Goal: Transaction & Acquisition: Book appointment/travel/reservation

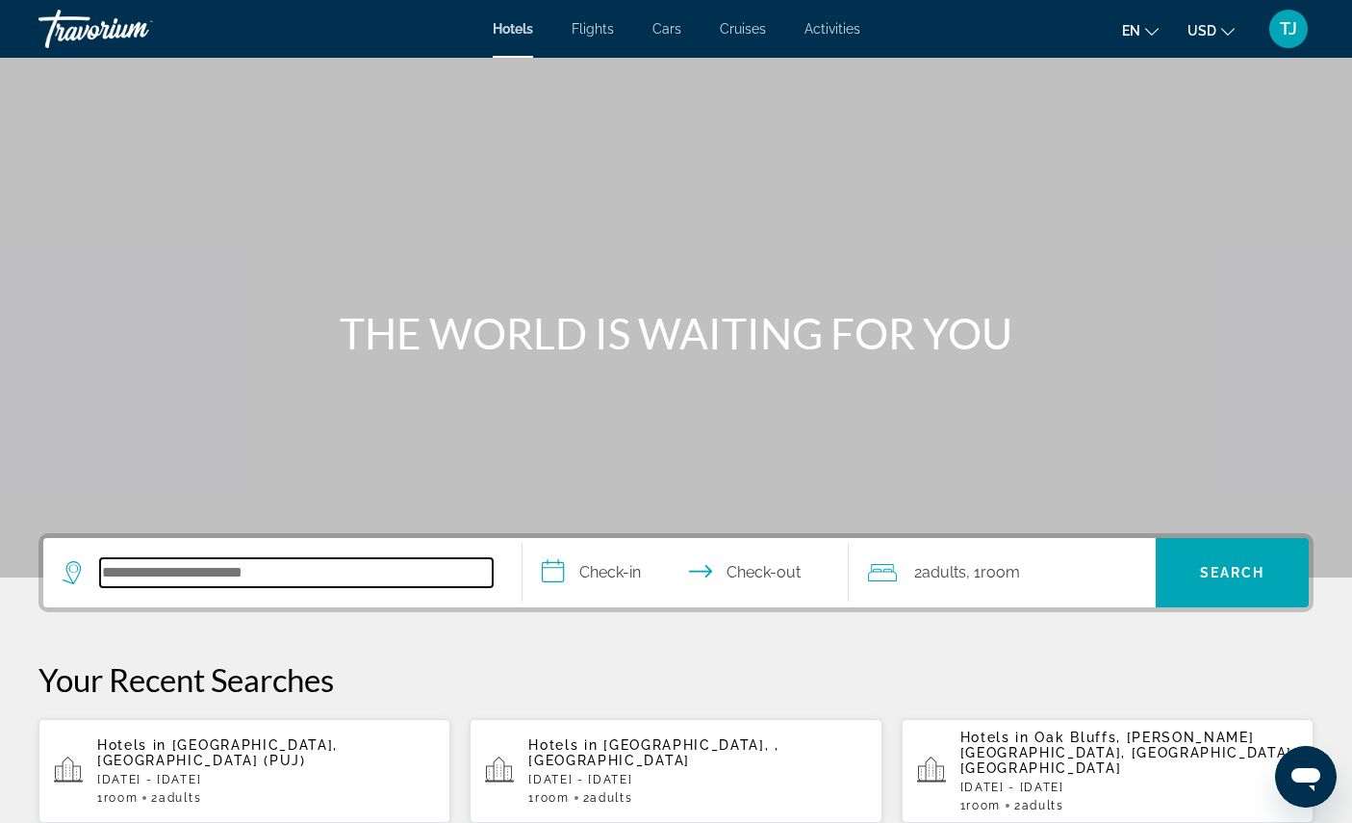
click at [358, 587] on input "Search hotel destination" at bounding box center [296, 572] width 393 height 29
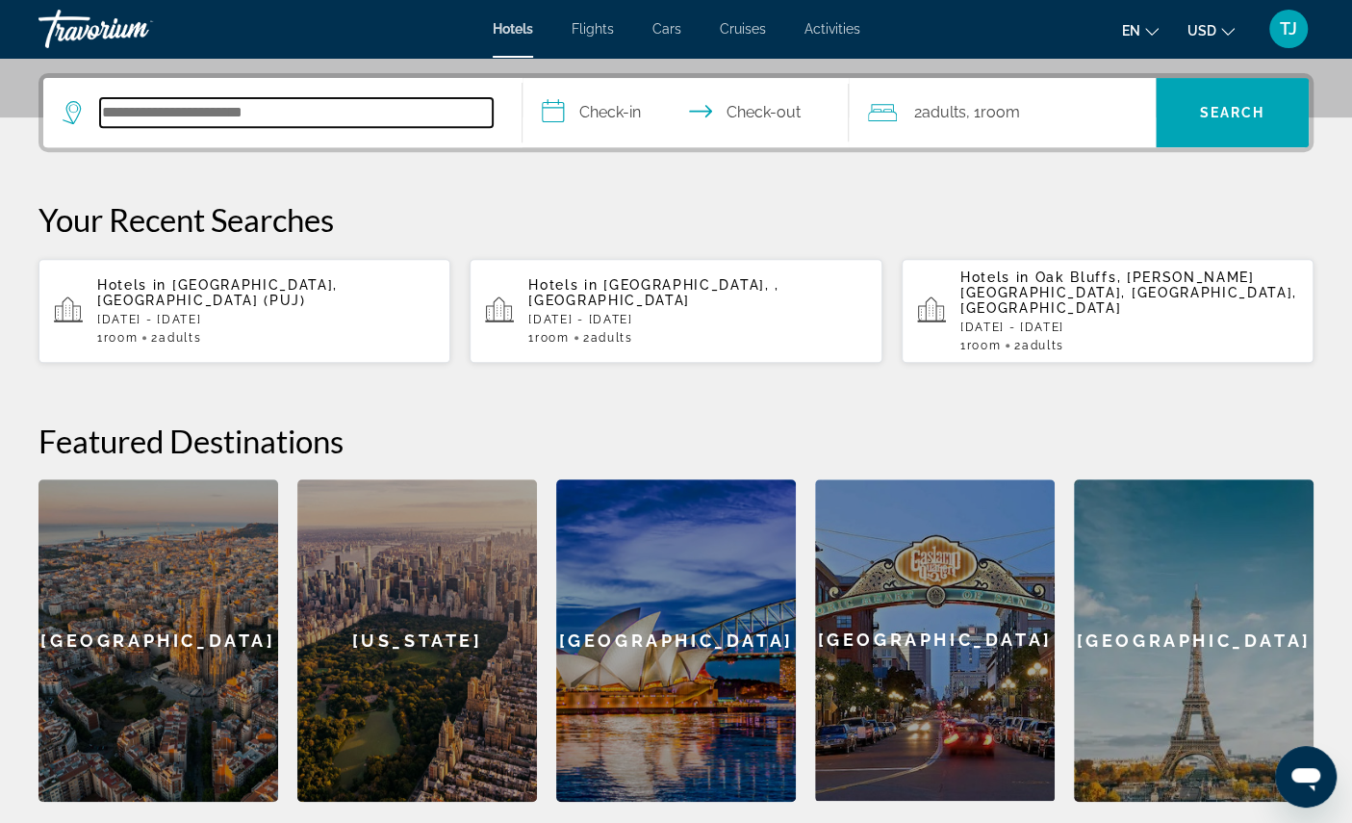
scroll to position [437, 0]
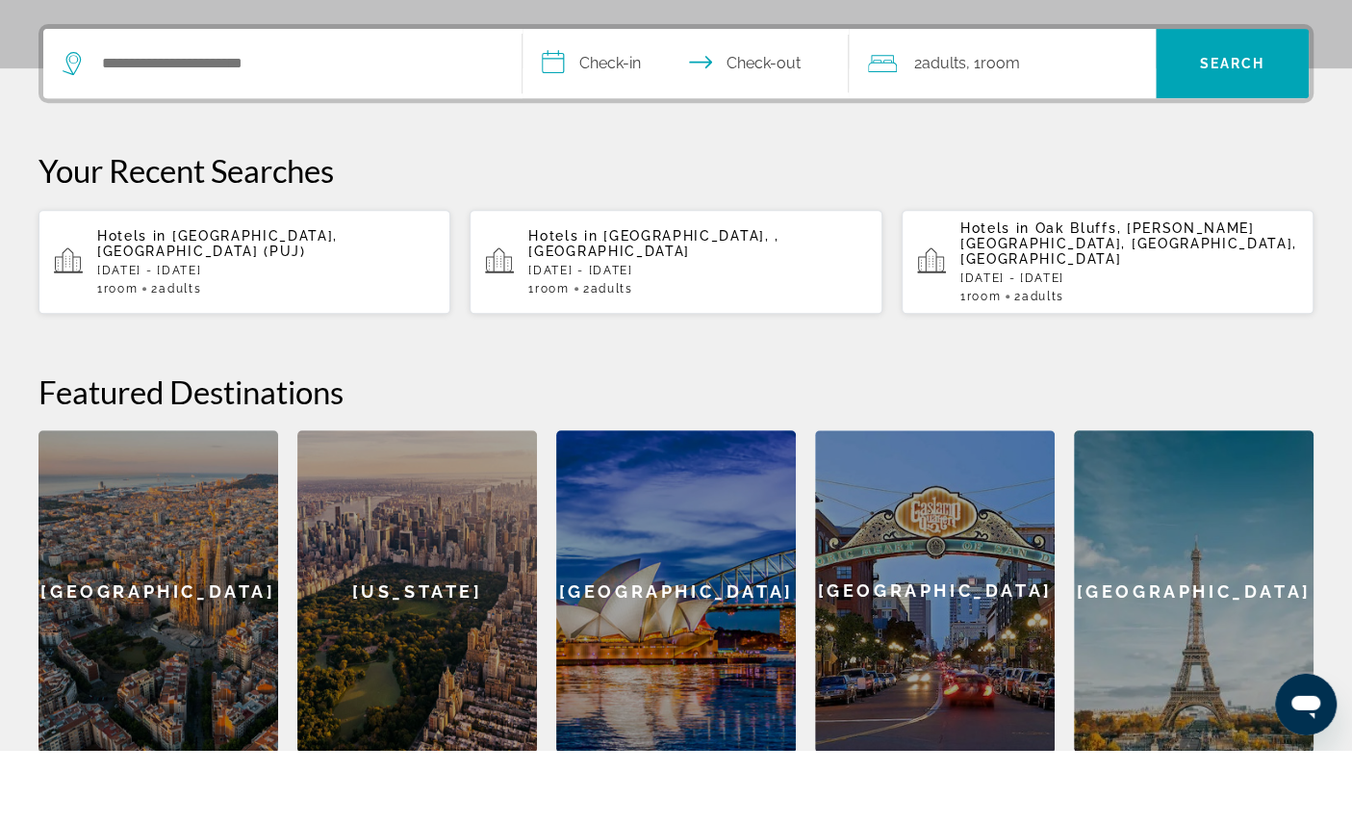
click at [214, 318] on span "[GEOGRAPHIC_DATA], [GEOGRAPHIC_DATA] (PUJ)" at bounding box center [217, 315] width 241 height 31
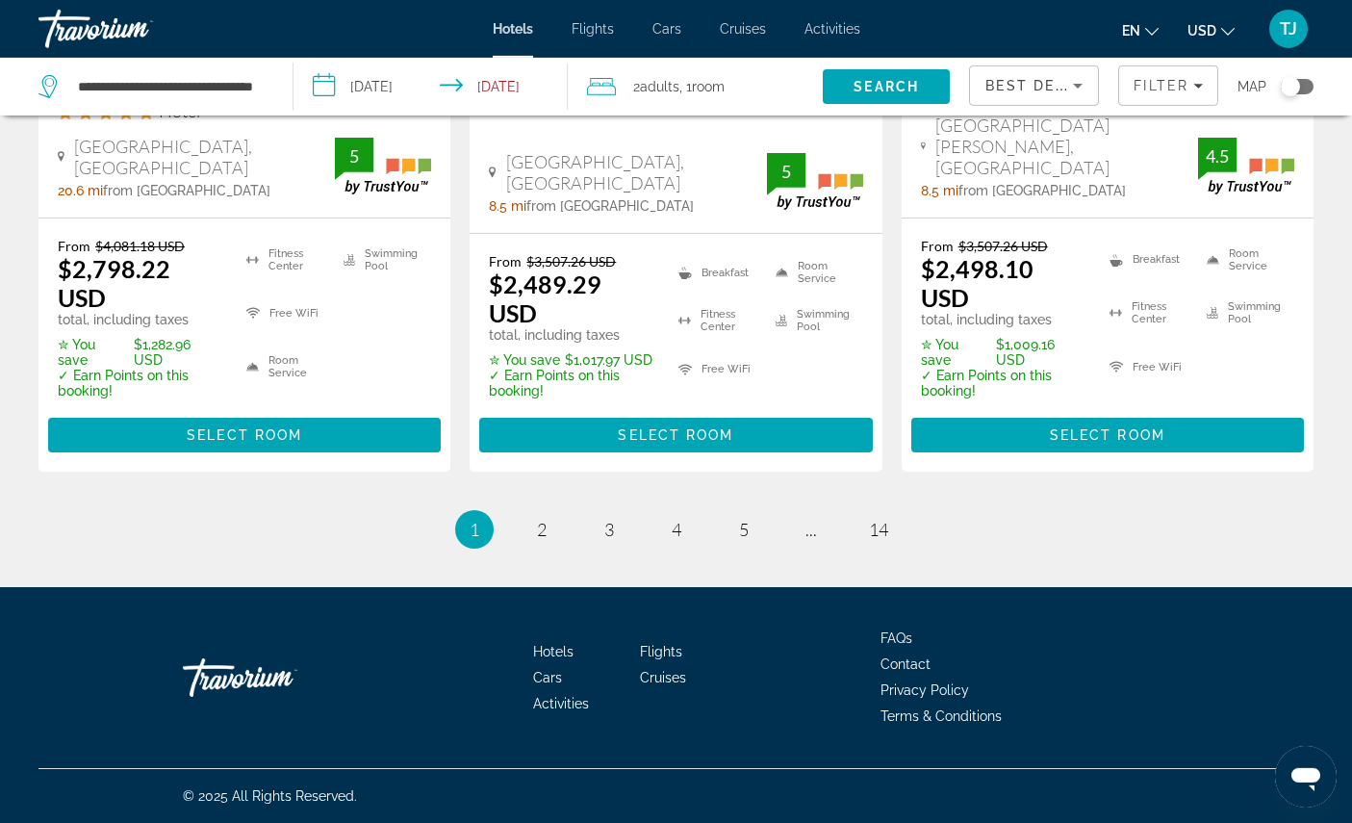
scroll to position [3095, 0]
click at [692, 546] on link "page 4" at bounding box center [676, 530] width 34 height 34
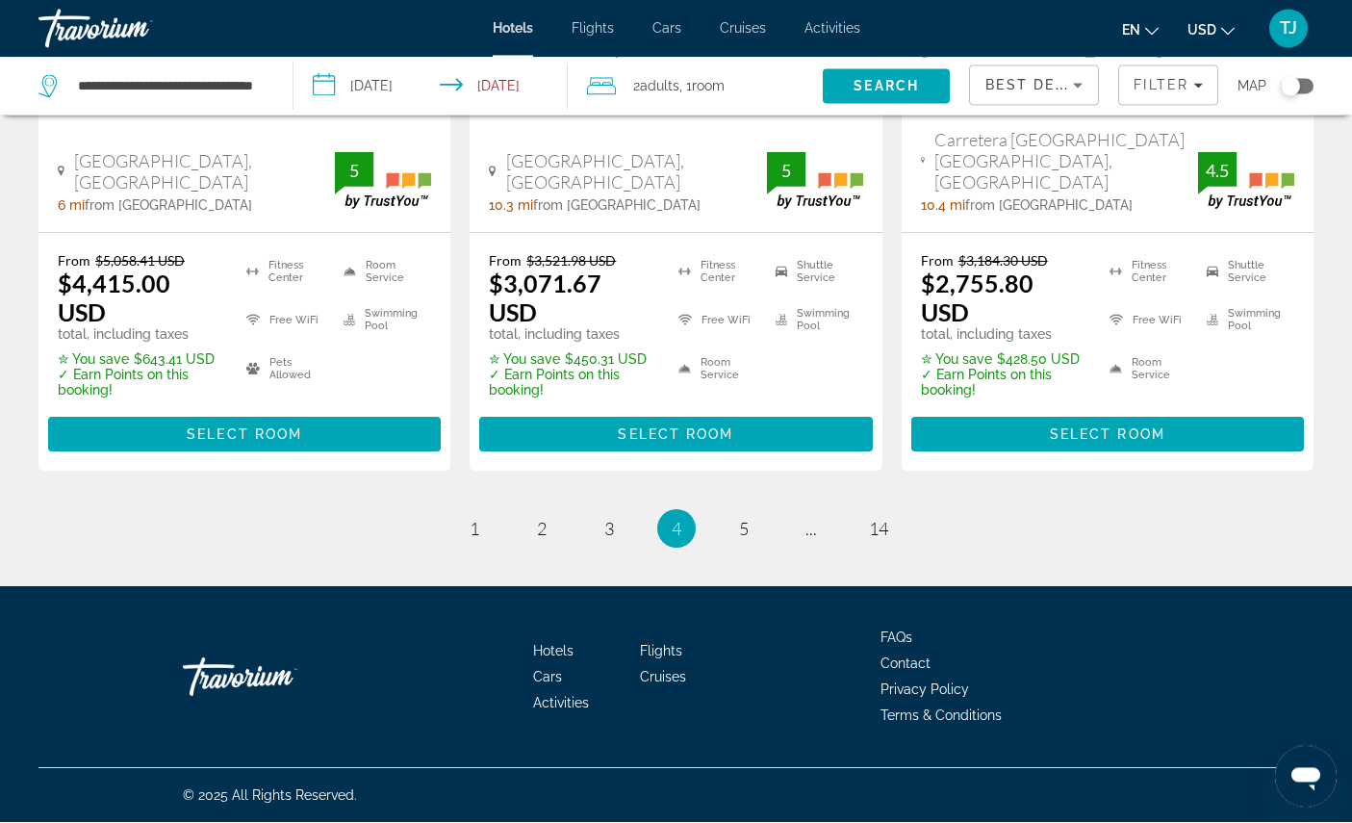
scroll to position [3216, 0]
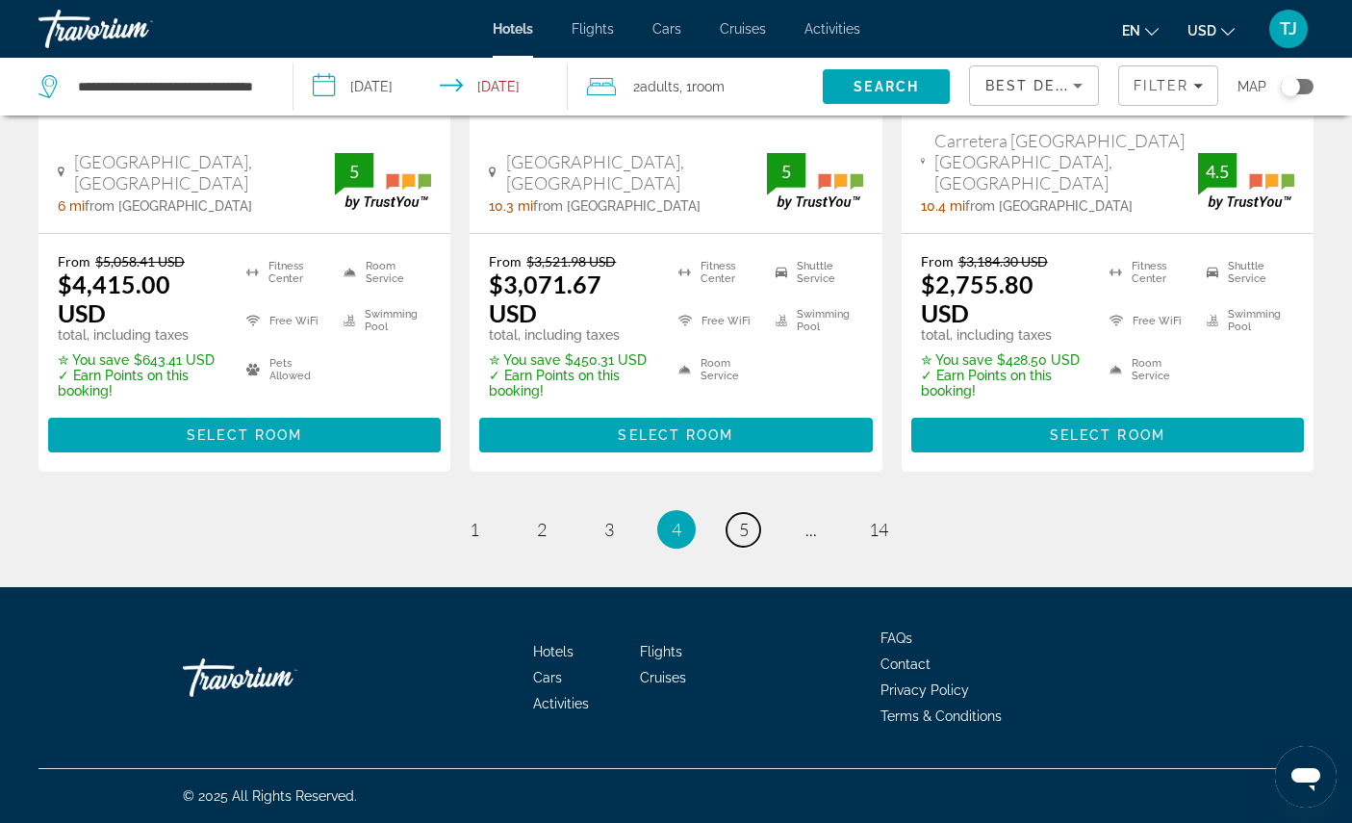
click at [749, 540] on span "5" at bounding box center [744, 529] width 10 height 21
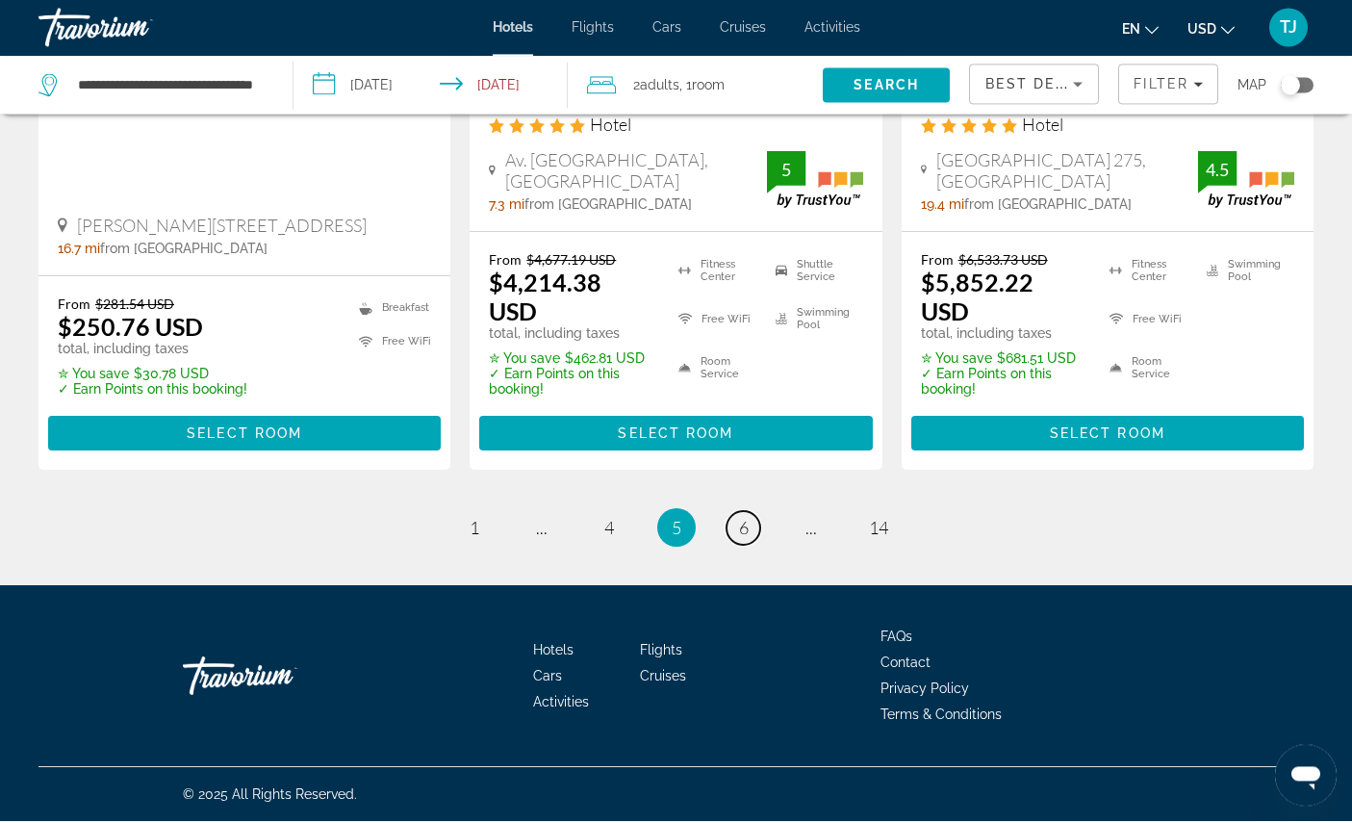
scroll to position [3138, 0]
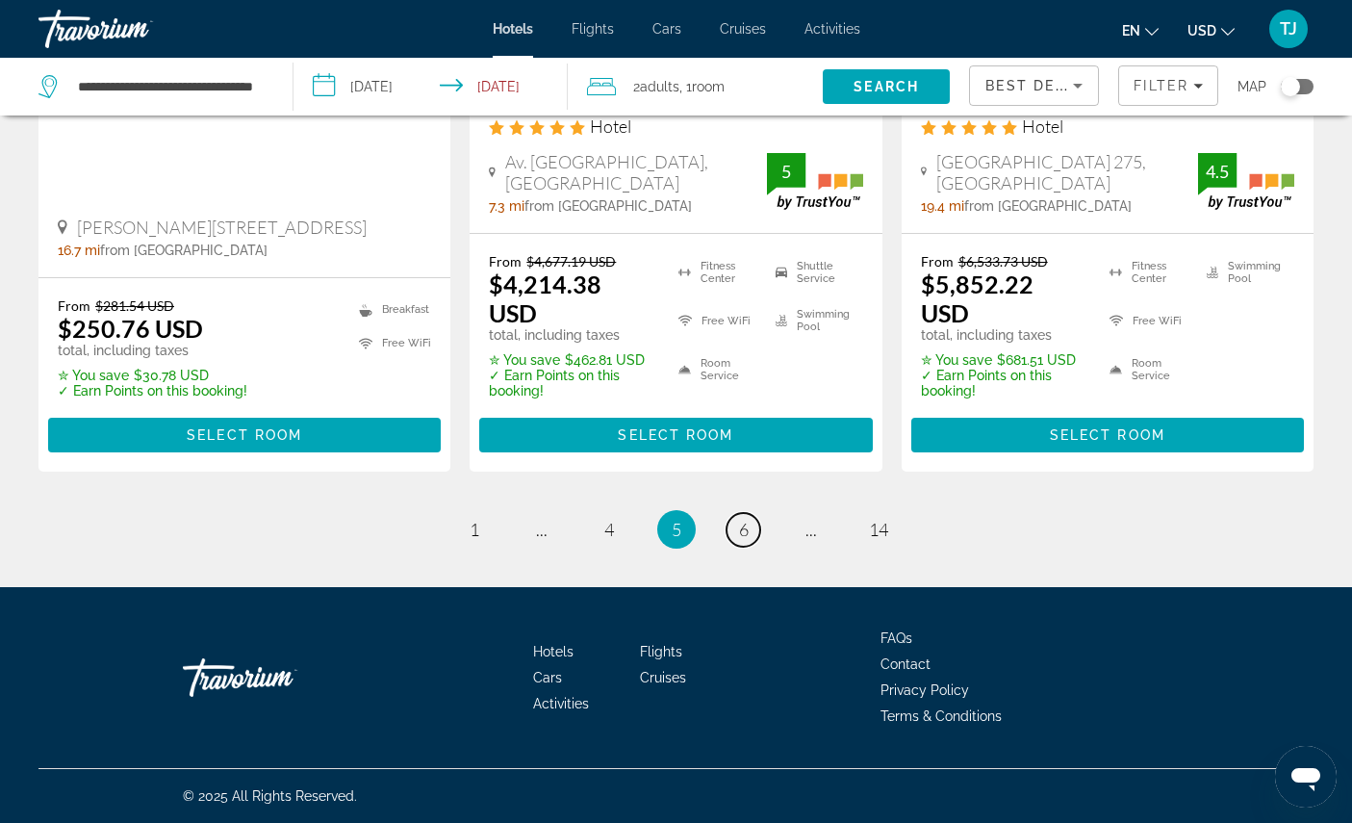
click at [747, 540] on span "6" at bounding box center [744, 529] width 10 height 21
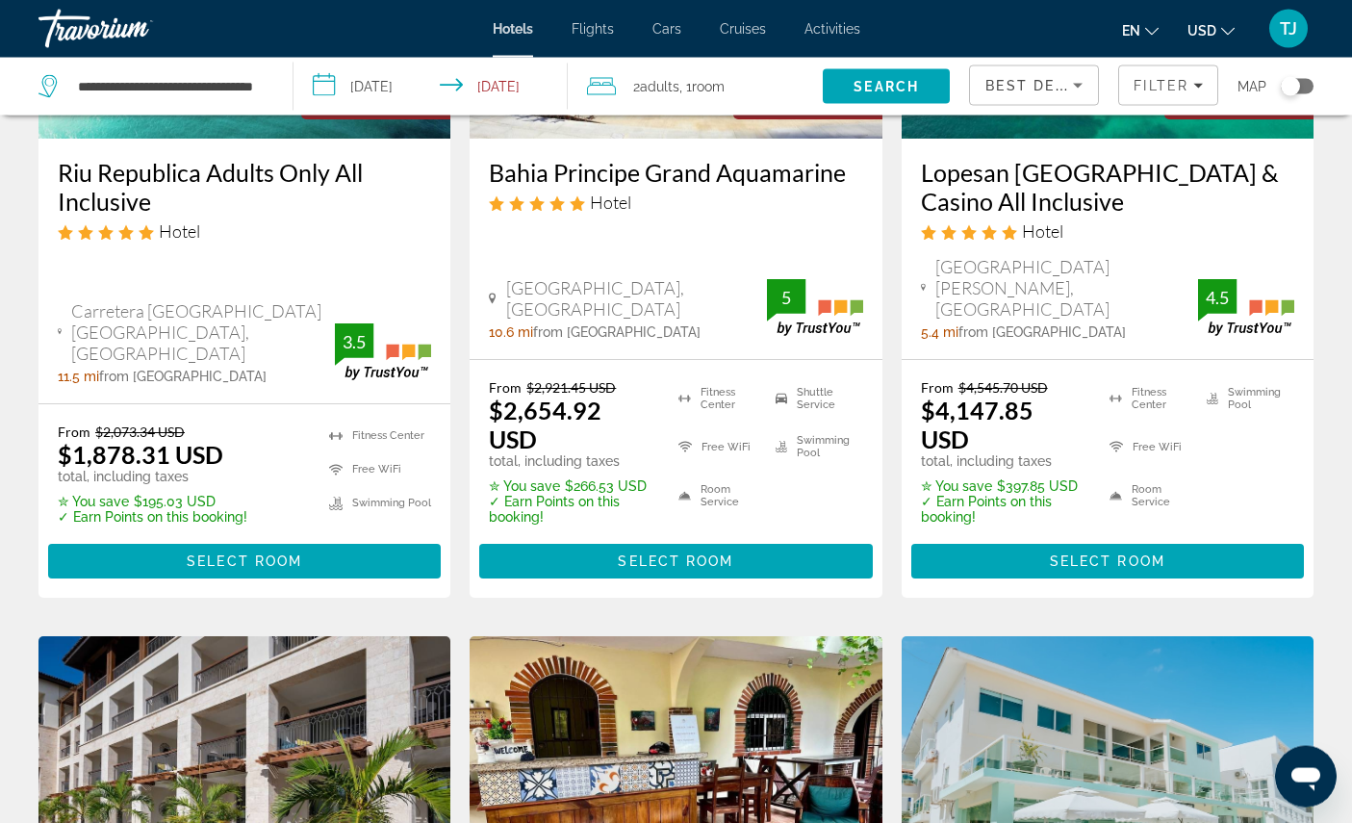
scroll to position [1178, 0]
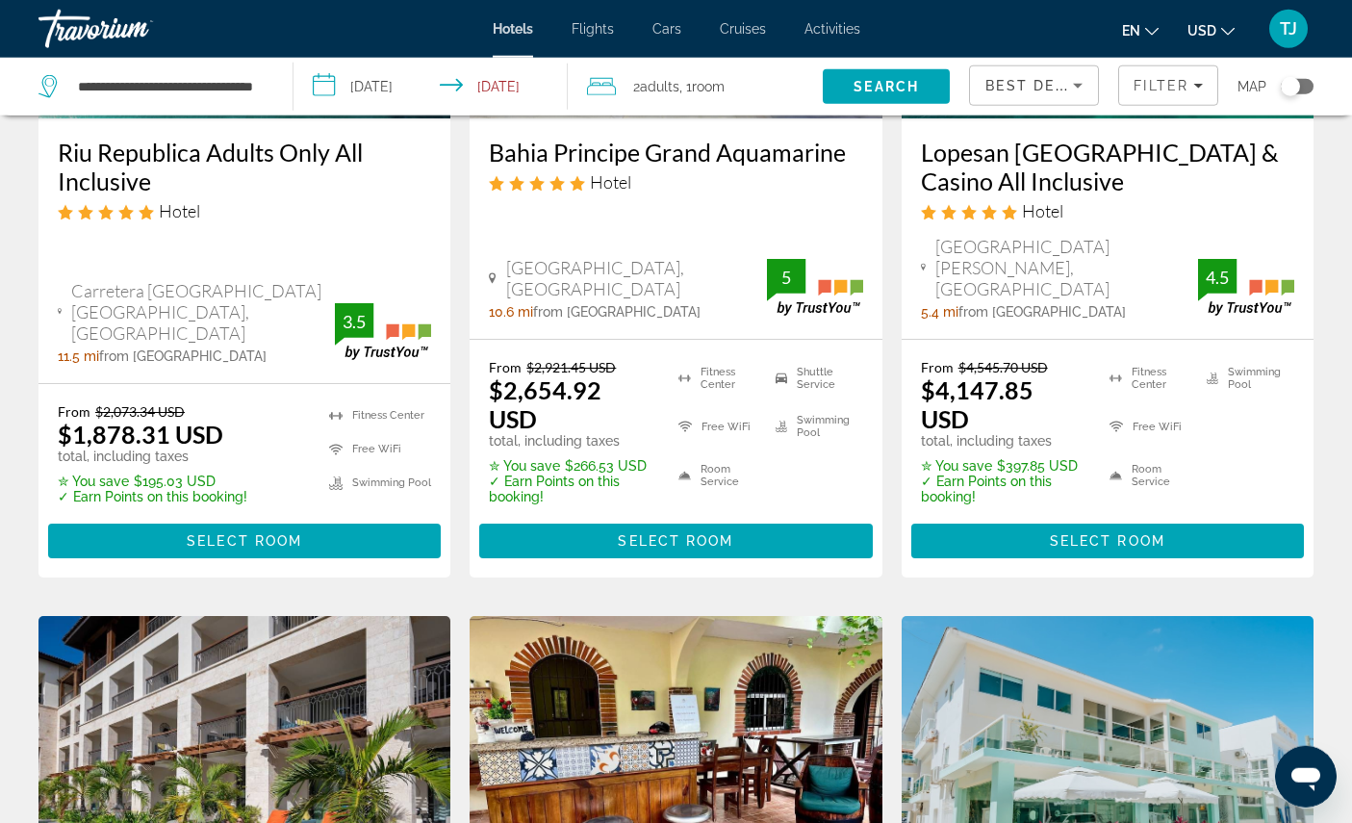
click at [316, 564] on span "Main content" at bounding box center [244, 541] width 393 height 46
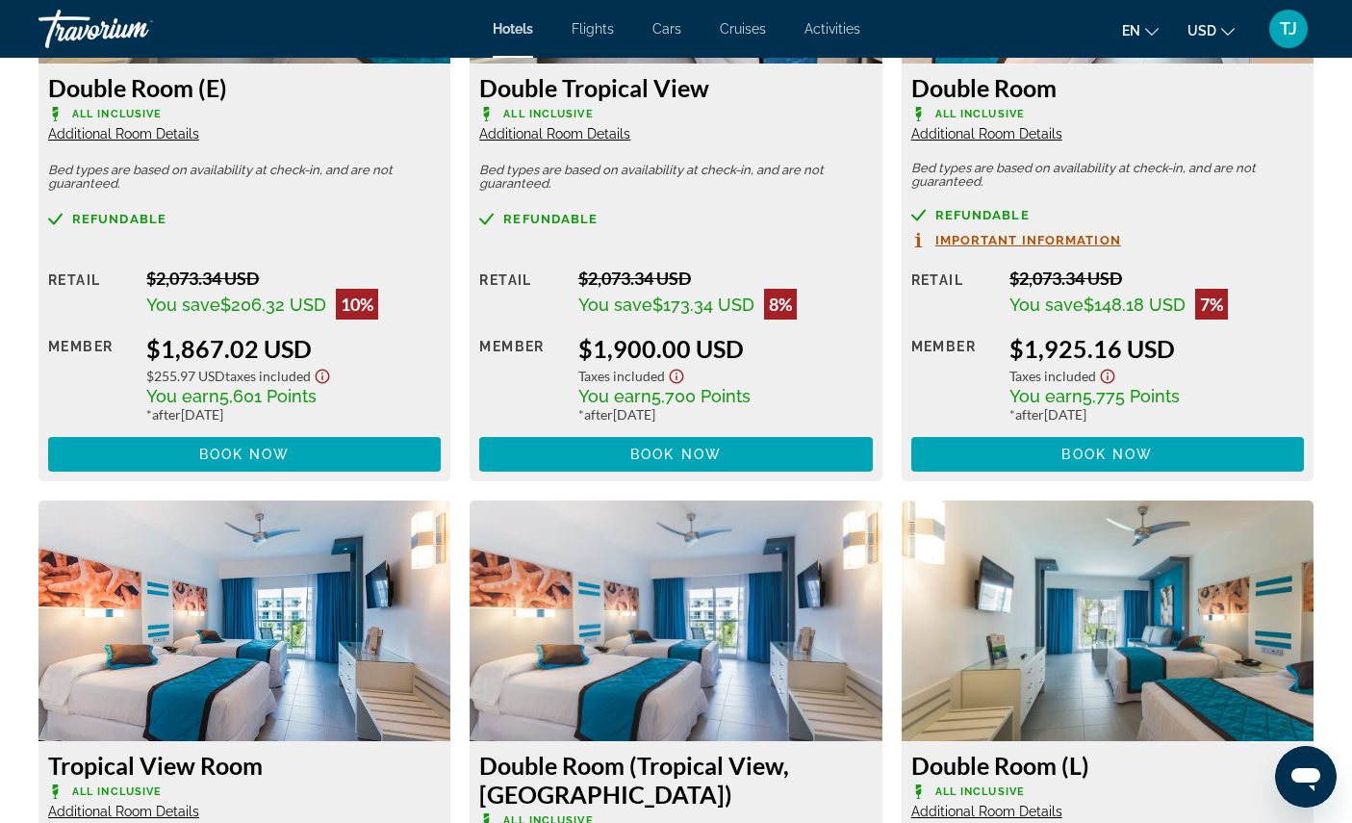
scroll to position [2874, 0]
click at [710, 462] on span "Book now" at bounding box center [675, 453] width 91 height 15
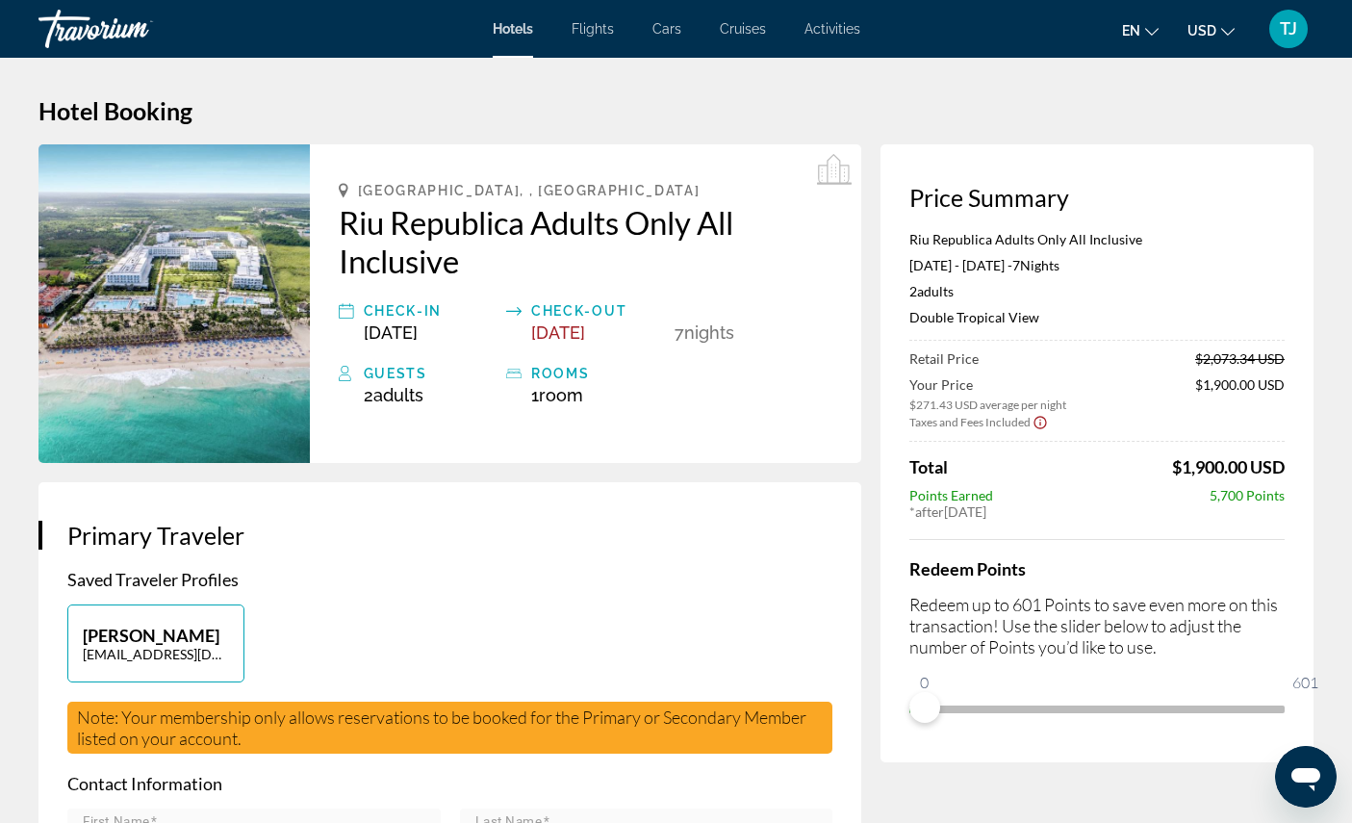
click at [189, 399] on img "Main content" at bounding box center [173, 303] width 271 height 318
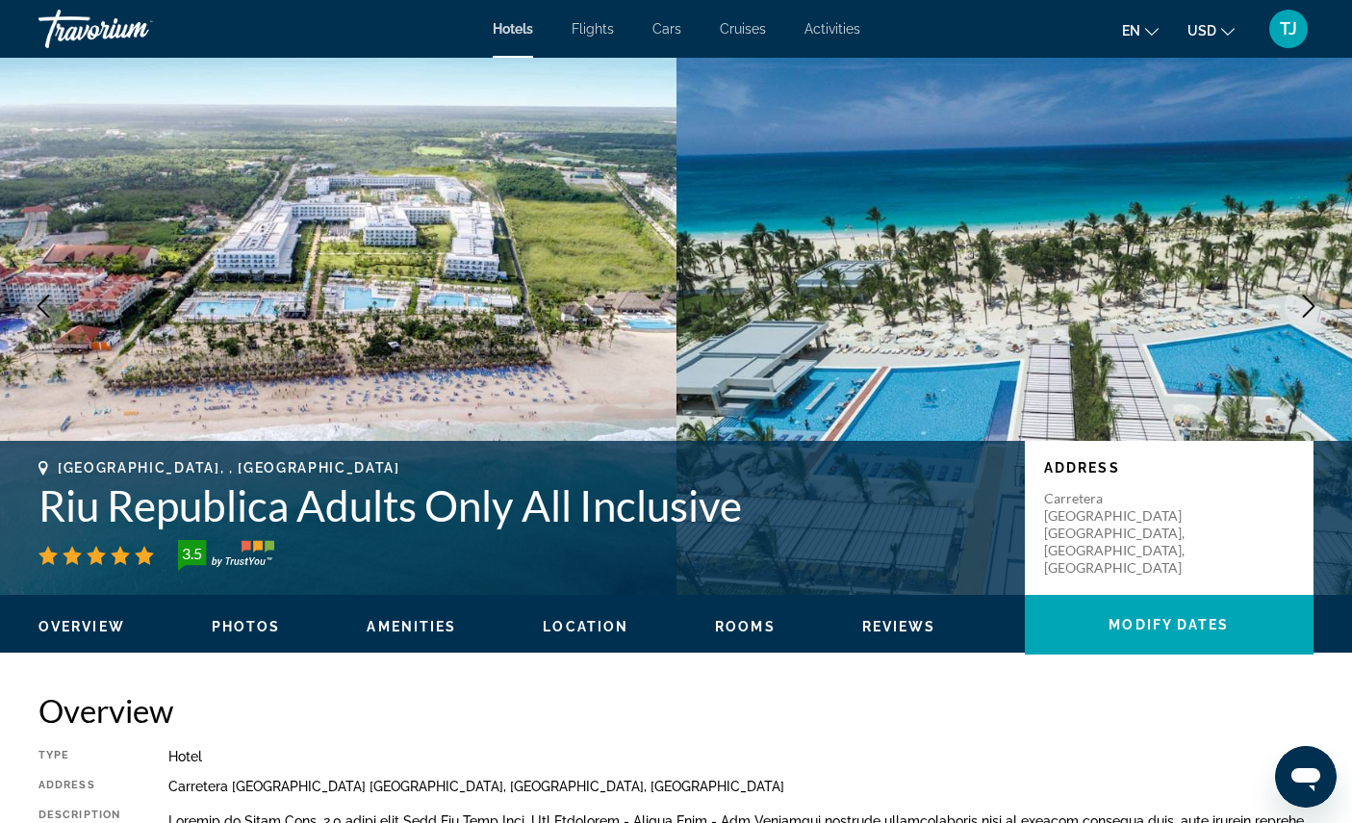
scroll to position [56, 0]
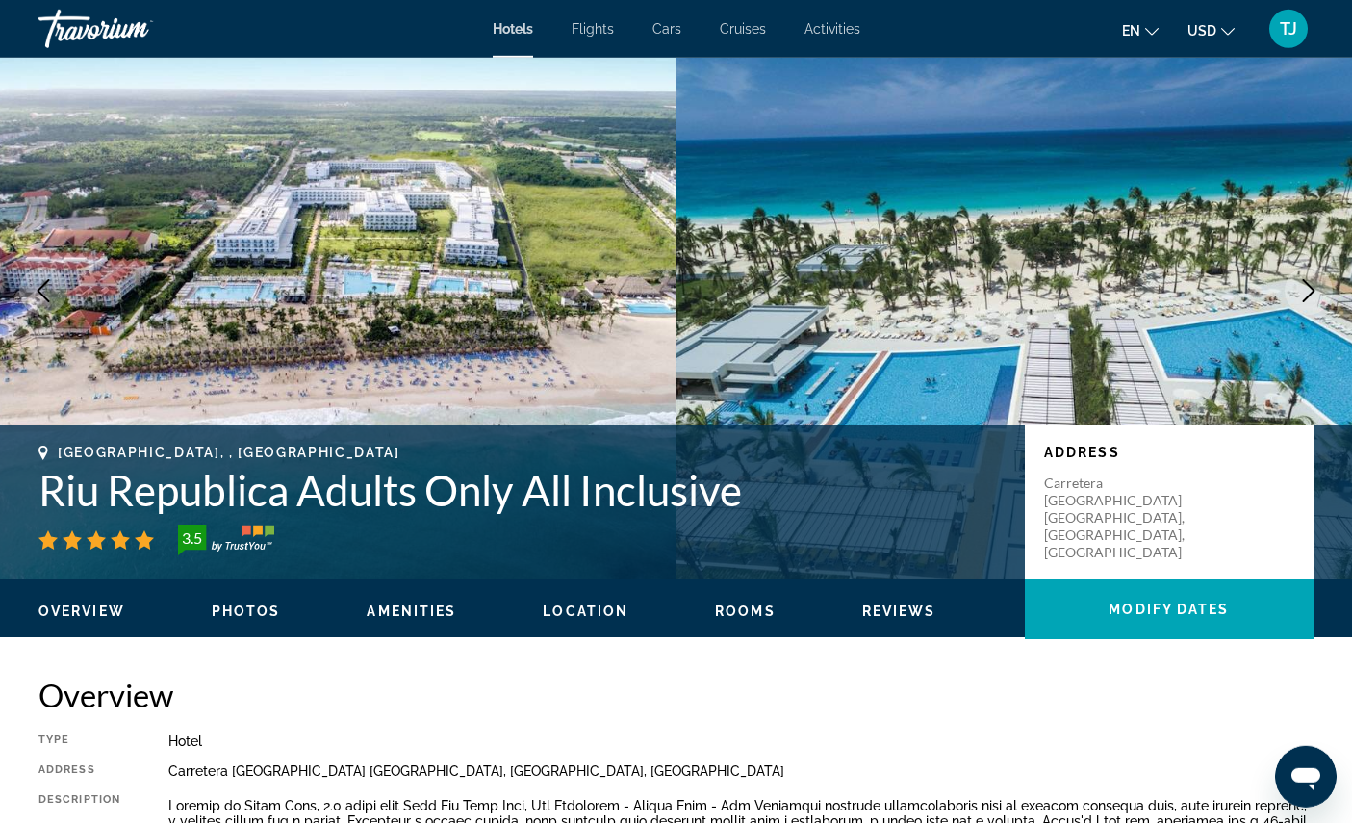
click at [775, 619] on span "Rooms" at bounding box center [745, 610] width 61 height 15
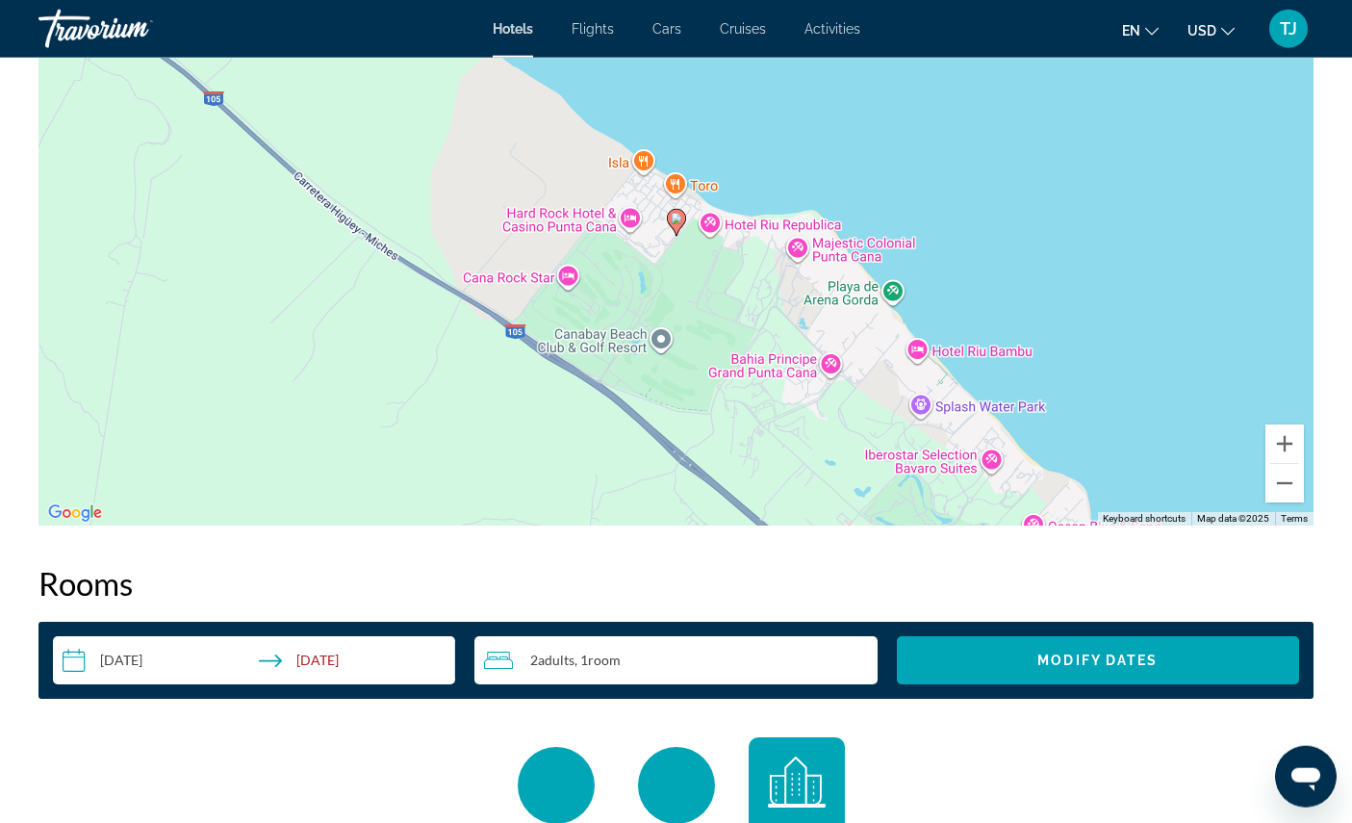
scroll to position [2644, 0]
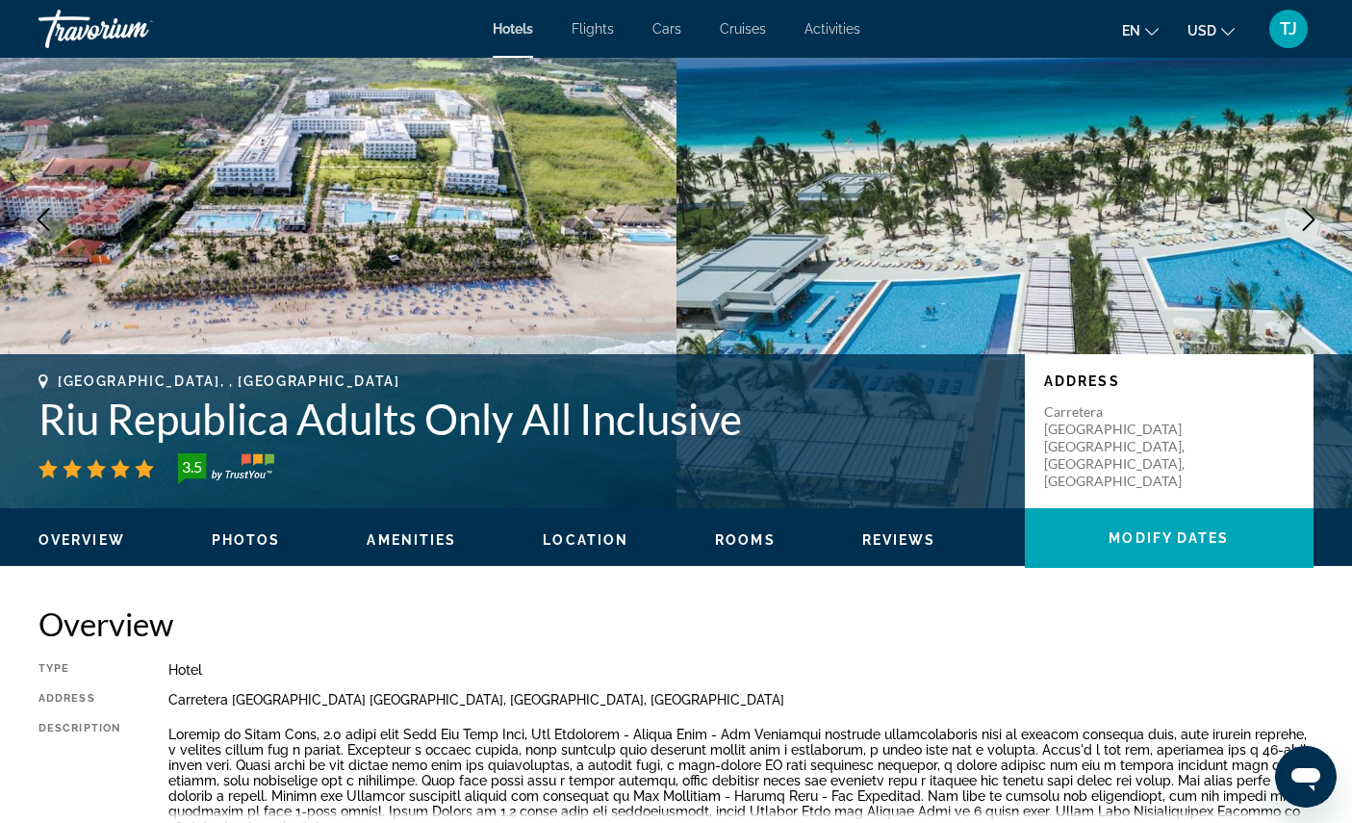
click at [270, 547] on span "Photos" at bounding box center [246, 539] width 69 height 15
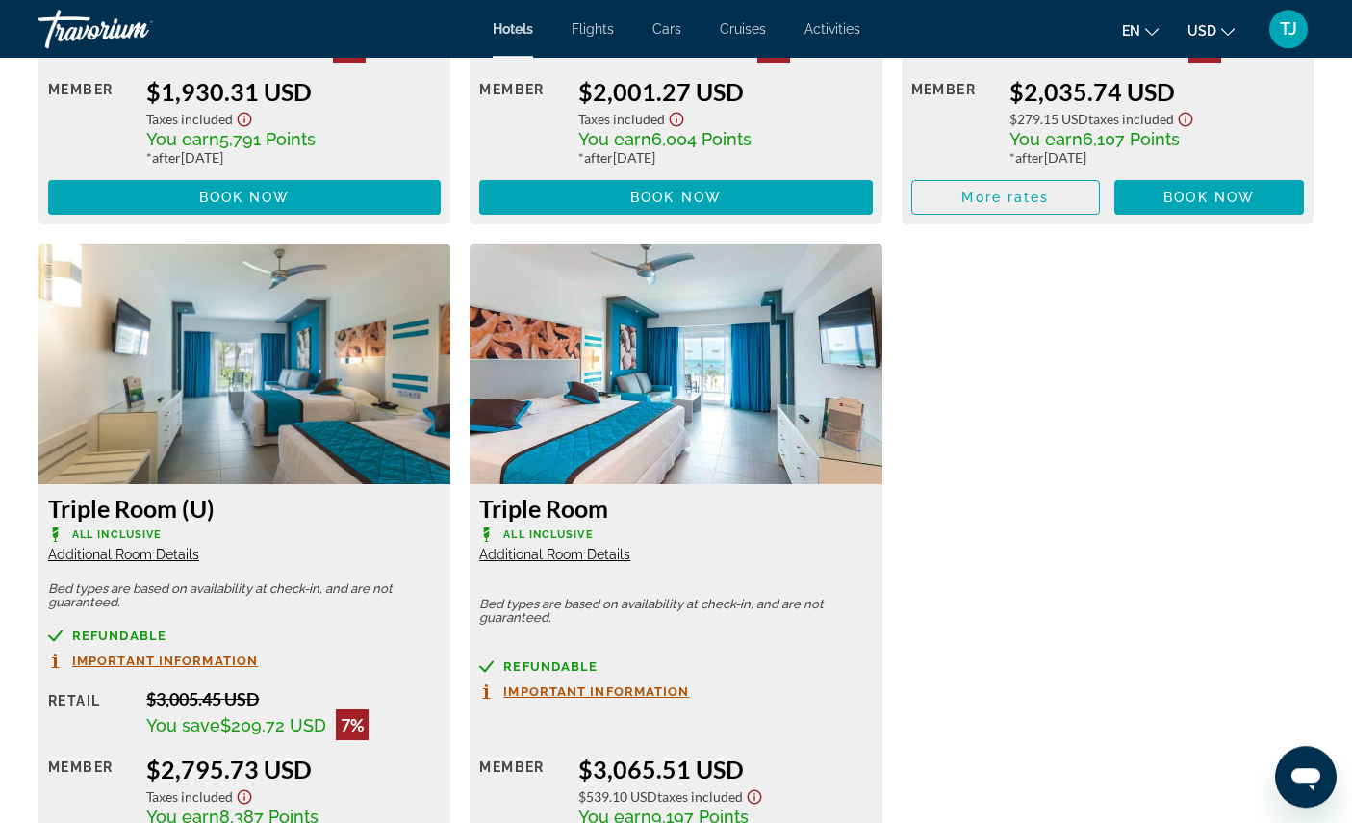
scroll to position [3836, 0]
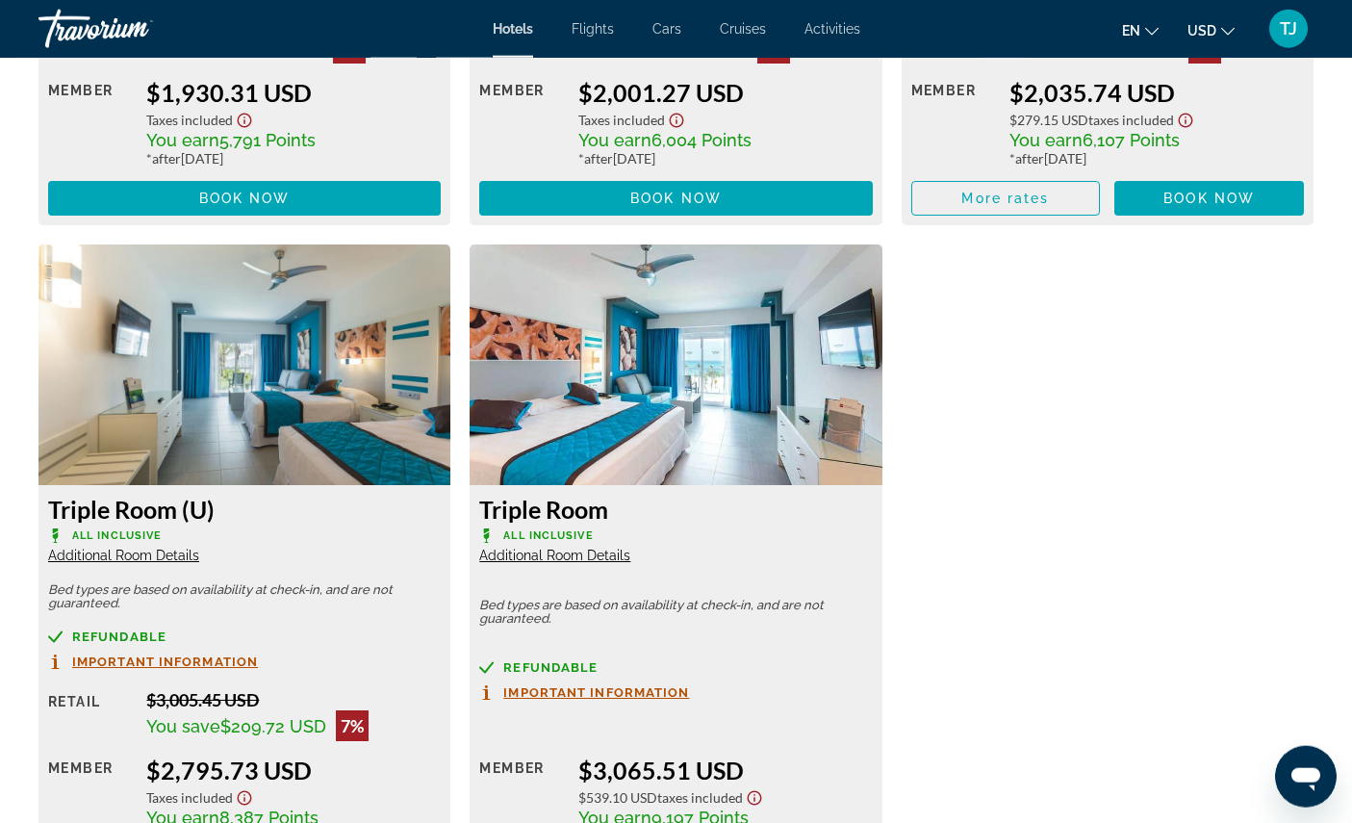
click at [303, 221] on span "Main content" at bounding box center [244, 198] width 393 height 46
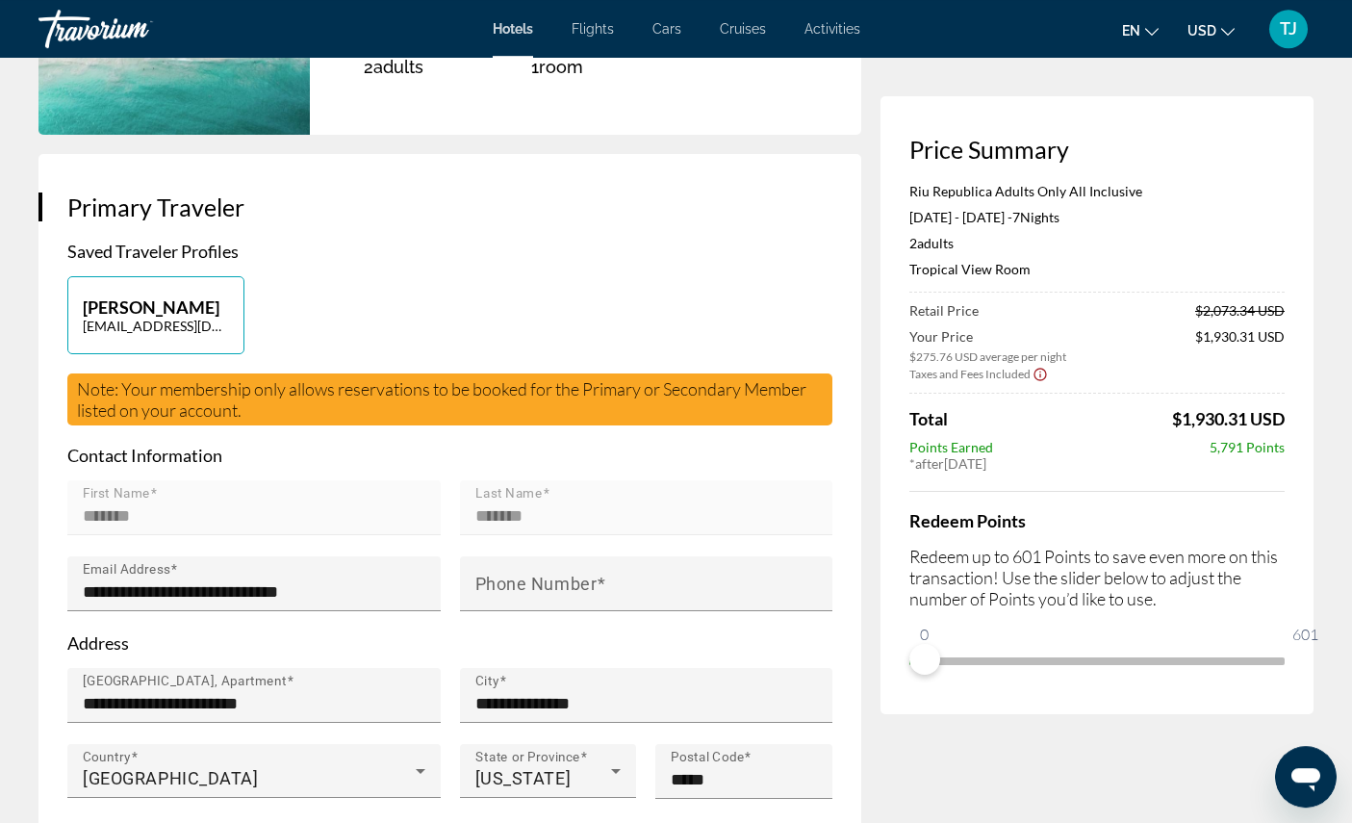
scroll to position [340, 0]
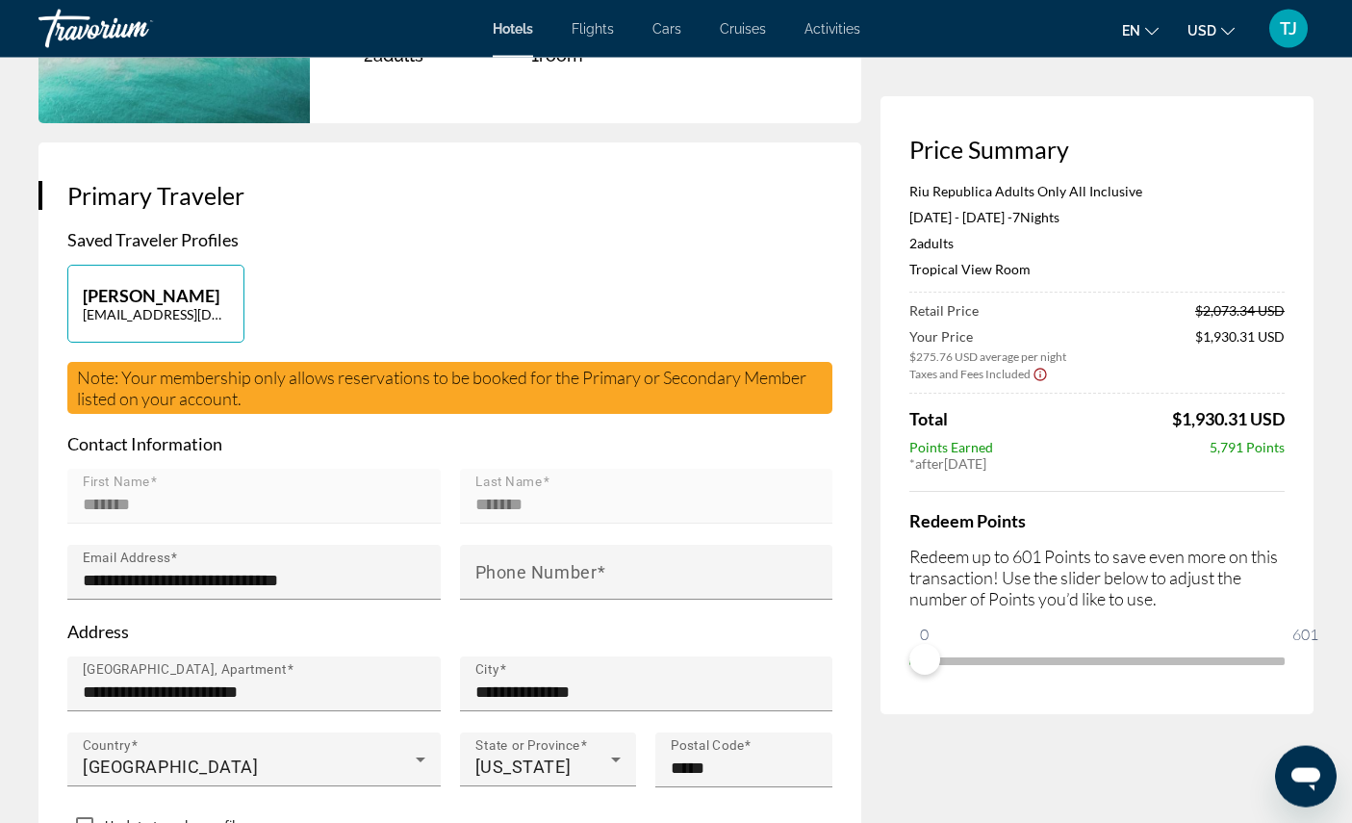
click at [567, 582] on mat-label "Phone Number" at bounding box center [536, 572] width 122 height 20
click at [567, 592] on input "Phone Number" at bounding box center [652, 580] width 354 height 23
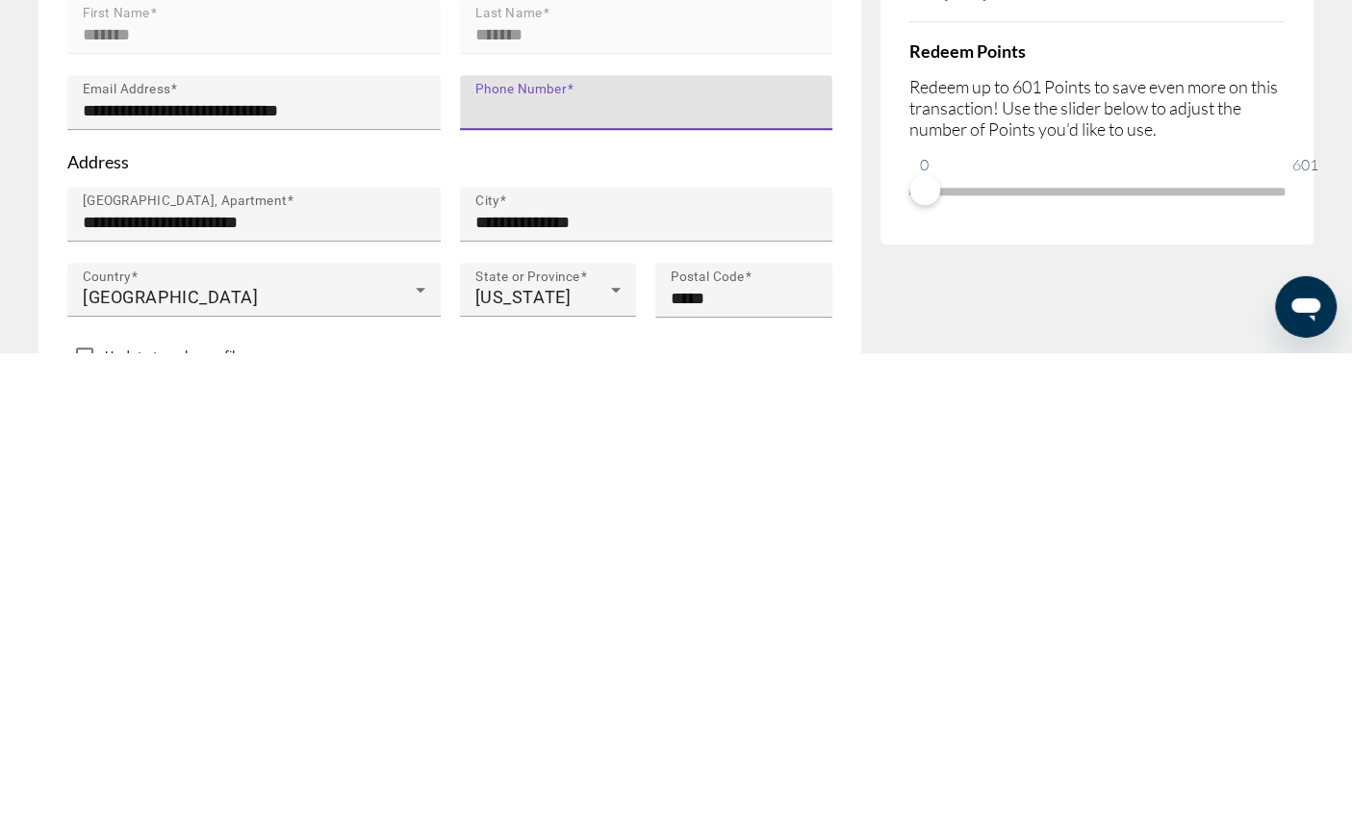
type input "**********"
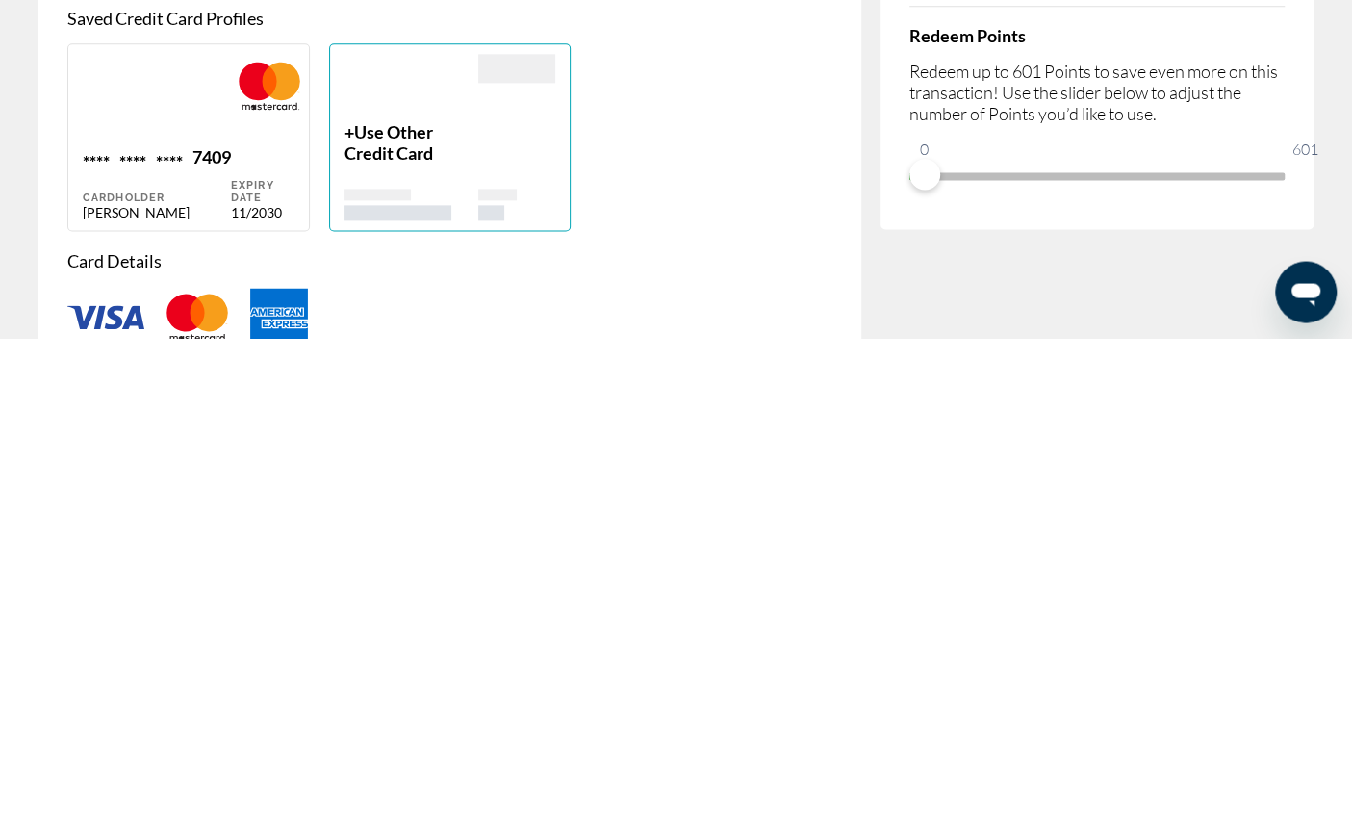
scroll to position [1084, 0]
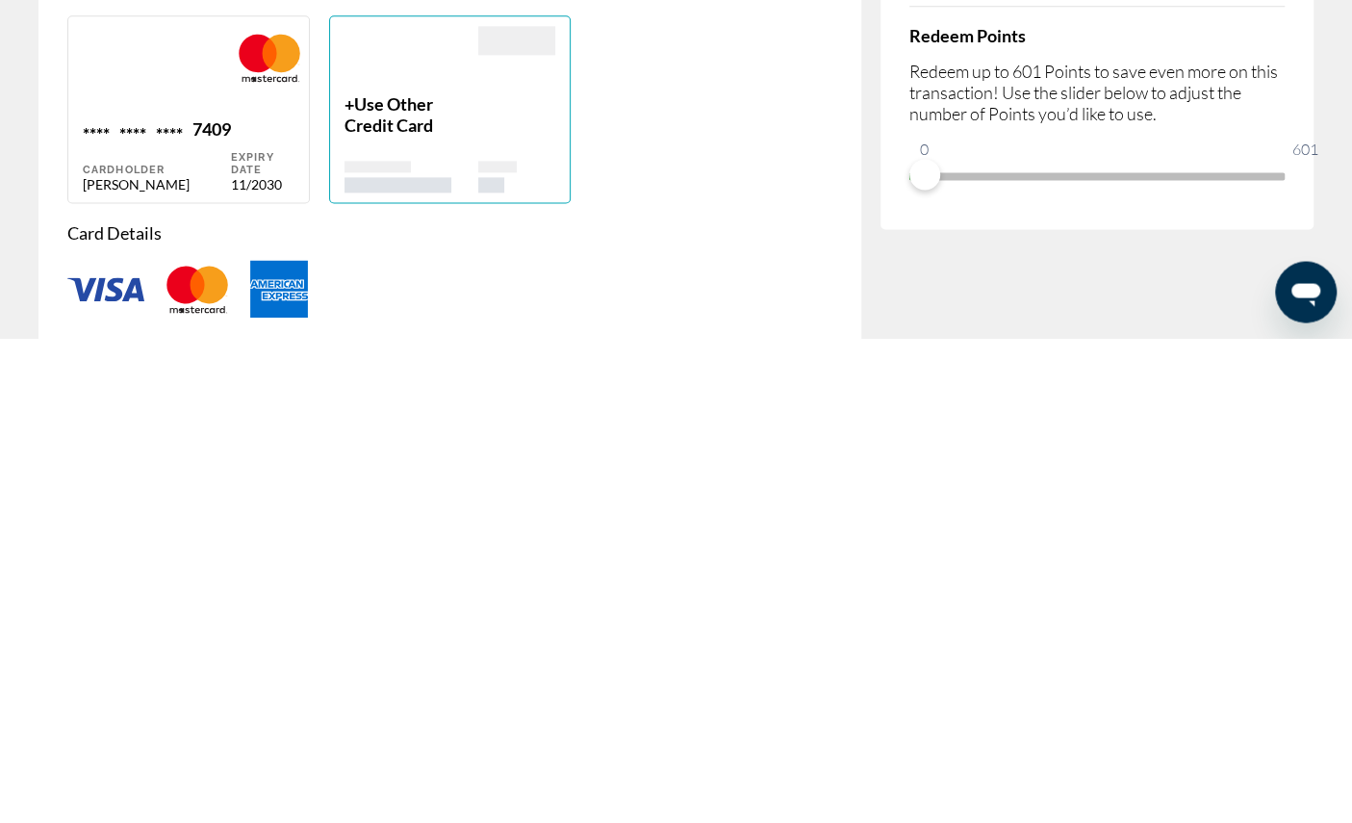
click at [714, 500] on div "**** **** **** 7409 Cardholder Tykesha Johnson Expiry Date 11/2030 + Use Other …" at bounding box center [450, 594] width 784 height 188
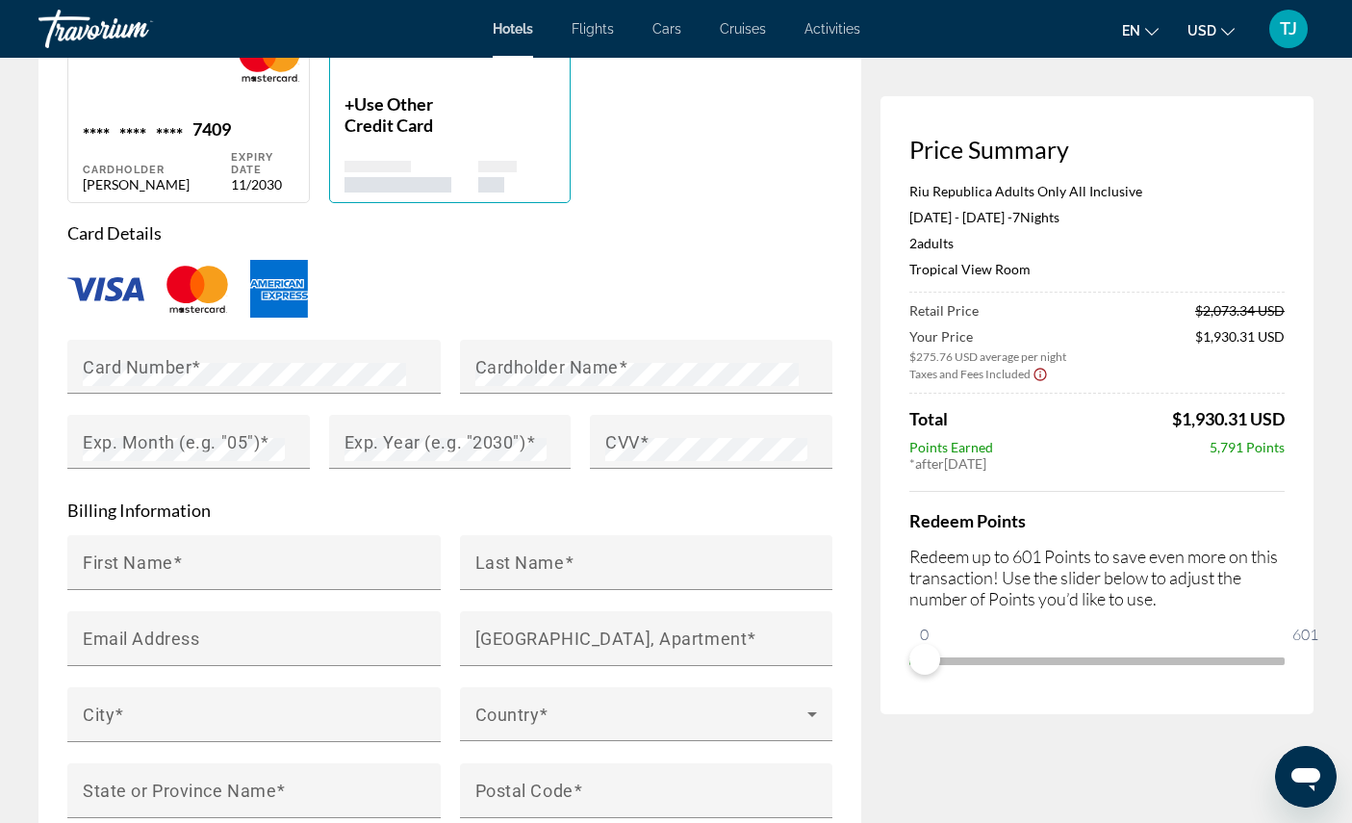
click at [197, 144] on div "**** **** **** 7409" at bounding box center [157, 131] width 148 height 26
type input "*******"
type input "**********"
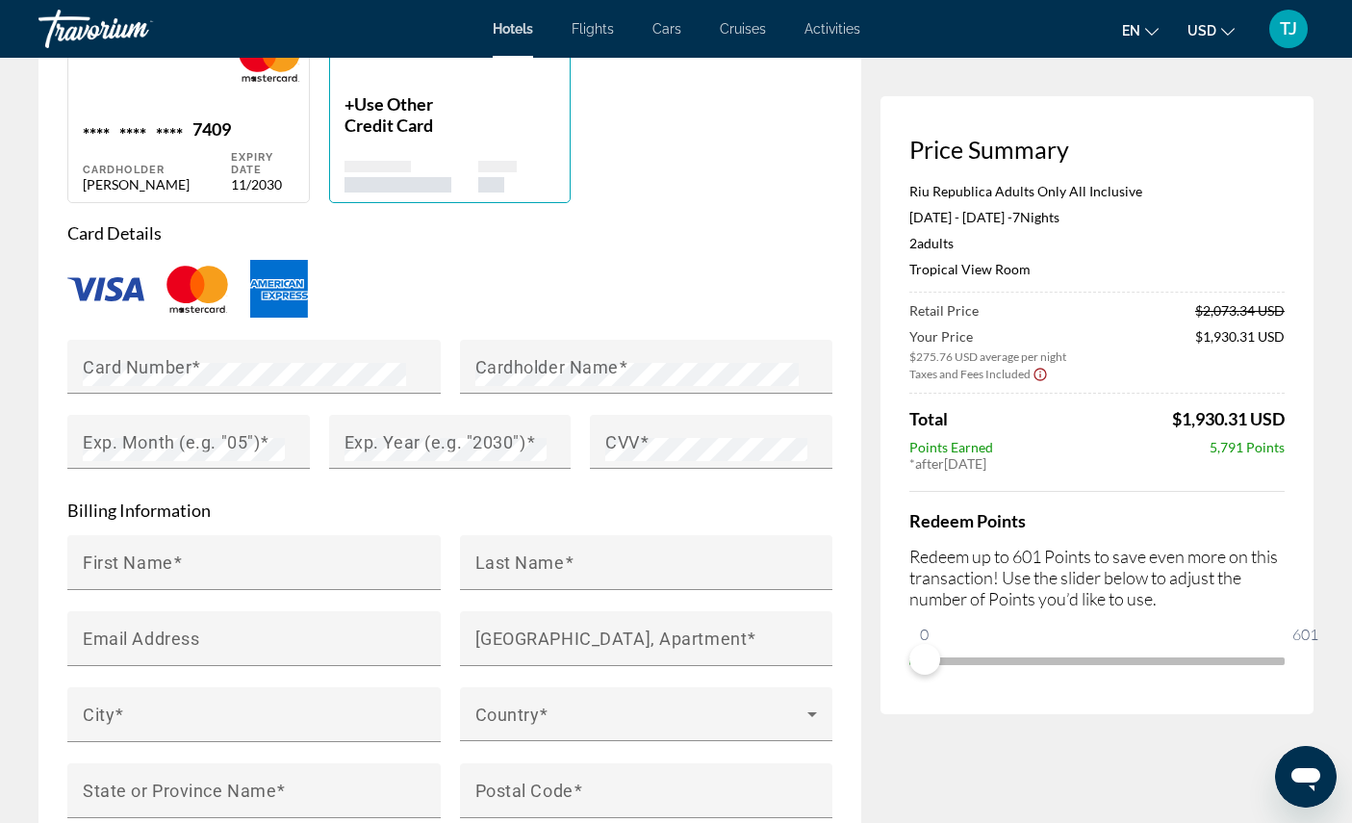
type input "**********"
type input "*****"
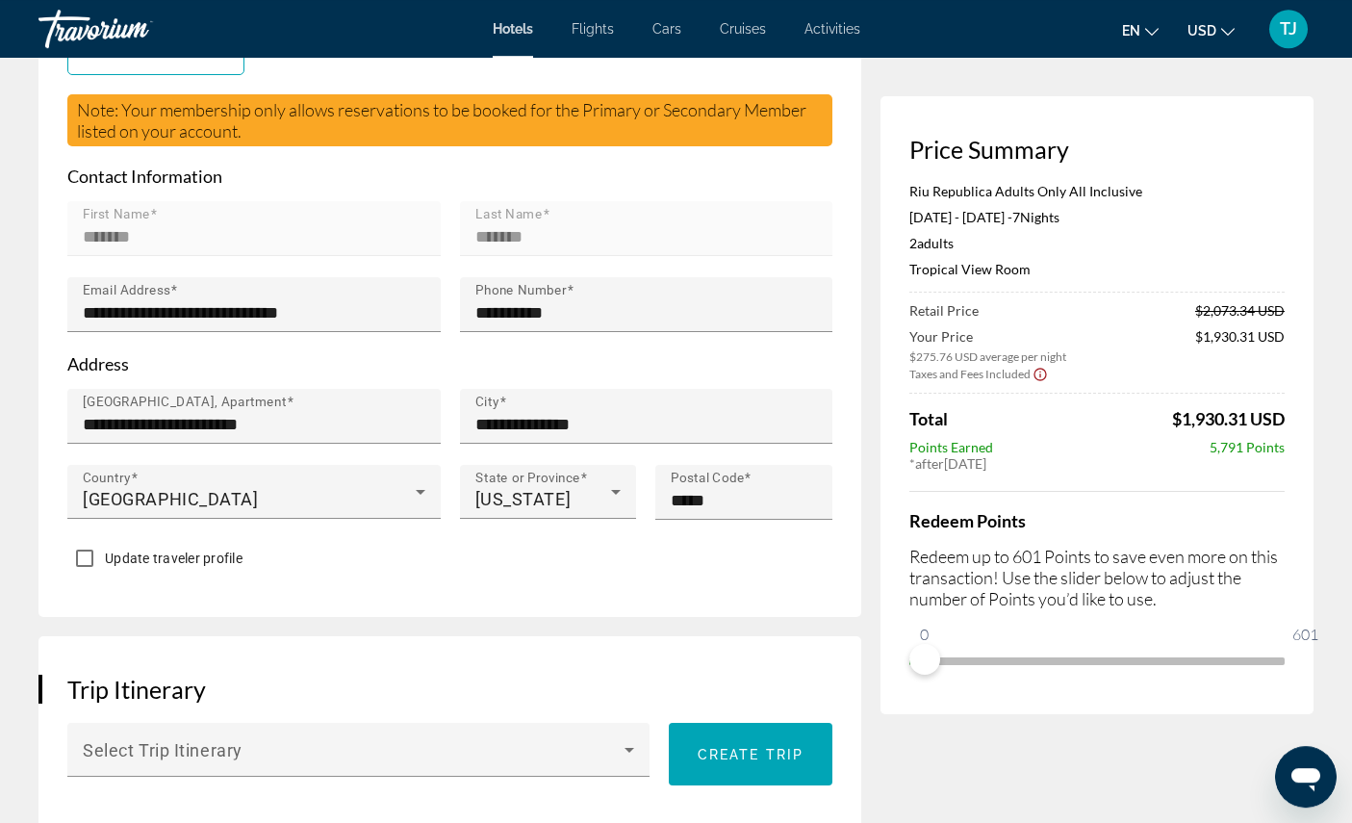
scroll to position [605, 0]
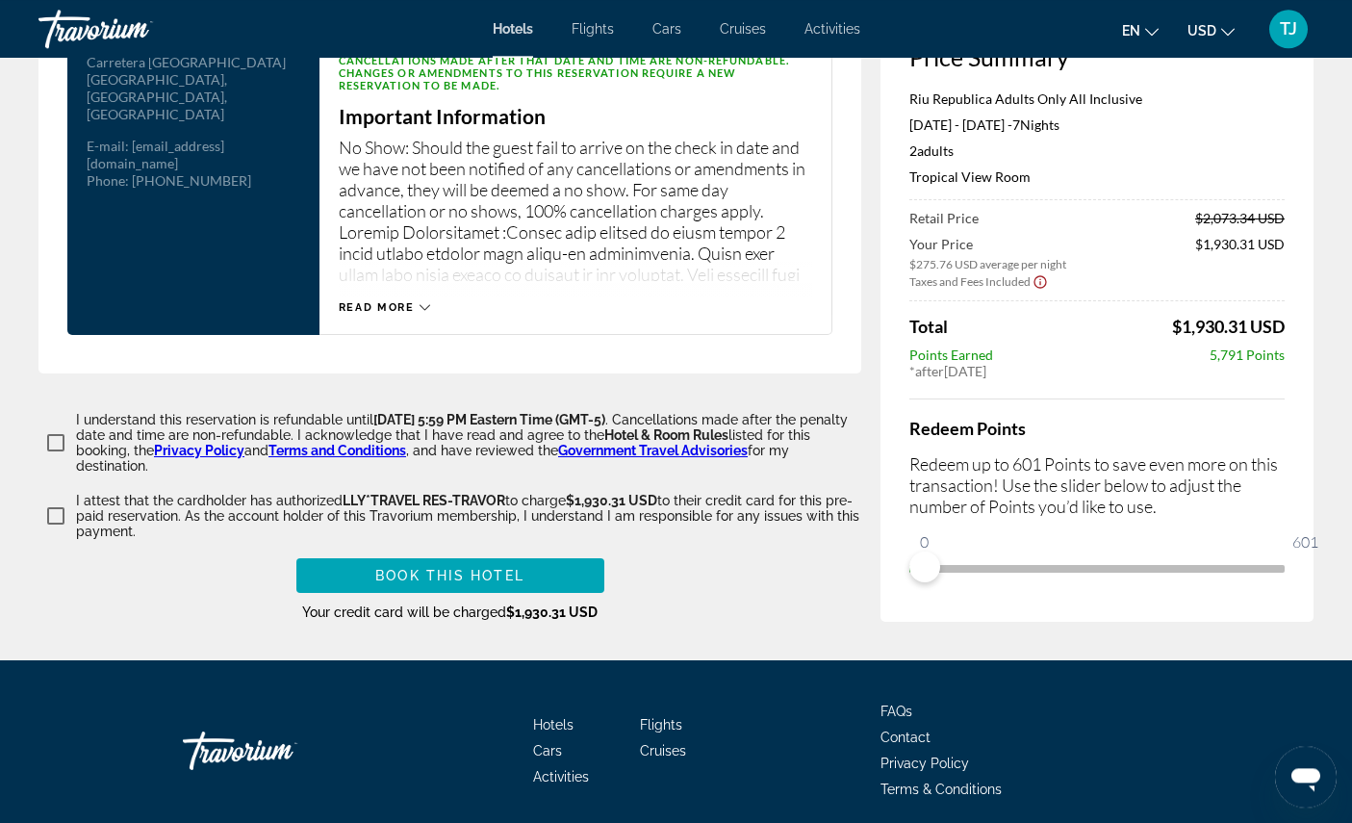
click at [475, 583] on span "Book this hotel" at bounding box center [449, 575] width 149 height 15
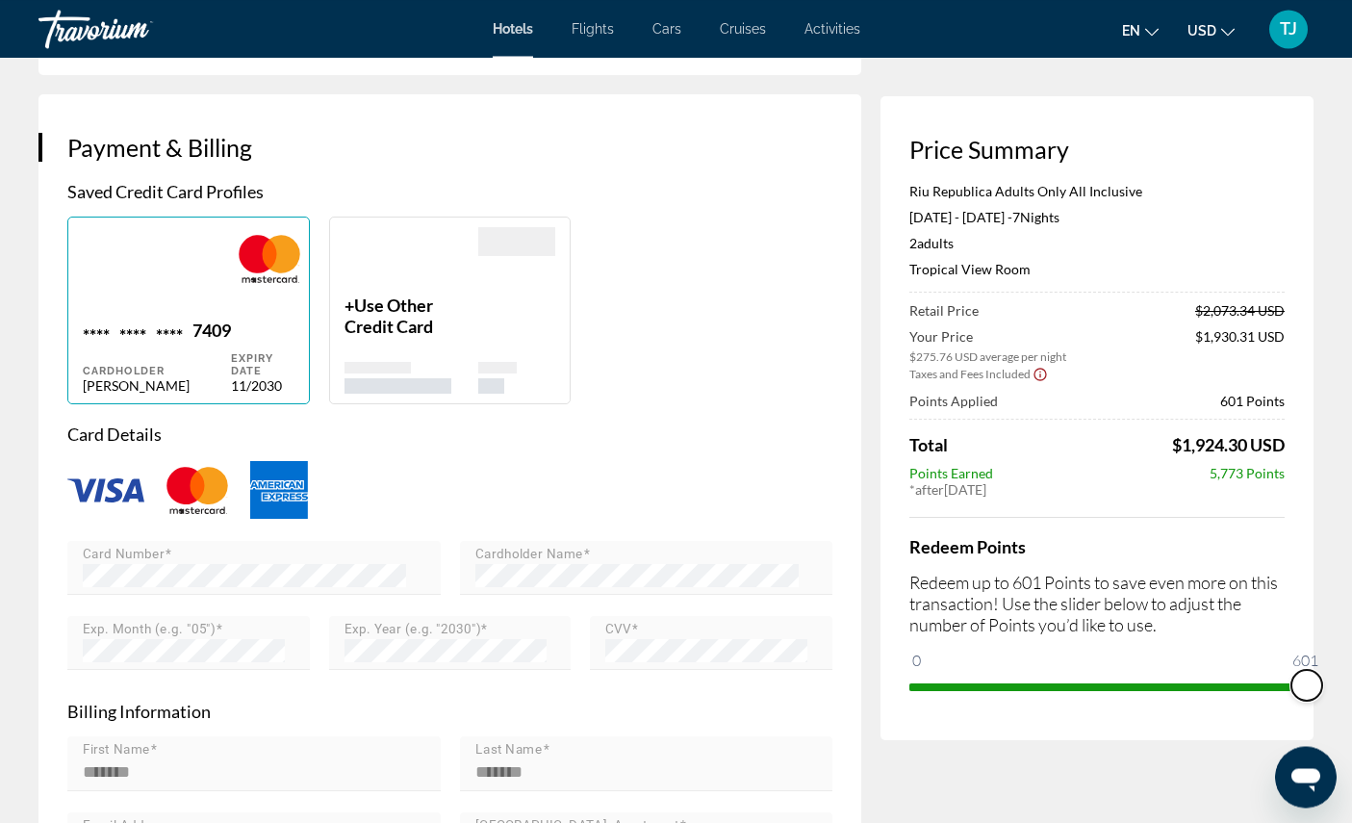
scroll to position [1463, 0]
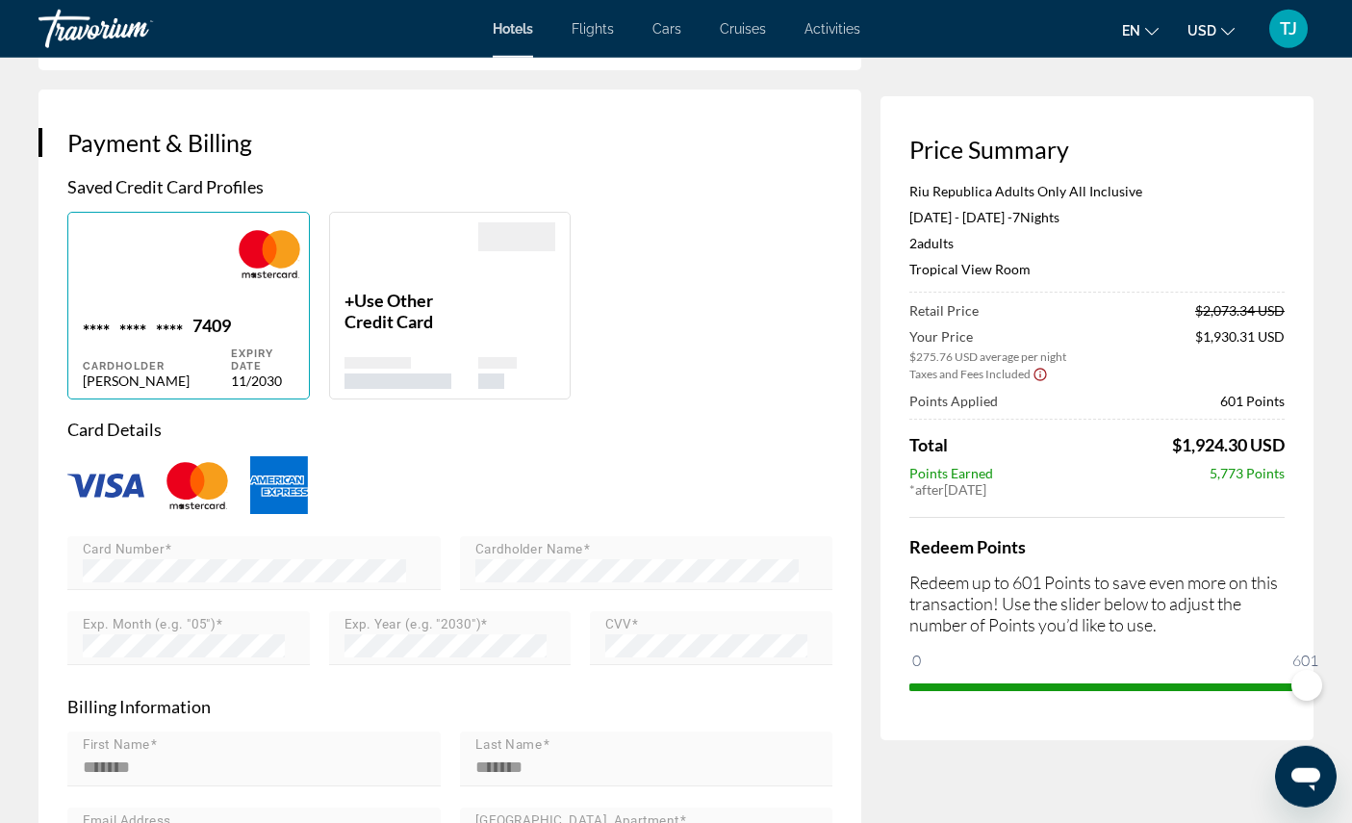
click at [422, 332] on span "Use Other Credit Card" at bounding box center [388, 311] width 89 height 42
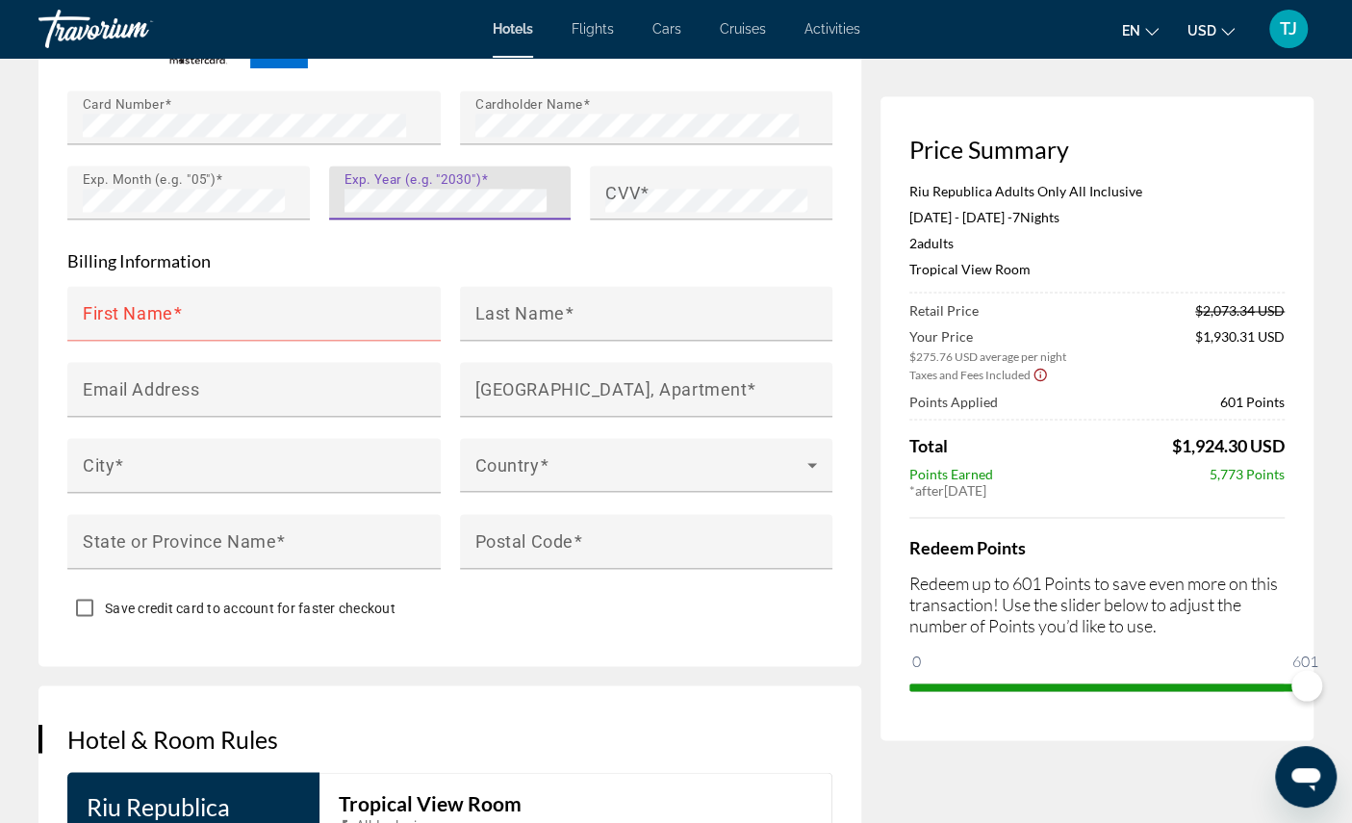
scroll to position [1900, 0]
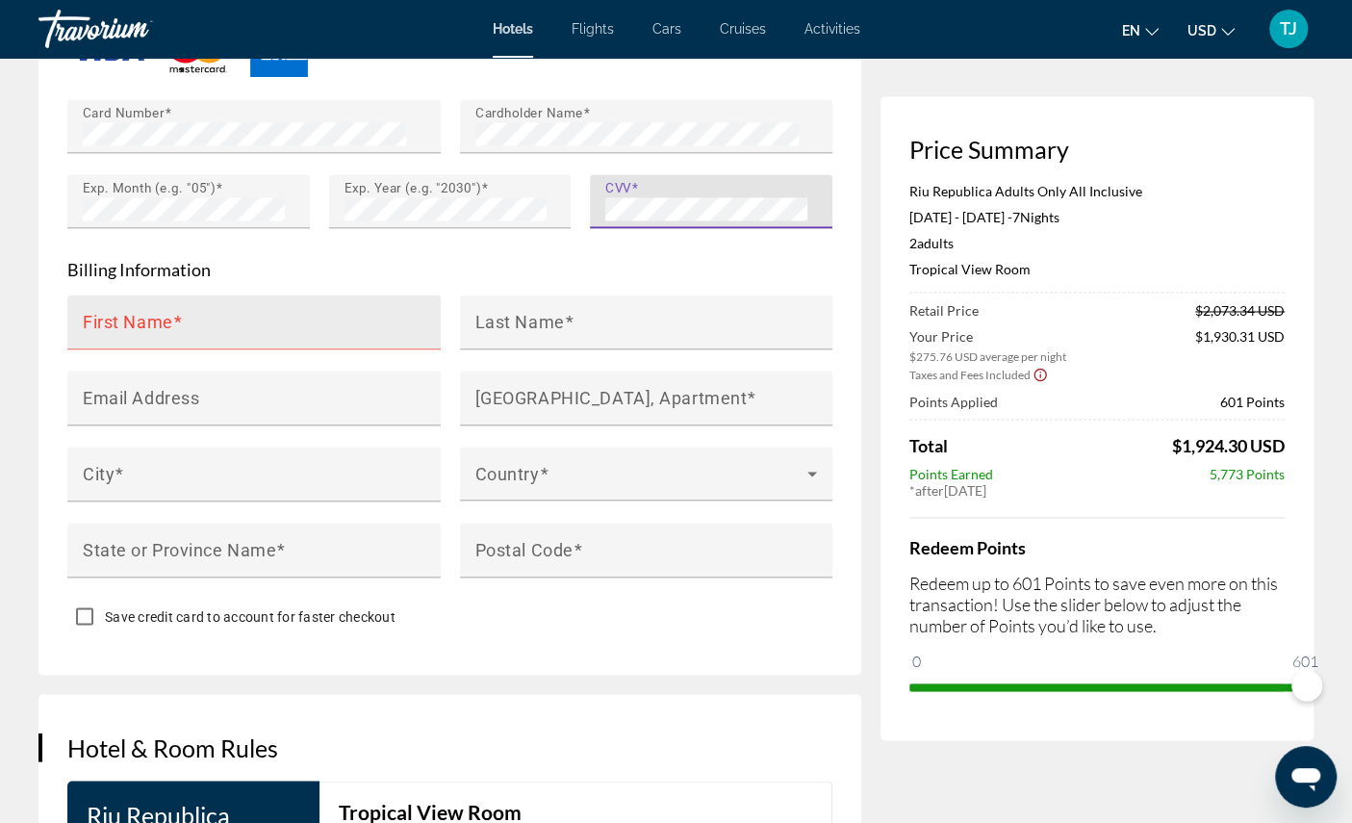
click at [280, 342] on input "First Name" at bounding box center [260, 329] width 354 height 23
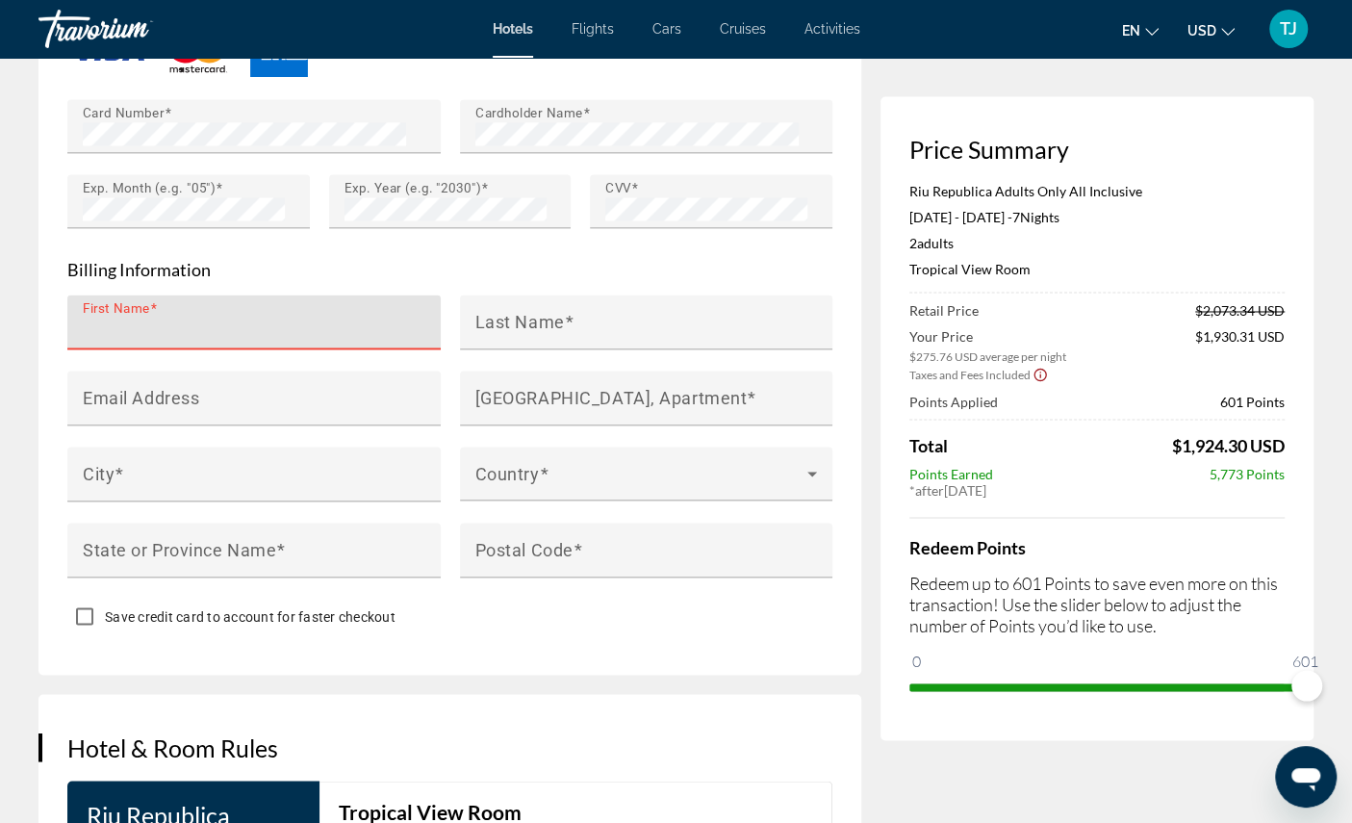
type input "*******"
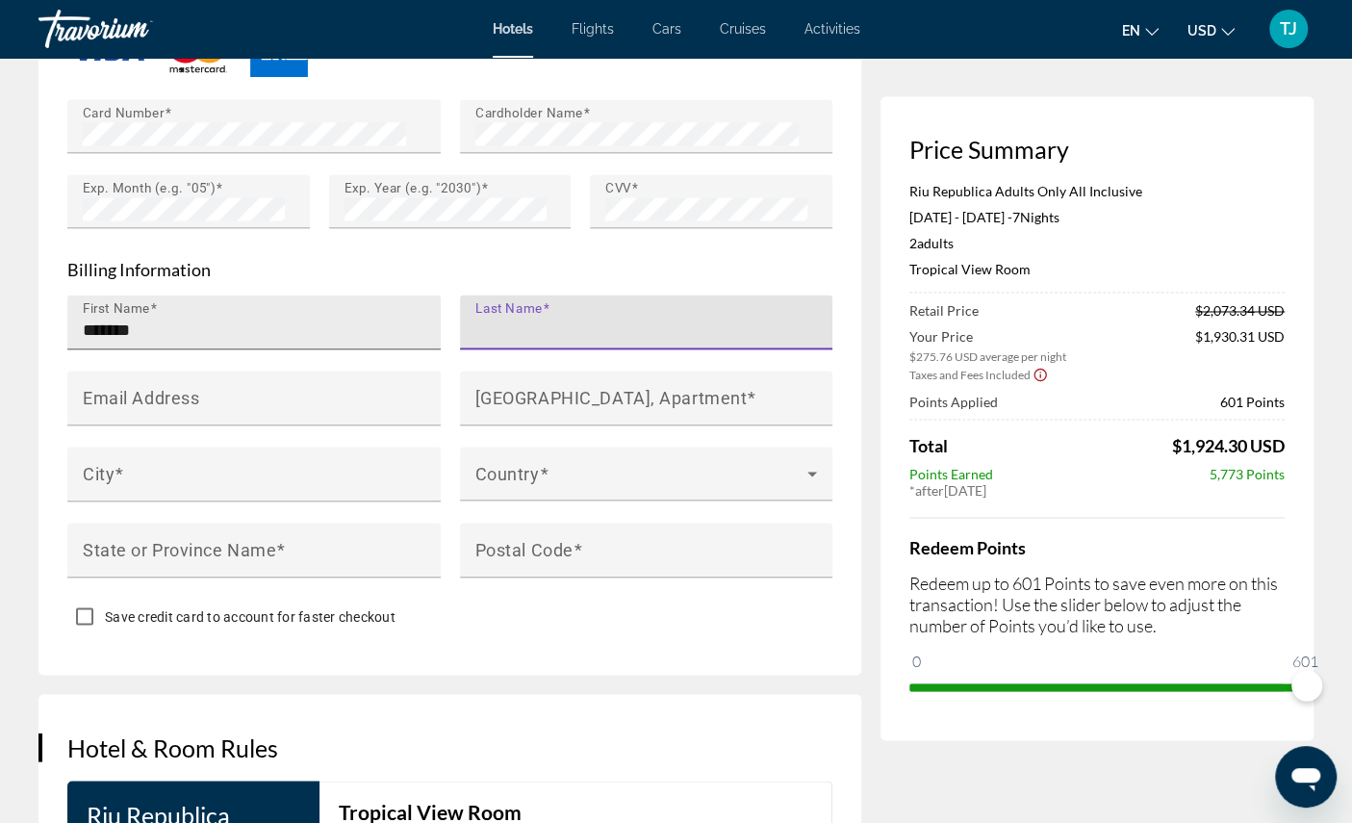
type input "*******"
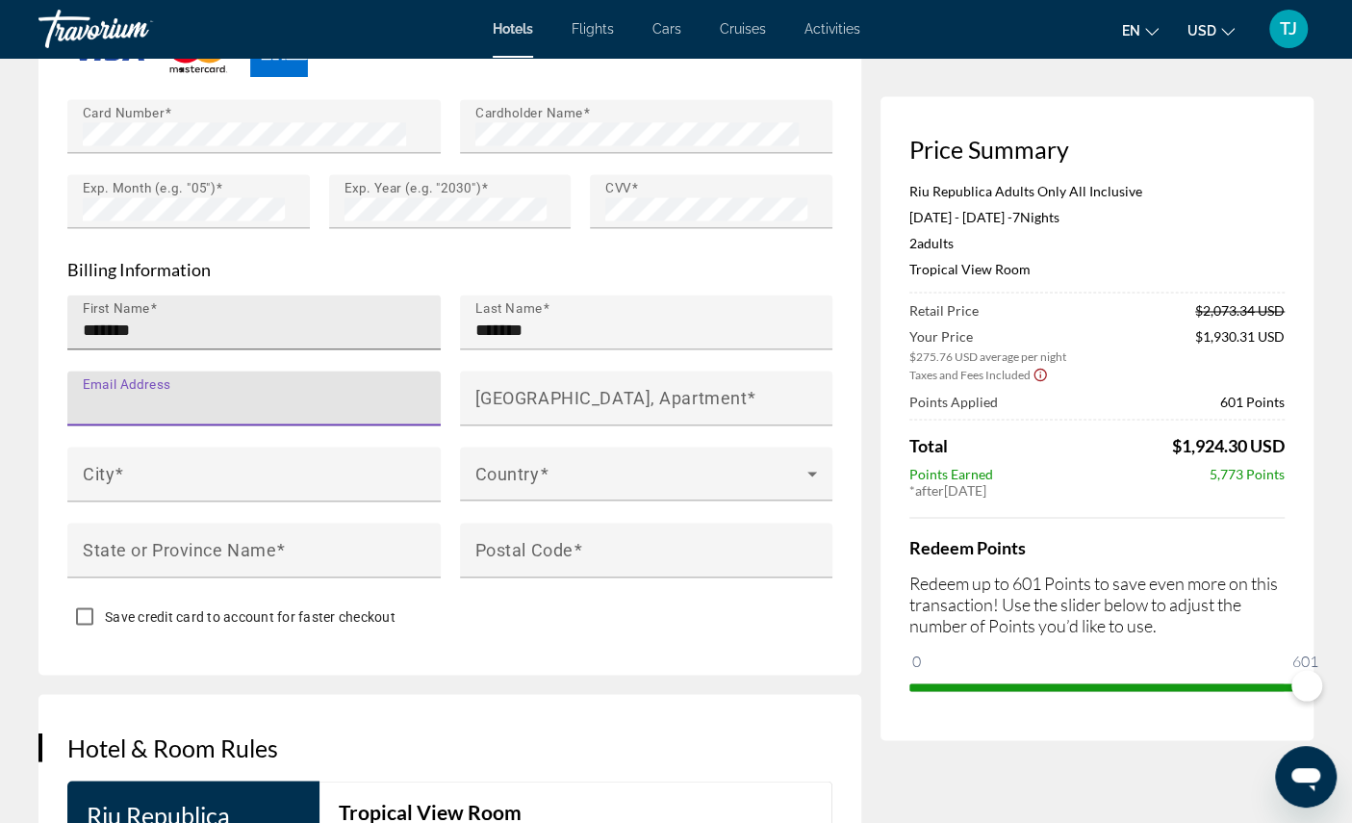
type input "**********"
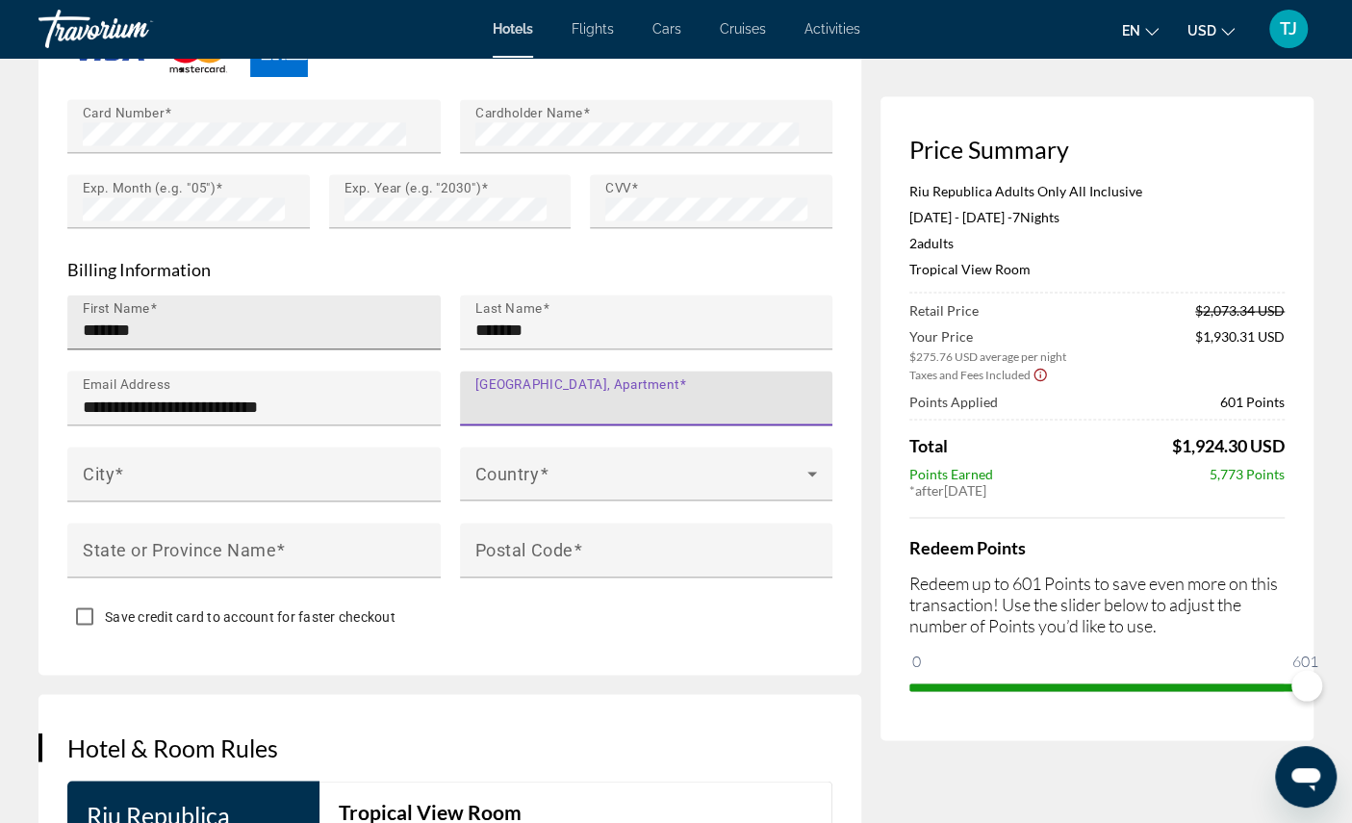
type input "**********"
type input "**"
type input "*****"
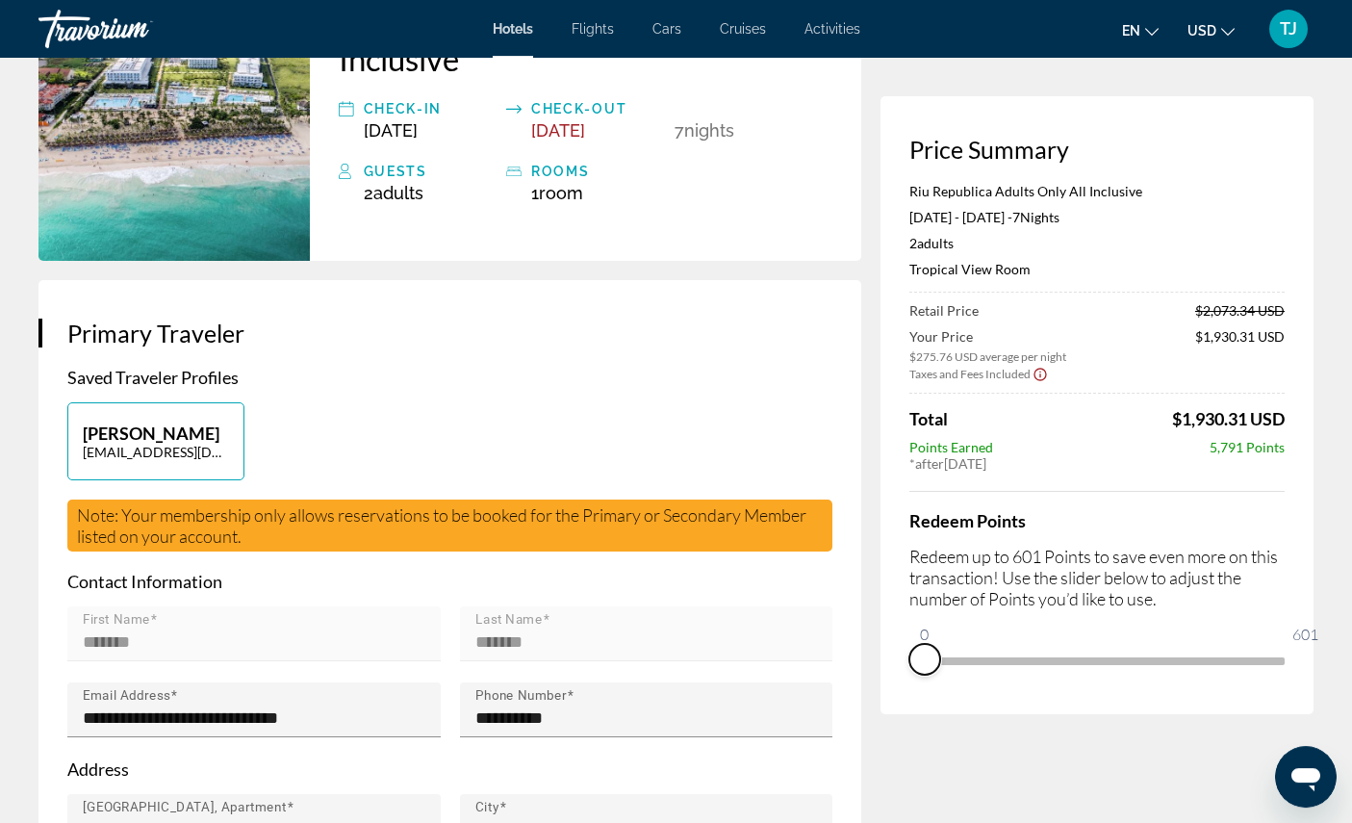
scroll to position [289, 0]
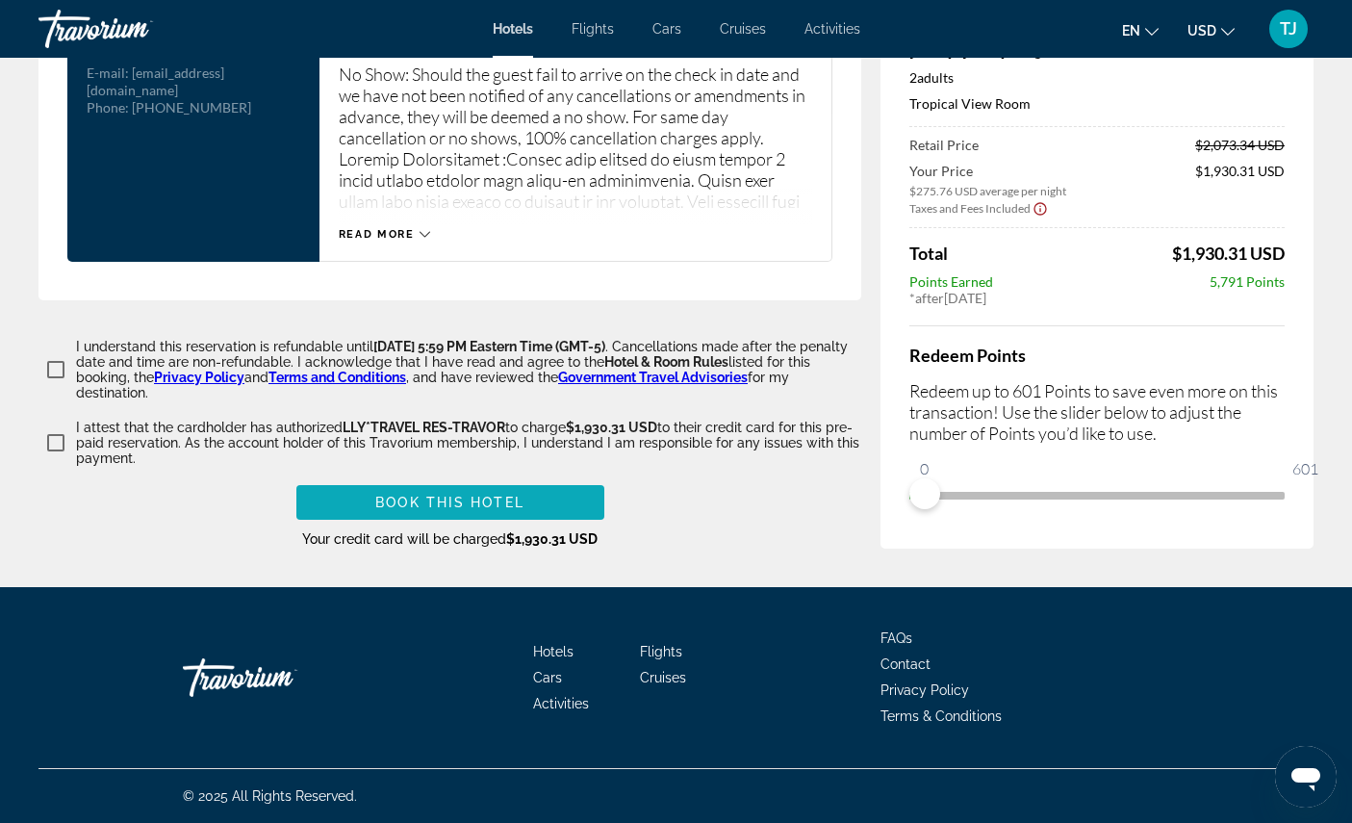
click at [483, 510] on span "Book this hotel" at bounding box center [449, 502] width 149 height 15
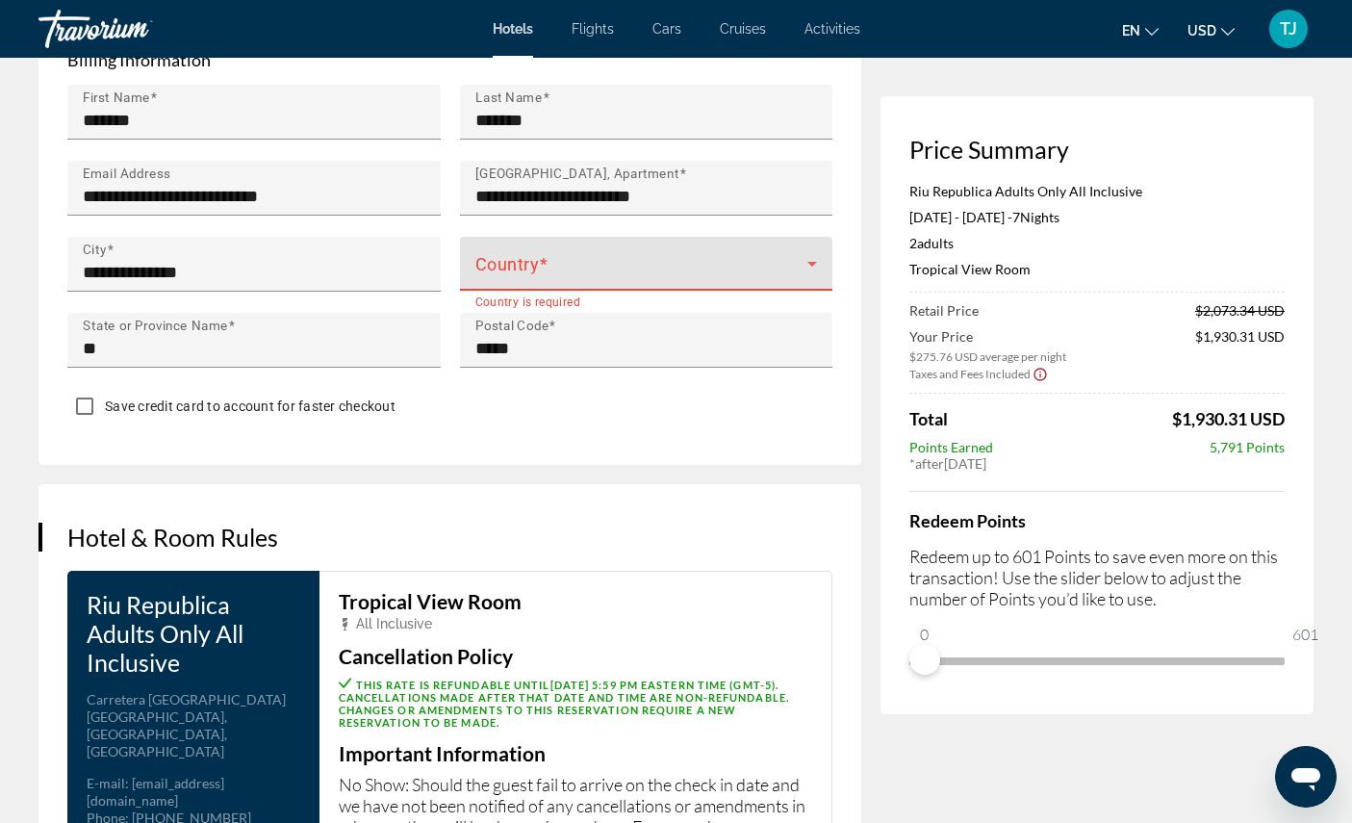
click at [653, 283] on span "Main content" at bounding box center [641, 271] width 333 height 23
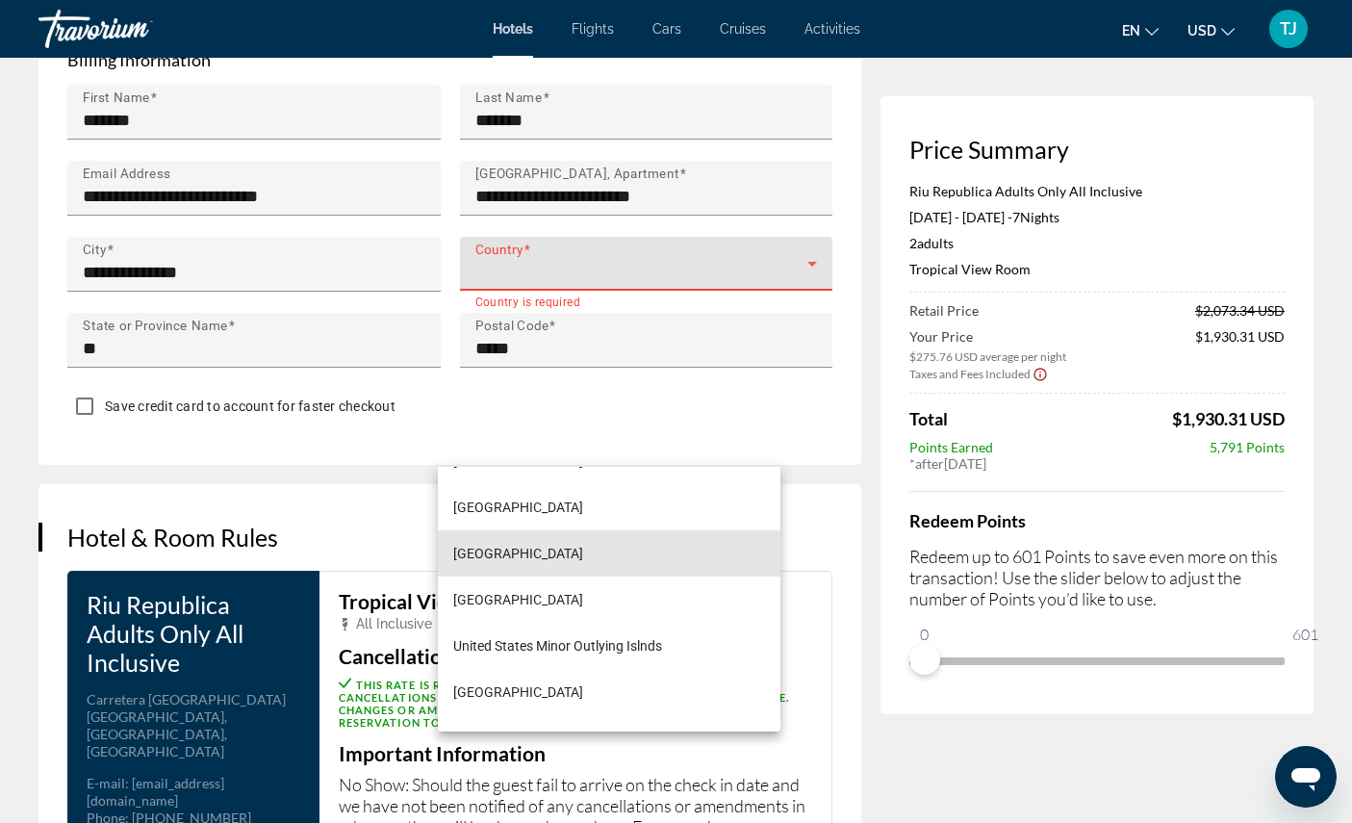
scroll to position [11082, 0]
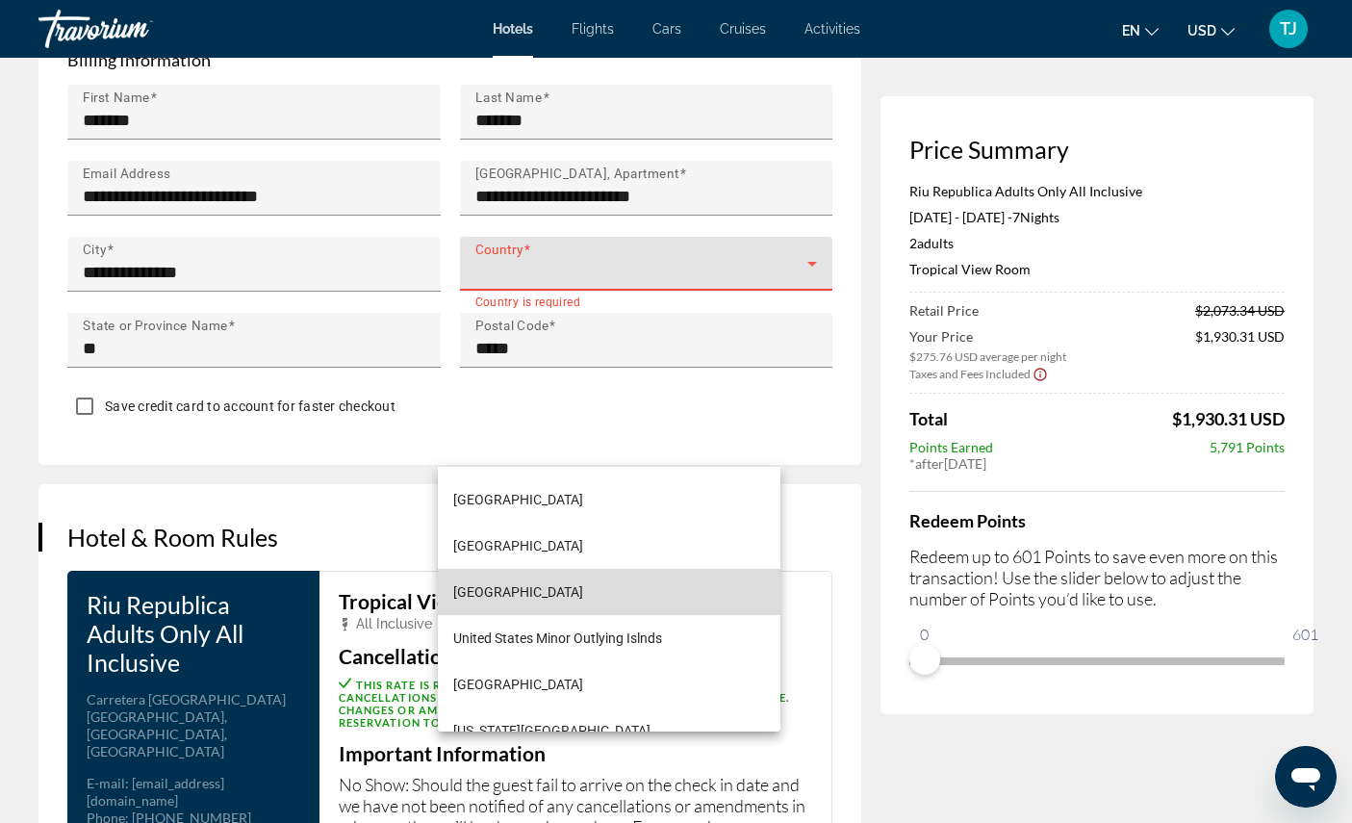
click at [583, 599] on span "United States of America" at bounding box center [518, 591] width 130 height 23
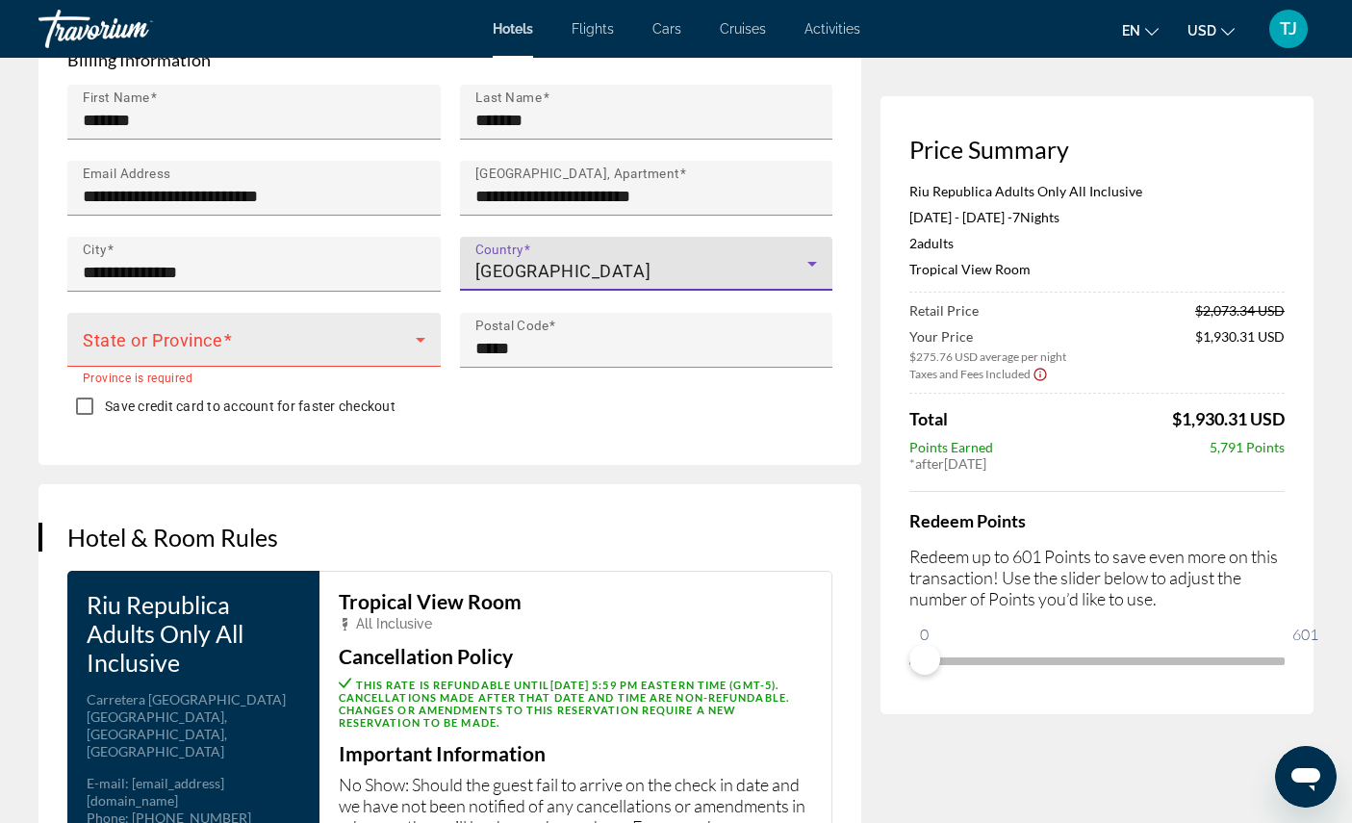
click at [377, 359] on span "Main content" at bounding box center [249, 347] width 333 height 23
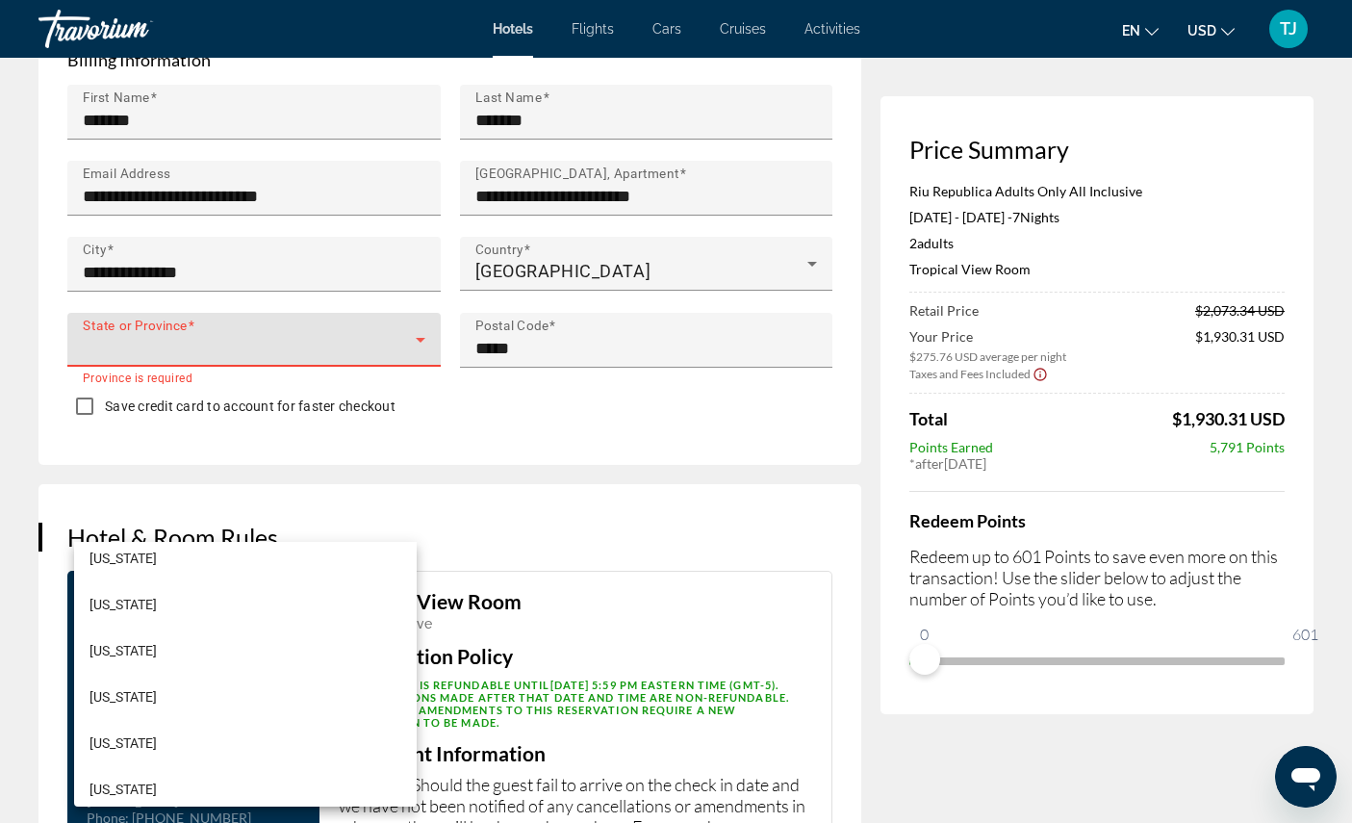
scroll to position [883, 0]
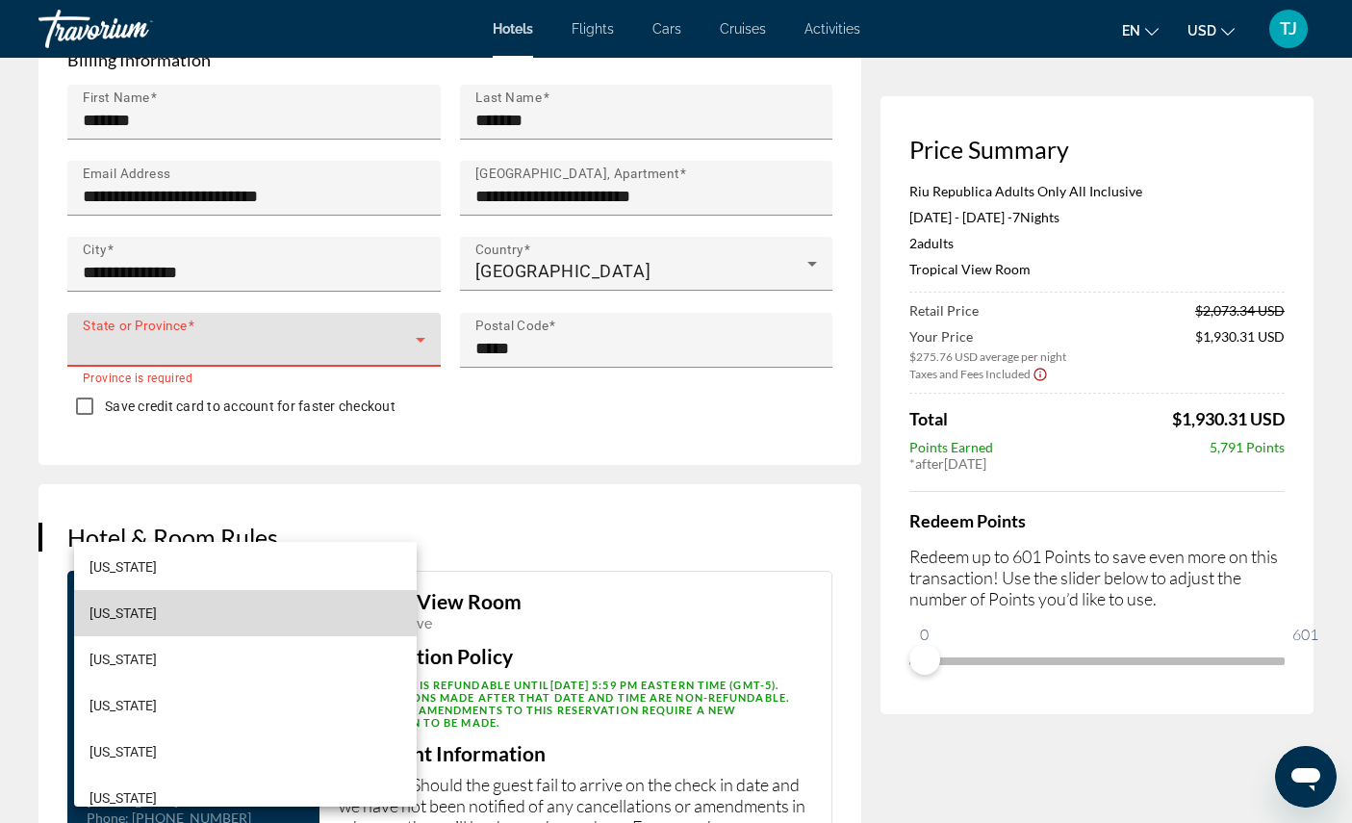
click at [156, 601] on mat-option "Maryland" at bounding box center [245, 613] width 343 height 46
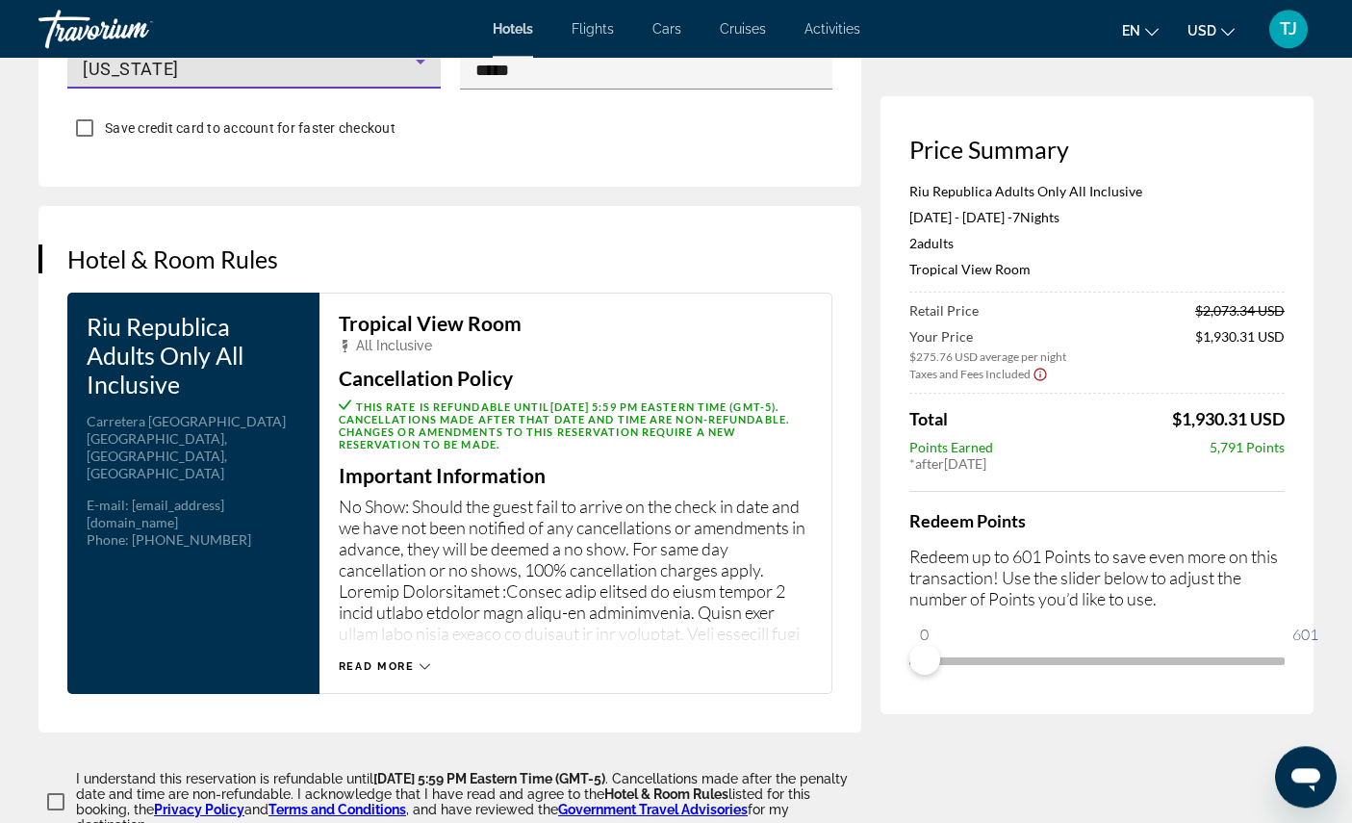
scroll to position [2402, 0]
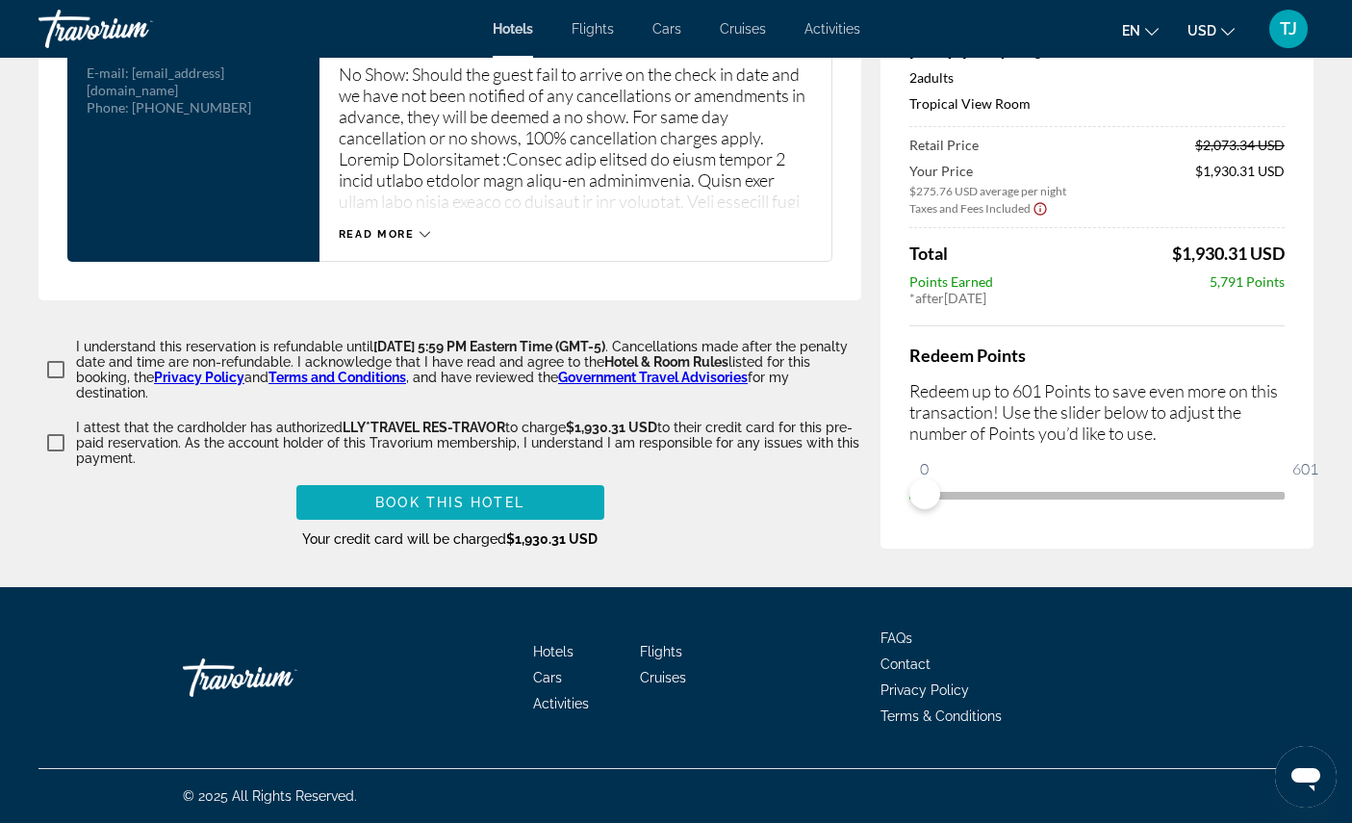
click at [504, 510] on span "Book this hotel" at bounding box center [449, 502] width 149 height 15
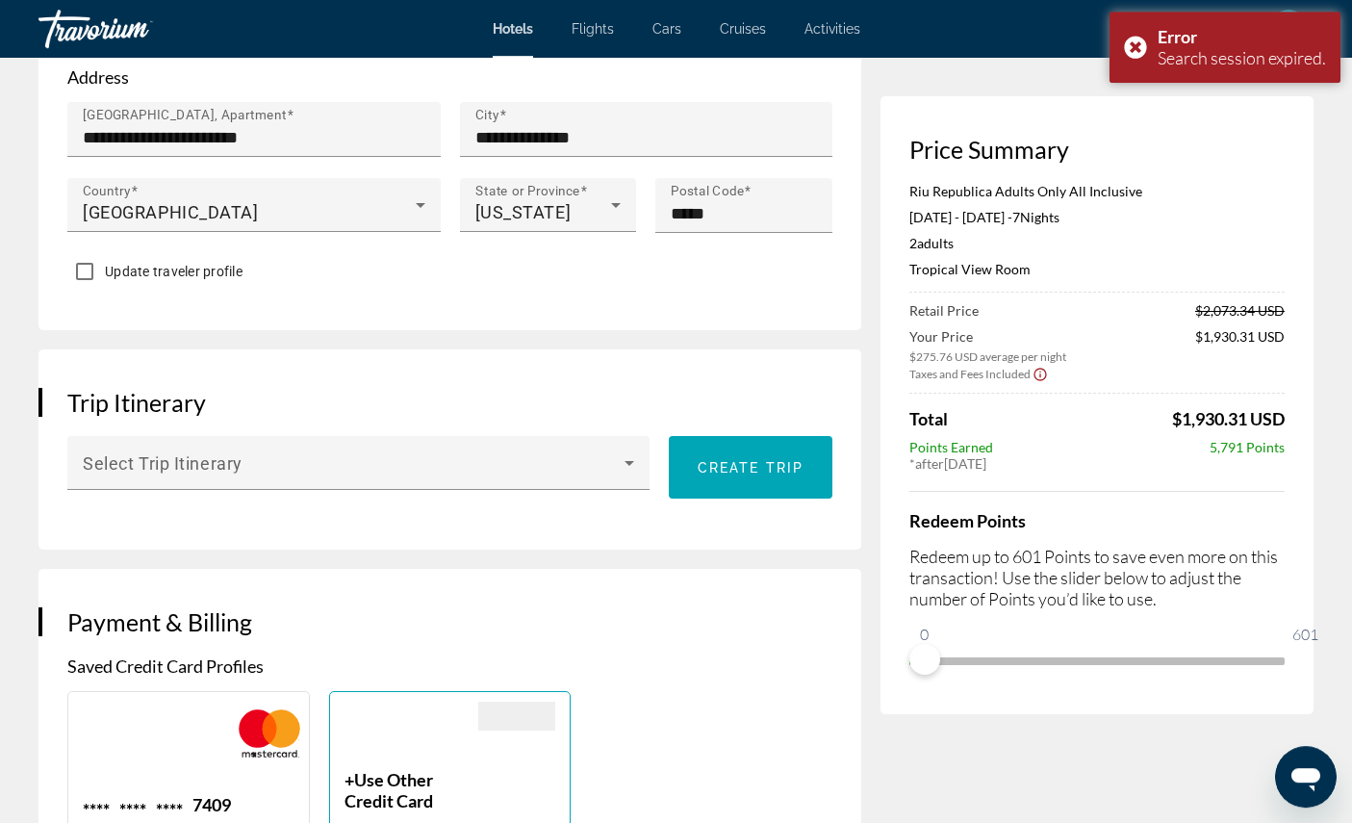
scroll to position [0, 0]
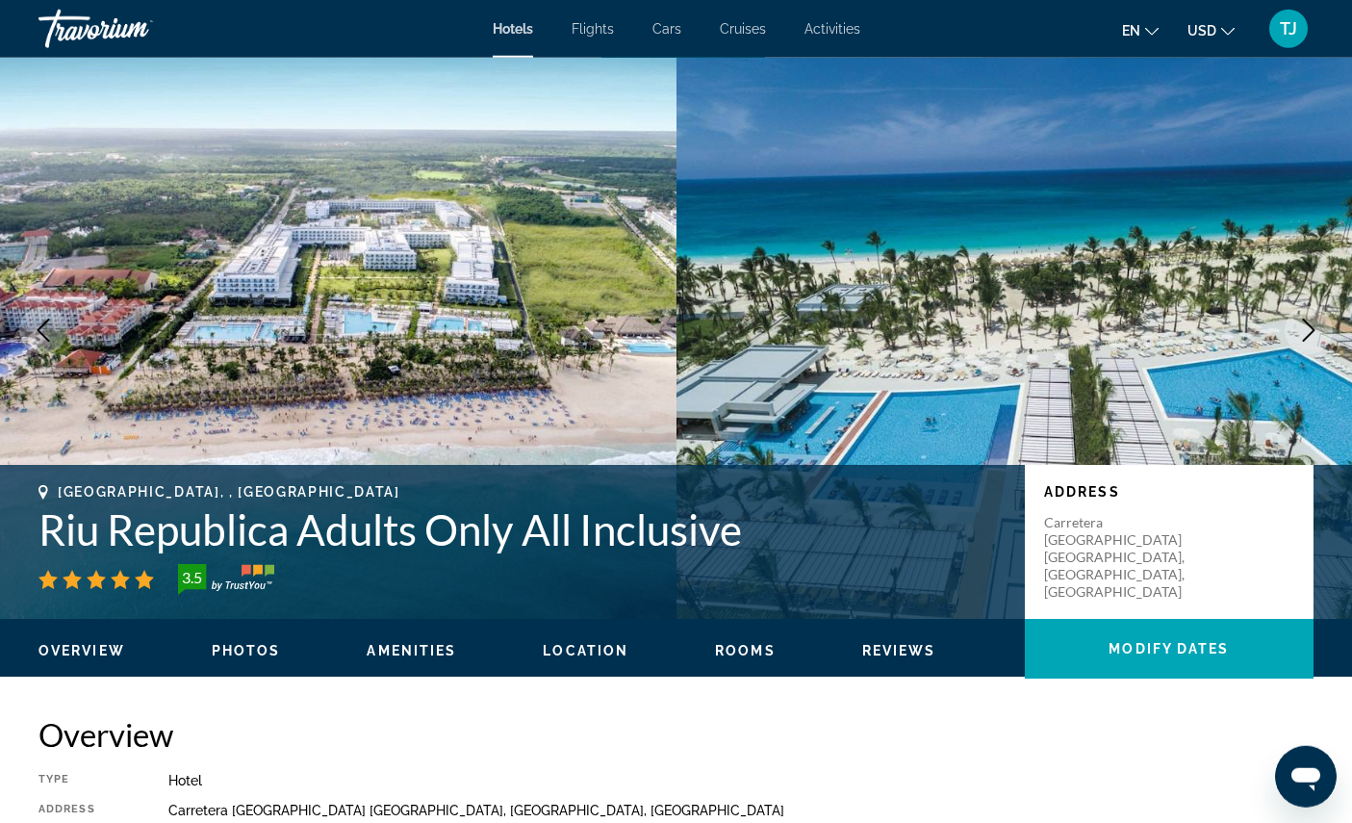
scroll to position [16, 0]
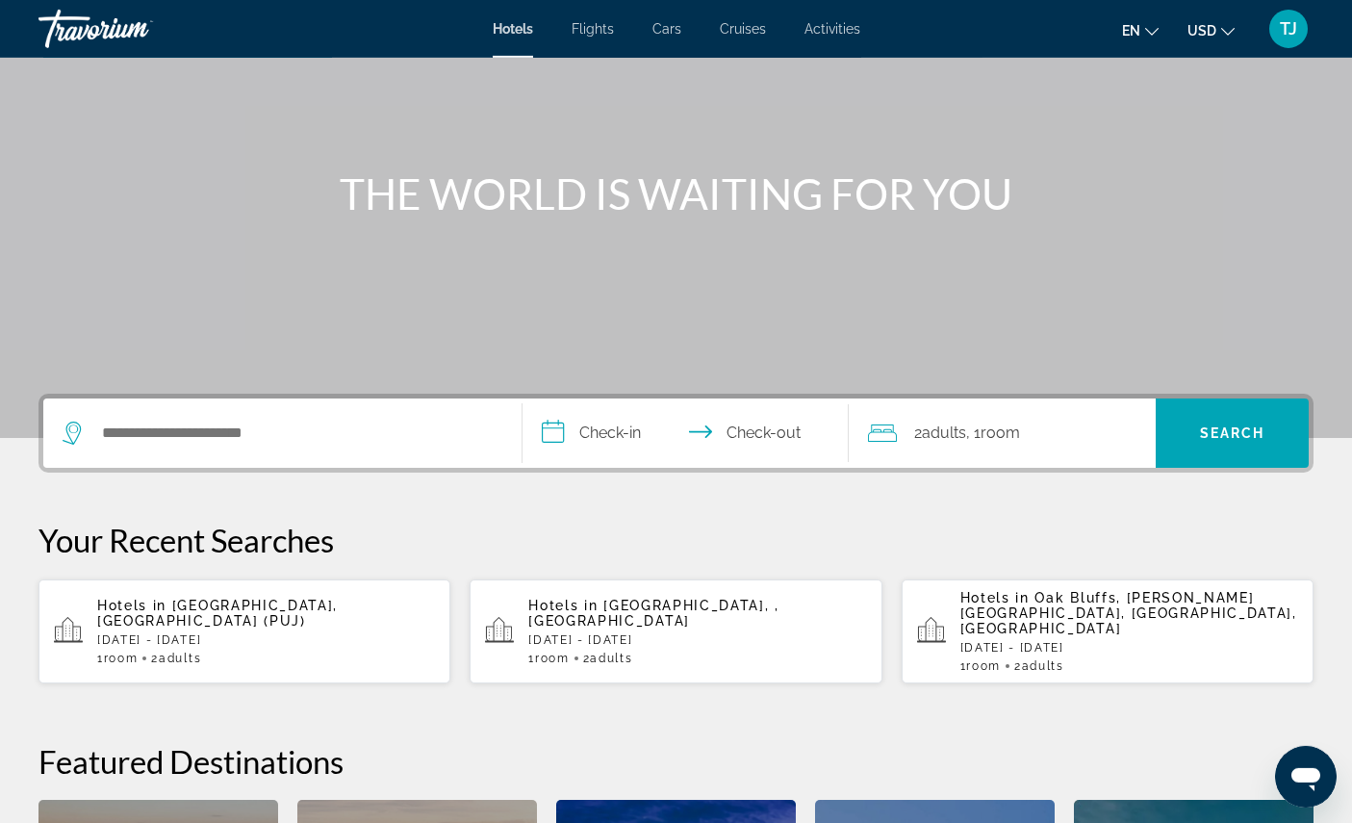
click at [277, 647] on p "[DATE] - [DATE]" at bounding box center [266, 639] width 338 height 13
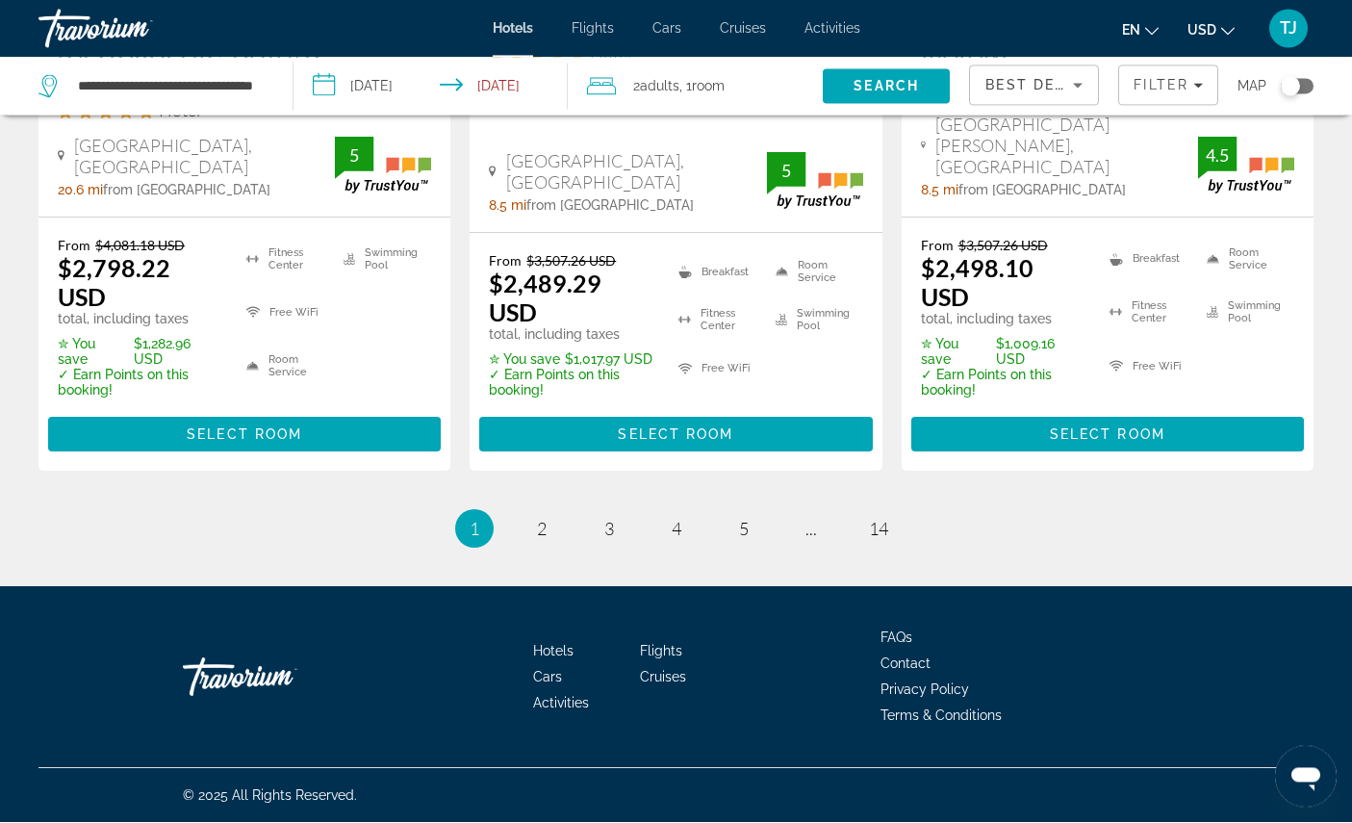
scroll to position [3166, 0]
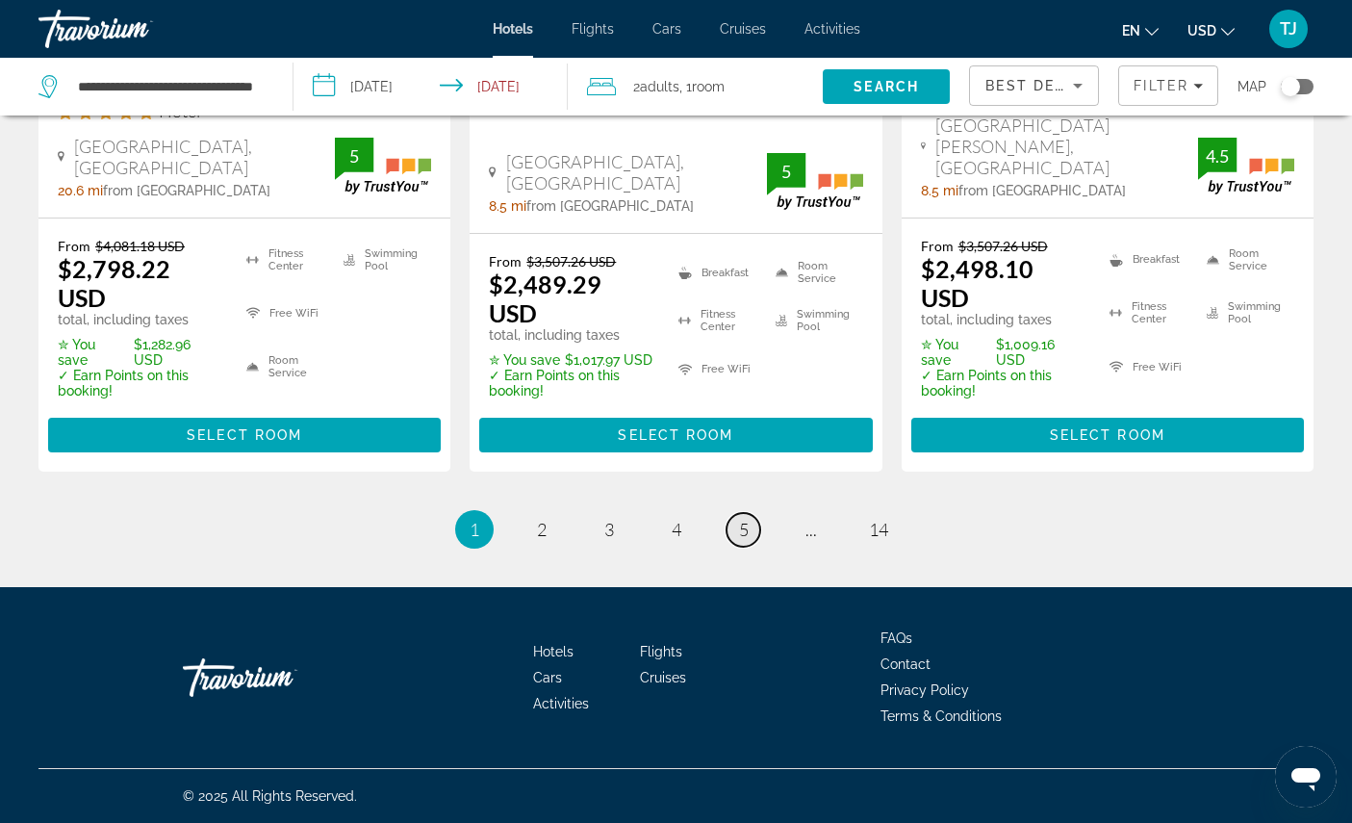
click at [740, 546] on link "page 5" at bounding box center [743, 530] width 34 height 34
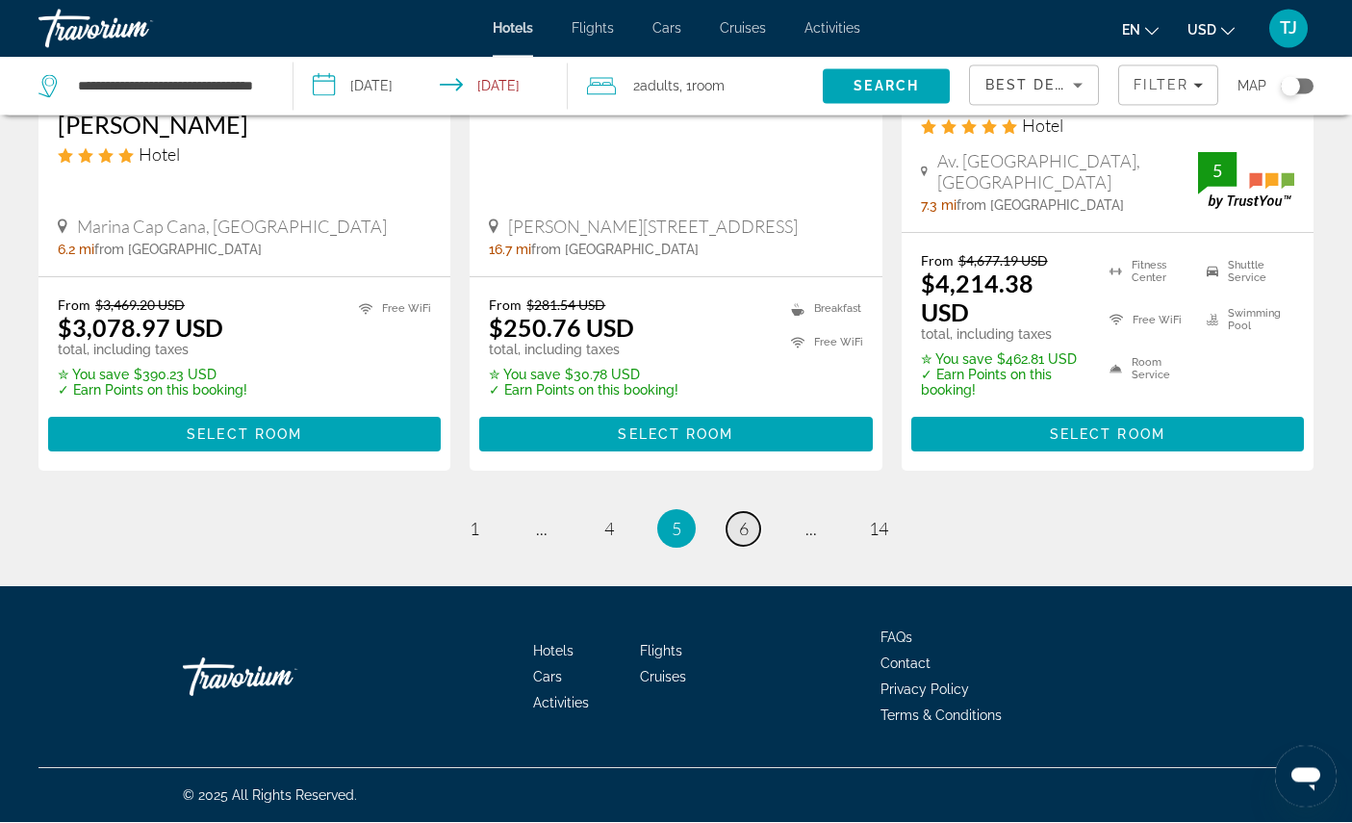
scroll to position [3138, 0]
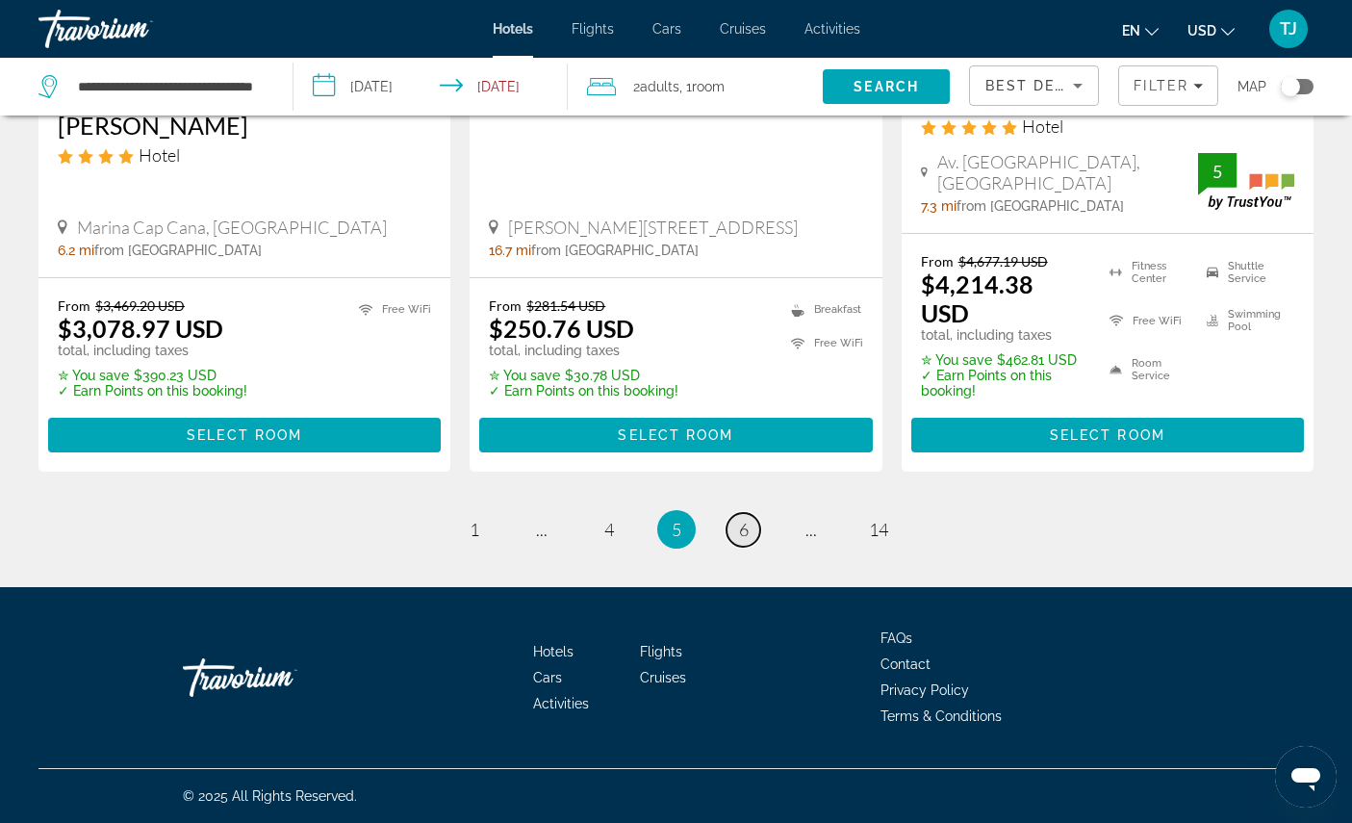
click at [740, 546] on link "page 6" at bounding box center [743, 530] width 34 height 34
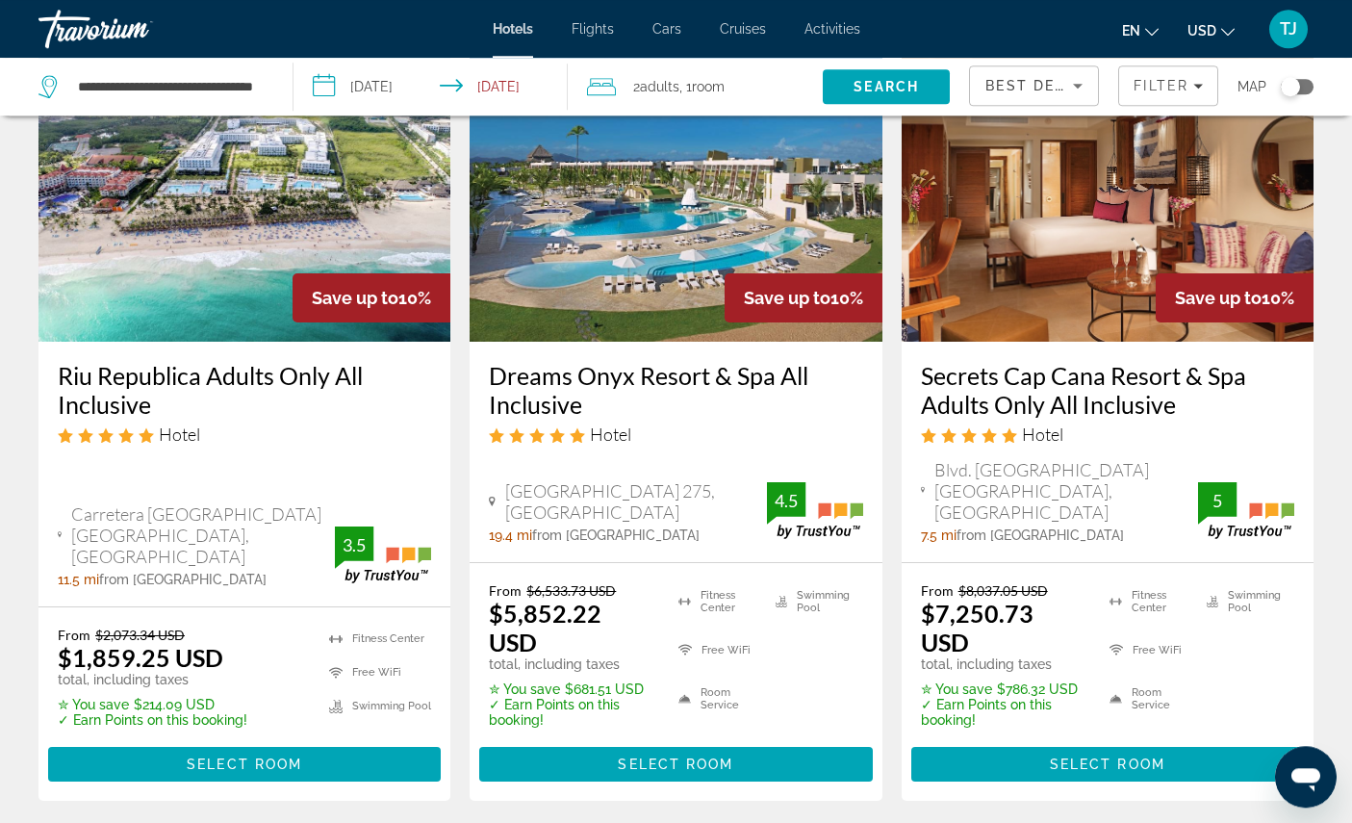
scroll to position [149, 0]
click at [284, 772] on span "Select Room" at bounding box center [244, 763] width 115 height 15
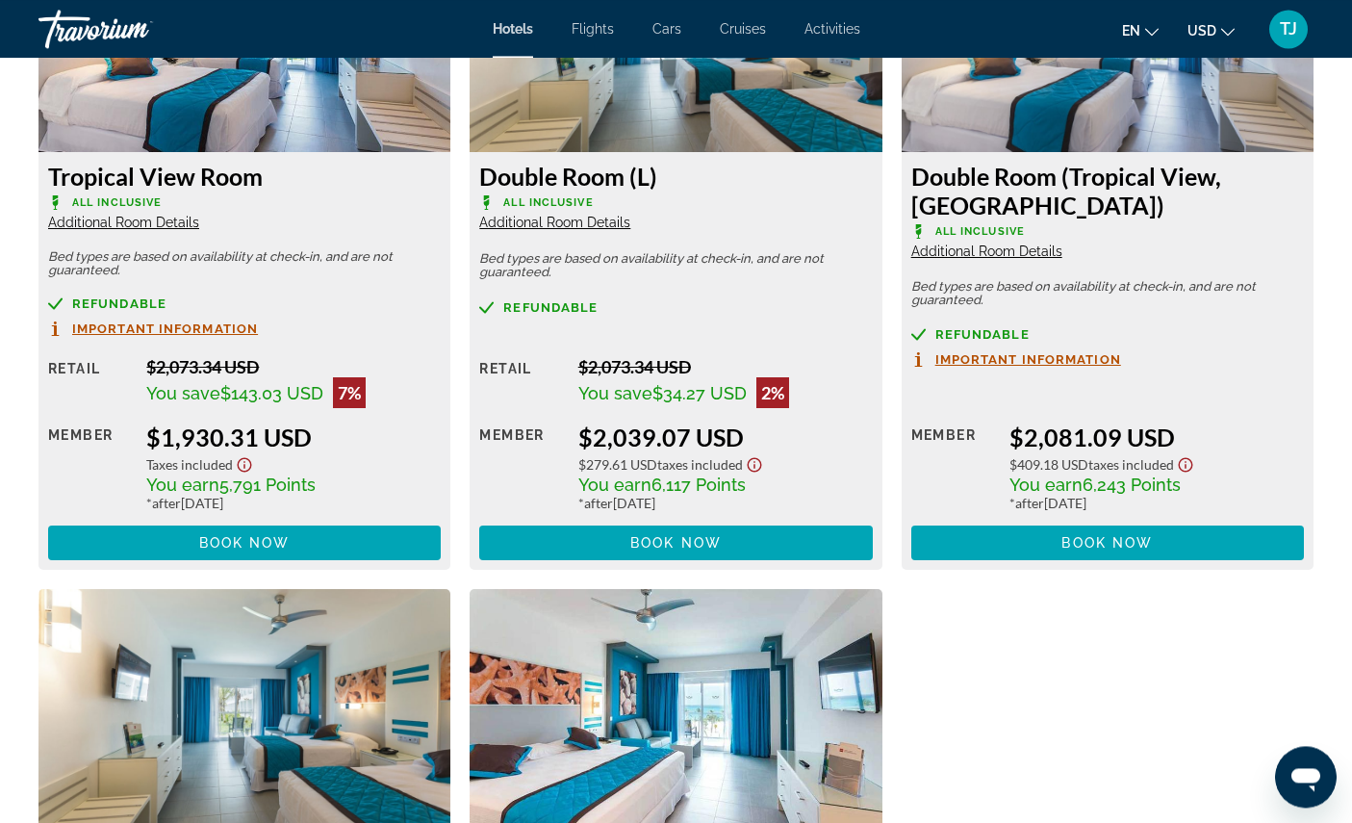
scroll to position [3461, 0]
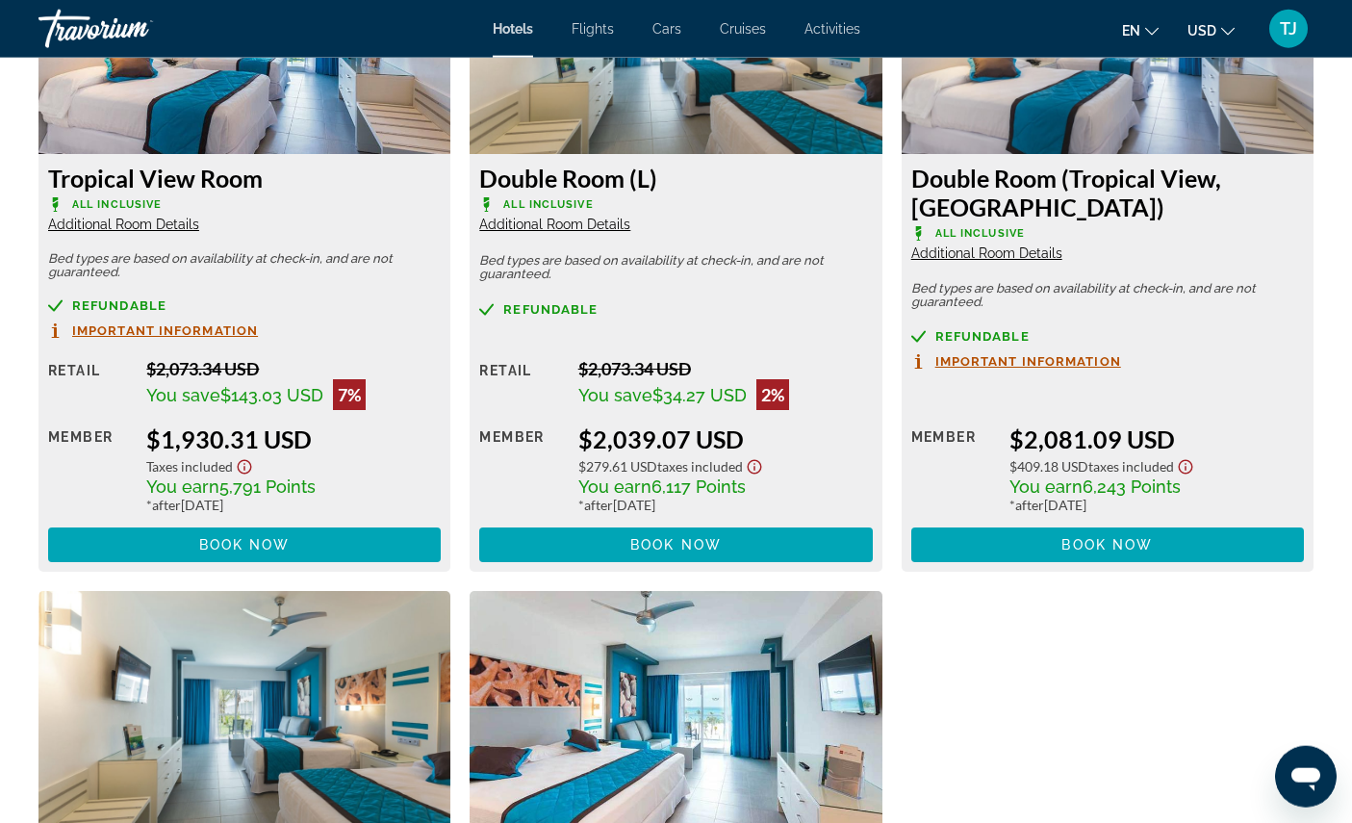
click at [164, 232] on span "Additional Room Details" at bounding box center [123, 223] width 151 height 15
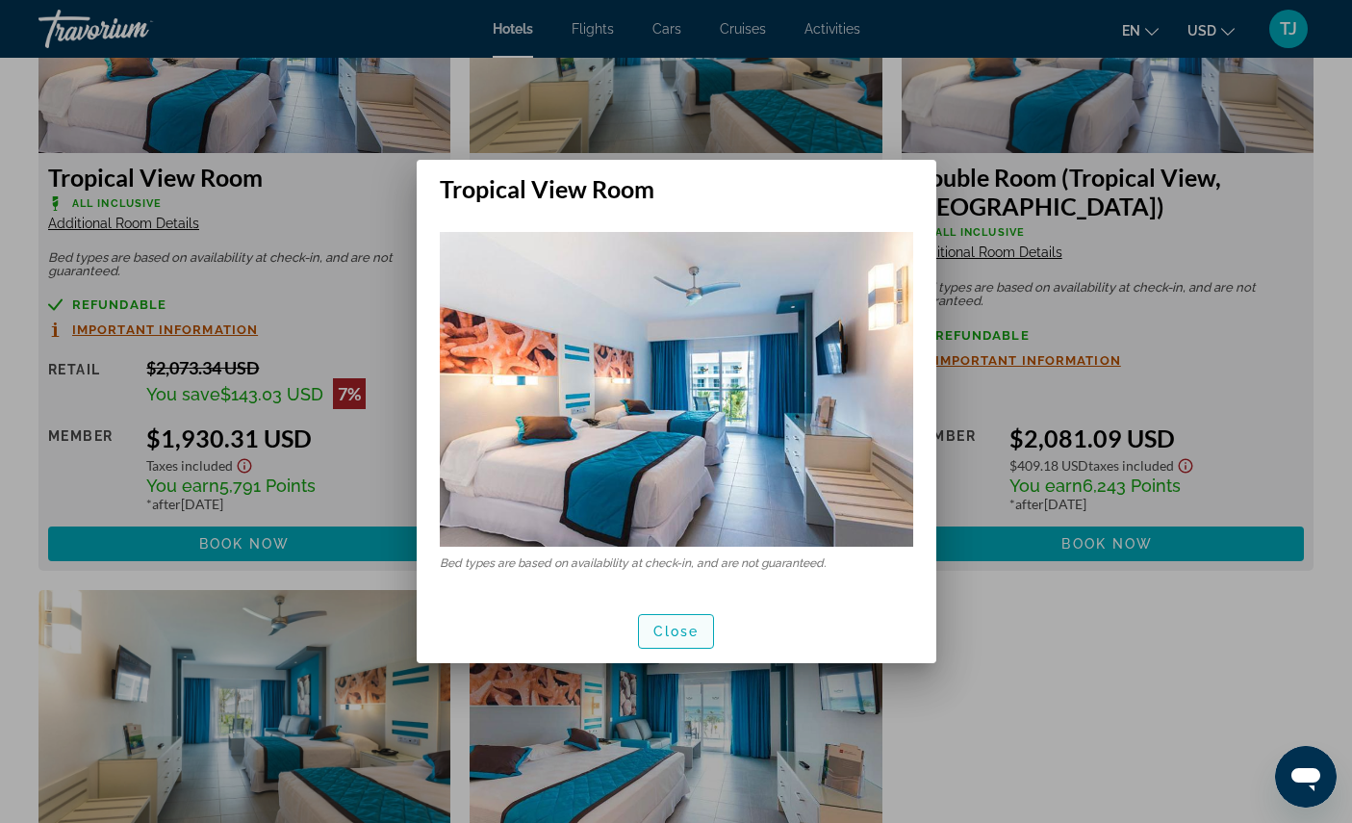
click at [682, 639] on span "Close" at bounding box center [676, 630] width 46 height 15
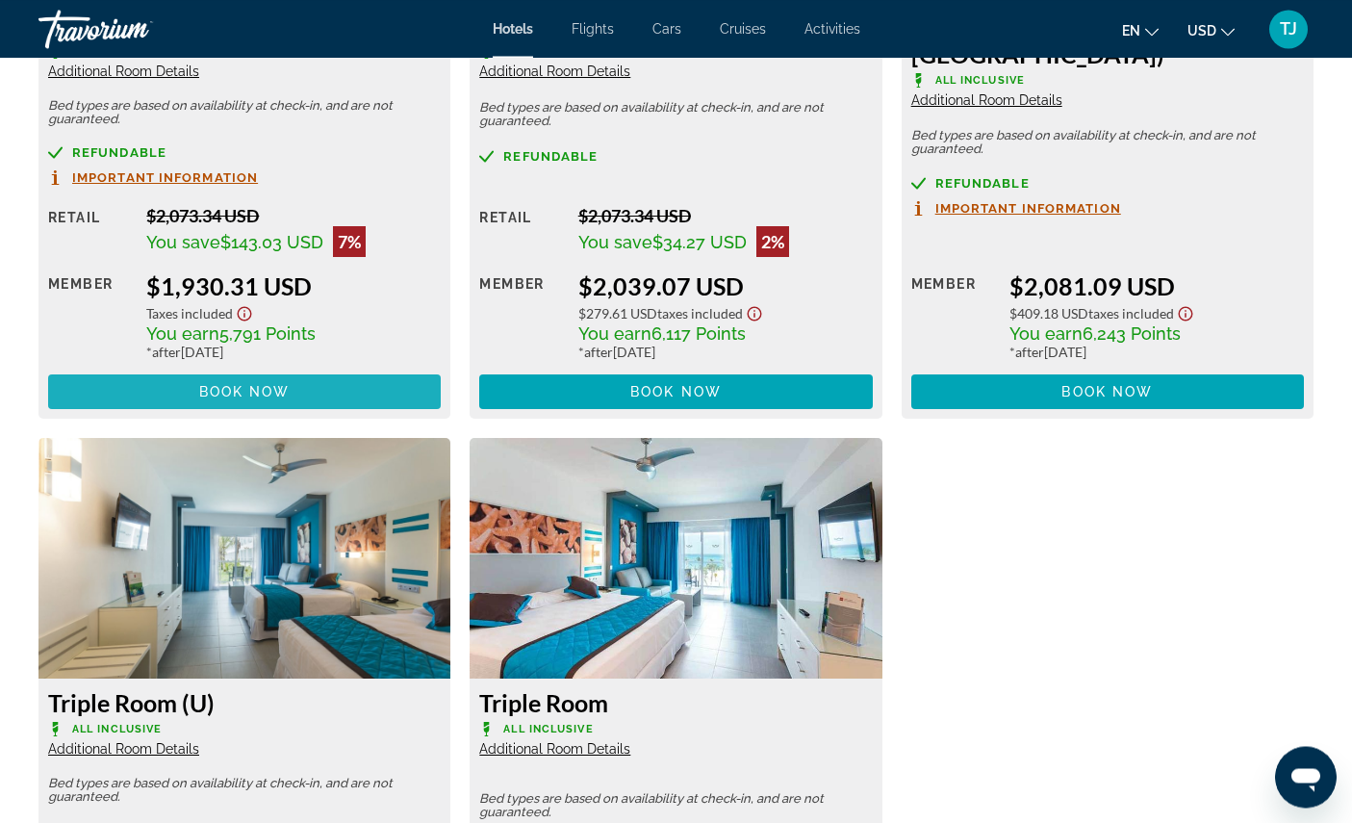
scroll to position [3614, 0]
click at [274, 399] on span "Book now" at bounding box center [244, 391] width 91 height 15
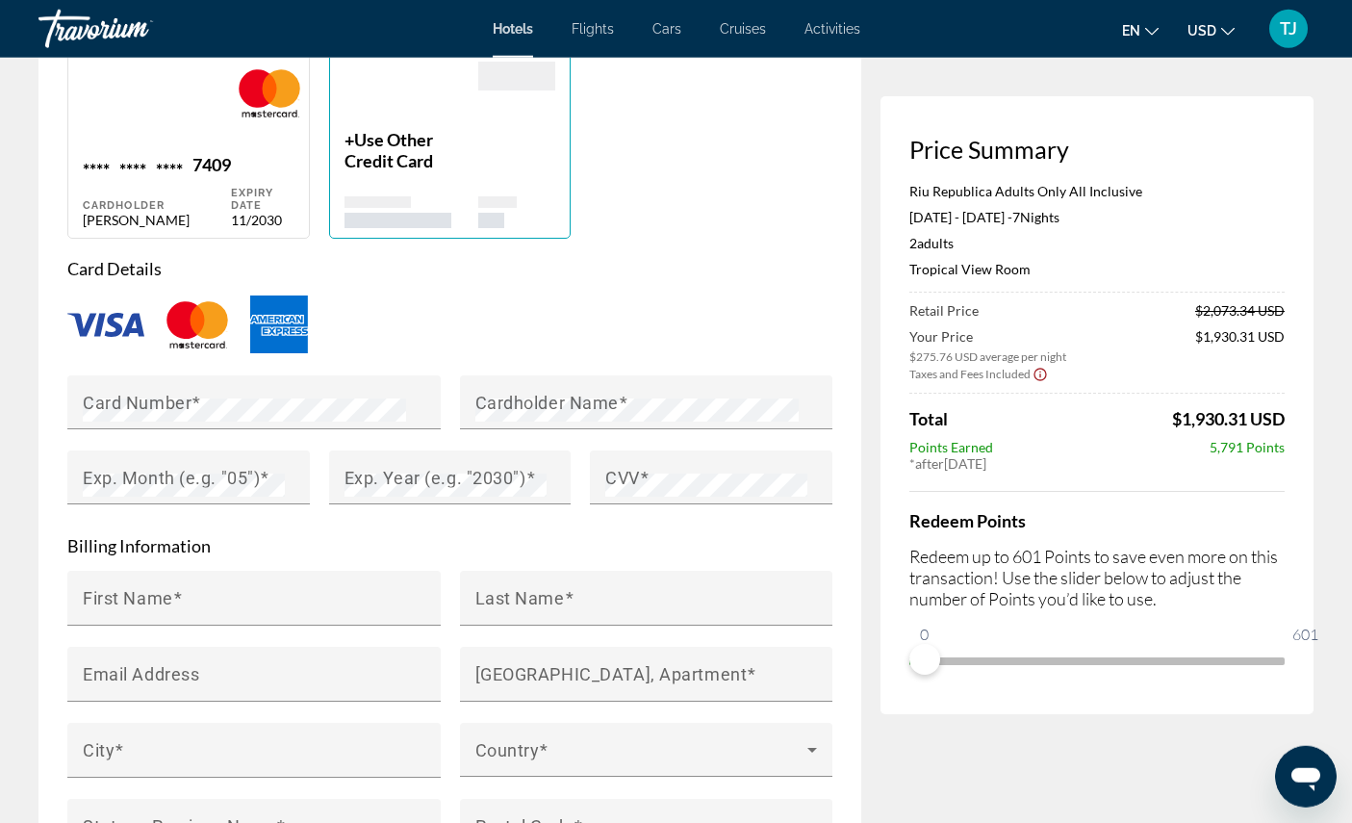
scroll to position [1532, 0]
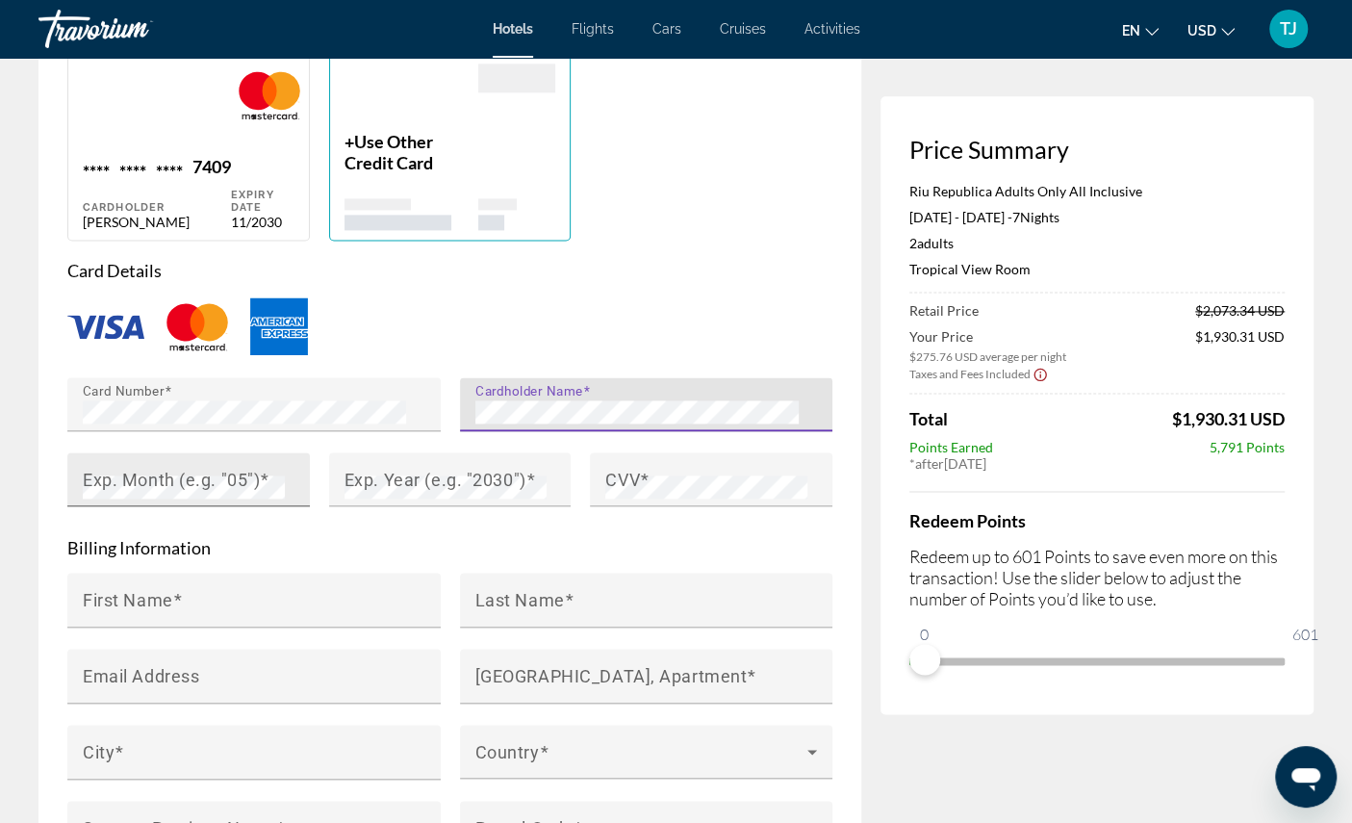
click at [216, 490] on mat-label "Exp. Month (e.g. "05")" at bounding box center [171, 480] width 177 height 20
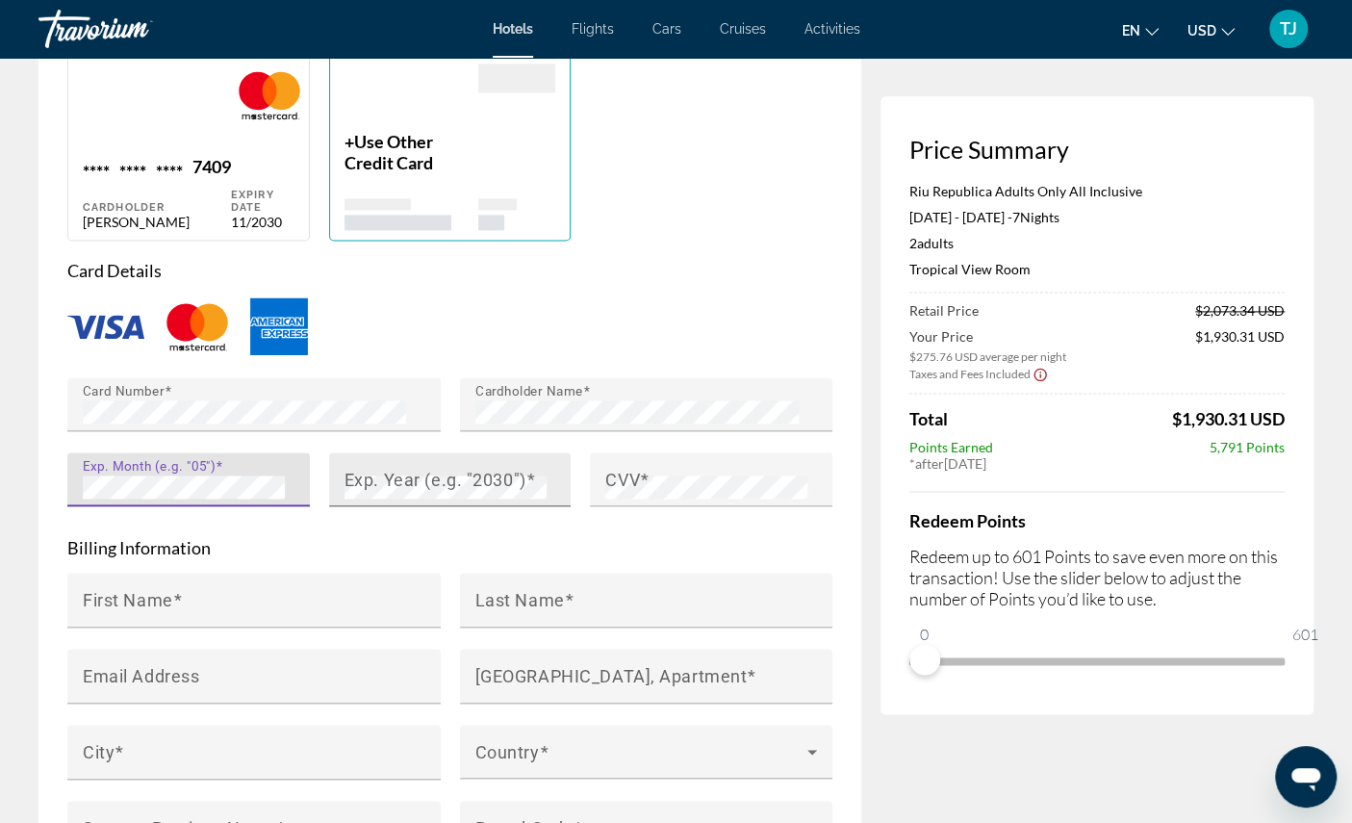
click at [448, 490] on mat-label "Exp. Year (e.g. "2030")" at bounding box center [435, 480] width 182 height 20
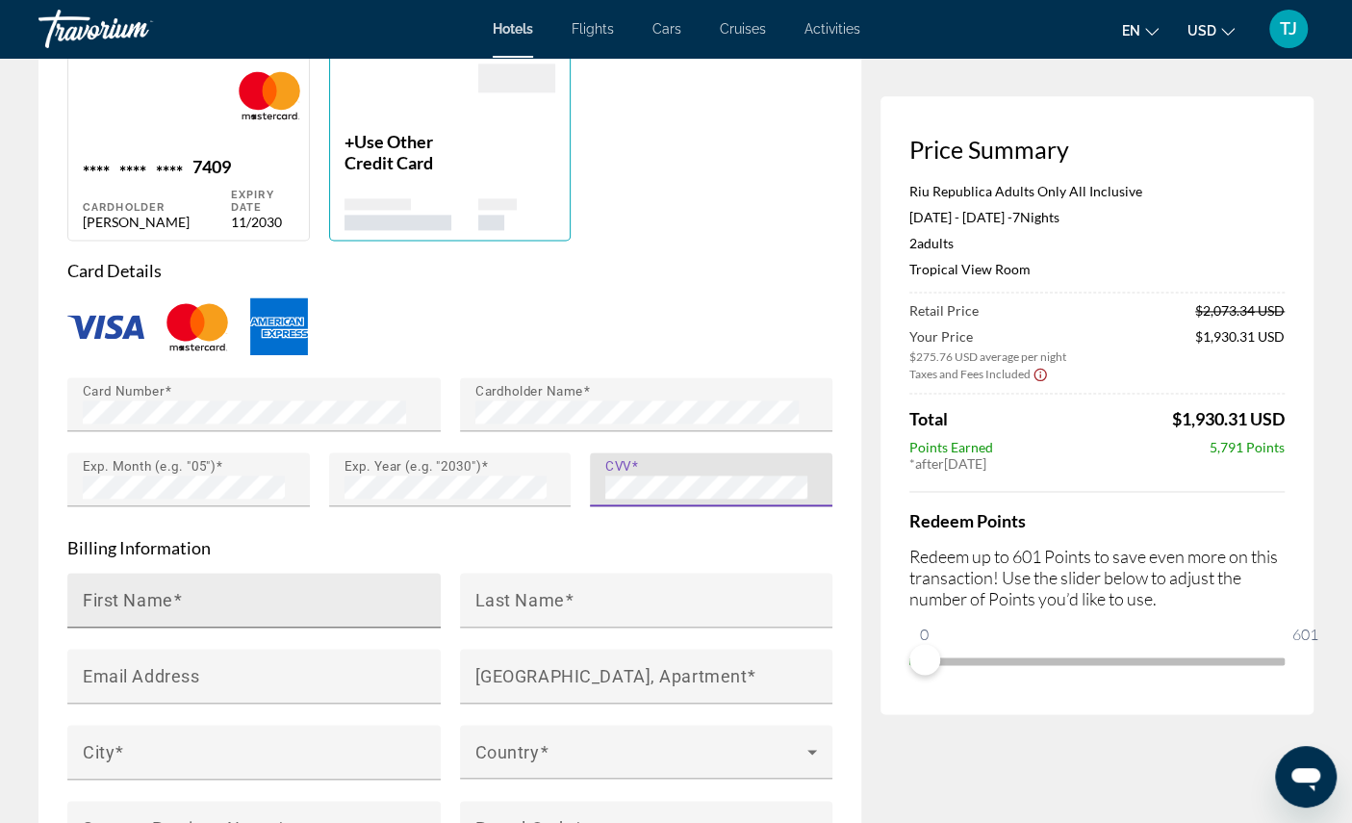
click at [304, 620] on input "First Name" at bounding box center [260, 608] width 354 height 23
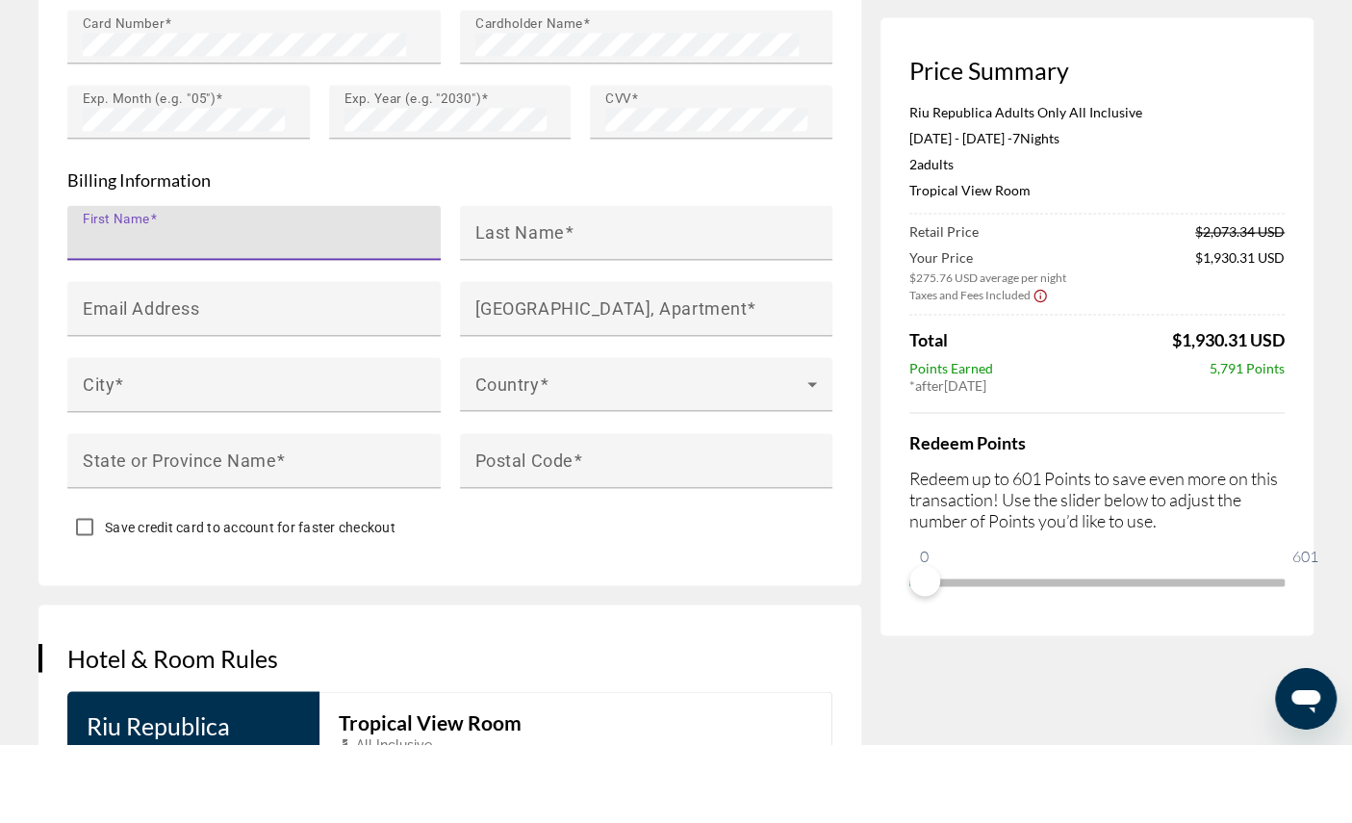
type input "*******"
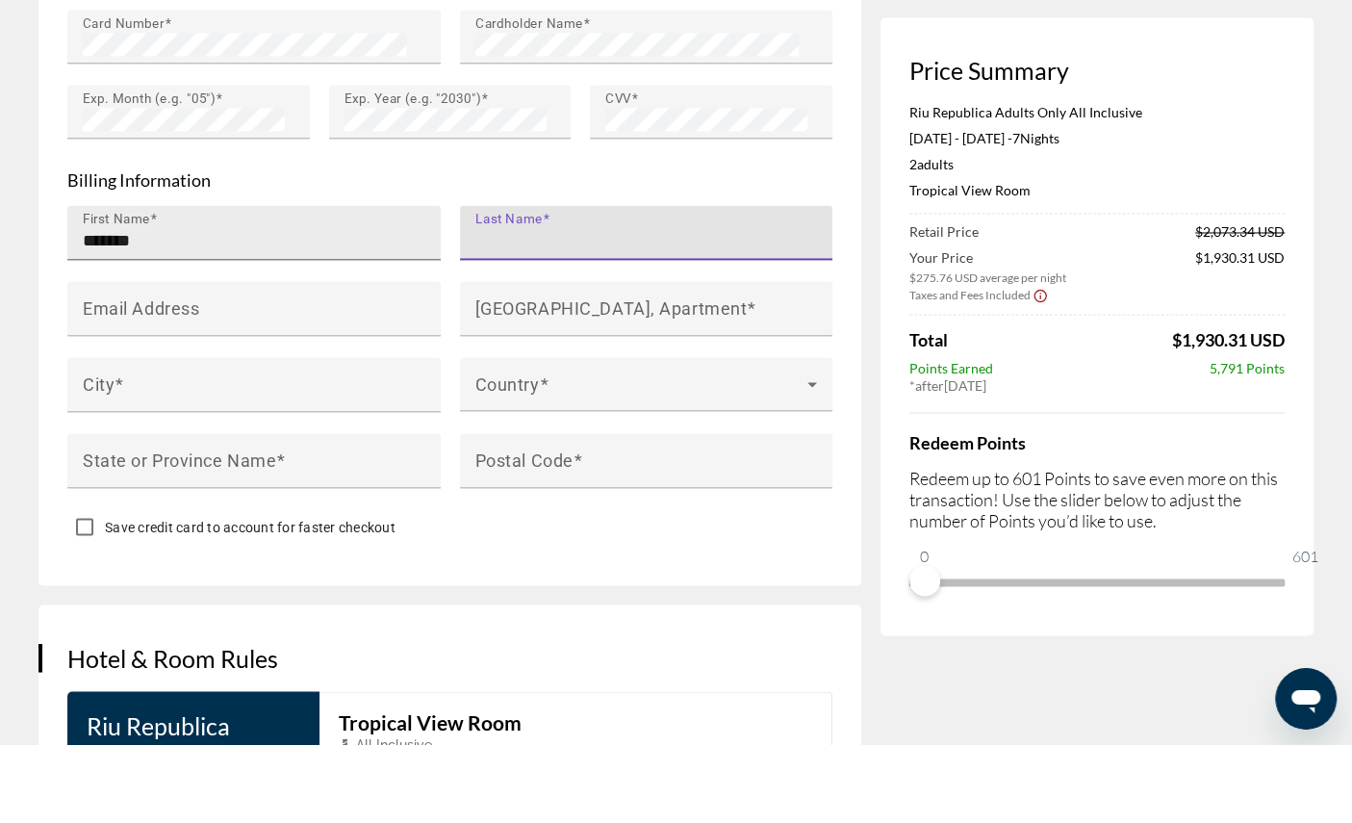
type input "*******"
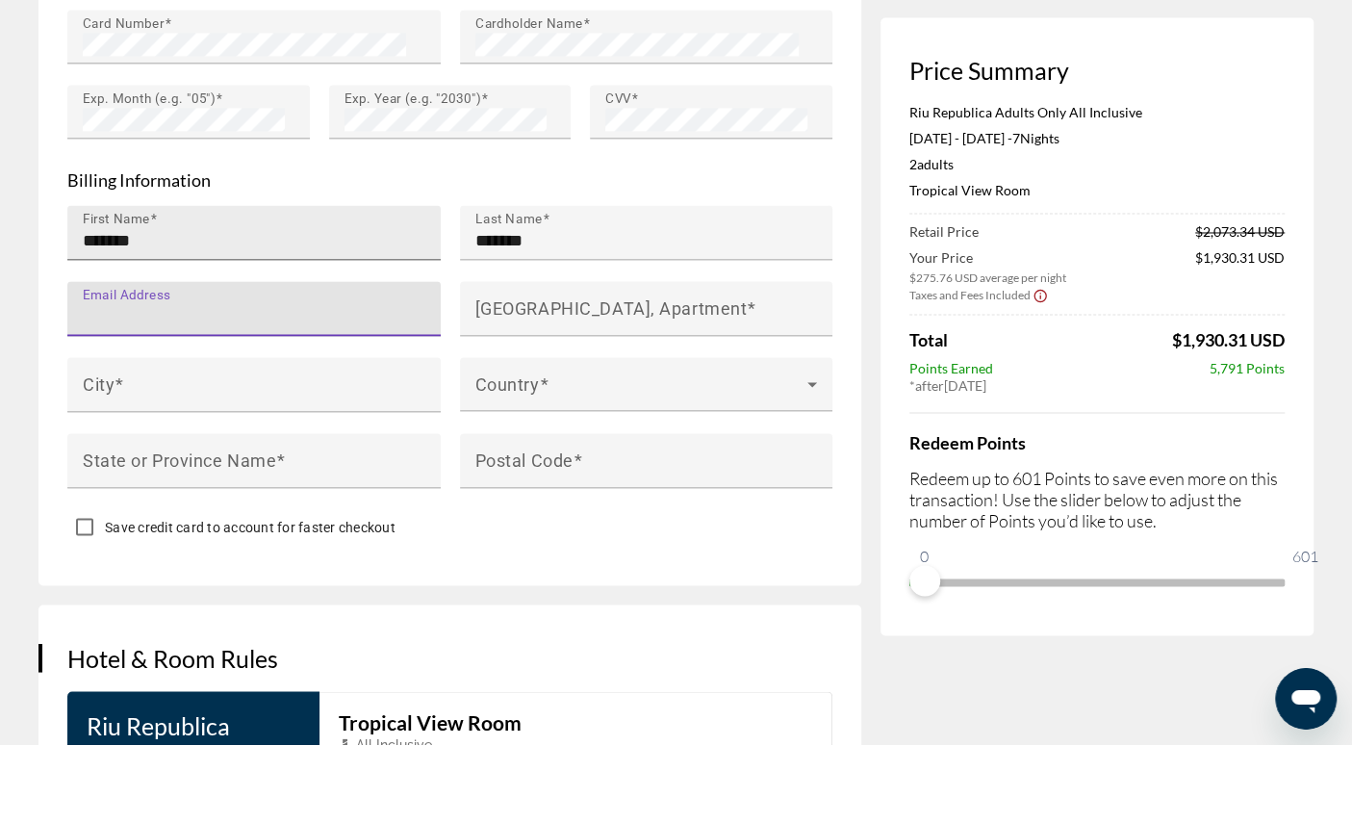
type input "**********"
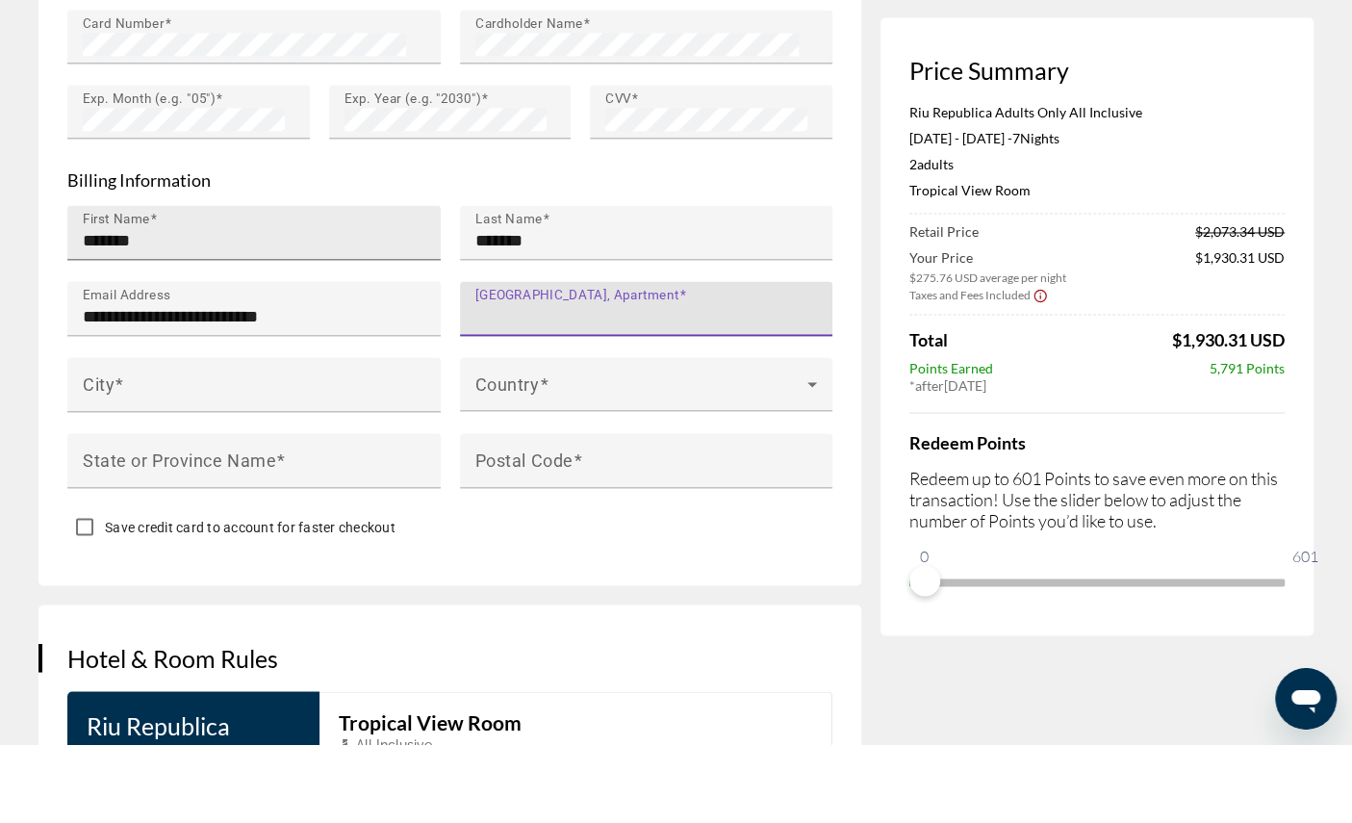
type input "**********"
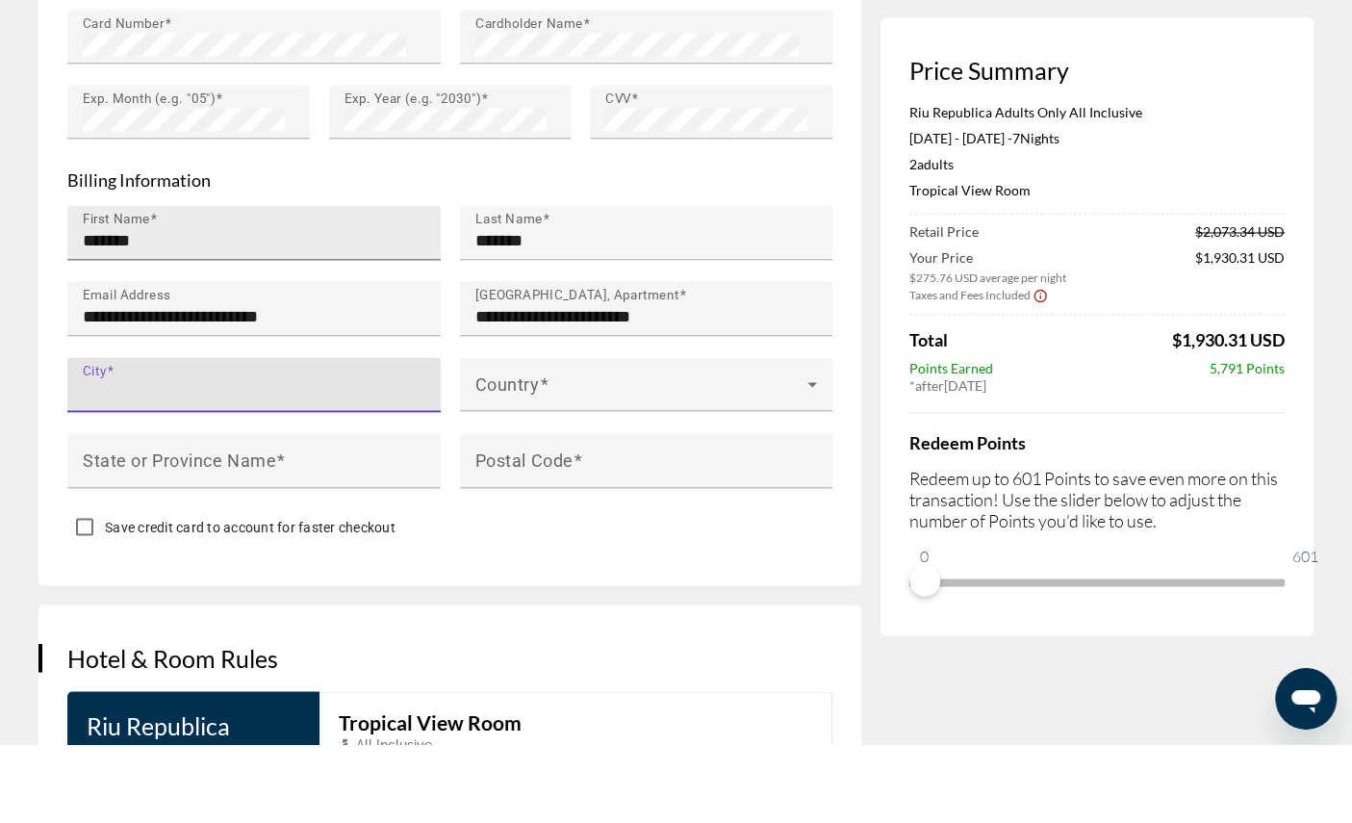
type input "**********"
type input "**"
type input "*****"
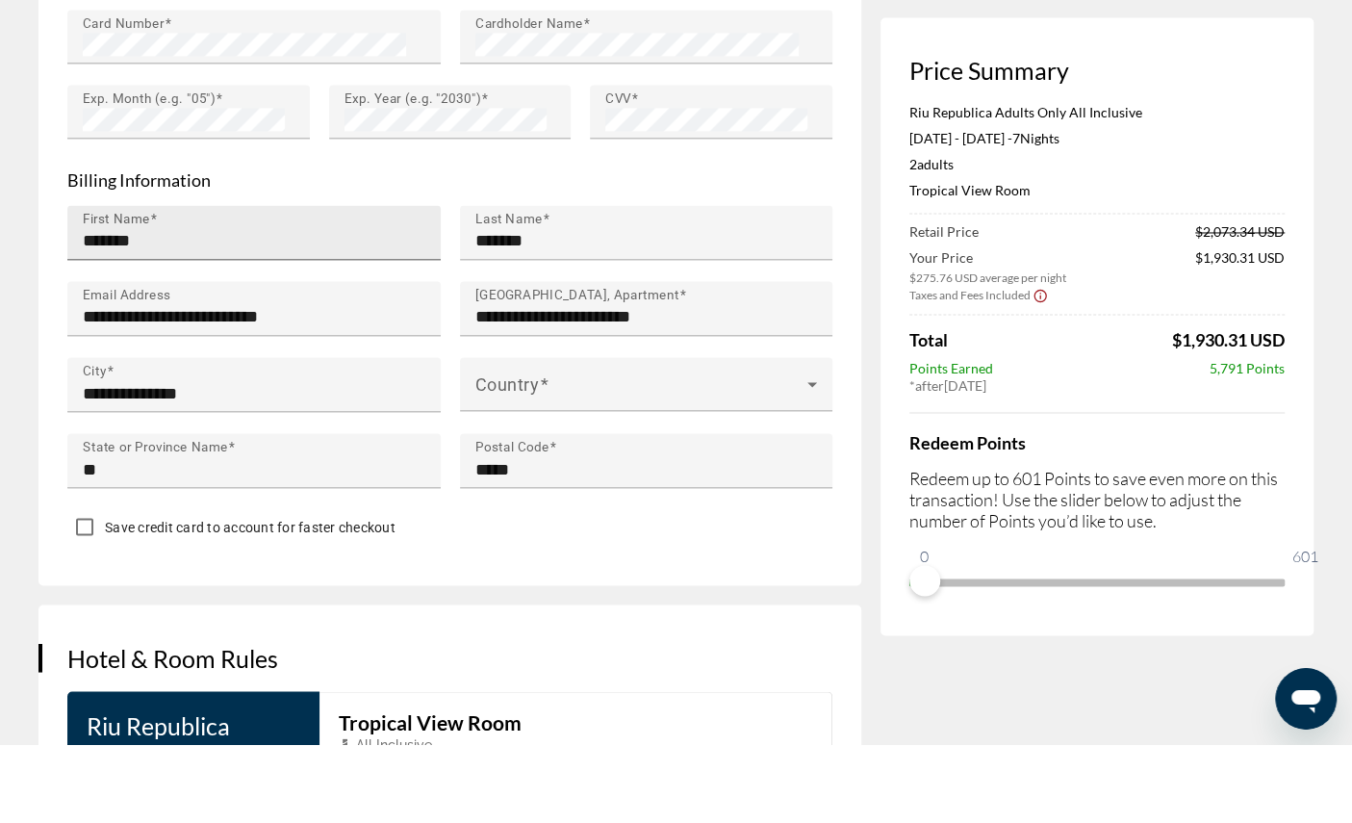
scroll to position [1899, 0]
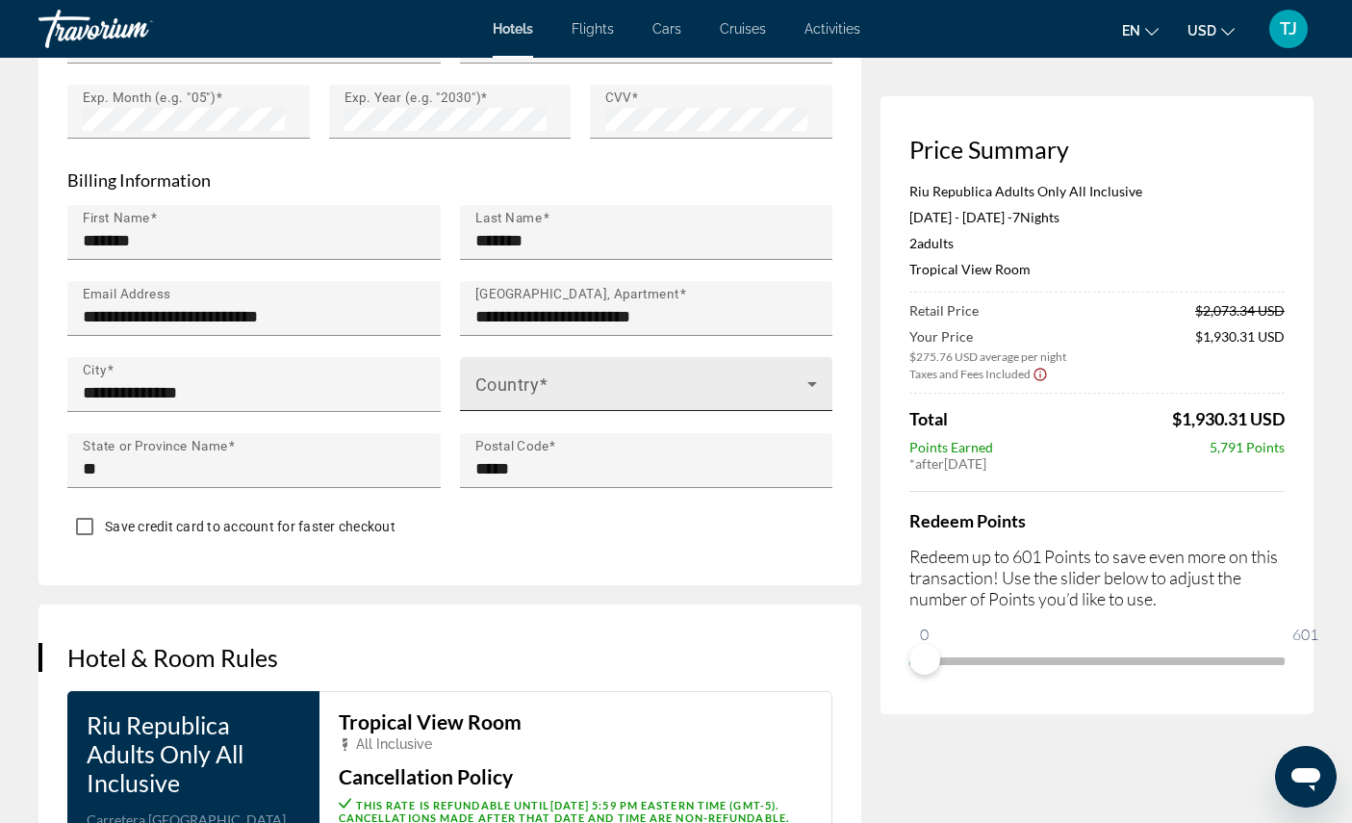
click at [572, 403] on span "Main content" at bounding box center [641, 391] width 333 height 23
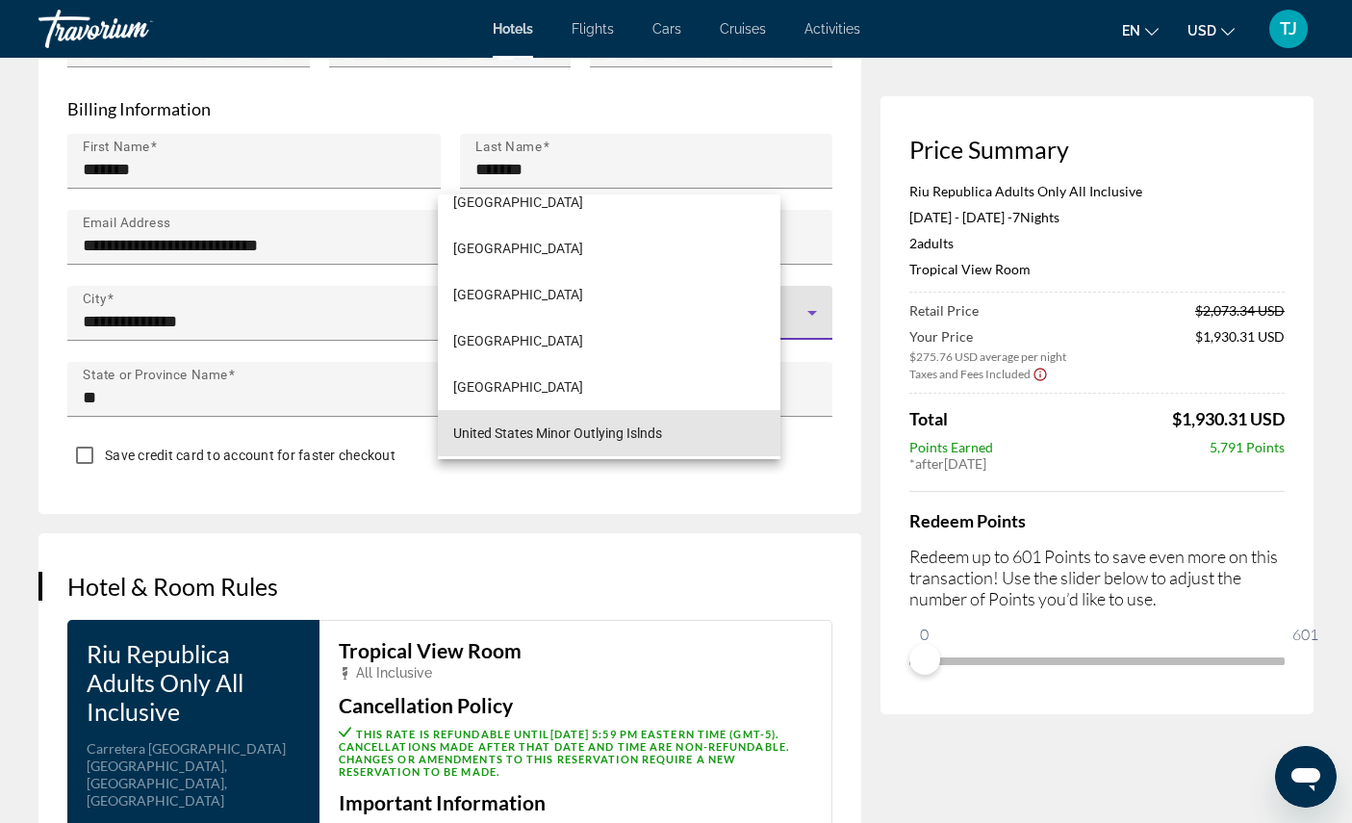
scroll to position [1976, 0]
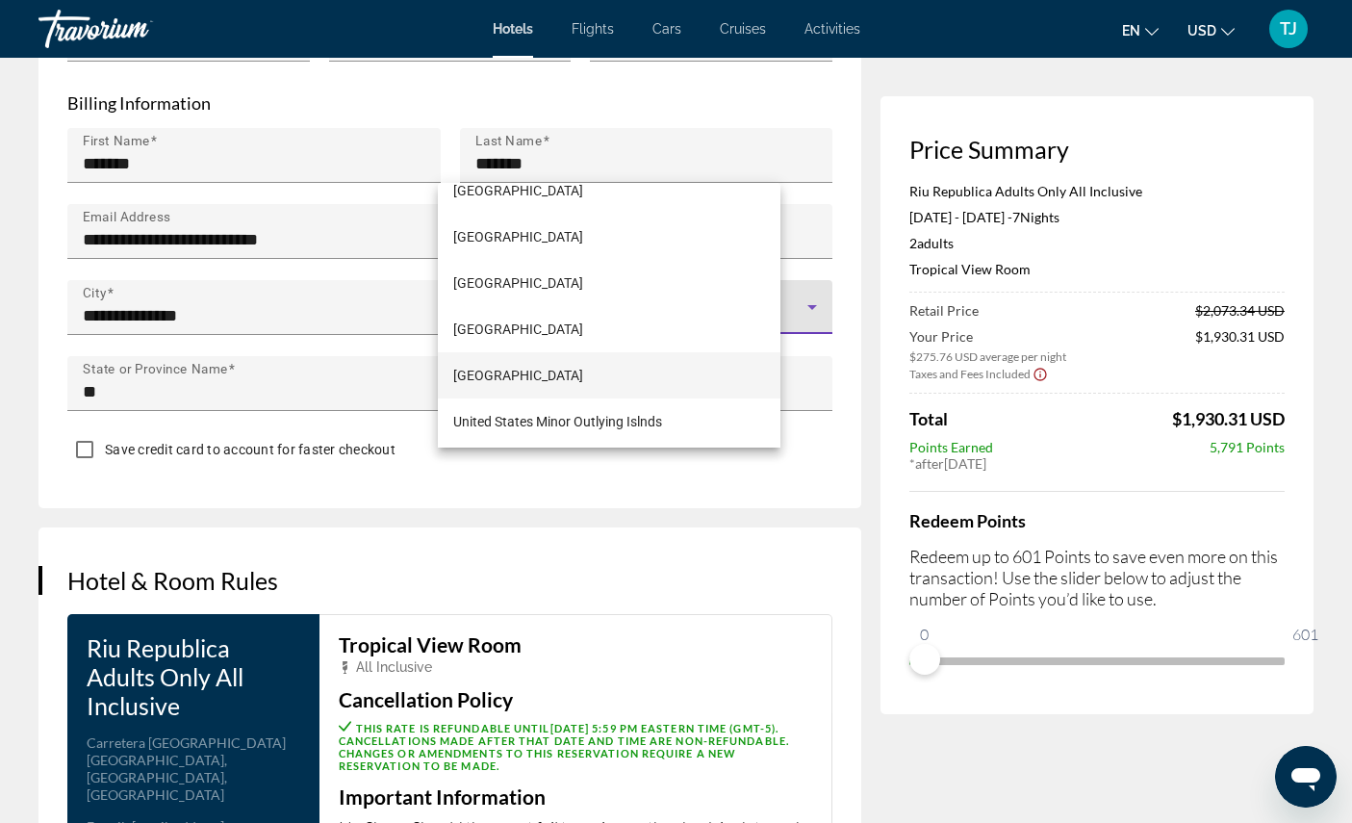
click at [619, 398] on mat-option "United States of America" at bounding box center [609, 375] width 343 height 46
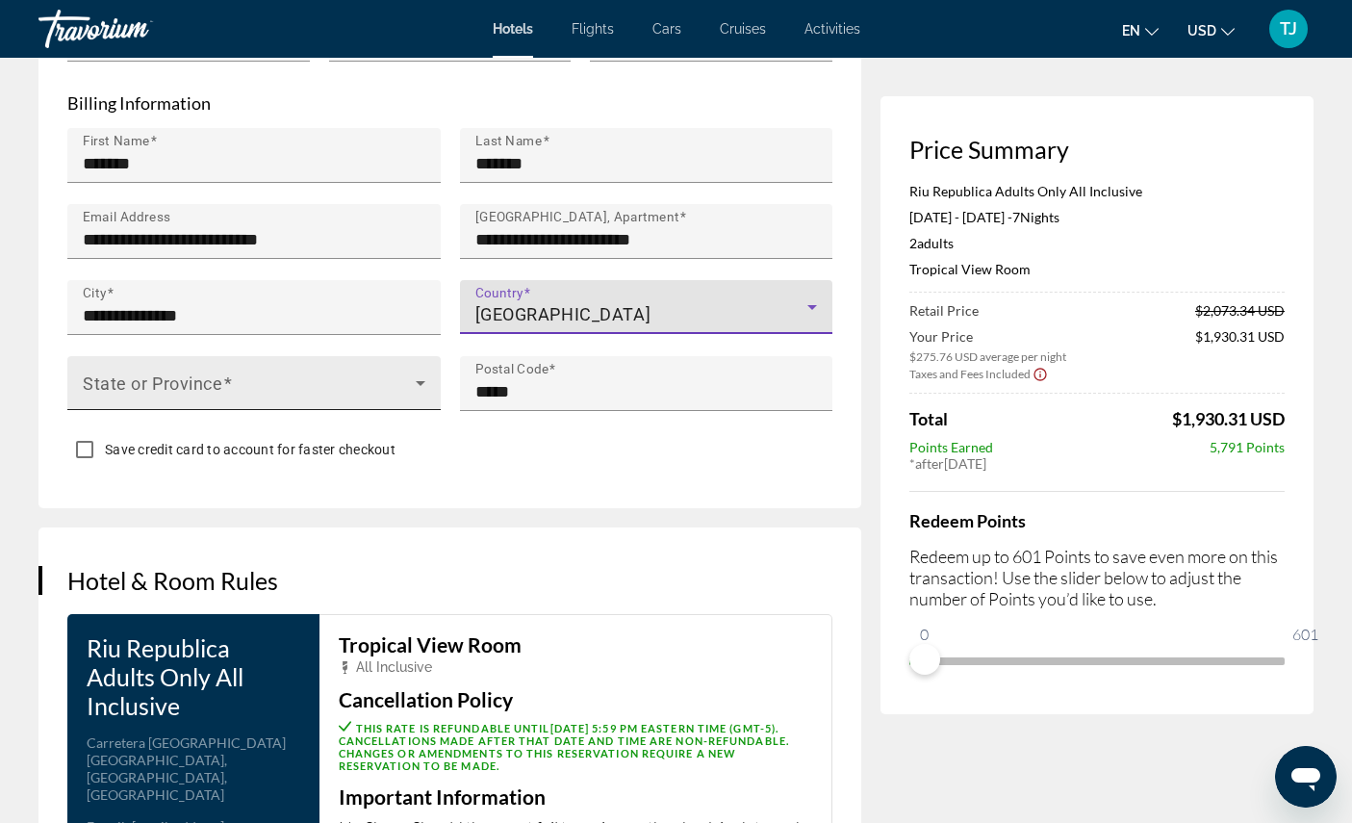
click at [312, 402] on span "Main content" at bounding box center [249, 390] width 333 height 23
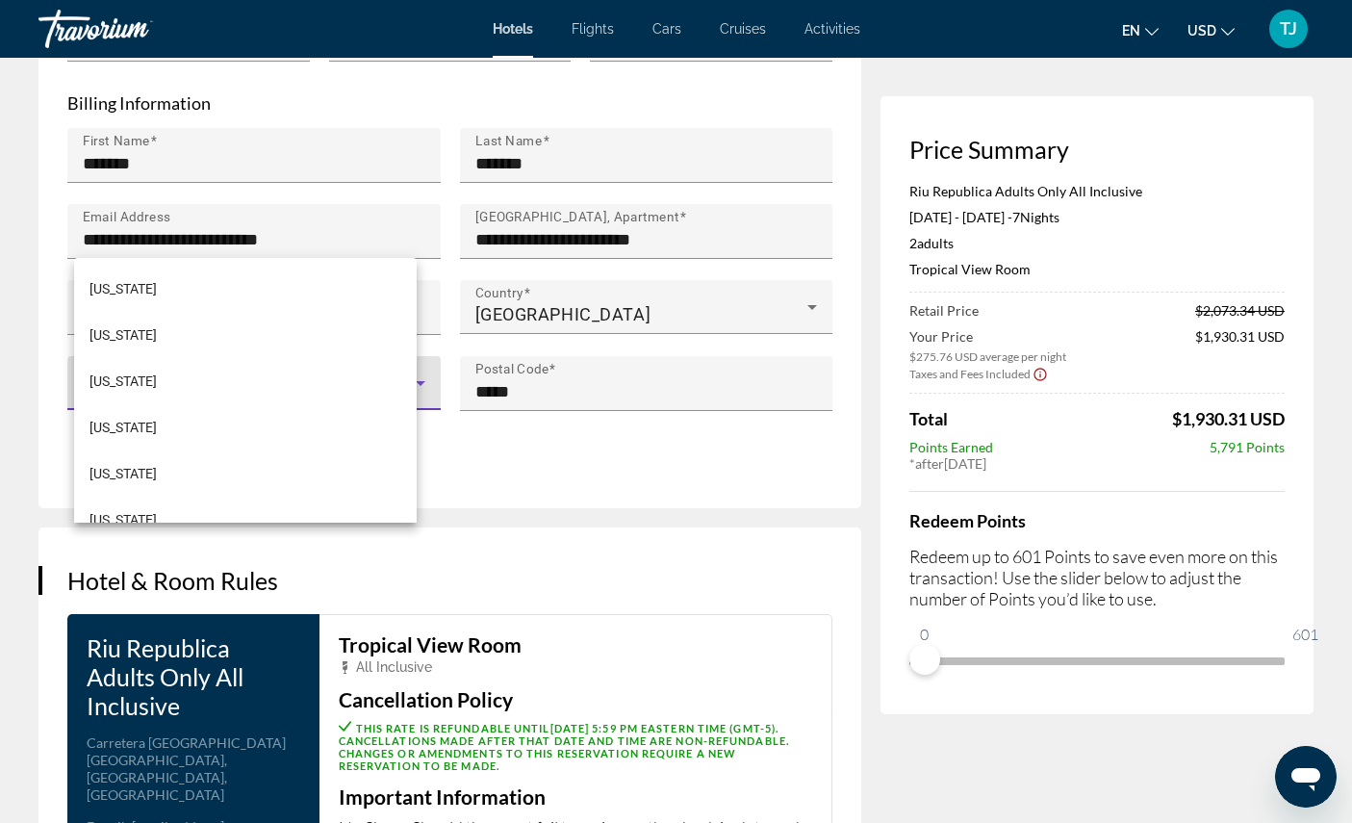
scroll to position [805, 0]
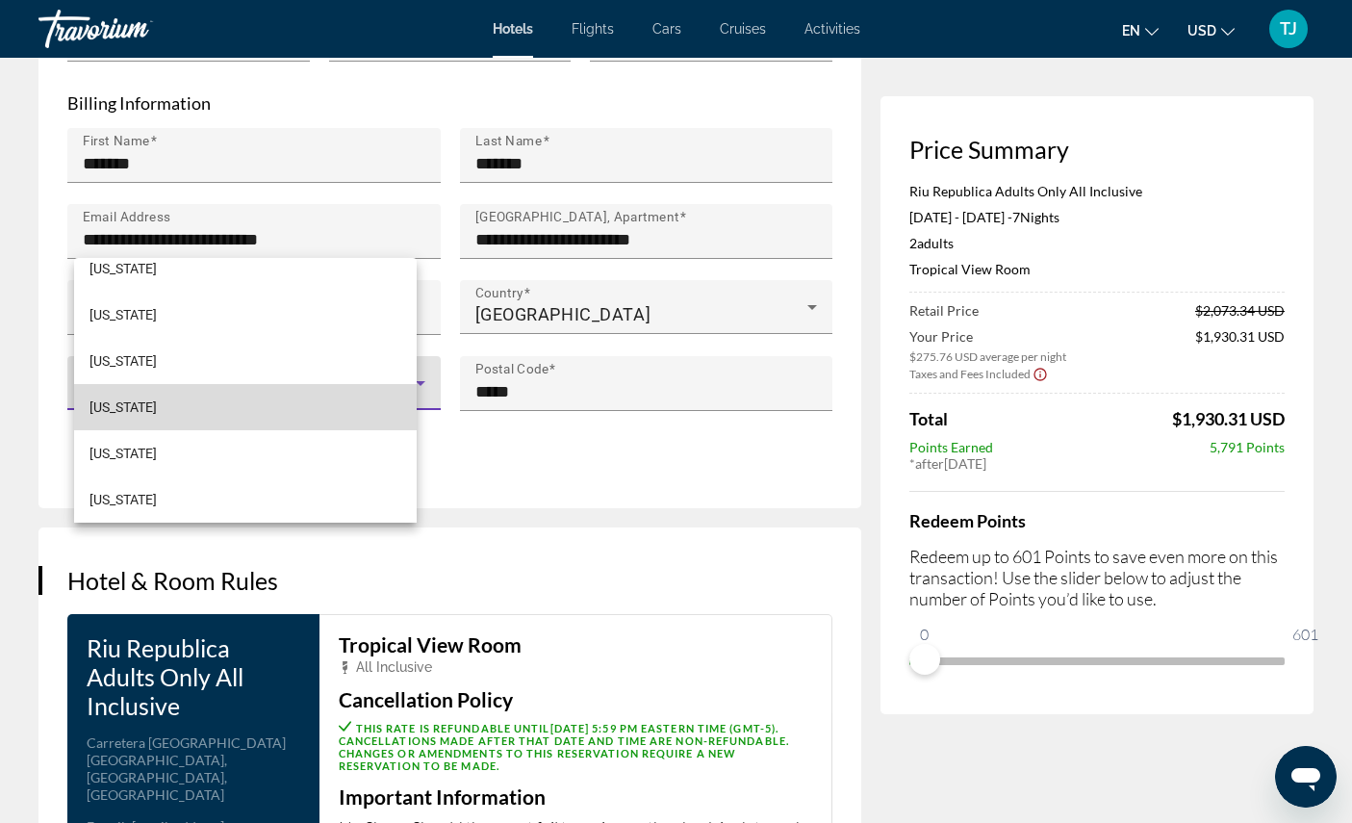
click at [151, 430] on mat-option "Maryland" at bounding box center [245, 407] width 343 height 46
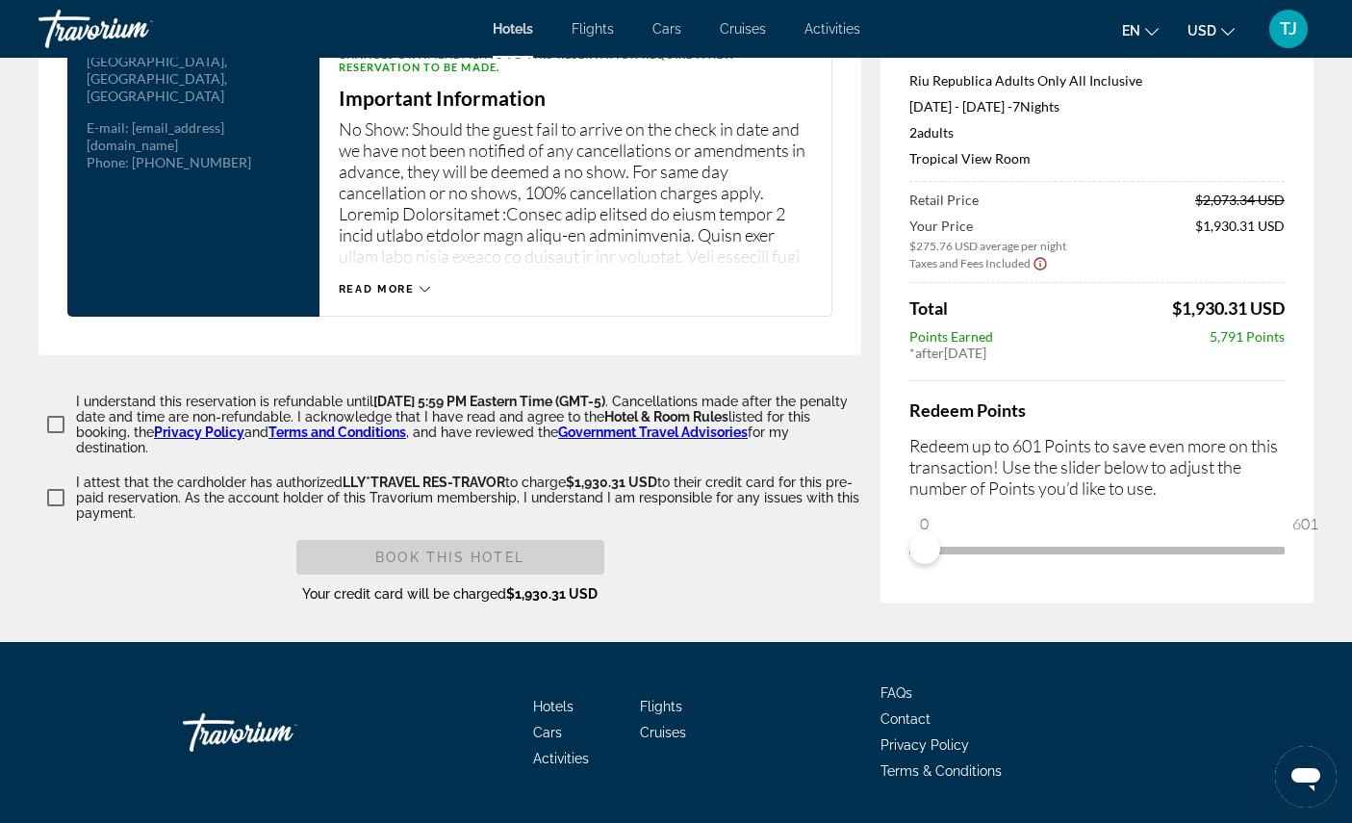
scroll to position [2684, 0]
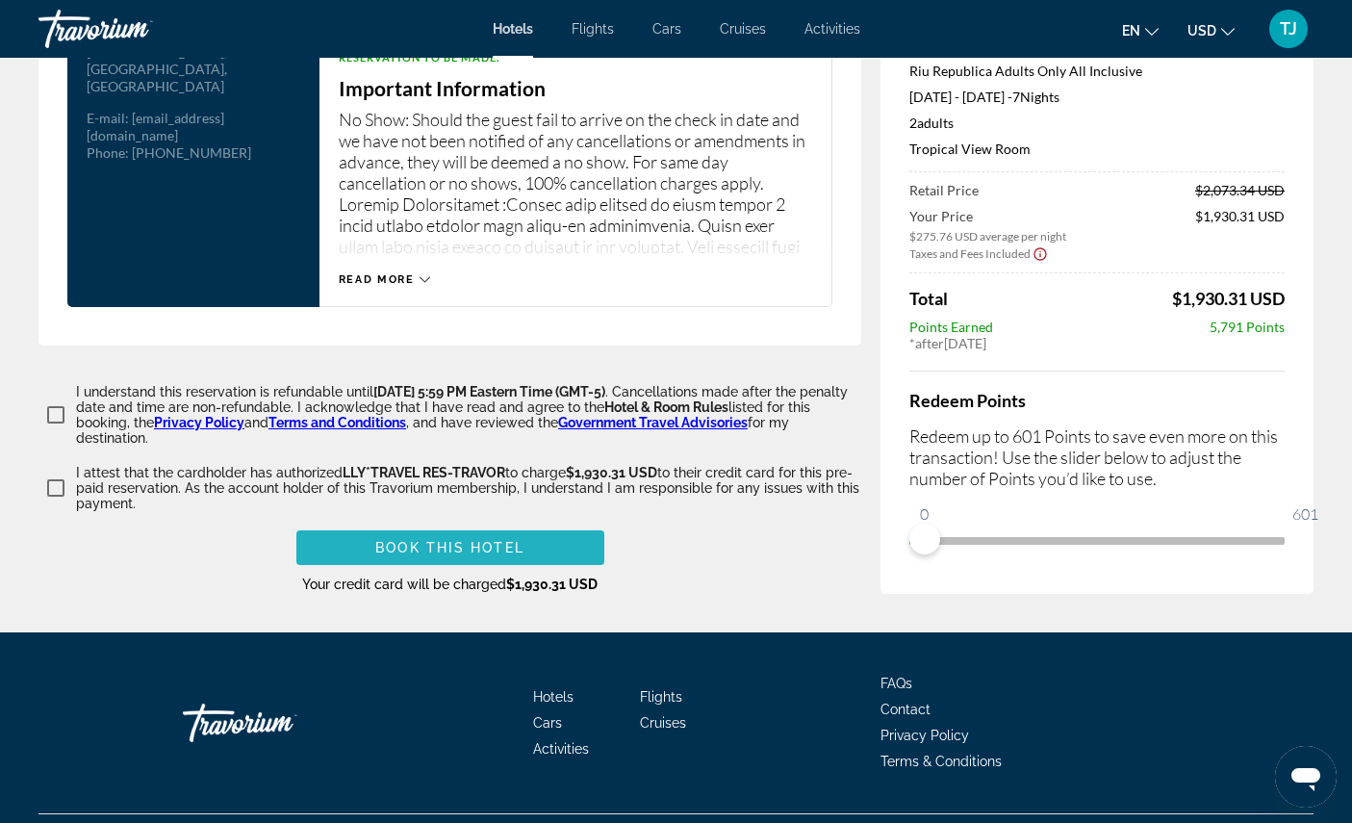
click at [447, 555] on span "Book this hotel" at bounding box center [449, 547] width 149 height 15
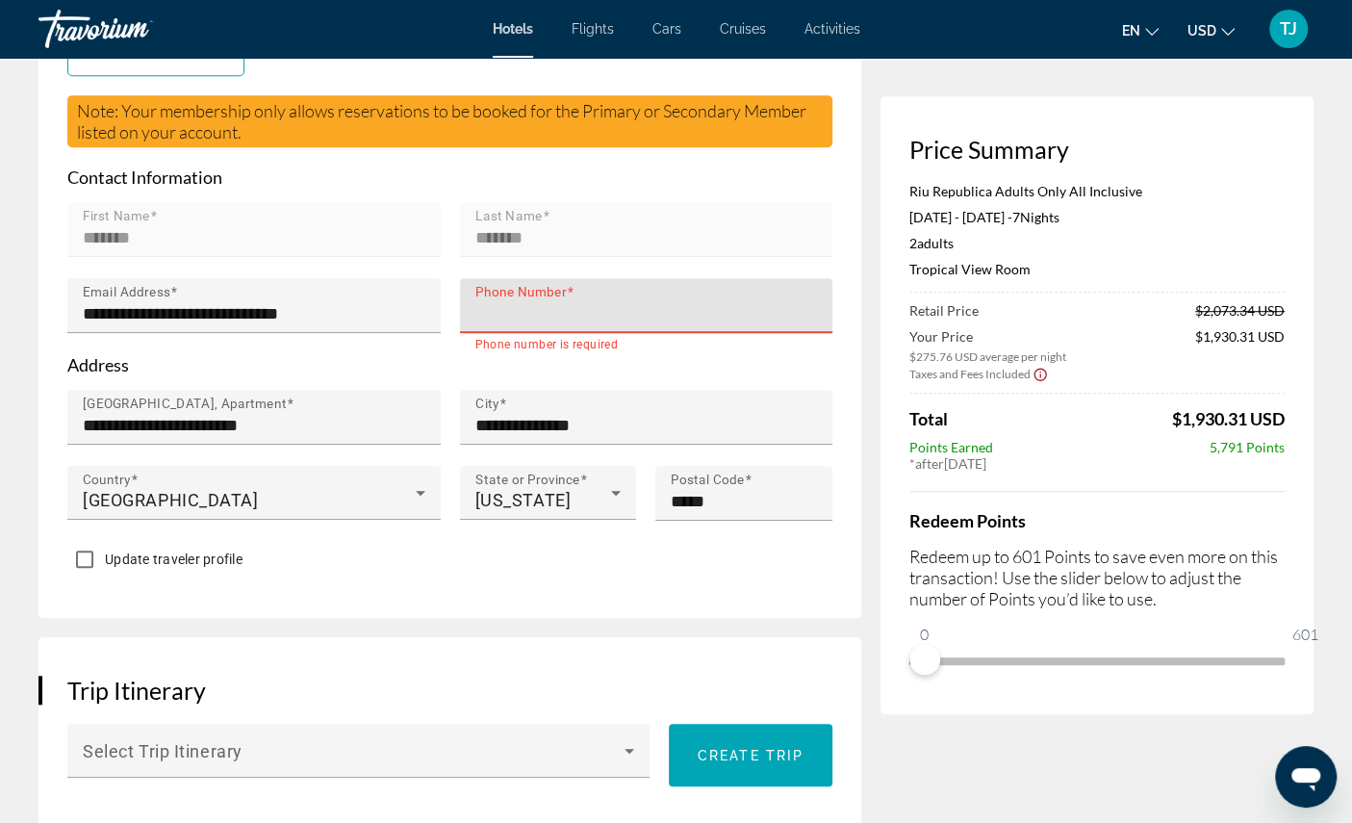
type input "**********"
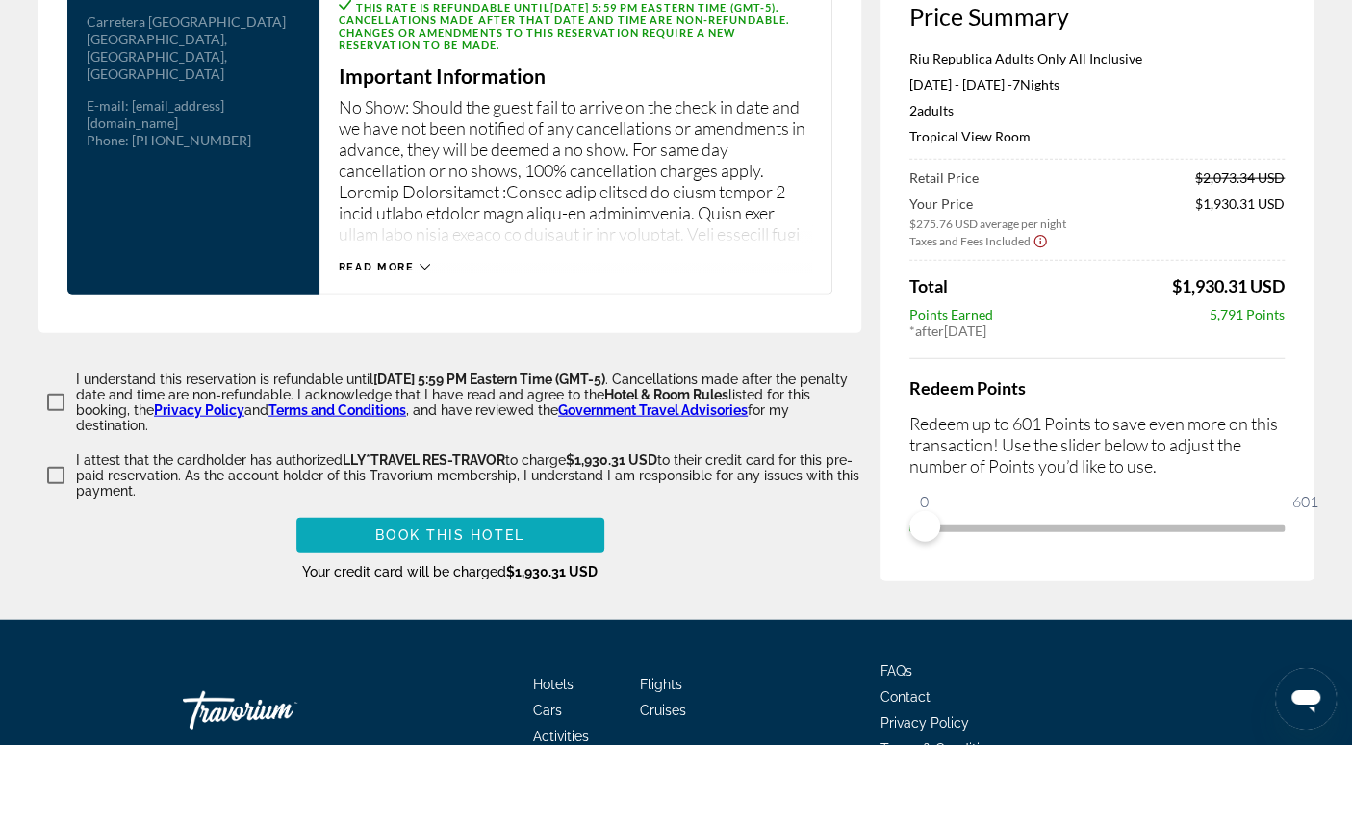
scroll to position [2654, 0]
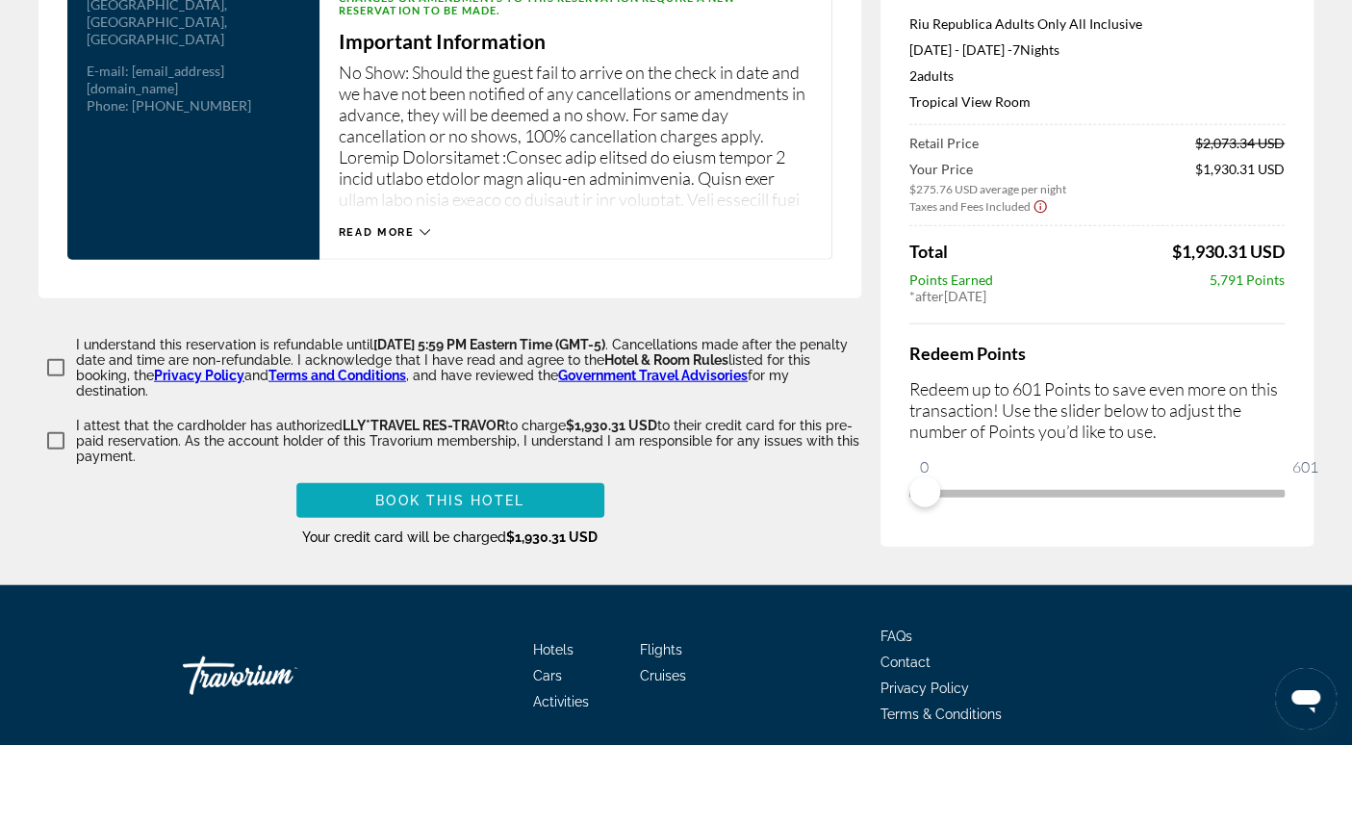
click at [485, 586] on span "Book this hotel" at bounding box center [449, 578] width 149 height 15
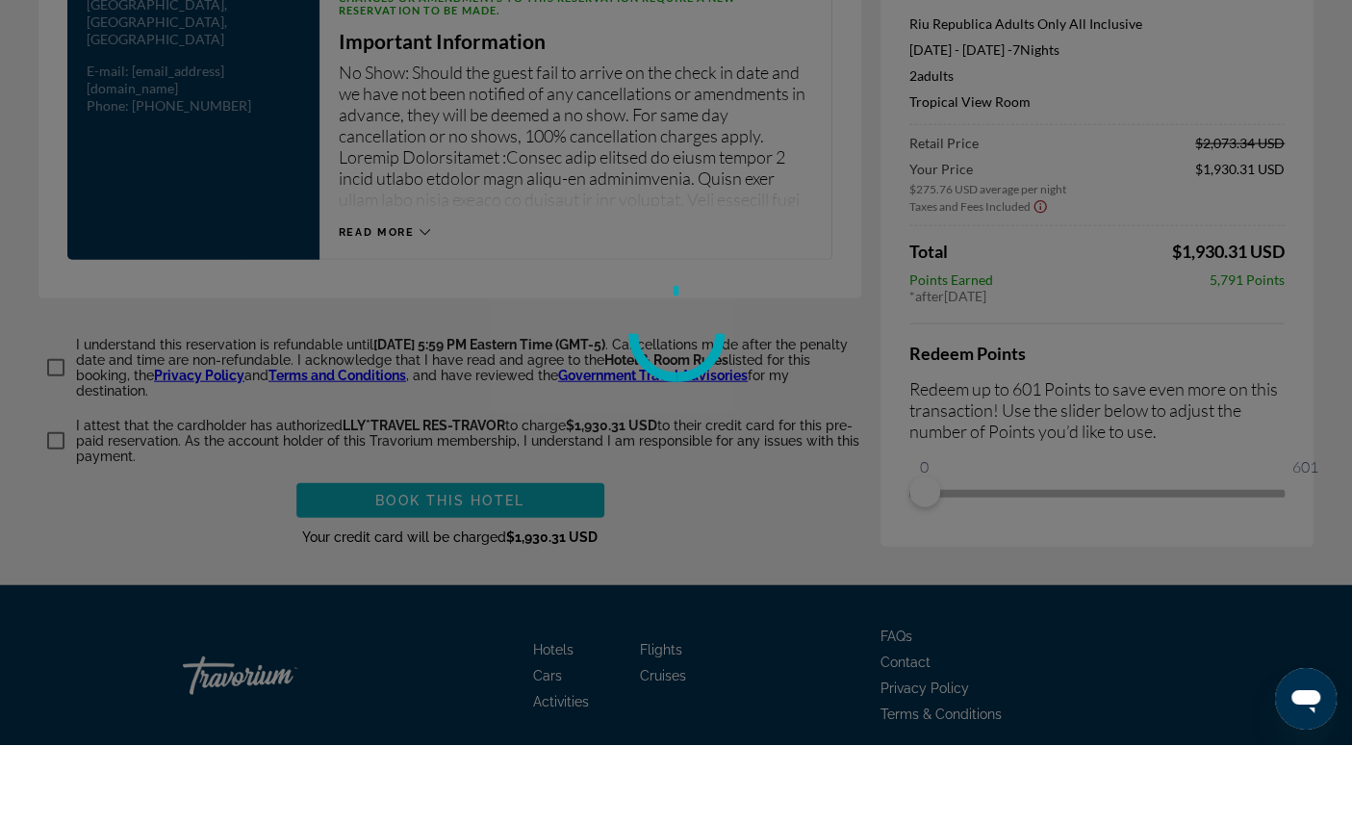
scroll to position [2732, 0]
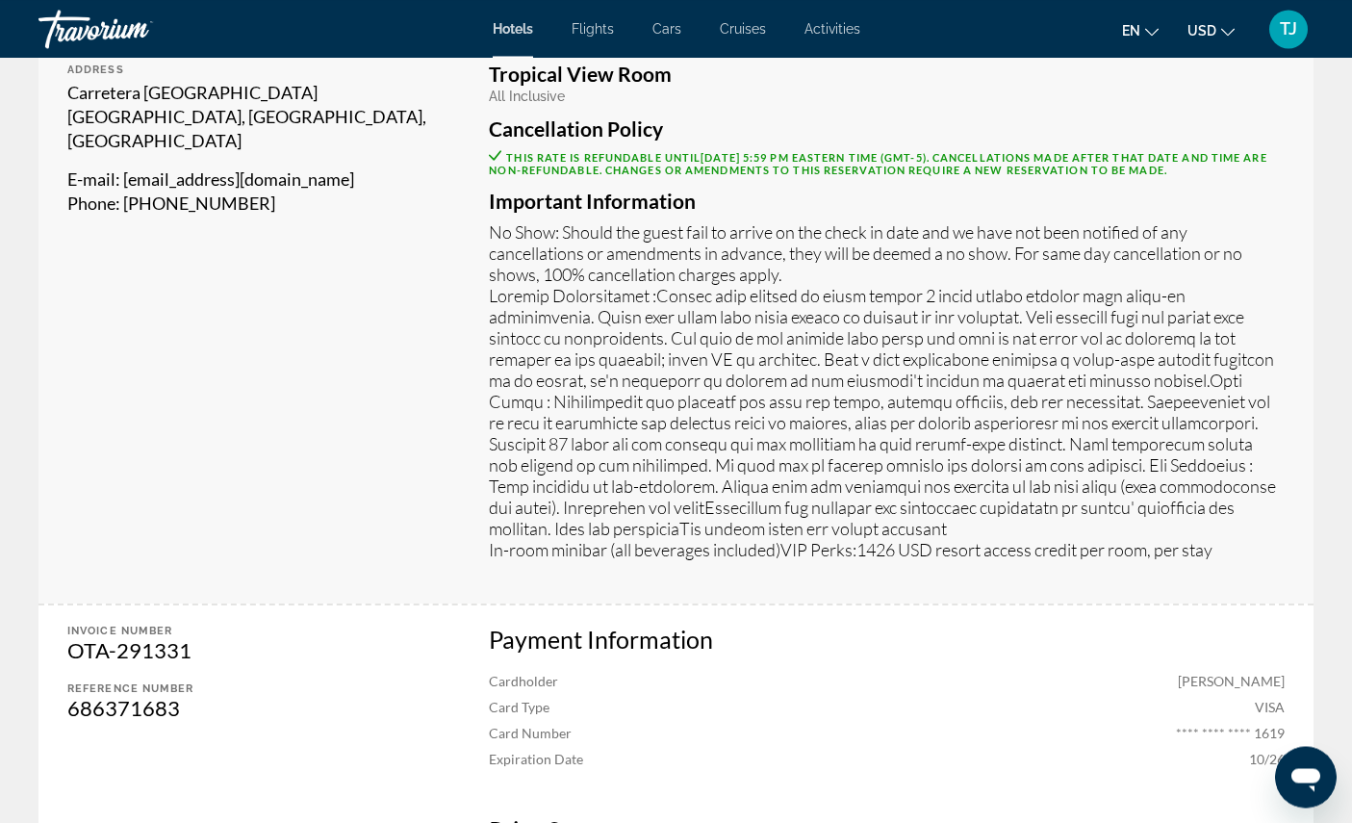
scroll to position [574, 0]
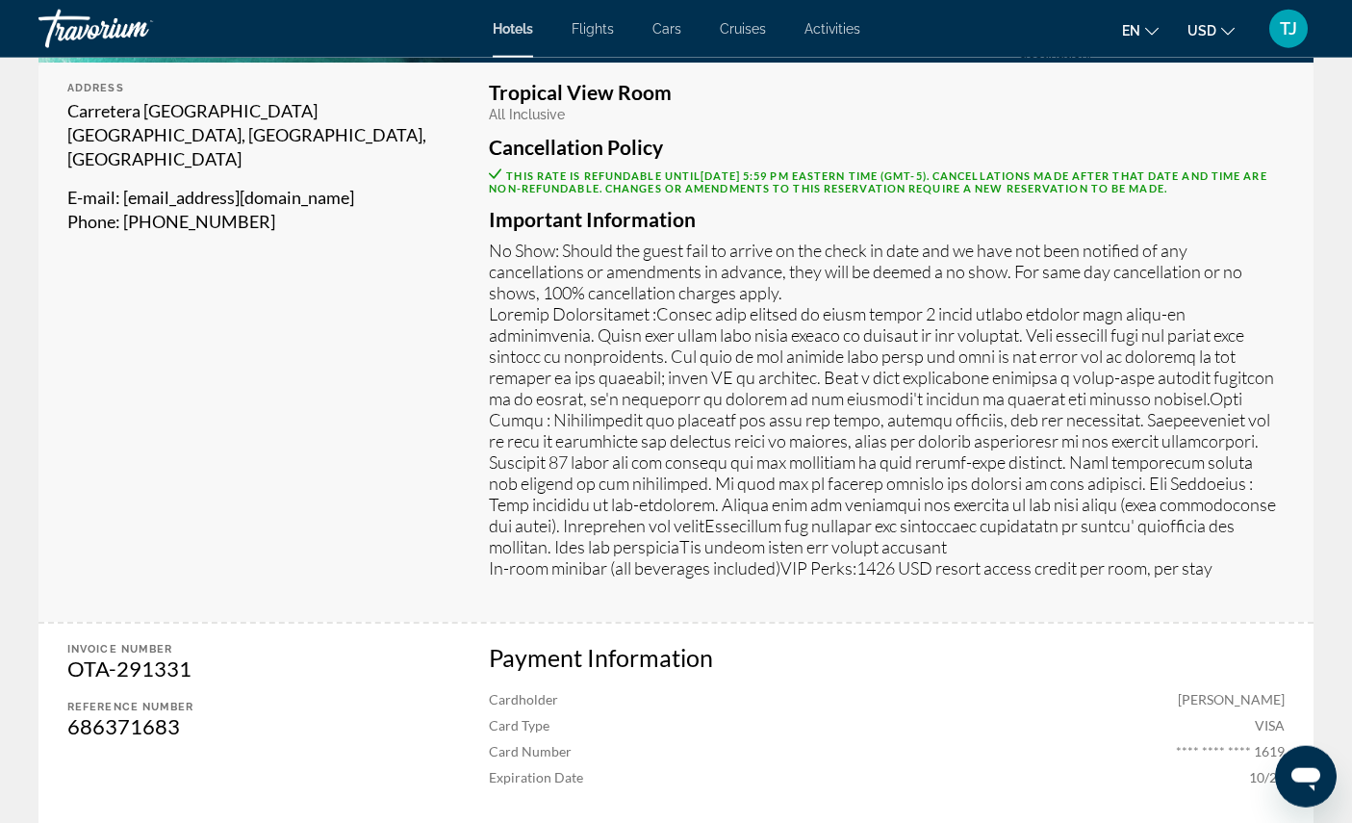
click at [591, 33] on span "Flights" at bounding box center [593, 28] width 42 height 15
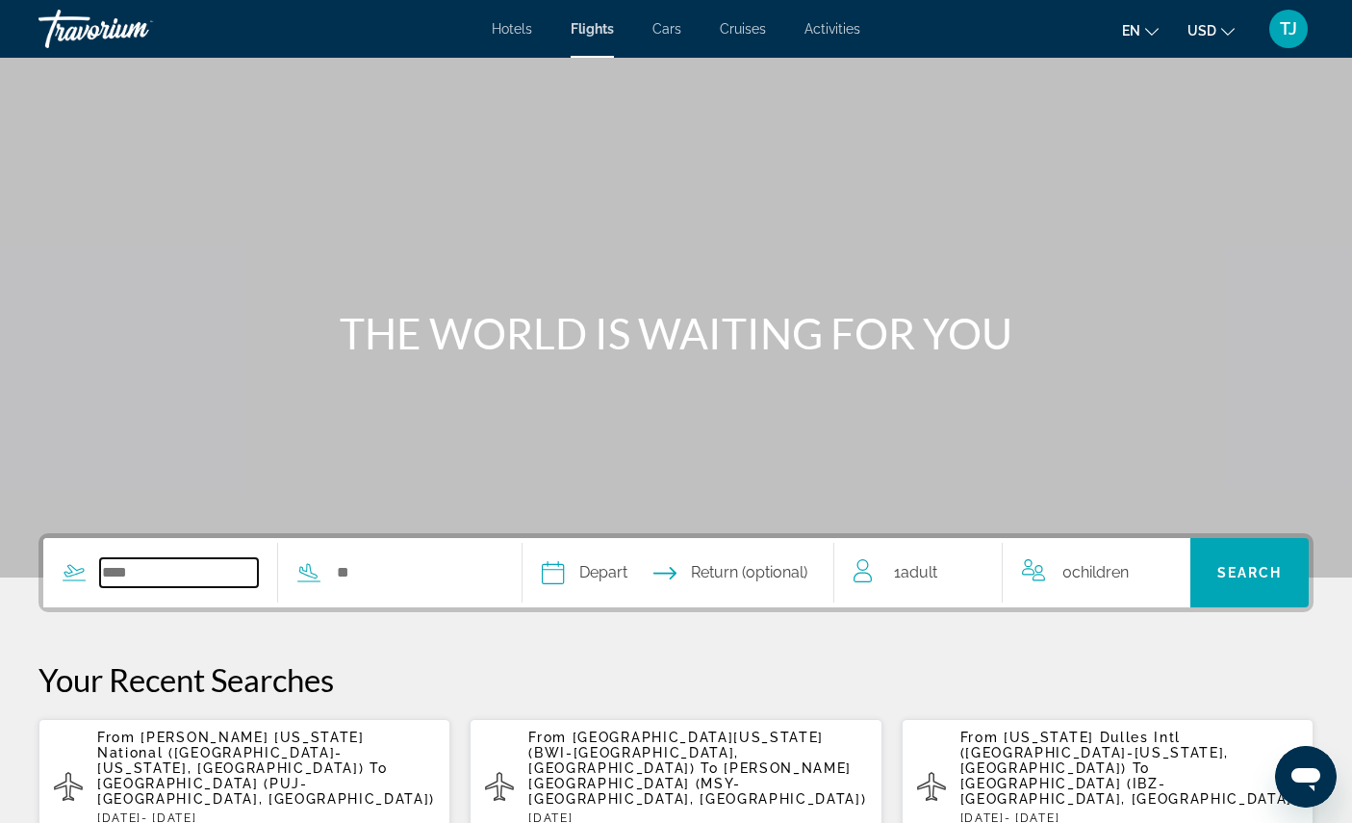
click at [211, 587] on input "Search widget" at bounding box center [179, 572] width 158 height 29
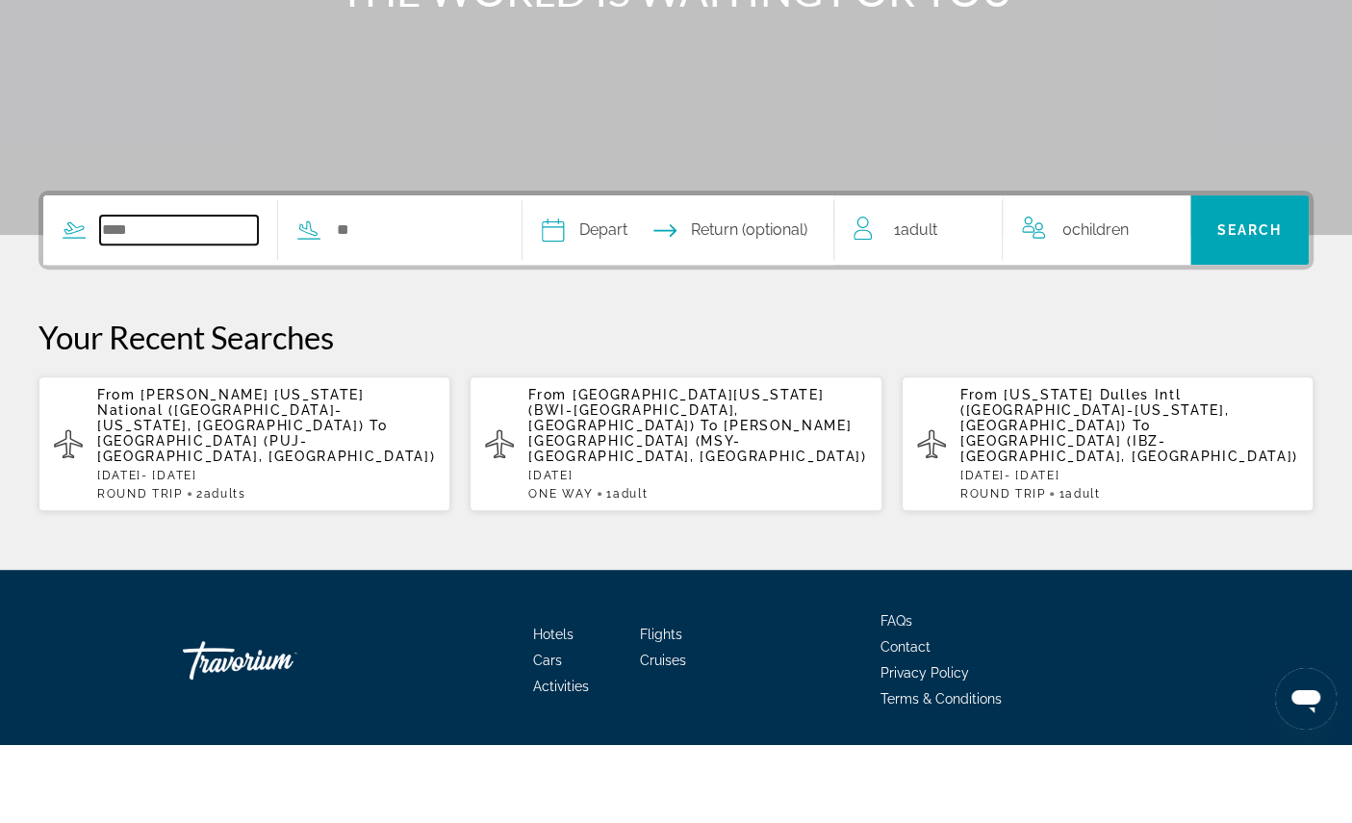
scroll to position [341, 0]
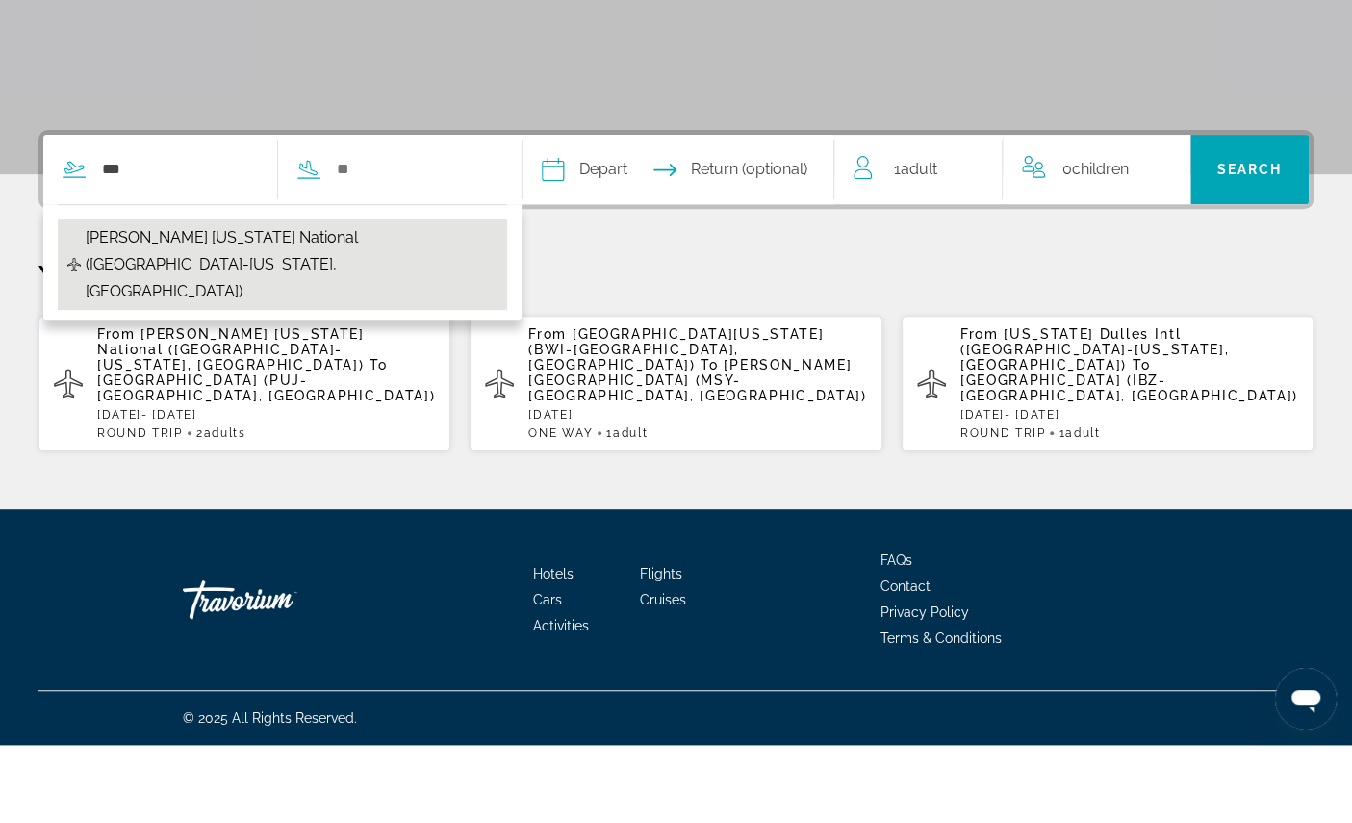
click at [465, 302] on span "Ronald Reagan Washington National (DCA-Washington, US)" at bounding box center [292, 342] width 412 height 81
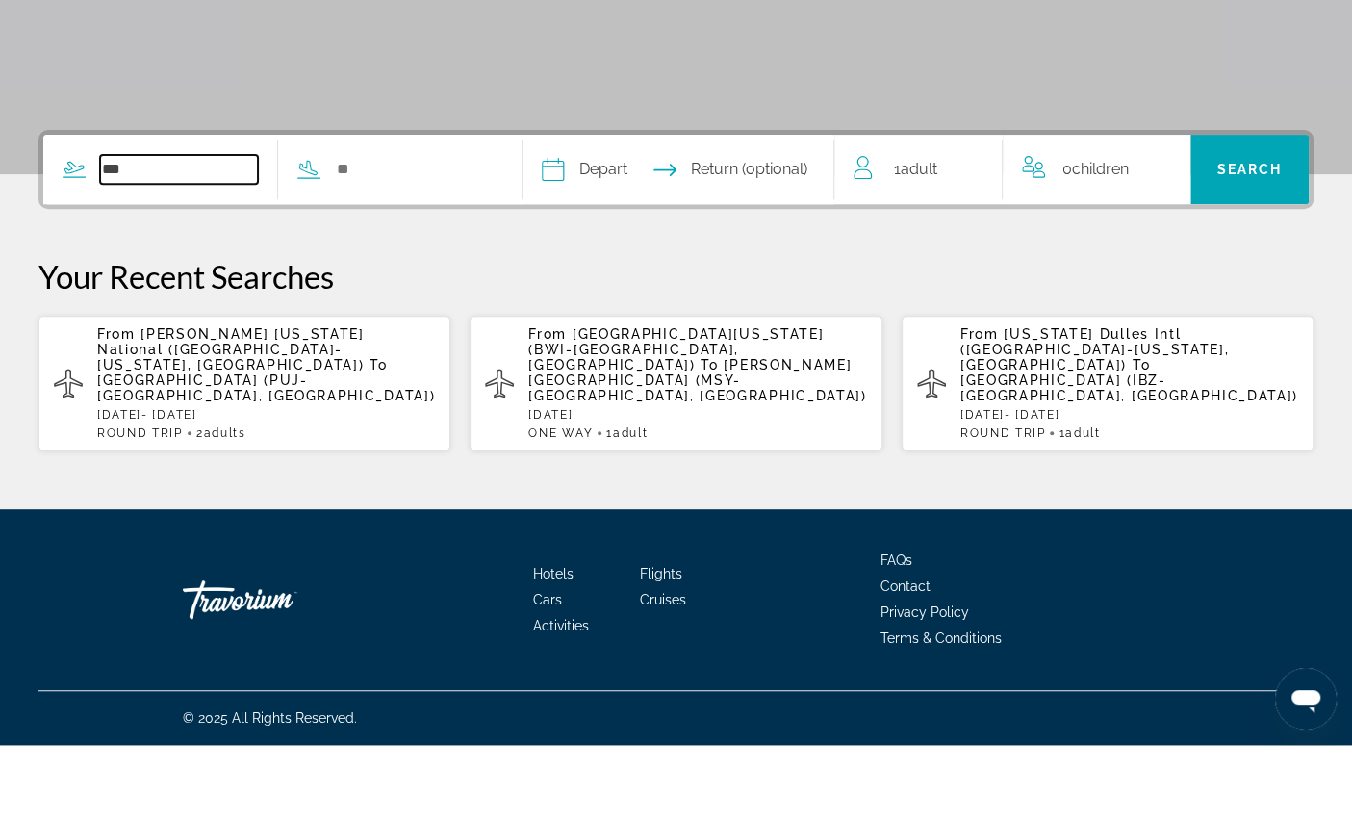
type input "**********"
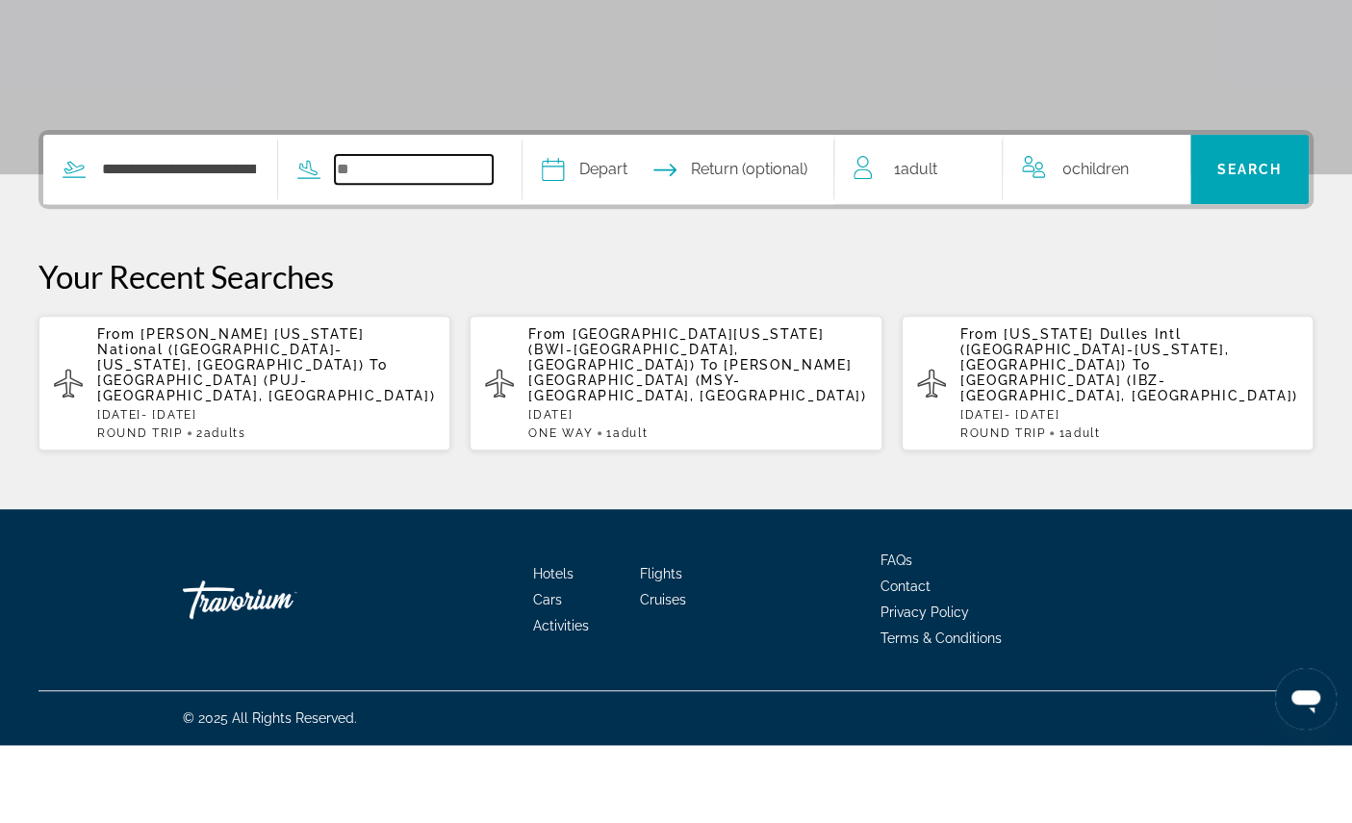
click at [493, 233] on input "Search widget" at bounding box center [414, 247] width 158 height 29
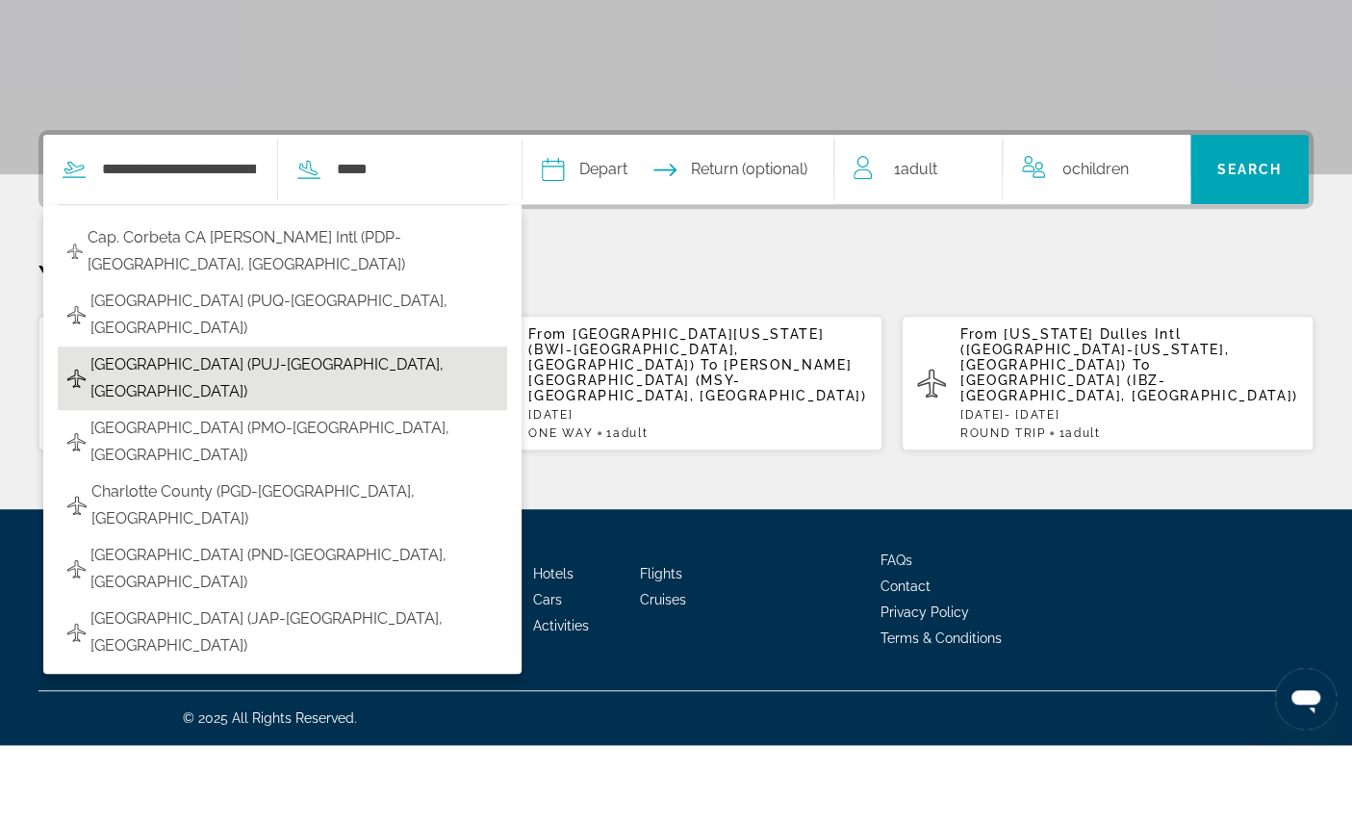
click at [463, 429] on span "Punta Cana Intl (PUJ-Punta Cana, Dominican Republic)" at bounding box center [293, 456] width 407 height 54
type input "**********"
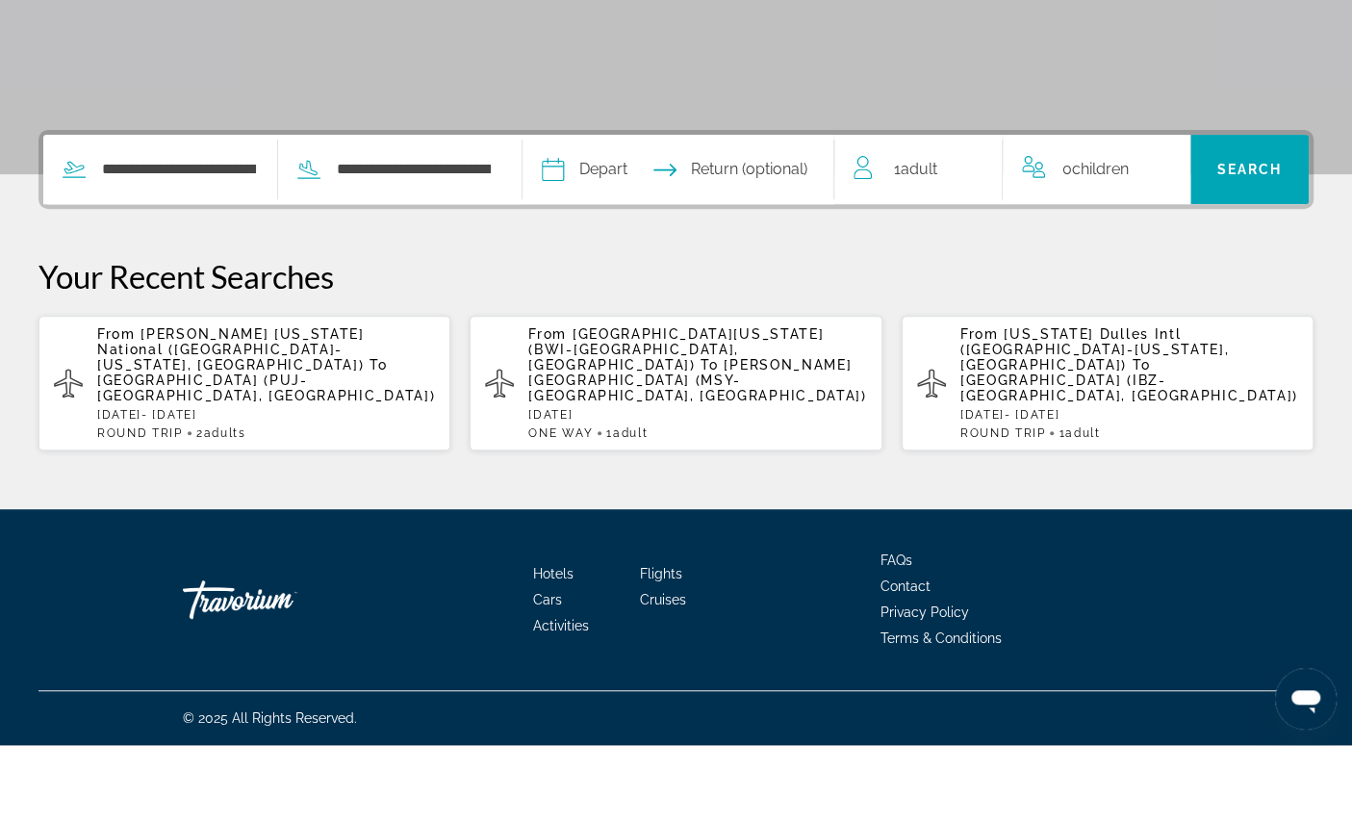
click at [691, 213] on input "Depart date" at bounding box center [614, 250] width 154 height 75
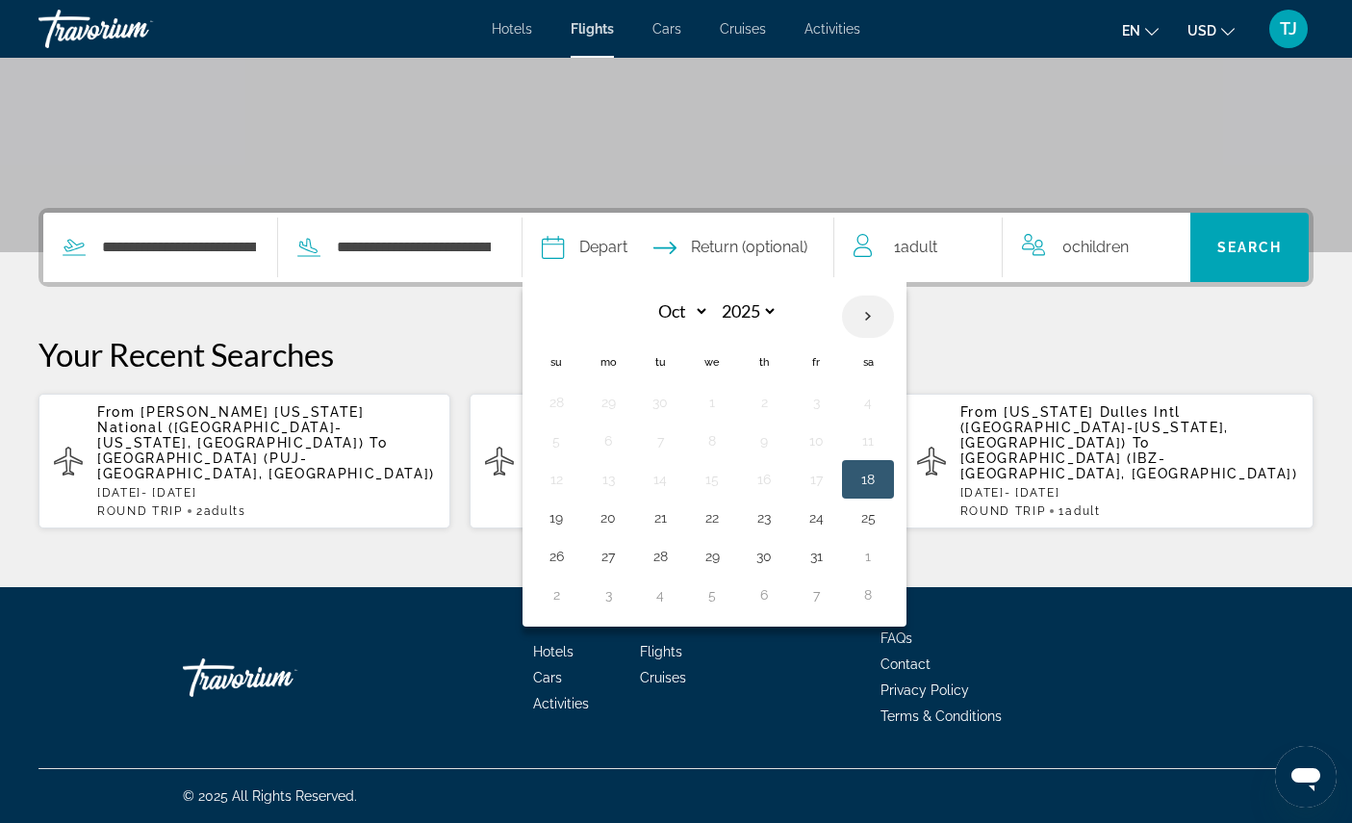
click at [894, 295] on th "Next month" at bounding box center [868, 316] width 52 height 42
select select "**"
click at [675, 543] on button "30" at bounding box center [660, 556] width 31 height 27
type input "**********"
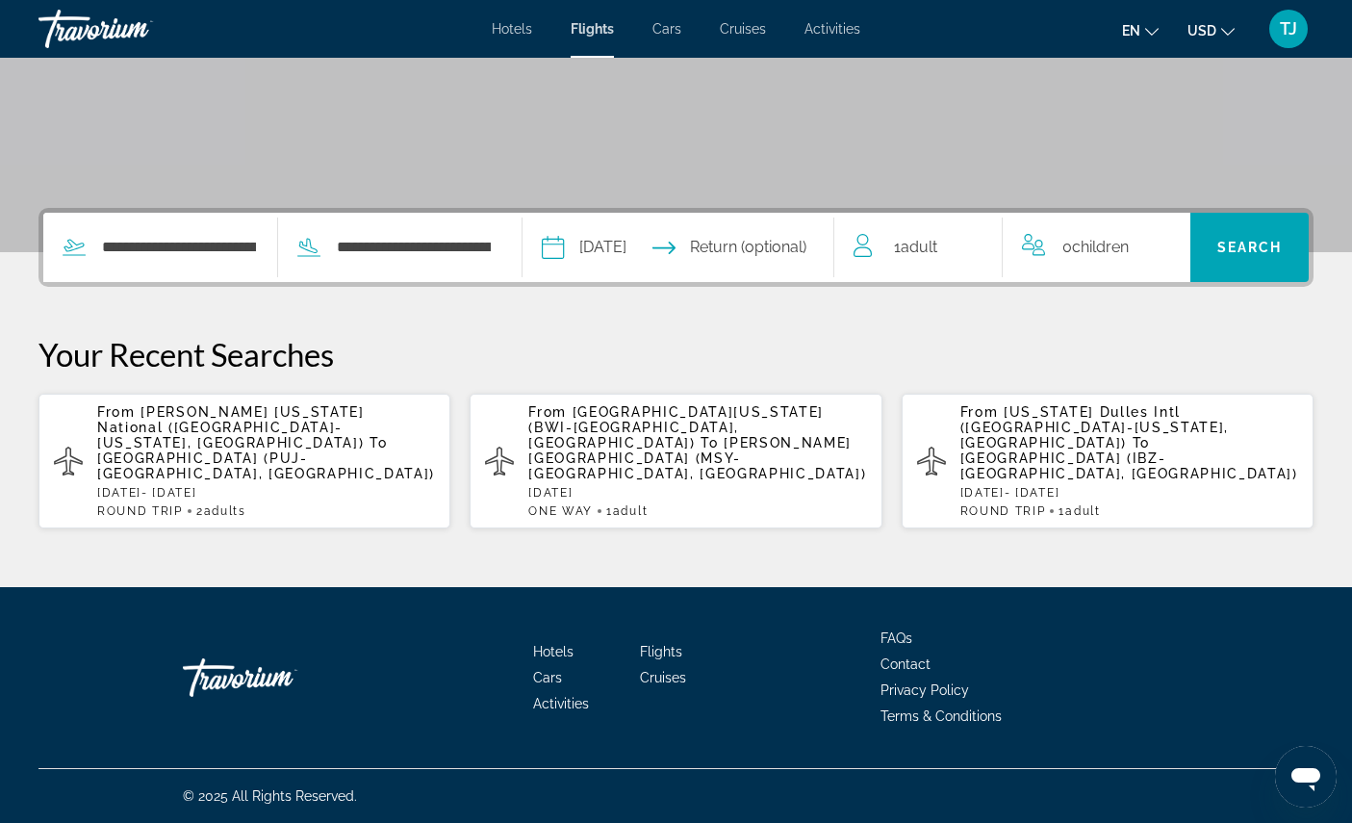
click at [805, 217] on input "Return date" at bounding box center [765, 250] width 154 height 75
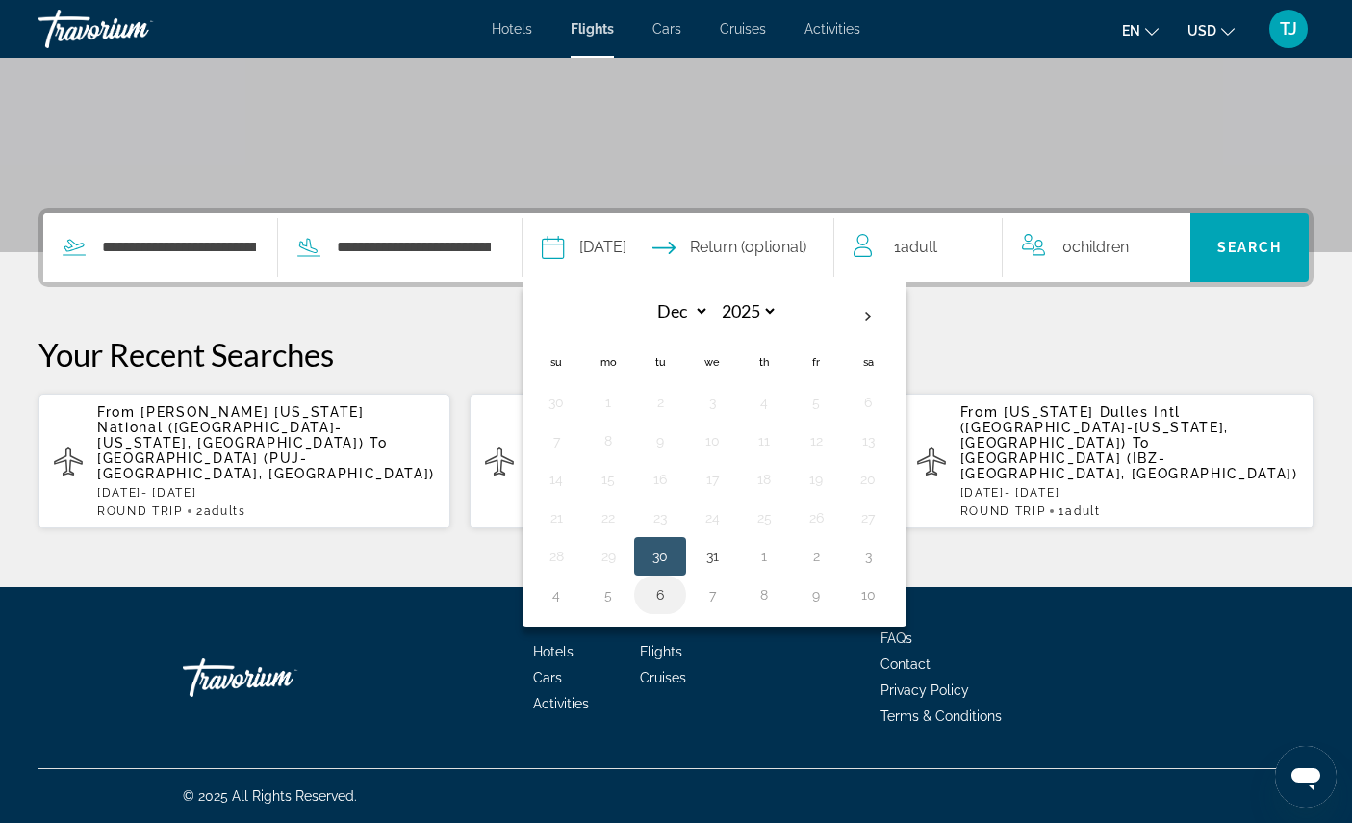
click at [675, 581] on button "6" at bounding box center [660, 594] width 31 height 27
type input "**********"
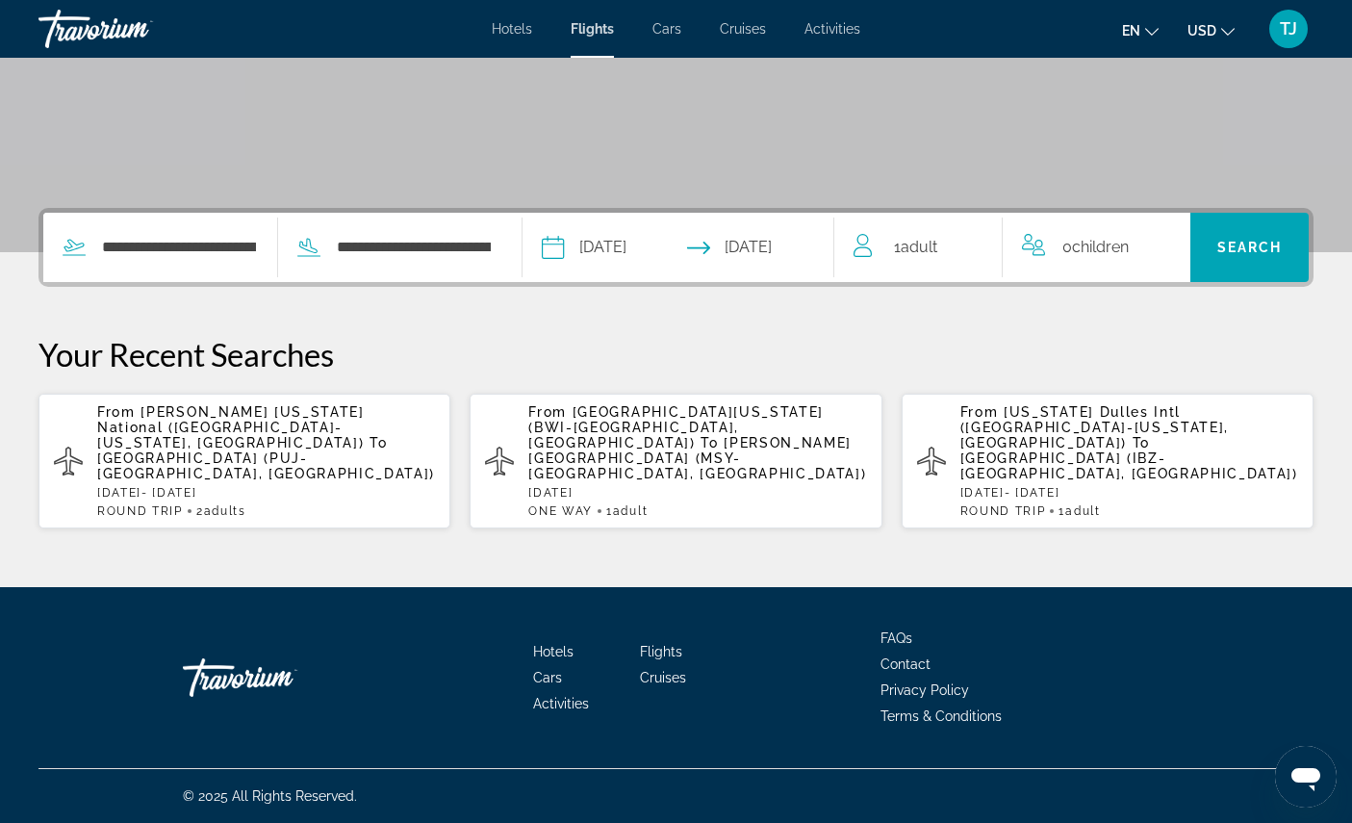
click at [932, 238] on span "Adult" at bounding box center [919, 247] width 37 height 18
click at [982, 232] on icon "Increment adults" at bounding box center [973, 243] width 17 height 23
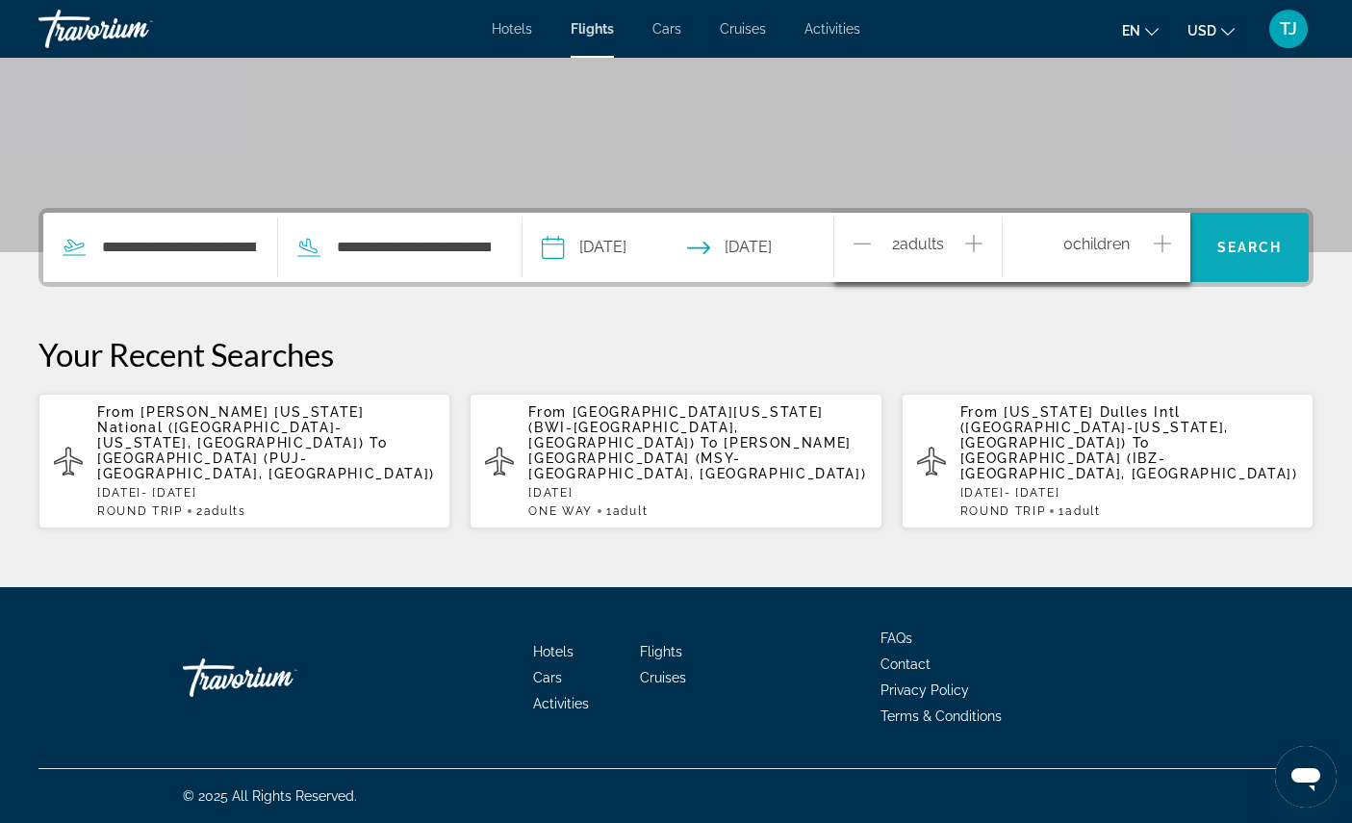
click at [1259, 240] on span "Search" at bounding box center [1249, 247] width 65 height 15
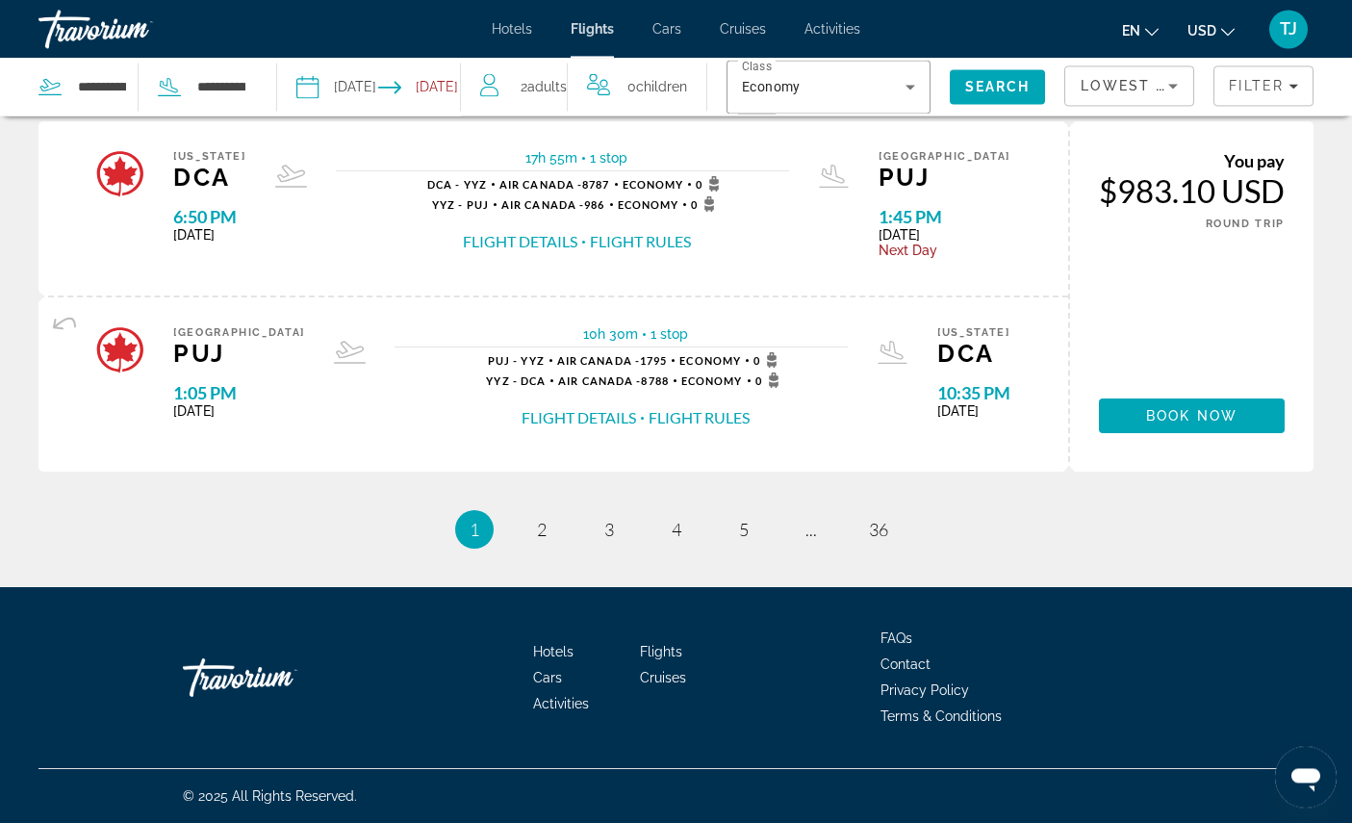
scroll to position [2086, 0]
click at [537, 540] on span "2" at bounding box center [542, 529] width 10 height 21
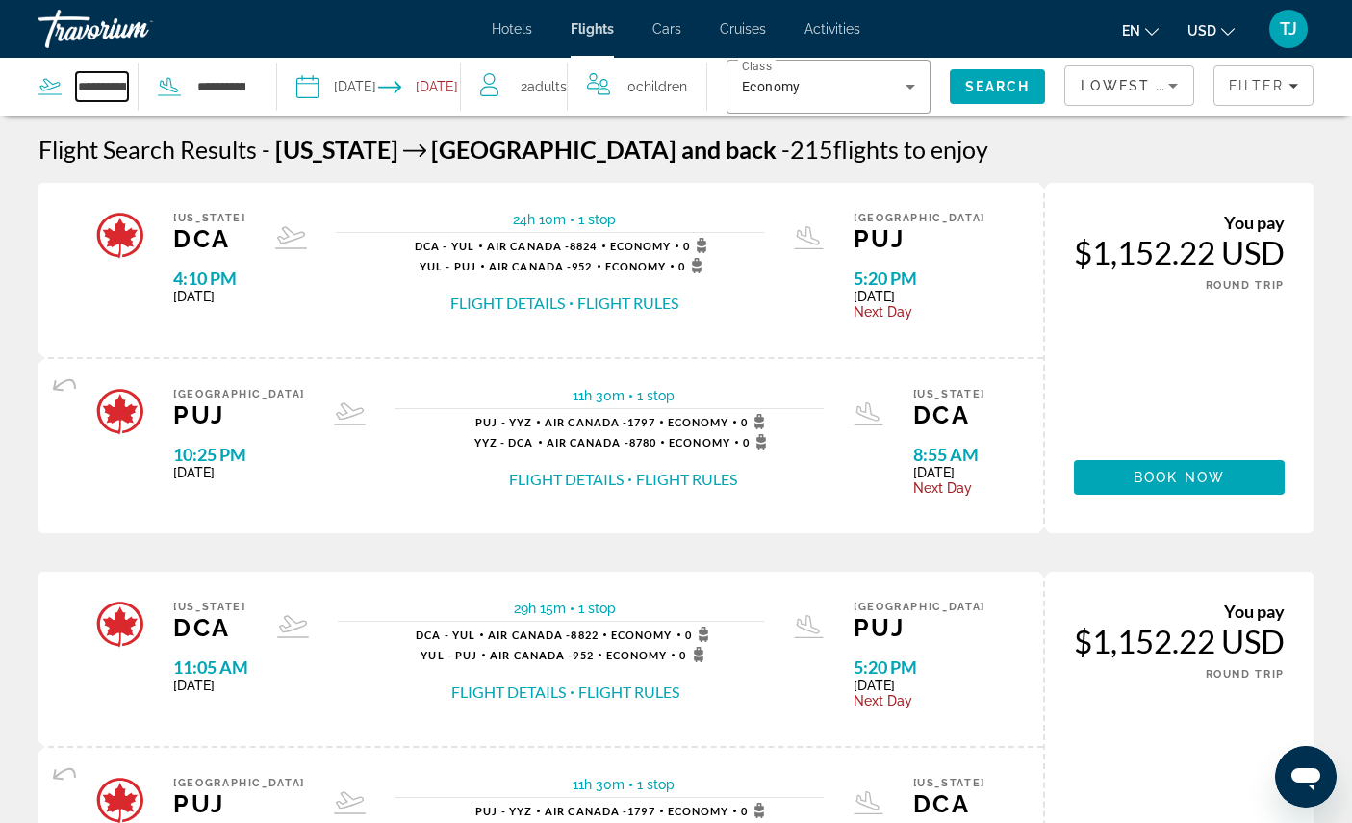
click at [120, 85] on input "**********" at bounding box center [102, 86] width 52 height 29
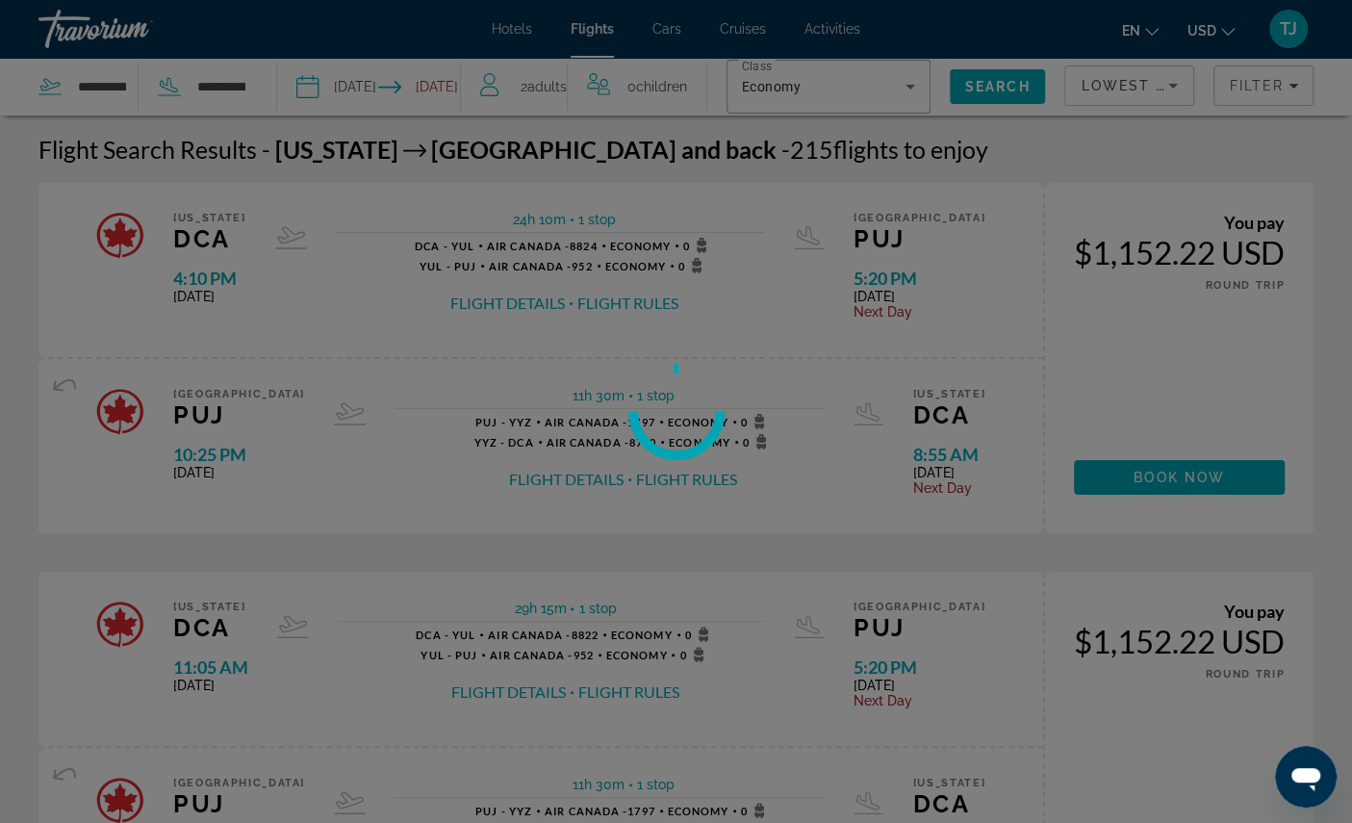
click at [132, 100] on div at bounding box center [676, 411] width 1352 height 823
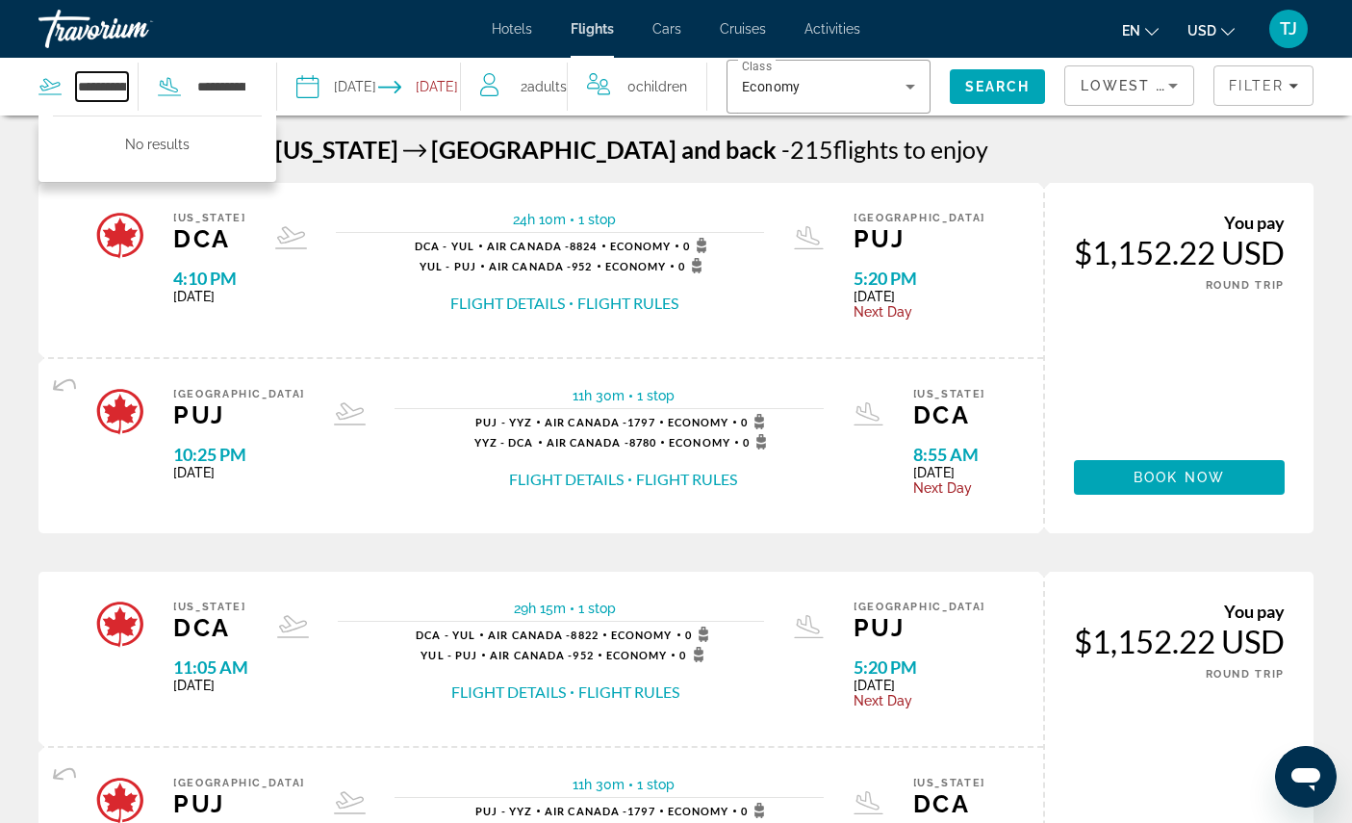
click at [128, 94] on input "**********" at bounding box center [102, 86] width 52 height 29
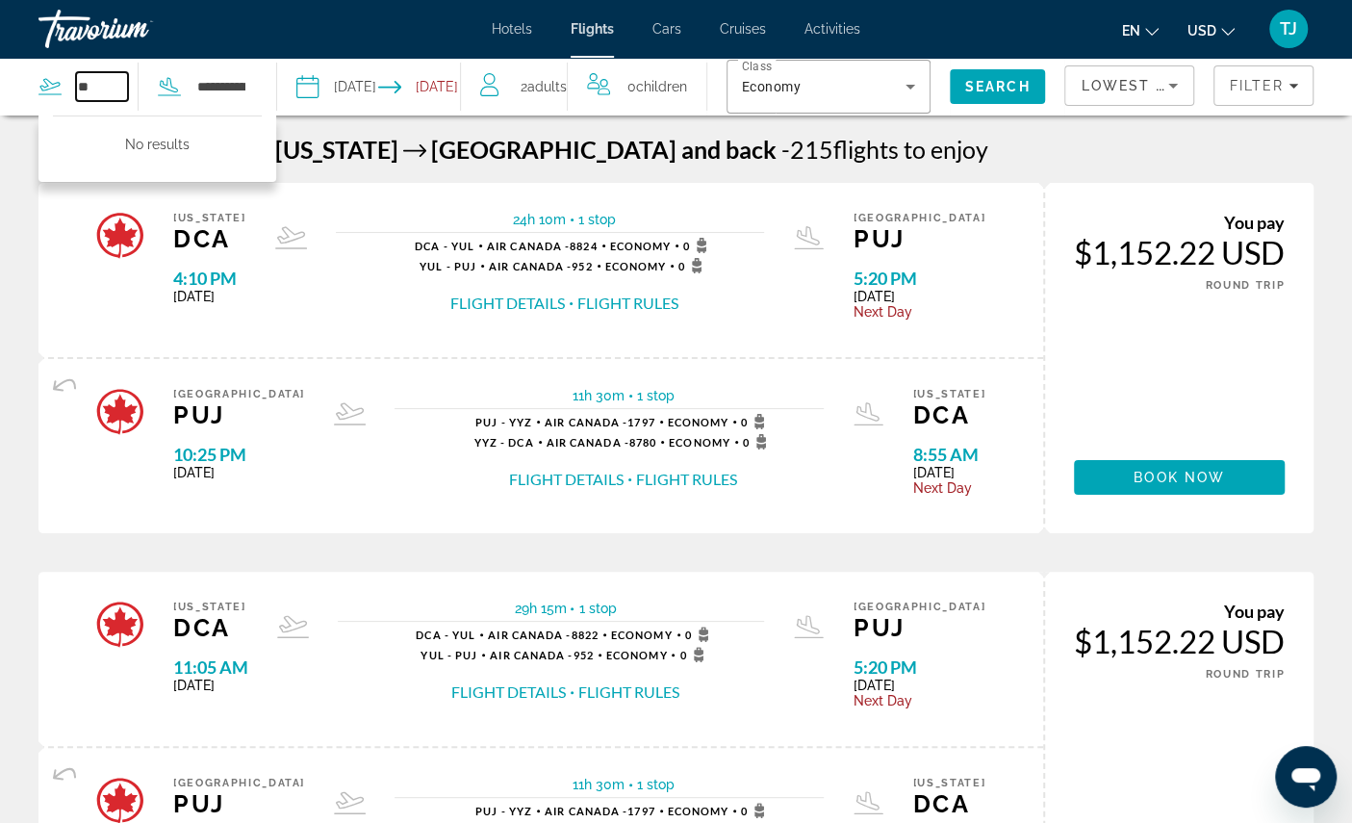
type input "*"
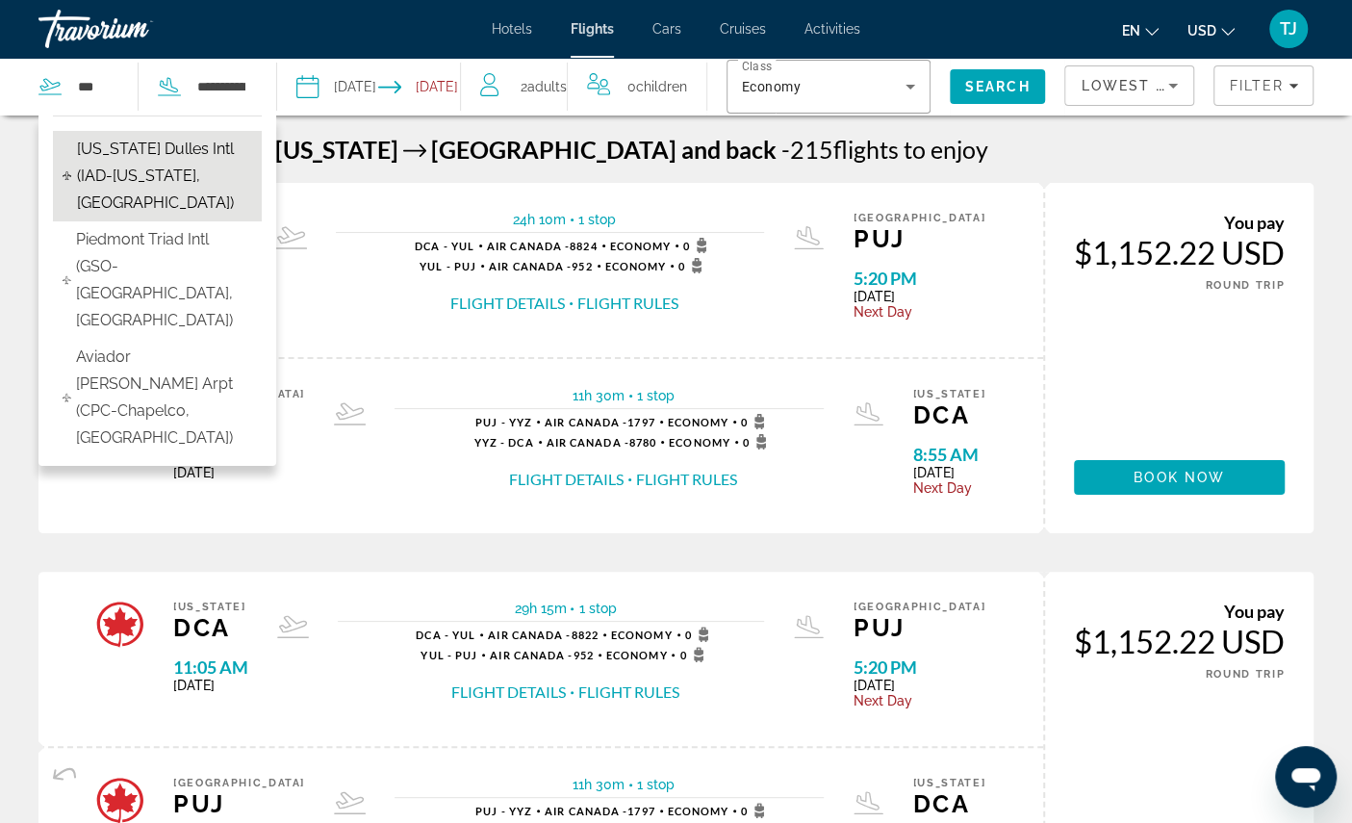
click at [216, 173] on span "Washington Dulles Intl (IAD-Washington, US)" at bounding box center [164, 176] width 176 height 81
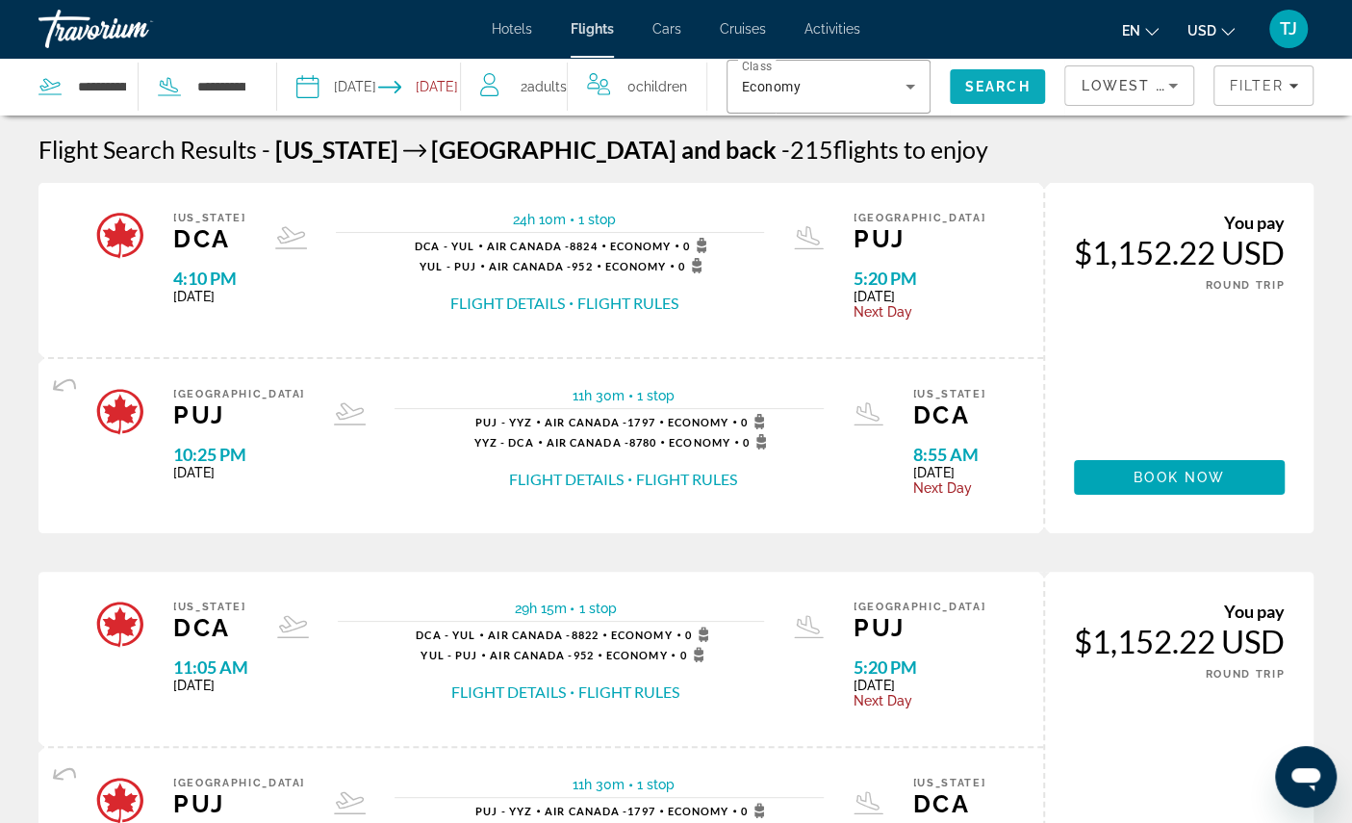
click at [1024, 90] on span "Search" at bounding box center [997, 86] width 65 height 15
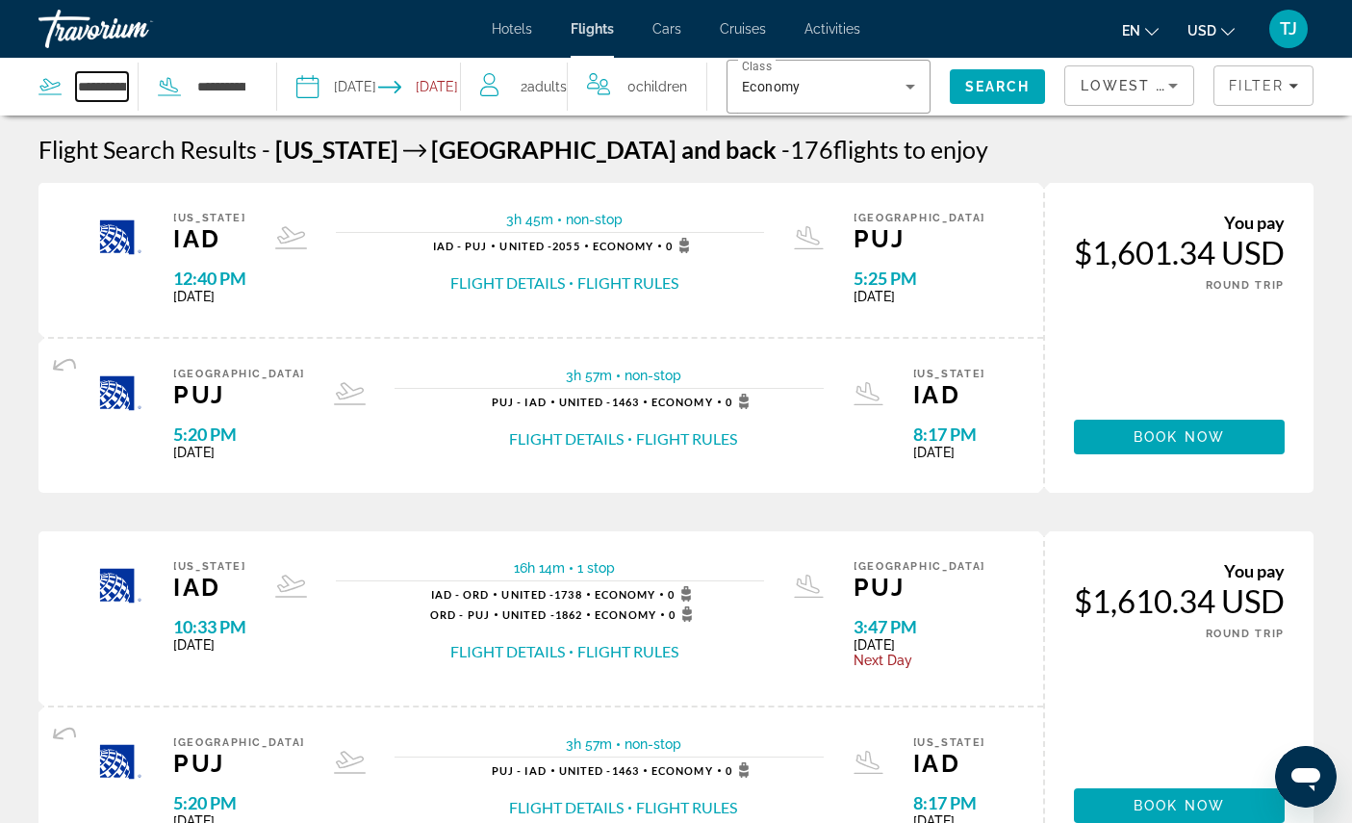
click at [128, 78] on input "**********" at bounding box center [102, 86] width 52 height 29
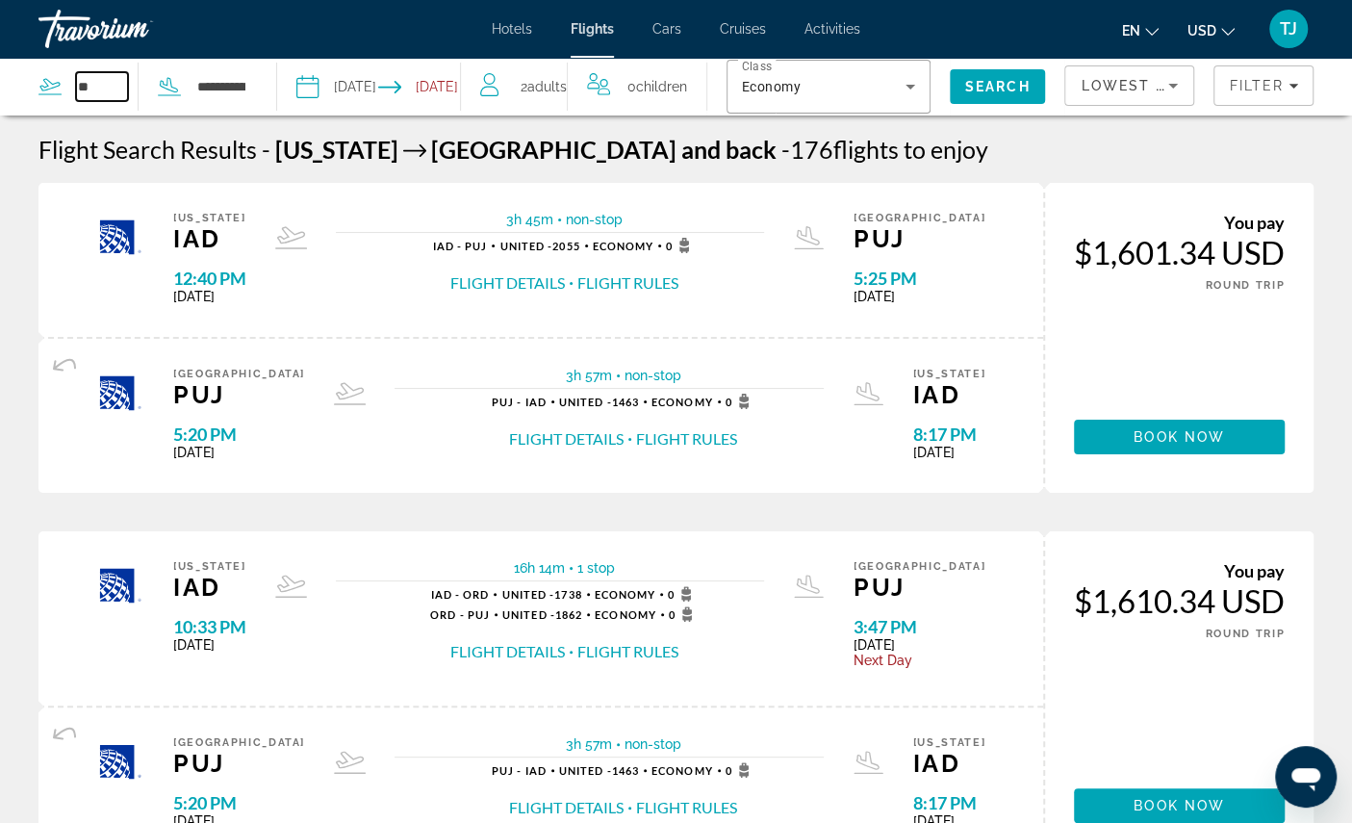
type input "*"
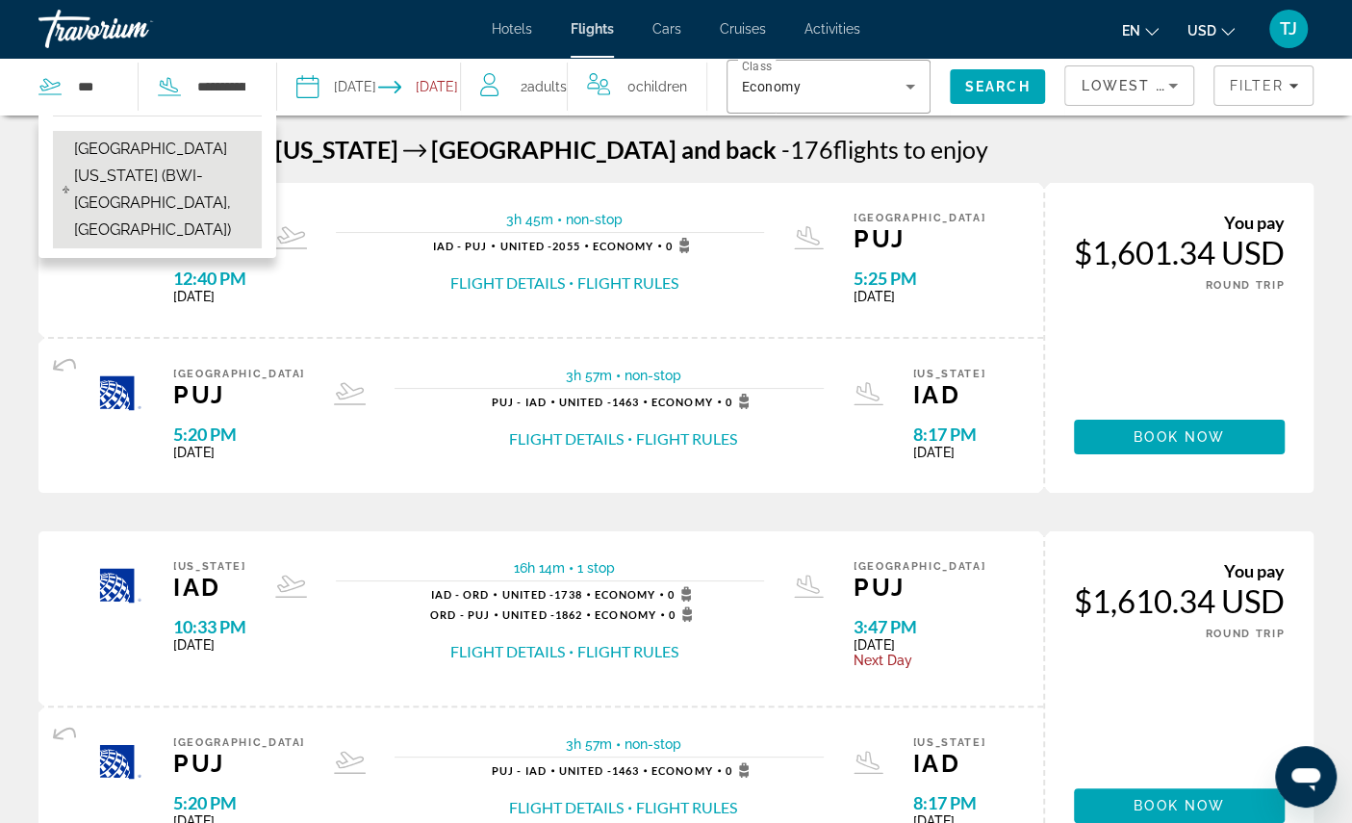
click at [203, 169] on span "Baltimore Washington Intl Airport (BWI-Baltimore, US)" at bounding box center [163, 190] width 178 height 108
type input "**********"
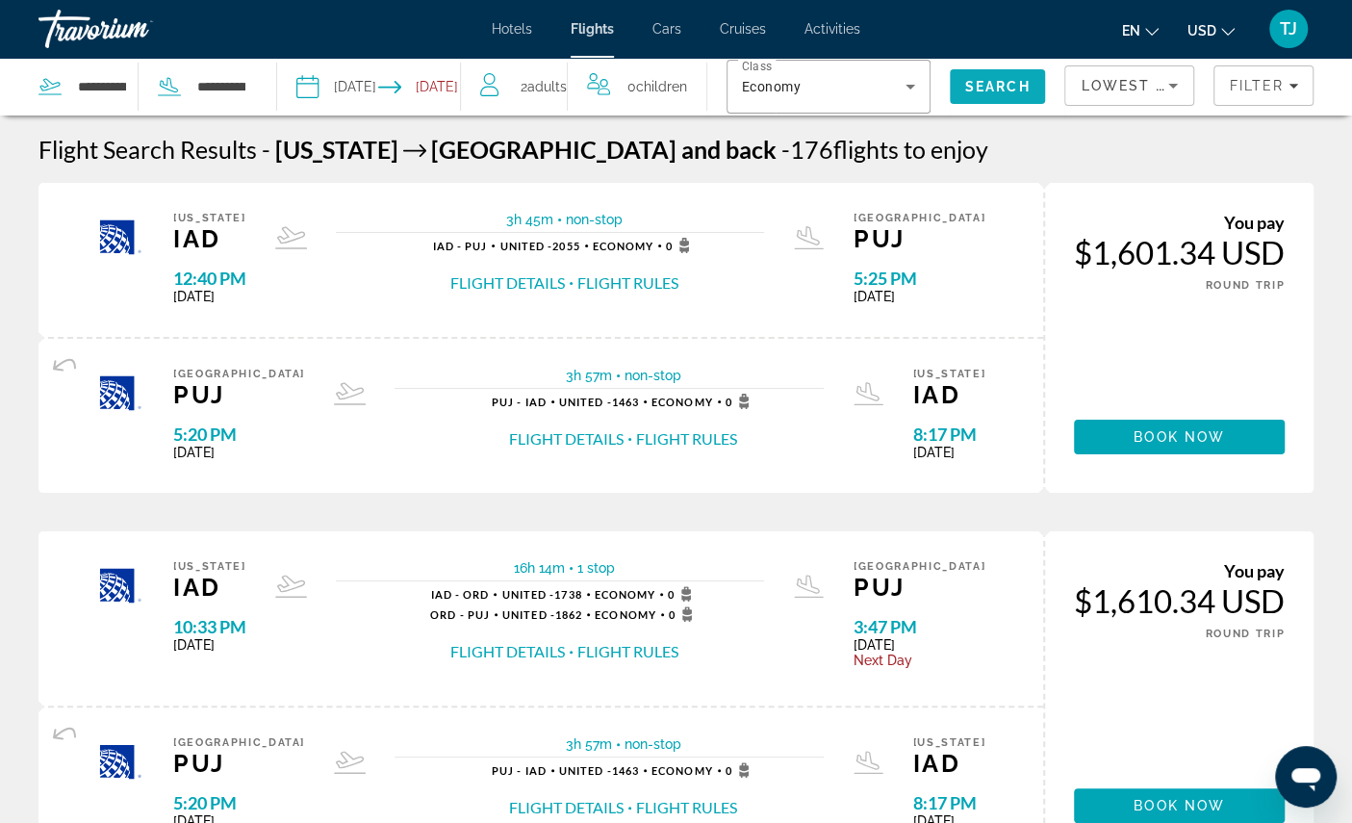
click at [1029, 94] on span "Search" at bounding box center [997, 86] width 65 height 15
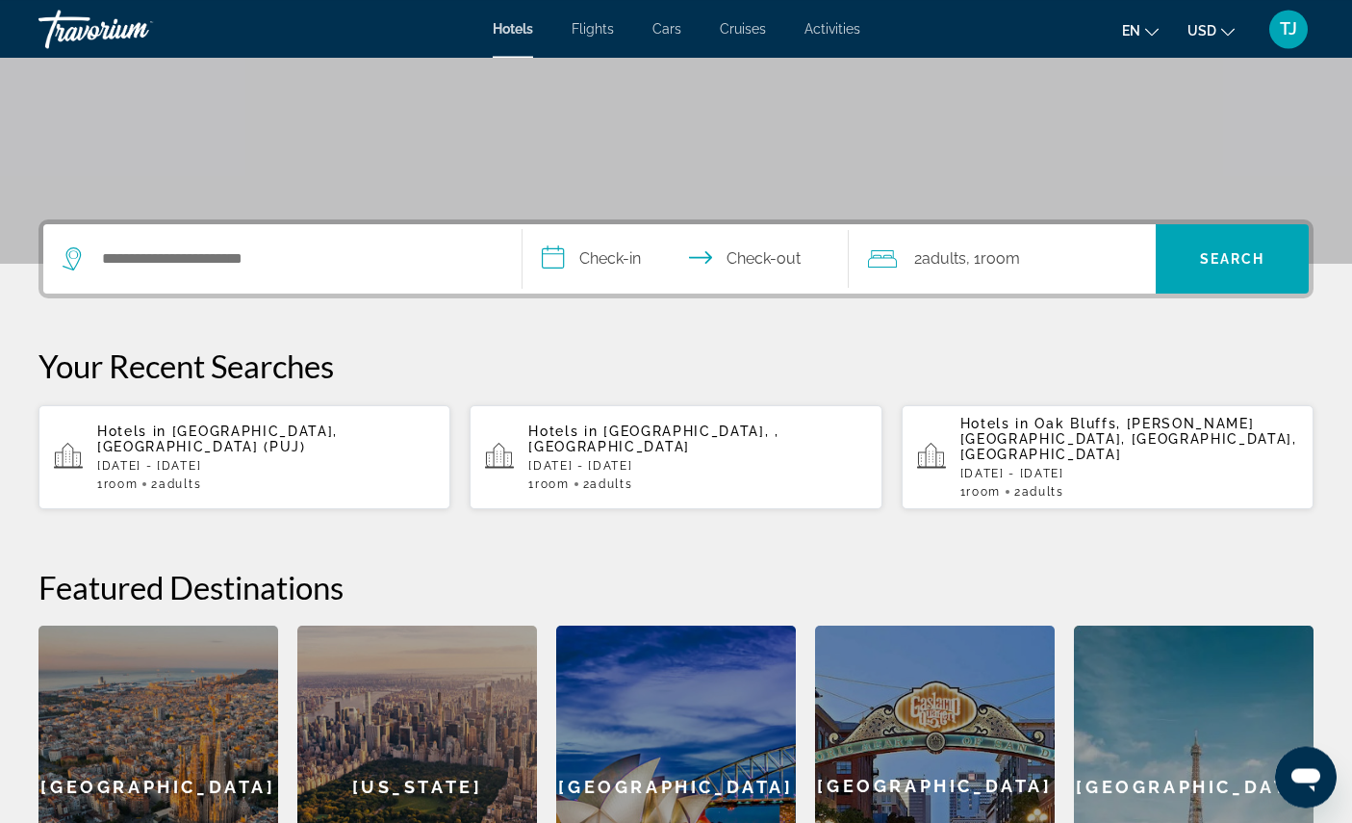
scroll to position [330, 0]
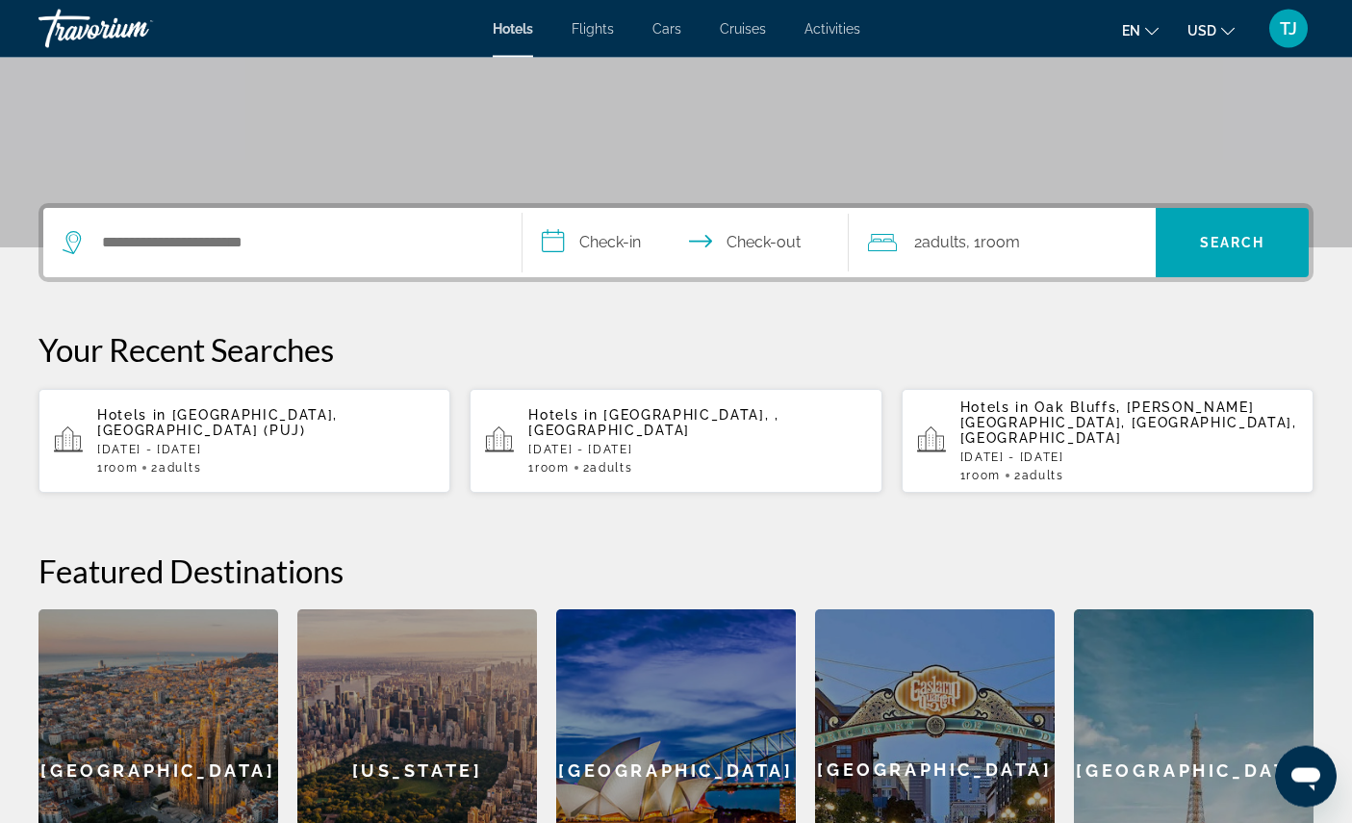
click at [294, 438] on p "Hotels in Punta Cana, Dominican Republic (PUJ)" at bounding box center [266, 422] width 338 height 31
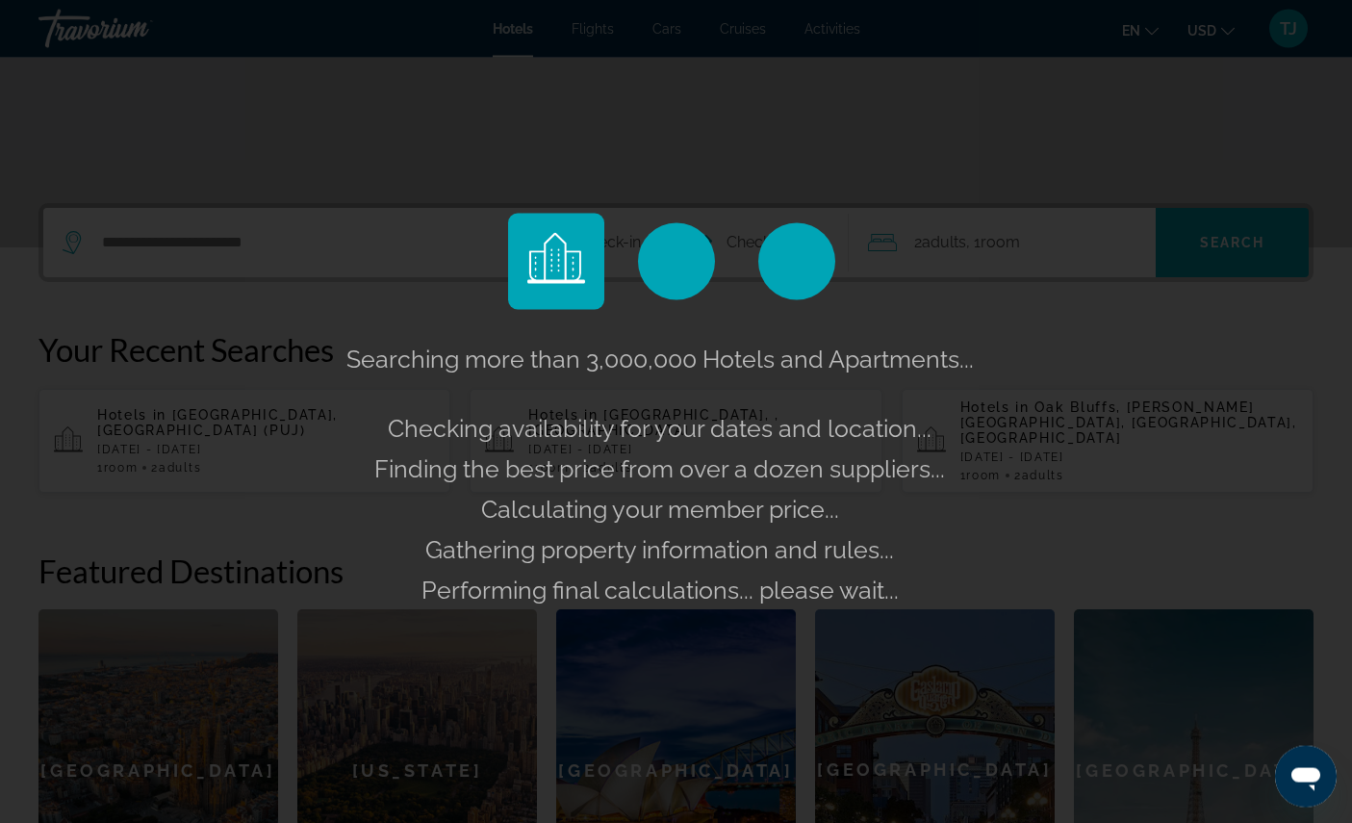
scroll to position [331, 0]
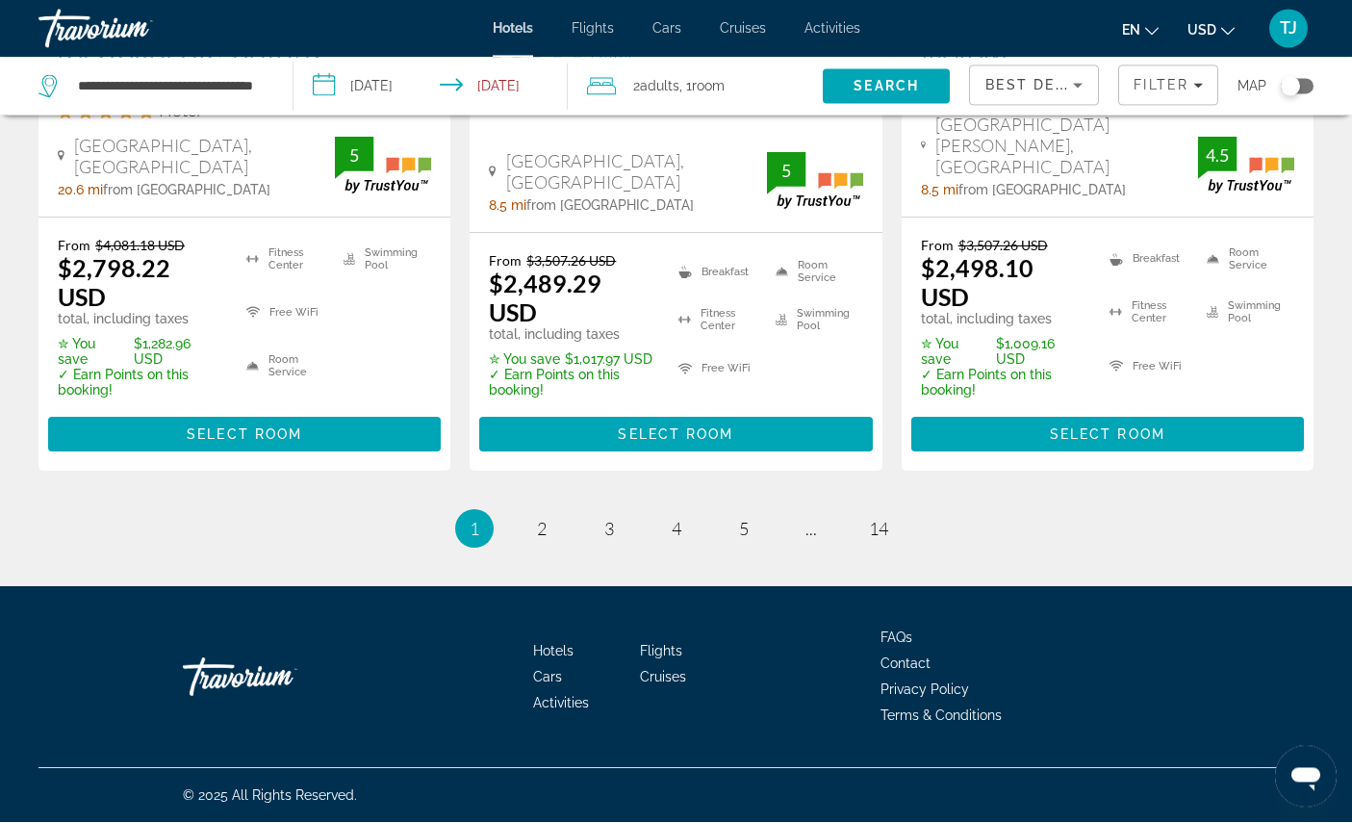
scroll to position [3166, 0]
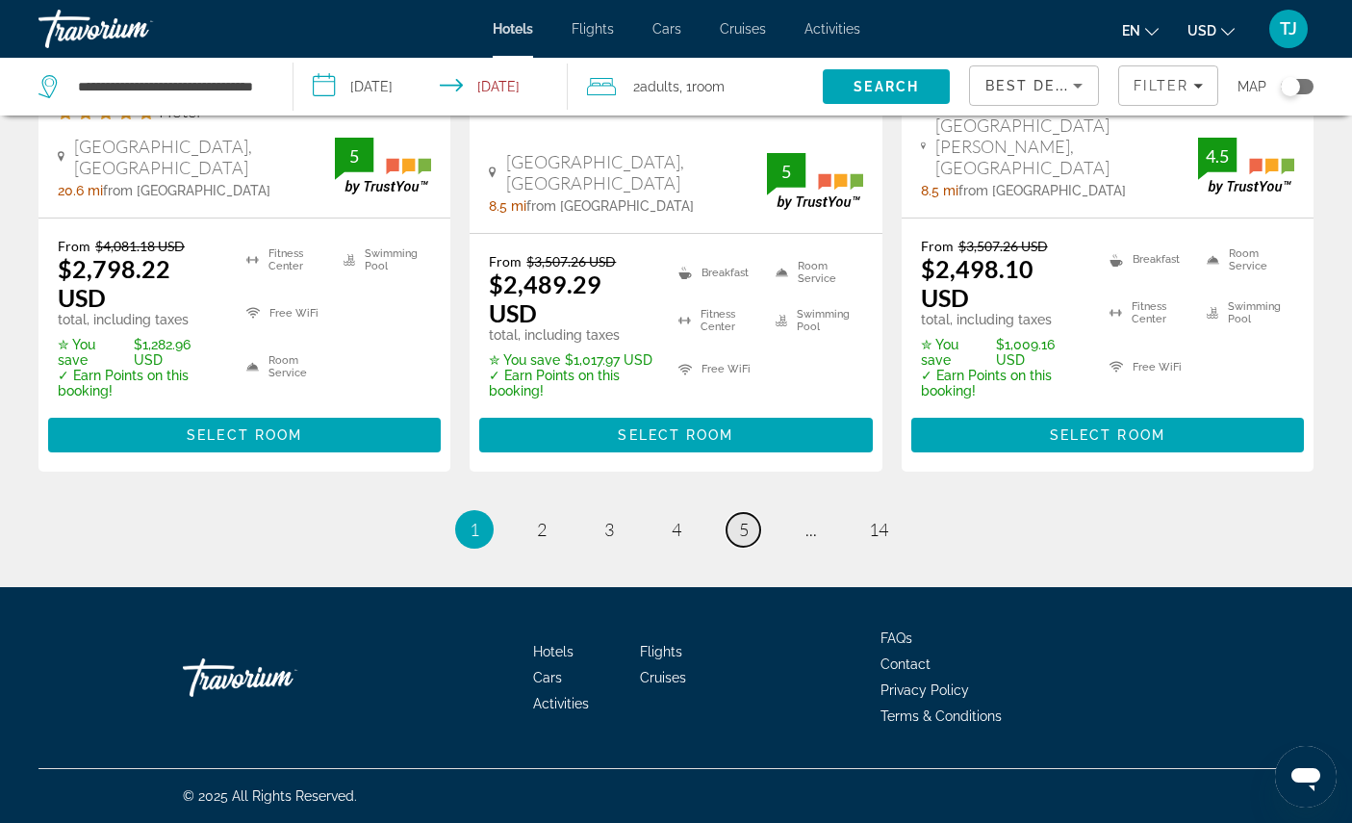
click at [751, 546] on link "page 5" at bounding box center [743, 530] width 34 height 34
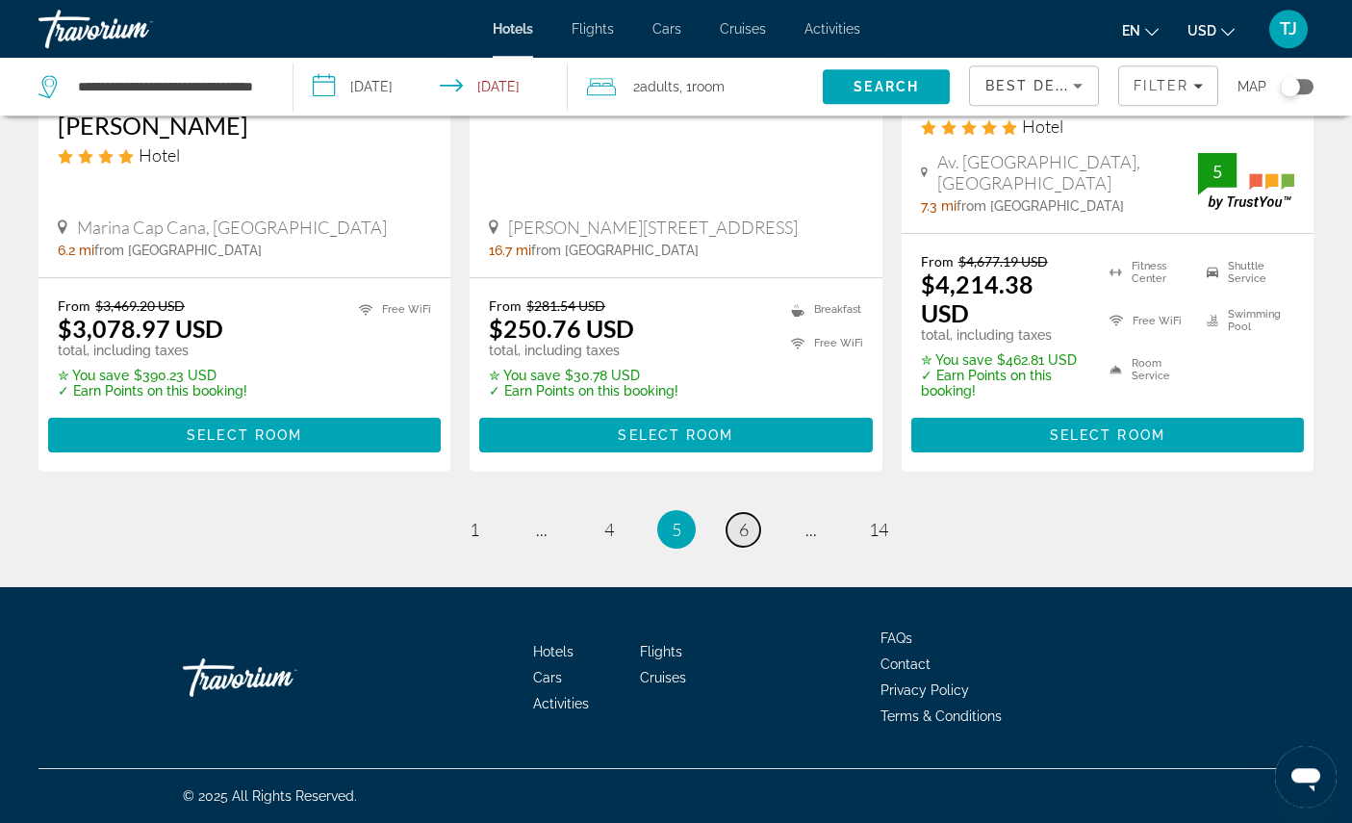
scroll to position [3018, 0]
click at [747, 540] on span "6" at bounding box center [744, 529] width 10 height 21
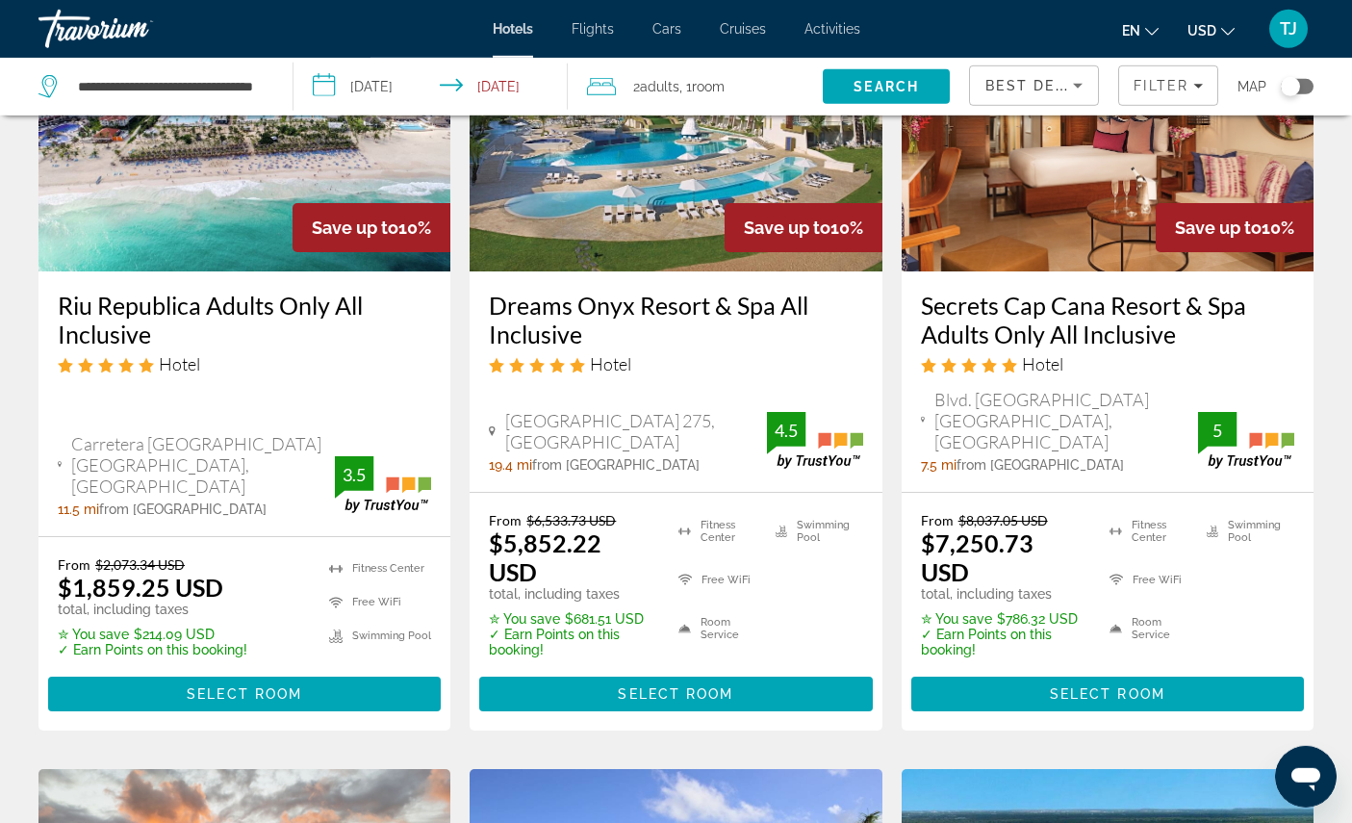
scroll to position [220, 0]
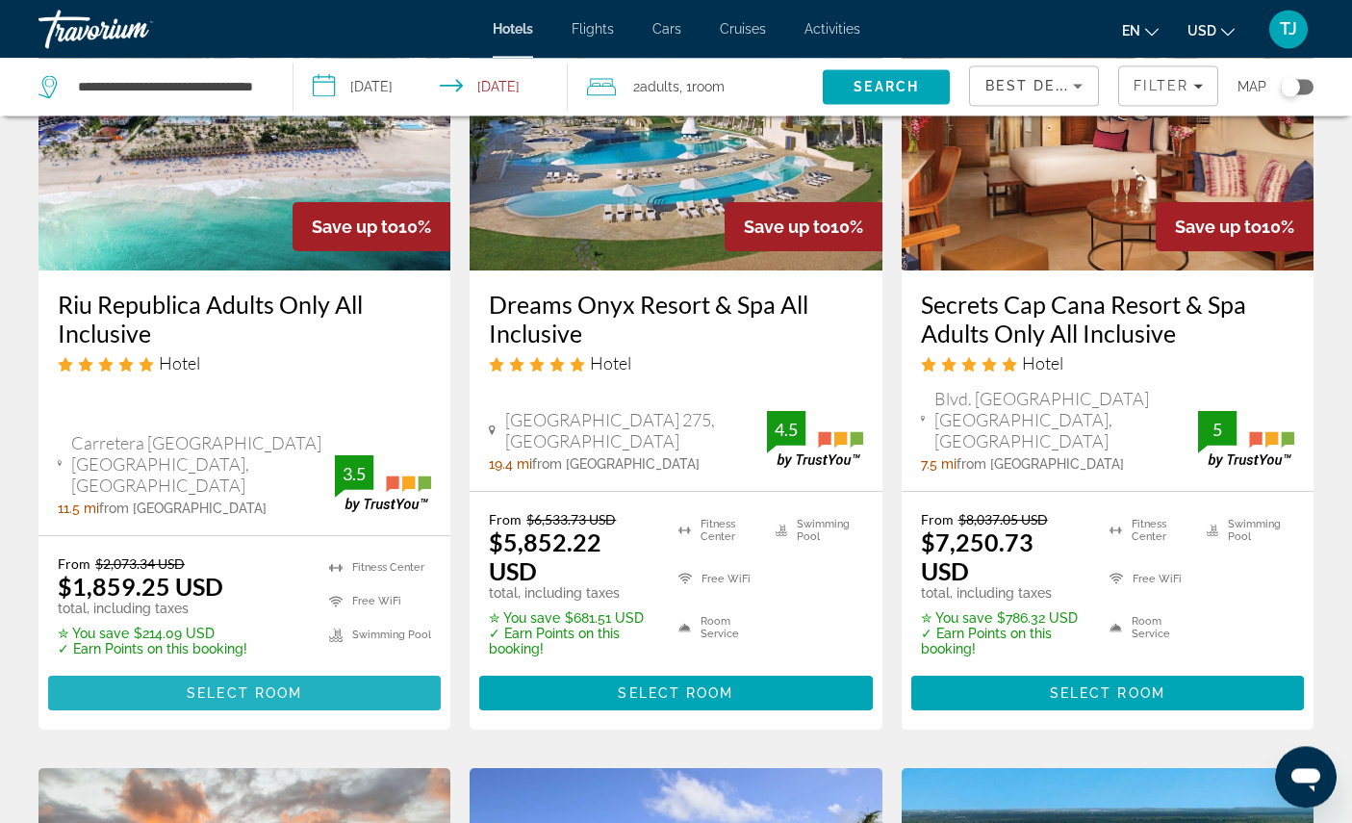
click at [294, 700] on span "Select Room" at bounding box center [244, 692] width 115 height 15
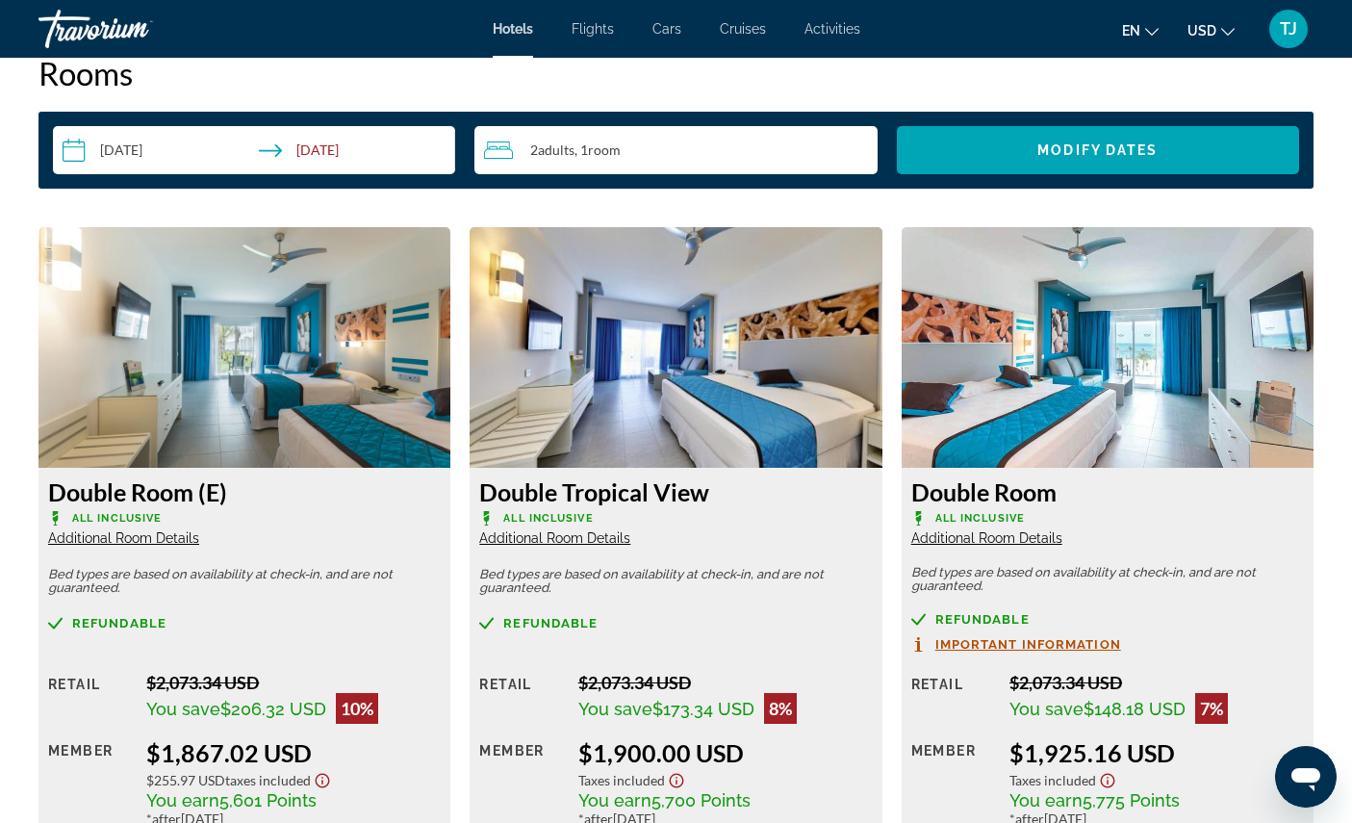
scroll to position [2464, 0]
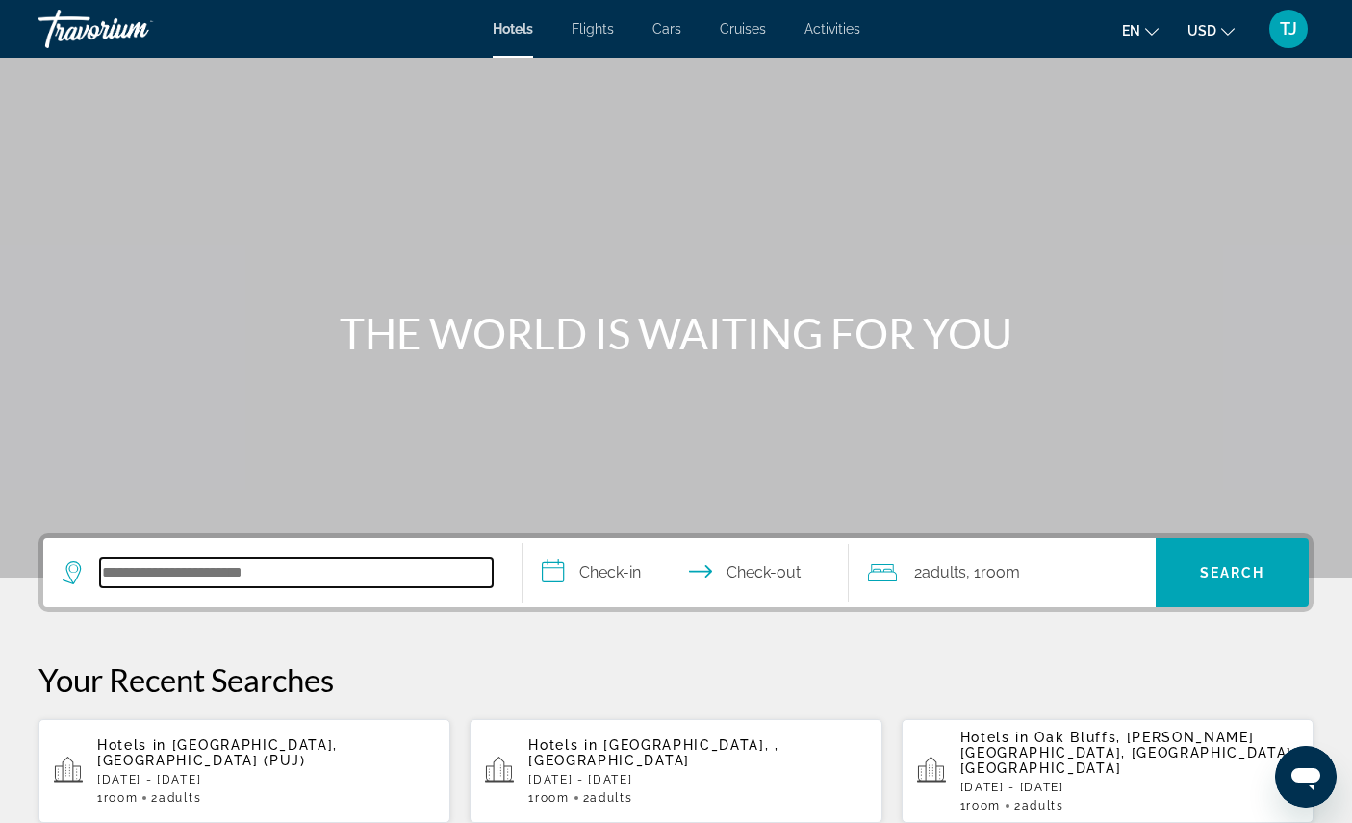
click at [219, 587] on input "Search hotel destination" at bounding box center [296, 572] width 393 height 29
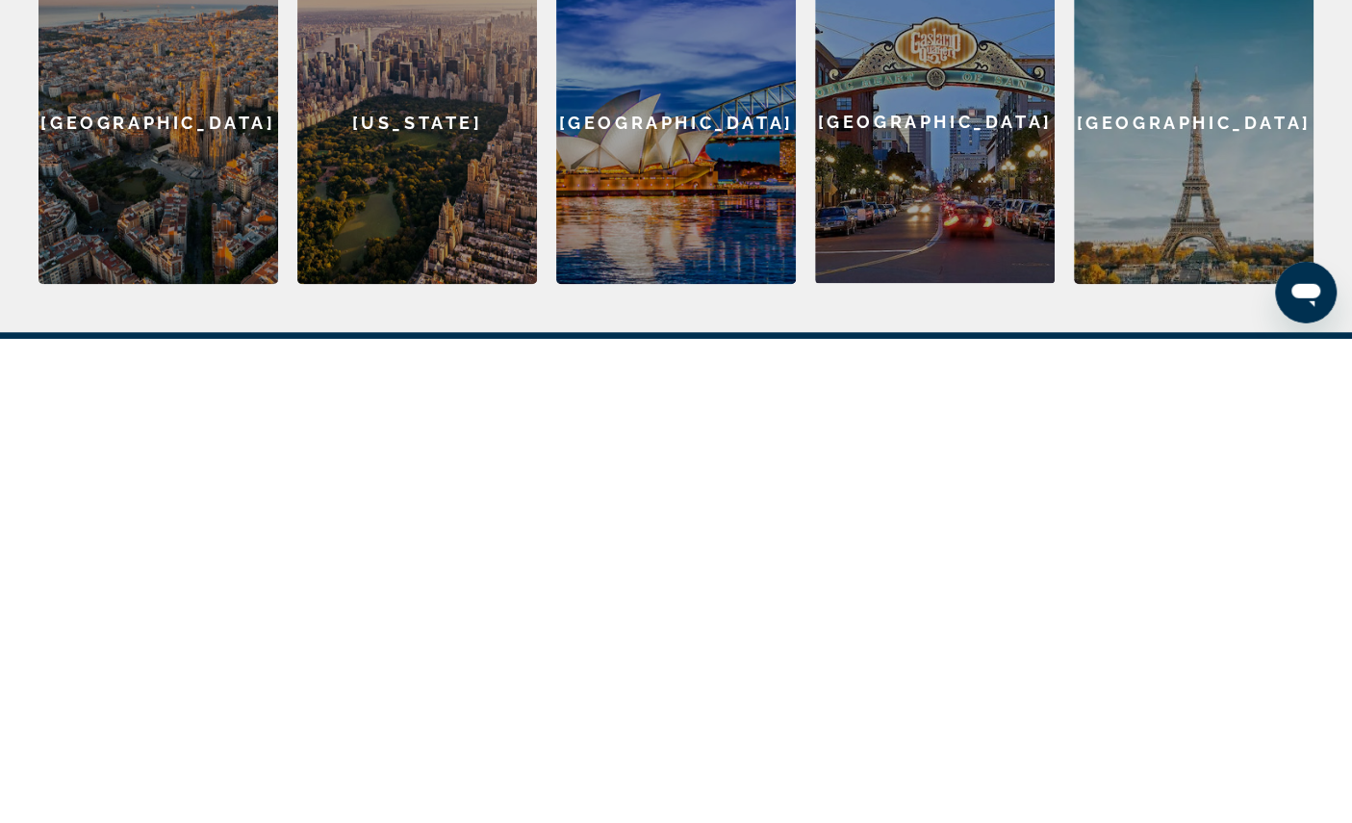
scroll to position [460, 0]
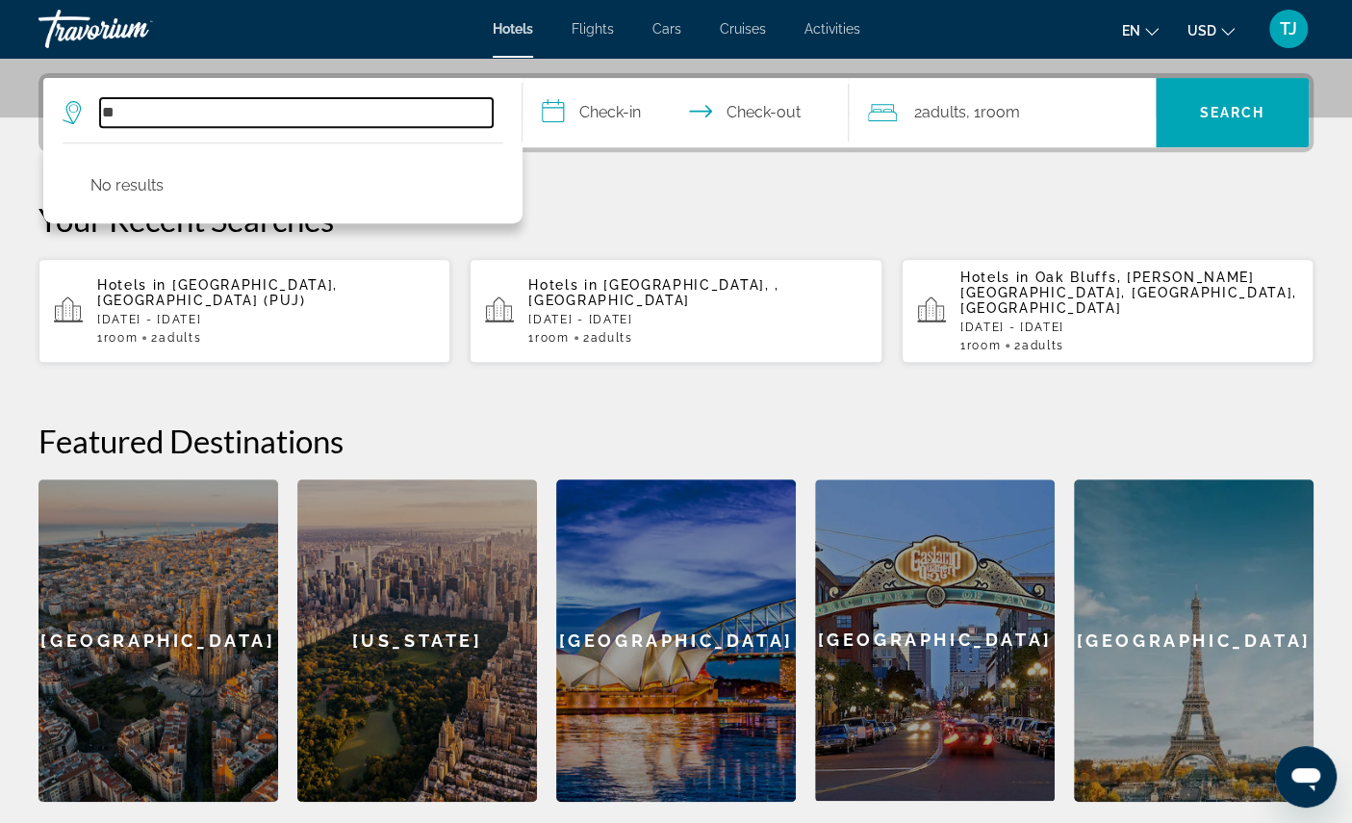
type input "*"
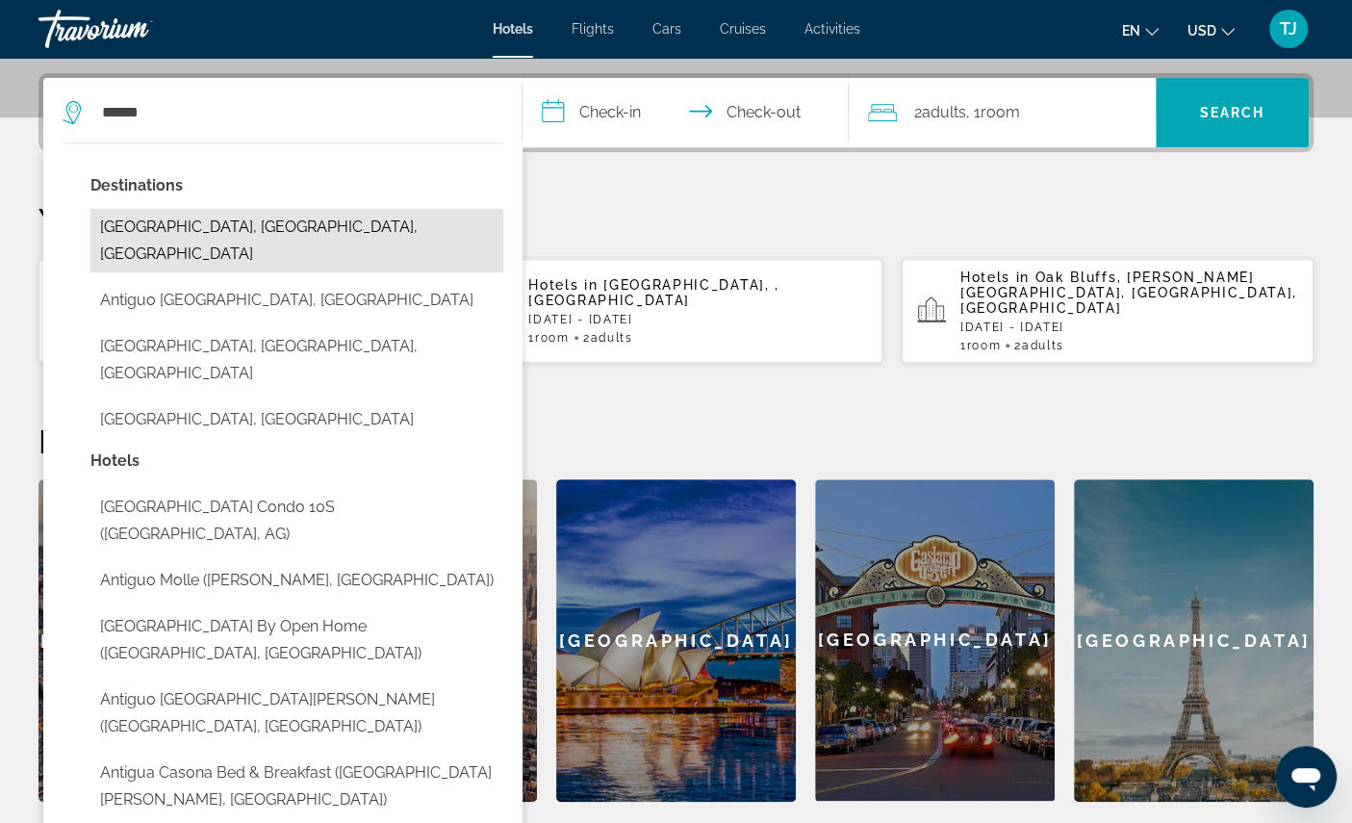
click at [364, 272] on button "[GEOGRAPHIC_DATA], [GEOGRAPHIC_DATA], [GEOGRAPHIC_DATA]" at bounding box center [296, 241] width 413 height 64
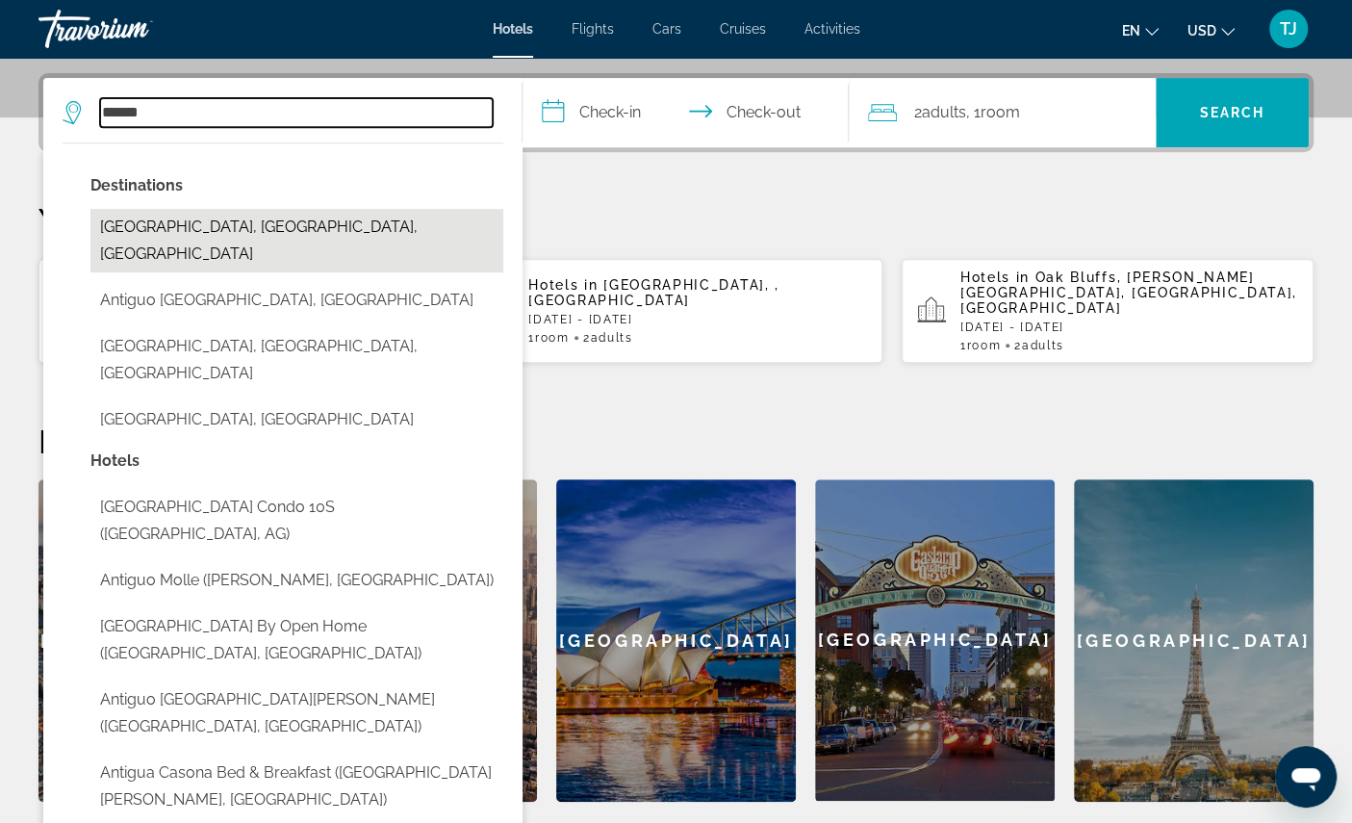
type input "**********"
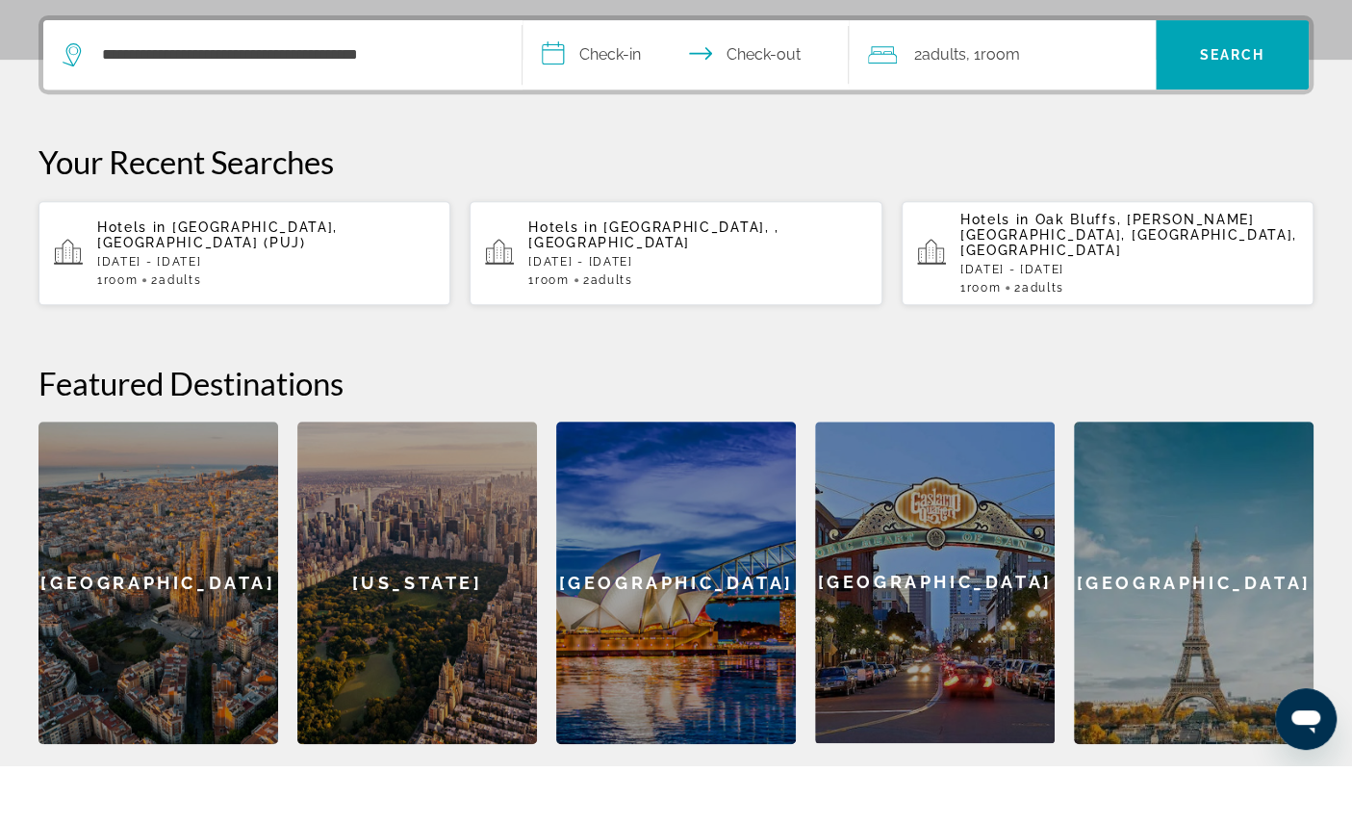
click at [641, 112] on input "**********" at bounding box center [689, 115] width 334 height 75
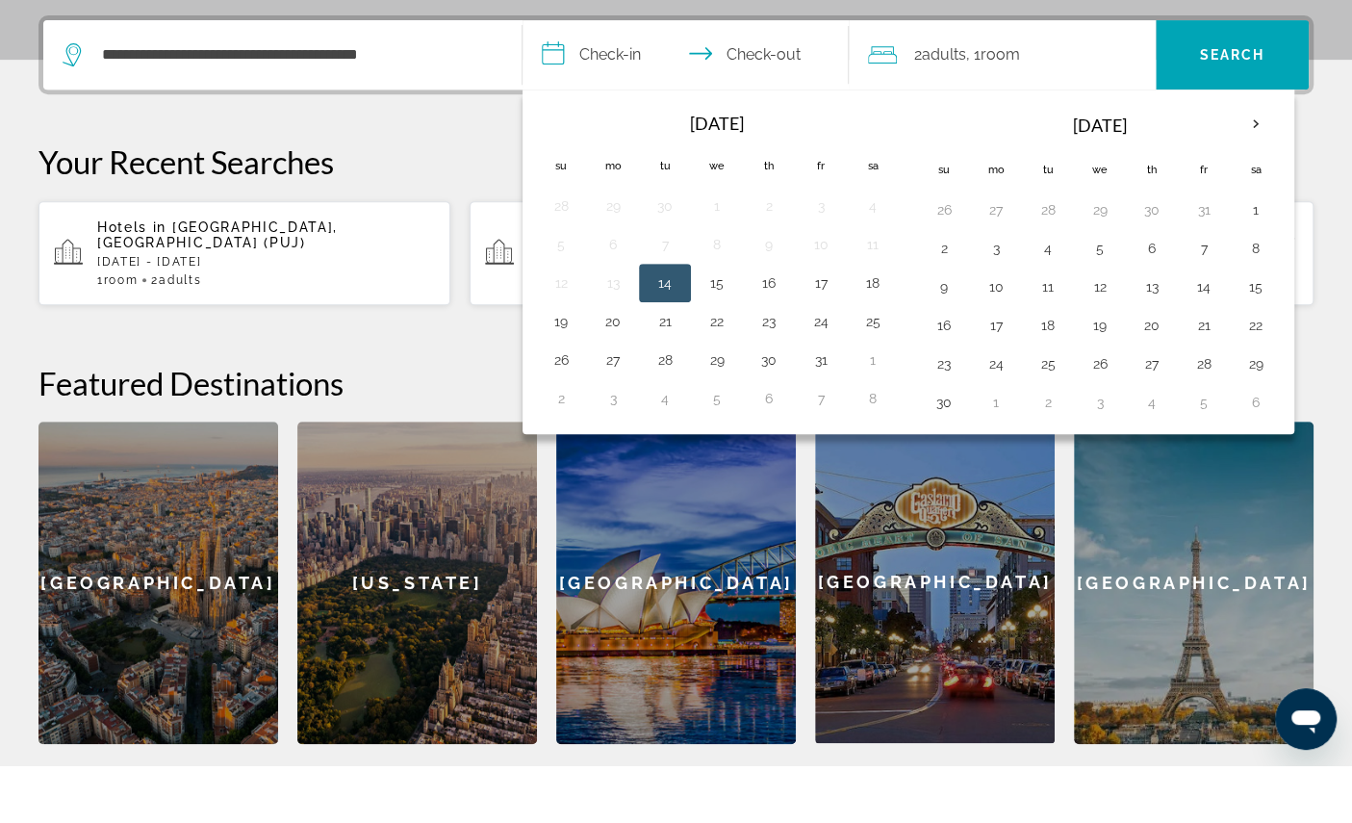
scroll to position [518, 0]
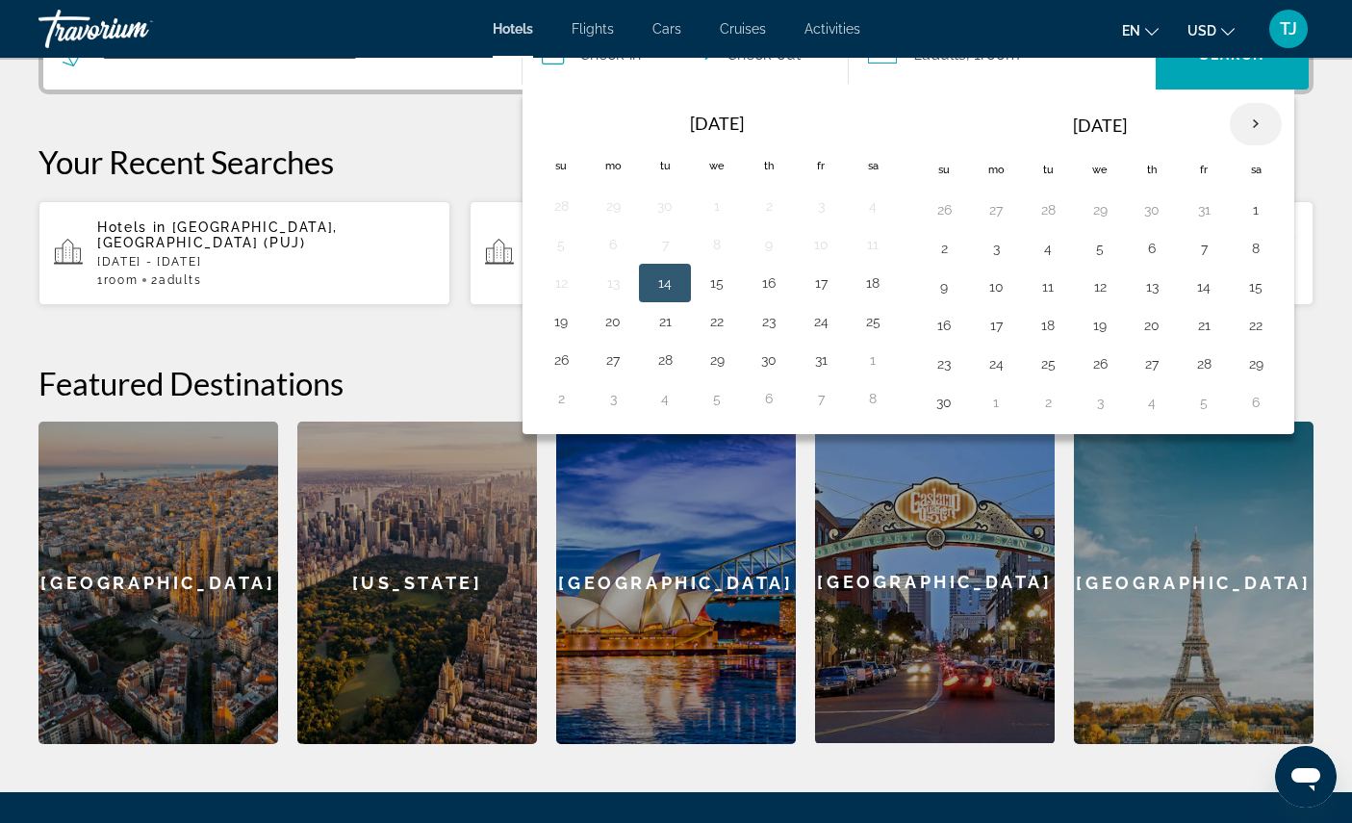
click at [1281, 145] on th "Next month" at bounding box center [1256, 124] width 52 height 42
click at [1063, 377] on button "30" at bounding box center [1047, 363] width 31 height 27
click at [1063, 416] on button "6" at bounding box center [1047, 402] width 31 height 27
type input "**********"
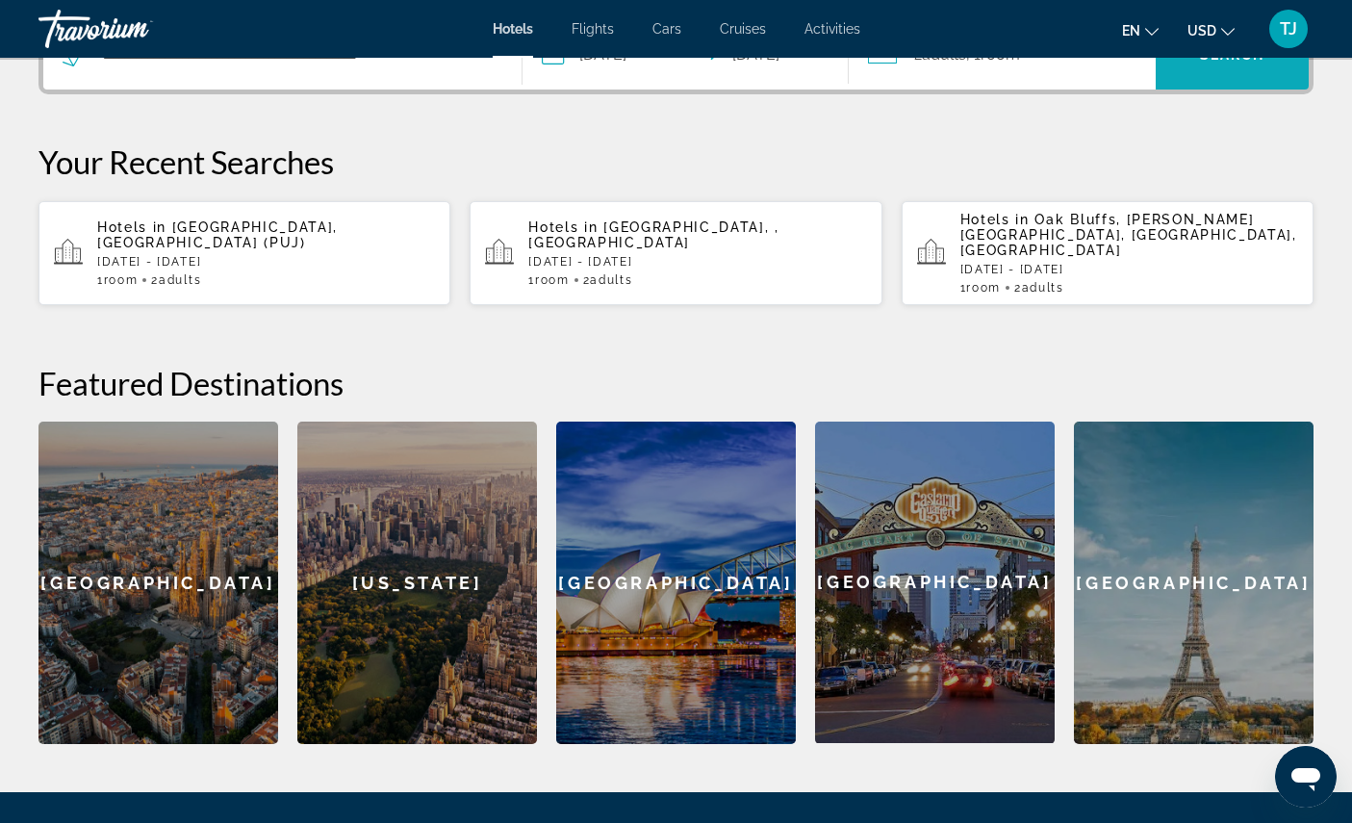
click at [1233, 78] on span "Search" at bounding box center [1232, 55] width 153 height 46
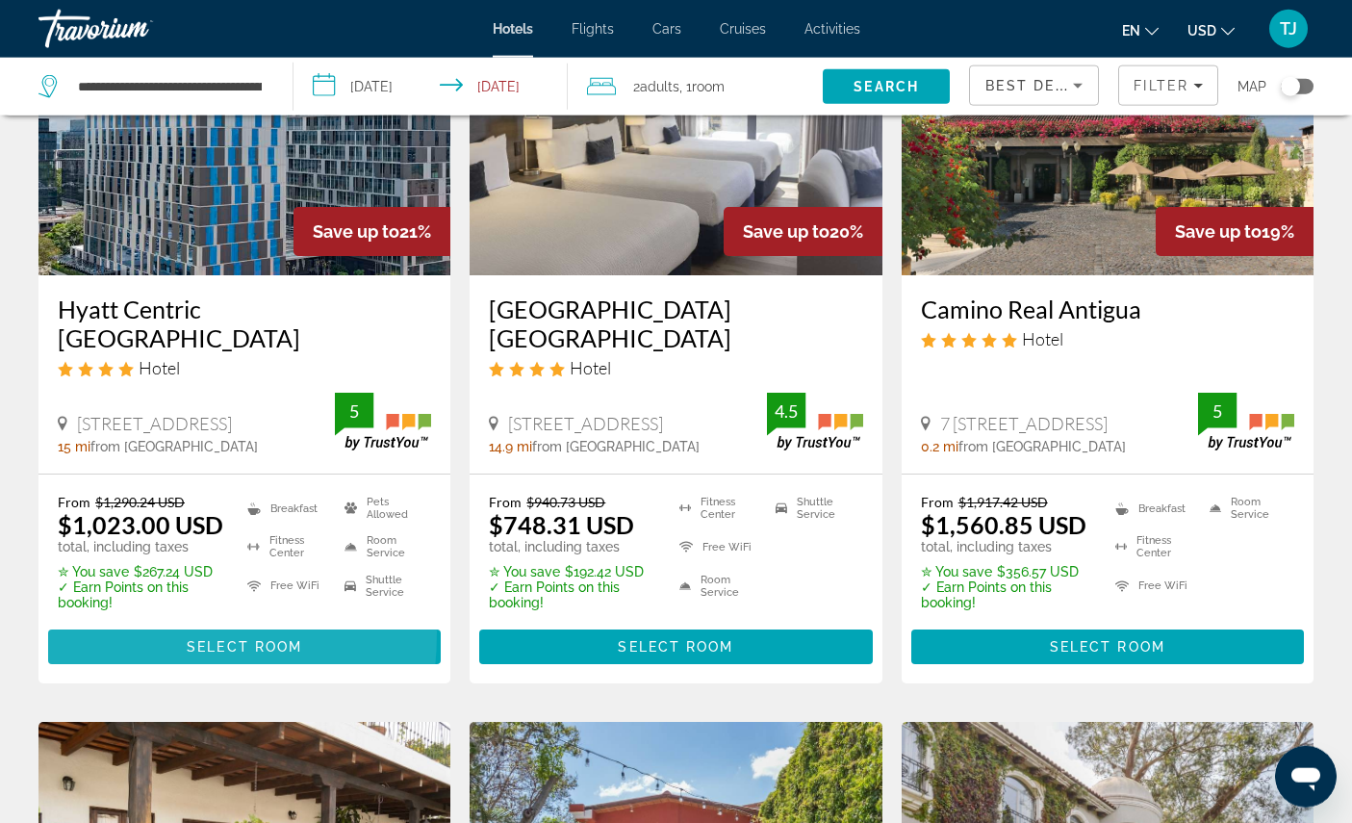
scroll to position [970, 0]
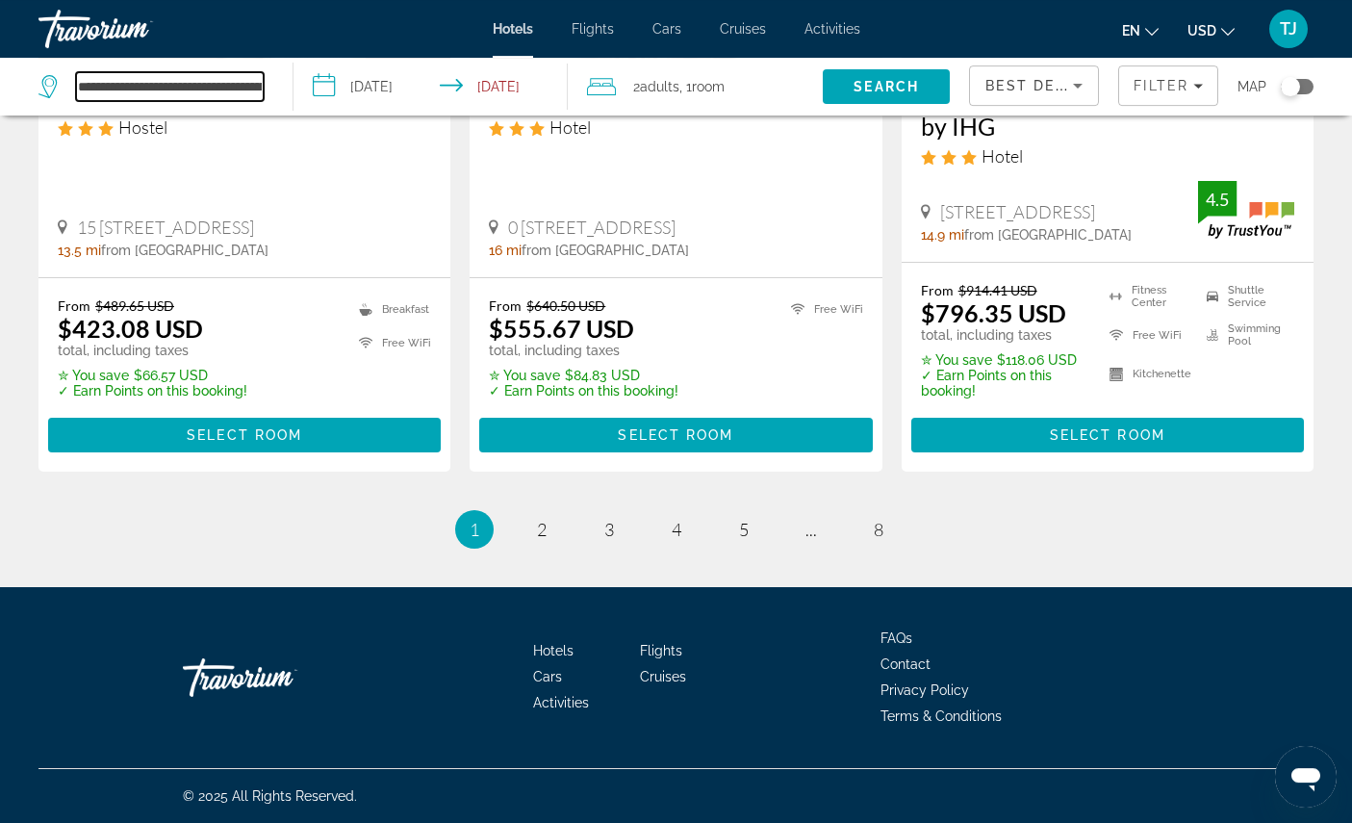
click at [191, 101] on input "**********" at bounding box center [170, 86] width 188 height 29
click at [210, 101] on input "**********" at bounding box center [170, 86] width 188 height 29
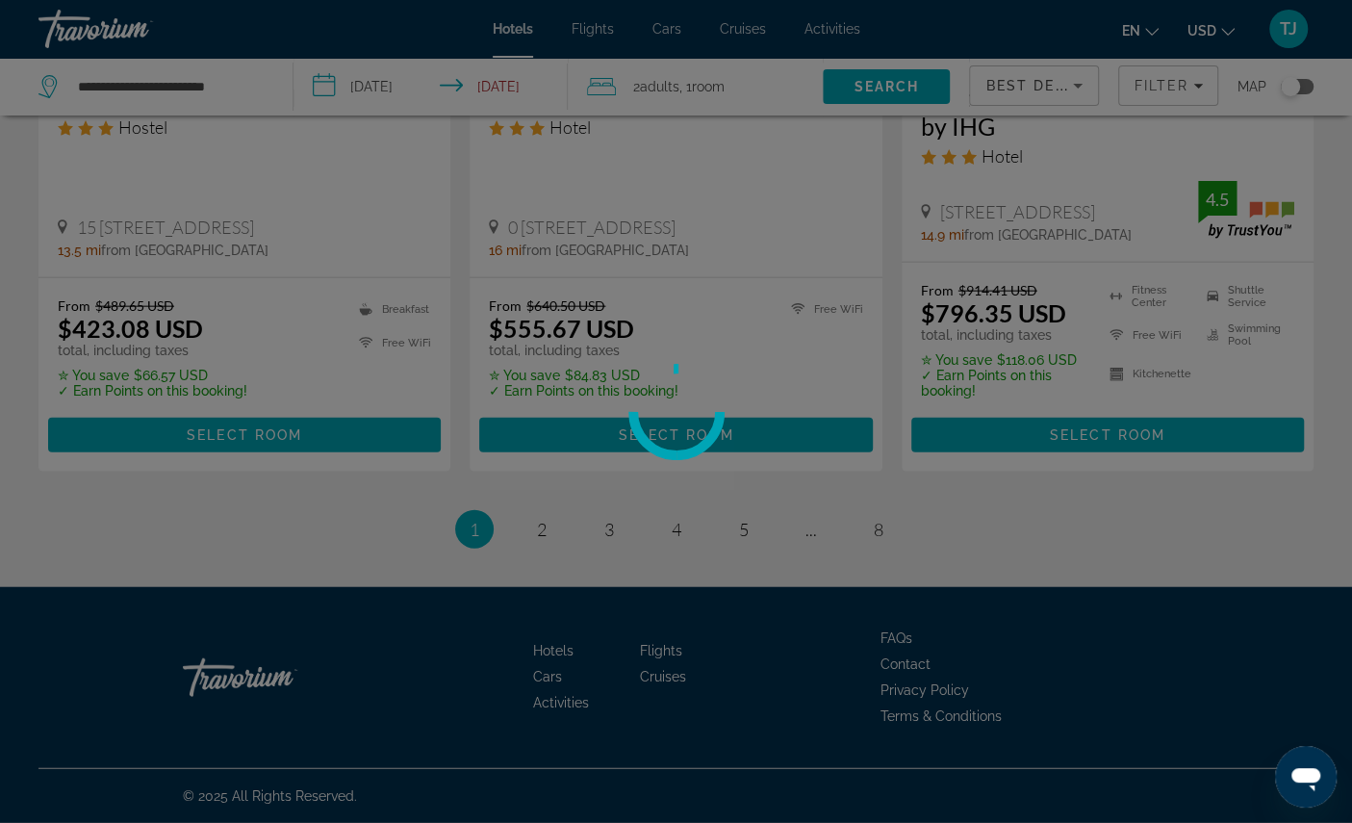
click at [192, 110] on div at bounding box center [676, 411] width 1352 height 823
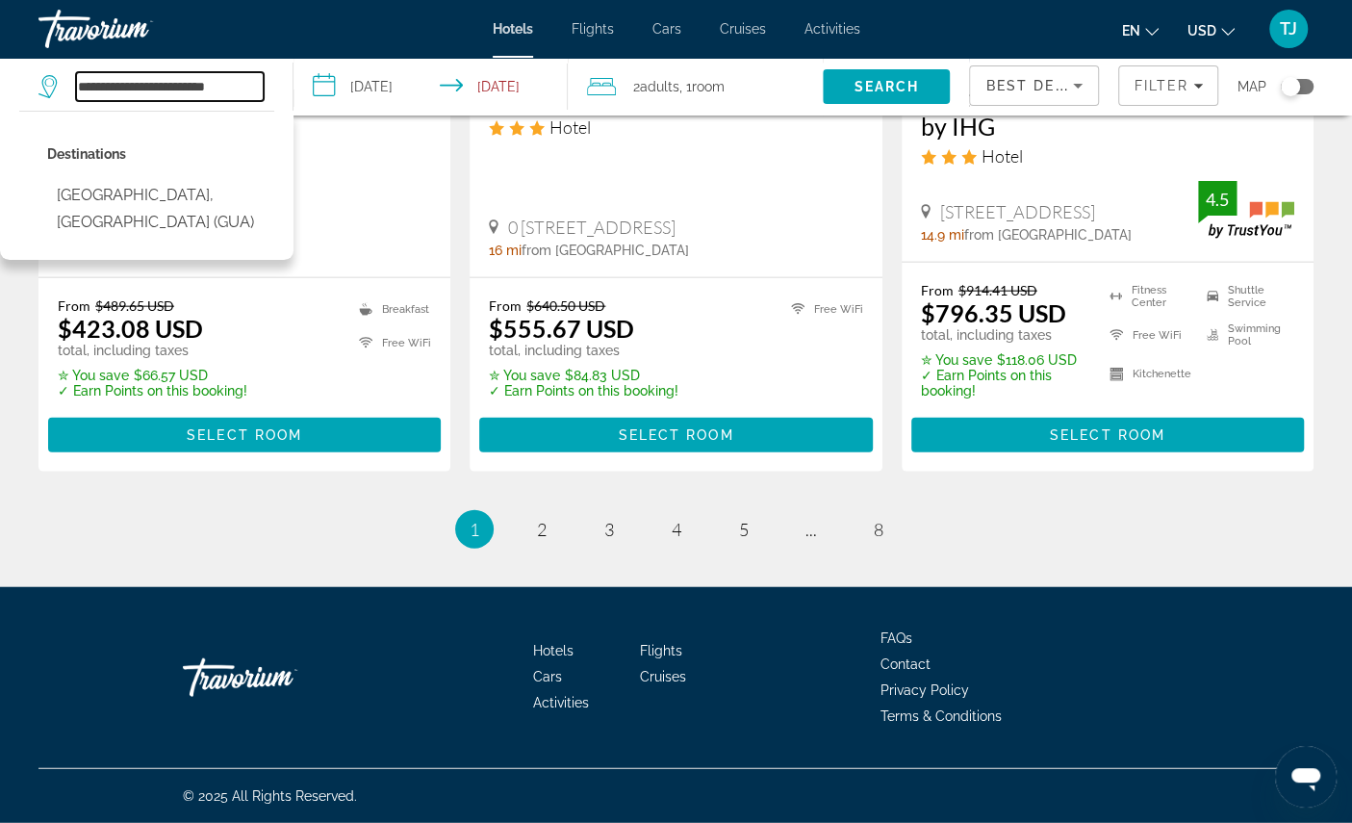
click at [231, 99] on input "**********" at bounding box center [170, 86] width 188 height 29
type input "*"
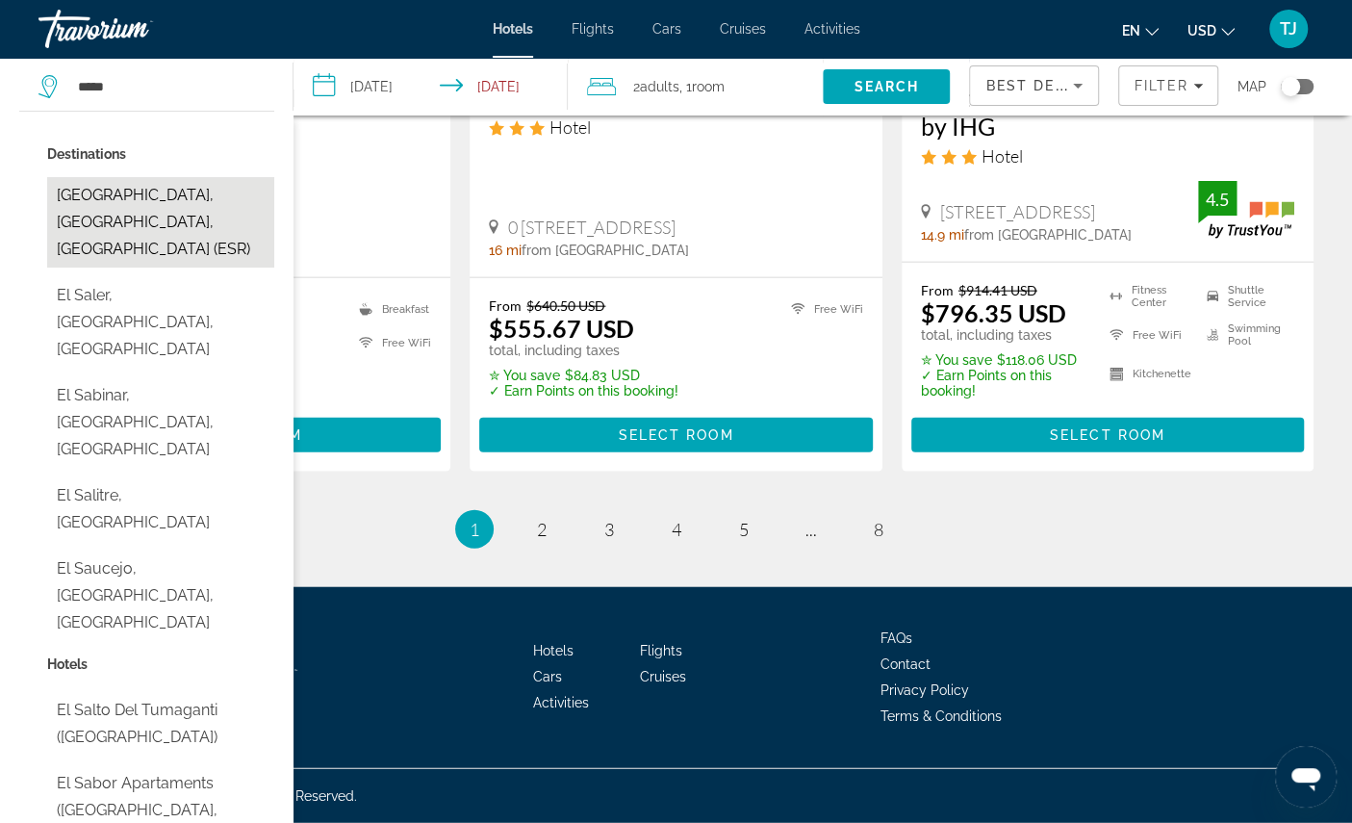
click at [115, 226] on button "El Salvador, Atacama, Chile (ESR)" at bounding box center [160, 222] width 227 height 90
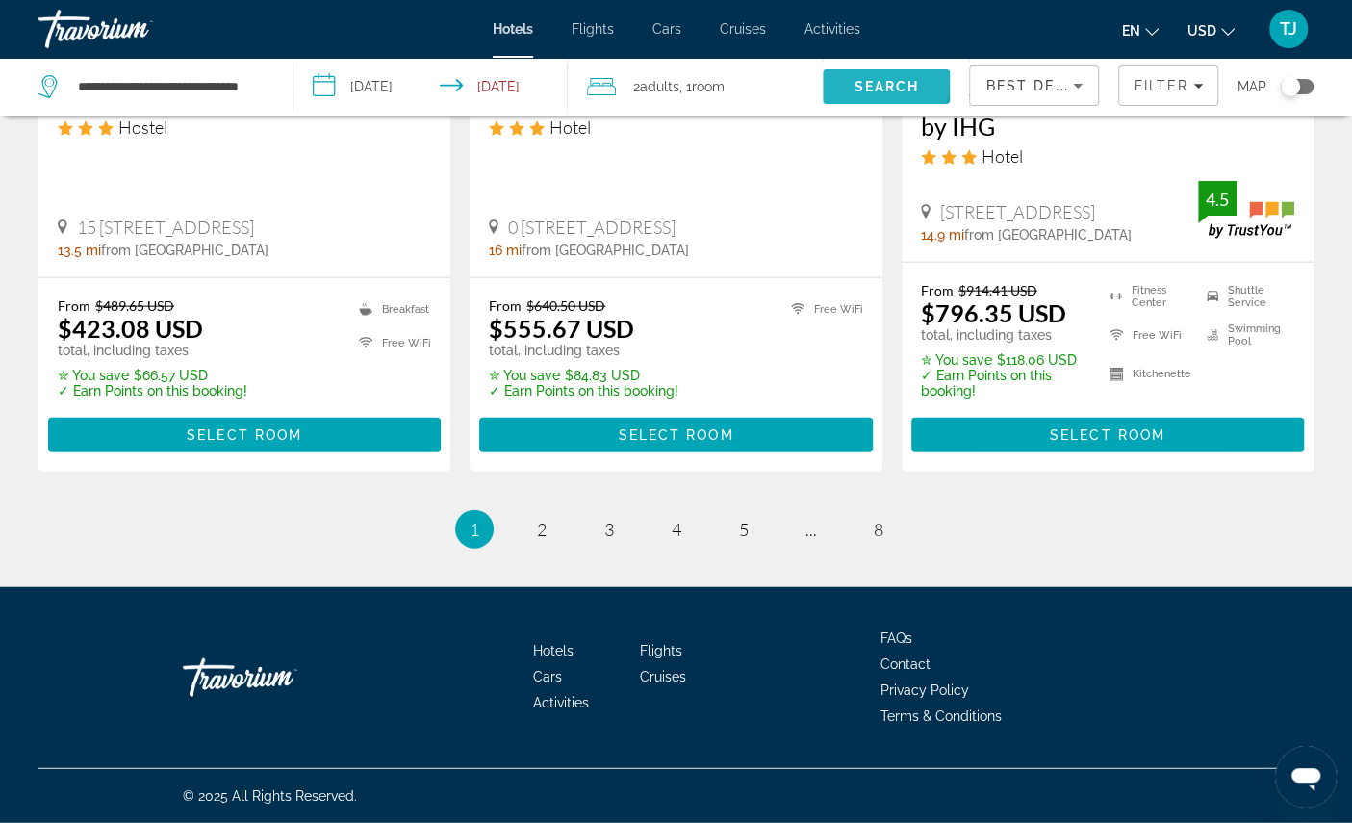
click at [853, 89] on span "Search" at bounding box center [885, 86] width 65 height 15
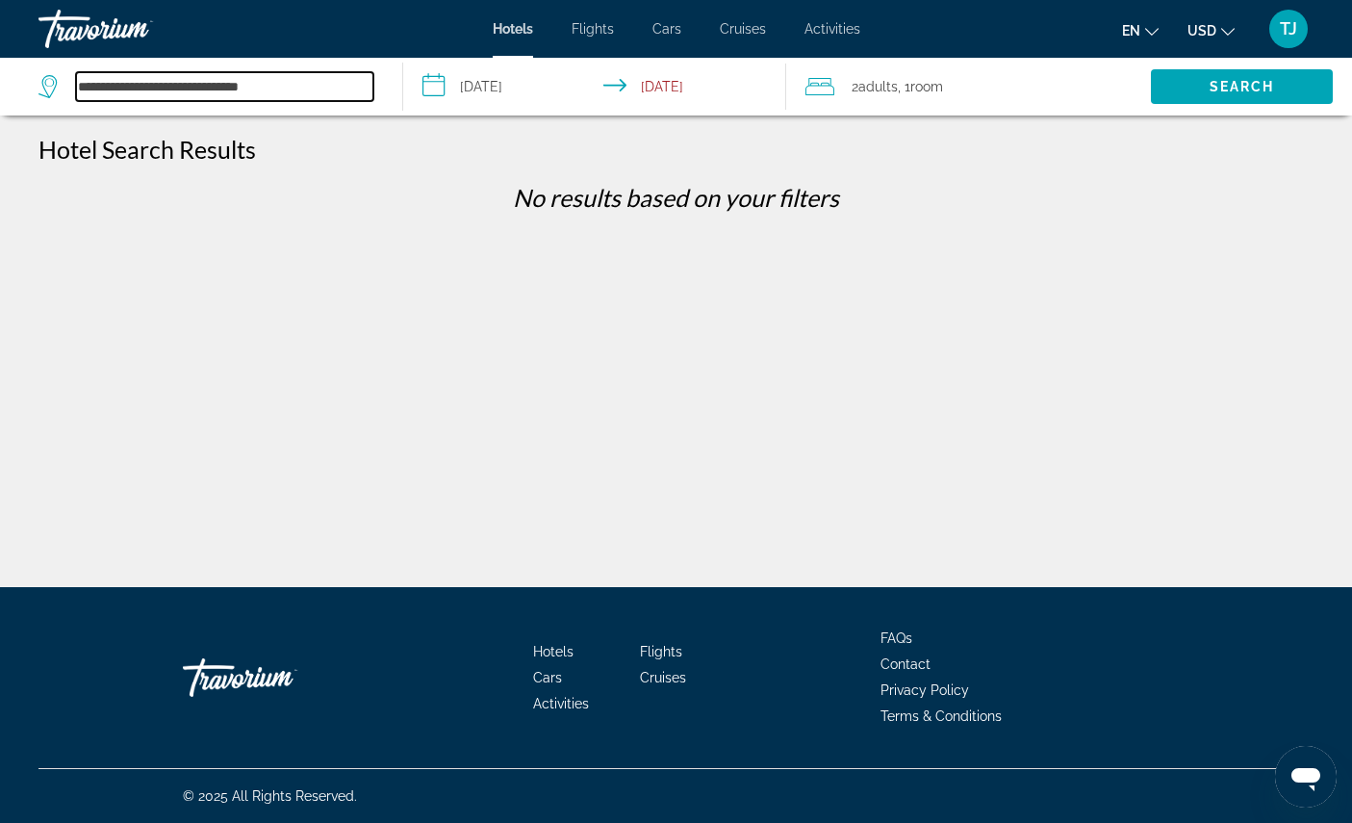
click at [150, 90] on input "**********" at bounding box center [224, 86] width 297 height 29
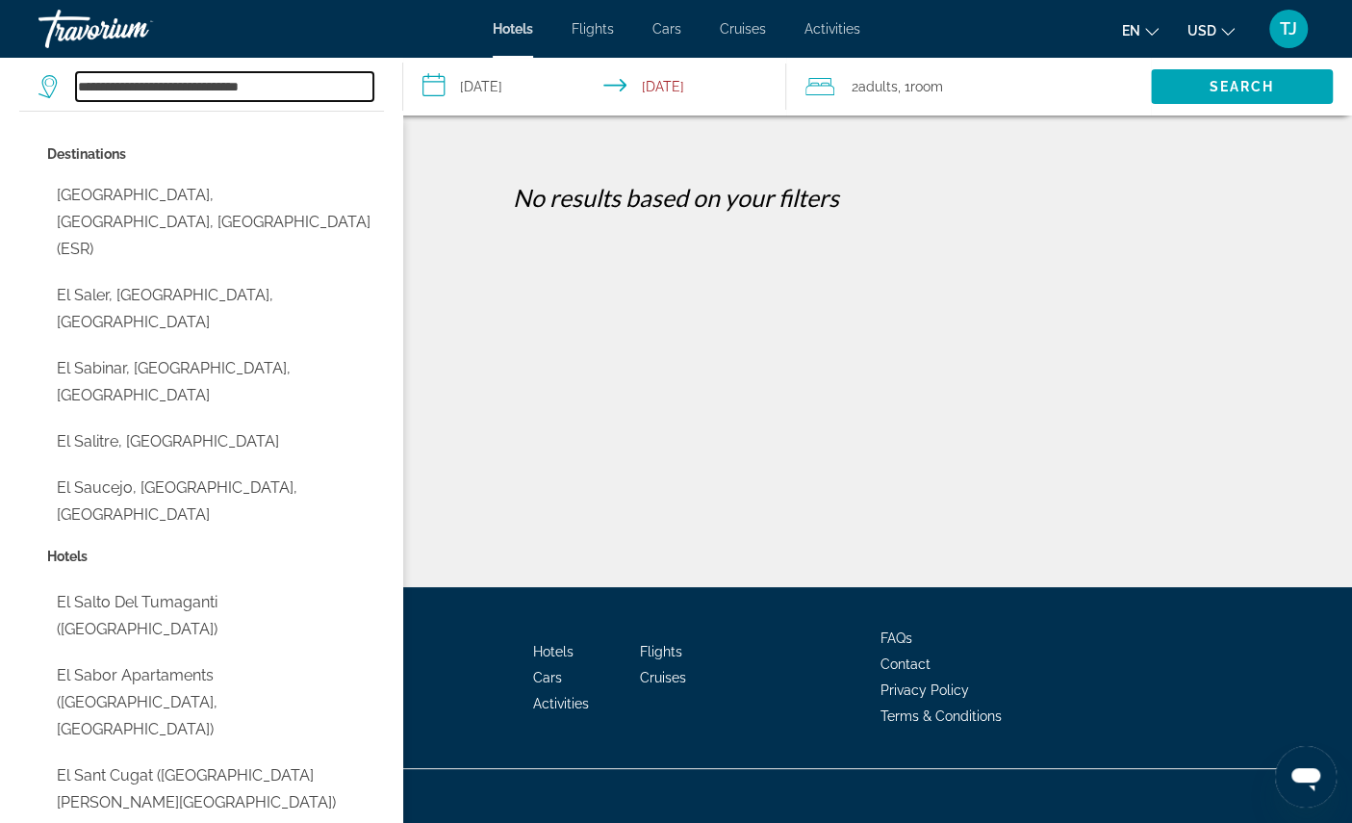
click at [184, 101] on input "**********" at bounding box center [224, 86] width 297 height 29
click at [163, 95] on input "**********" at bounding box center [224, 86] width 297 height 29
type input "*"
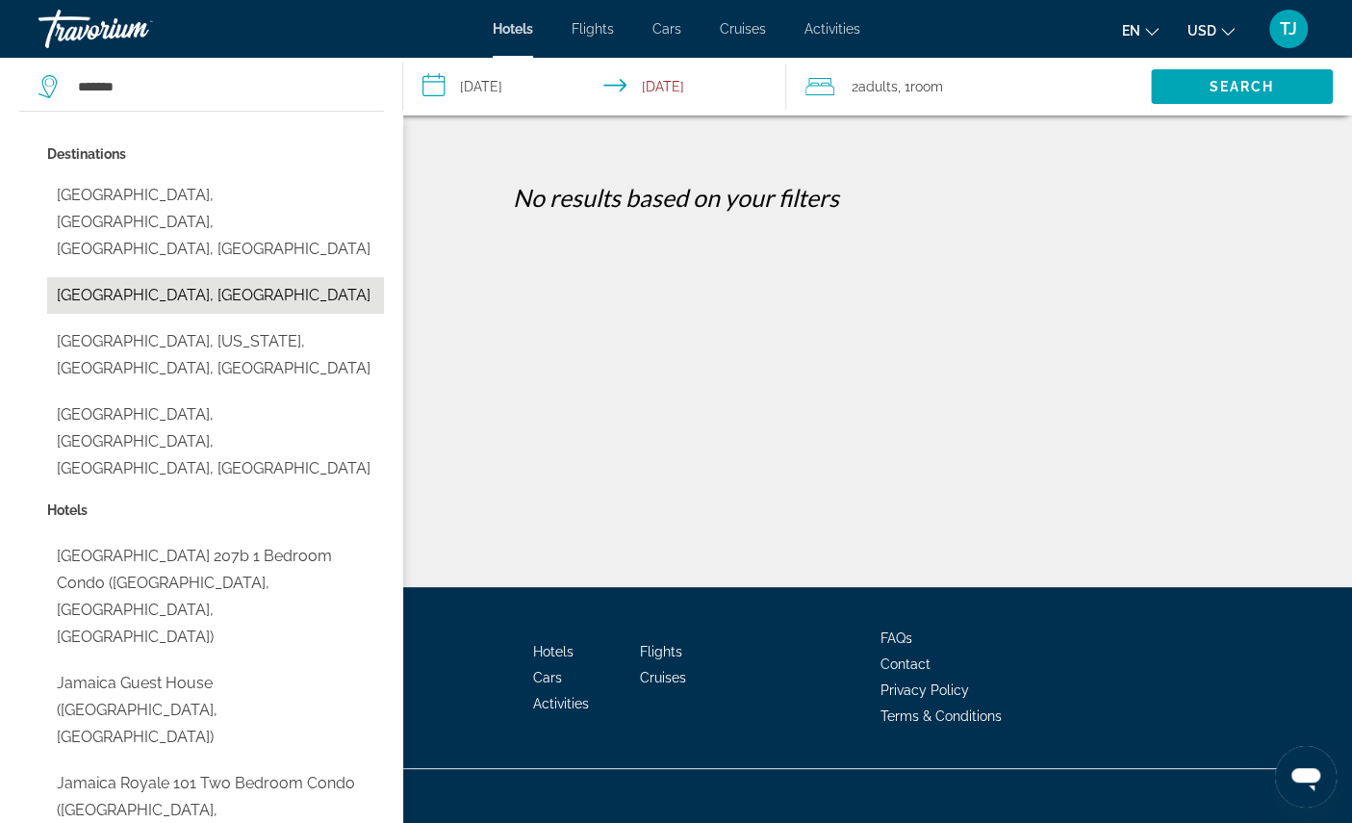
click at [83, 293] on button "Jamaica, Jamaica" at bounding box center [215, 295] width 337 height 37
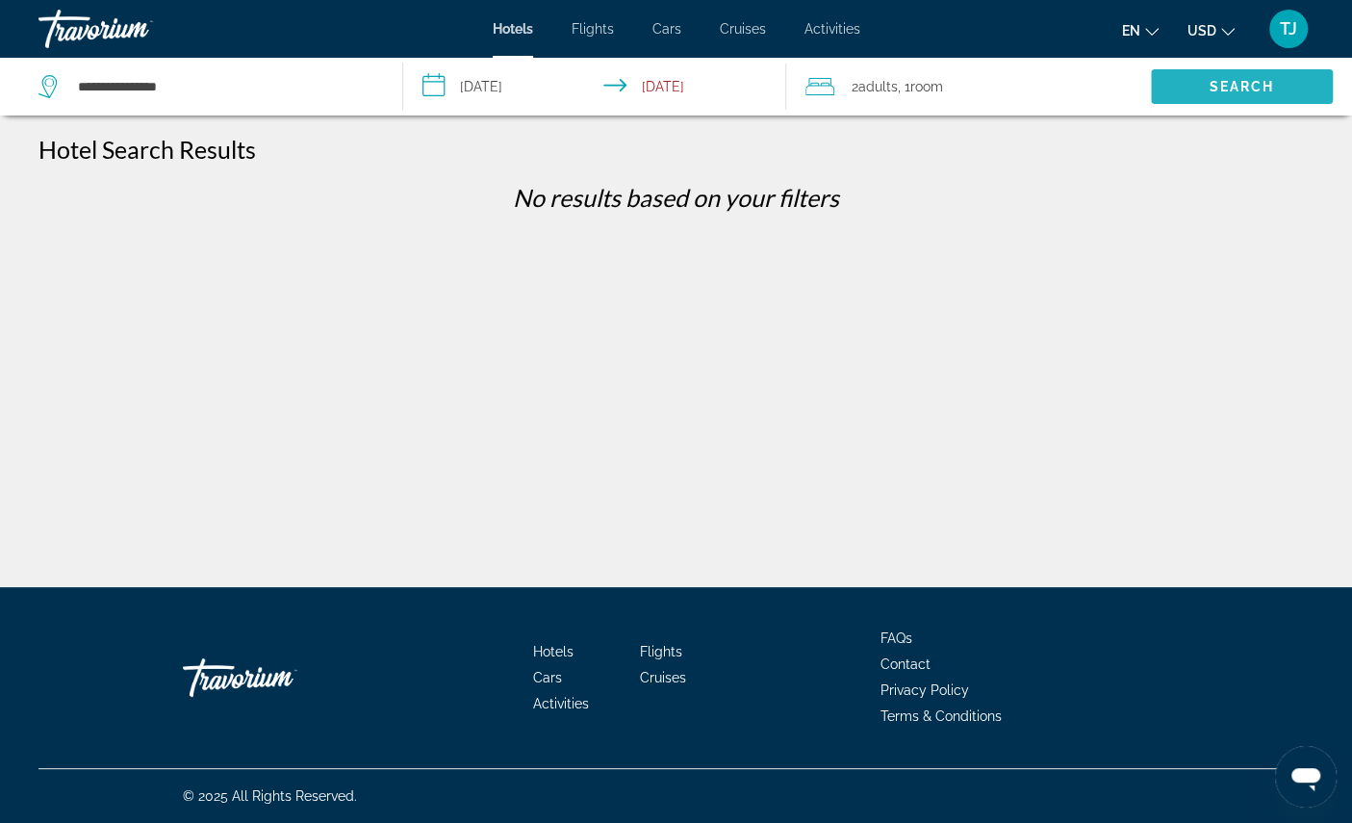
click at [1196, 109] on span "Search" at bounding box center [1242, 87] width 182 height 46
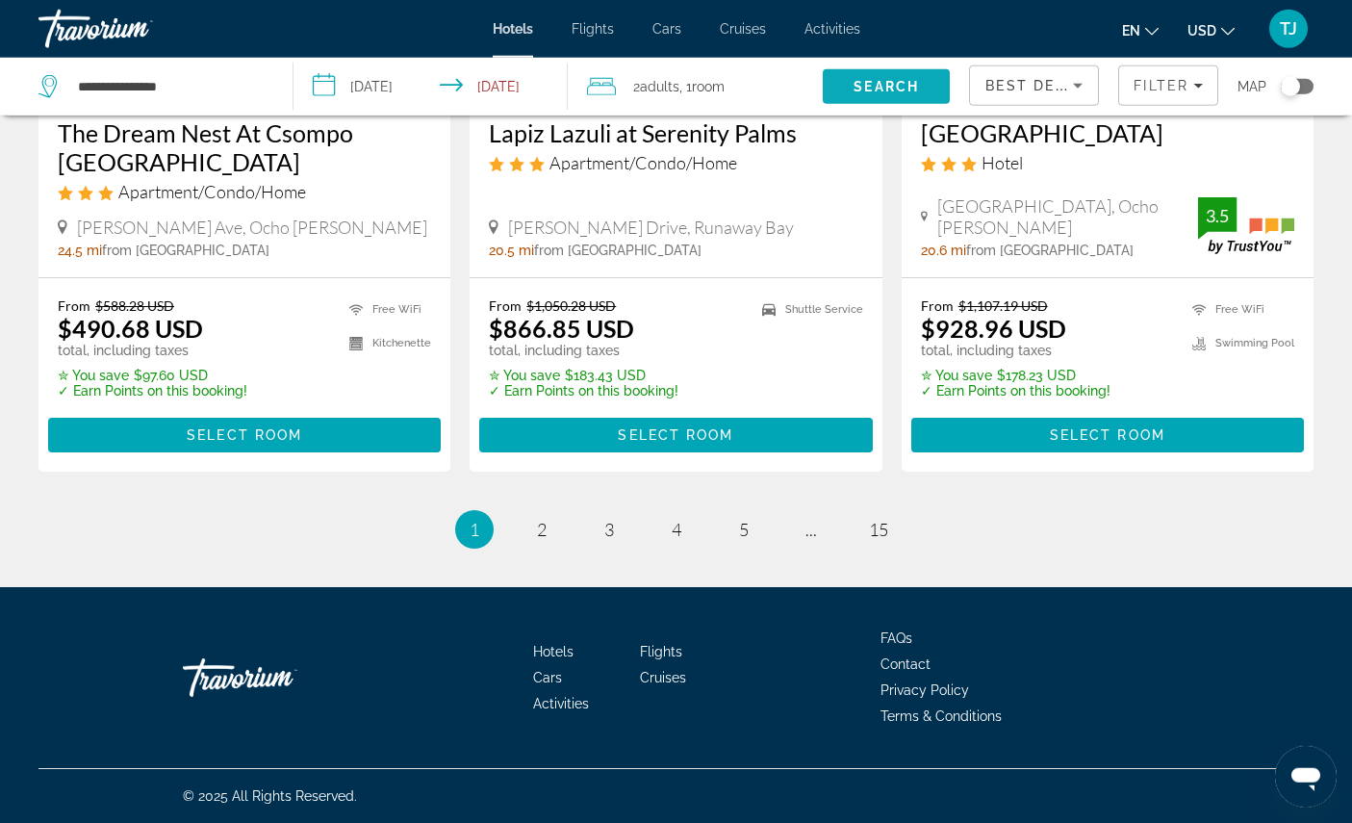
scroll to position [2752, 0]
click at [537, 540] on span "2" at bounding box center [542, 529] width 10 height 21
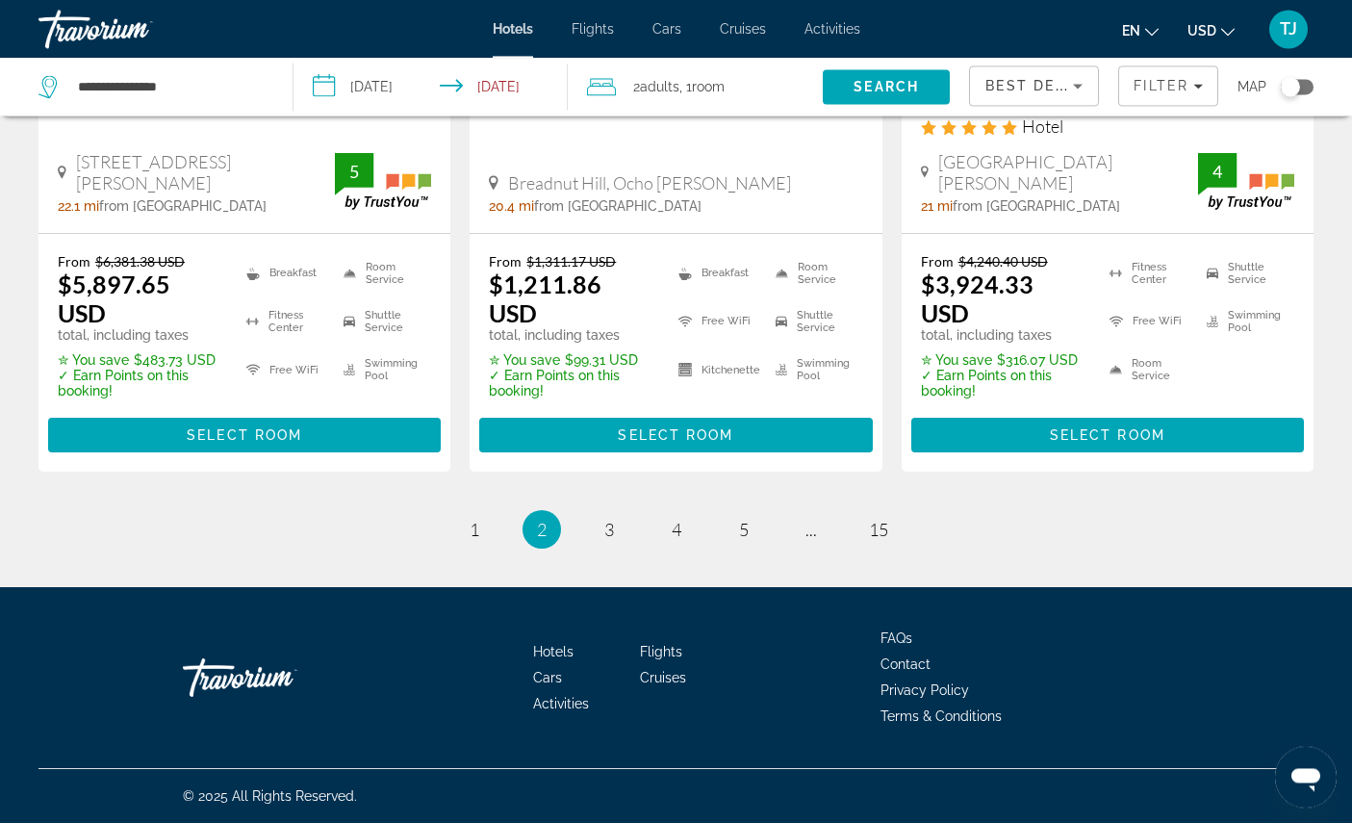
scroll to position [3017, 0]
click at [617, 546] on link "page 3" at bounding box center [609, 530] width 34 height 34
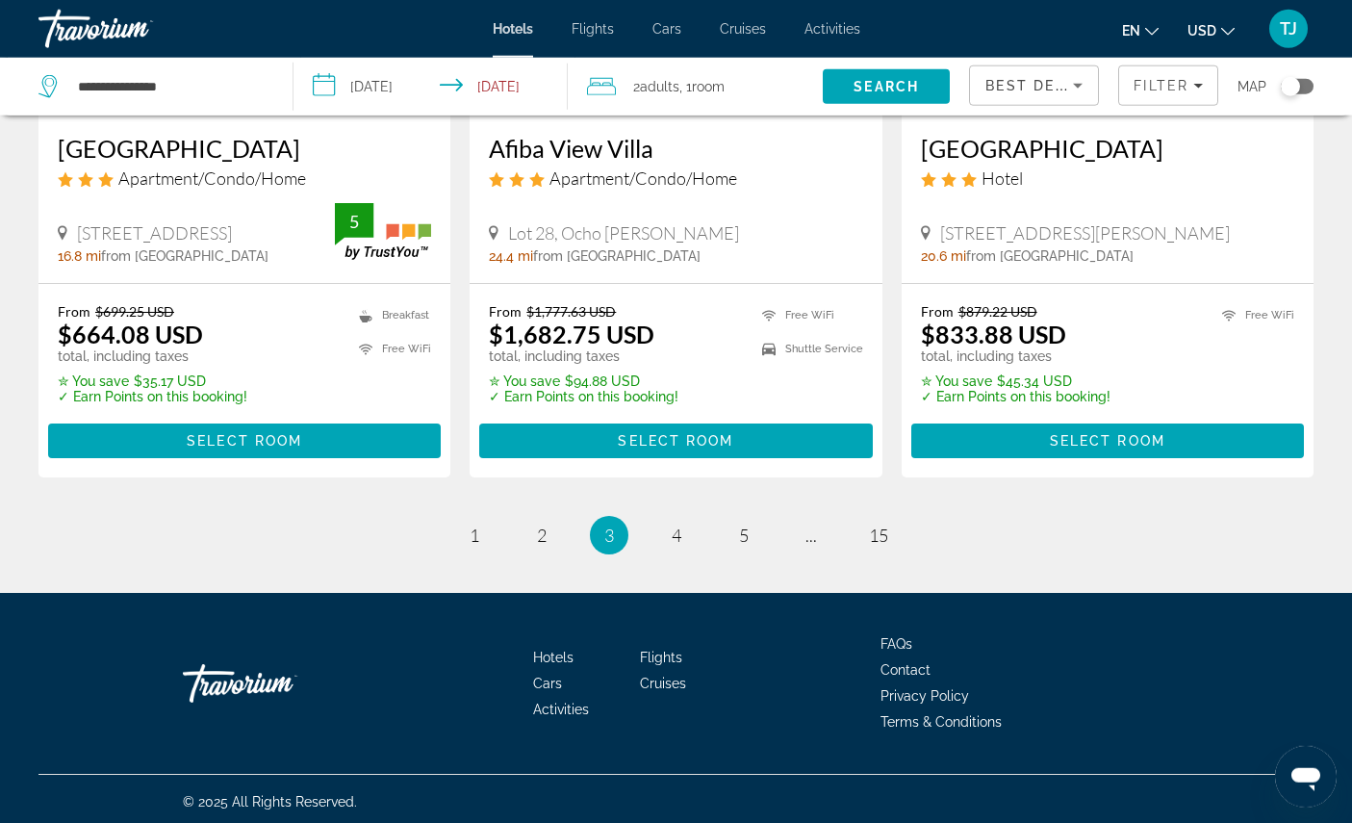
scroll to position [2588, 0]
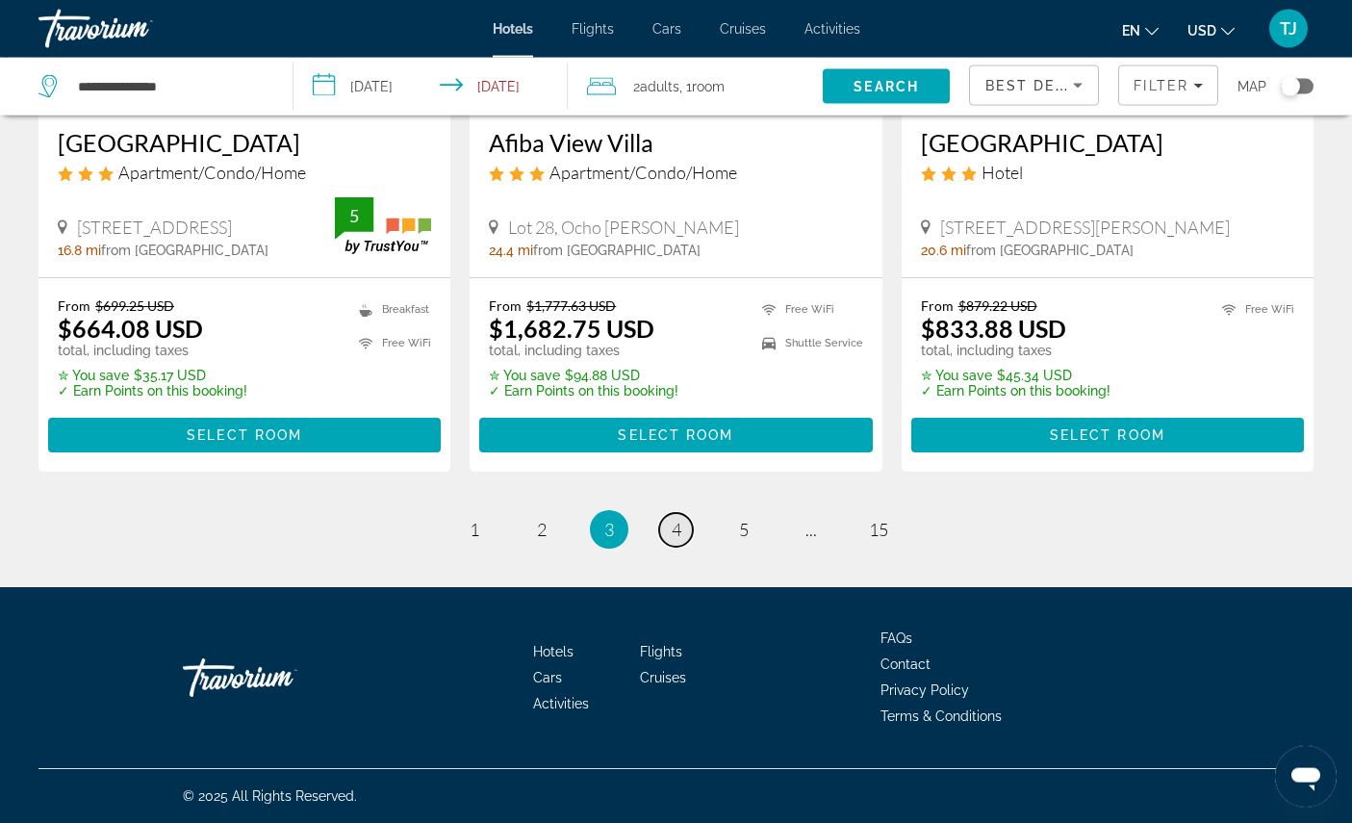
click at [669, 546] on link "page 4" at bounding box center [676, 530] width 34 height 34
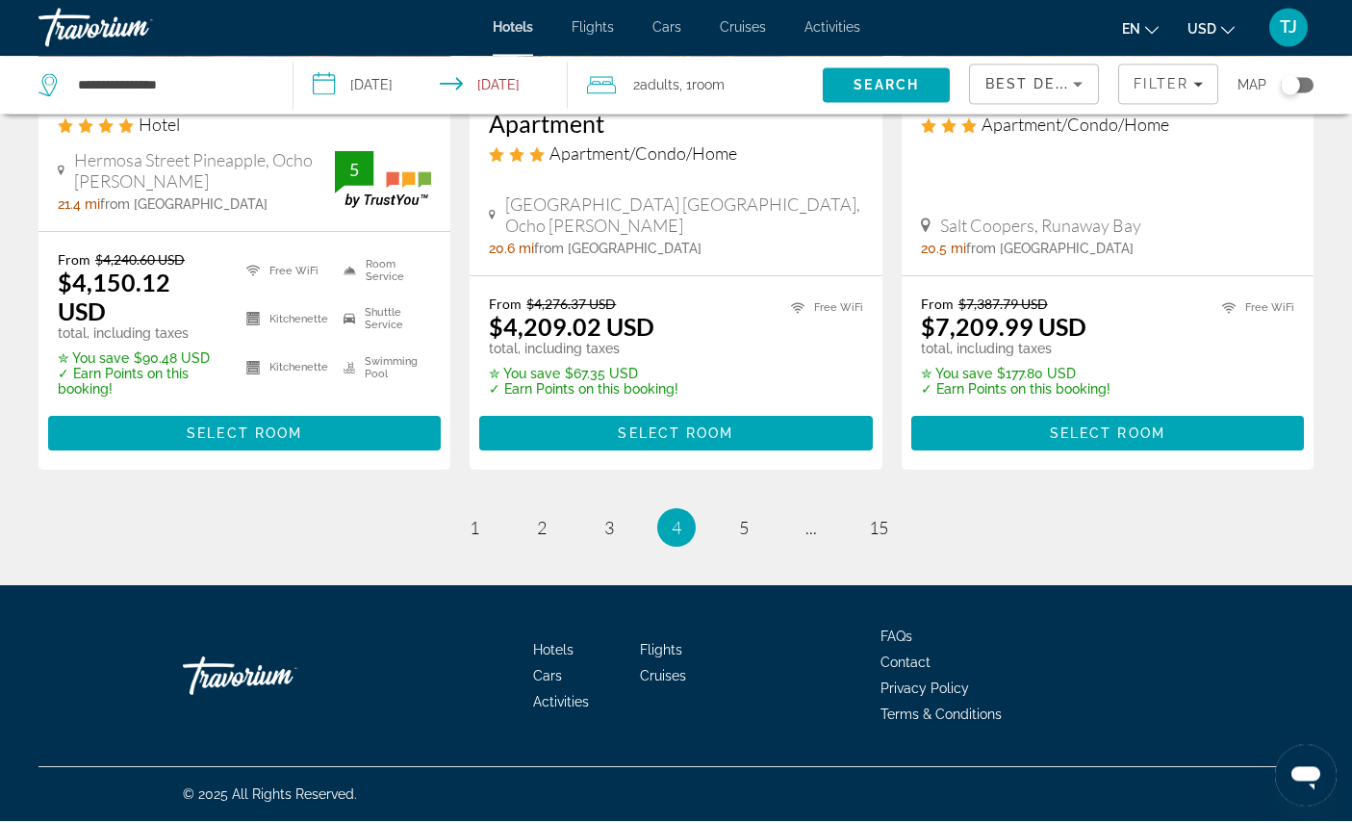
scroll to position [2888, 0]
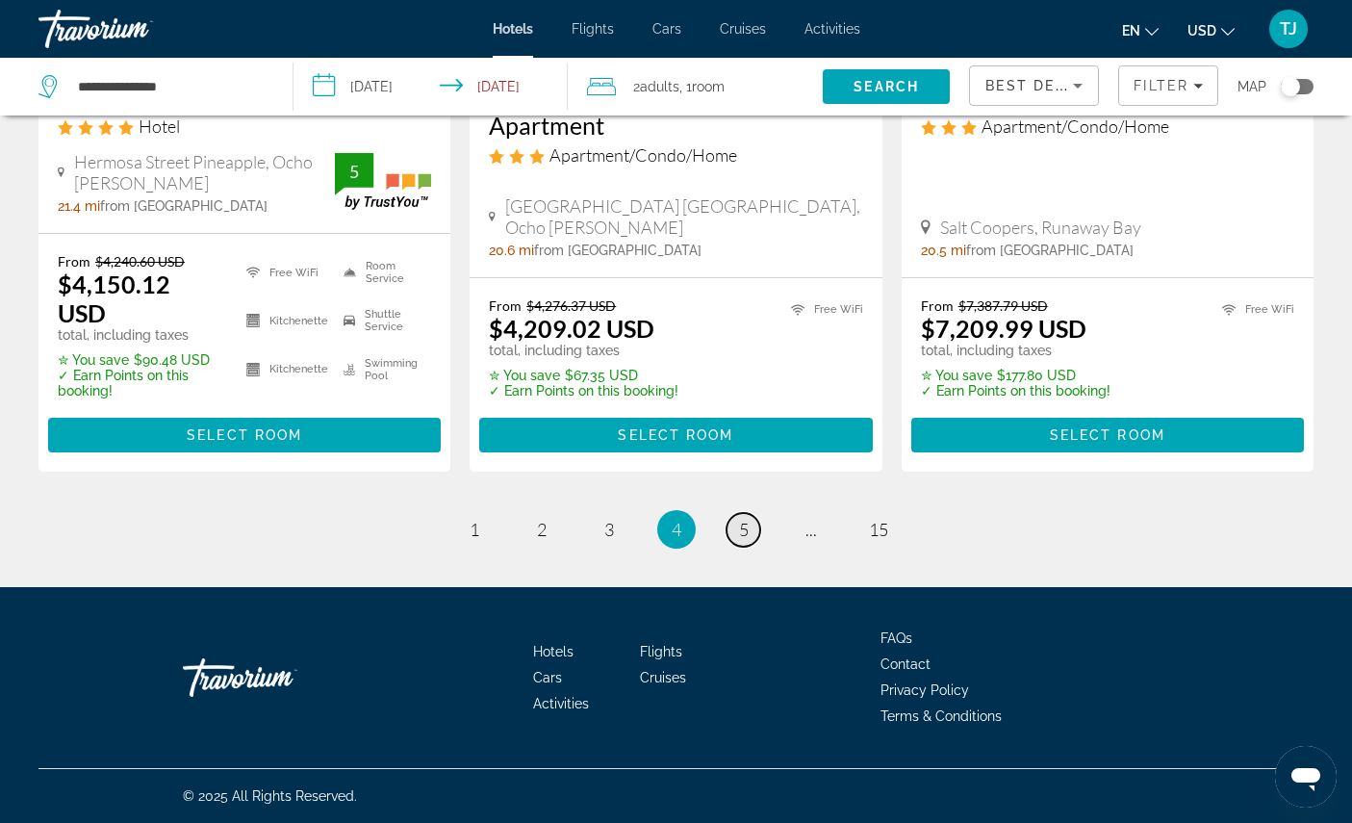
click at [748, 540] on span "5" at bounding box center [744, 529] width 10 height 21
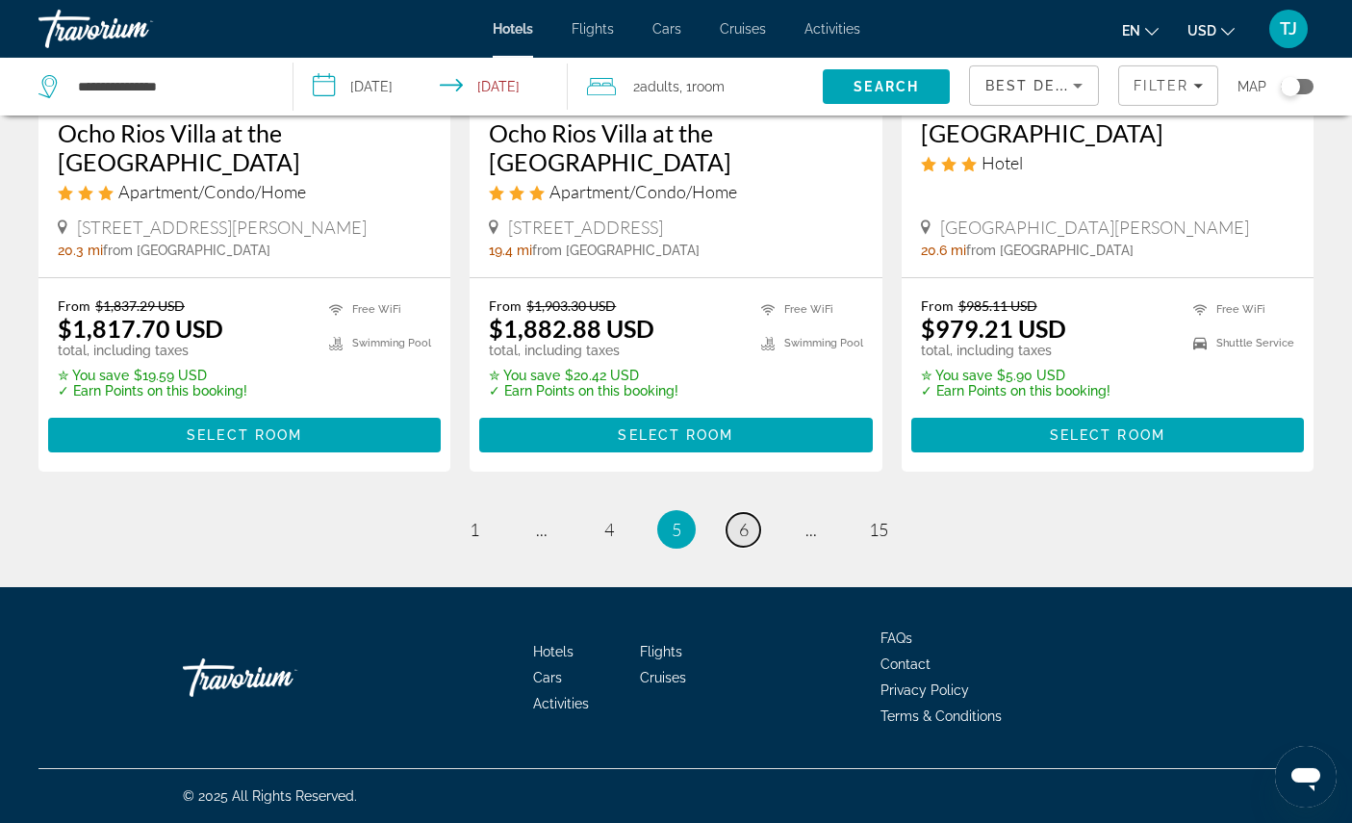
scroll to position [2768, 0]
click at [753, 546] on link "page 6" at bounding box center [743, 530] width 34 height 34
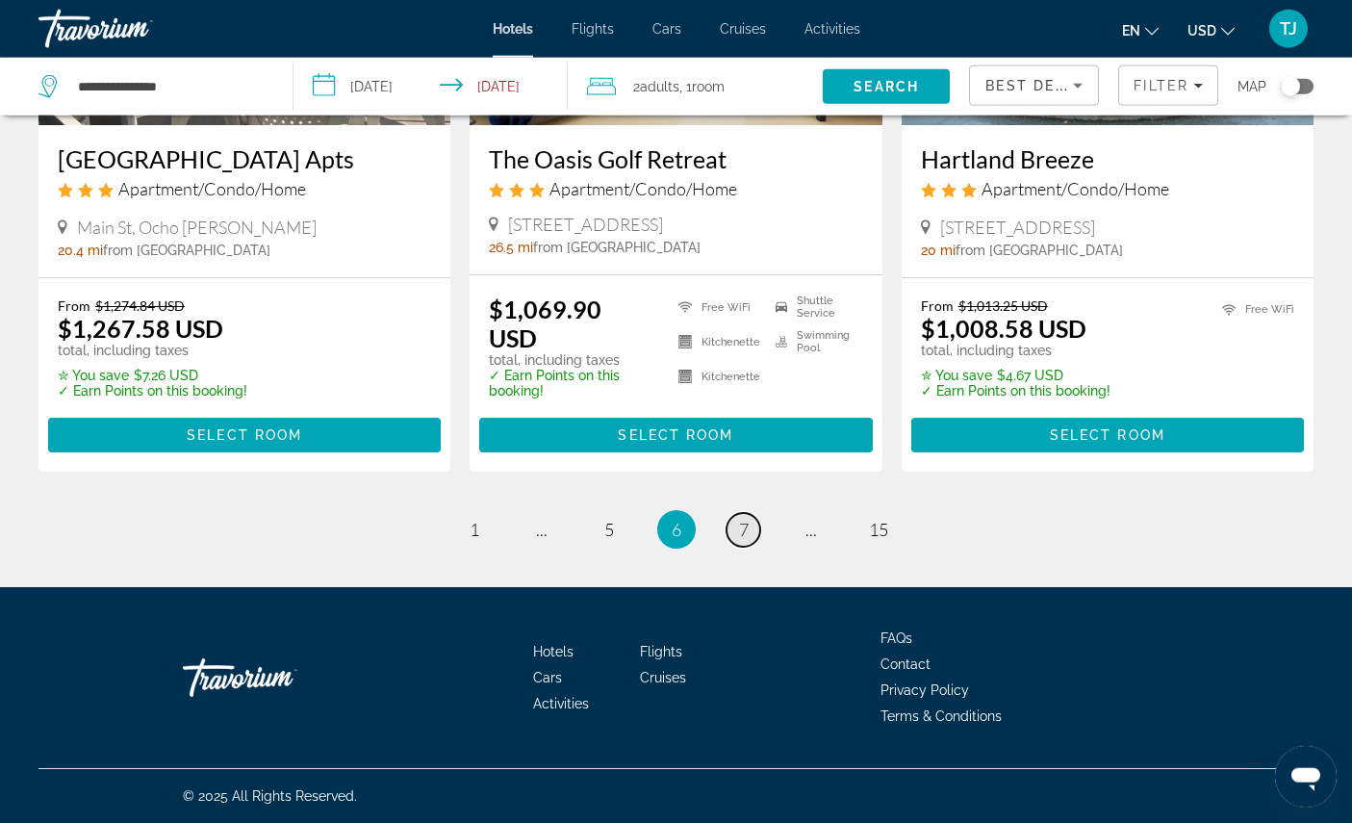
scroll to position [2680, 0]
click at [760, 546] on link "page 7" at bounding box center [743, 530] width 34 height 34
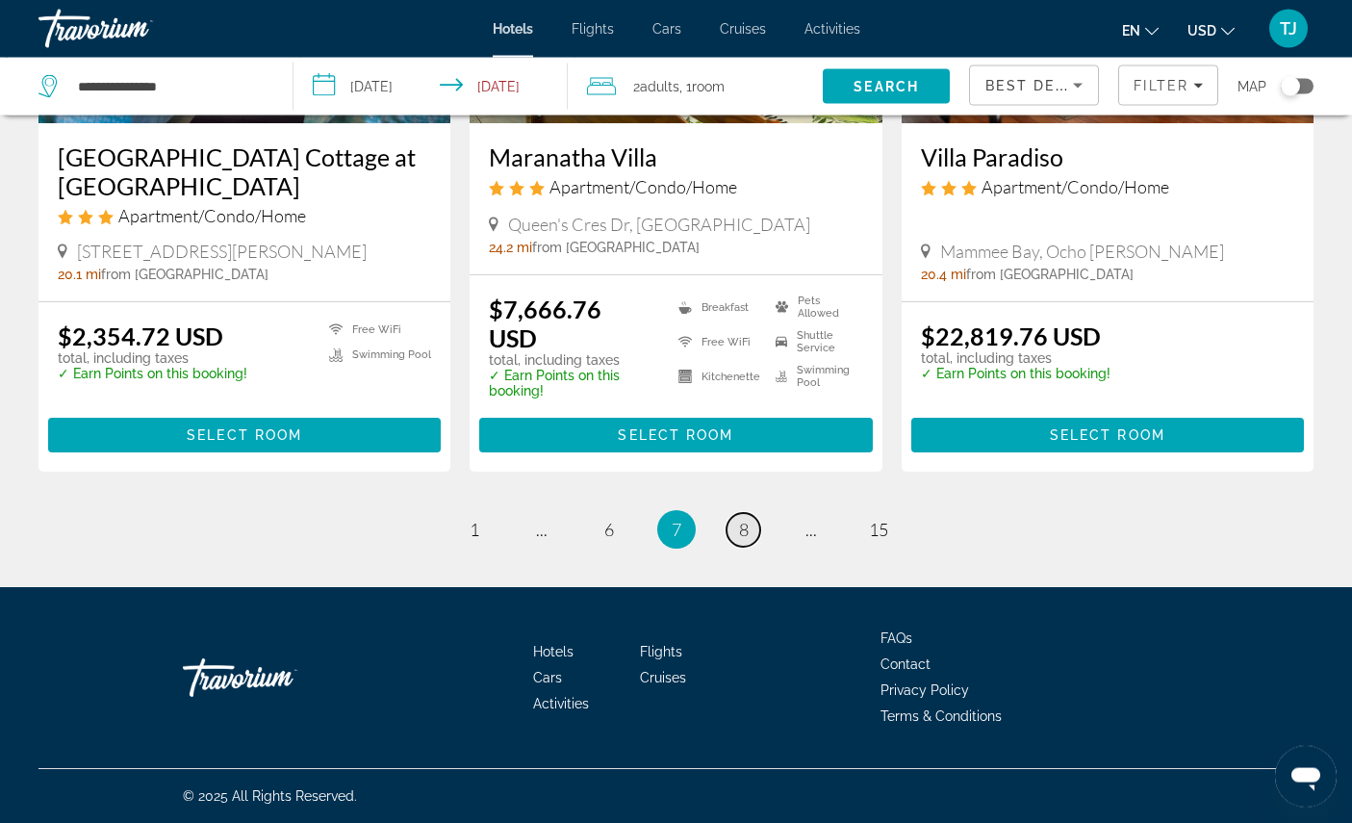
scroll to position [2669, 0]
click at [760, 546] on link "page 8" at bounding box center [743, 530] width 34 height 34
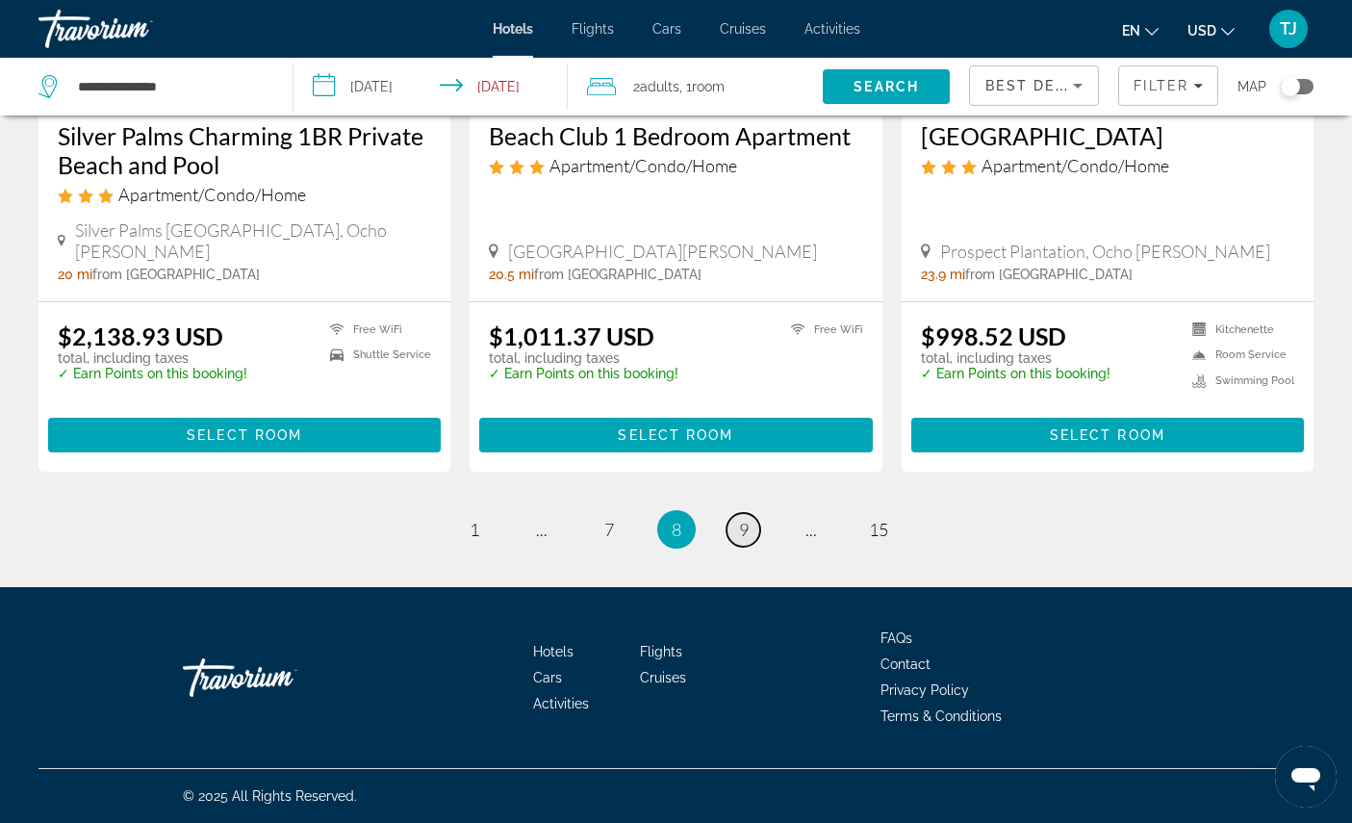
scroll to position [2543, 0]
click at [749, 540] on span "9" at bounding box center [744, 529] width 10 height 21
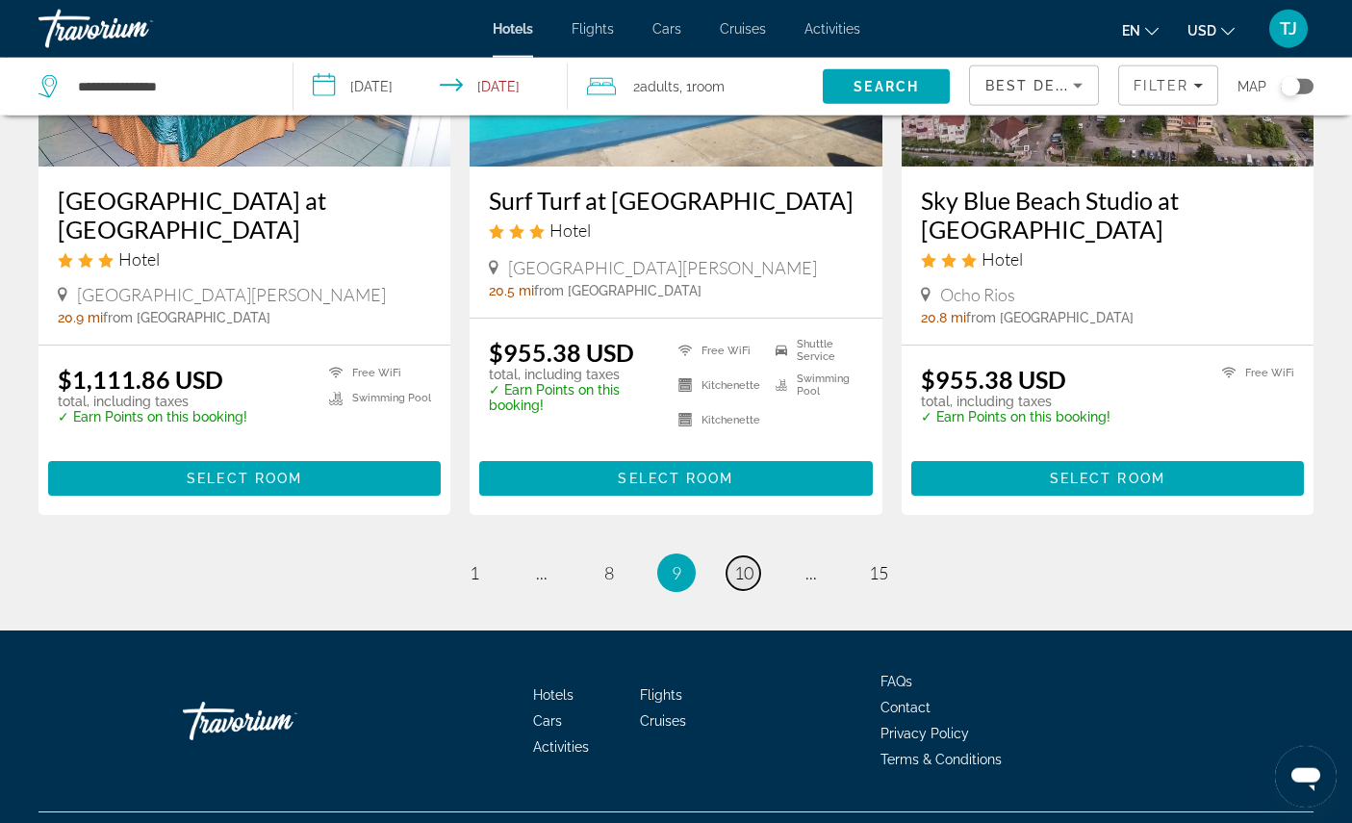
scroll to position [2478, 0]
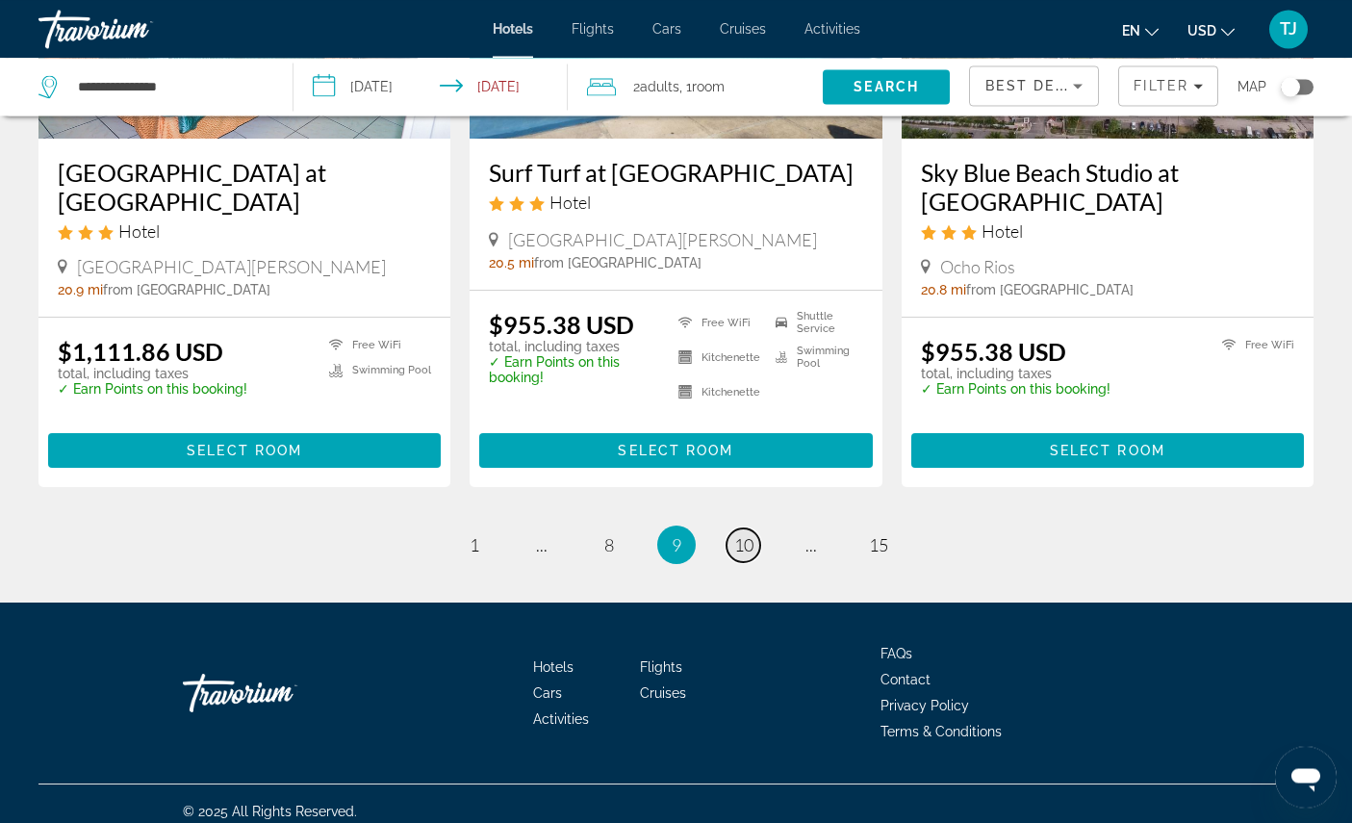
click at [746, 555] on span "10" at bounding box center [743, 544] width 19 height 21
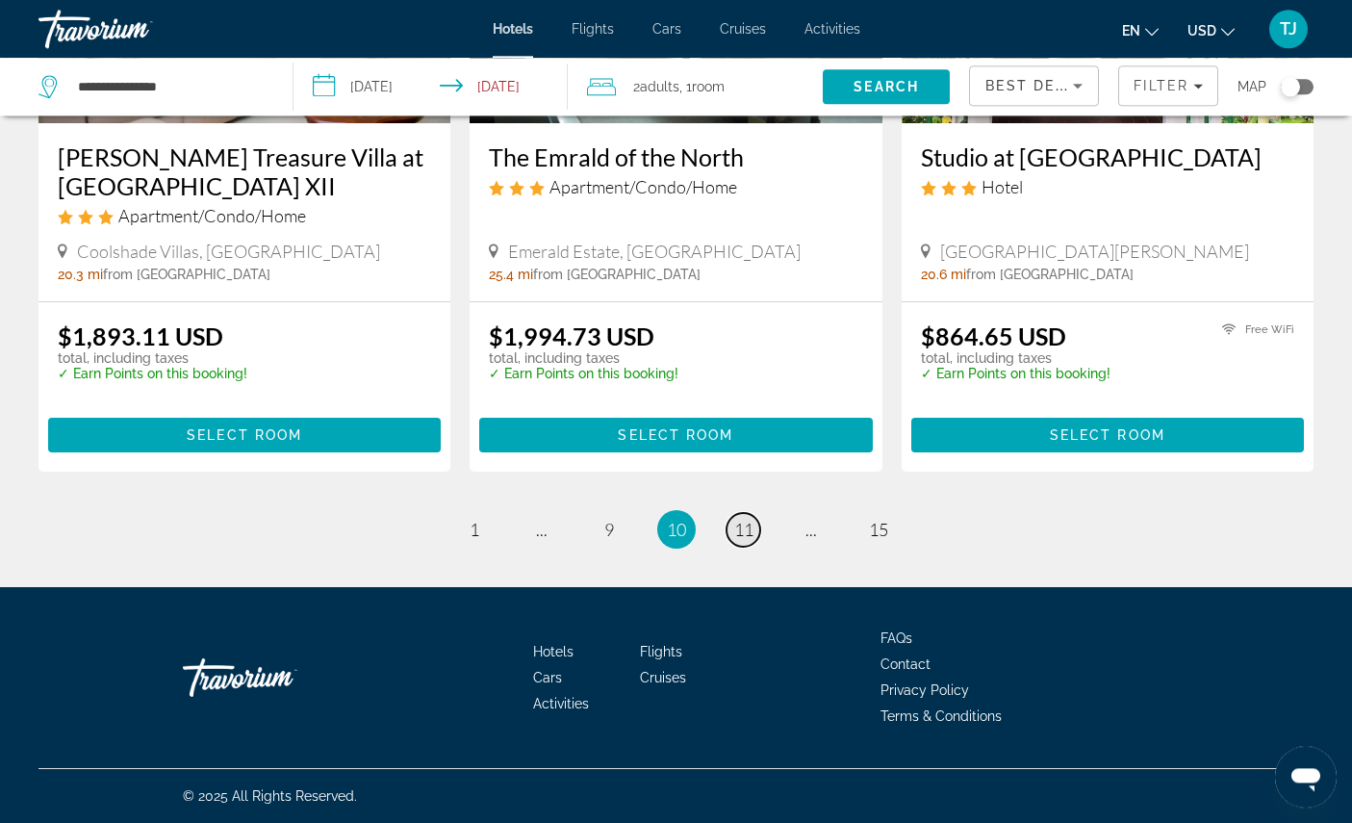
scroll to position [2582, 0]
click at [752, 546] on link "page 11" at bounding box center [743, 530] width 34 height 34
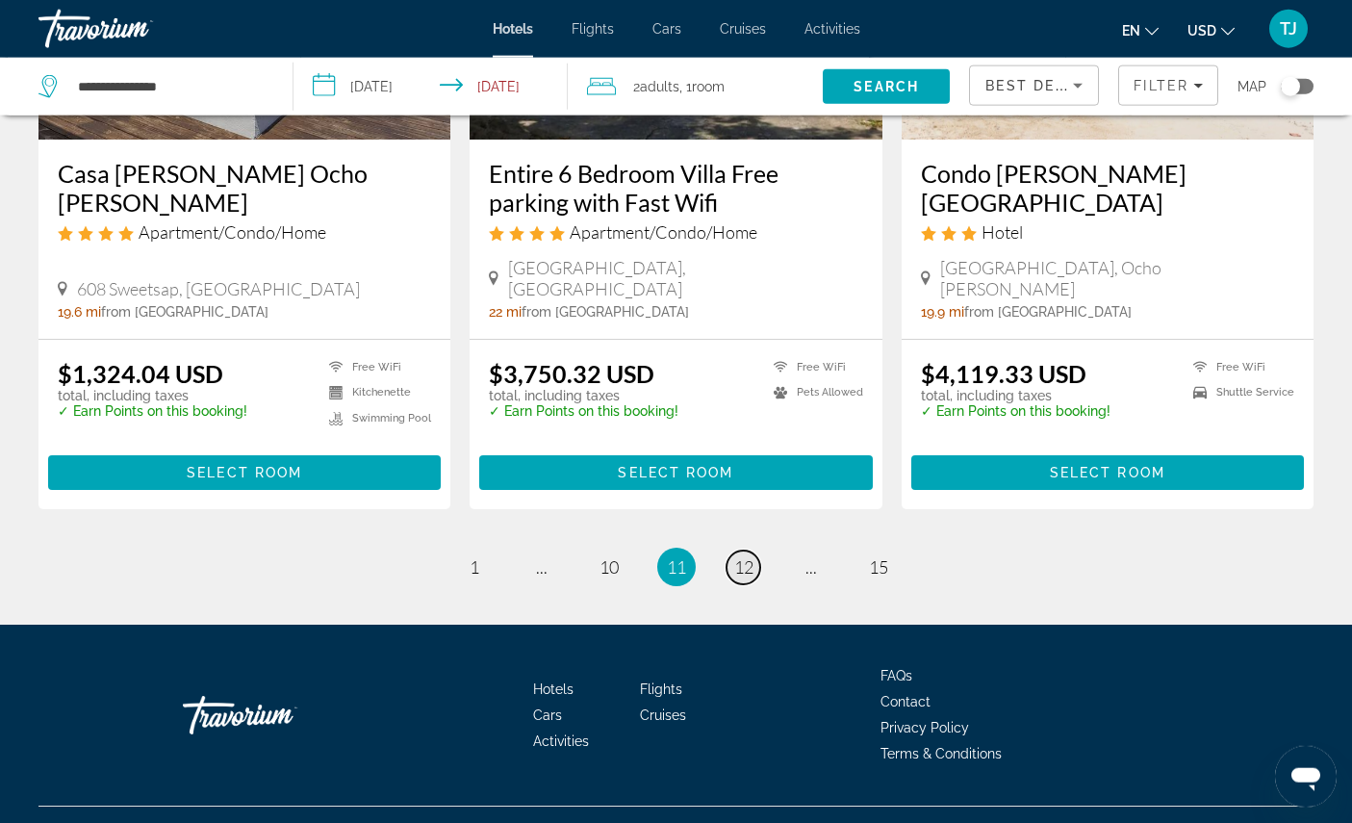
scroll to position [2503, 0]
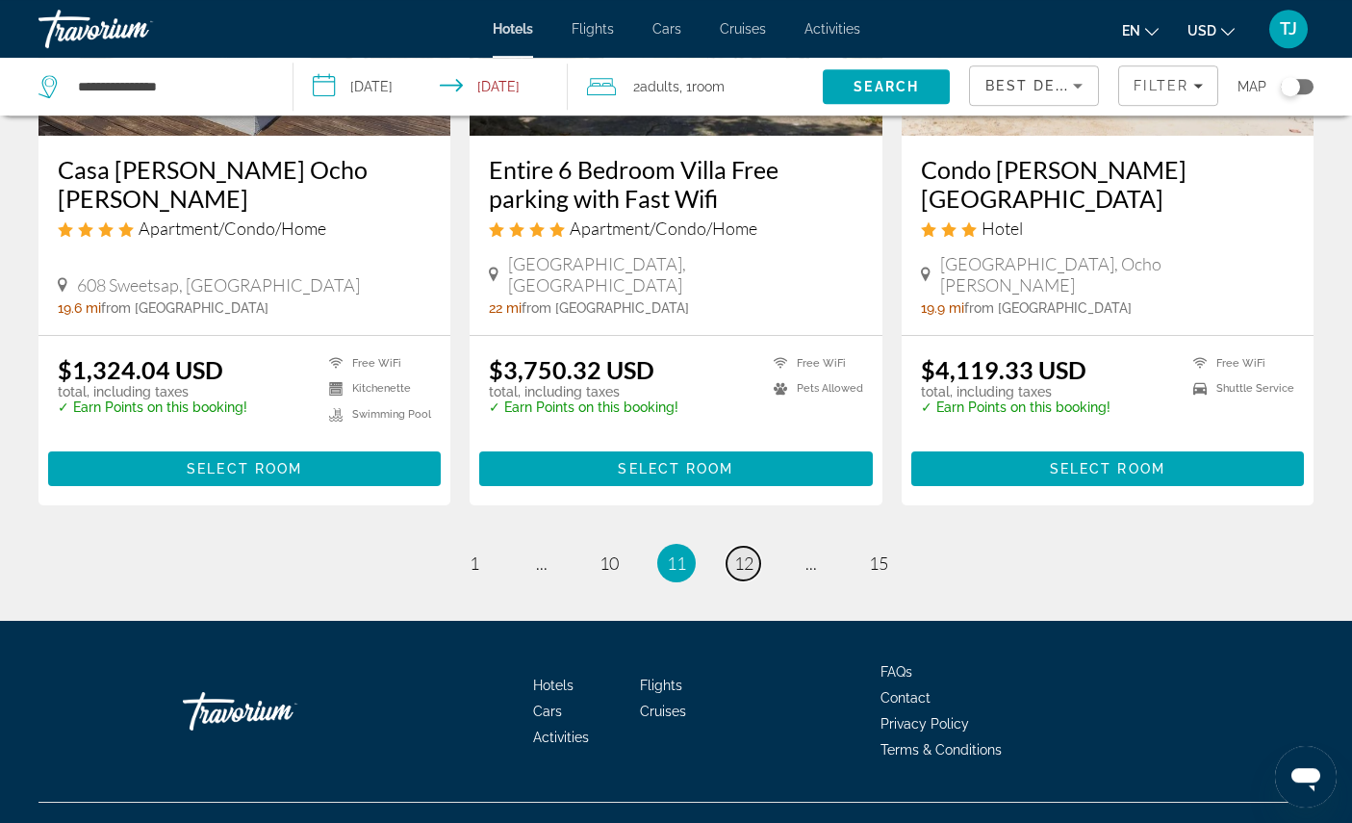
click at [743, 573] on span "12" at bounding box center [743, 562] width 19 height 21
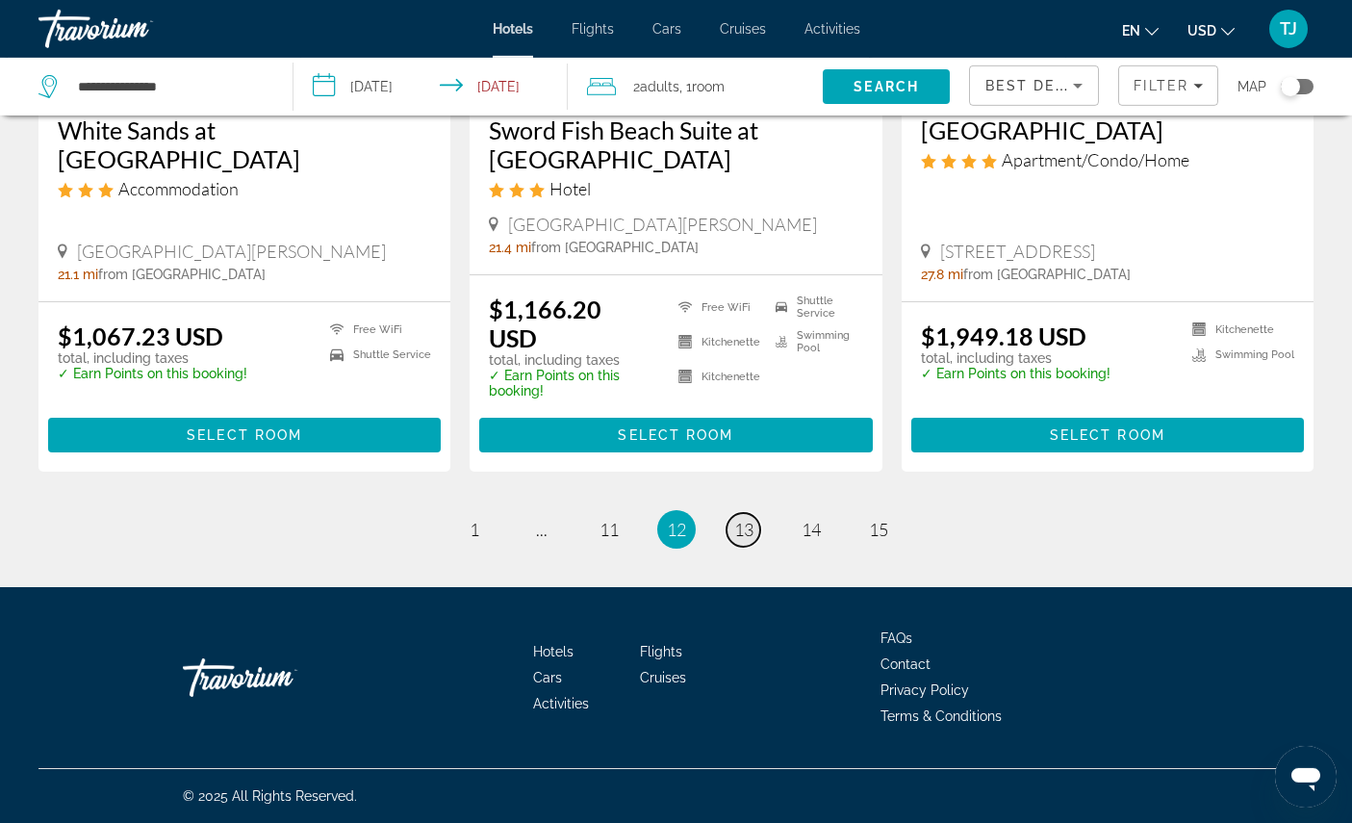
scroll to position [2605, 0]
click at [760, 546] on link "page 13" at bounding box center [743, 530] width 34 height 34
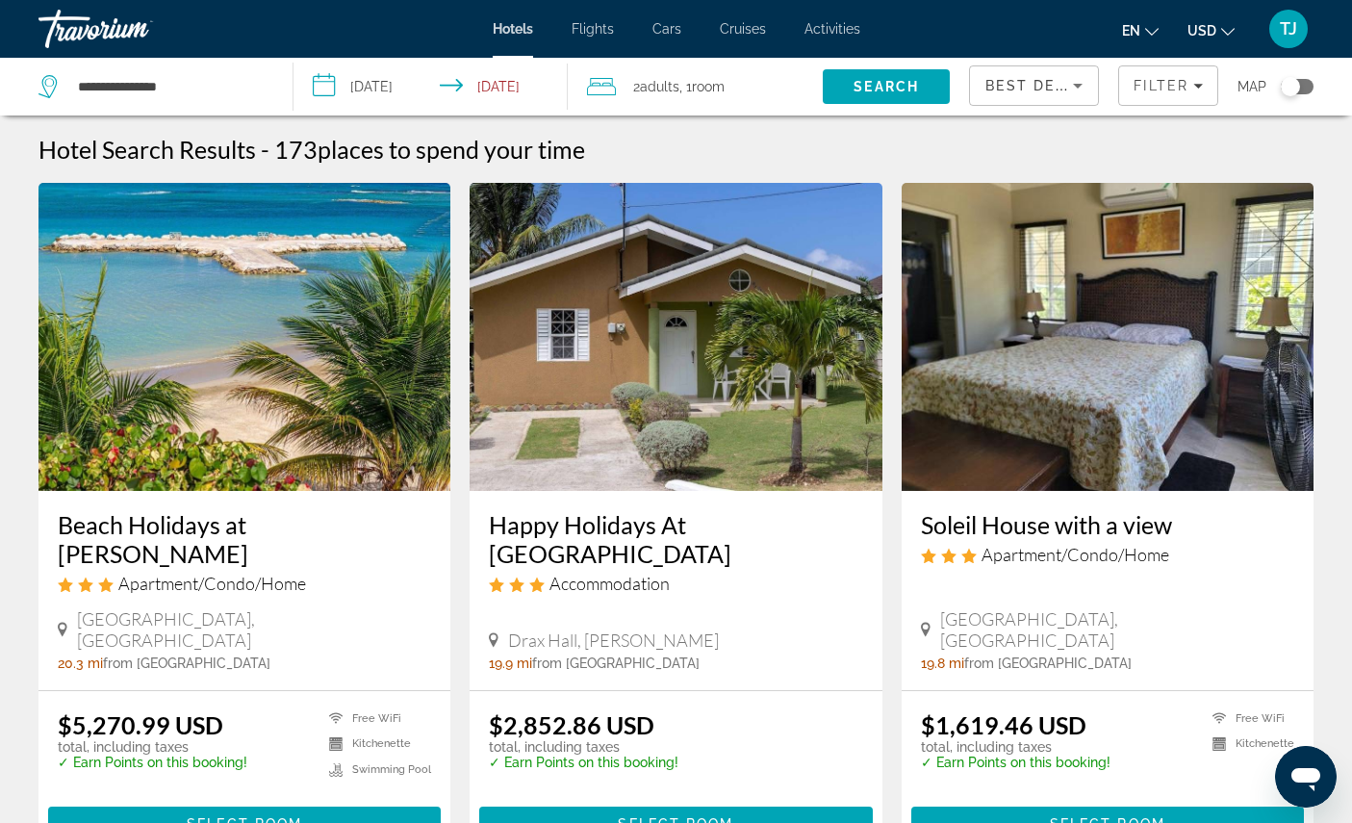
click at [213, 822] on div "$5,270.99 USD total, including taxes ✓ Earn Points on this booking! Free WiFi K…" at bounding box center [244, 775] width 373 height 131
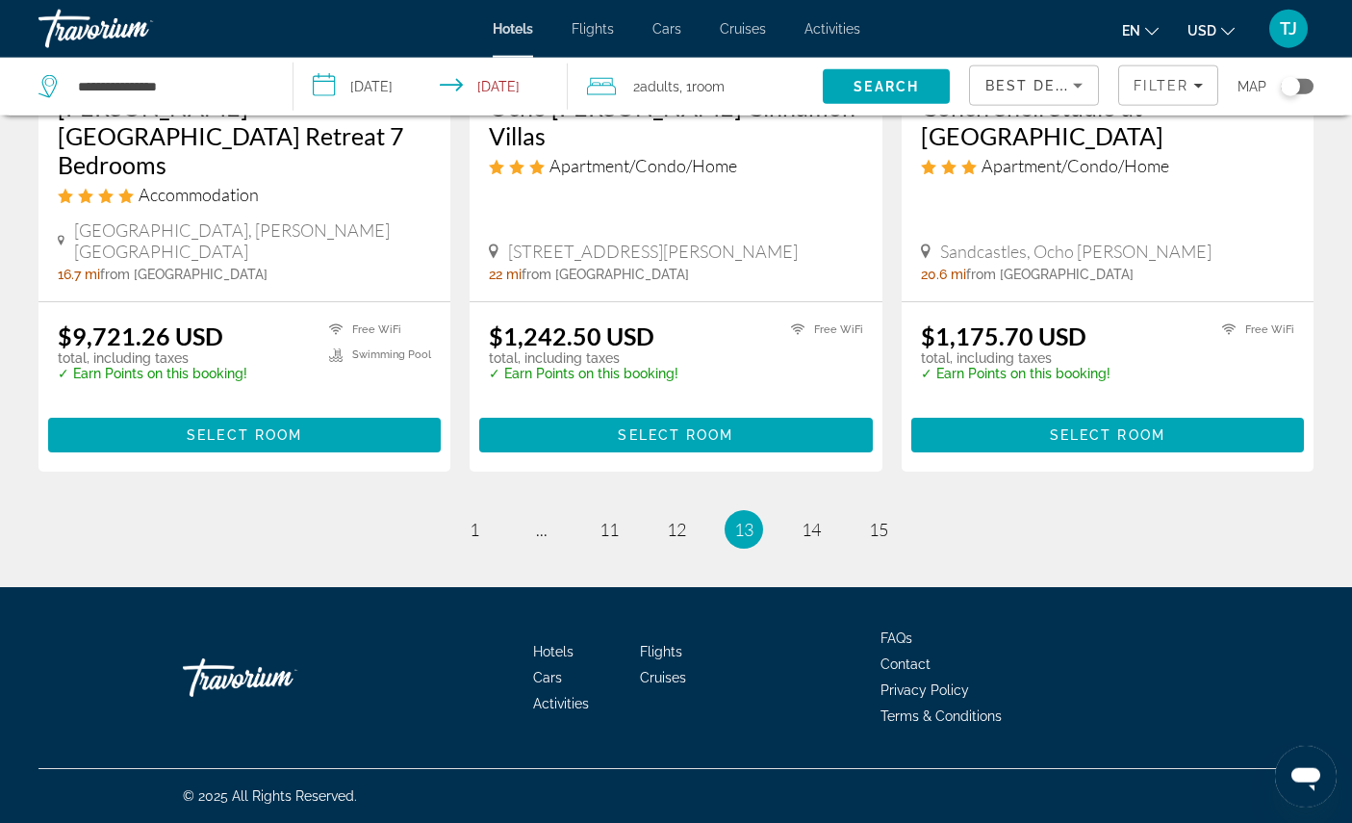
scroll to position [2567, 0]
click at [821, 540] on span "14" at bounding box center [810, 529] width 19 height 21
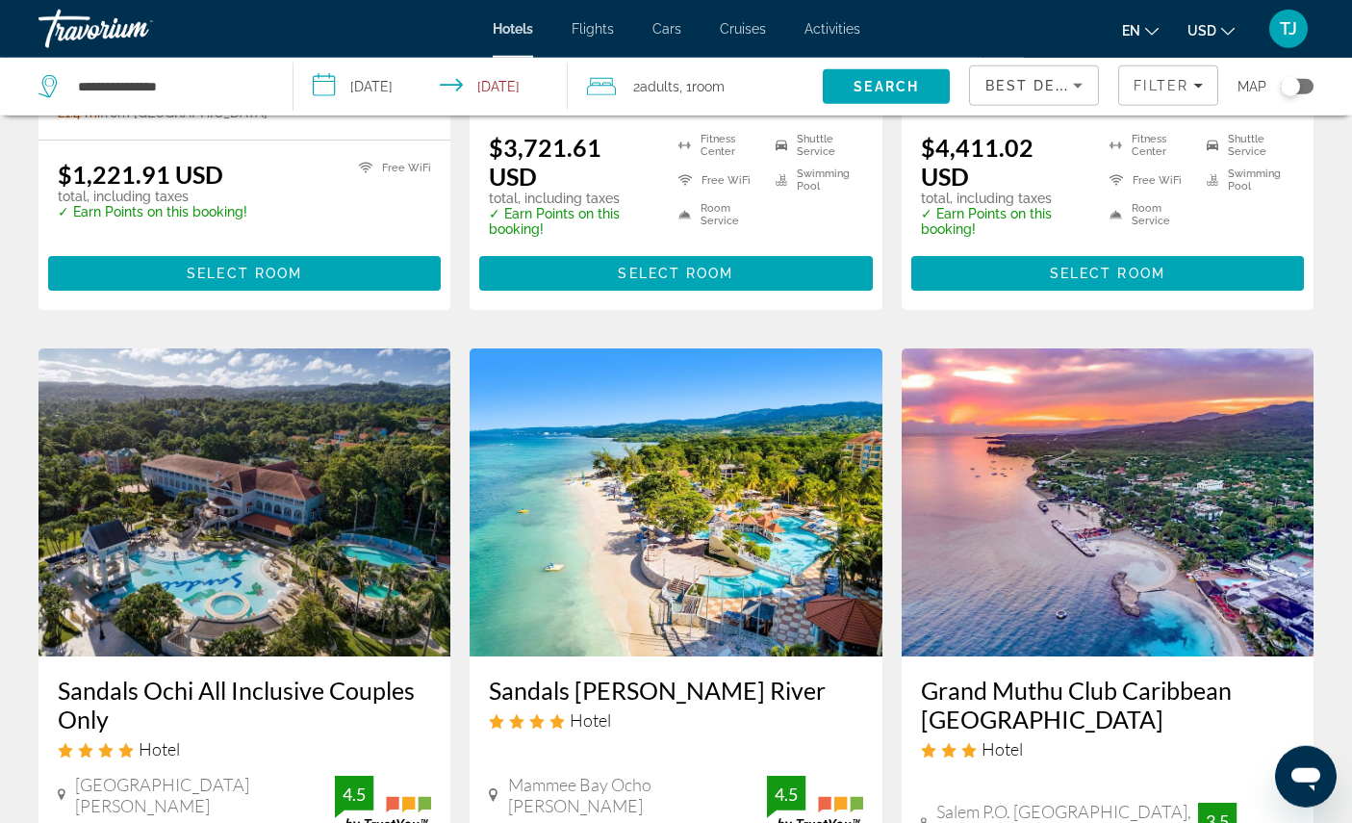
scroll to position [1226, 0]
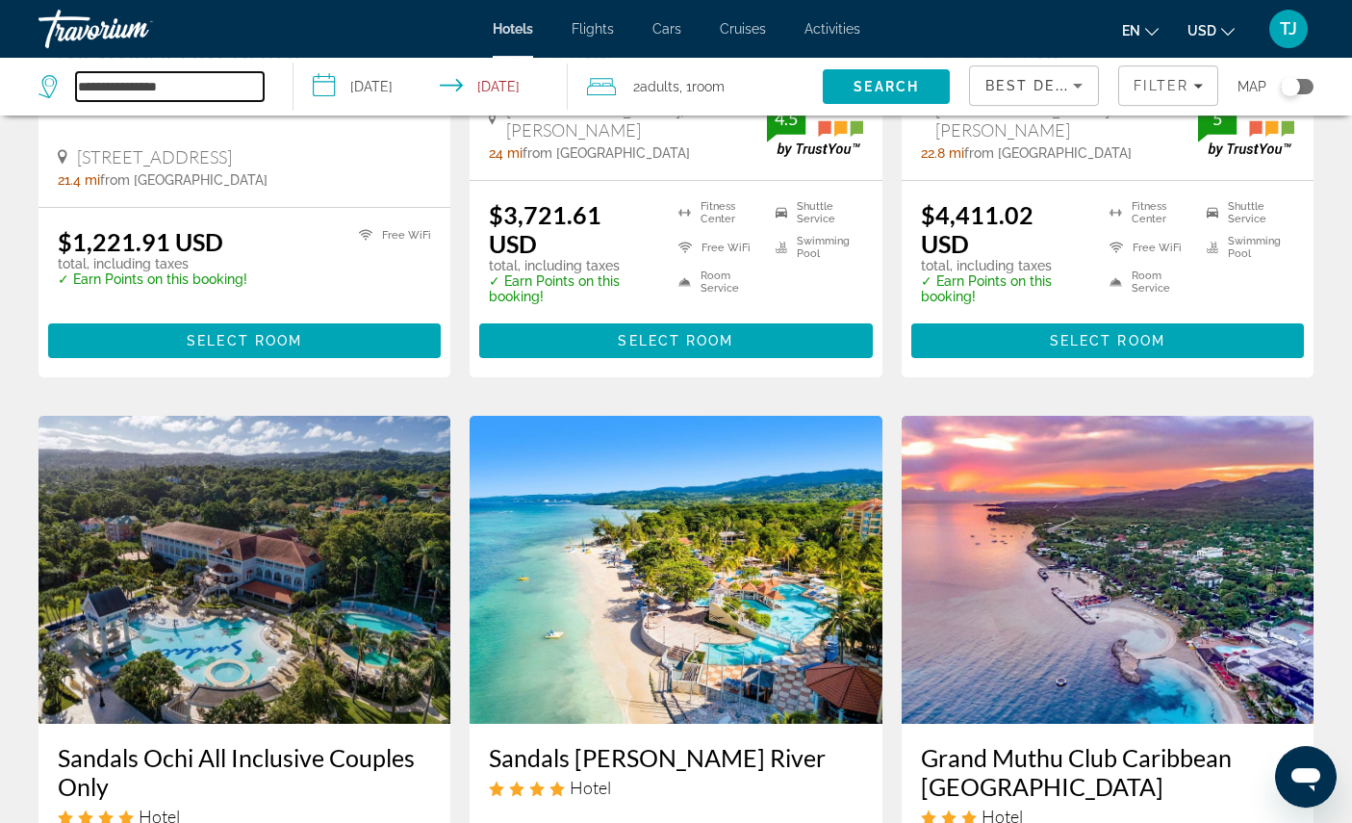
click at [213, 89] on input "**********" at bounding box center [170, 86] width 188 height 29
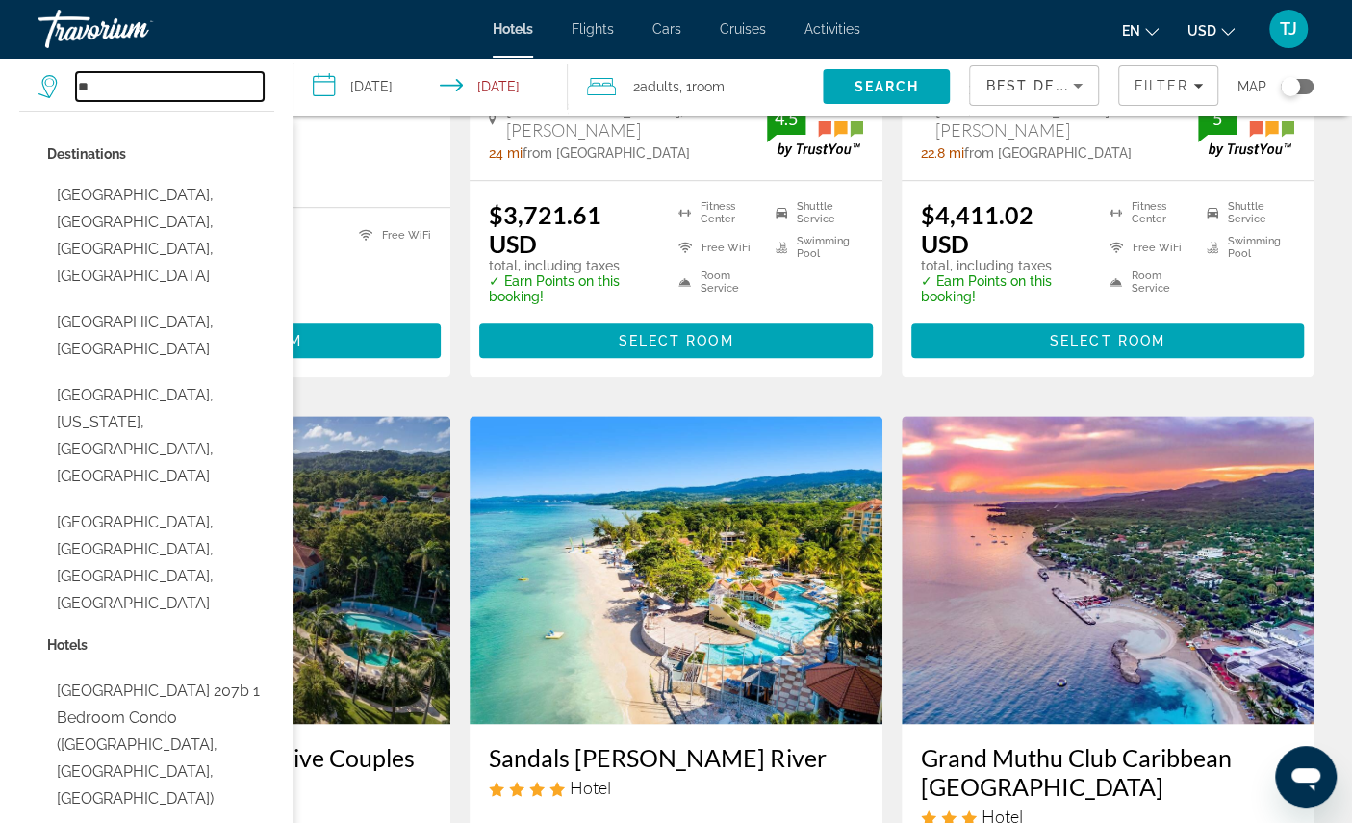
type input "*"
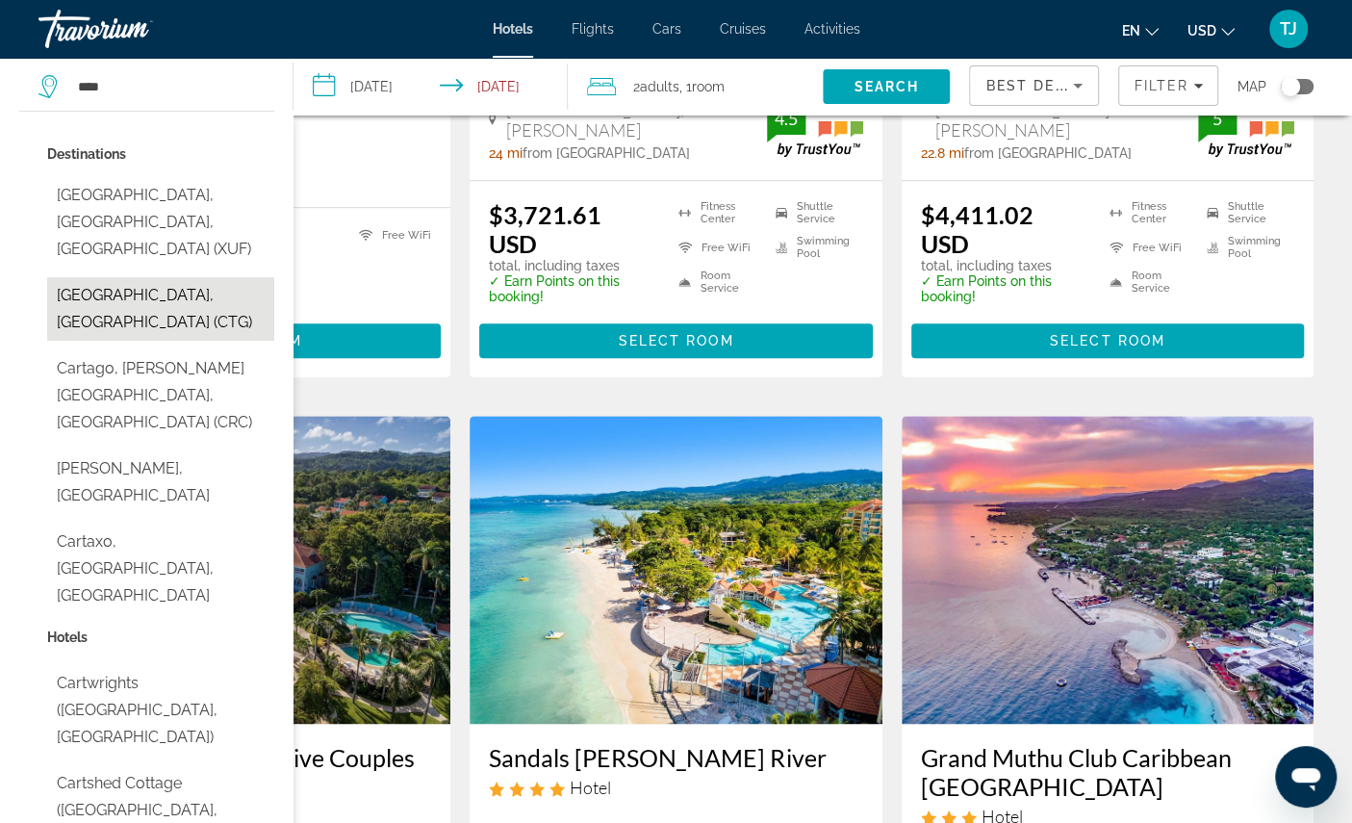
click at [127, 295] on button "Cartagena, Colombia (CTG)" at bounding box center [160, 309] width 227 height 64
type input "**********"
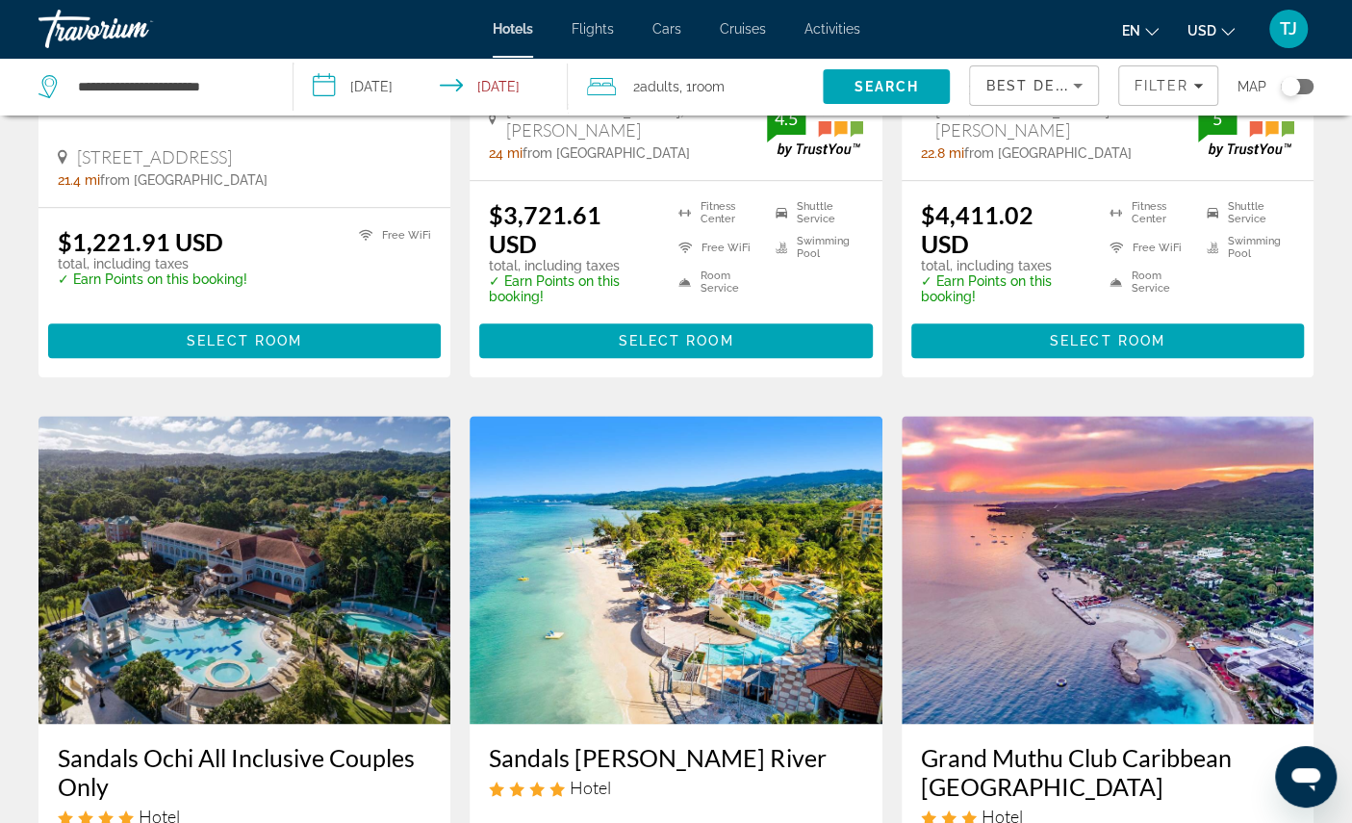
click at [398, 96] on input "**********" at bounding box center [434, 90] width 282 height 64
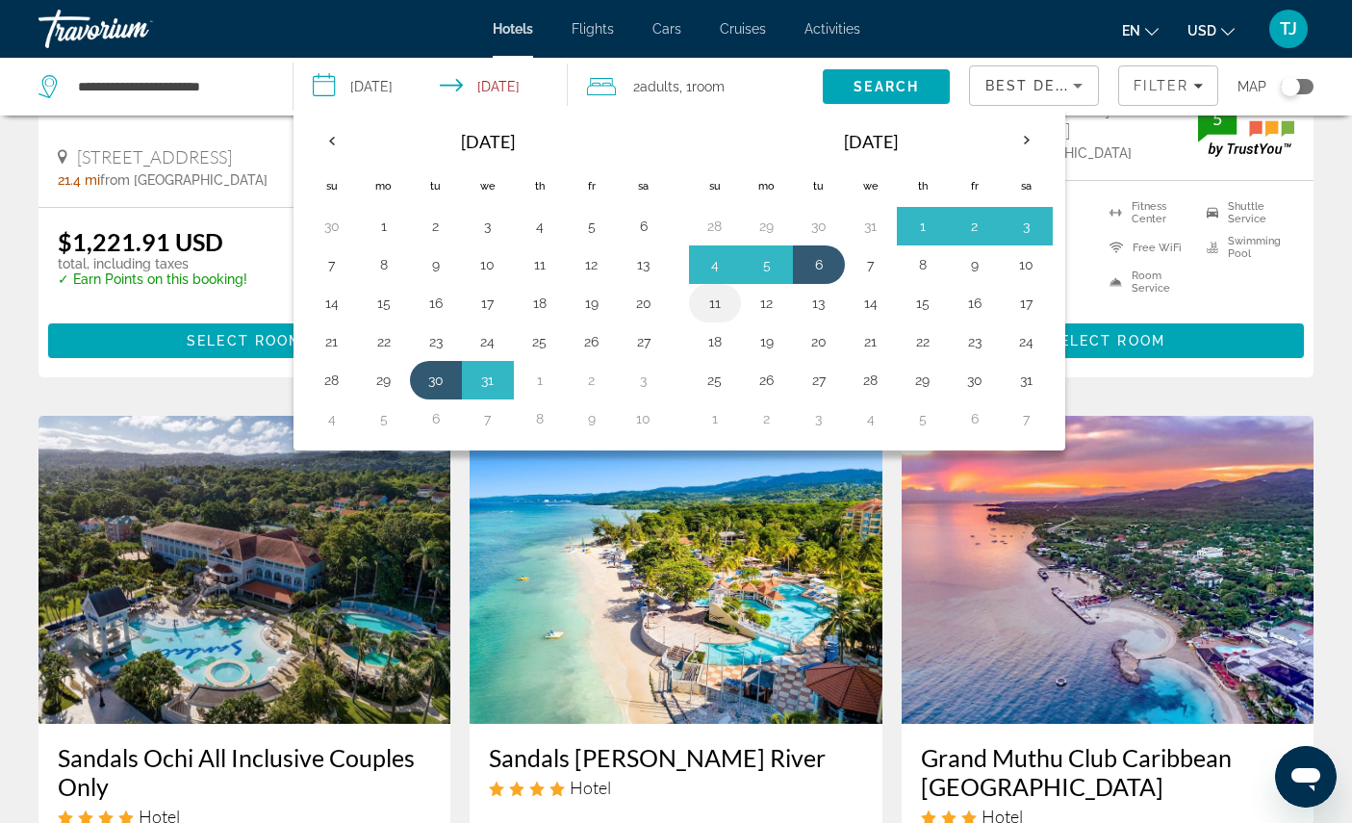
click at [727, 312] on button "11" at bounding box center [714, 303] width 31 height 27
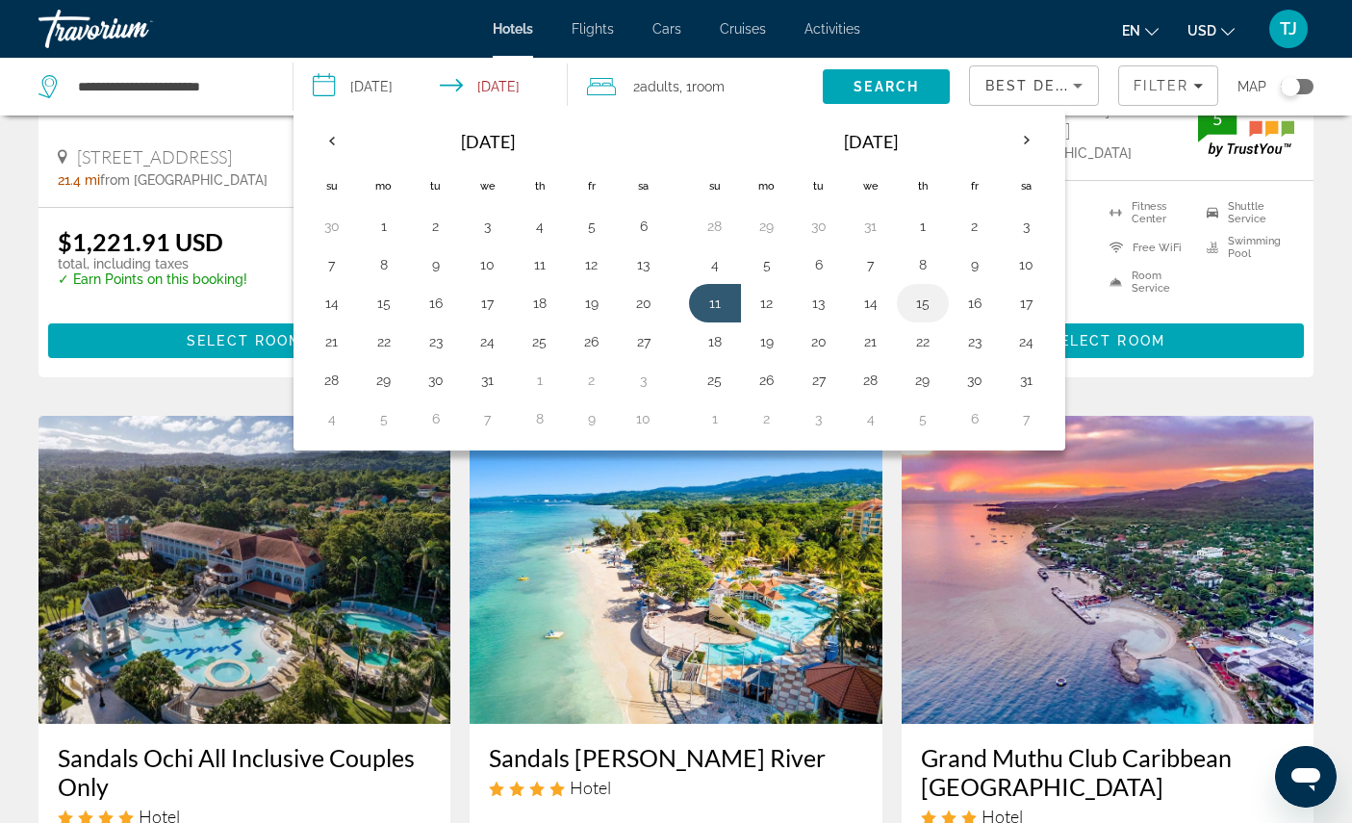
click at [938, 317] on button "15" at bounding box center [922, 303] width 31 height 27
type input "**********"
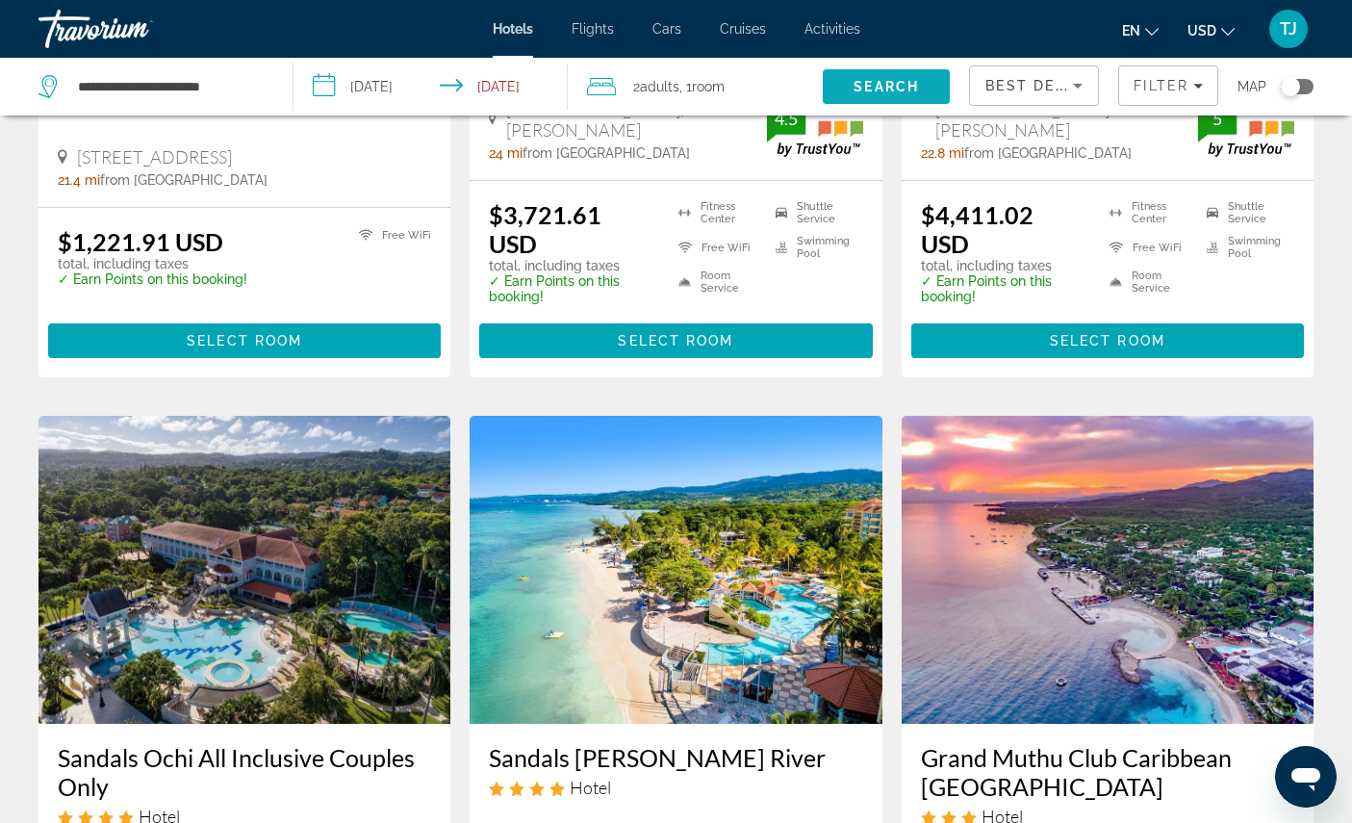
click at [871, 94] on span "Search" at bounding box center [885, 86] width 65 height 15
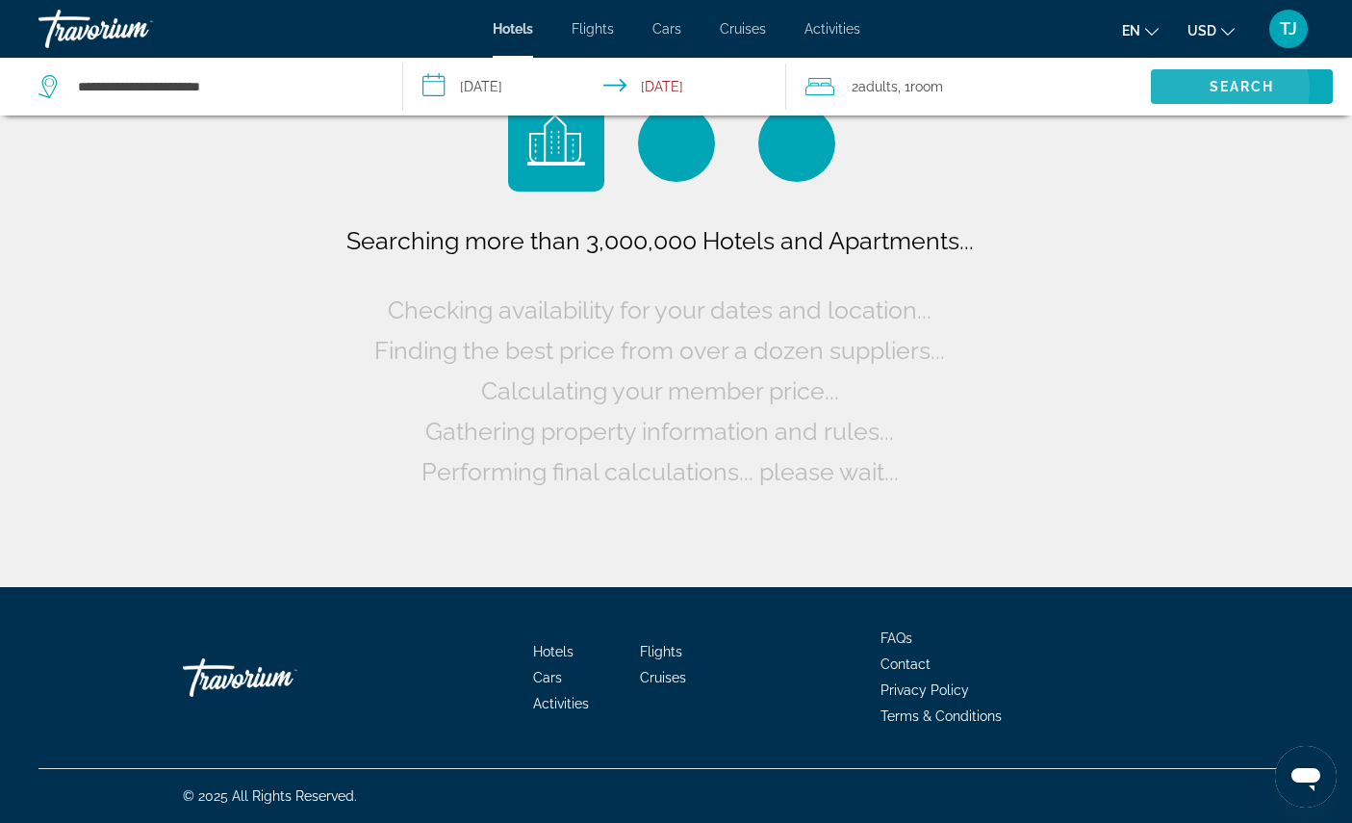
scroll to position [0, 0]
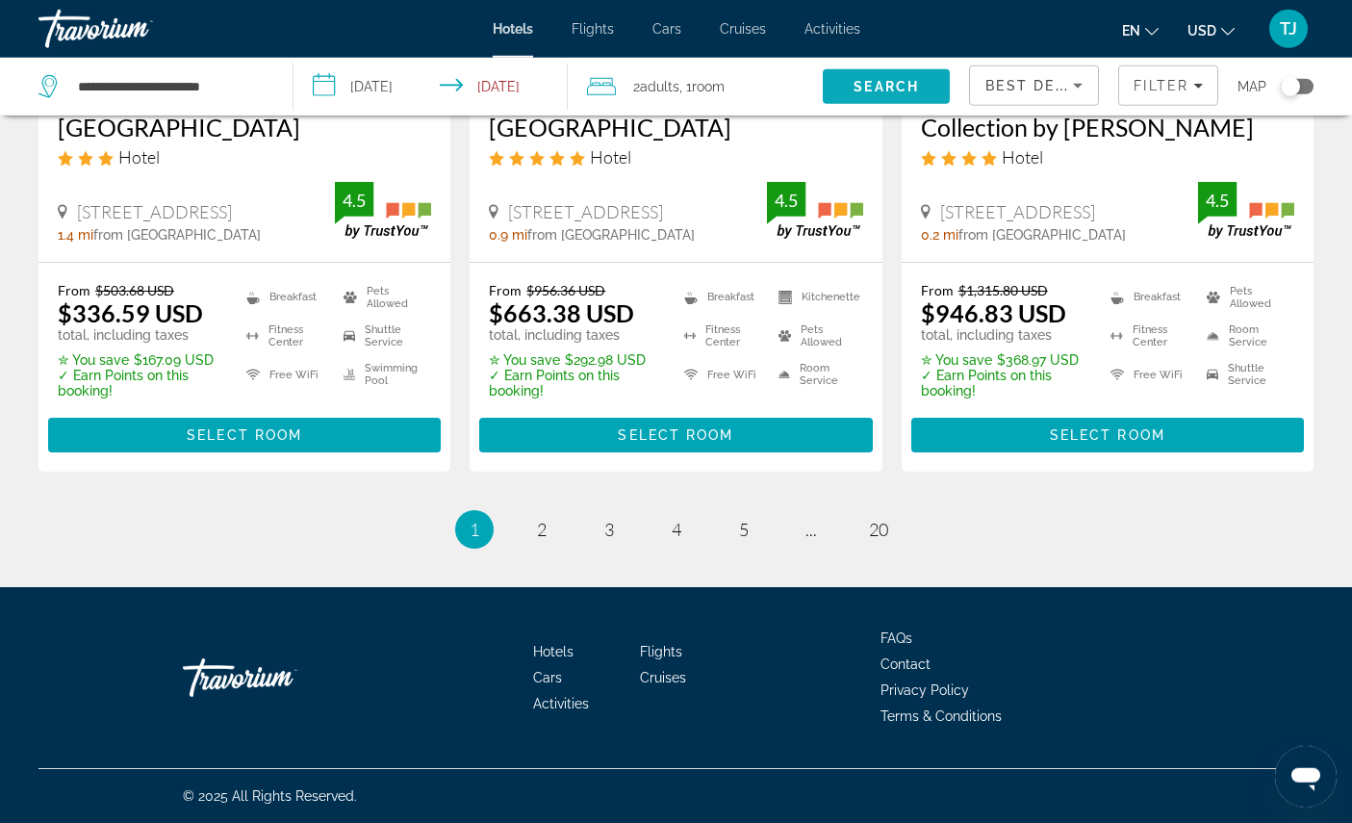
scroll to position [2858, 0]
click at [537, 540] on span "2" at bounding box center [542, 529] width 10 height 21
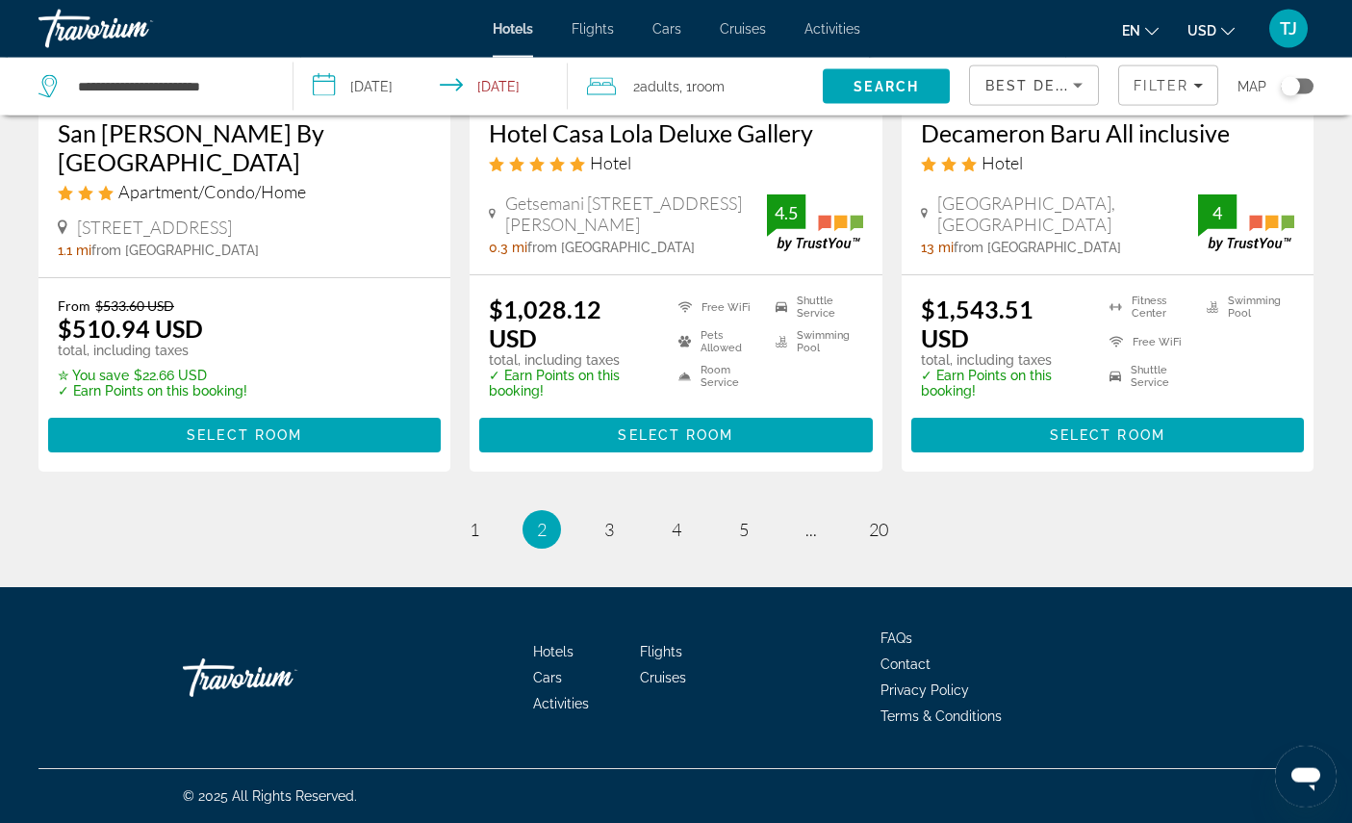
scroll to position [2861, 0]
click at [604, 540] on span "3" at bounding box center [609, 529] width 10 height 21
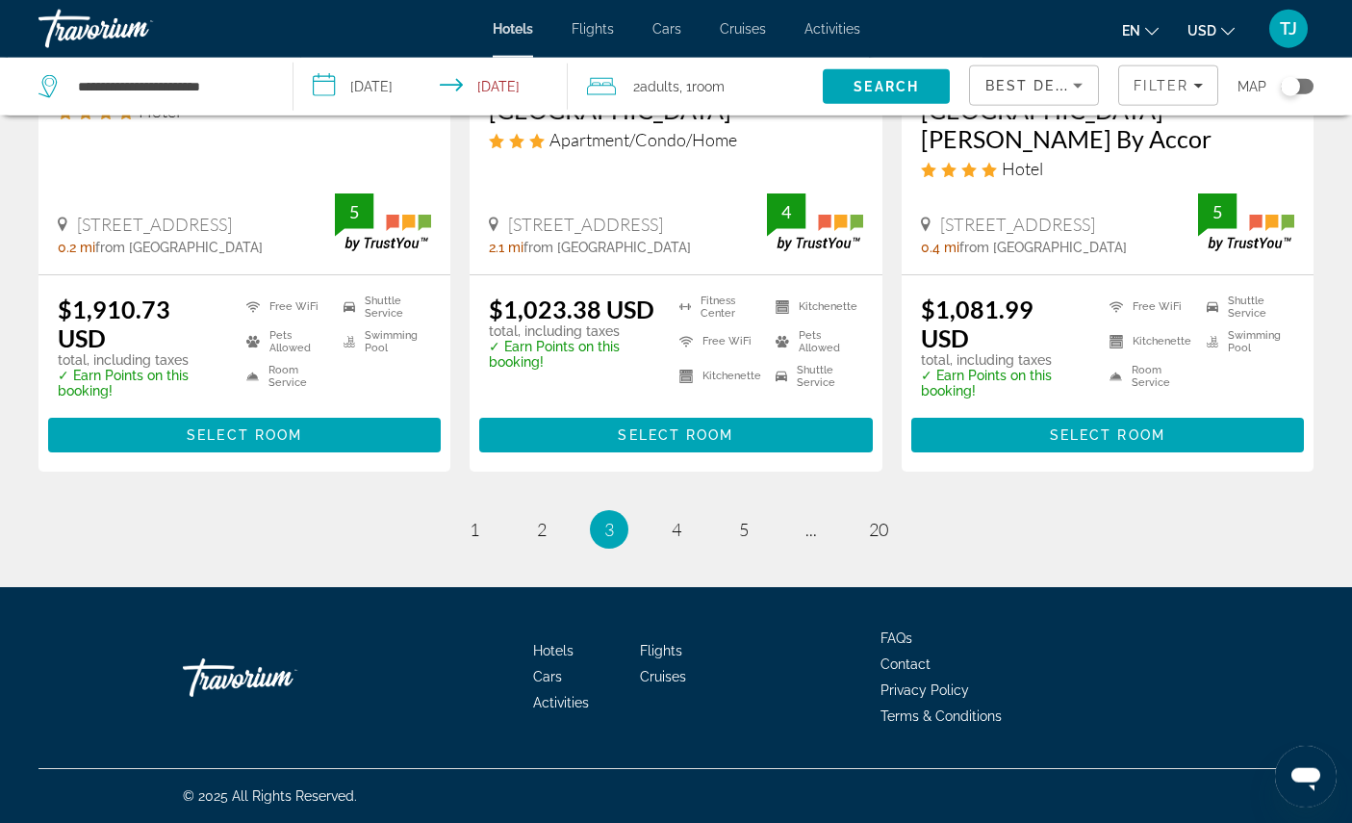
scroll to position [2663, 0]
click at [677, 546] on link "page 4" at bounding box center [676, 529] width 34 height 34
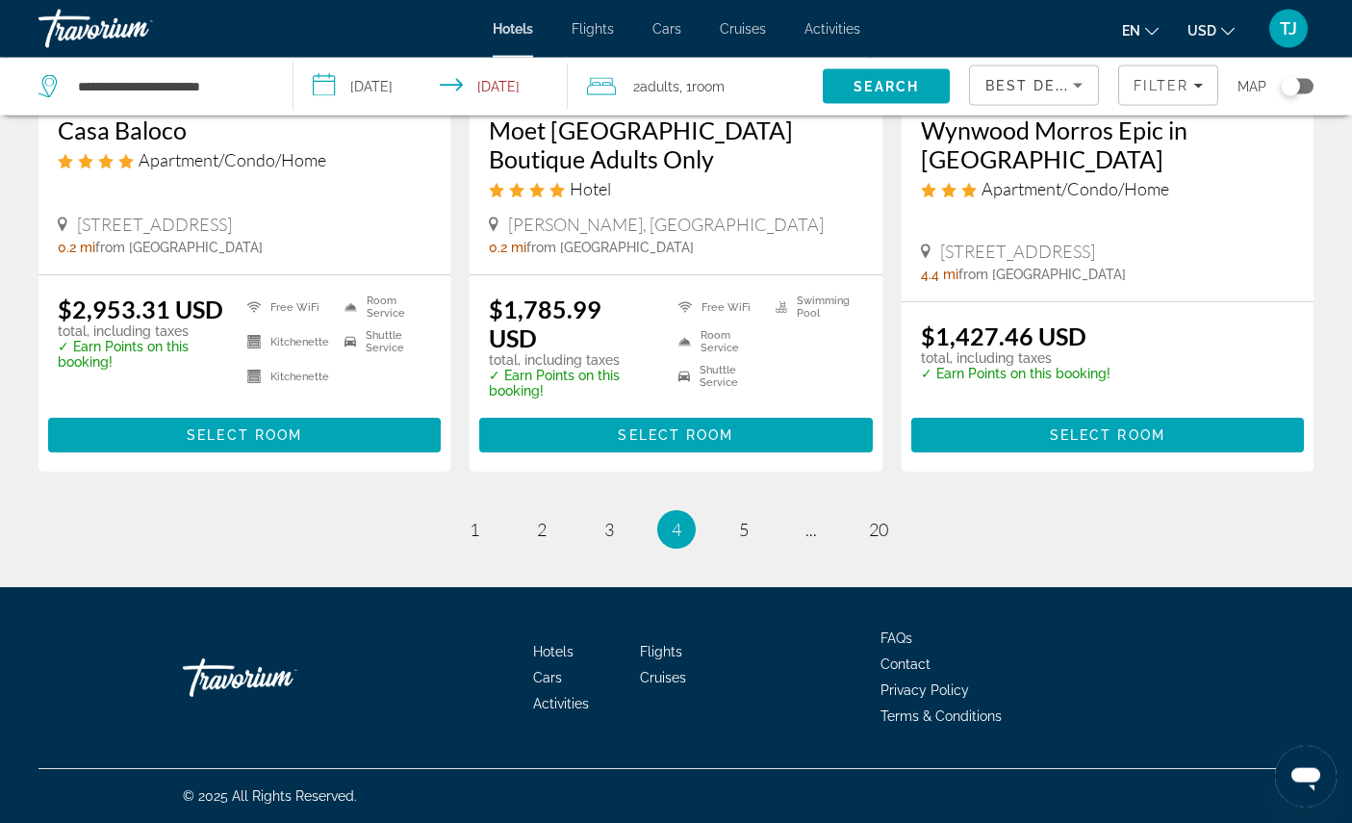
scroll to position [2794, 0]
click at [746, 540] on span "5" at bounding box center [744, 529] width 10 height 21
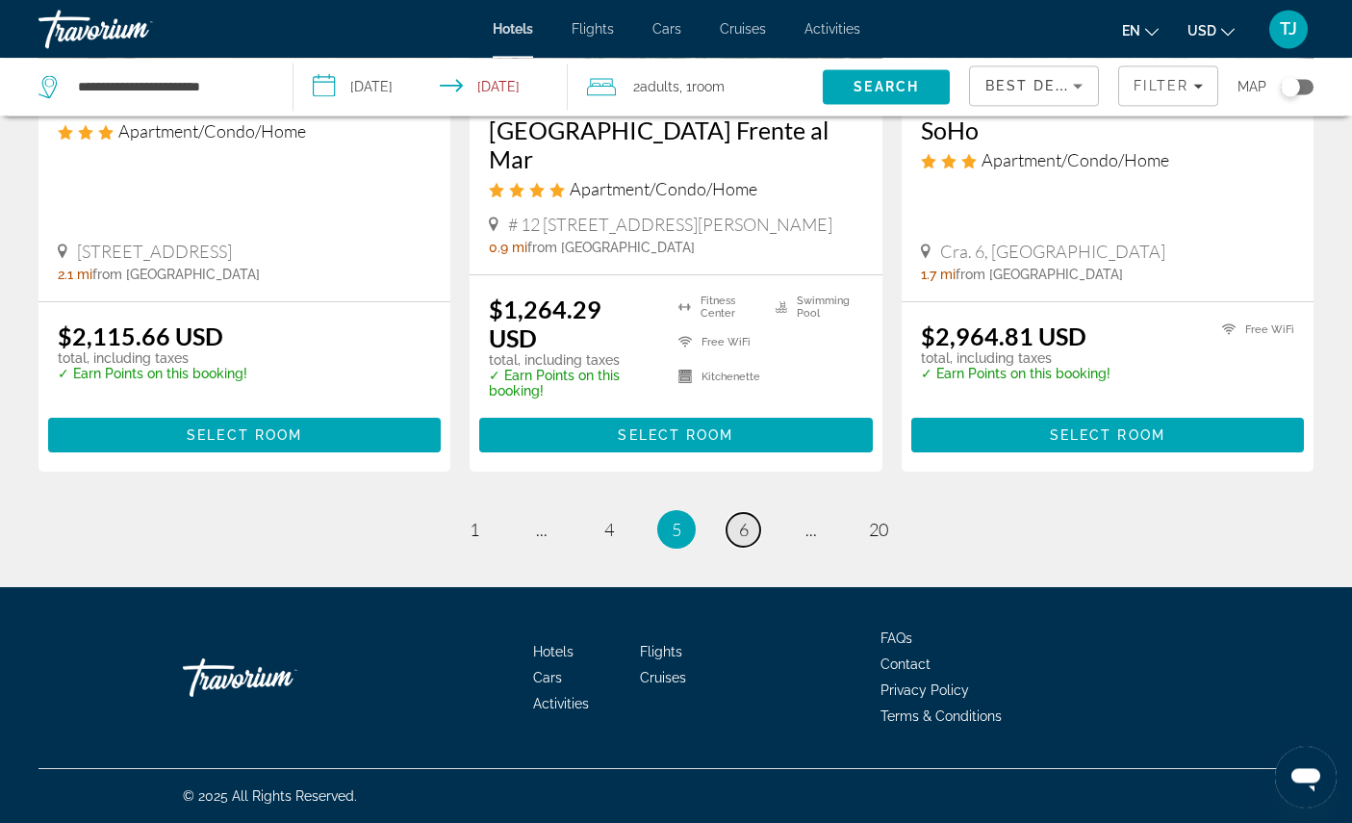
scroll to position [2711, 0]
click at [749, 540] on span "6" at bounding box center [744, 529] width 10 height 21
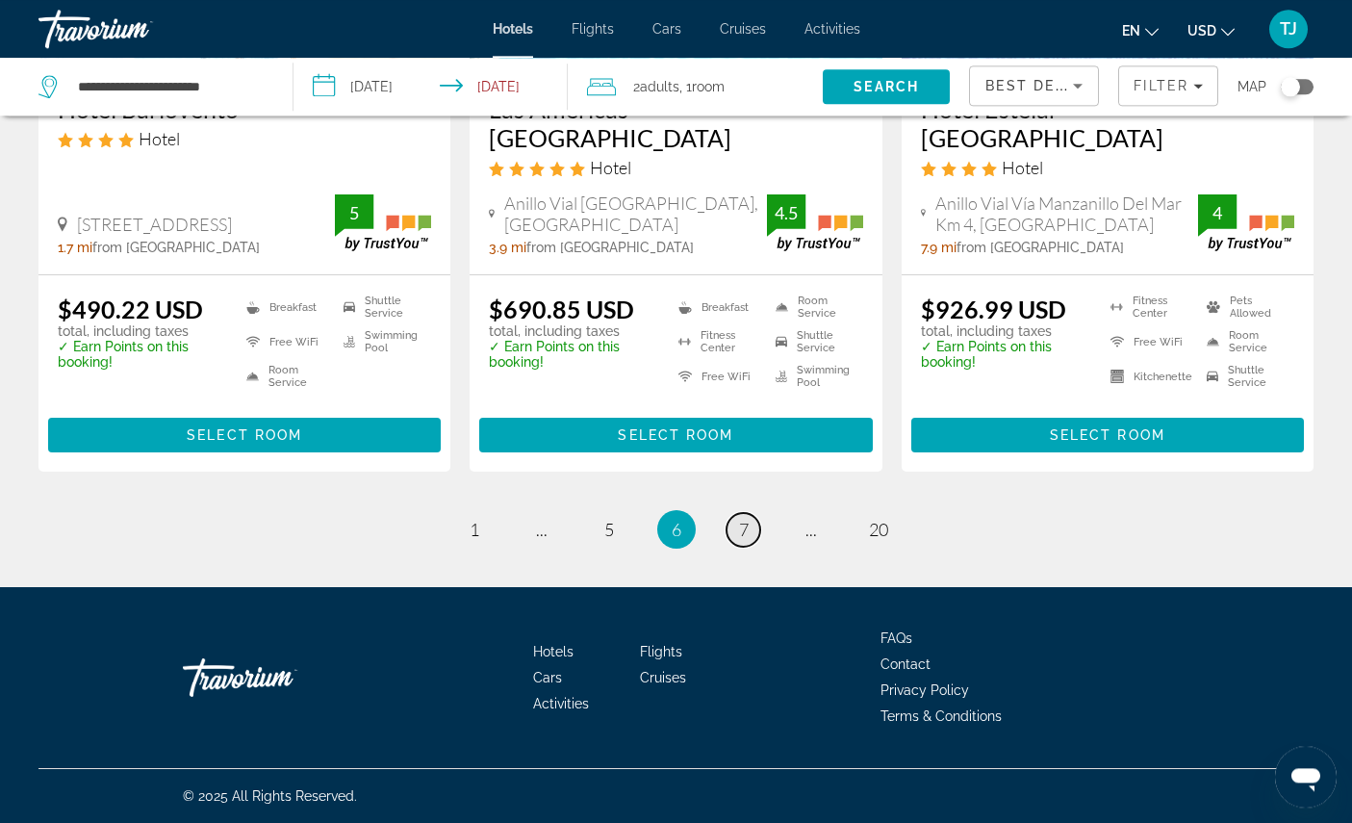
scroll to position [2724, 0]
click at [755, 546] on link "page 7" at bounding box center [743, 530] width 34 height 34
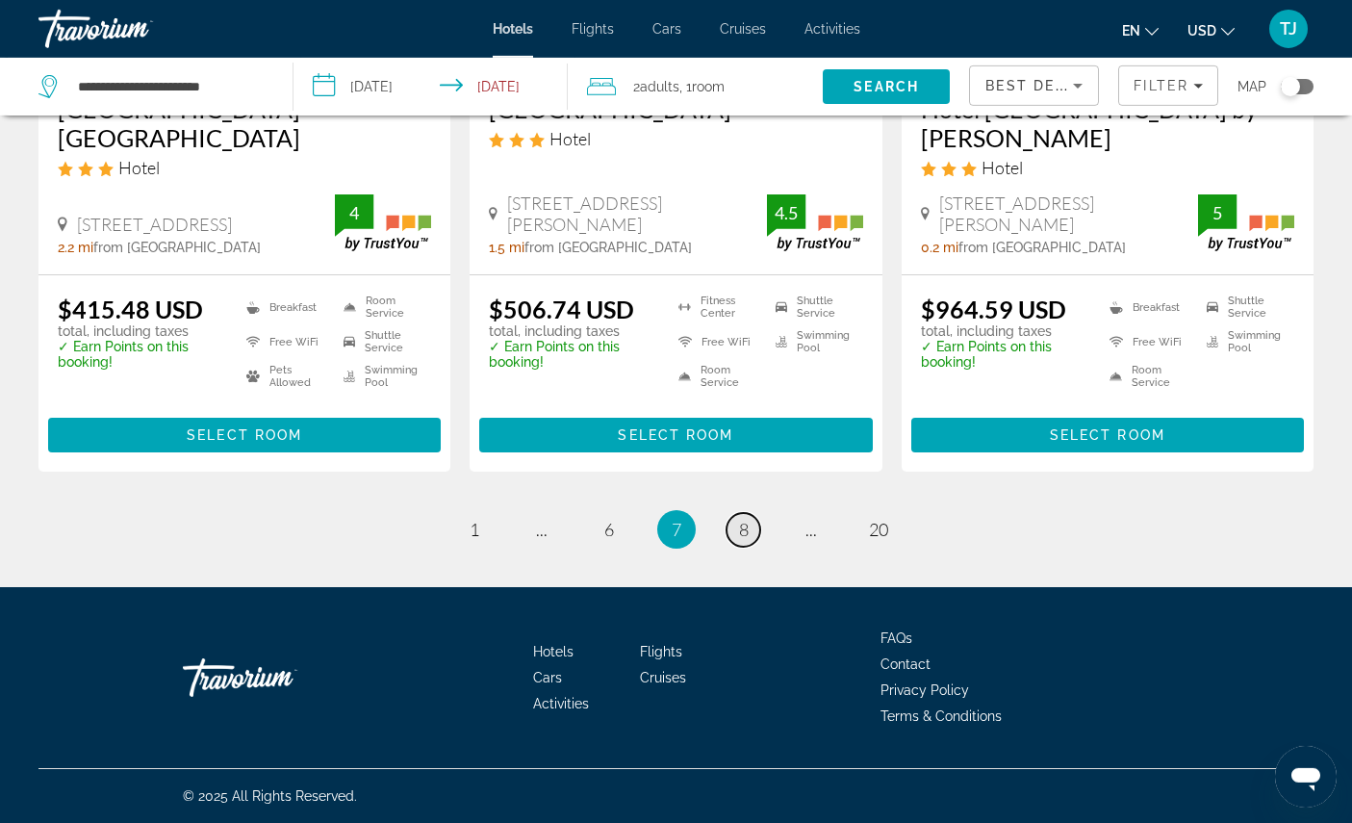
scroll to position [2837, 0]
click at [757, 546] on link "page 8" at bounding box center [743, 530] width 34 height 34
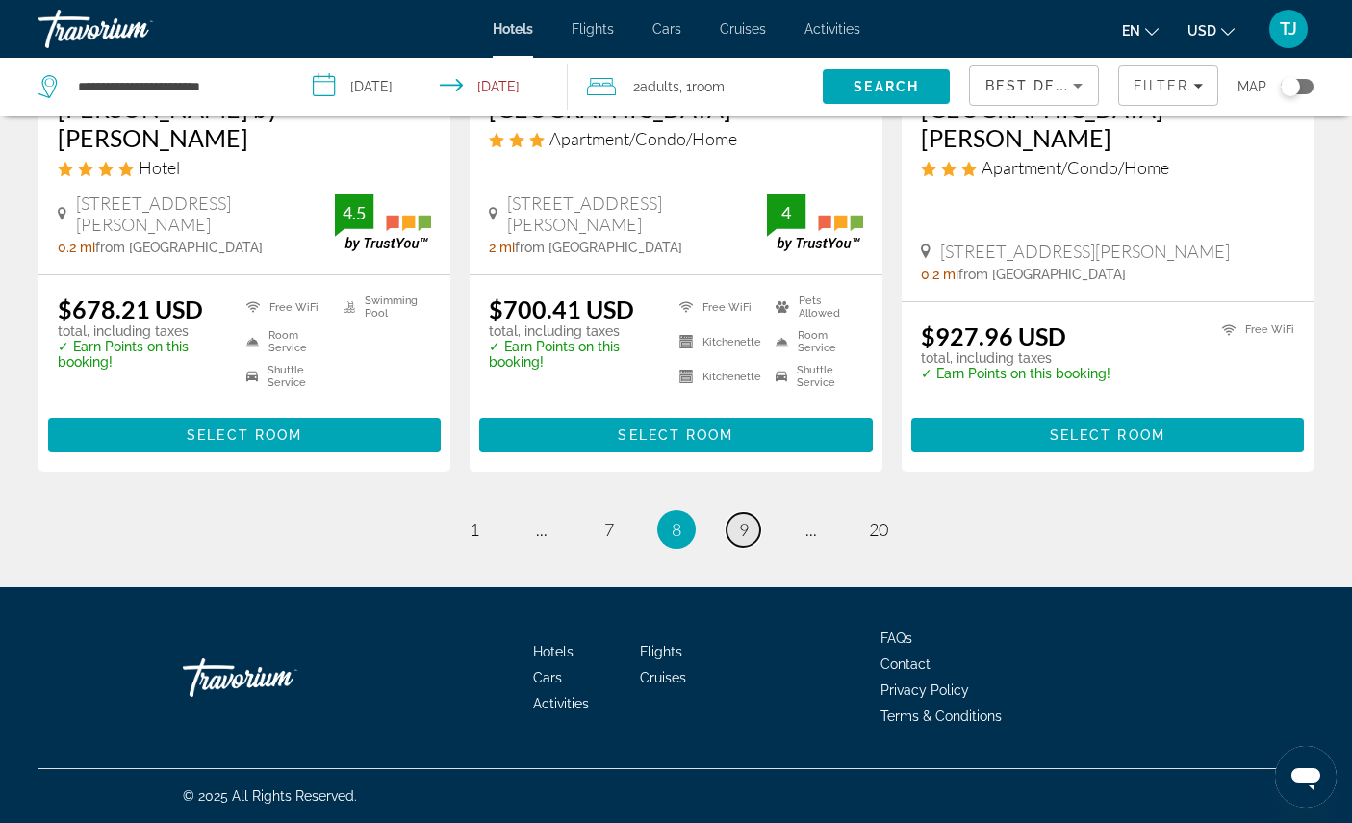
scroll to position [2847, 0]
click at [757, 546] on link "page 9" at bounding box center [743, 530] width 34 height 34
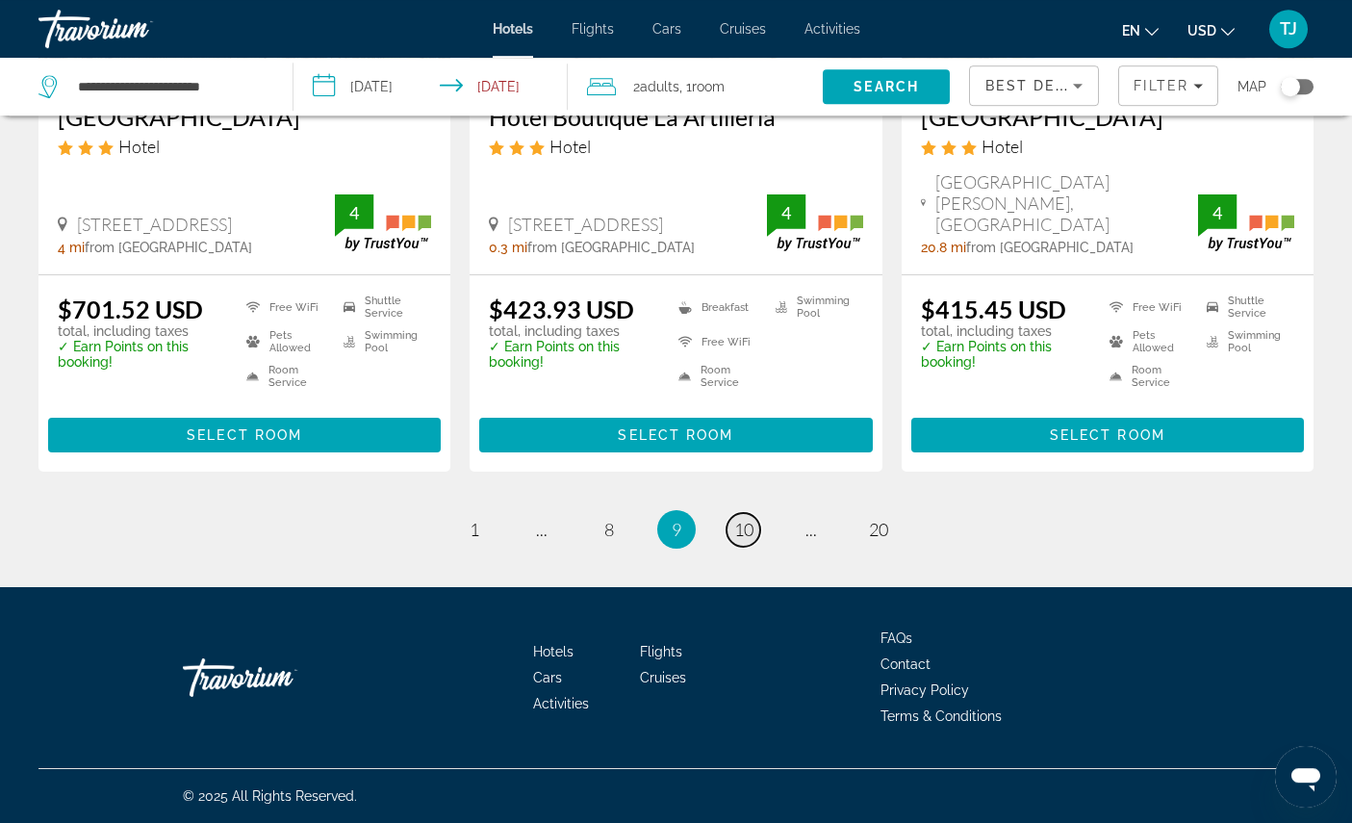
scroll to position [2784, 0]
click at [753, 540] on span "10" at bounding box center [743, 529] width 19 height 21
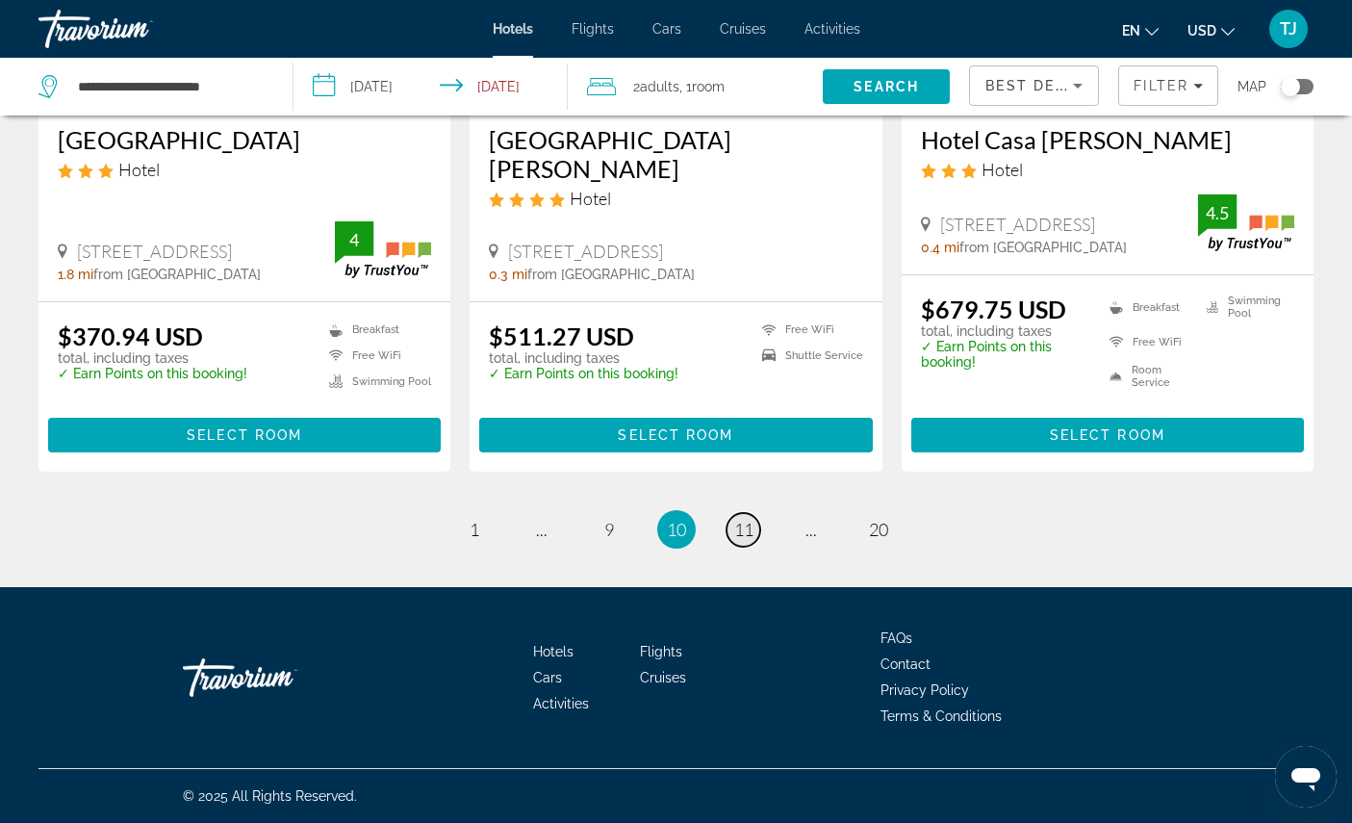
scroll to position [2847, 0]
click at [749, 546] on link "page 11" at bounding box center [743, 530] width 34 height 34
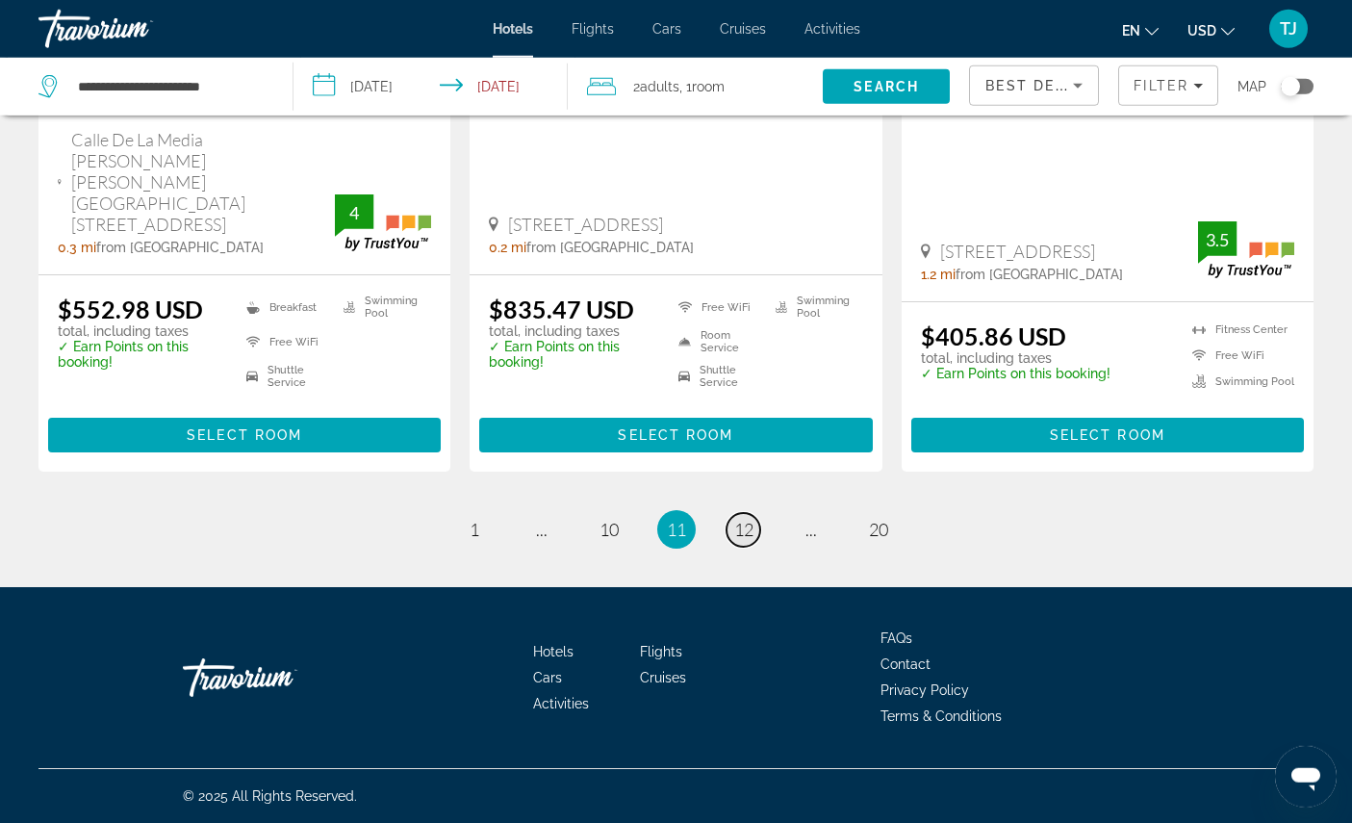
scroll to position [2872, 0]
click at [750, 540] on span "12" at bounding box center [743, 529] width 19 height 21
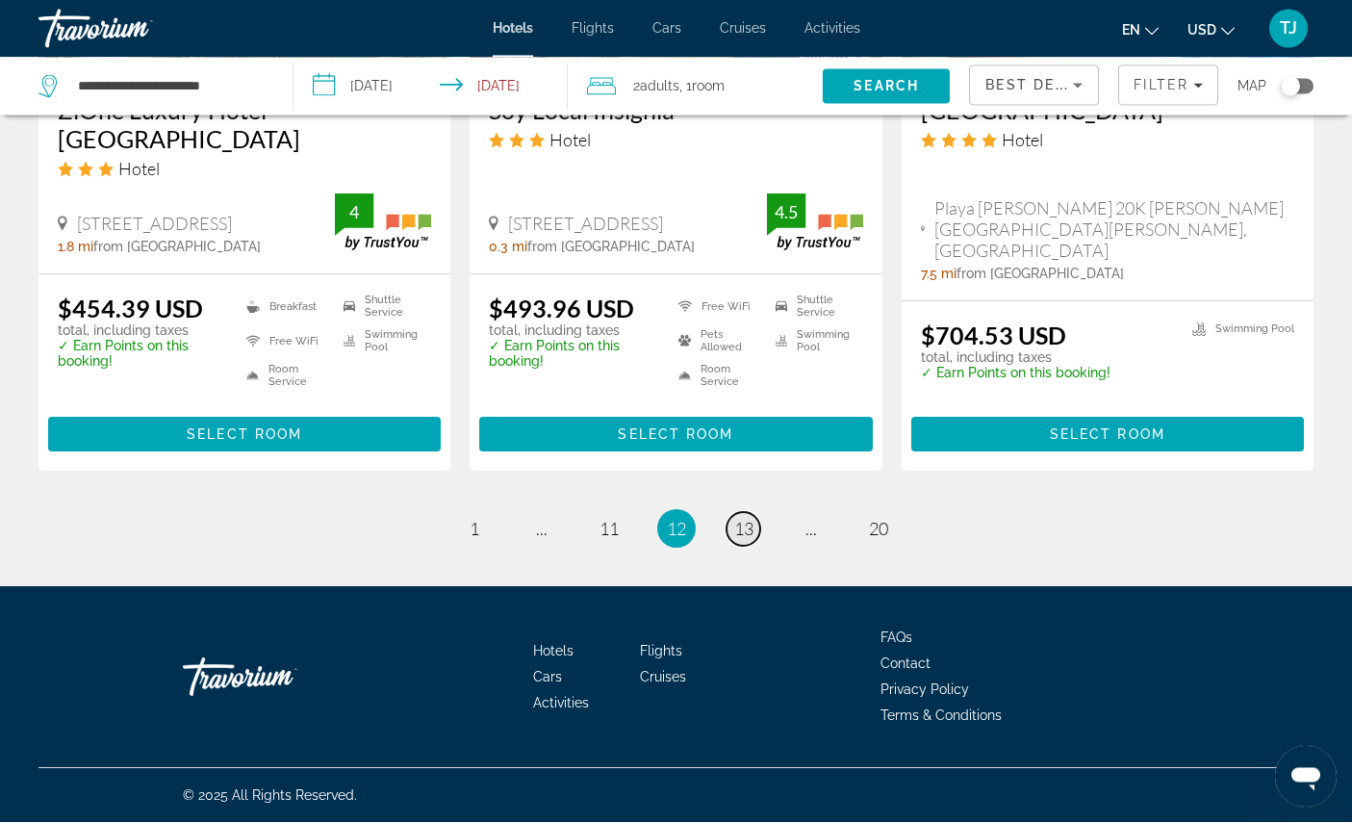
scroll to position [2791, 0]
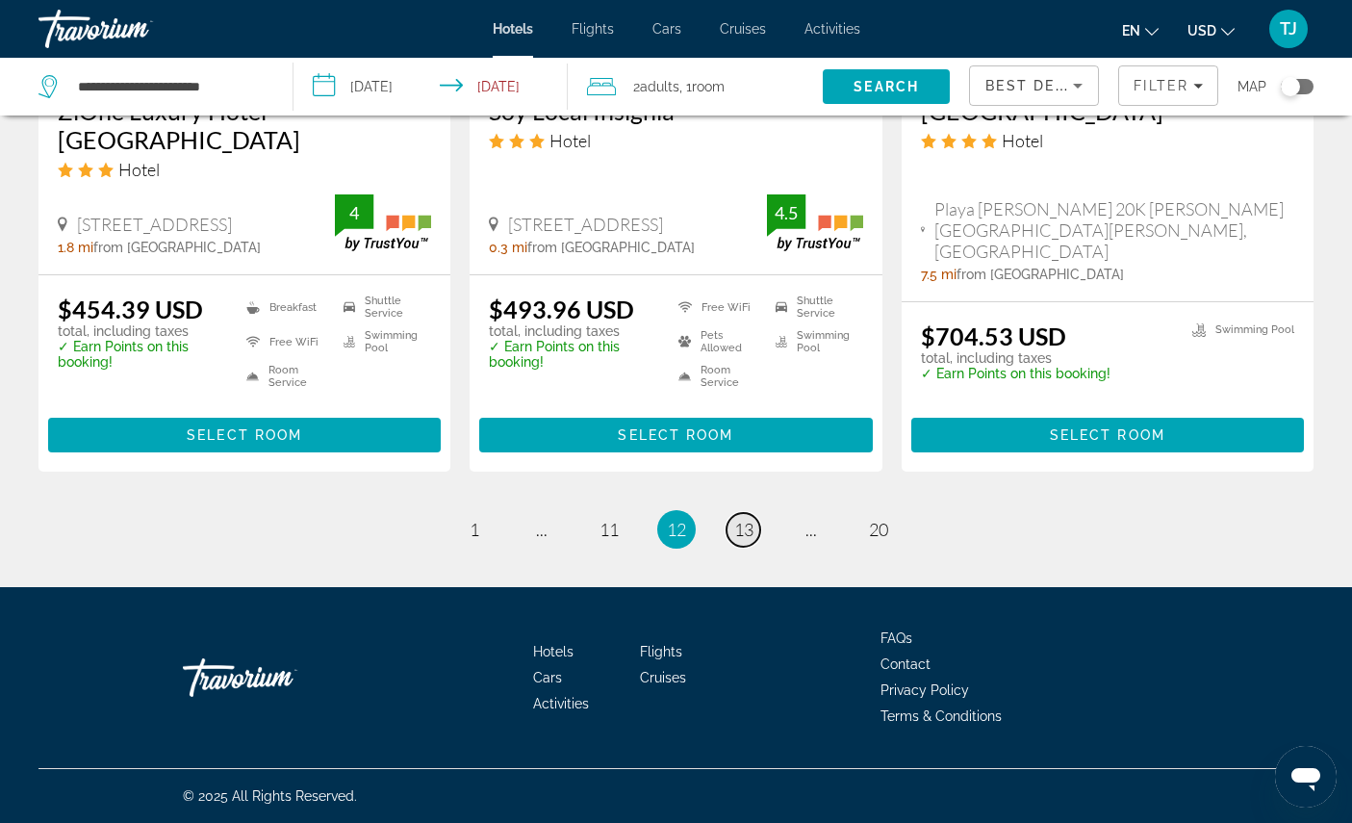
click at [752, 540] on span "13" at bounding box center [743, 529] width 19 height 21
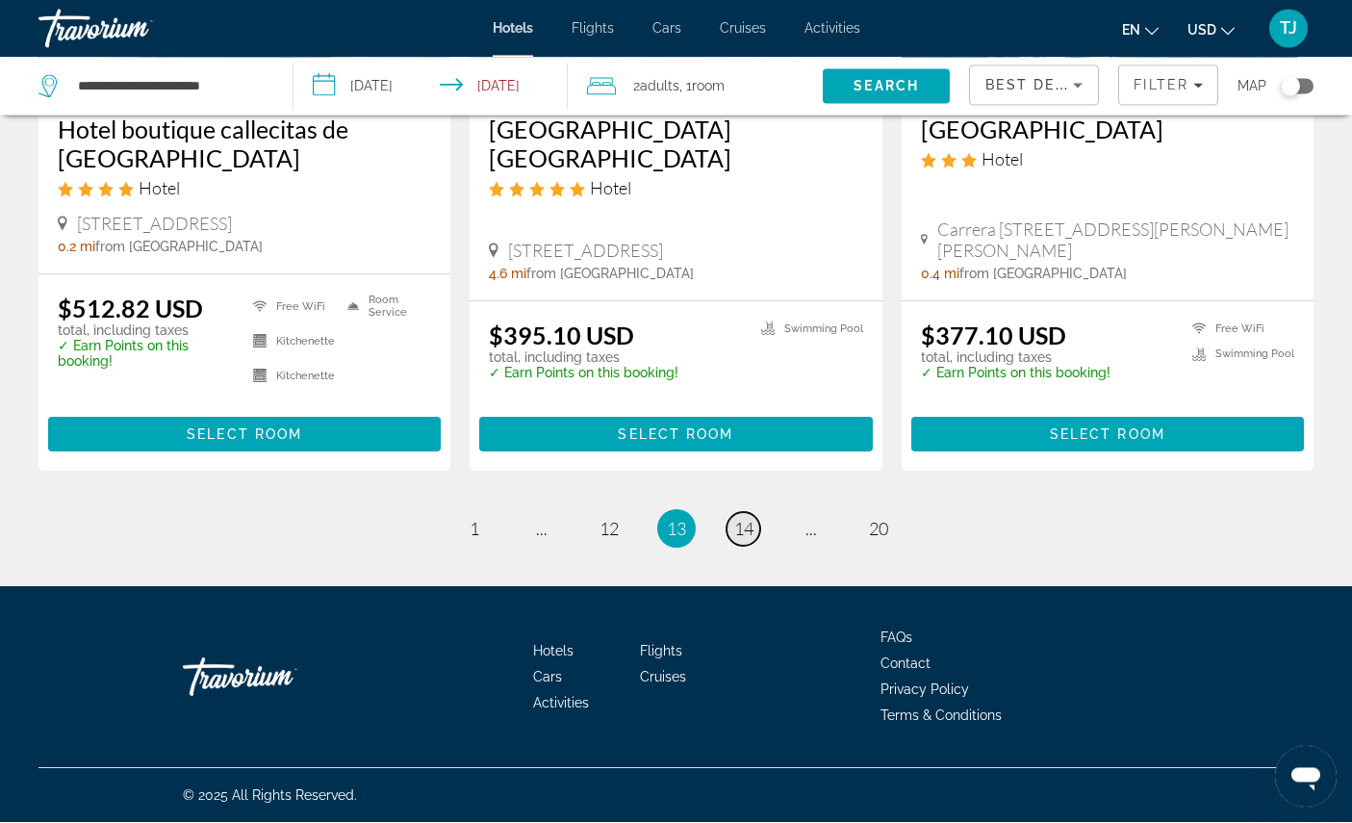
scroll to position [2776, 0]
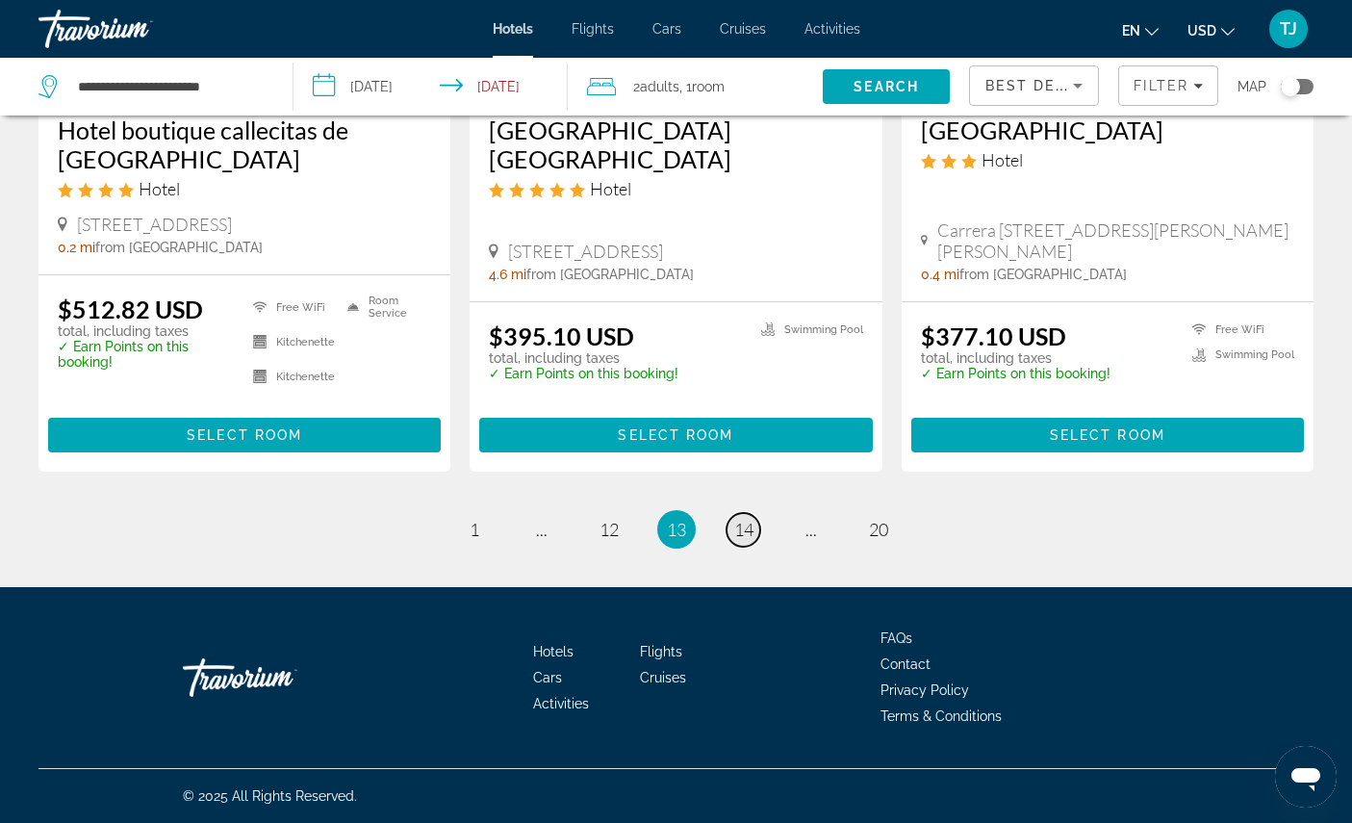
click at [753, 540] on span "14" at bounding box center [743, 529] width 19 height 21
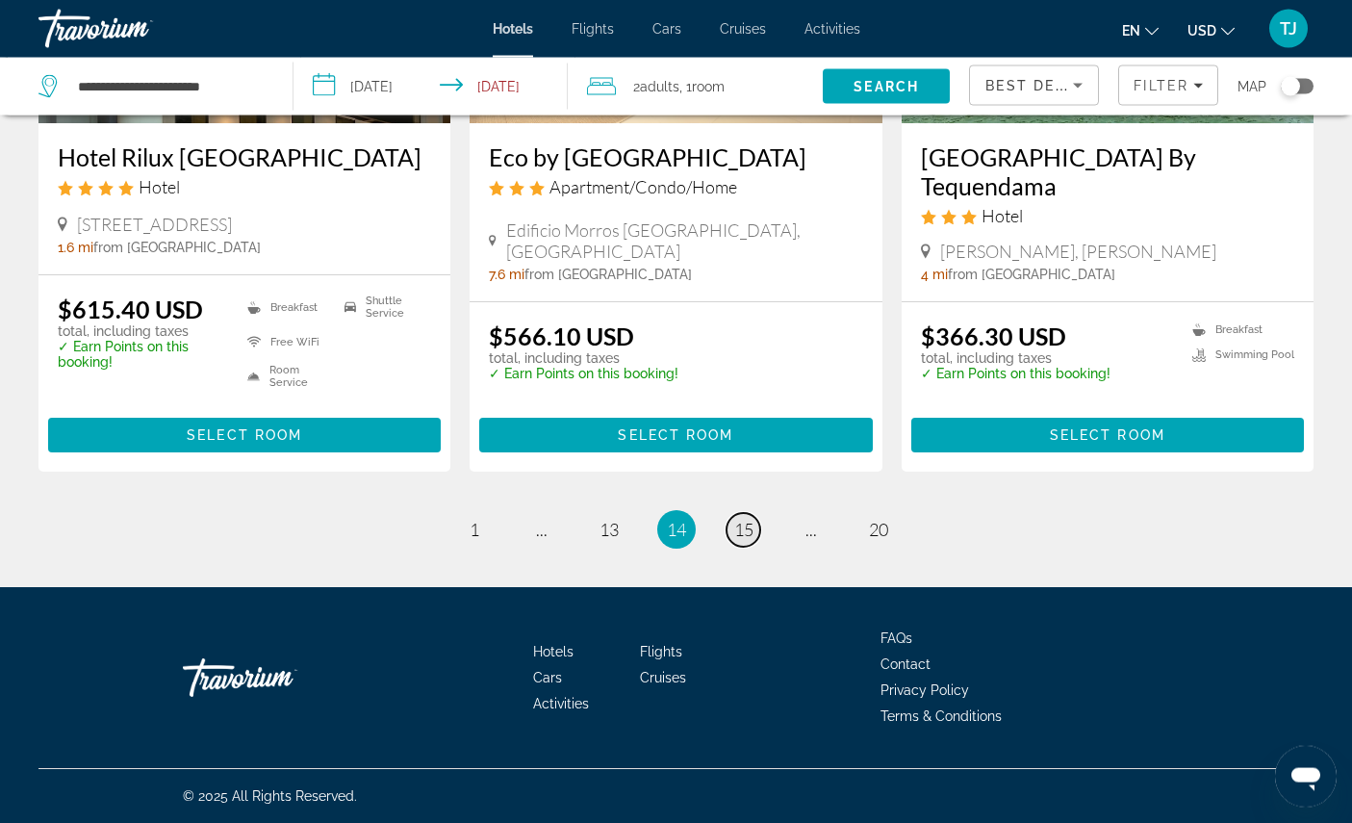
scroll to position [2688, 0]
click at [760, 546] on link "page 15" at bounding box center [743, 530] width 34 height 34
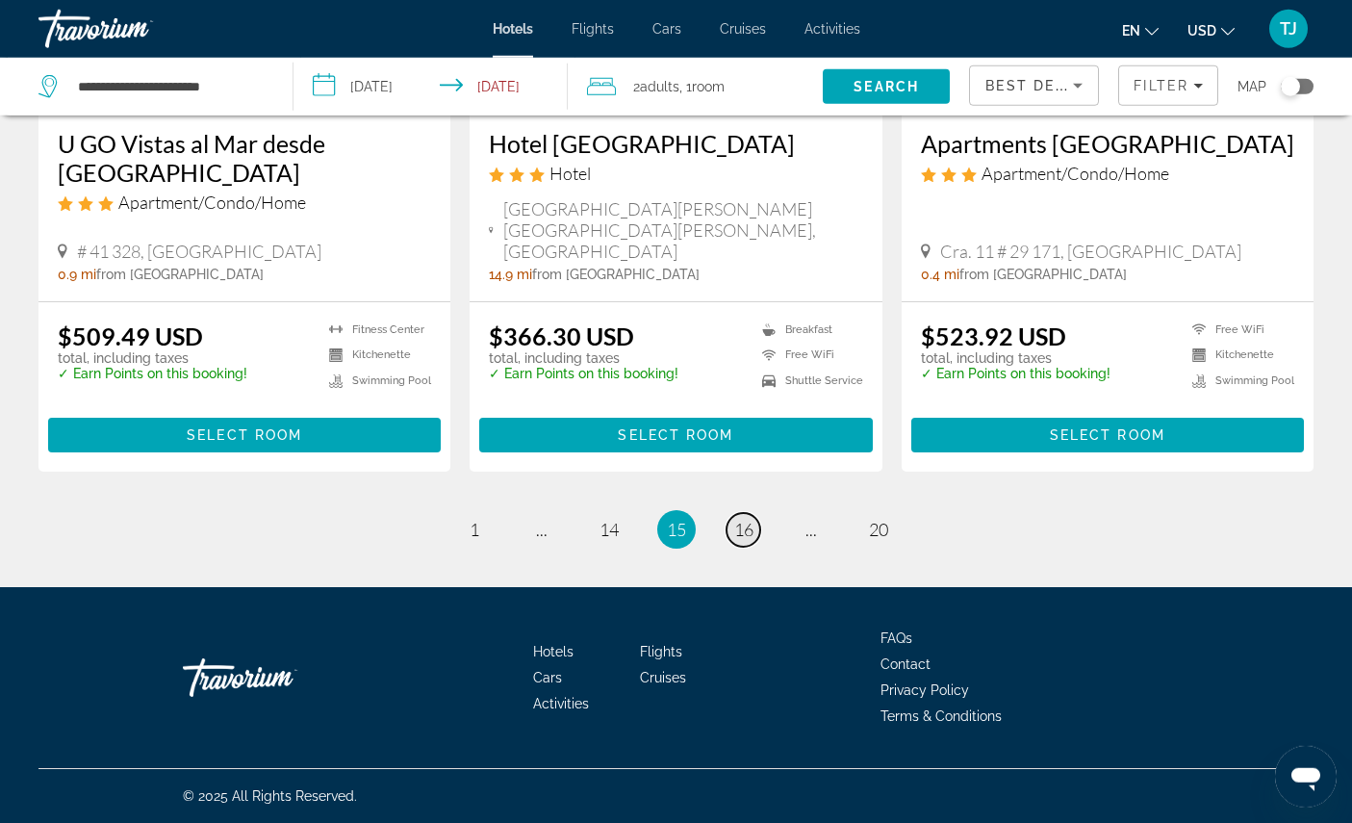
scroll to position [2557, 0]
click at [753, 540] on span "16" at bounding box center [743, 529] width 19 height 21
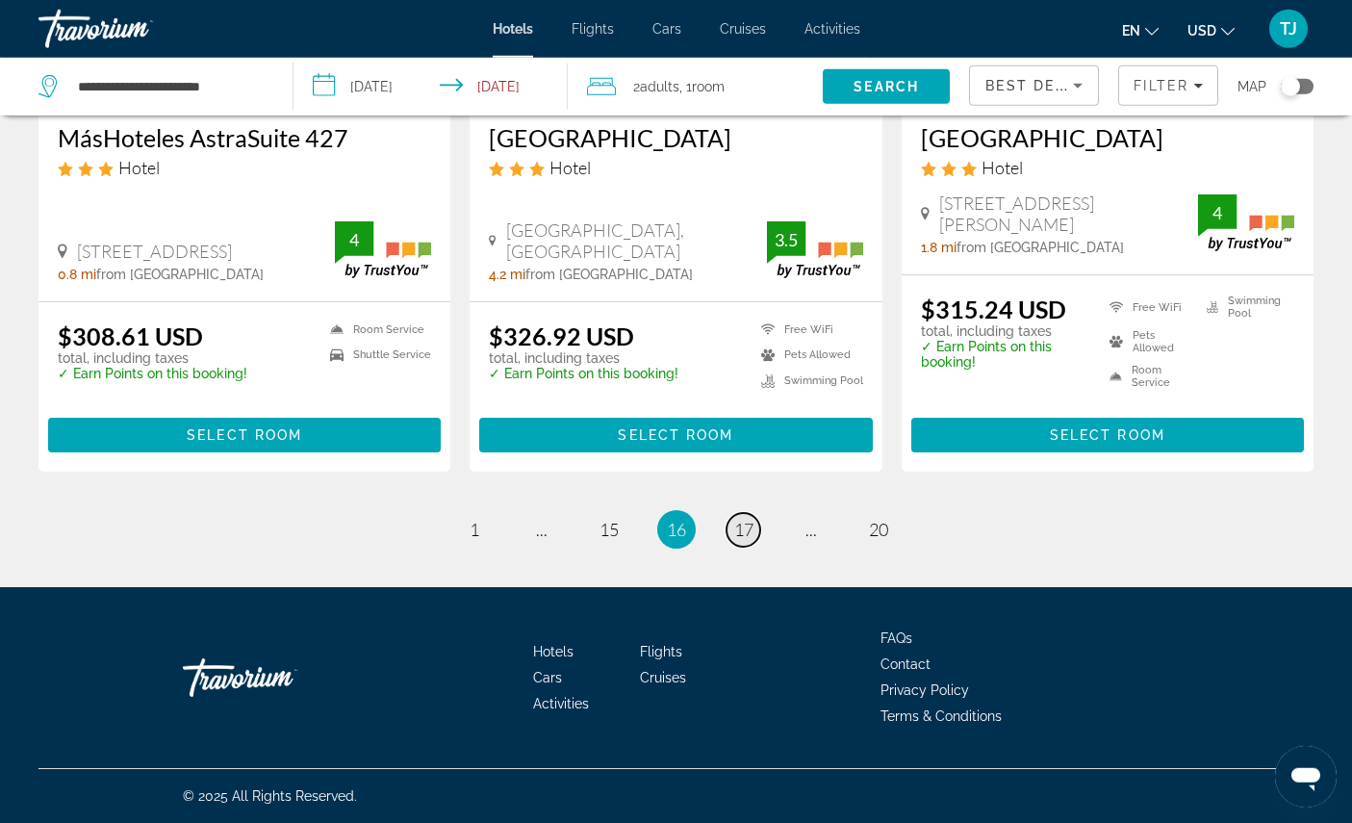
scroll to position [2762, 0]
click at [750, 540] on span "17" at bounding box center [743, 529] width 19 height 21
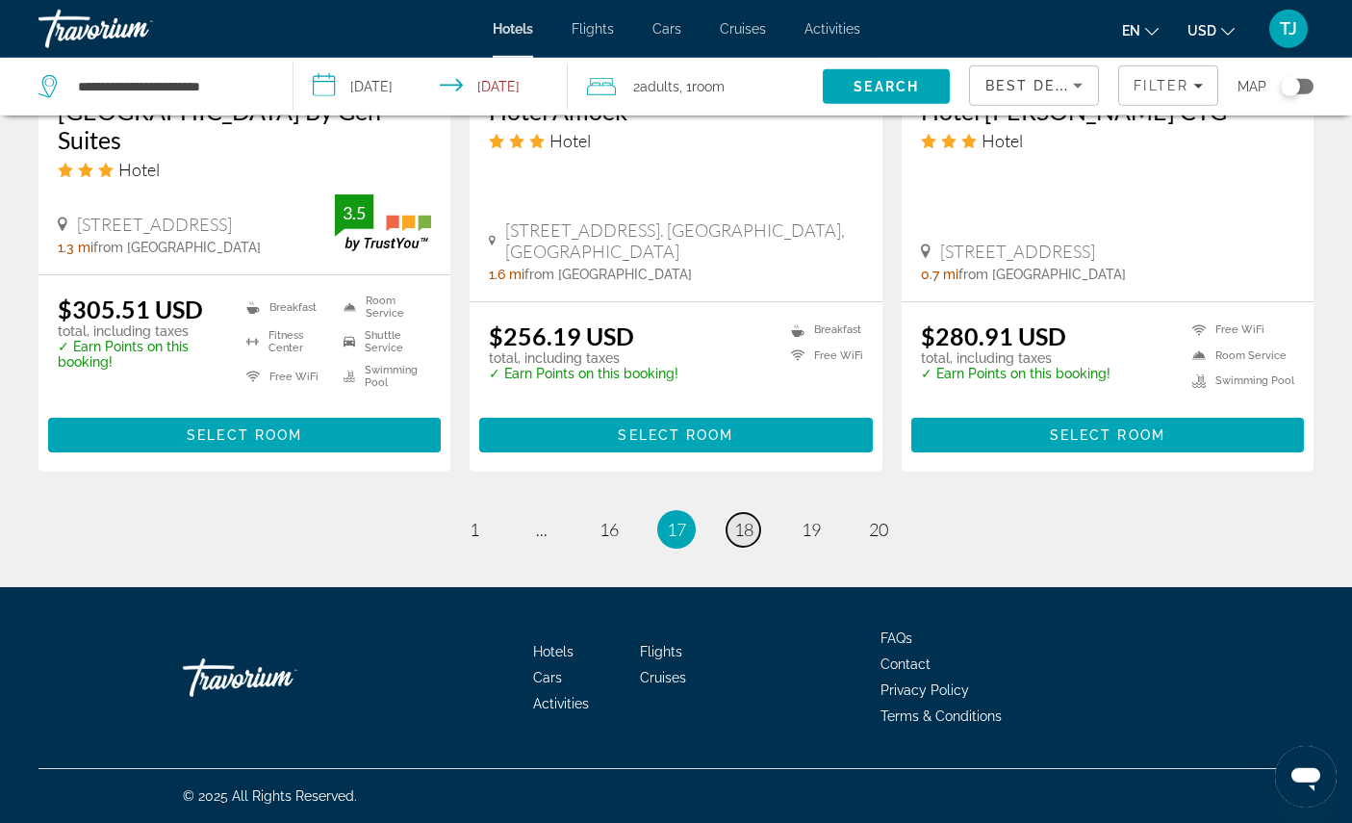
scroll to position [2635, 0]
click at [756, 546] on link "page 18" at bounding box center [743, 530] width 34 height 34
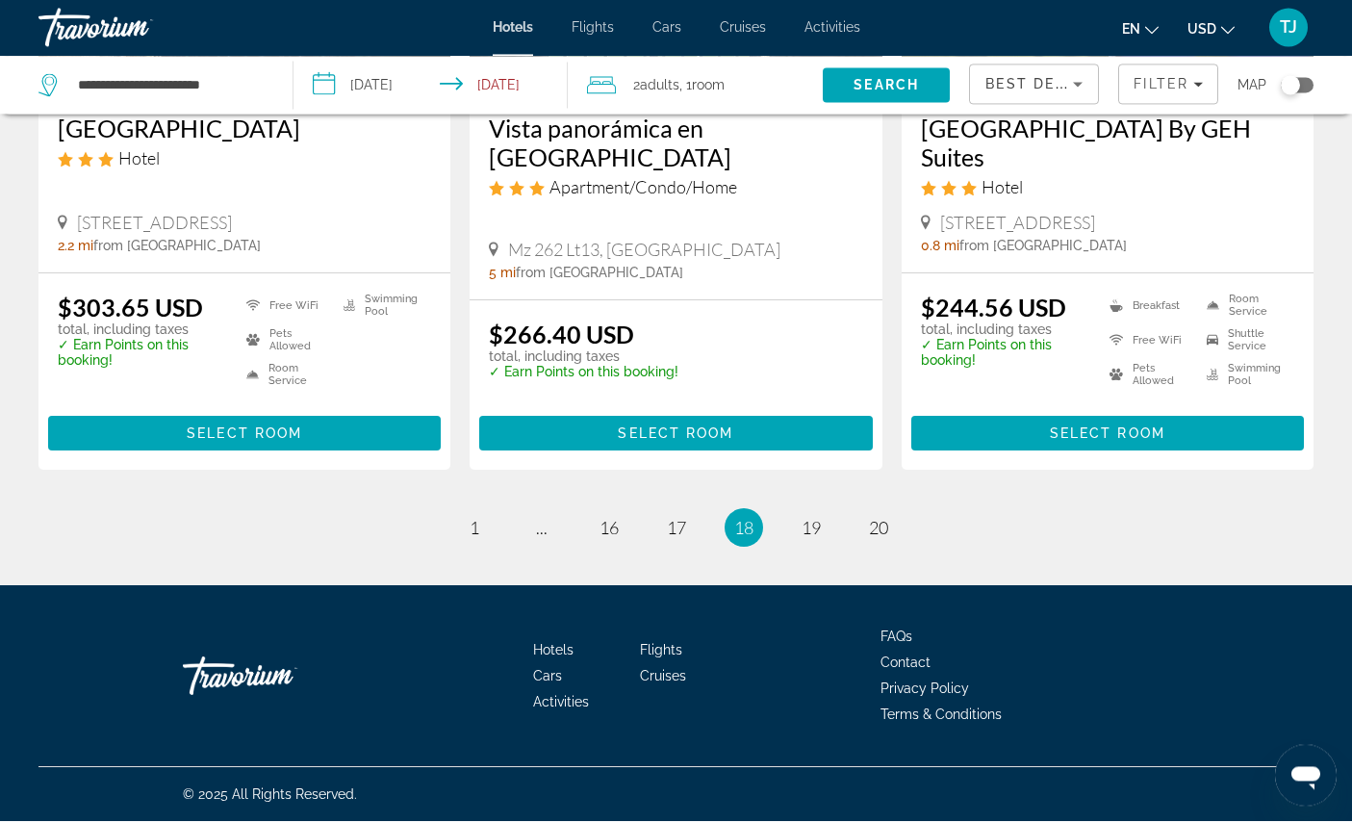
scroll to position [2712, 0]
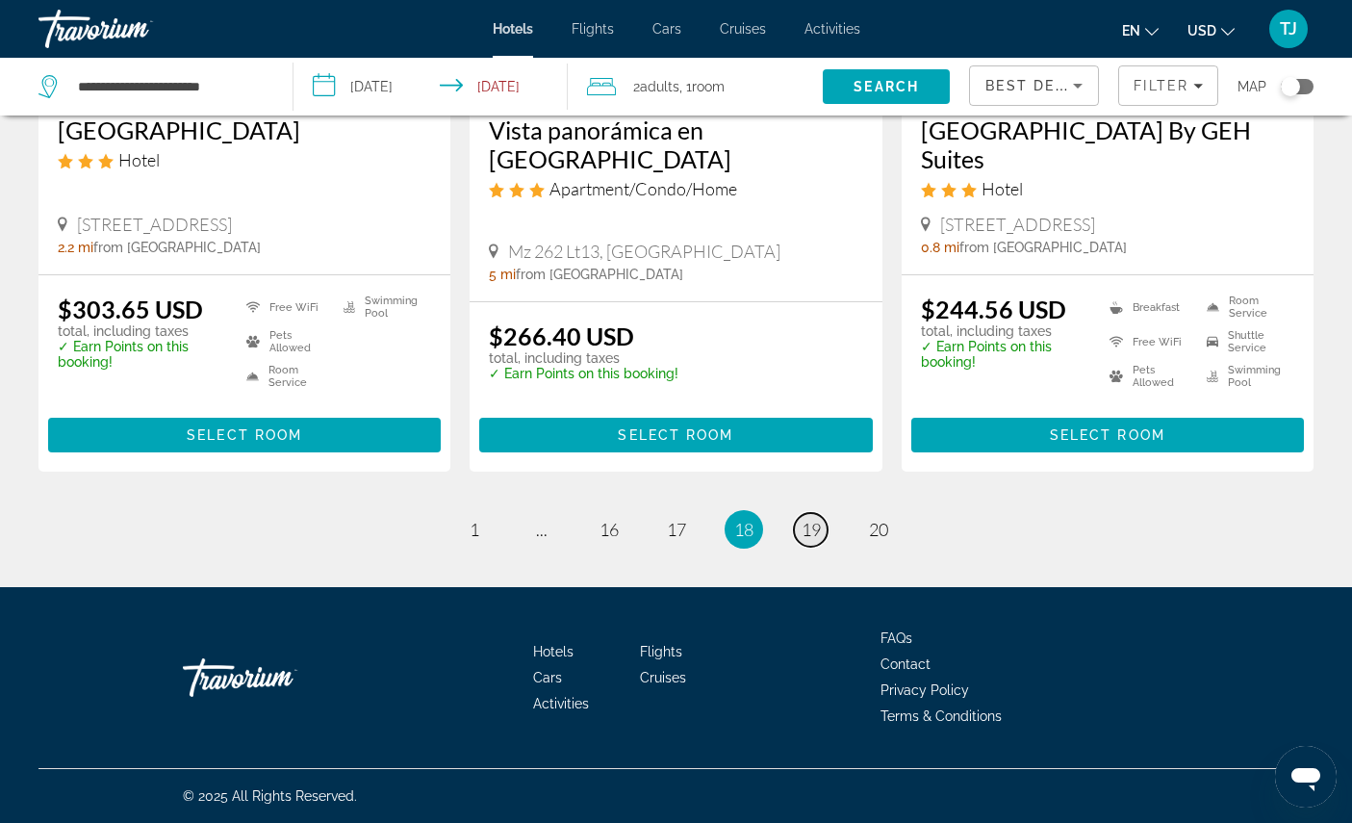
click at [827, 546] on link "page 19" at bounding box center [811, 530] width 34 height 34
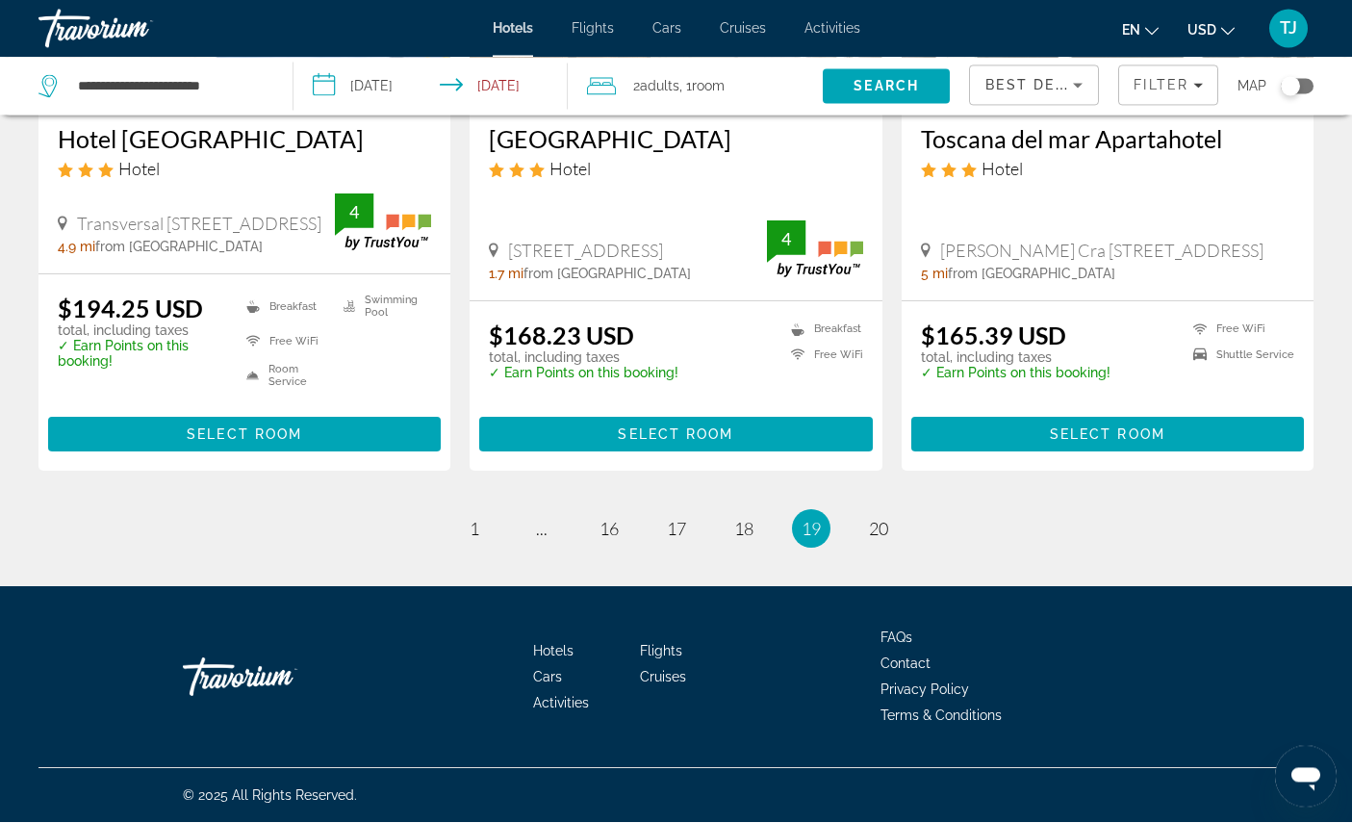
scroll to position [2679, 0]
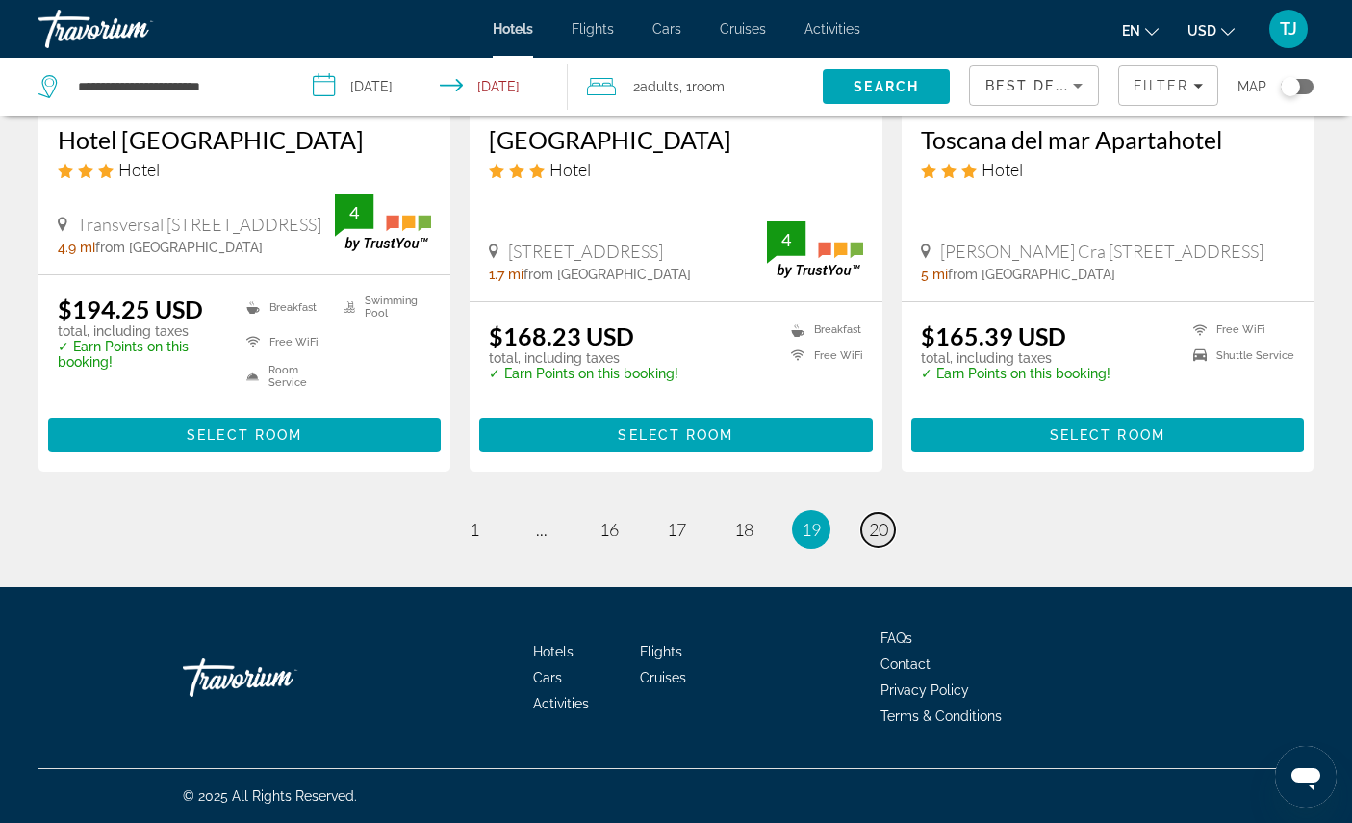
click at [895, 546] on link "page 20" at bounding box center [878, 530] width 34 height 34
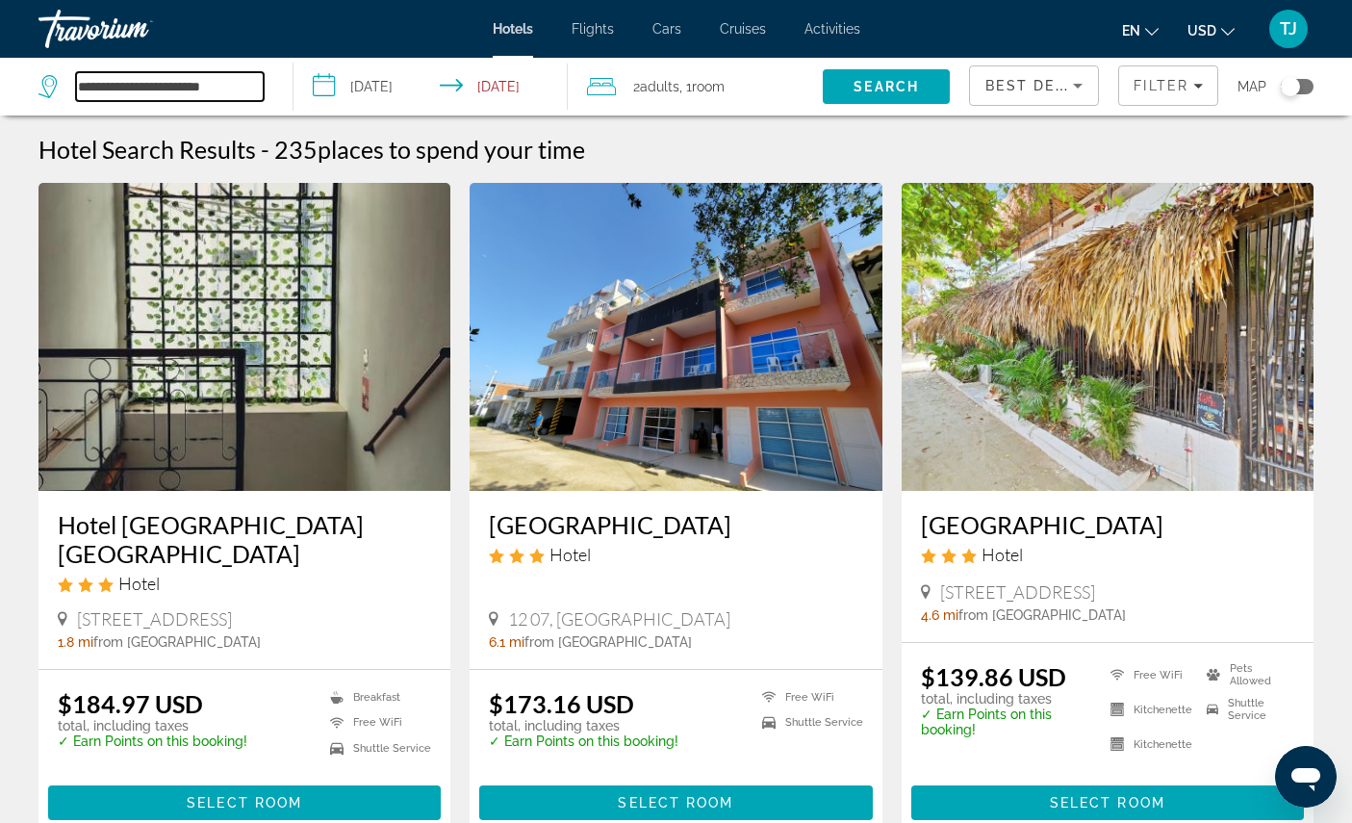
click at [169, 101] on input "**********" at bounding box center [170, 86] width 188 height 29
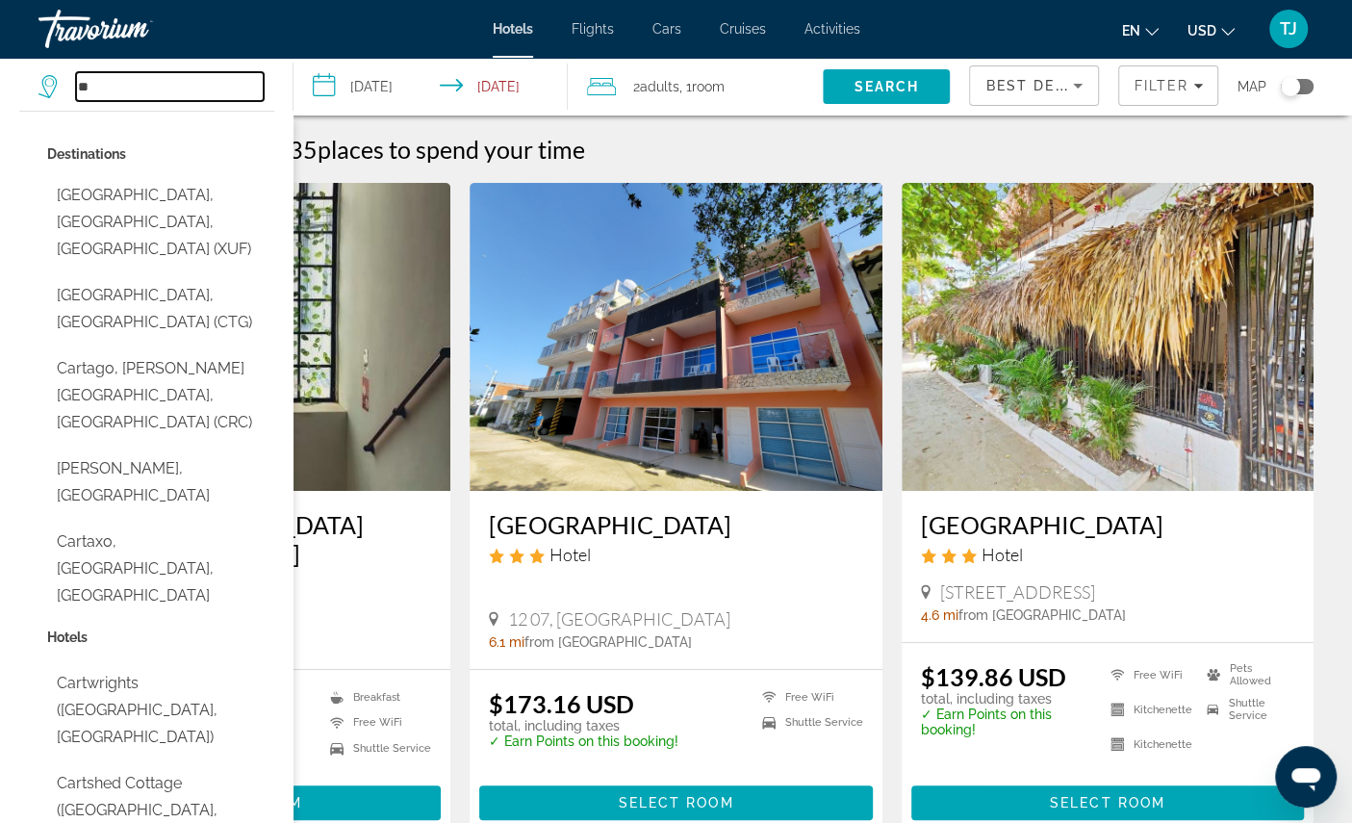
type input "*"
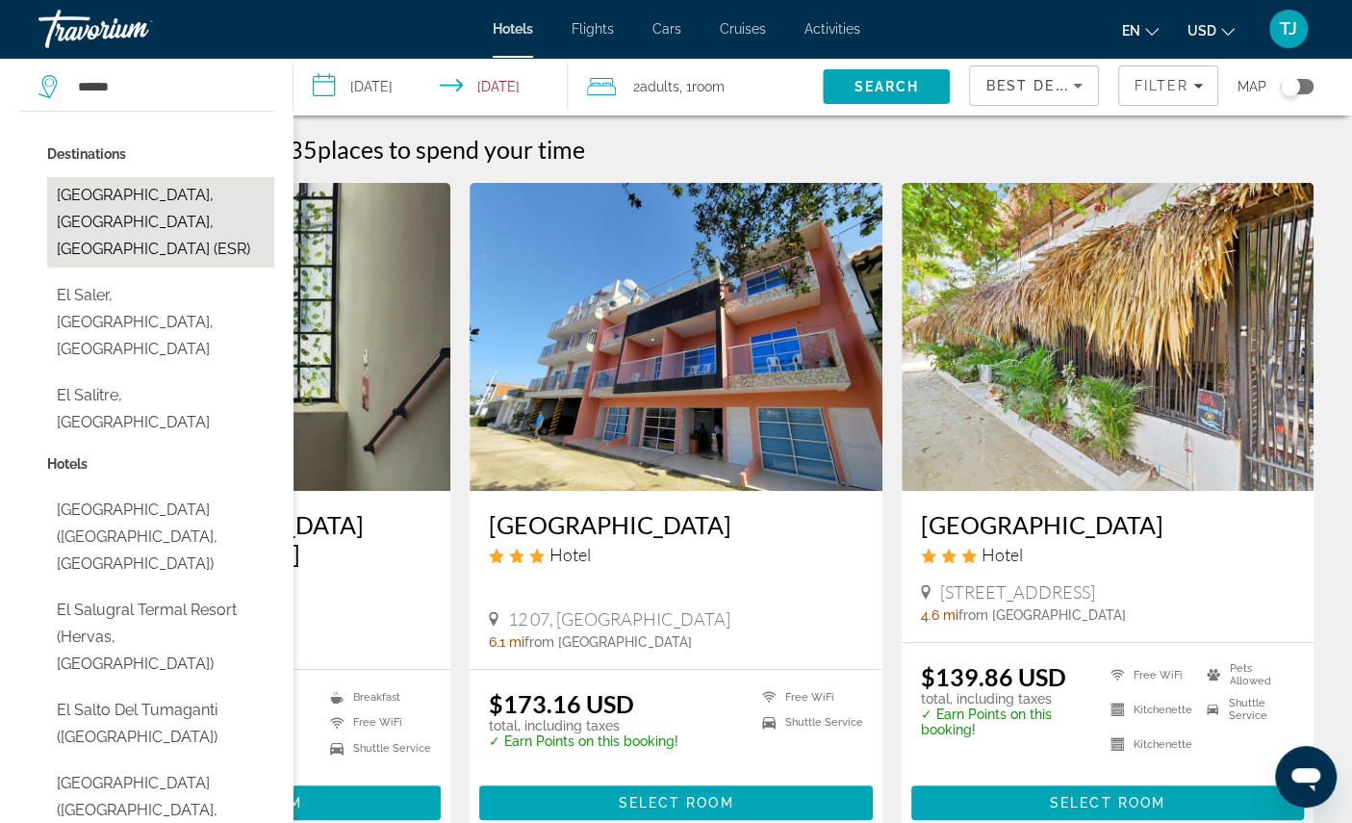
click at [134, 220] on button "El Salvador, Atacama, Chile (ESR)" at bounding box center [160, 222] width 227 height 90
type input "**********"
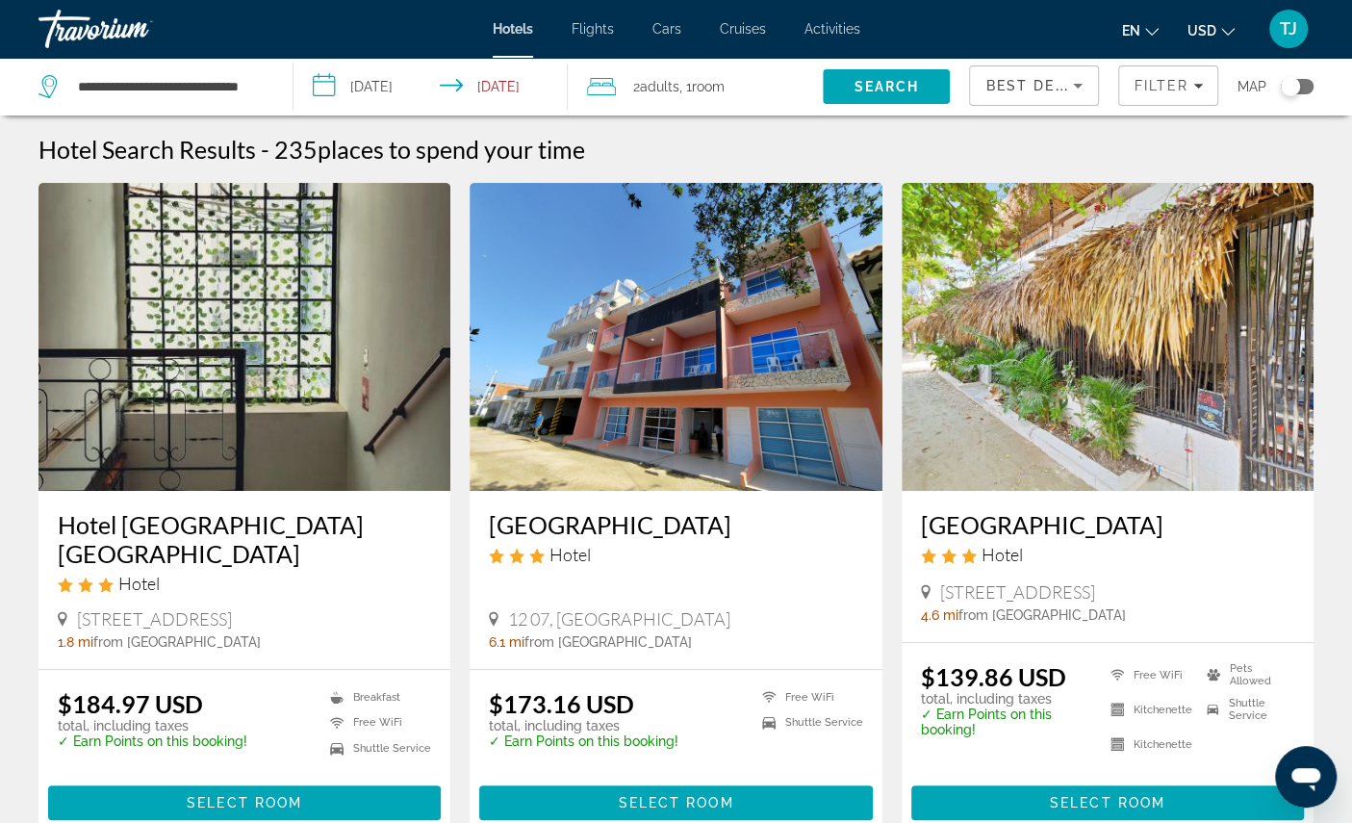
click at [385, 91] on input "**********" at bounding box center [434, 90] width 282 height 64
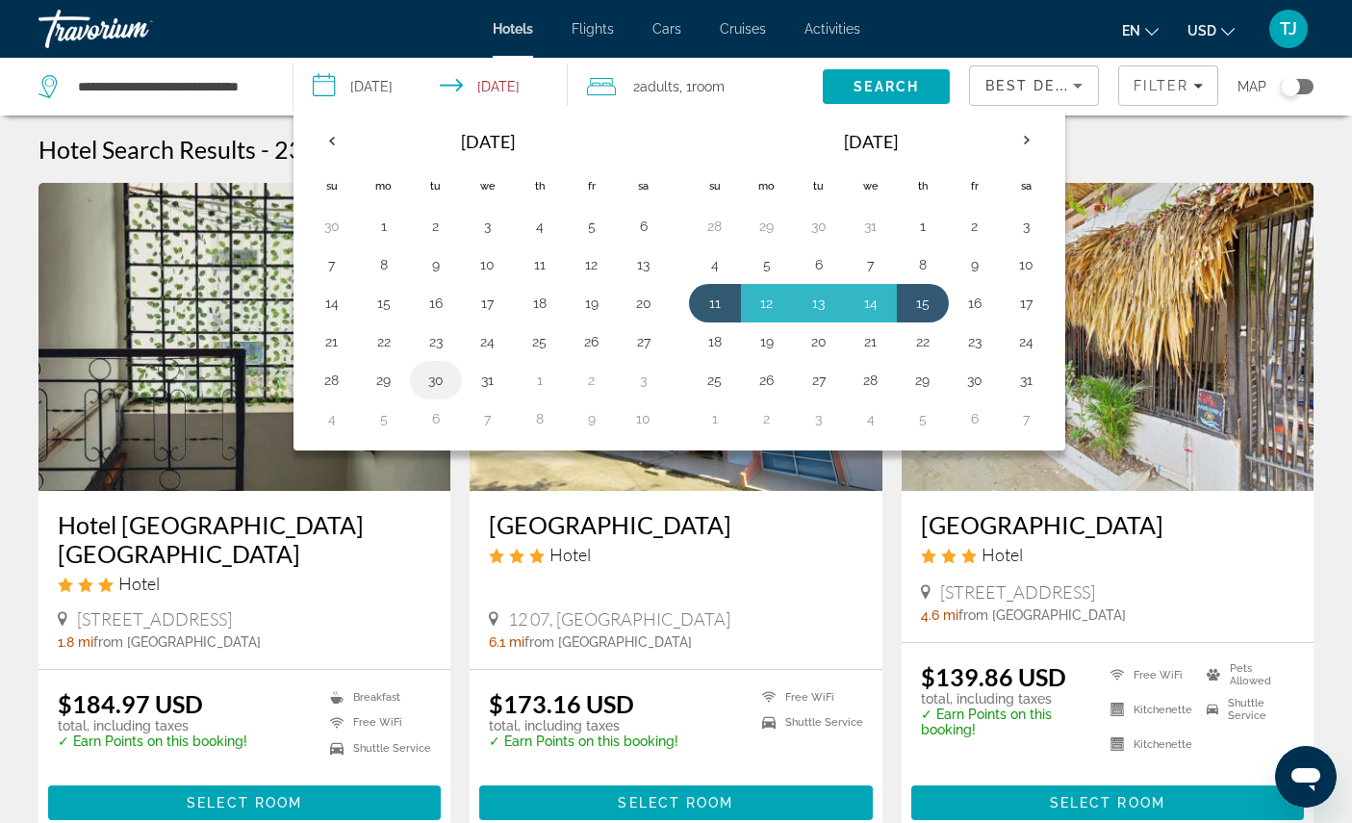
click at [438, 389] on button "30" at bounding box center [435, 380] width 31 height 27
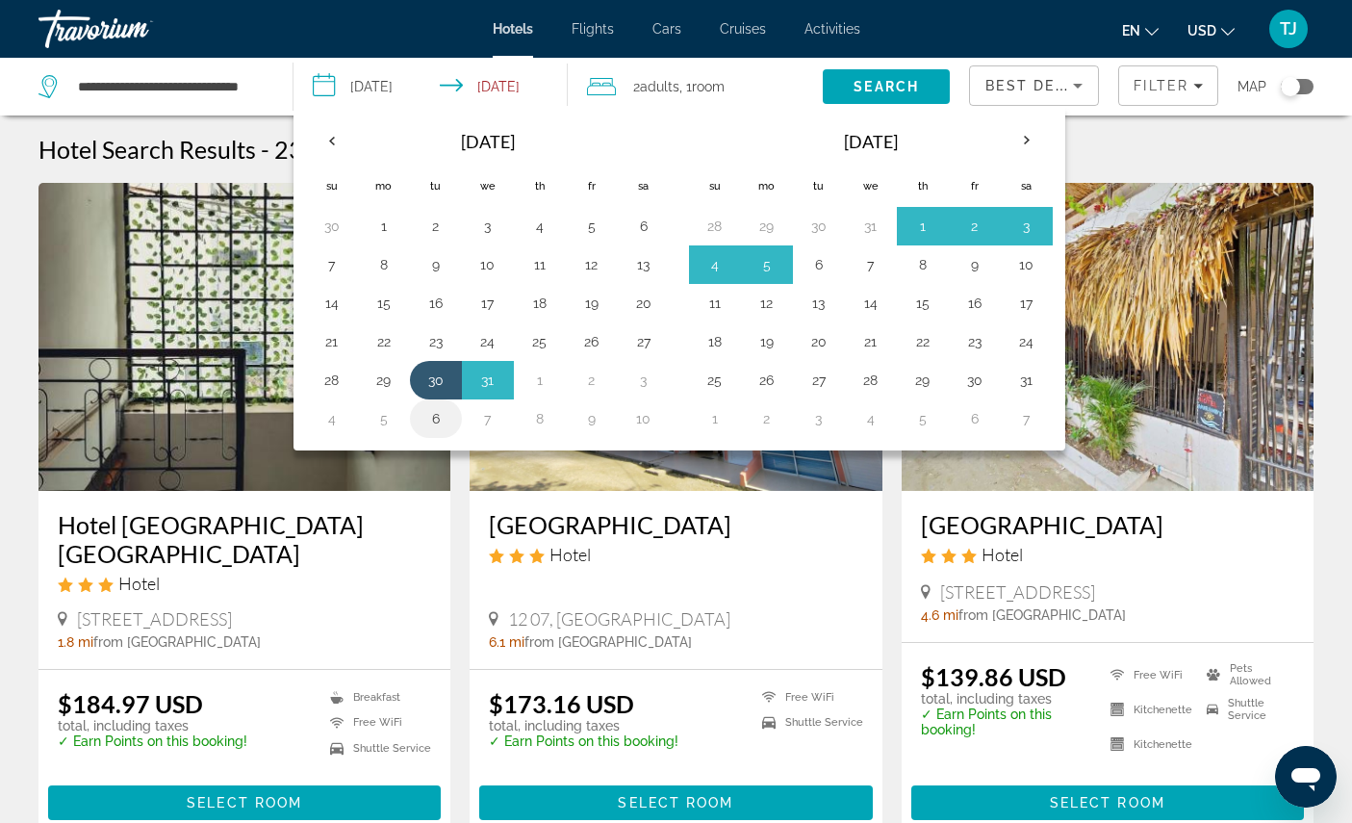
click at [432, 432] on button "6" at bounding box center [435, 418] width 31 height 27
type input "**********"
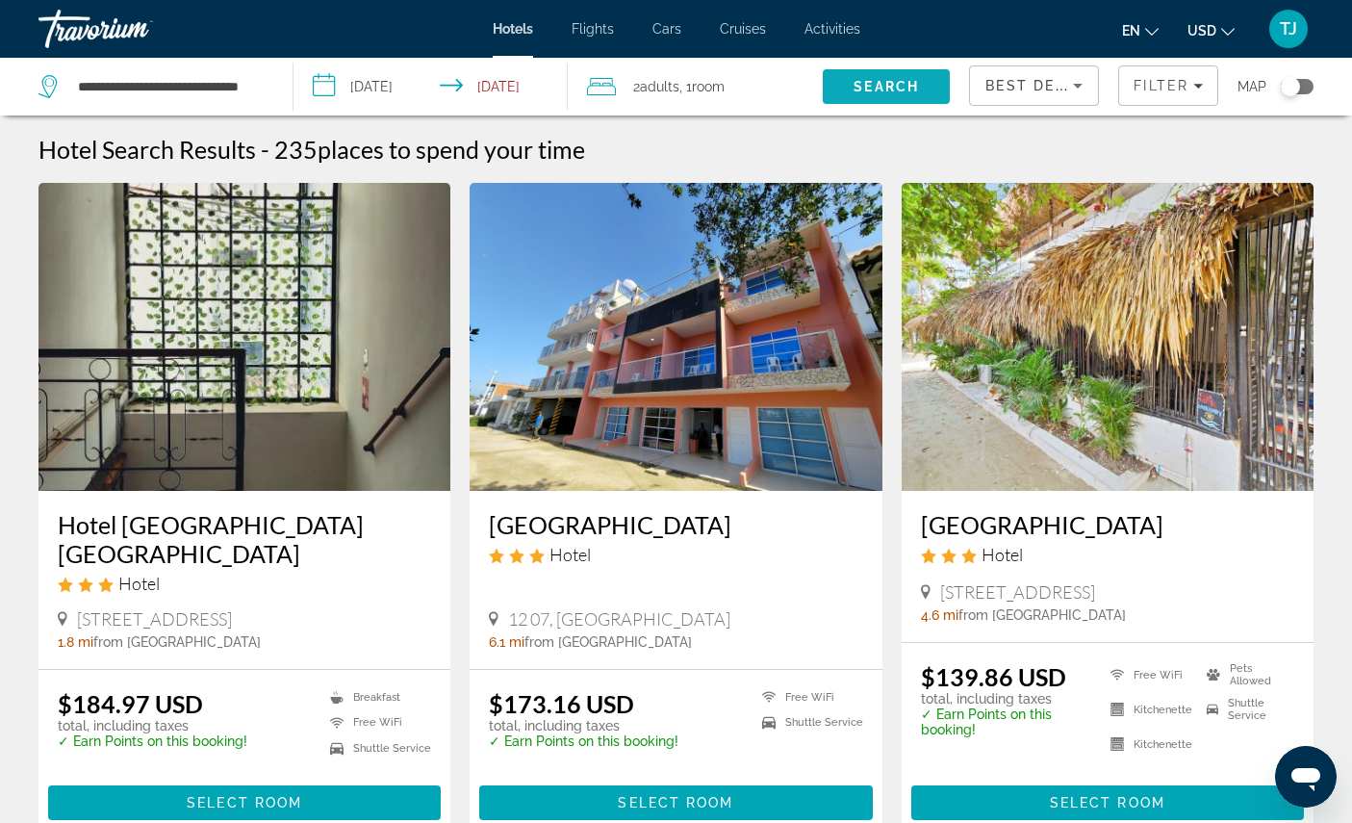
click at [861, 110] on span "Search" at bounding box center [886, 87] width 127 height 46
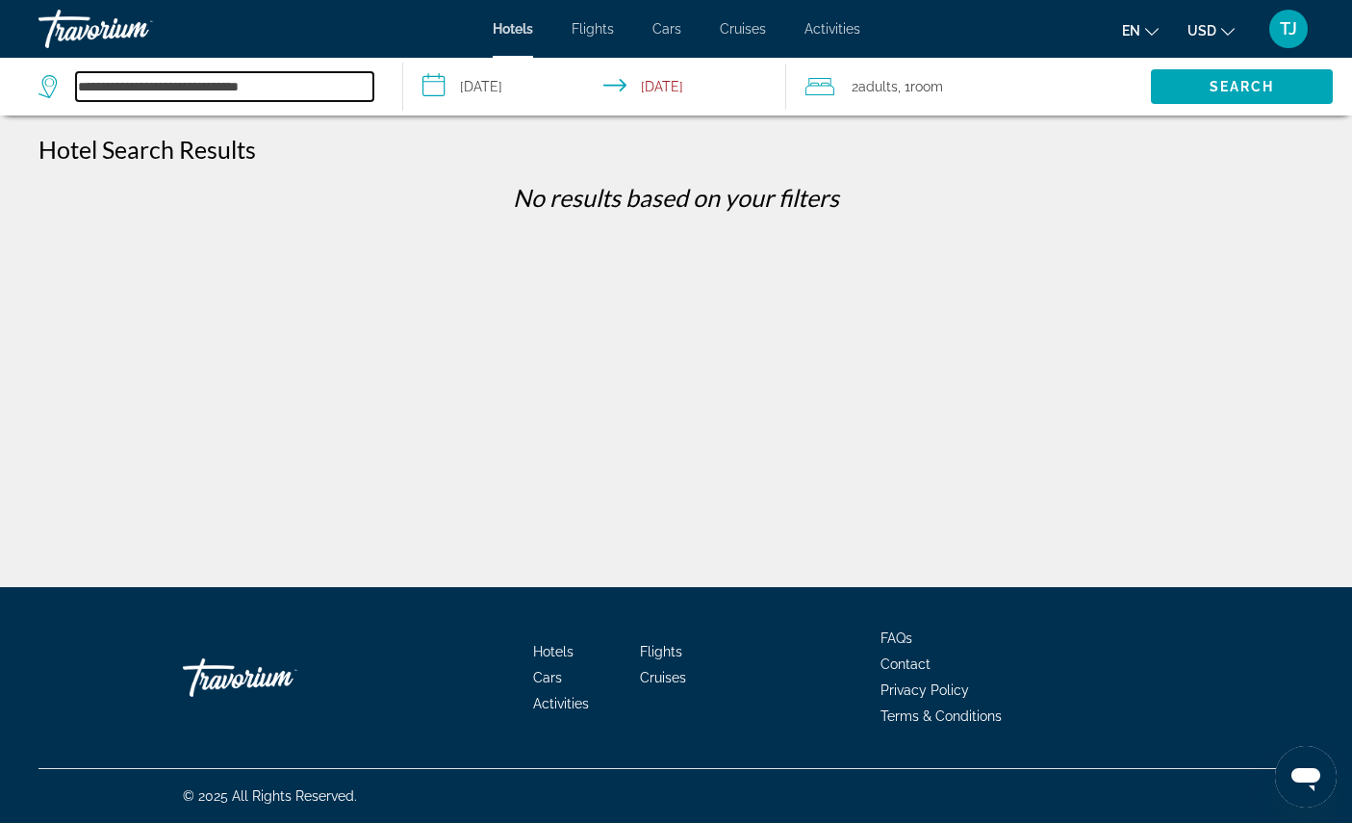
click at [216, 98] on input "**********" at bounding box center [224, 86] width 297 height 29
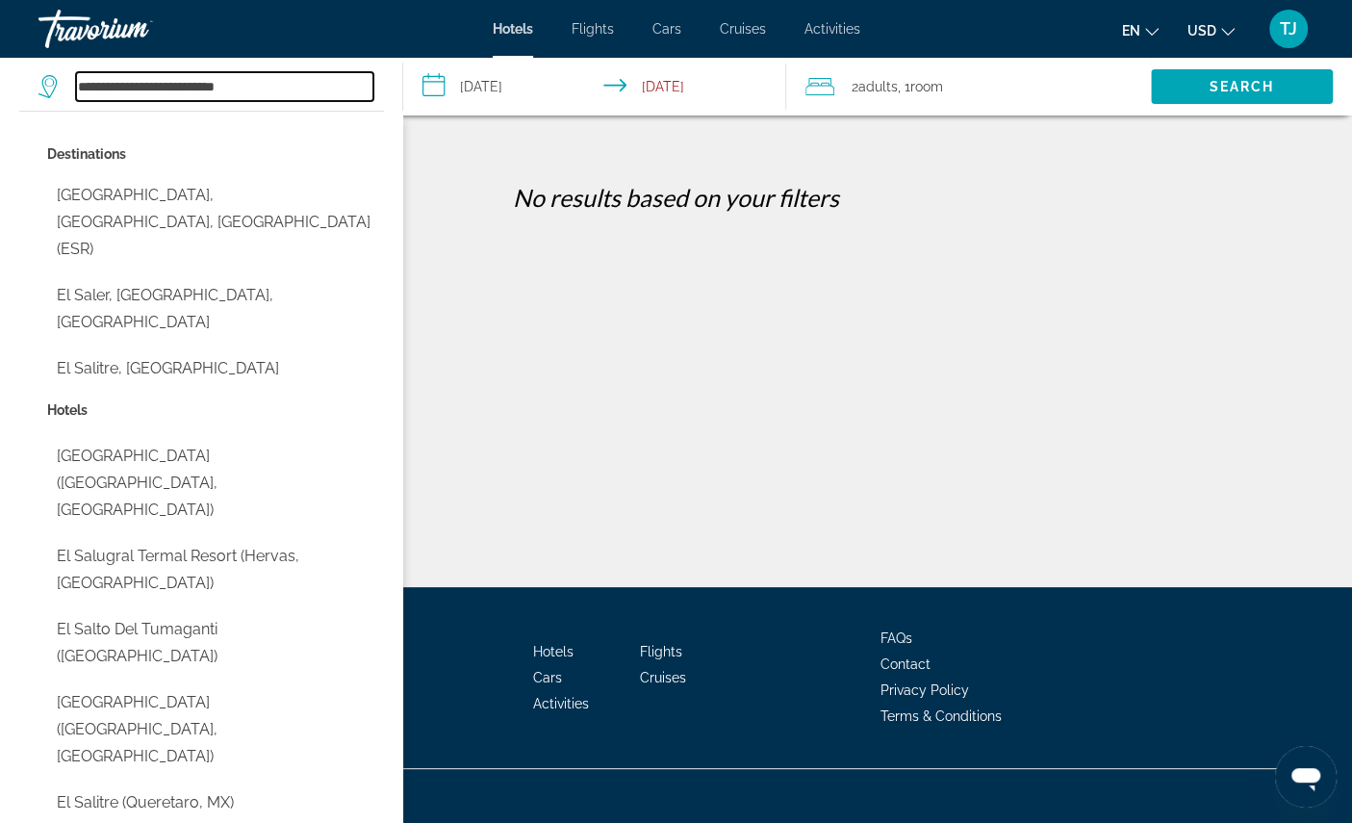
click at [301, 100] on input "**********" at bounding box center [224, 86] width 297 height 29
type input "*"
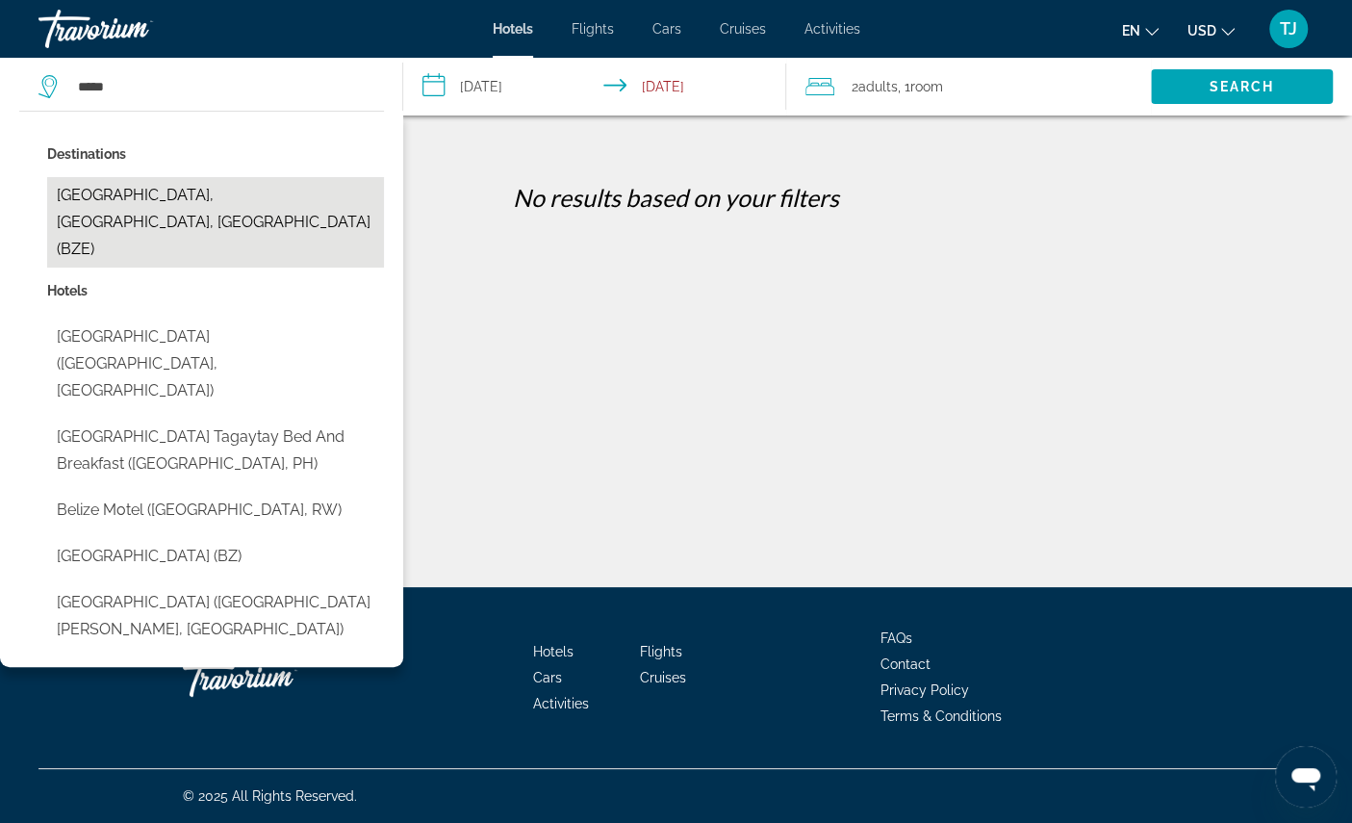
click at [167, 206] on button "Belize City, Belize, Belize (BZE)" at bounding box center [215, 222] width 337 height 90
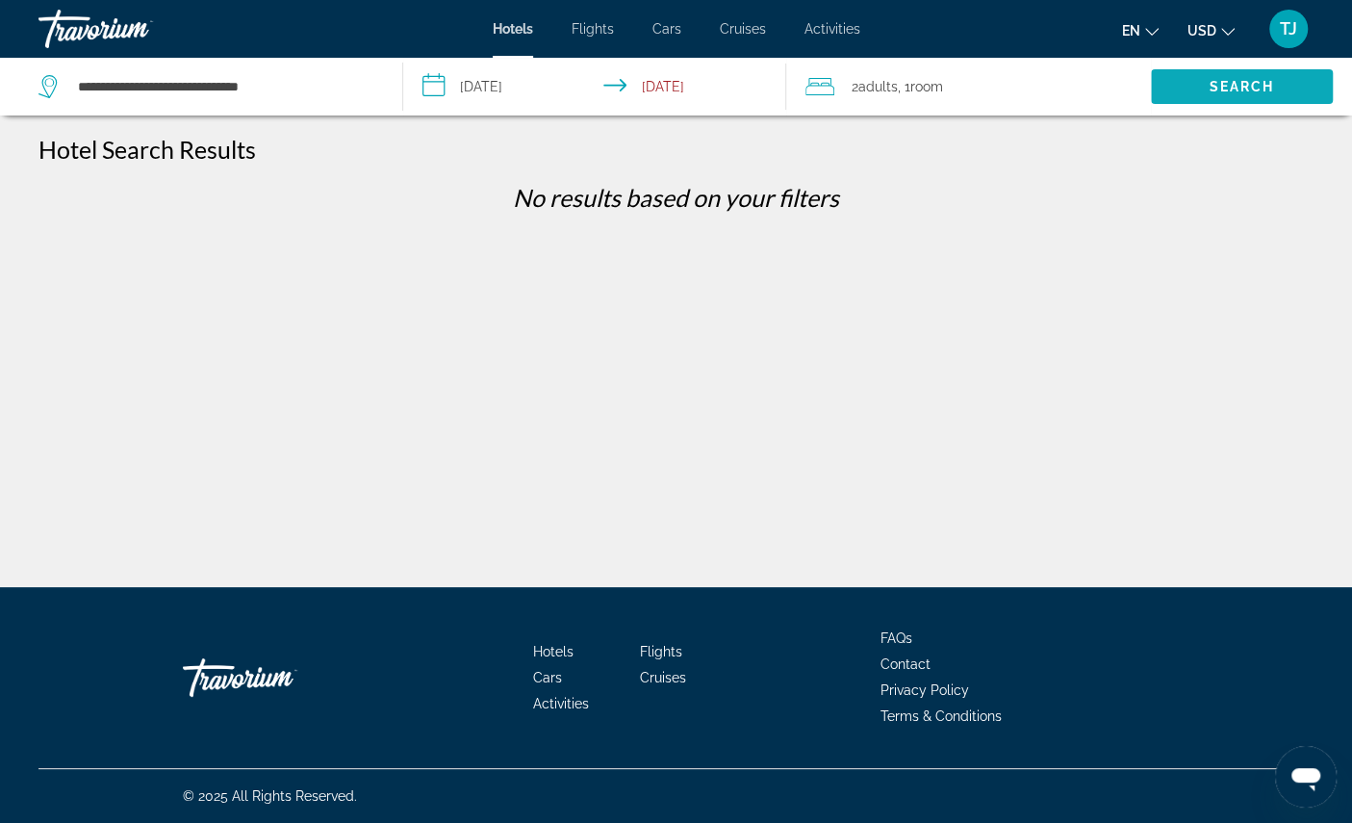
click at [1252, 94] on span "Search" at bounding box center [1241, 86] width 65 height 15
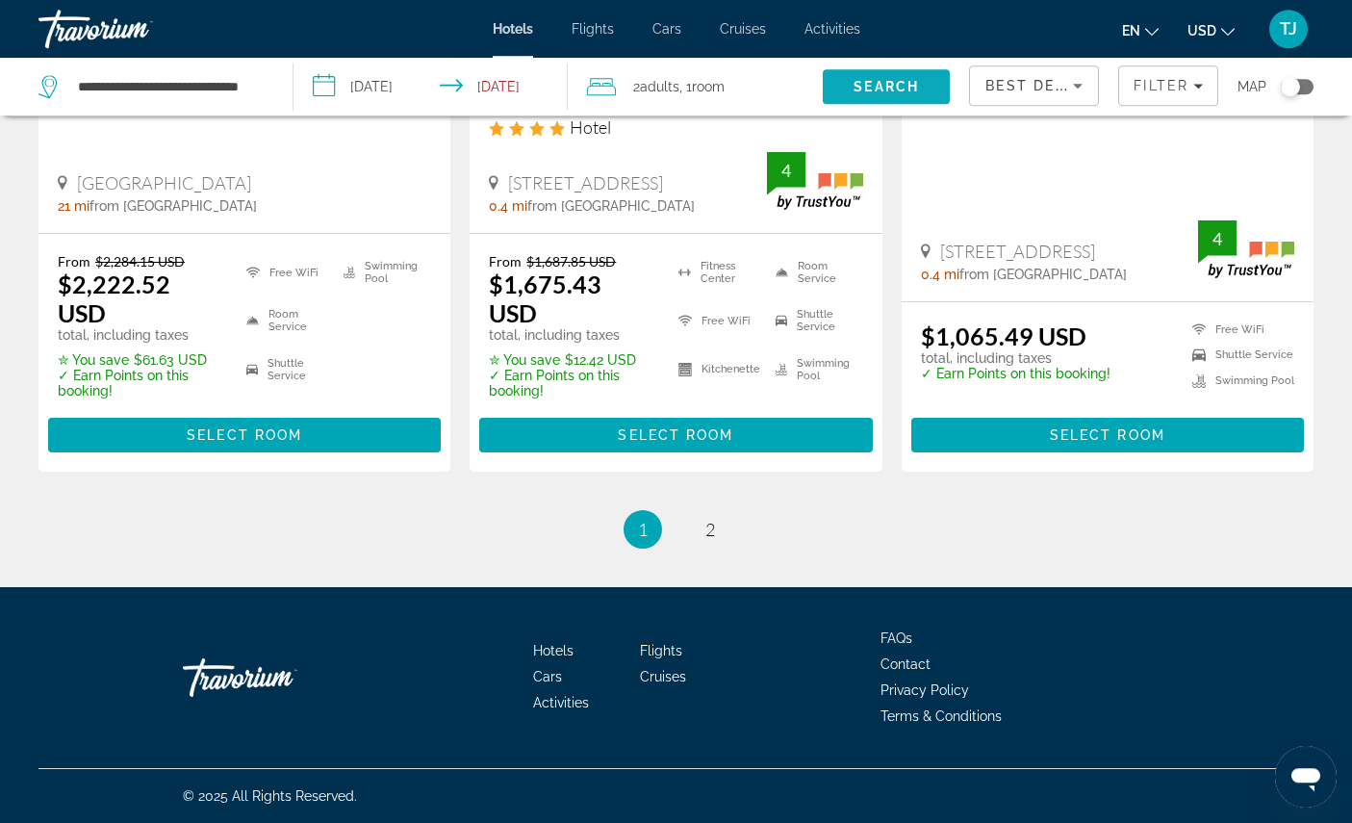
scroll to position [3030, 0]
click at [706, 546] on link "page 2" at bounding box center [710, 529] width 34 height 34
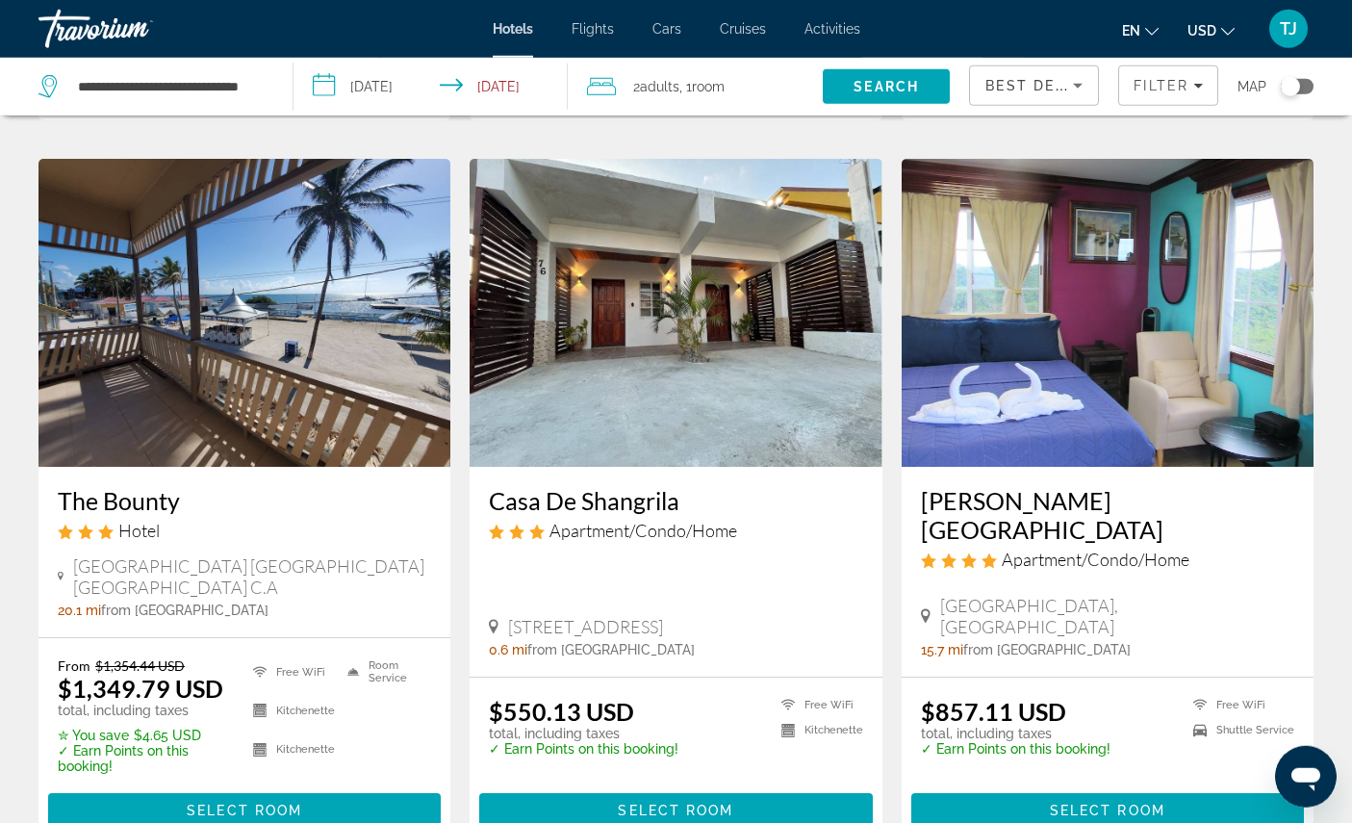
scroll to position [770, 0]
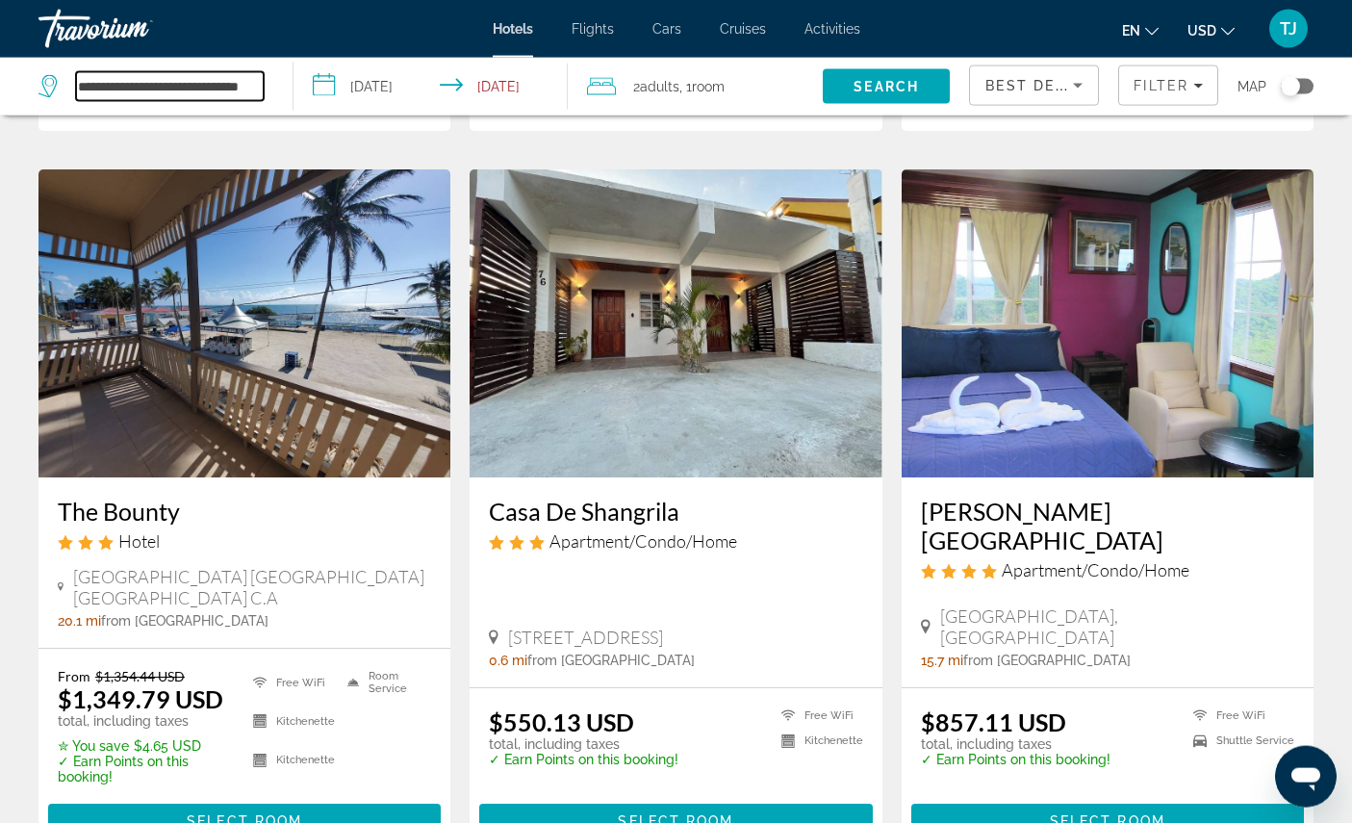
click at [251, 100] on input "**********" at bounding box center [170, 86] width 188 height 29
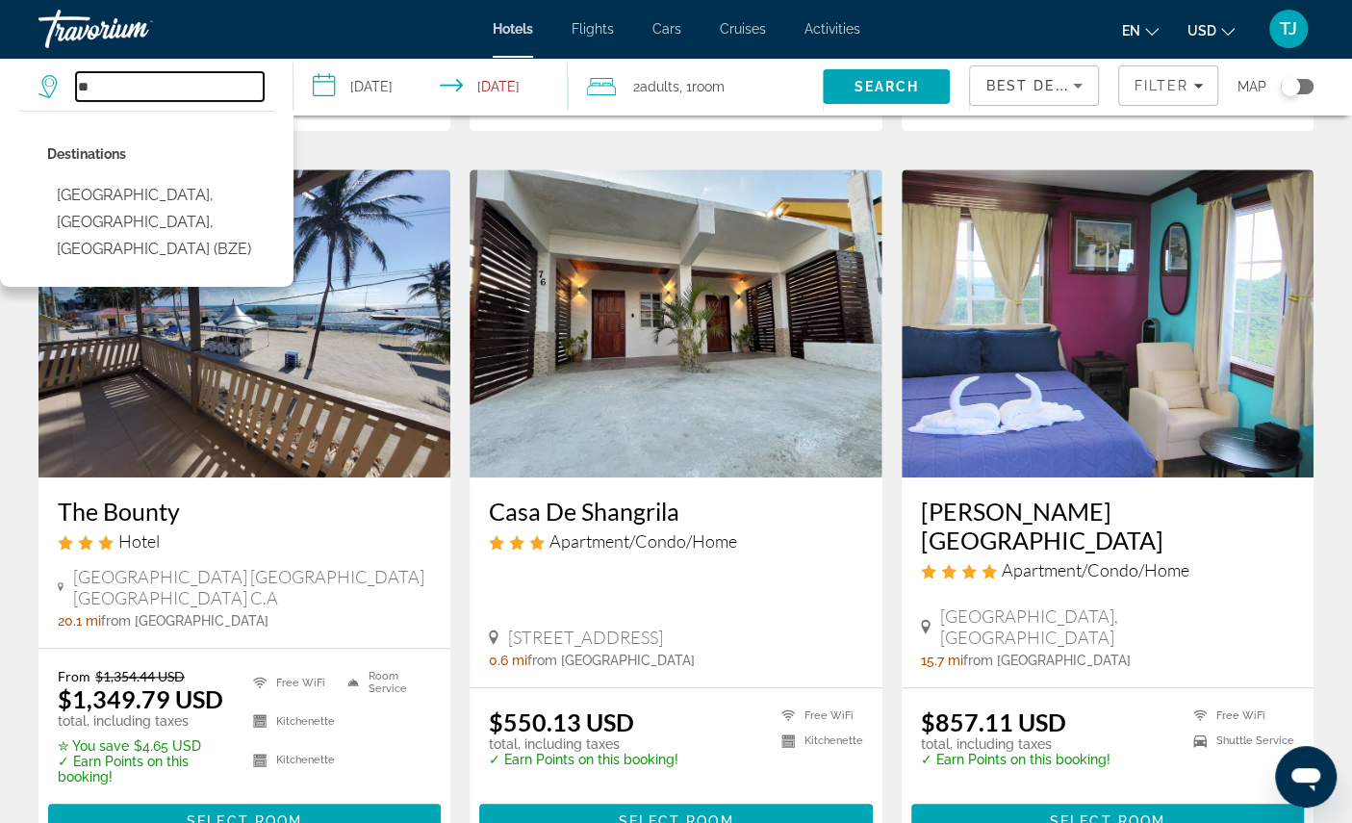
type input "*"
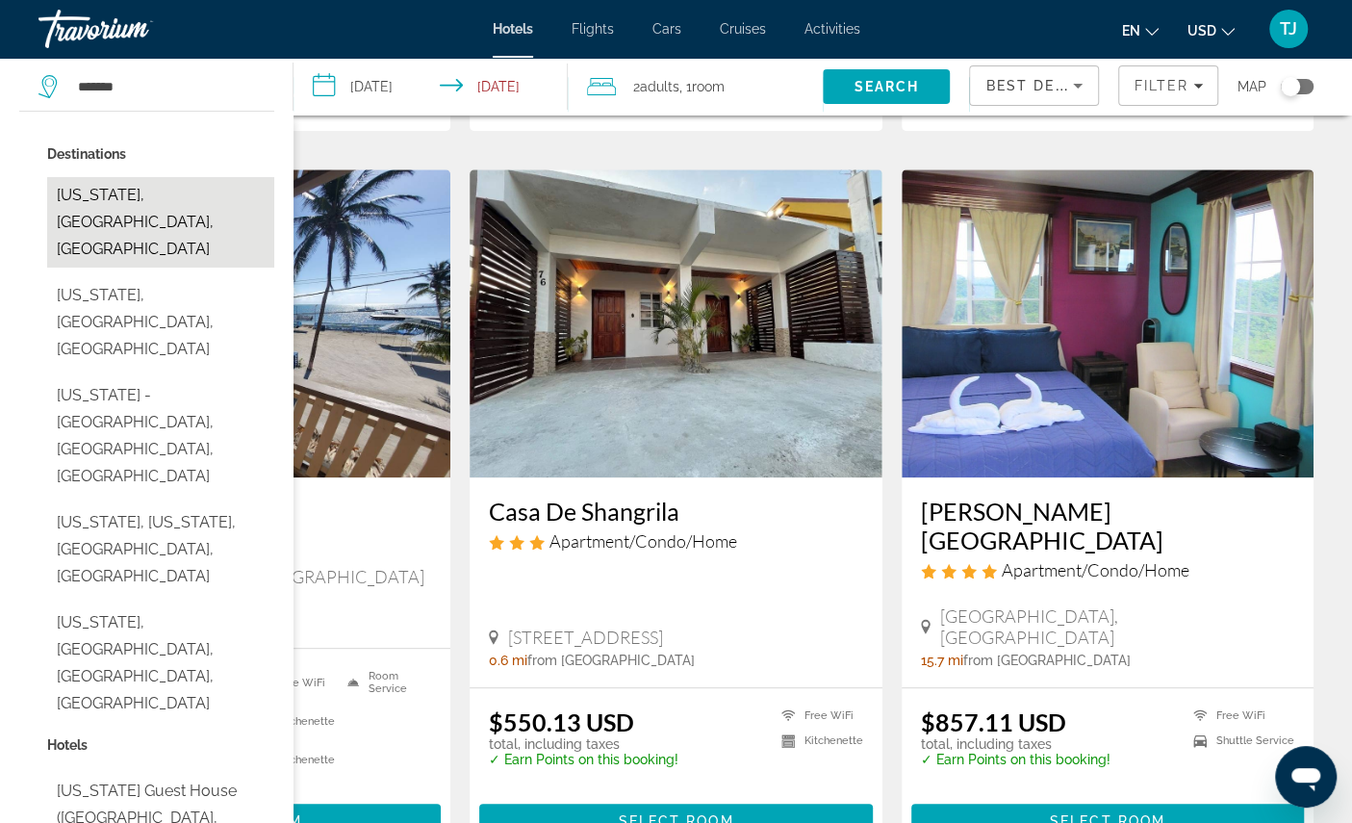
click at [106, 227] on button "[US_STATE], [GEOGRAPHIC_DATA], [GEOGRAPHIC_DATA]" at bounding box center [160, 222] width 227 height 90
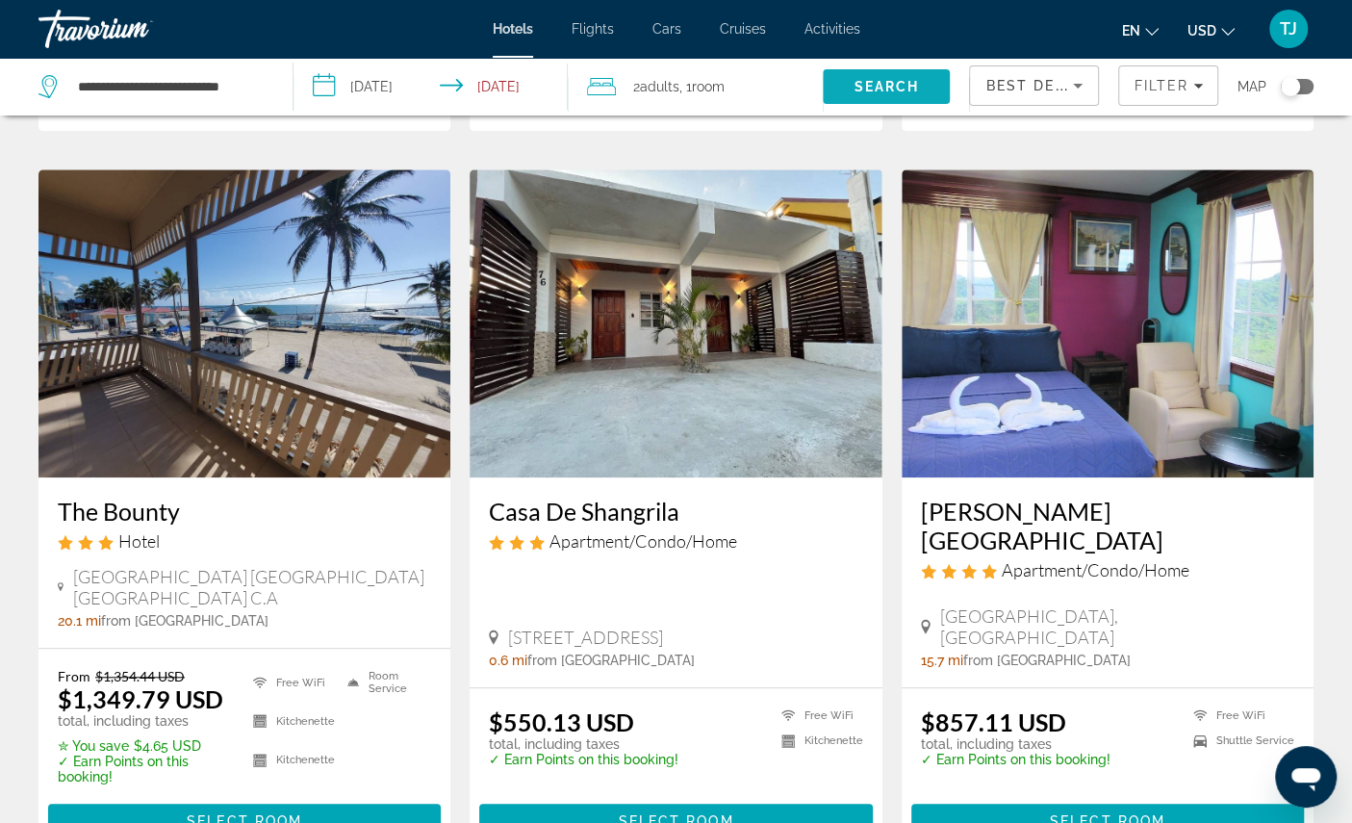
click at [843, 106] on span "Search" at bounding box center [886, 87] width 127 height 46
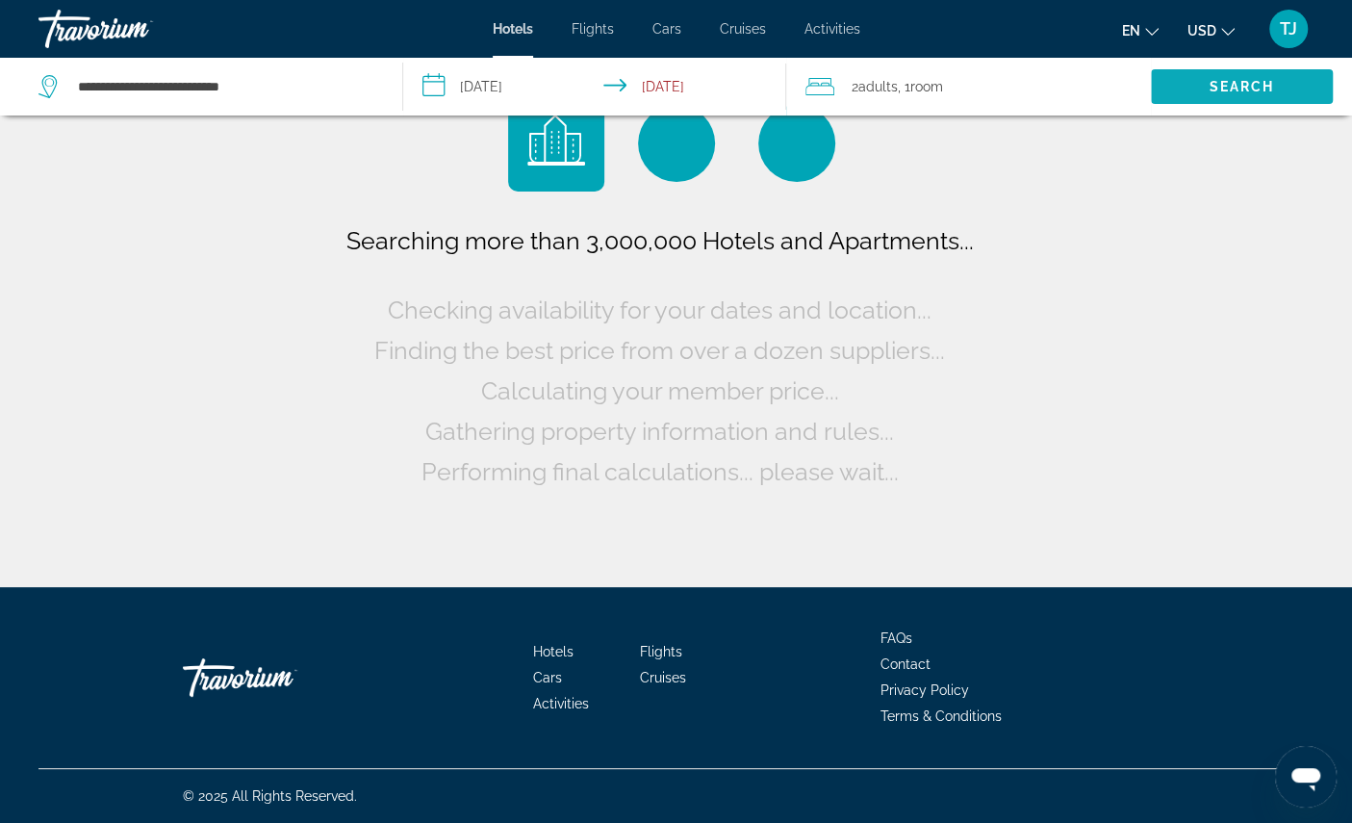
scroll to position [72, 0]
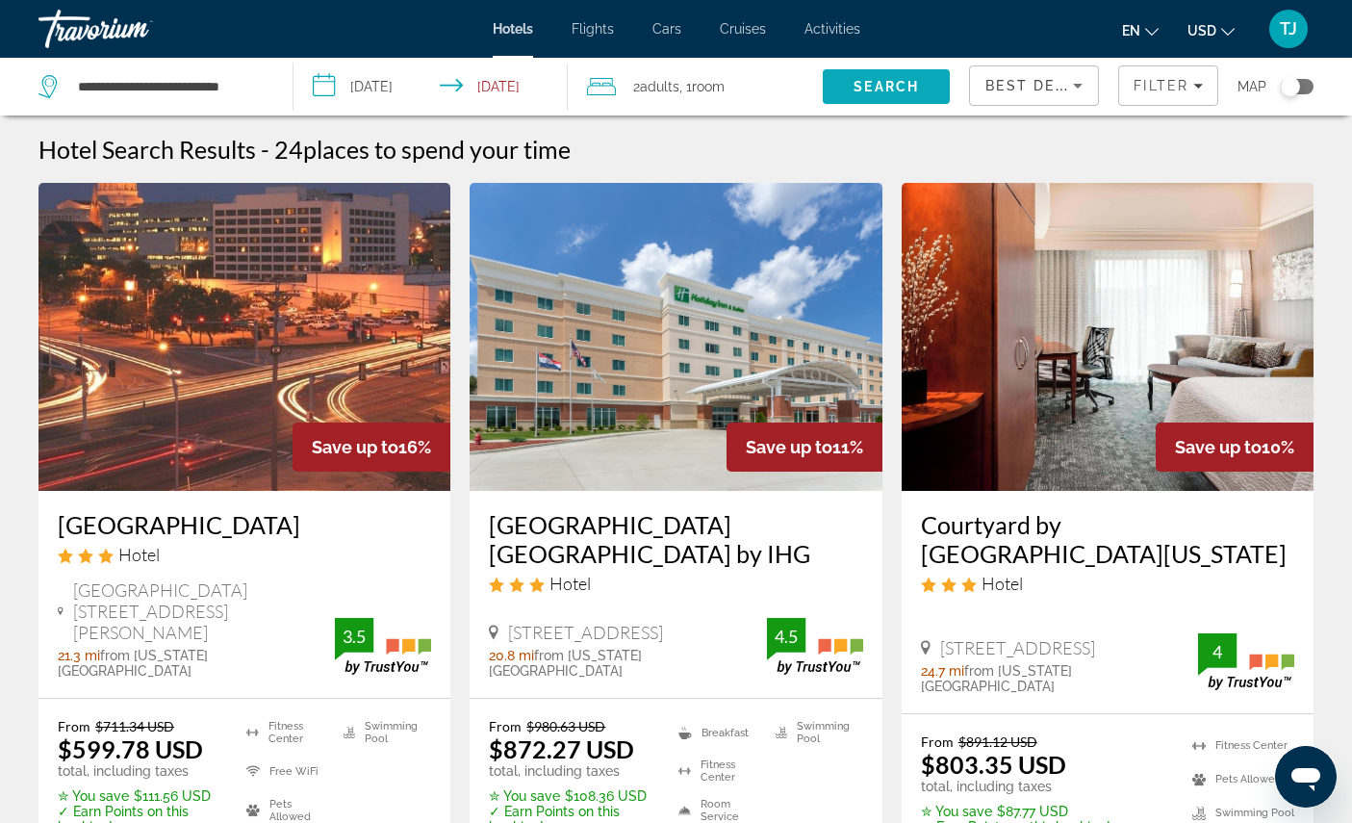
scroll to position [72, 0]
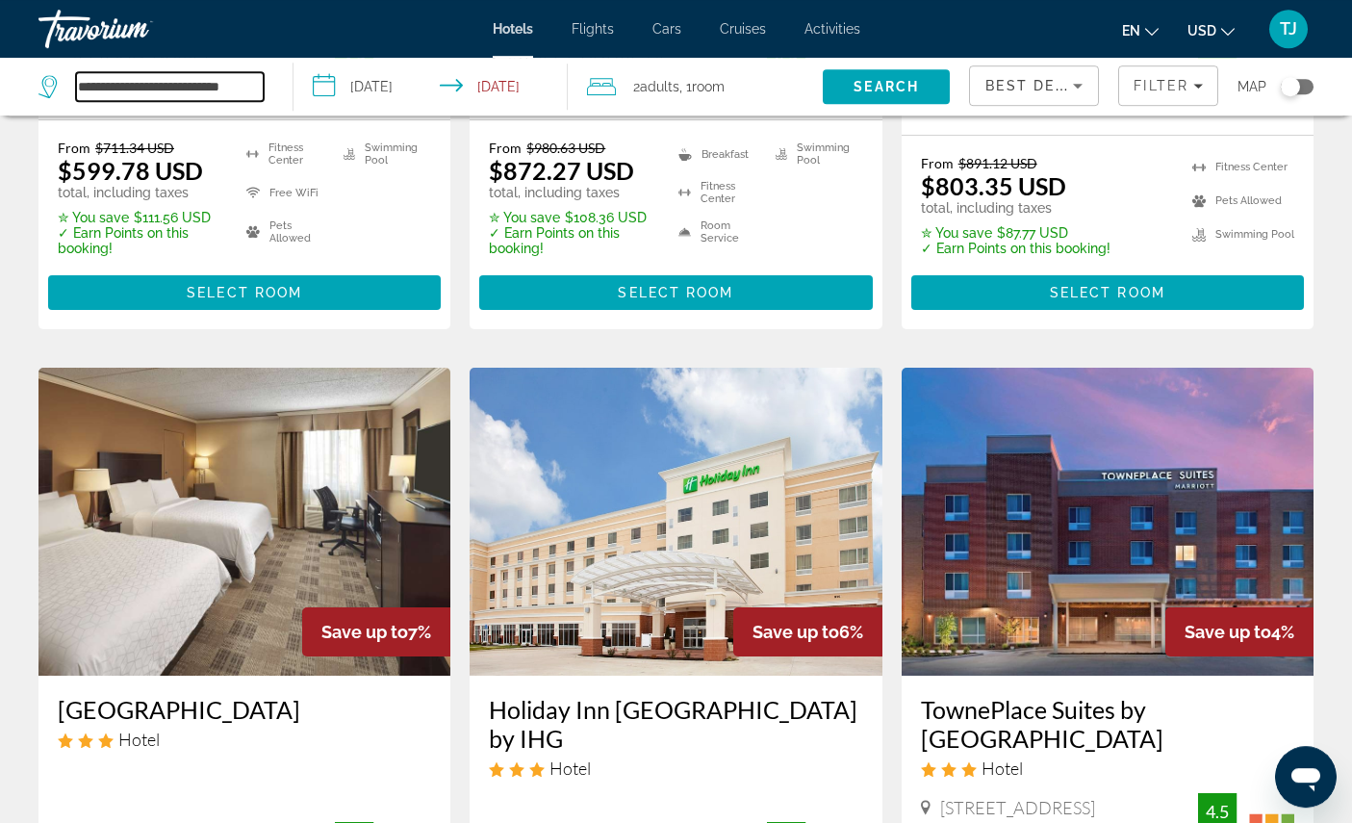
click at [167, 101] on input "**********" at bounding box center [170, 86] width 188 height 29
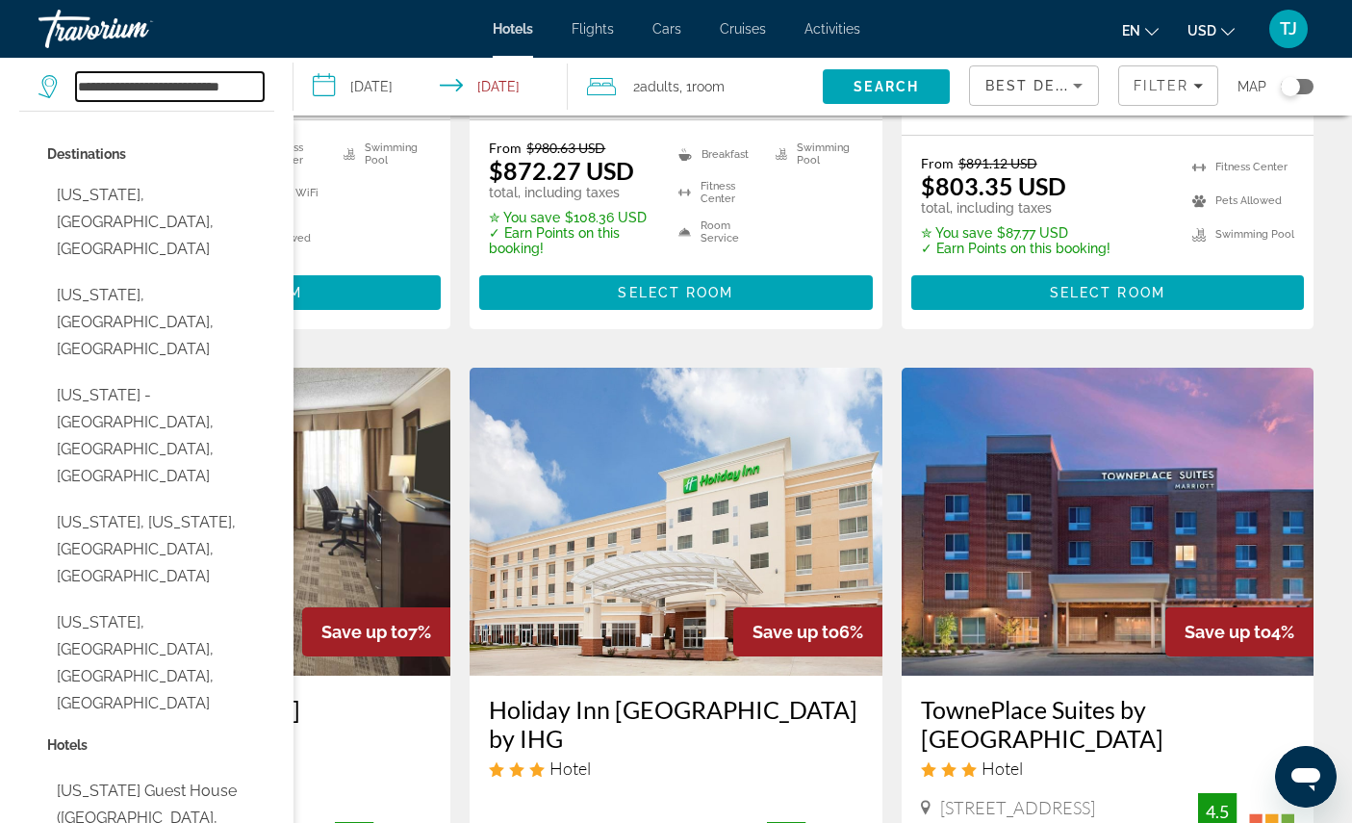
scroll to position [578, 0]
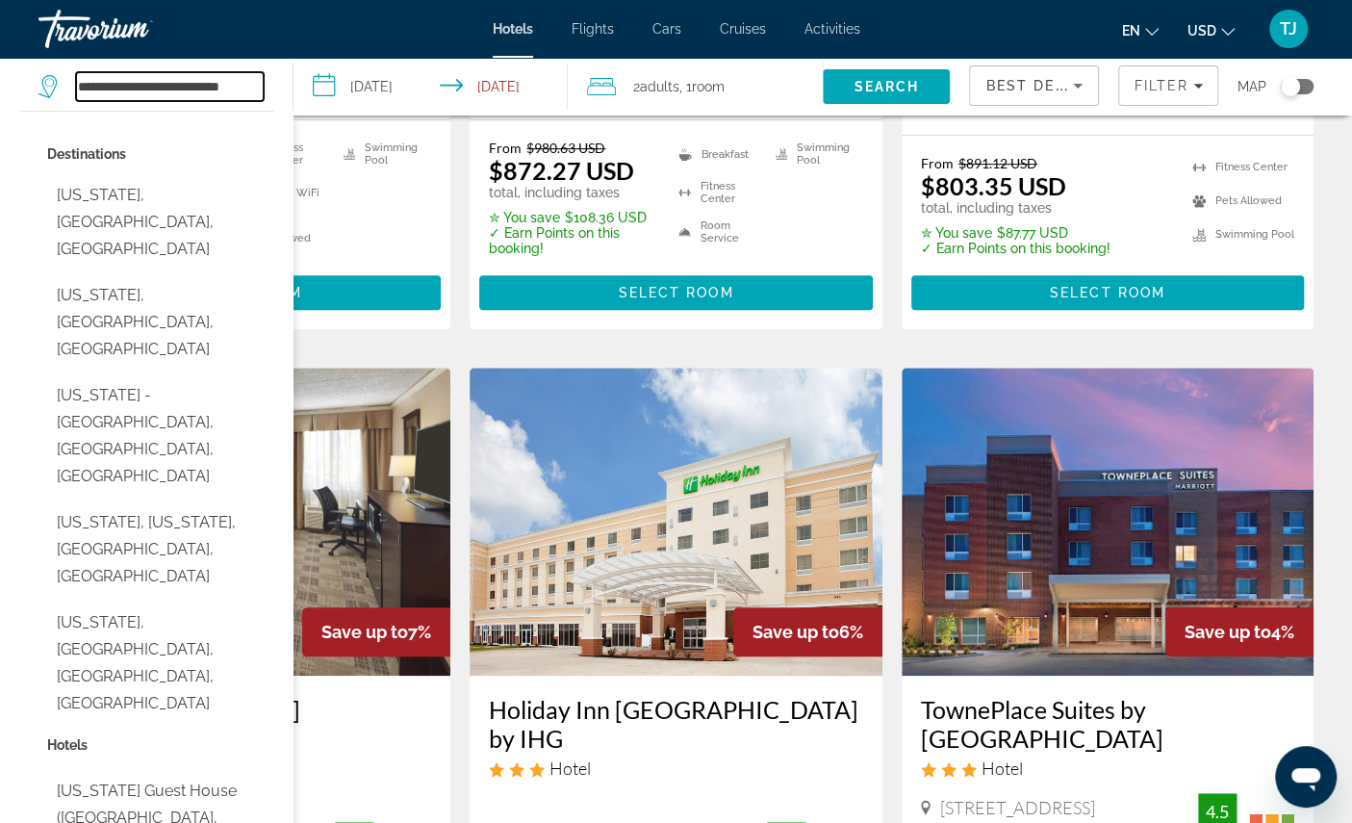
click at [175, 101] on input "**********" at bounding box center [170, 86] width 188 height 29
click at [166, 101] on input "**********" at bounding box center [170, 86] width 188 height 29
click at [151, 94] on input "**********" at bounding box center [170, 86] width 188 height 29
click at [211, 96] on input "**********" at bounding box center [170, 86] width 188 height 29
type input "*"
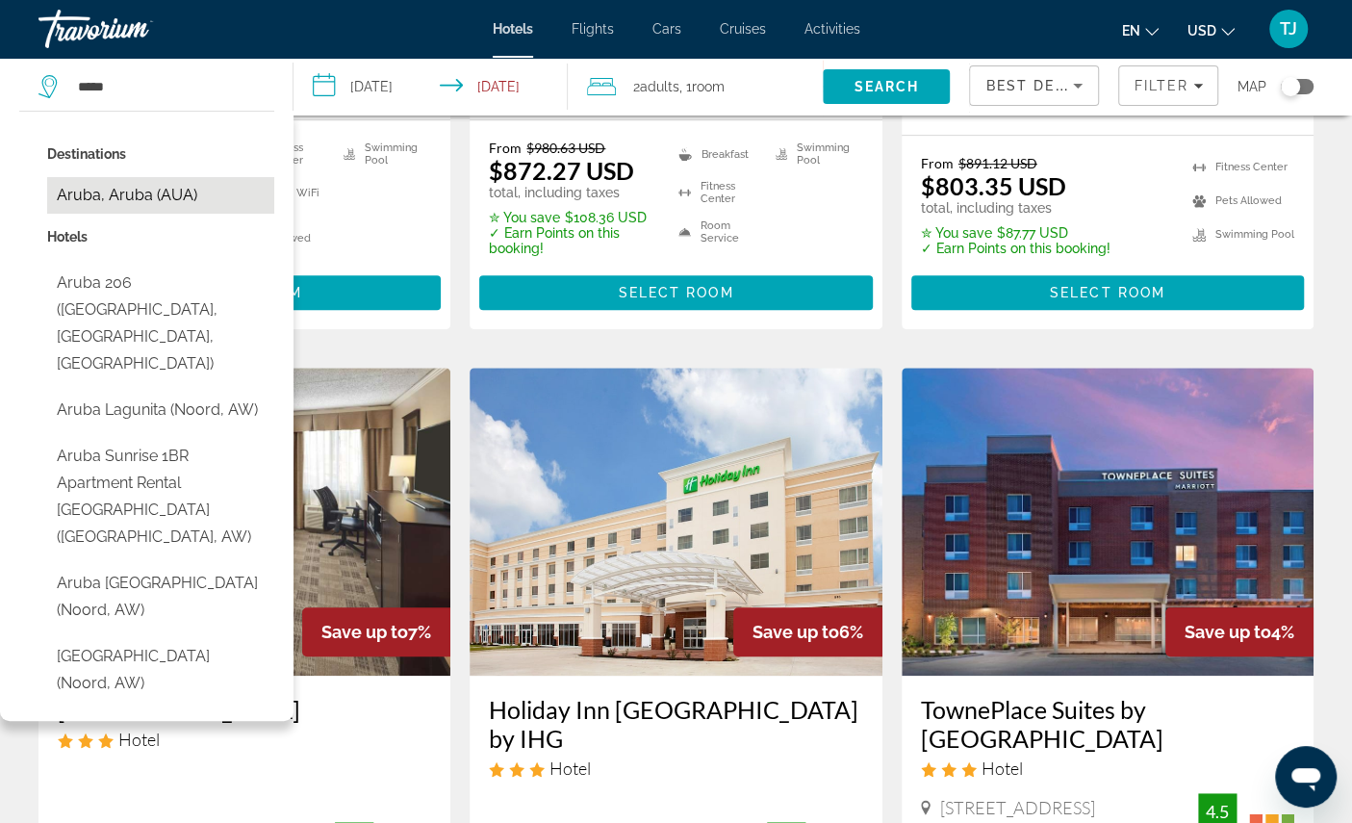
click at [163, 214] on button "Aruba, Aruba (AUA)" at bounding box center [160, 195] width 227 height 37
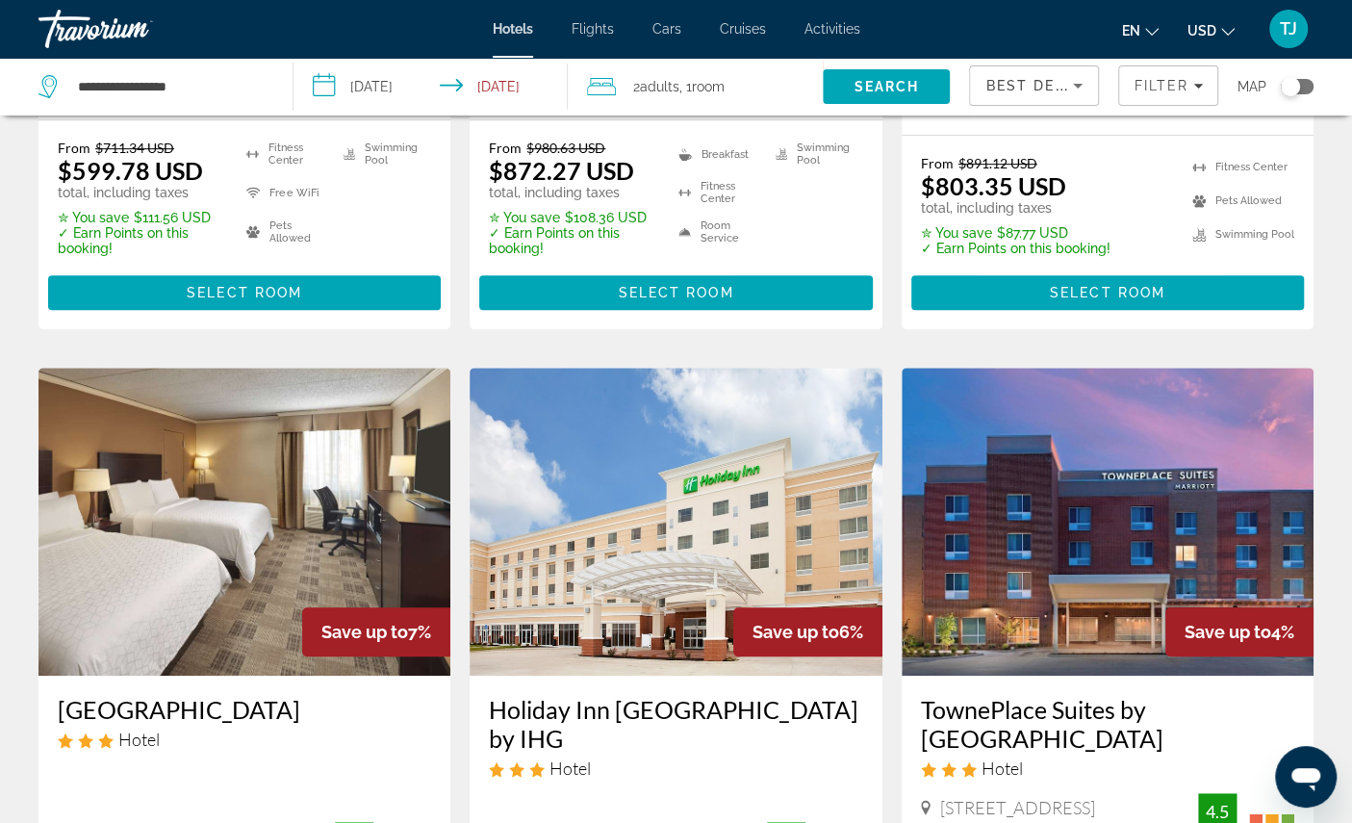
click at [163, 156] on del "$711.34 USD" at bounding box center [134, 148] width 79 height 16
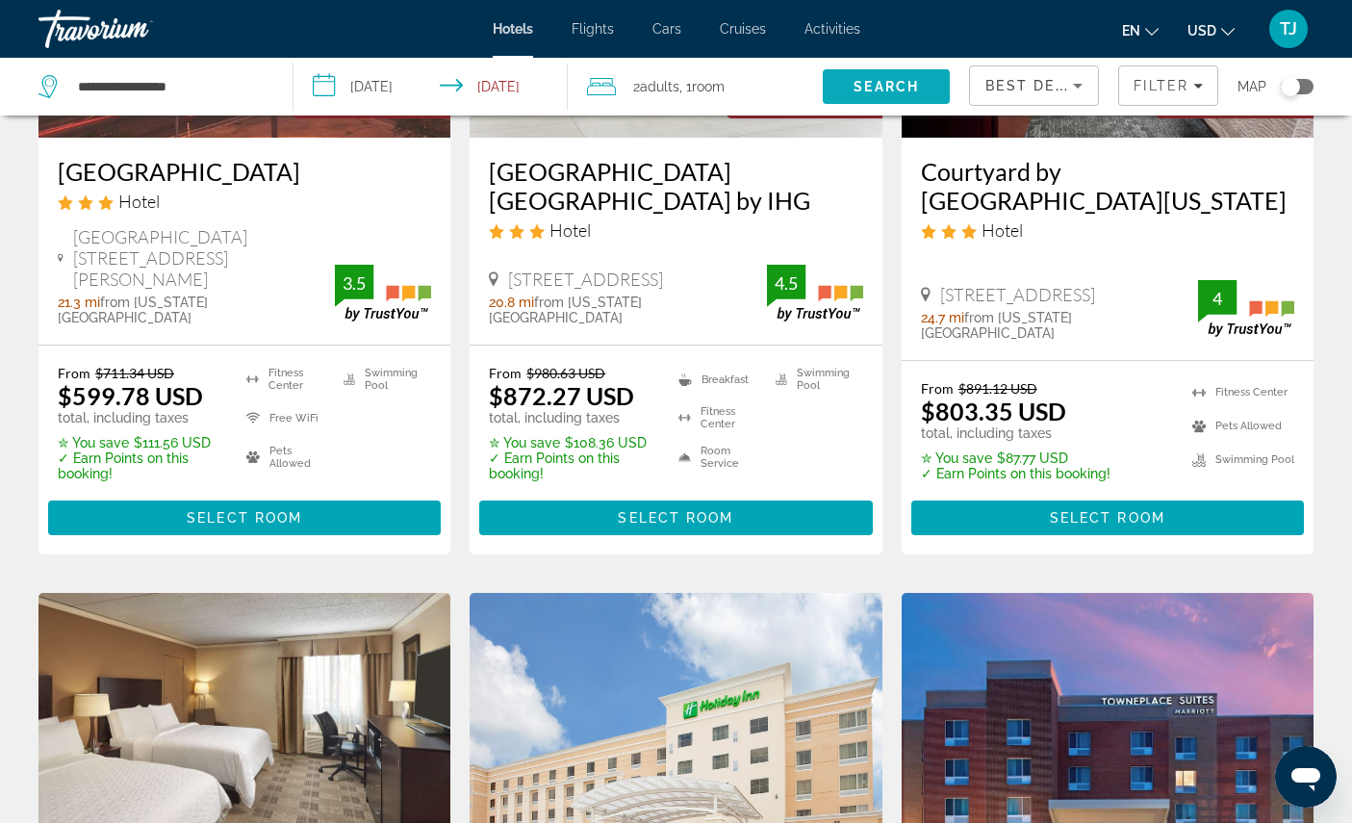
click at [870, 77] on span "Search" at bounding box center [886, 87] width 127 height 46
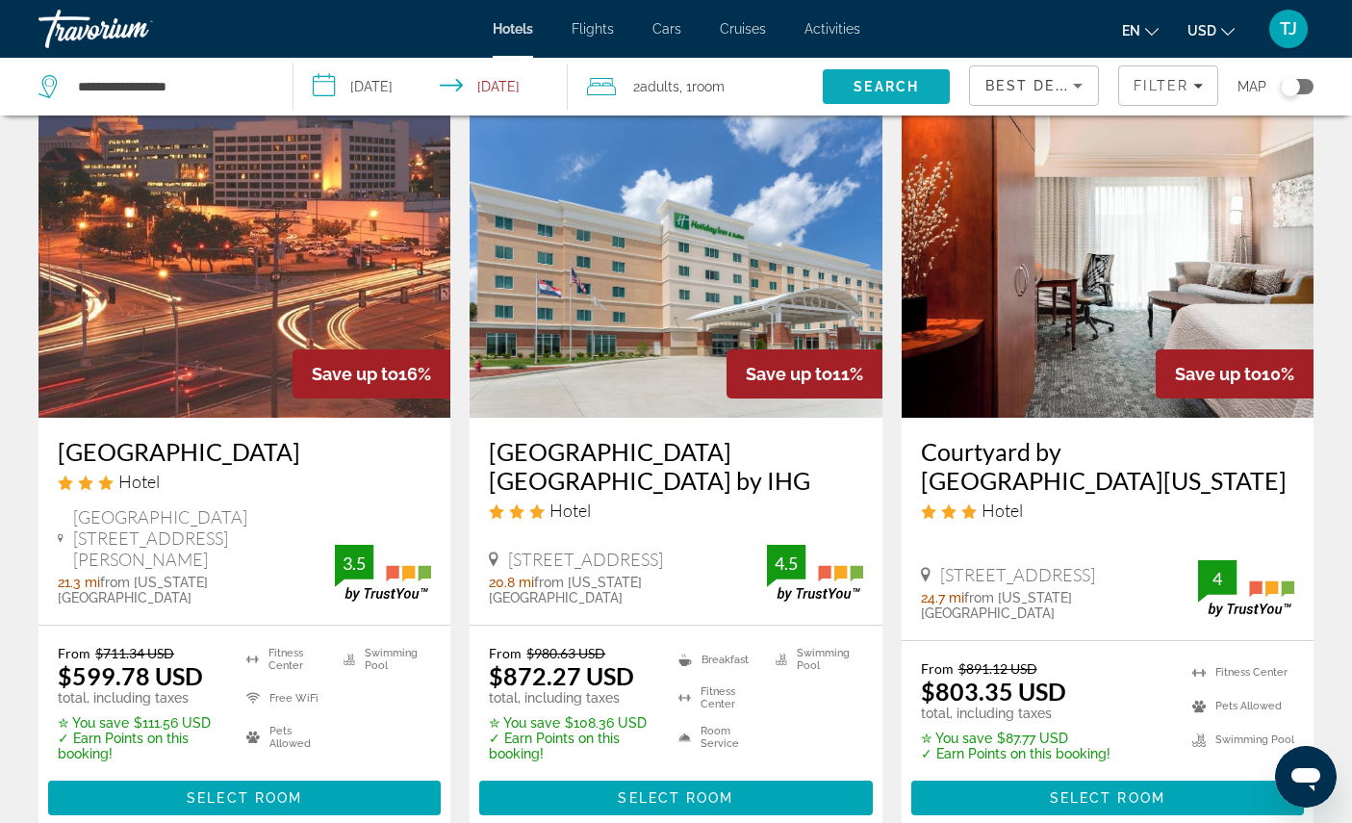
scroll to position [72, 0]
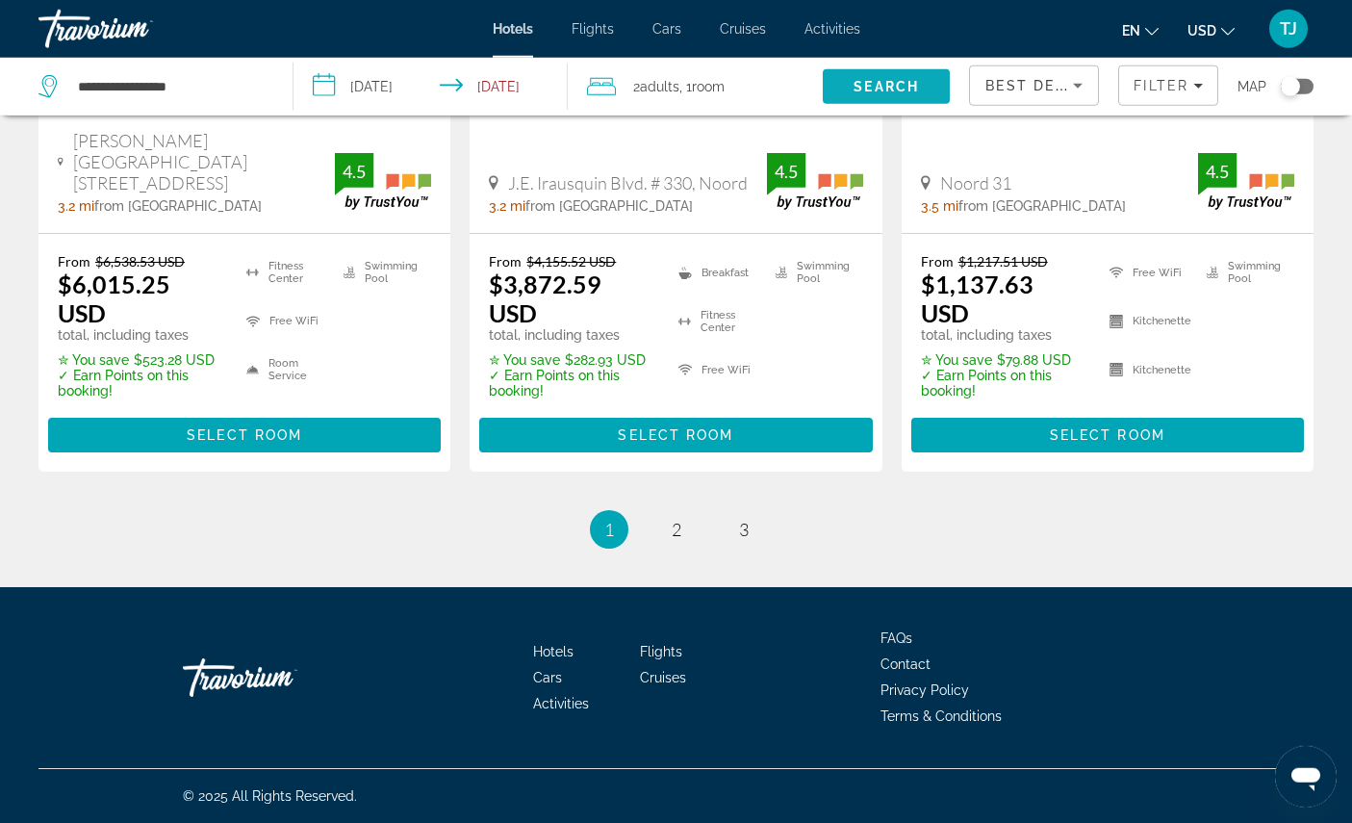
scroll to position [3099, 0]
click at [679, 540] on span "2" at bounding box center [677, 529] width 10 height 21
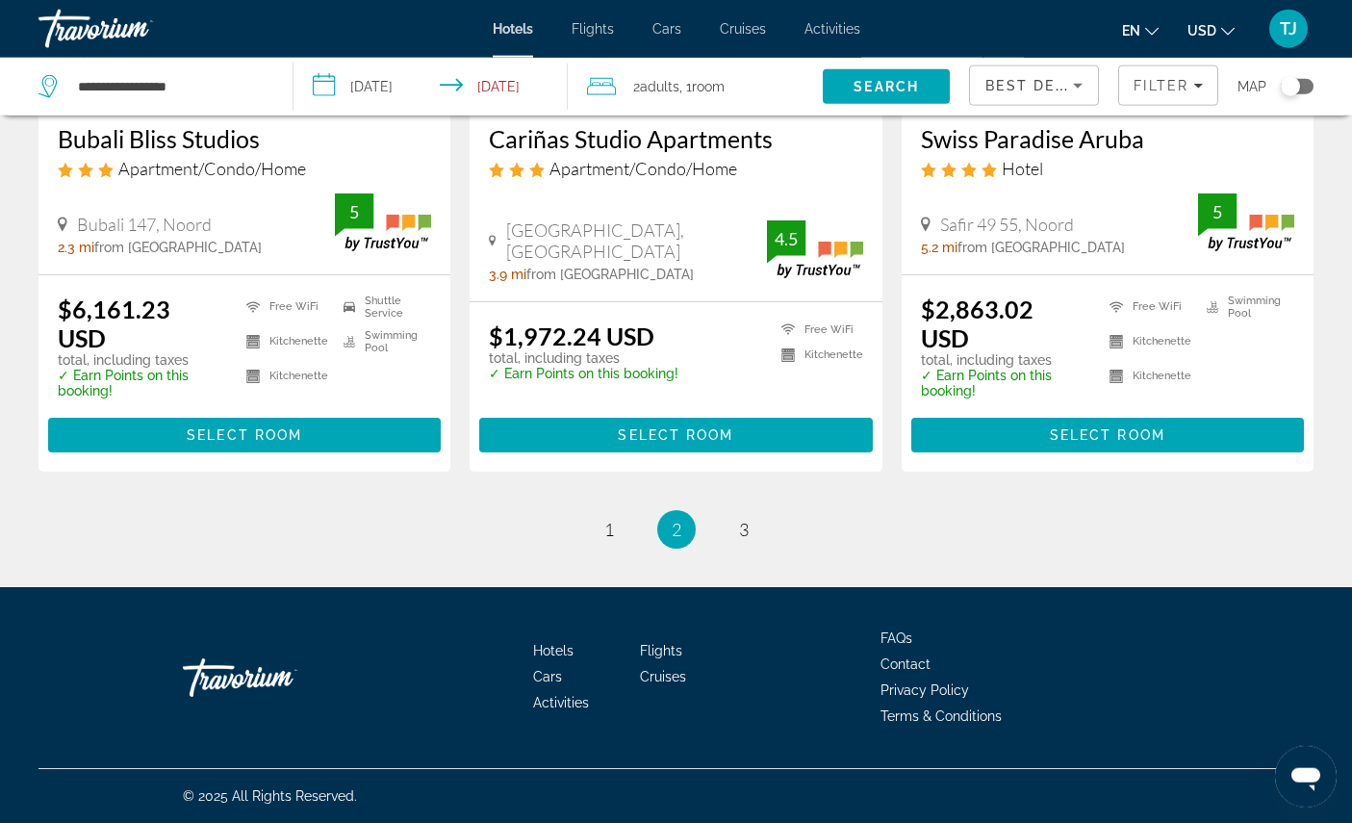
scroll to position [2884, 0]
click at [760, 546] on link "page 3" at bounding box center [743, 529] width 34 height 34
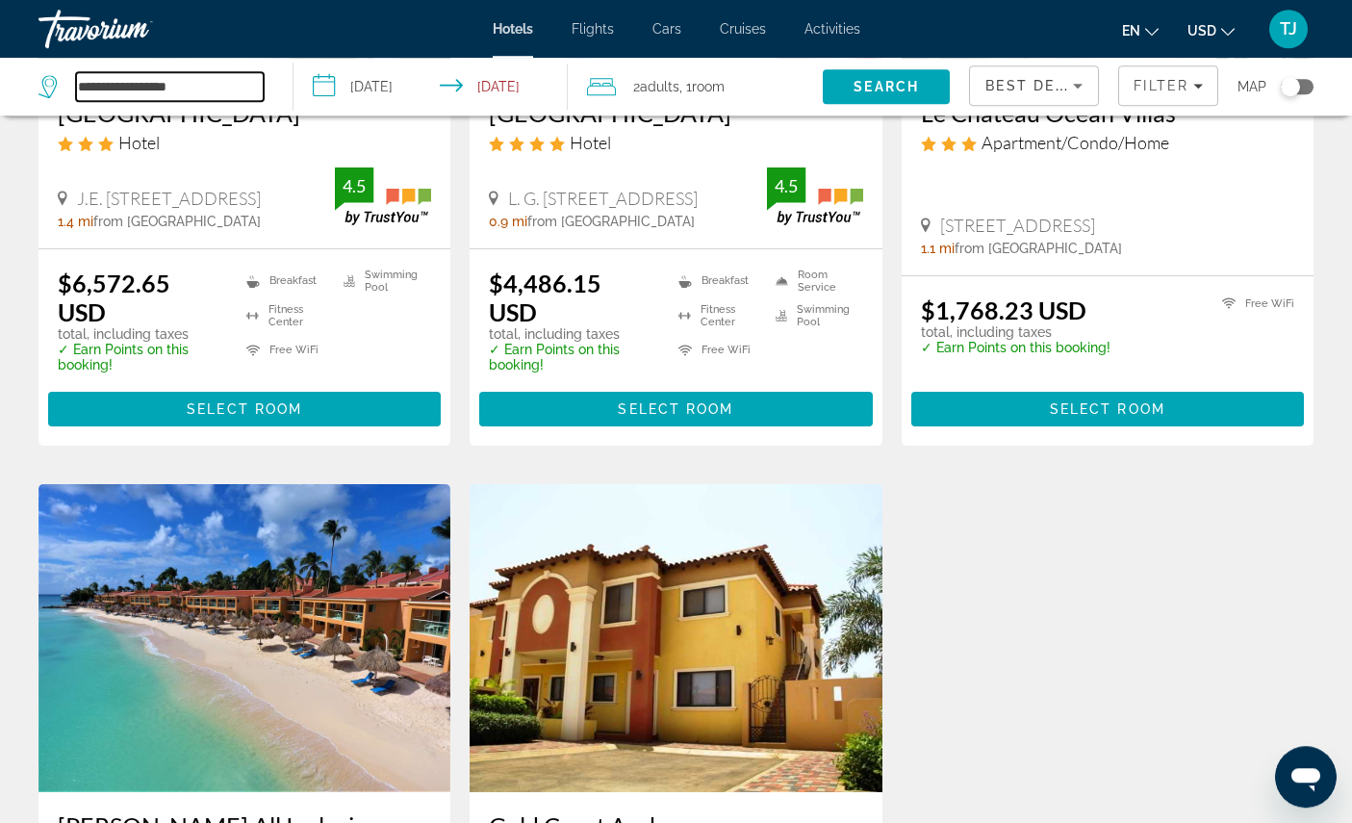
click at [205, 97] on input "**********" at bounding box center [170, 86] width 188 height 29
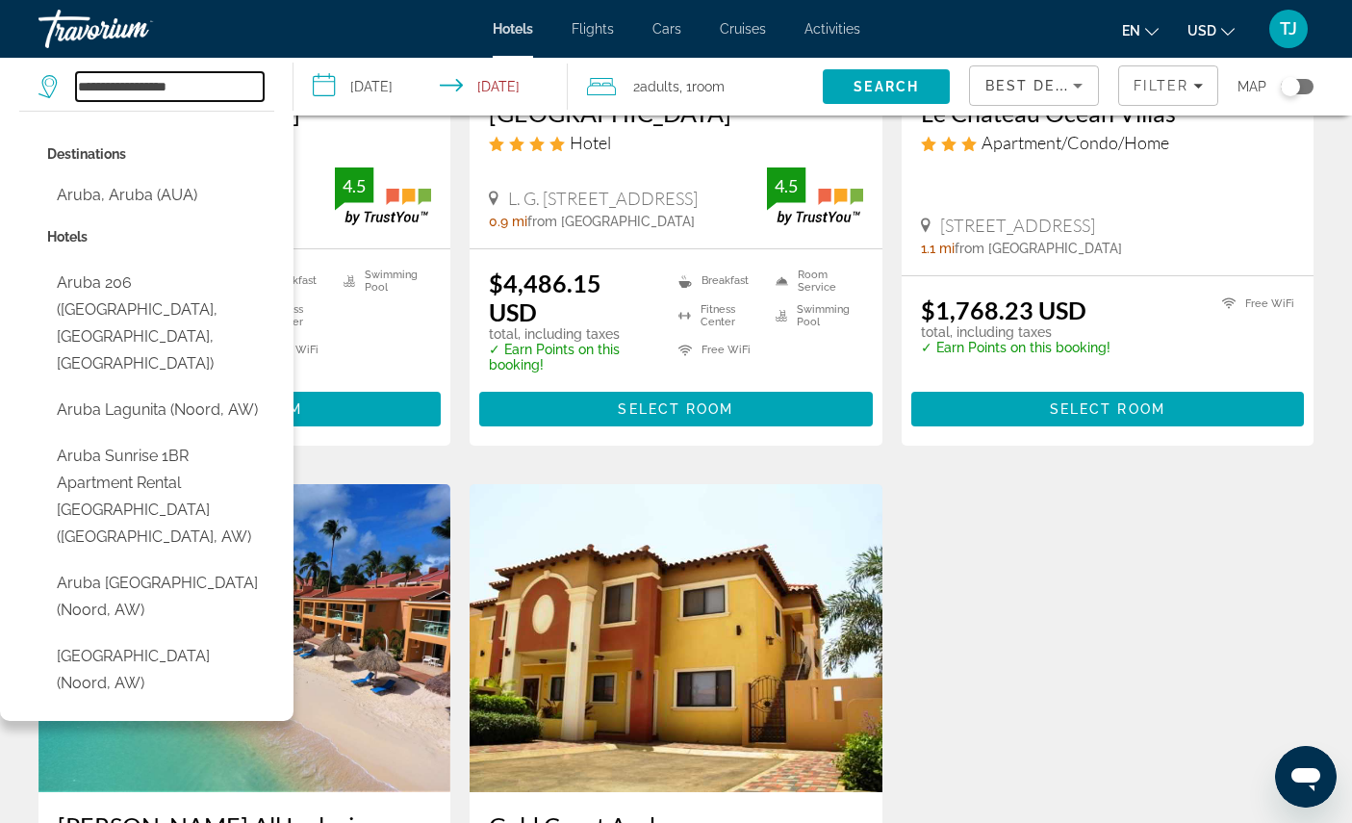
scroll to position [1153, 0]
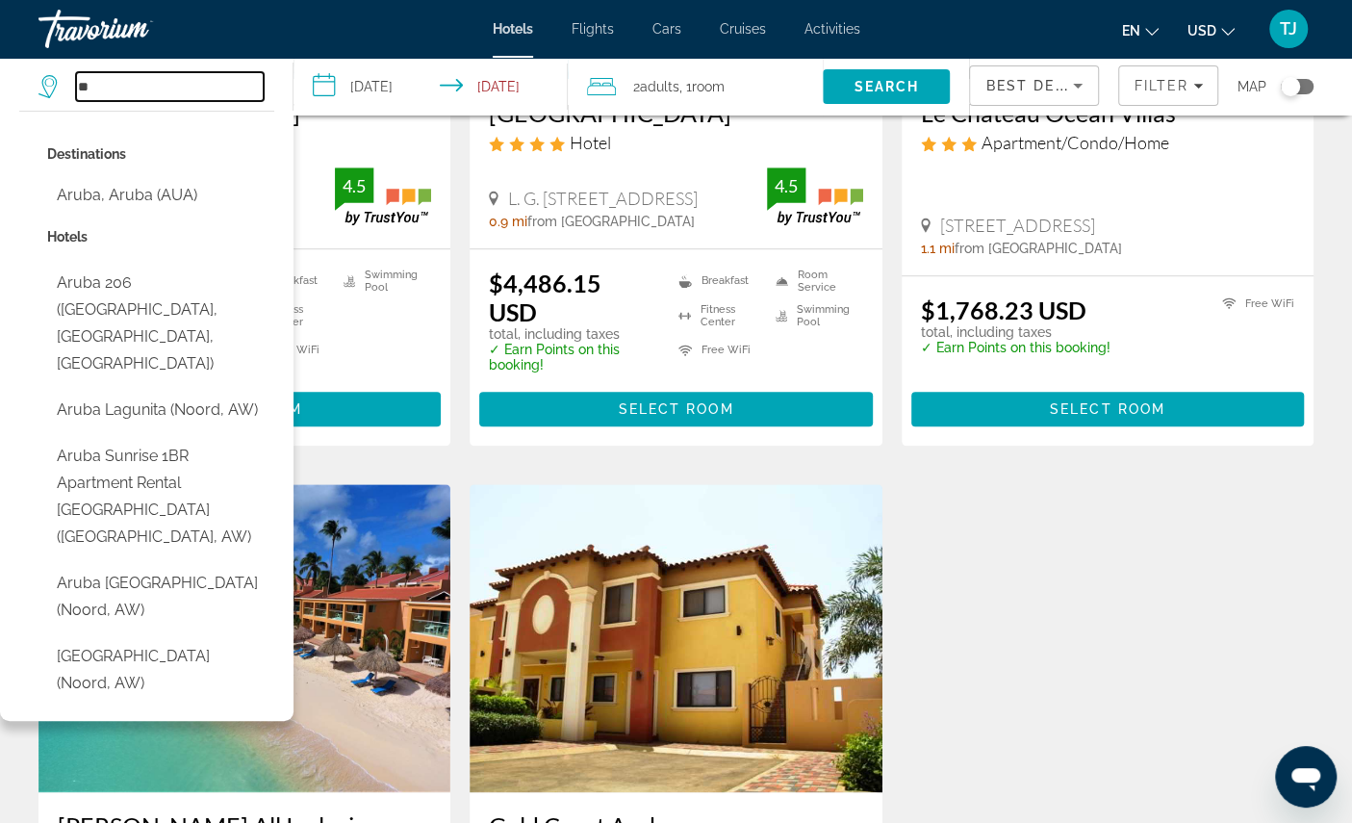
type input "*"
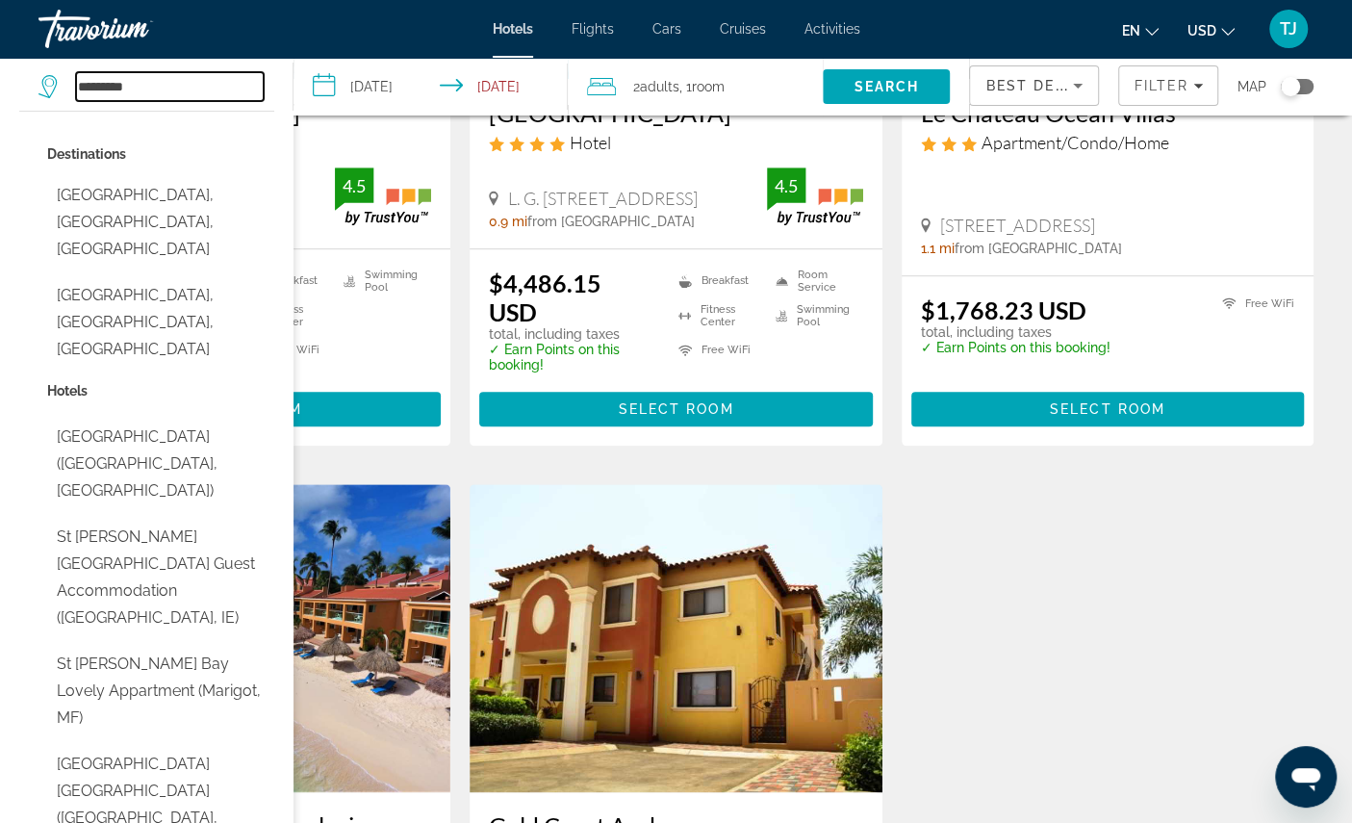
type input "*********"
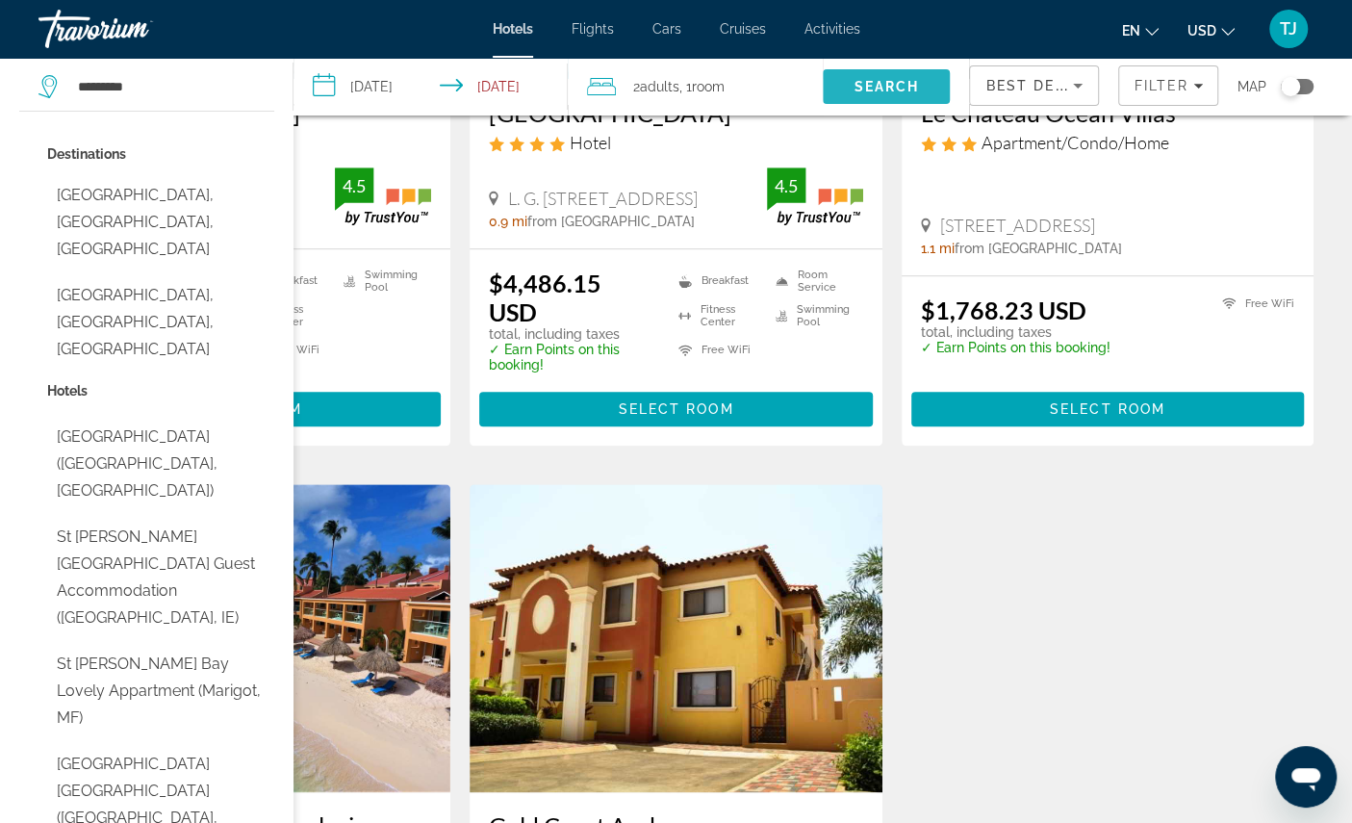
click at [880, 89] on span "Search" at bounding box center [885, 86] width 65 height 15
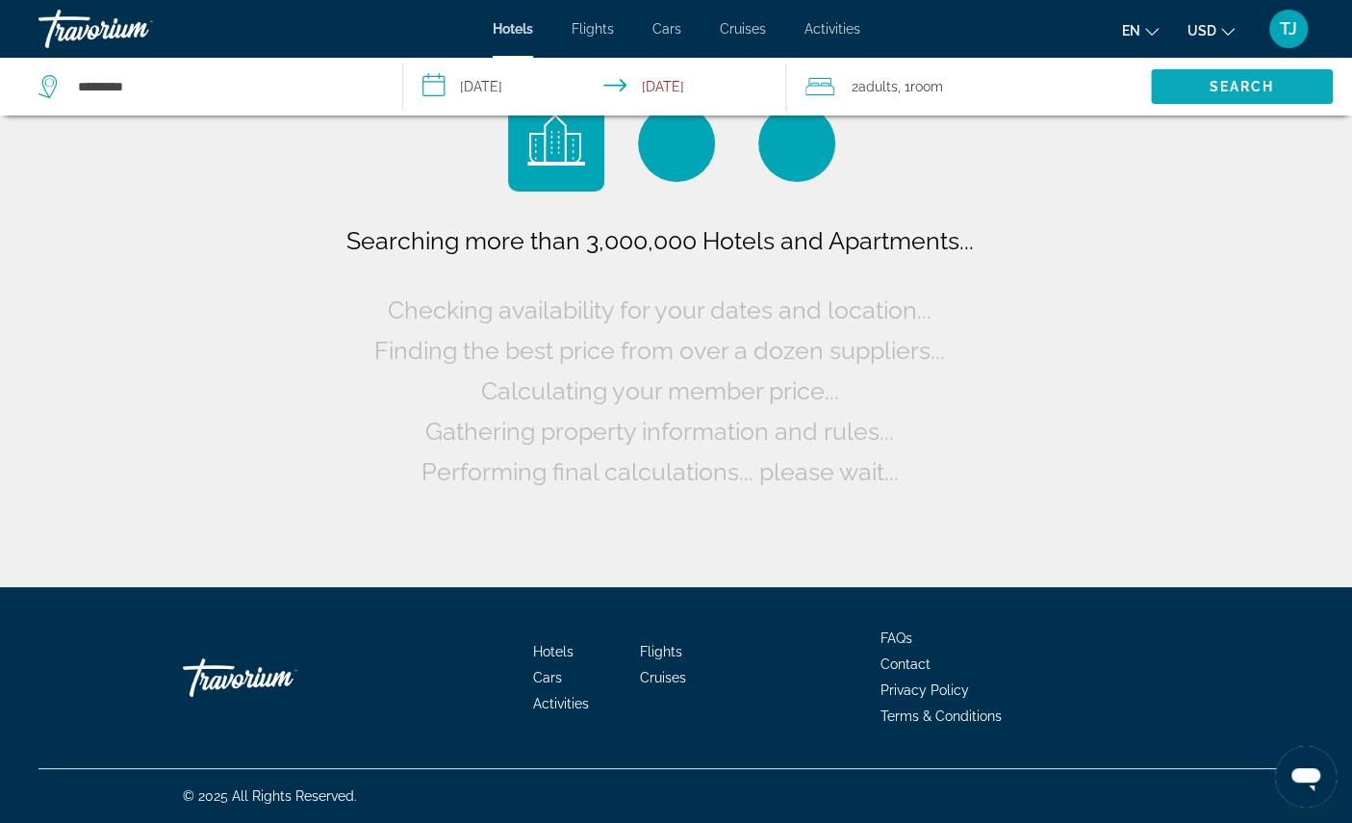
scroll to position [72, 0]
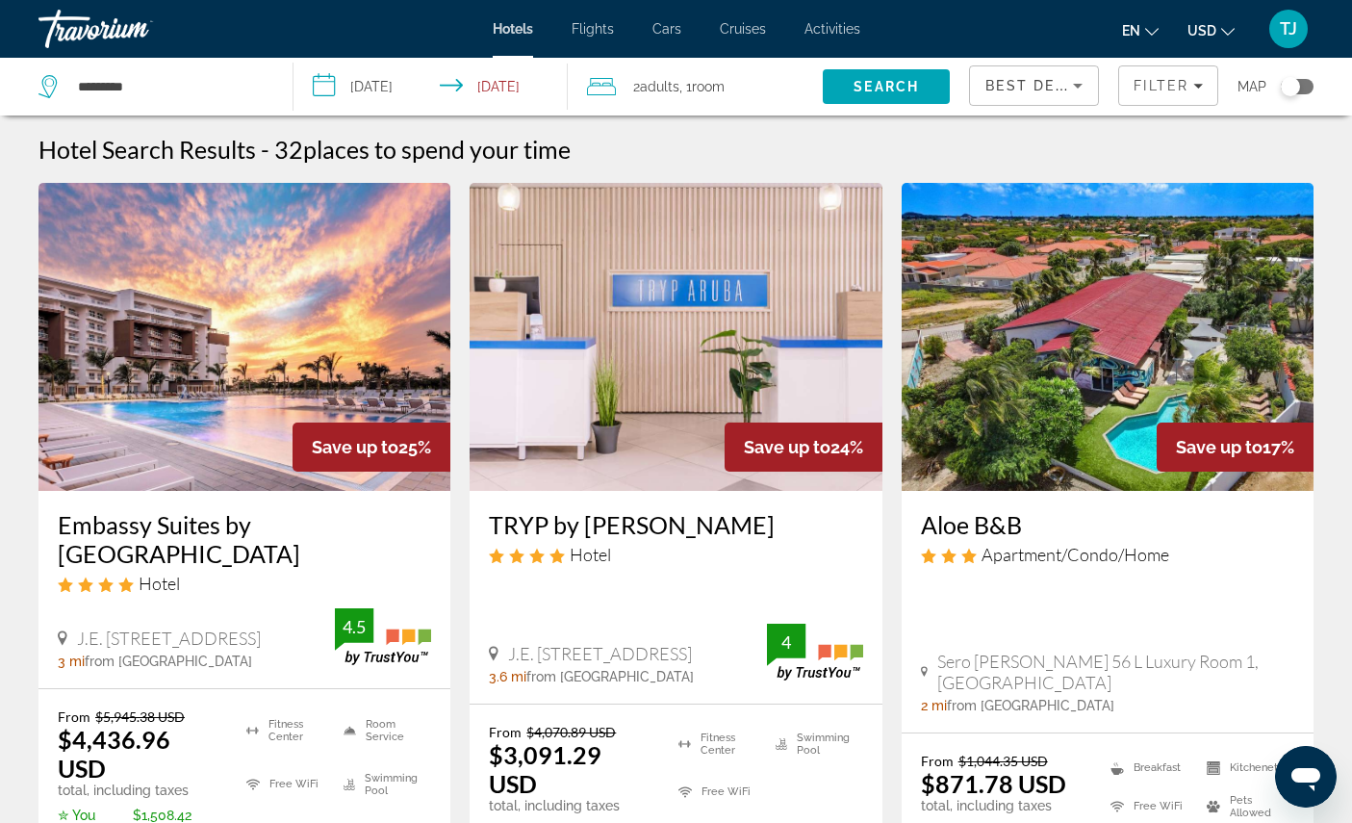
click at [181, 164] on h1 "Hotel Search Results" at bounding box center [146, 149] width 217 height 29
click at [115, 164] on h1 "Hotel Search Results" at bounding box center [146, 149] width 217 height 29
click at [137, 164] on h1 "Hotel Search Results" at bounding box center [146, 149] width 217 height 29
click at [140, 151] on h1 "Hotel Search Results" at bounding box center [146, 149] width 217 height 29
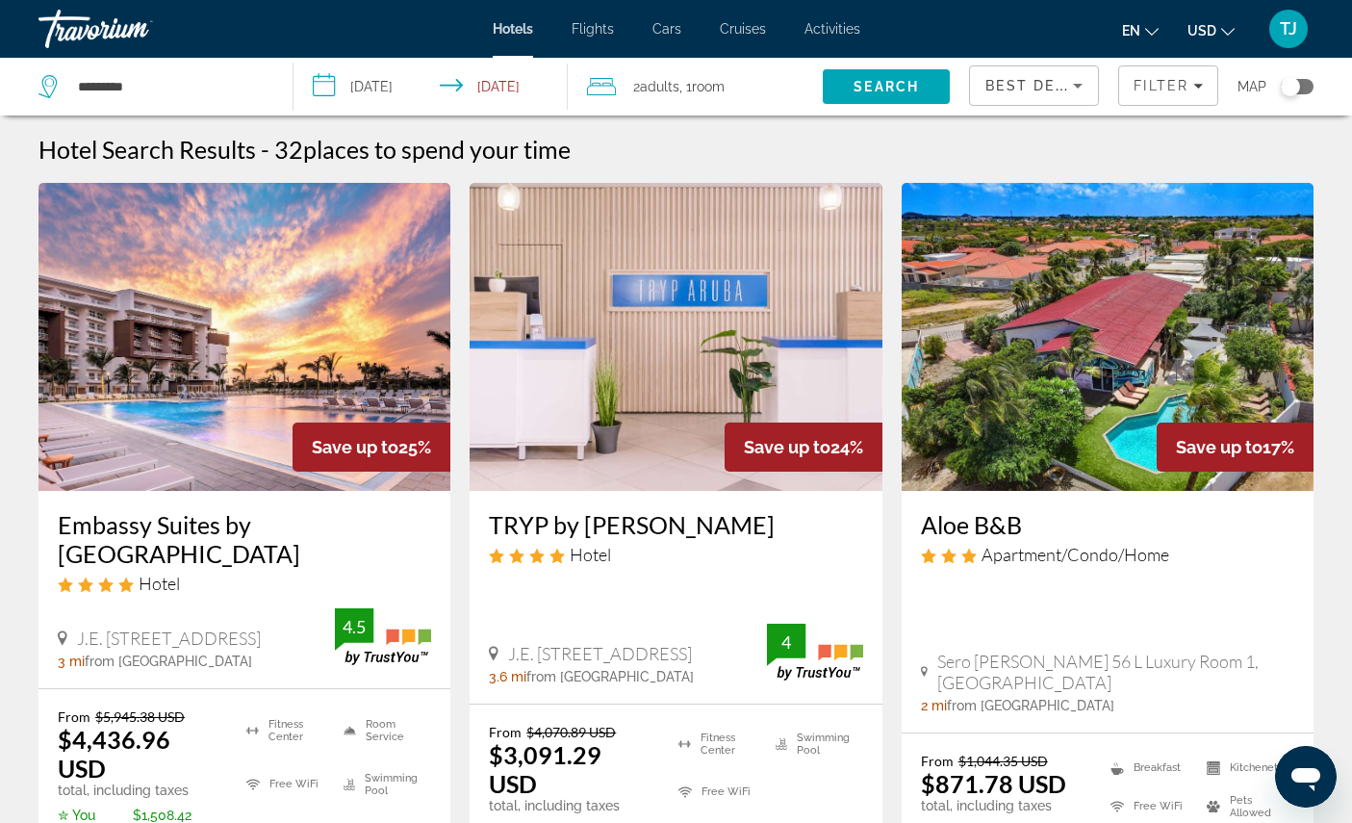
click at [118, 157] on h1 "Hotel Search Results" at bounding box center [146, 149] width 217 height 29
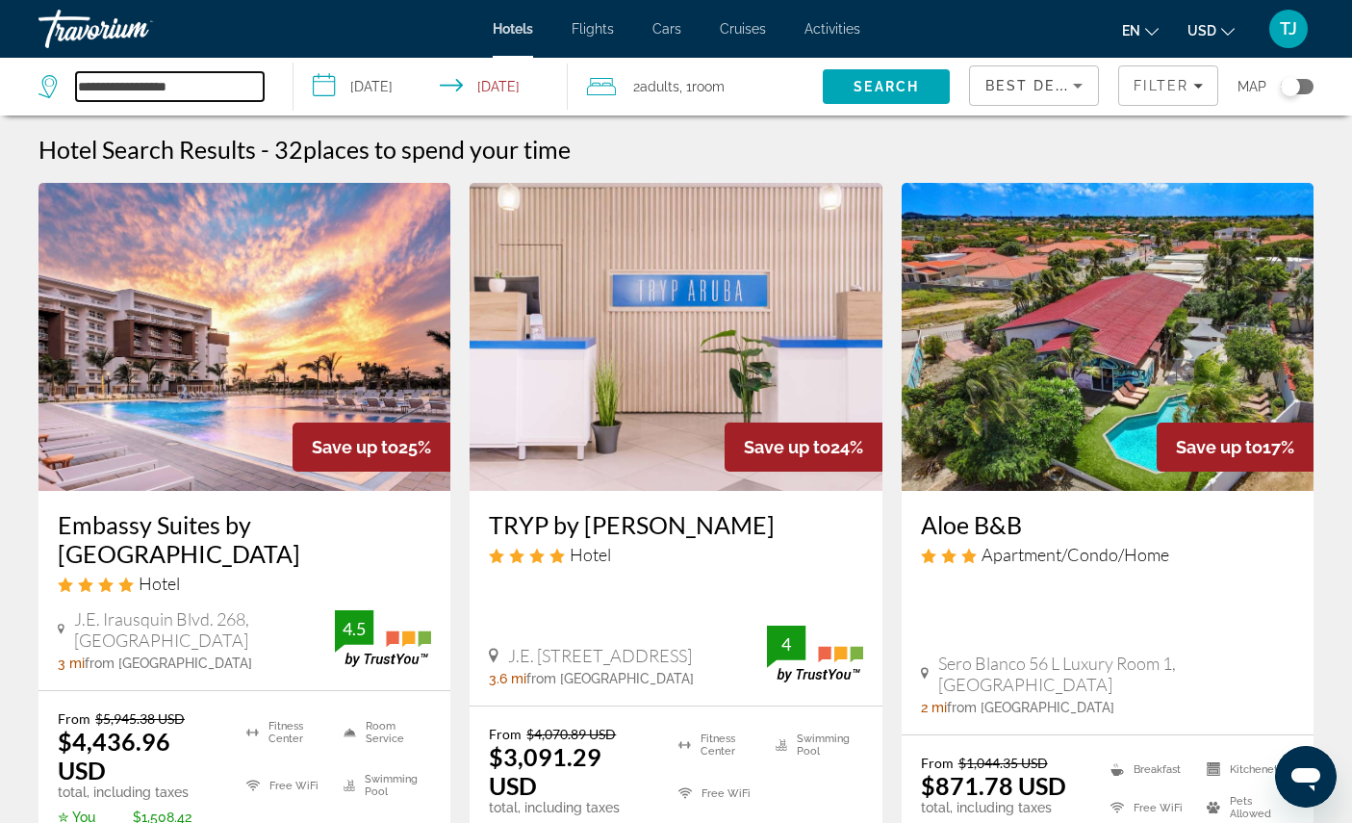
click at [221, 92] on input "**********" at bounding box center [170, 86] width 188 height 29
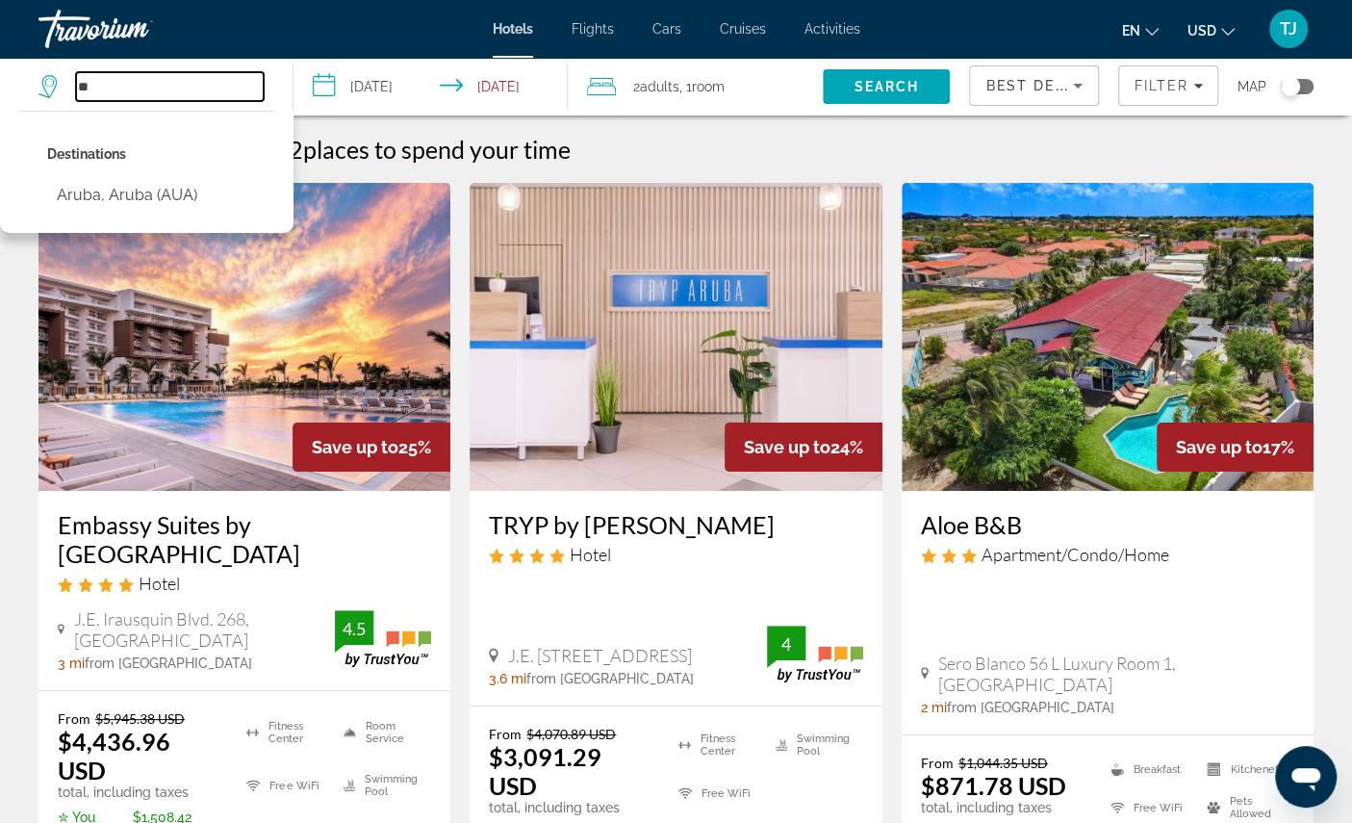
type input "*"
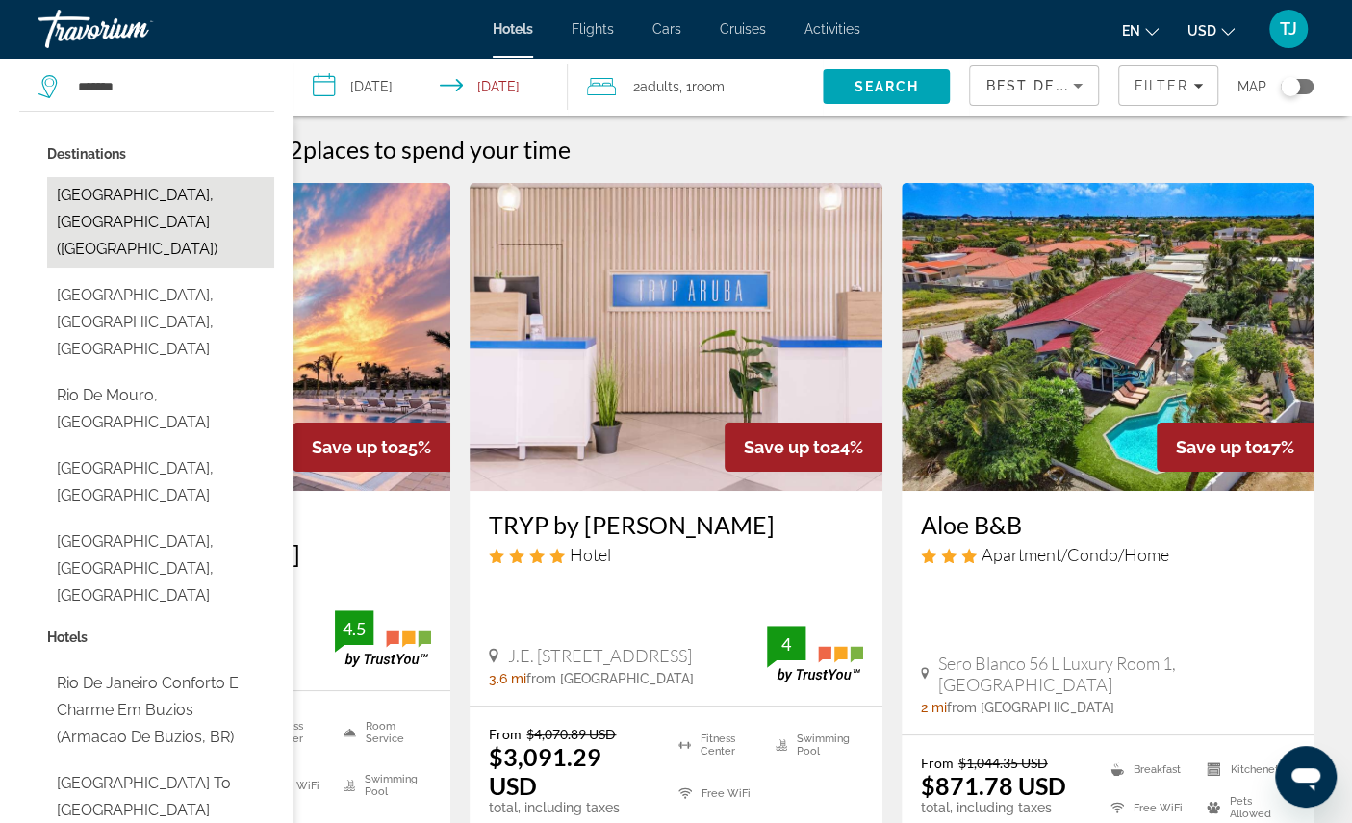
click at [201, 211] on button "Rio De Janeiro, Brazil (RIO)" at bounding box center [160, 222] width 227 height 90
type input "**********"
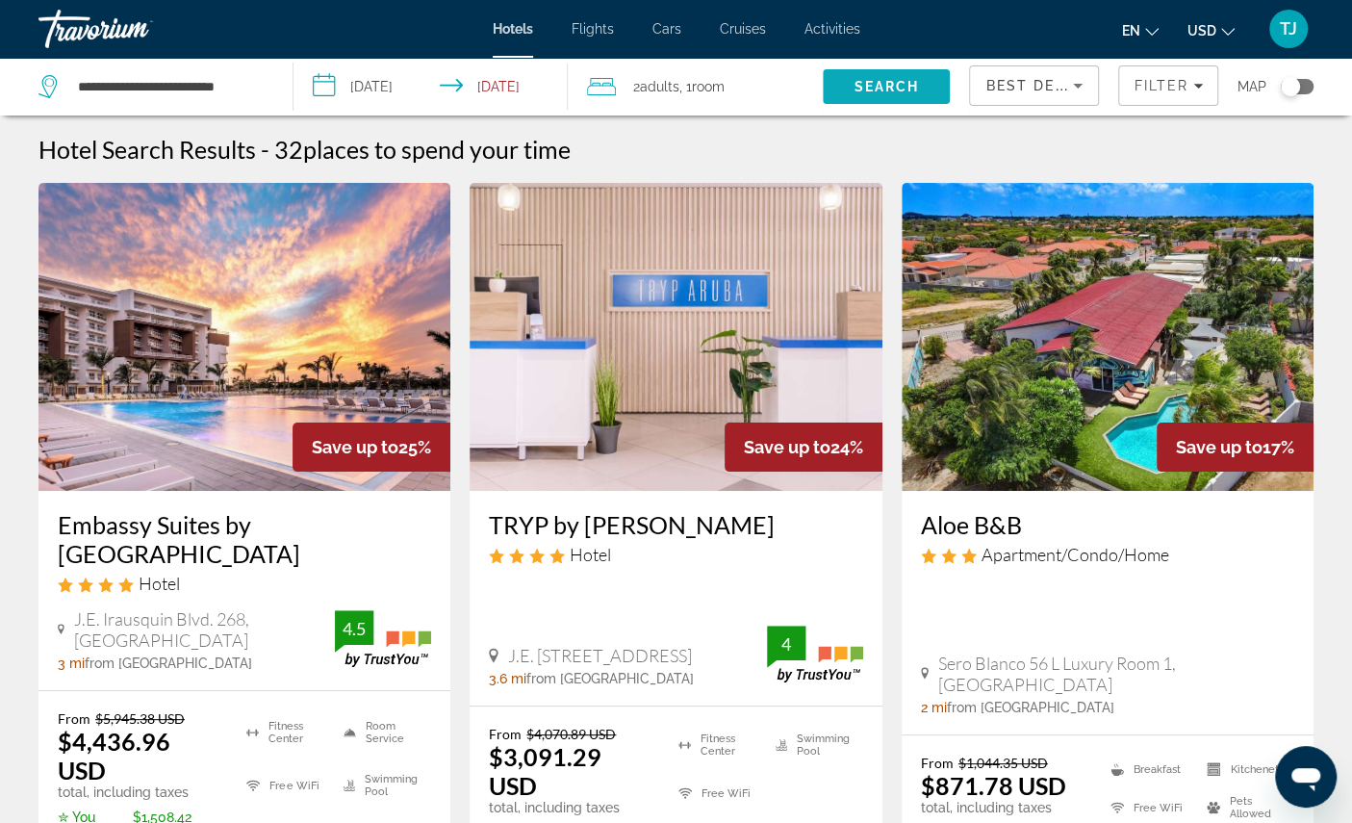
click at [853, 90] on span "Search" at bounding box center [885, 86] width 65 height 15
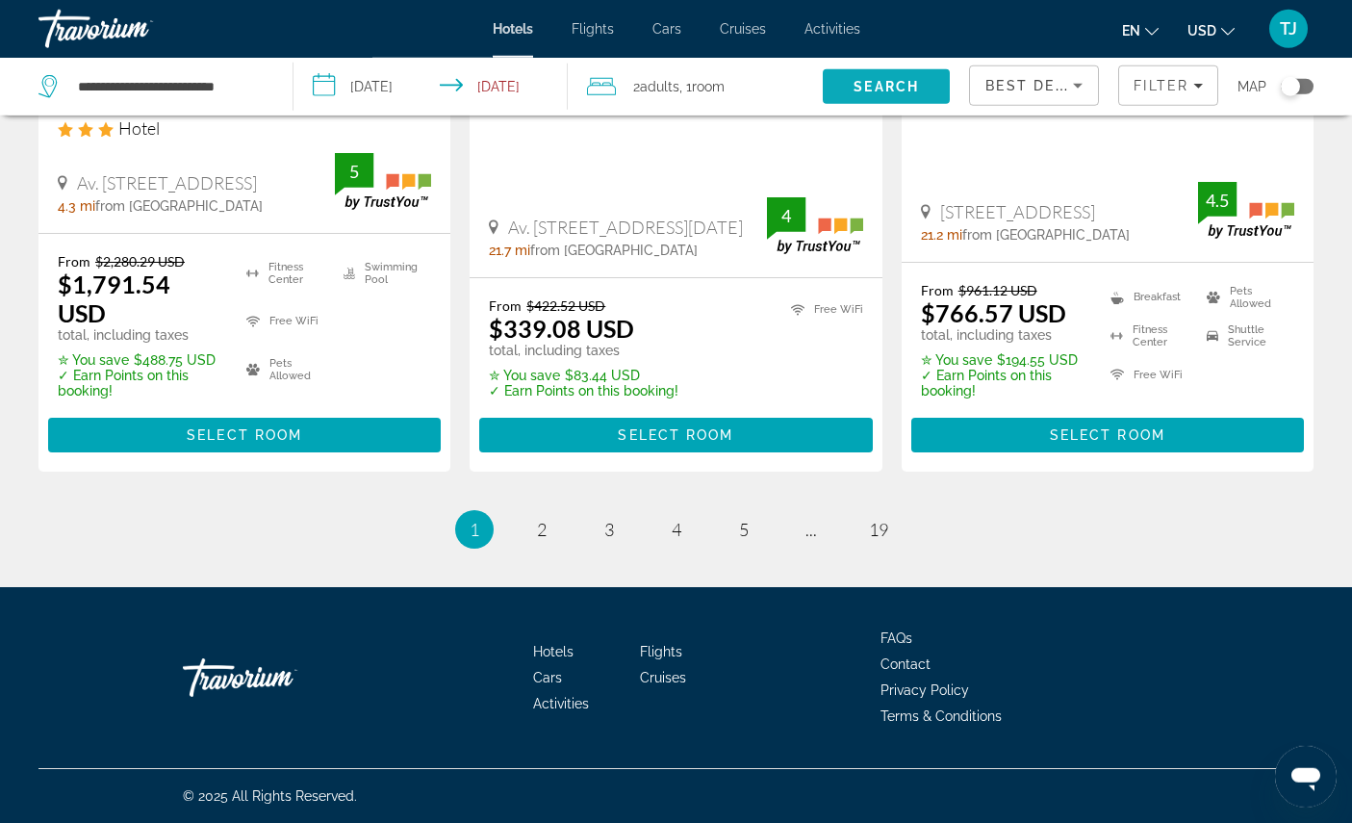
scroll to position [2956, 0]
click at [537, 540] on span "2" at bounding box center [542, 529] width 10 height 21
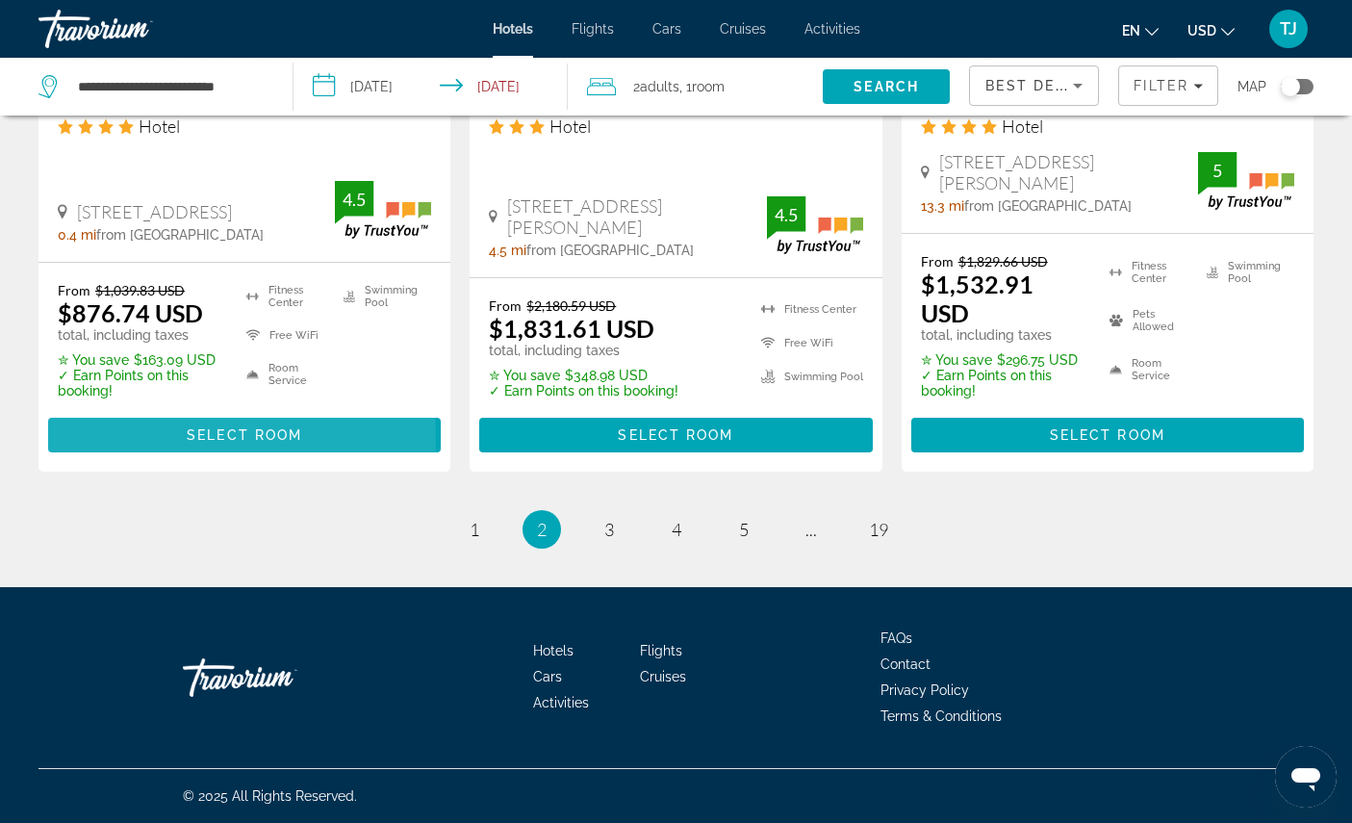
scroll to position [2763, 0]
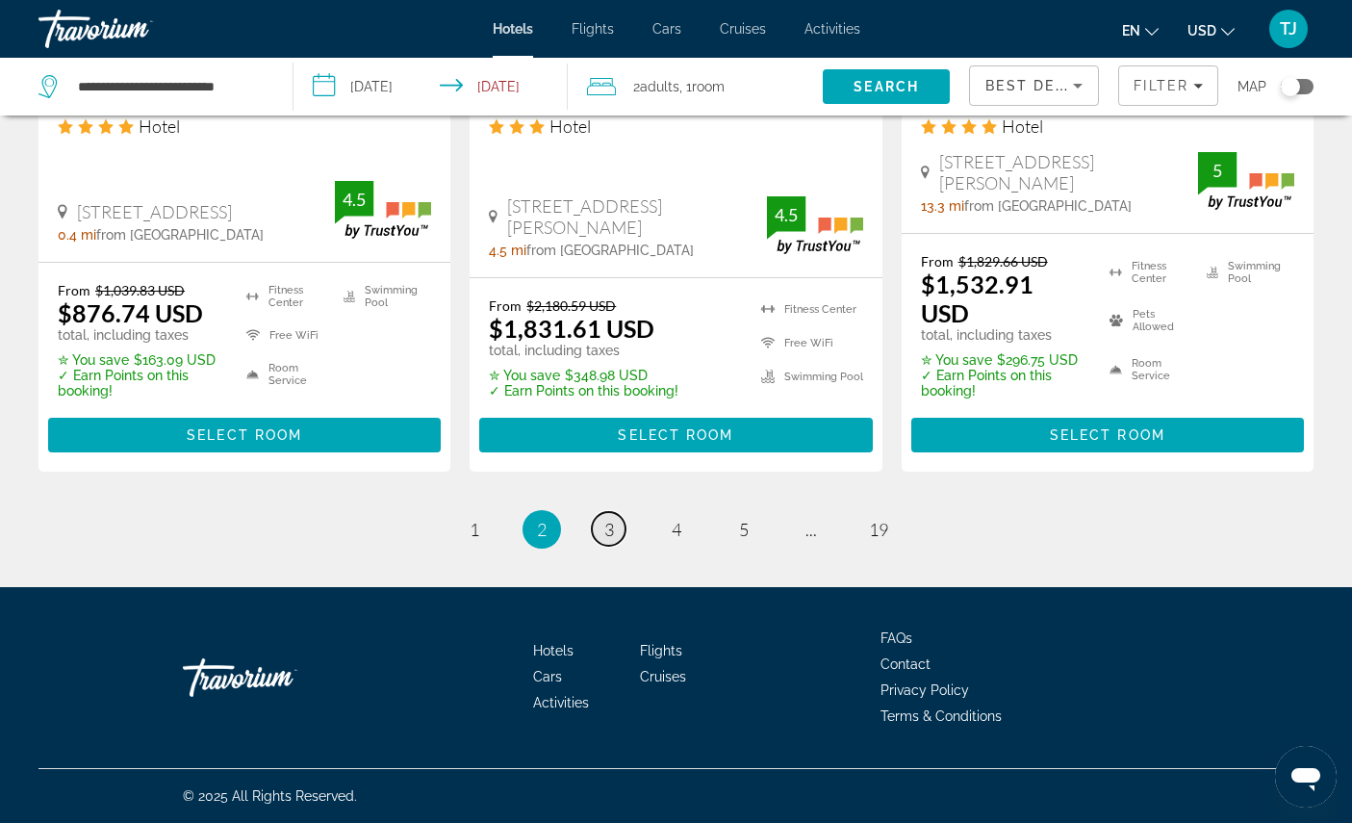
click at [612, 546] on link "page 3" at bounding box center [609, 529] width 34 height 34
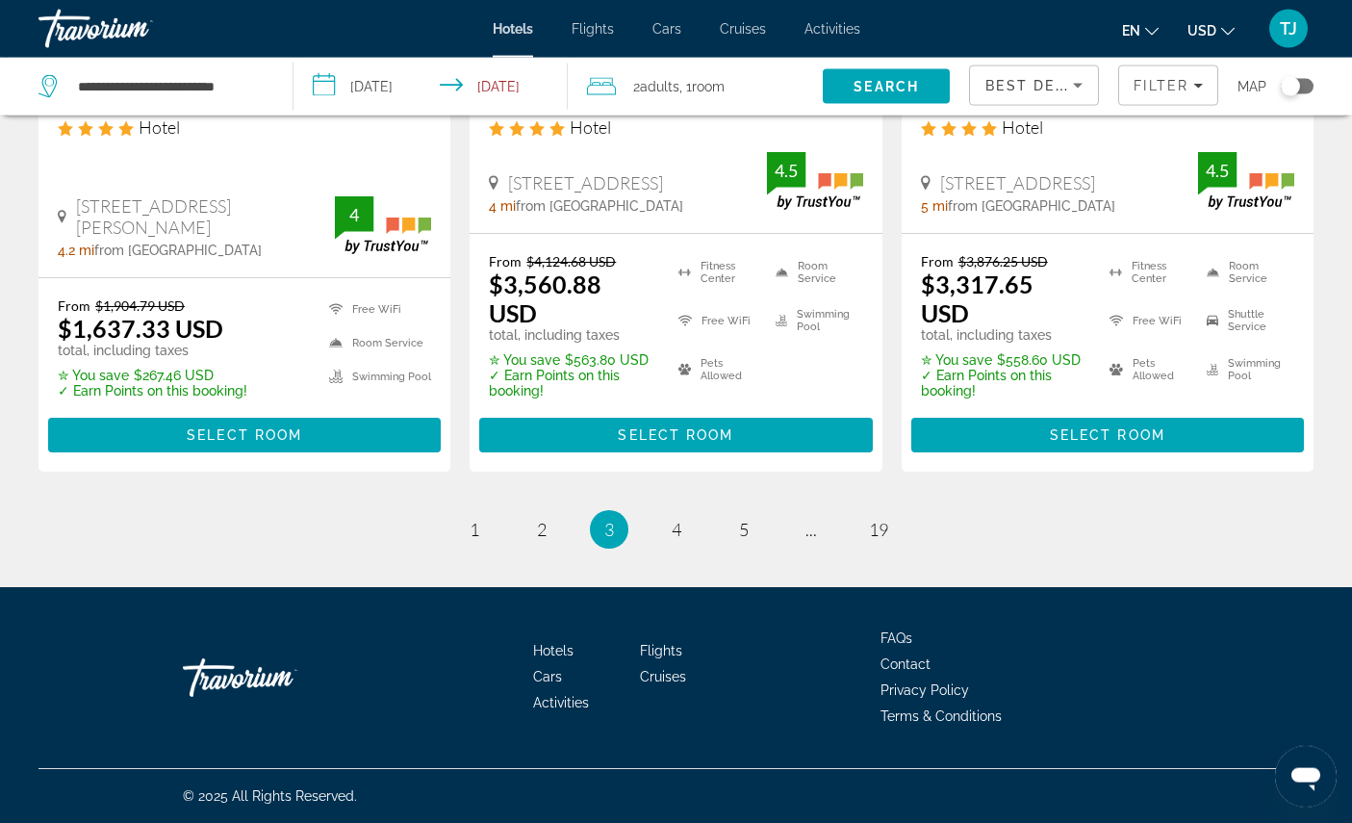
scroll to position [2986, 0]
click at [675, 540] on span "4" at bounding box center [677, 529] width 10 height 21
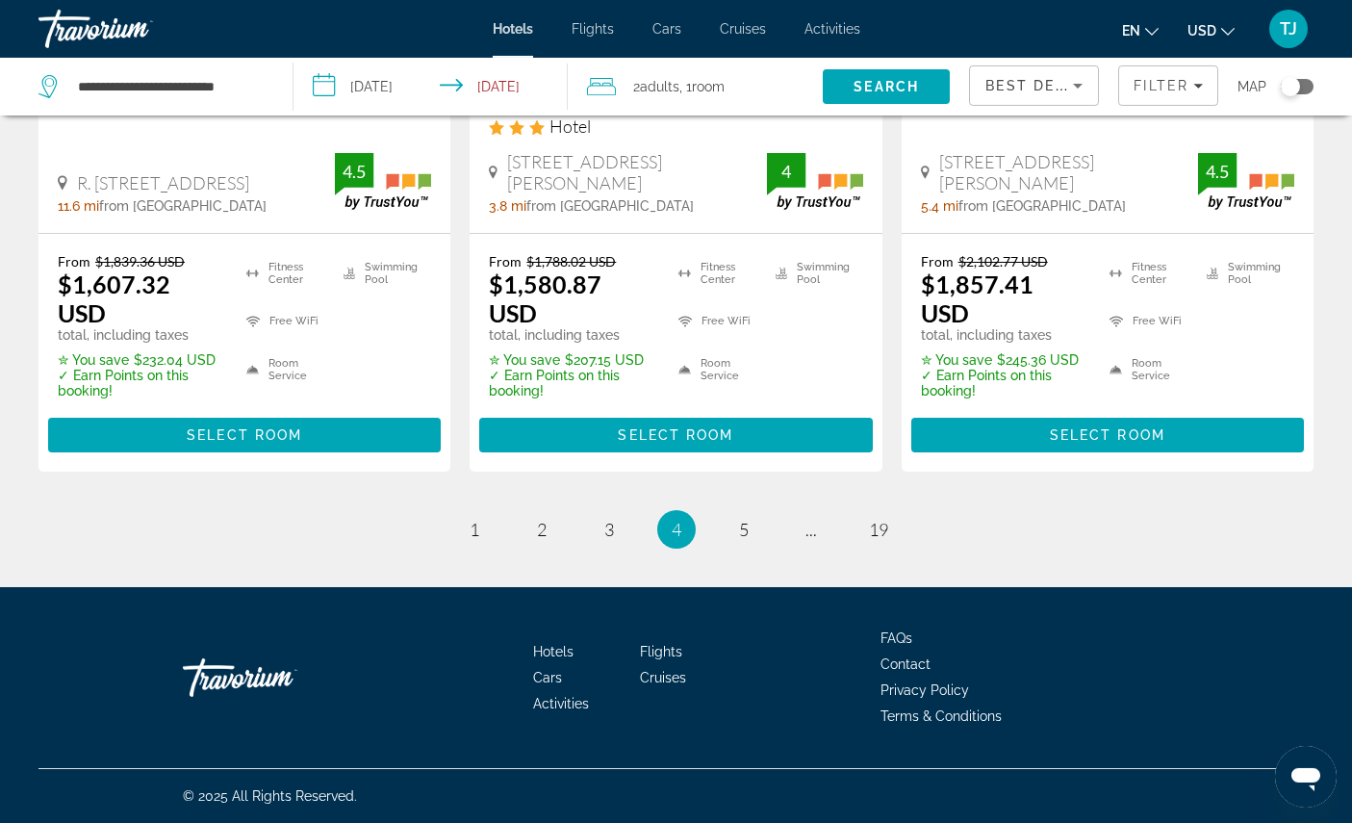
scroll to position [2853, 0]
click at [740, 546] on link "page 5" at bounding box center [743, 530] width 34 height 34
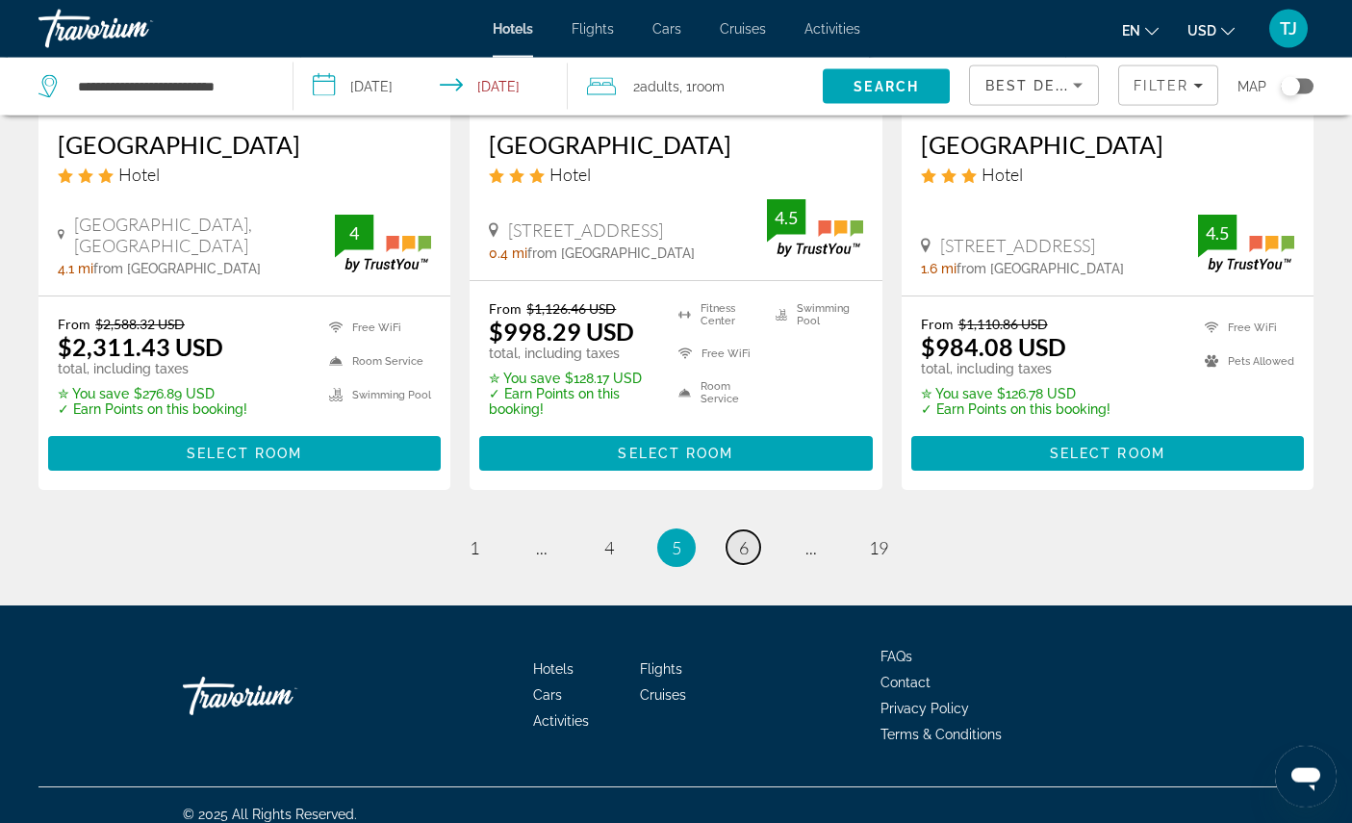
scroll to position [2800, 0]
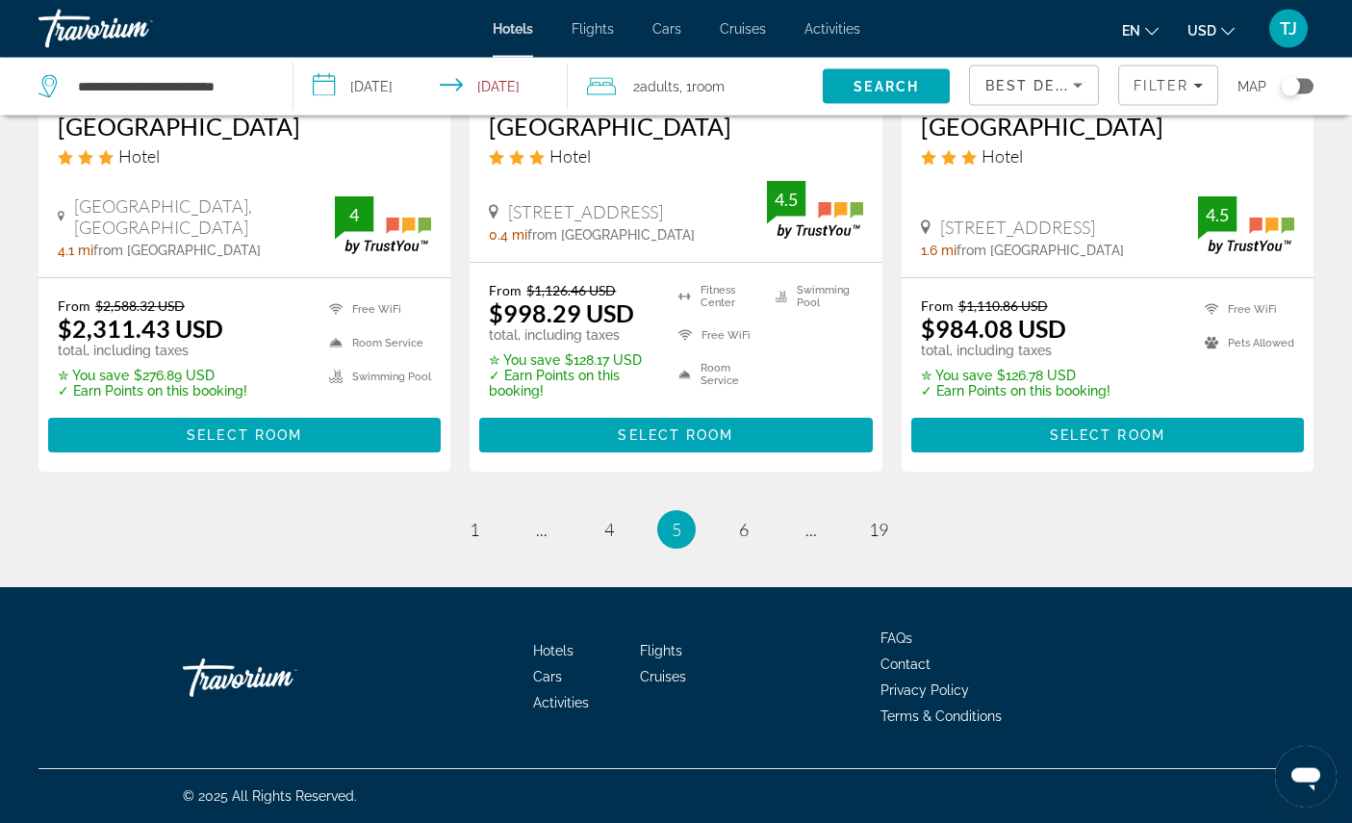
click at [720, 548] on ul "5 / 19 page 1 page ... page 4 You're on page 5 page 6 page ... page 19" at bounding box center [675, 529] width 1275 height 38
click at [749, 540] on span "6" at bounding box center [744, 529] width 10 height 21
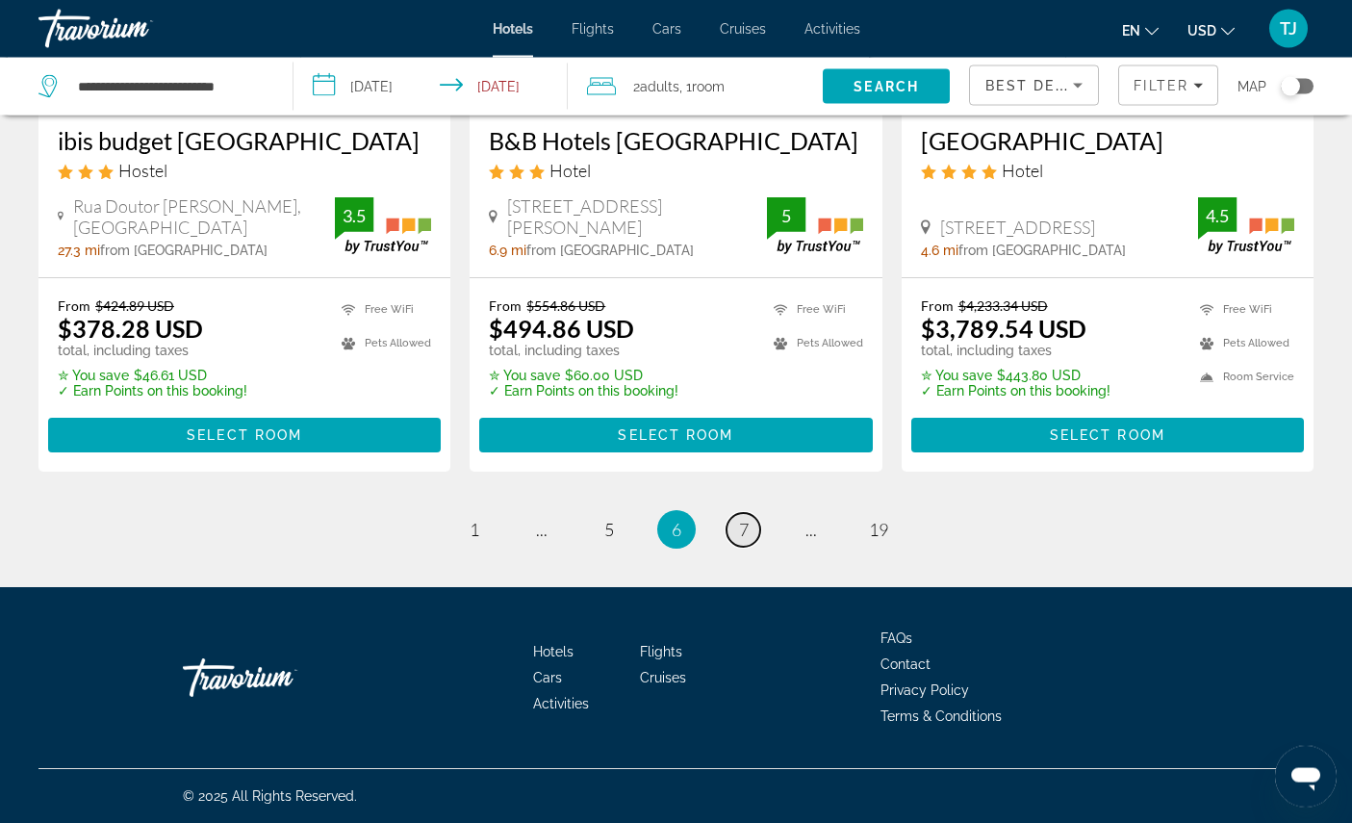
scroll to position [2965, 0]
click at [755, 546] on link "page 7" at bounding box center [743, 530] width 34 height 34
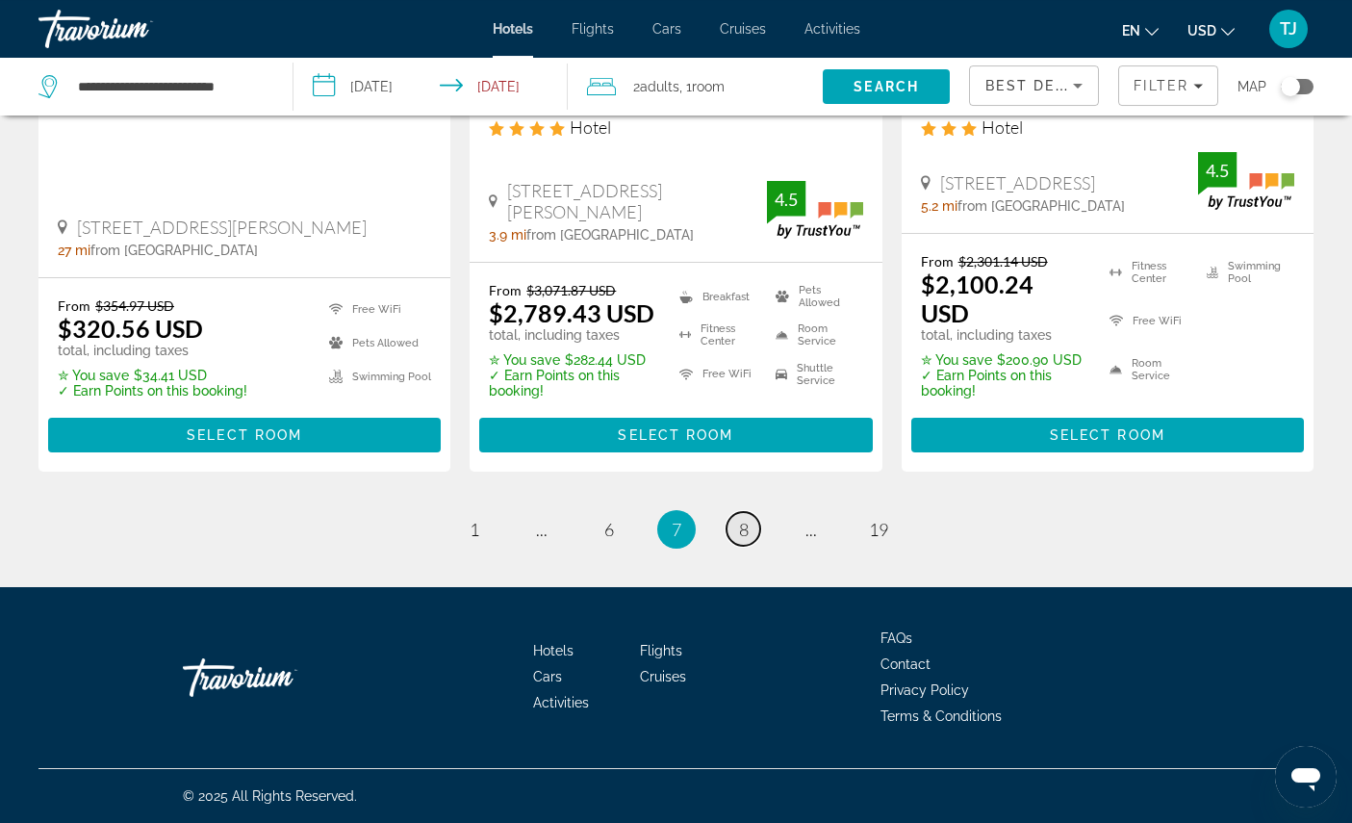
scroll to position [2942, 0]
click at [755, 546] on link "page 8" at bounding box center [743, 529] width 34 height 34
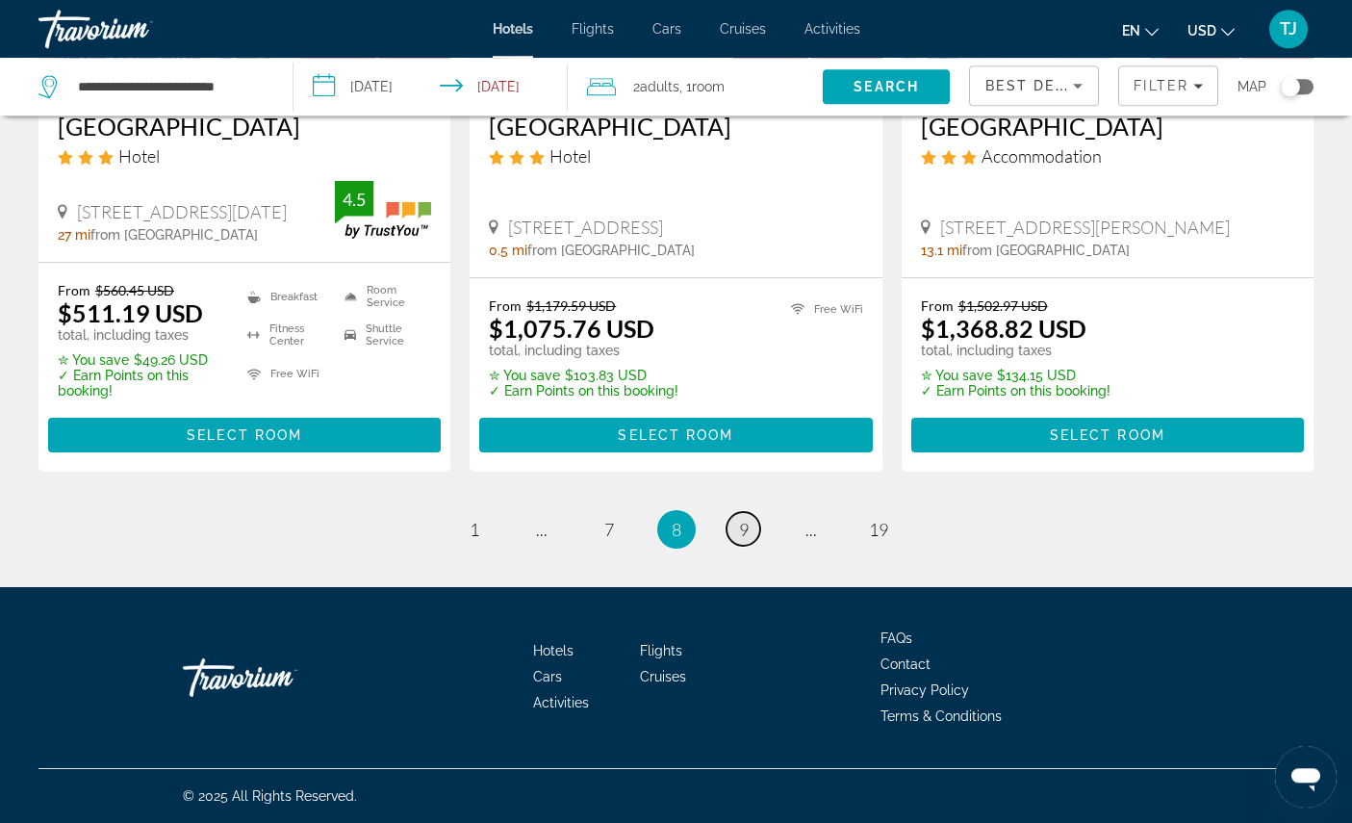
scroll to position [2849, 0]
click at [757, 546] on link "page 9" at bounding box center [743, 529] width 34 height 34
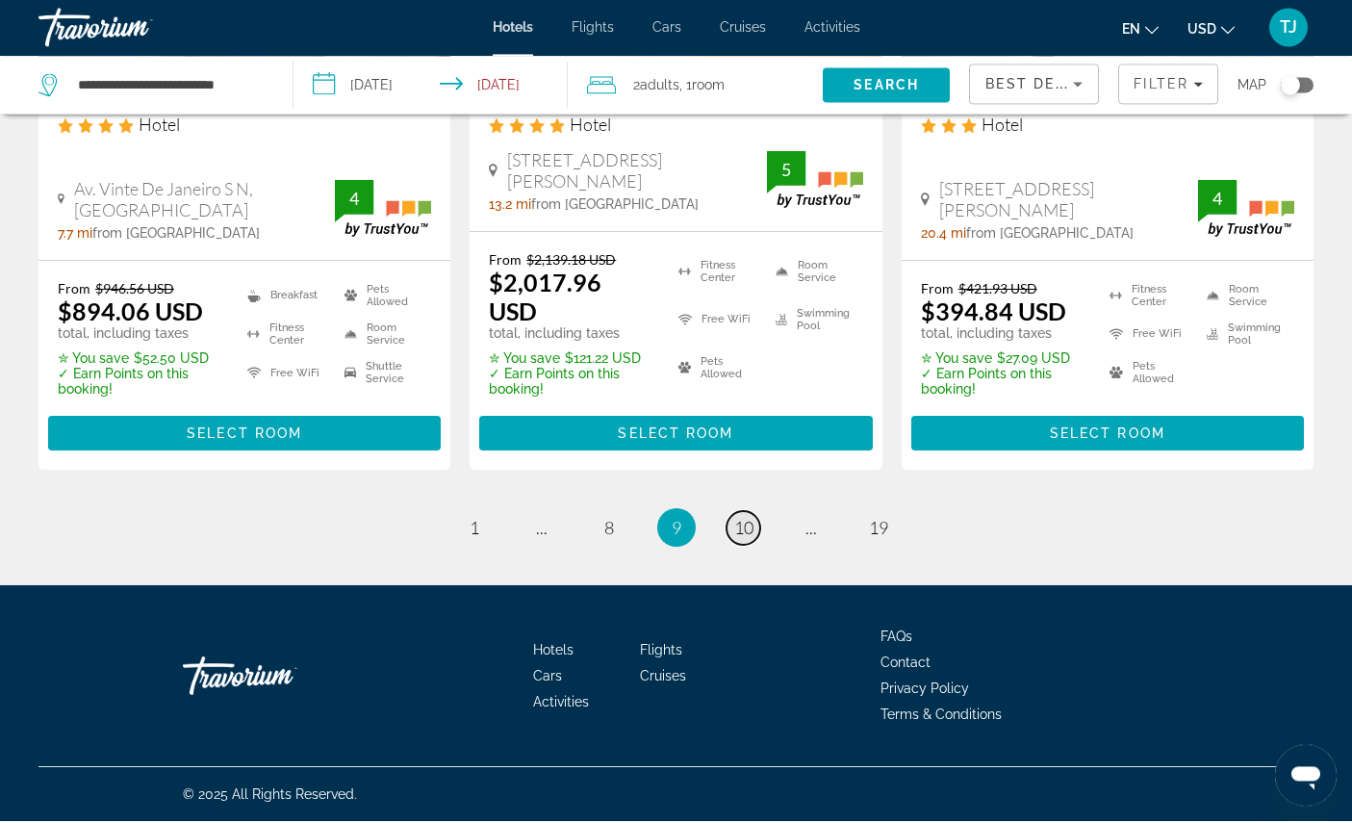
scroll to position [2988, 0]
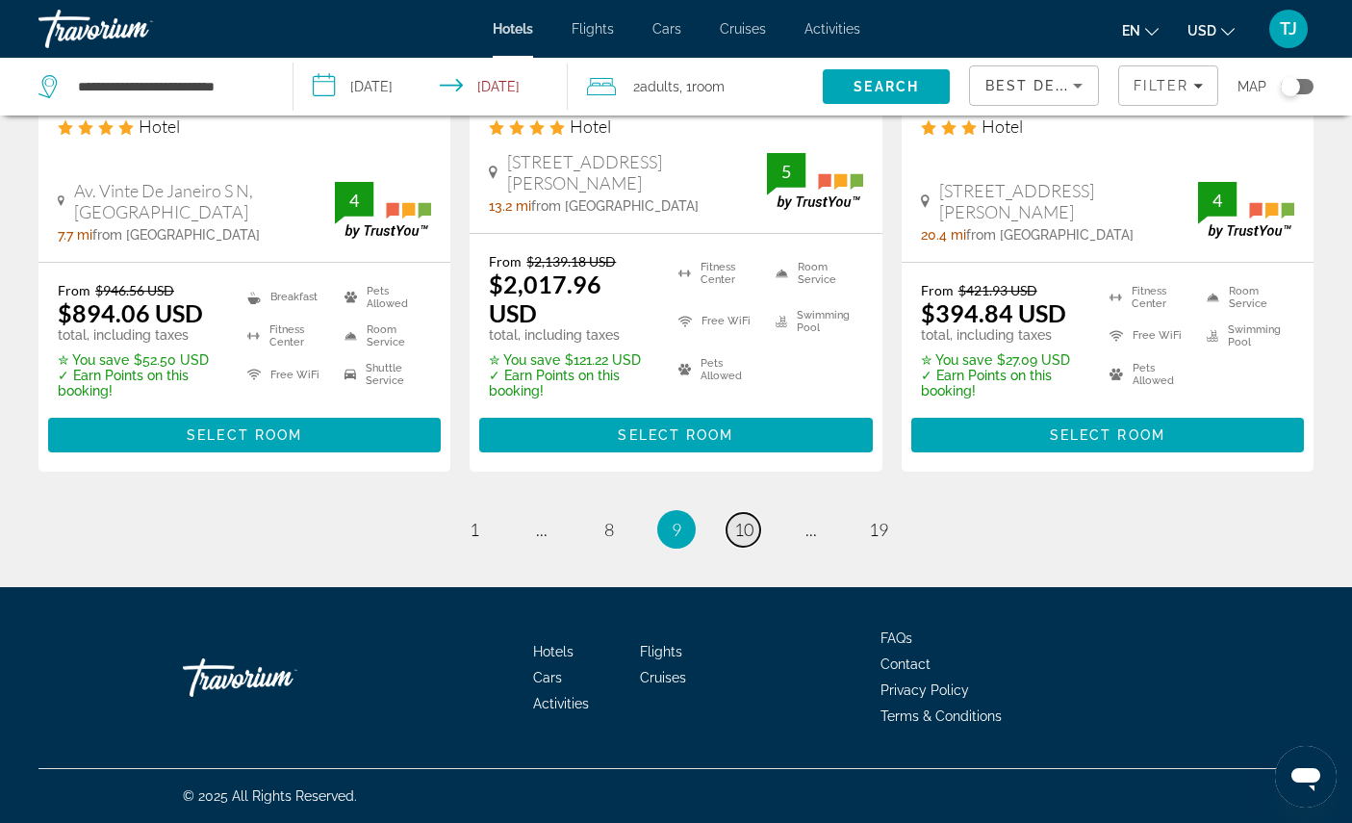
click at [753, 540] on span "10" at bounding box center [743, 529] width 19 height 21
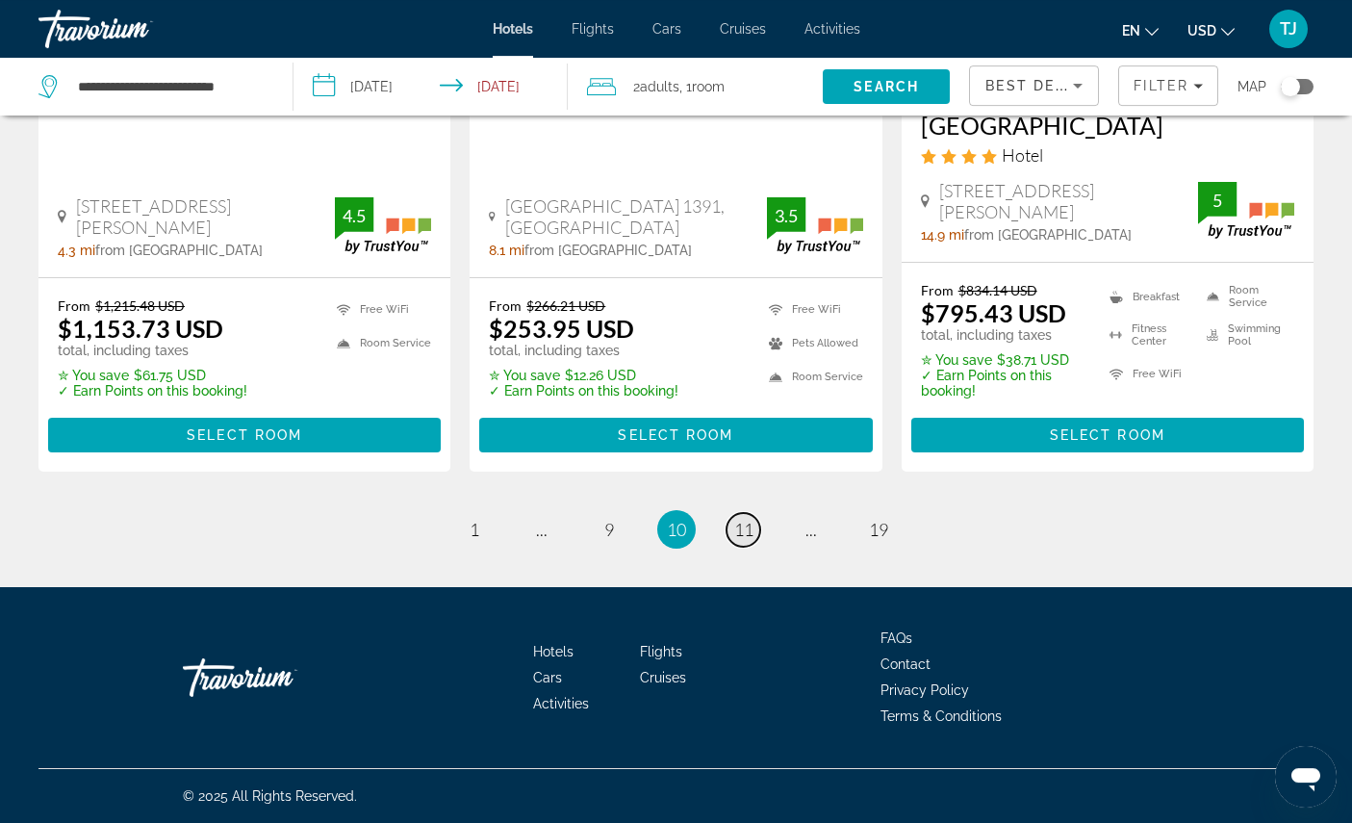
scroll to position [2925, 0]
click at [753, 540] on span "11" at bounding box center [743, 529] width 19 height 21
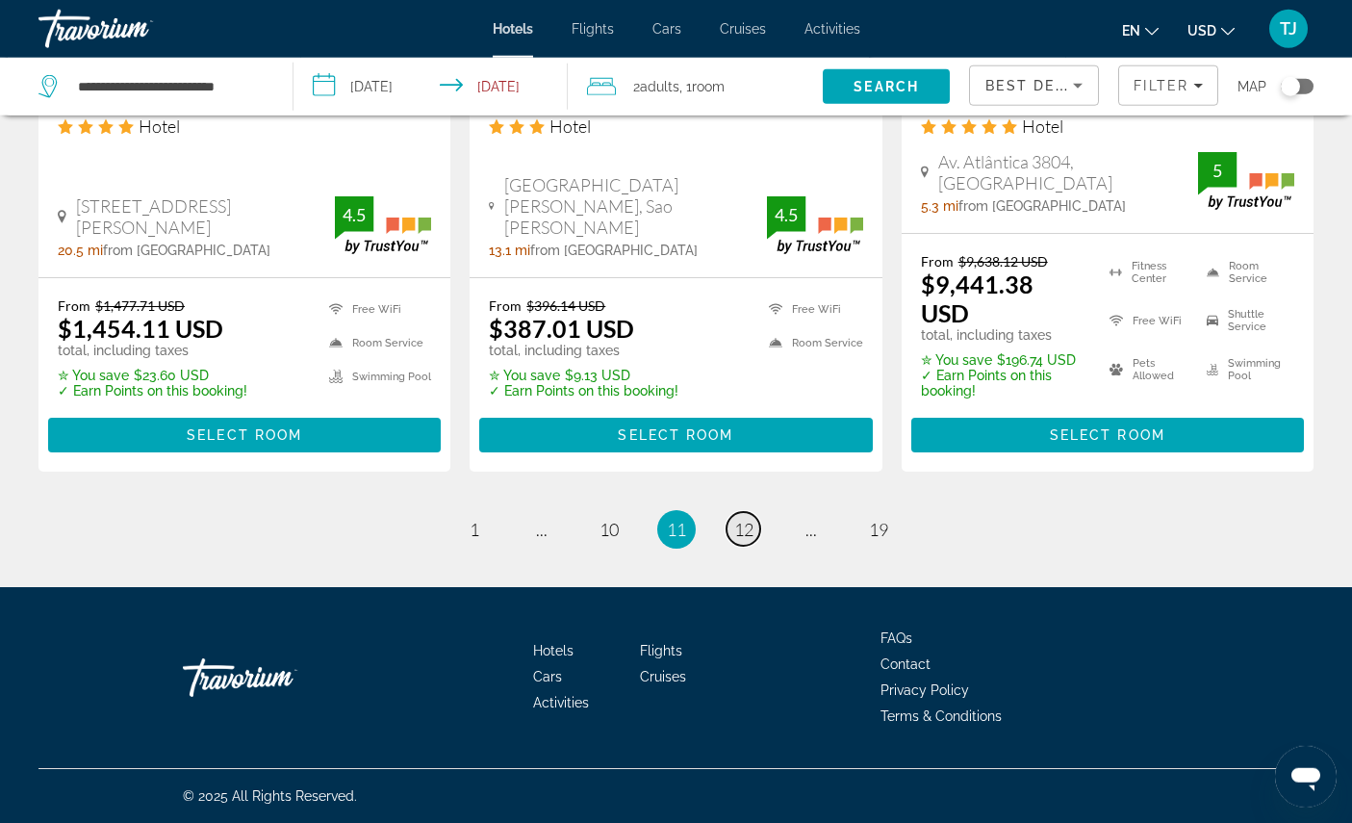
scroll to position [2963, 0]
click at [753, 546] on link "page 12" at bounding box center [743, 529] width 34 height 34
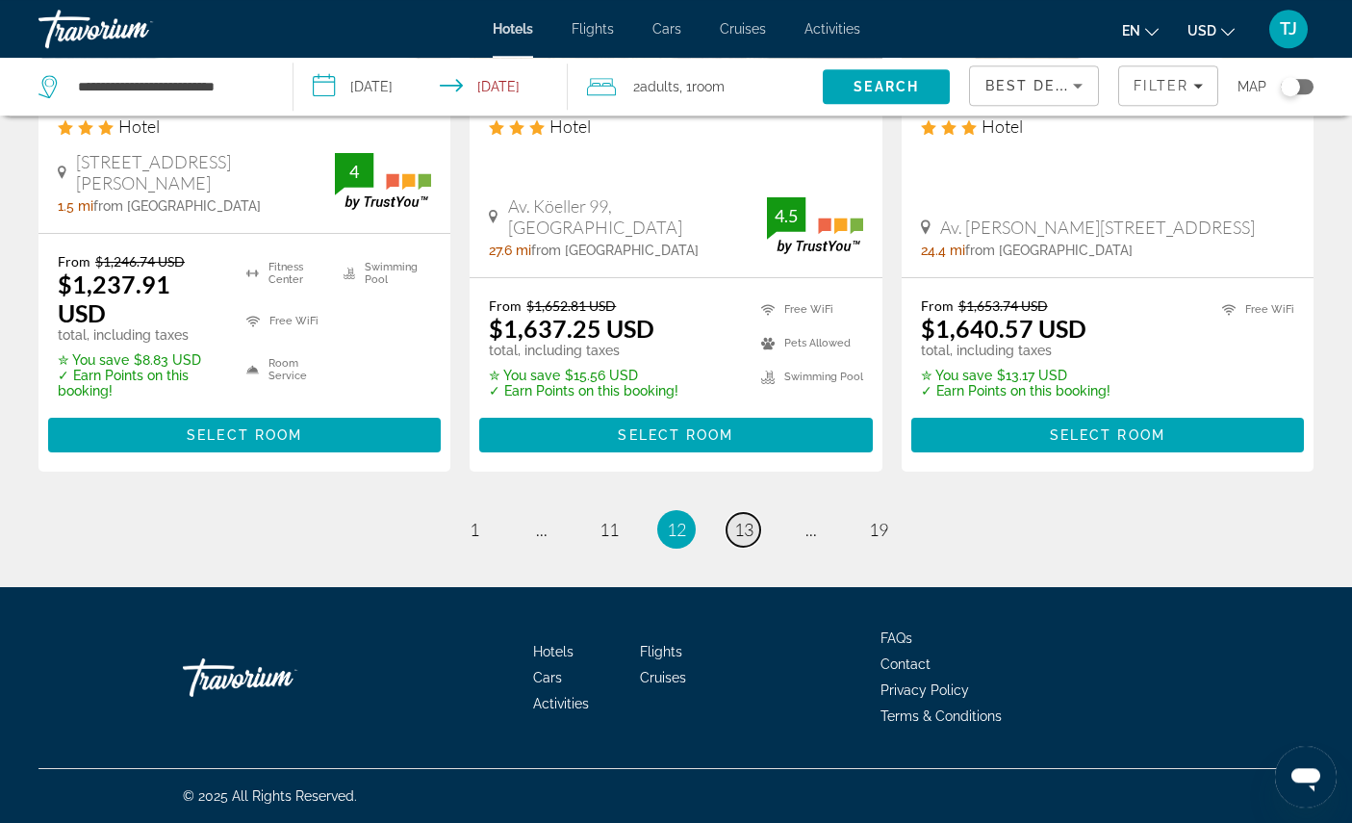
scroll to position [2757, 0]
click at [747, 540] on span "13" at bounding box center [743, 529] width 19 height 21
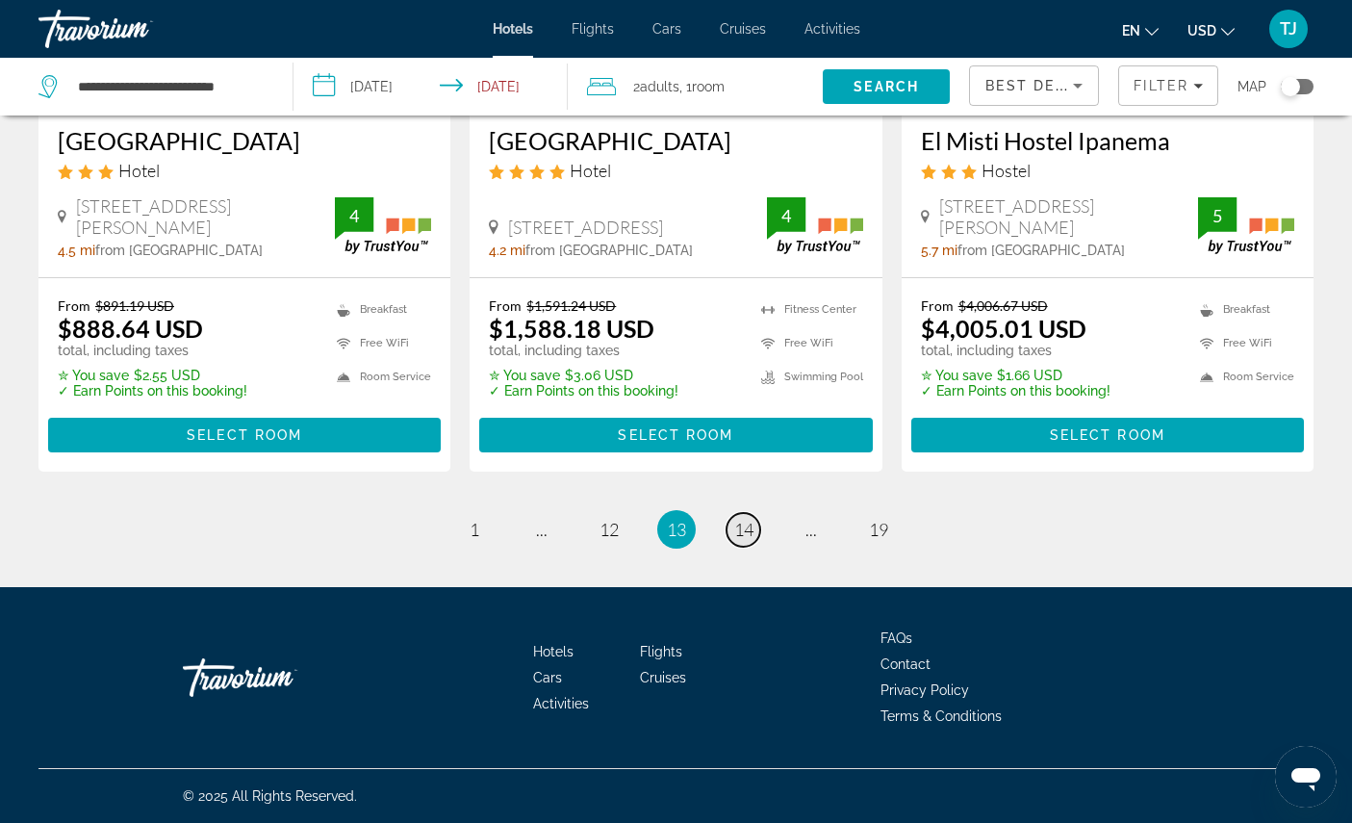
scroll to position [2727, 0]
click at [747, 540] on span "14" at bounding box center [743, 529] width 19 height 21
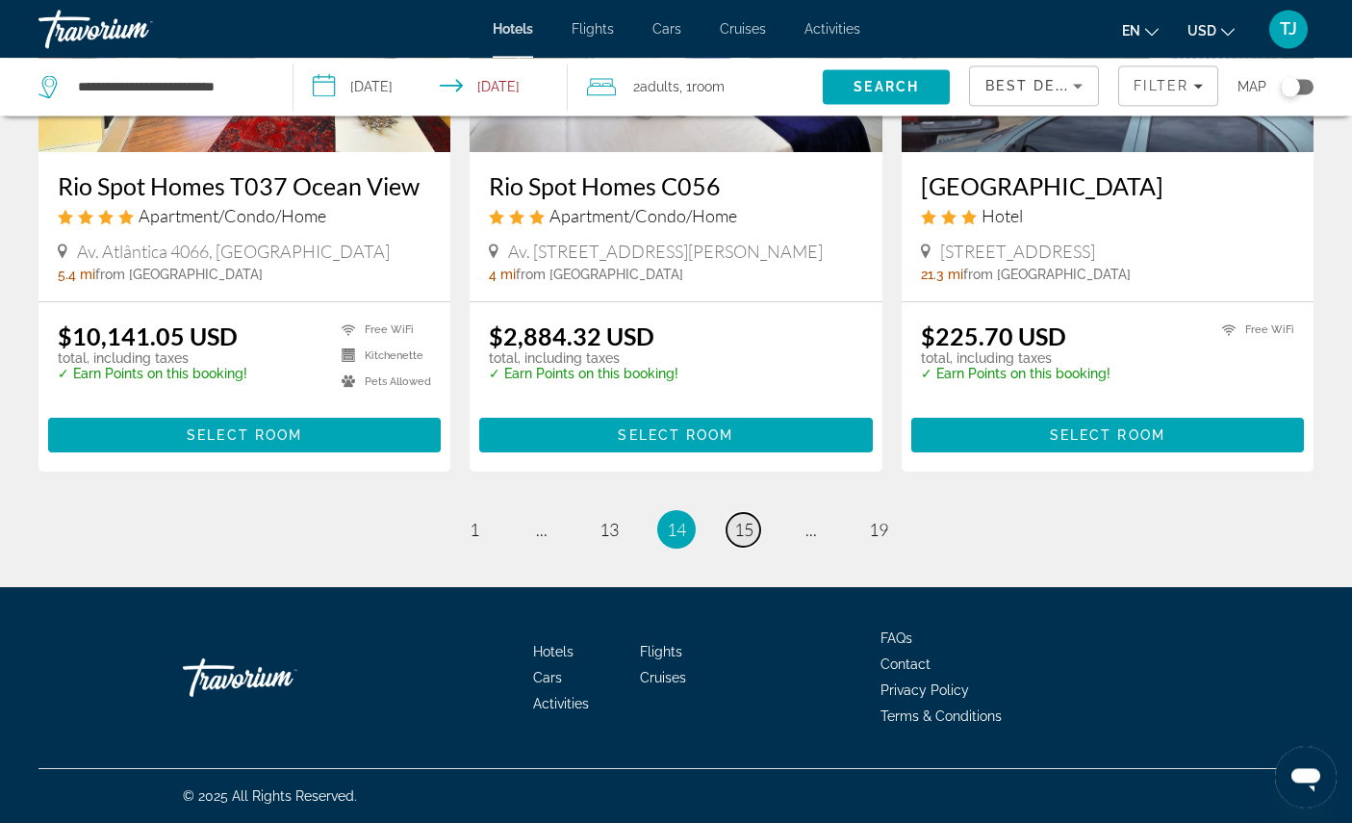
scroll to position [2668, 0]
click at [760, 546] on link "page 15" at bounding box center [743, 530] width 34 height 34
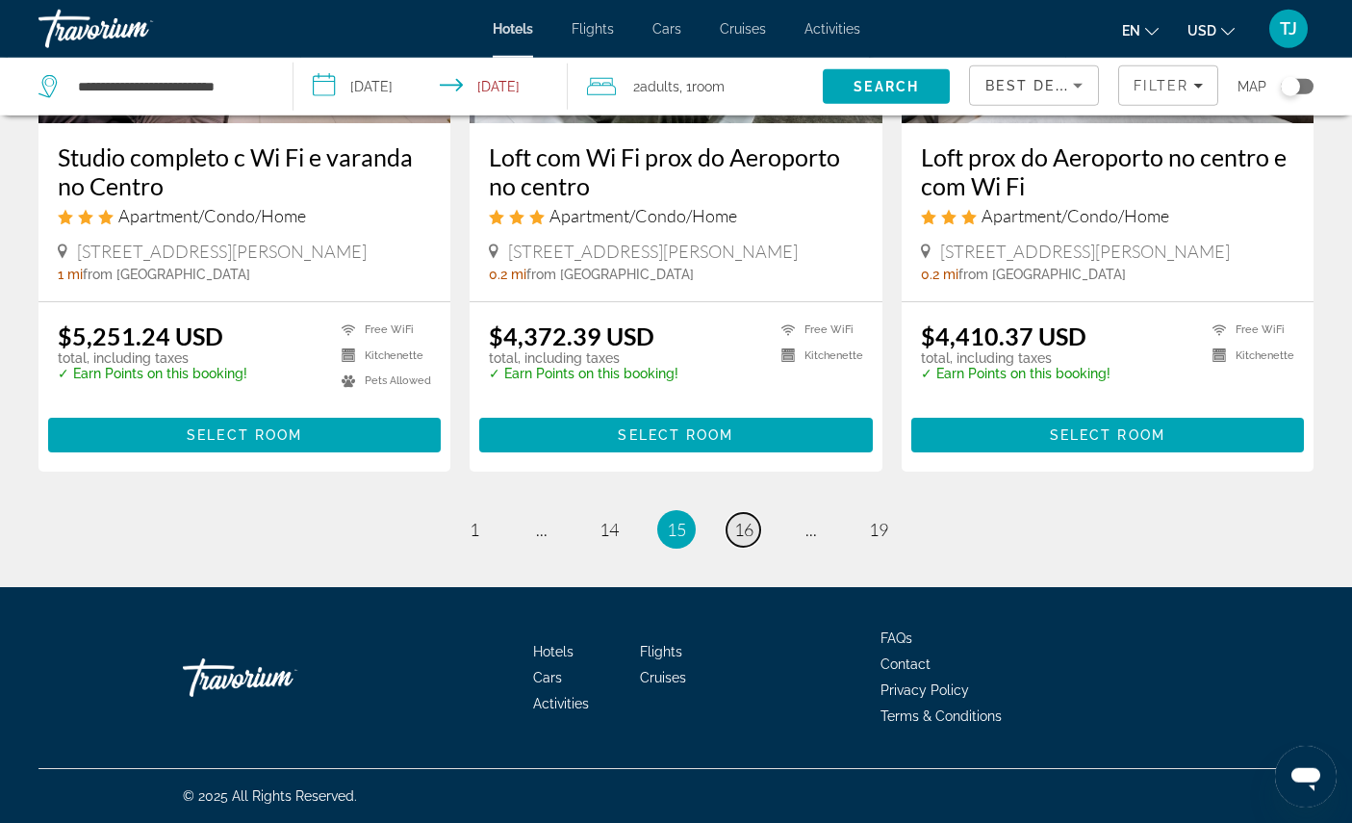
scroll to position [2681, 0]
click at [888, 540] on span "19" at bounding box center [878, 529] width 19 height 21
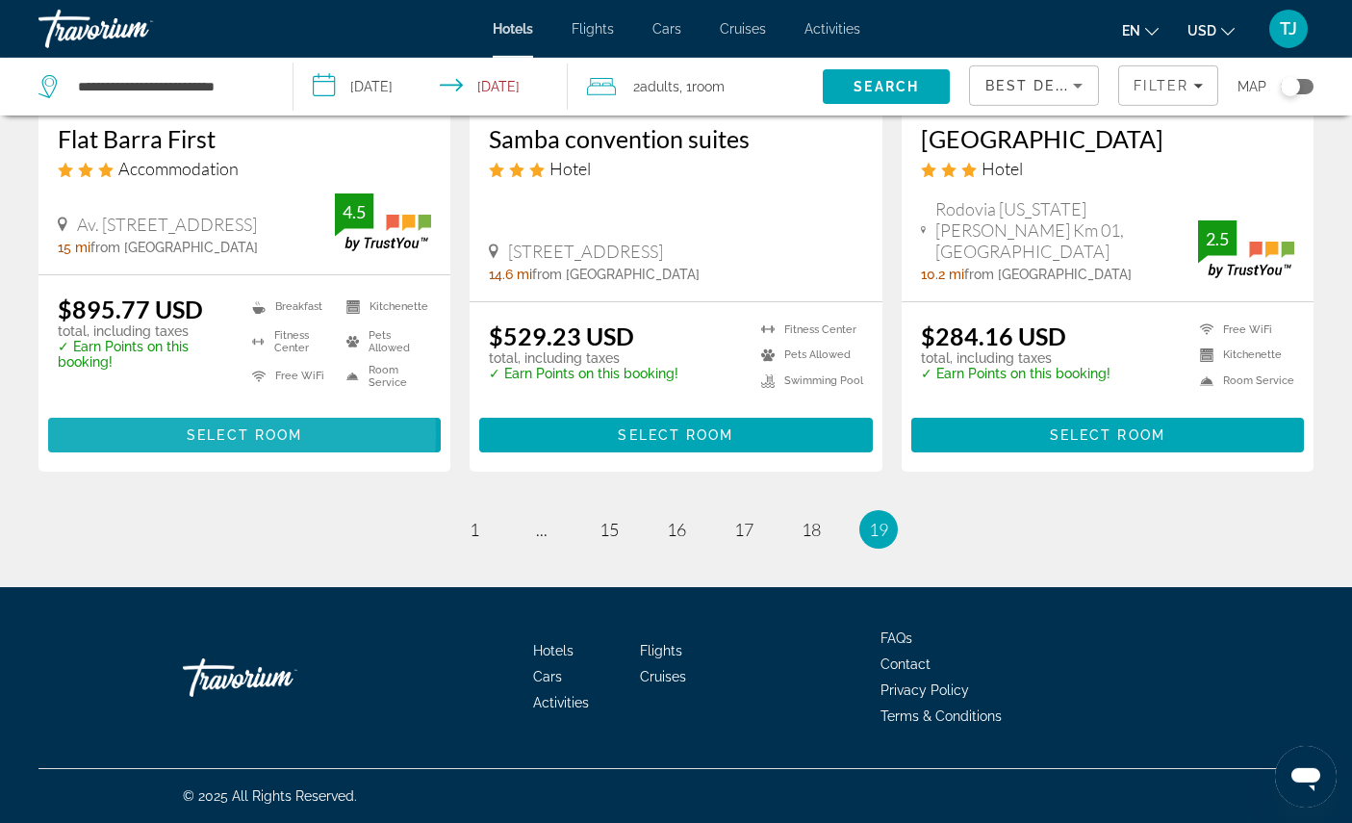
scroll to position [2629, 0]
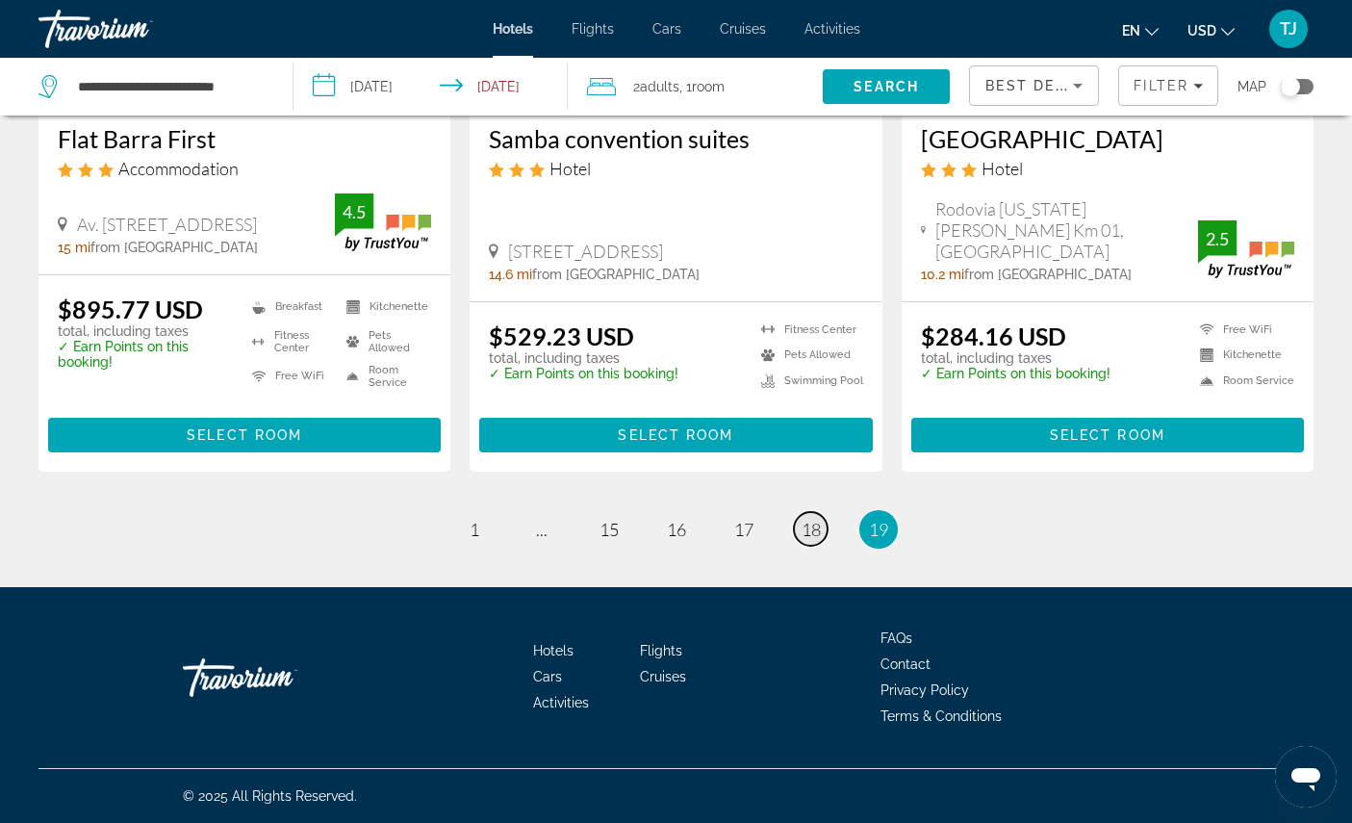
click at [821, 540] on span "18" at bounding box center [810, 529] width 19 height 21
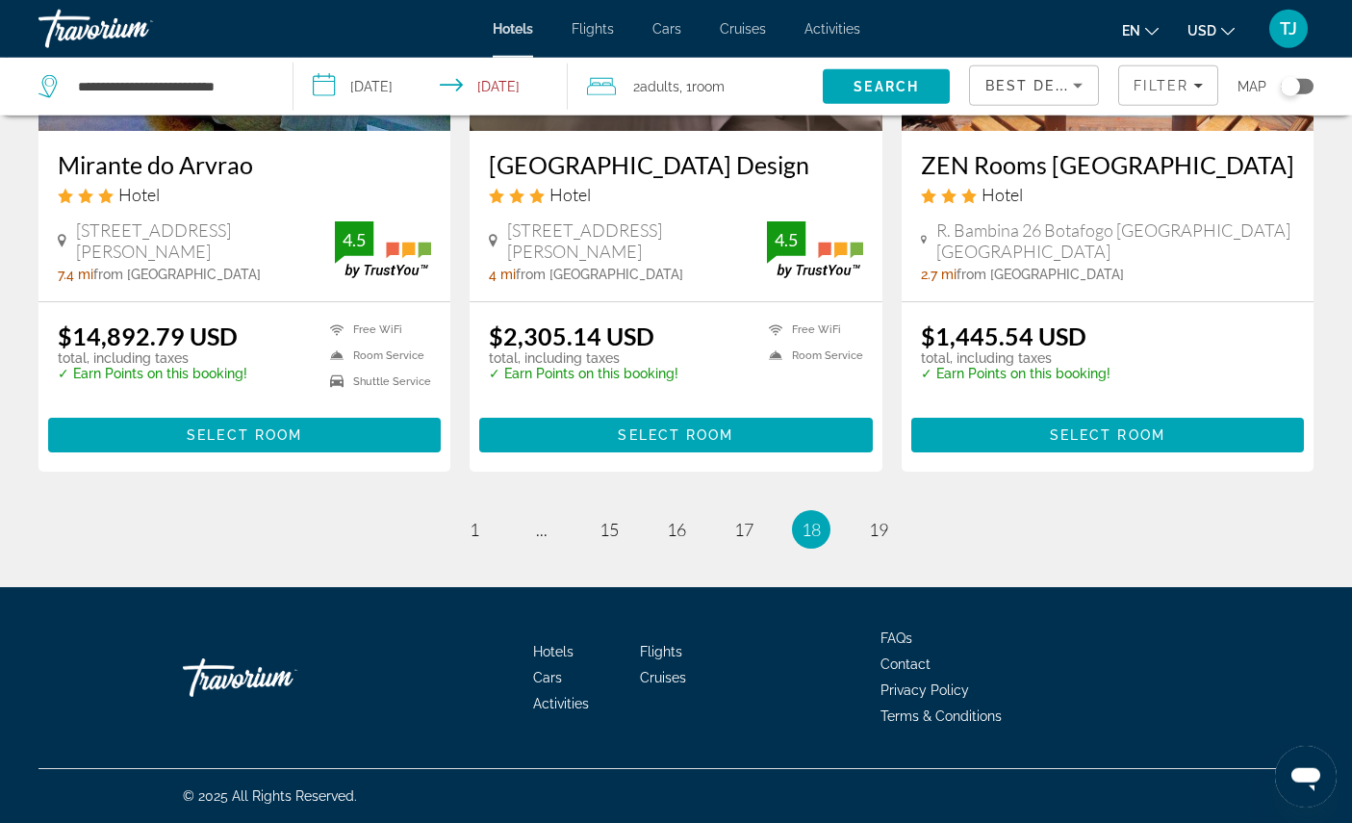
scroll to position [2655, 0]
click at [752, 540] on span "17" at bounding box center [743, 529] width 19 height 21
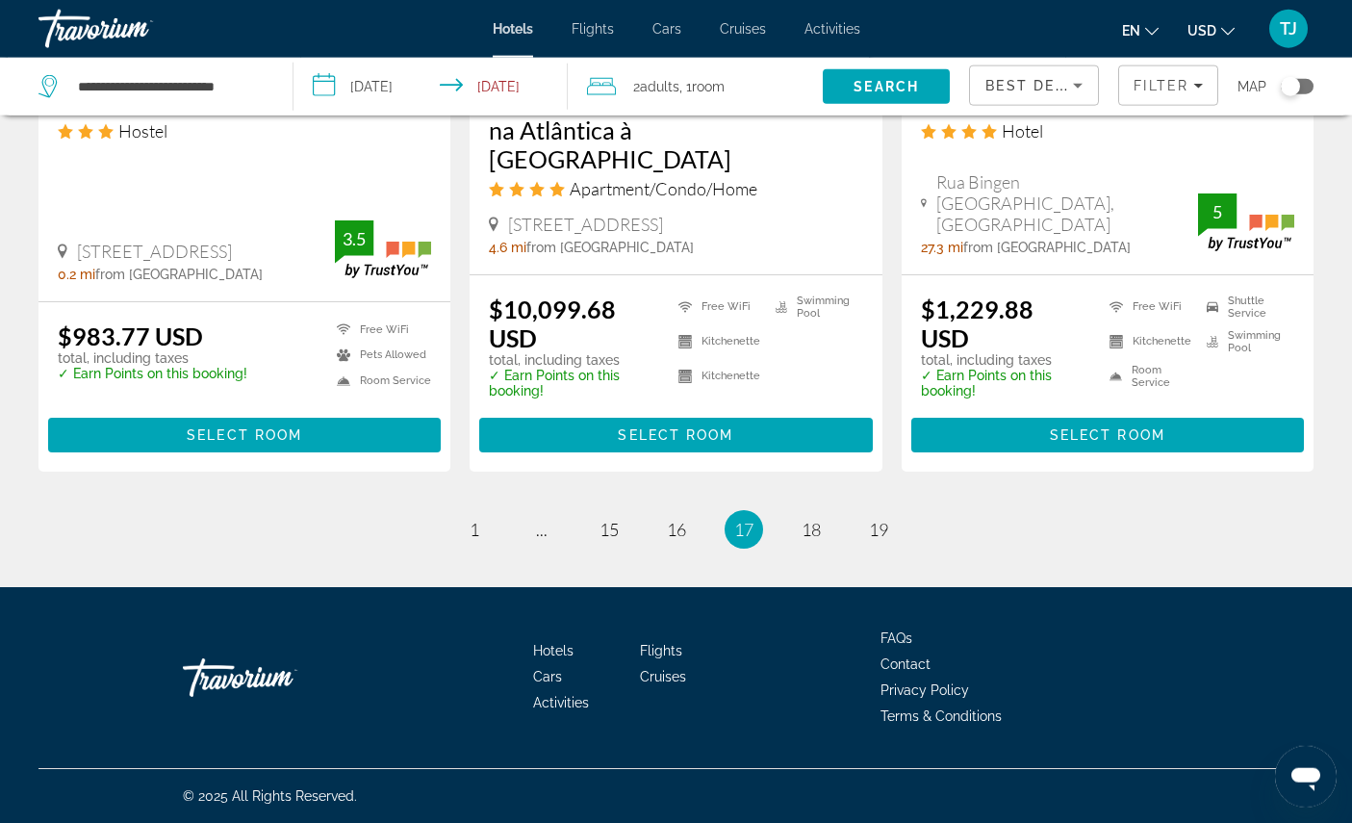
scroll to position [2827, 0]
click at [678, 546] on link "page 16" at bounding box center [676, 529] width 34 height 34
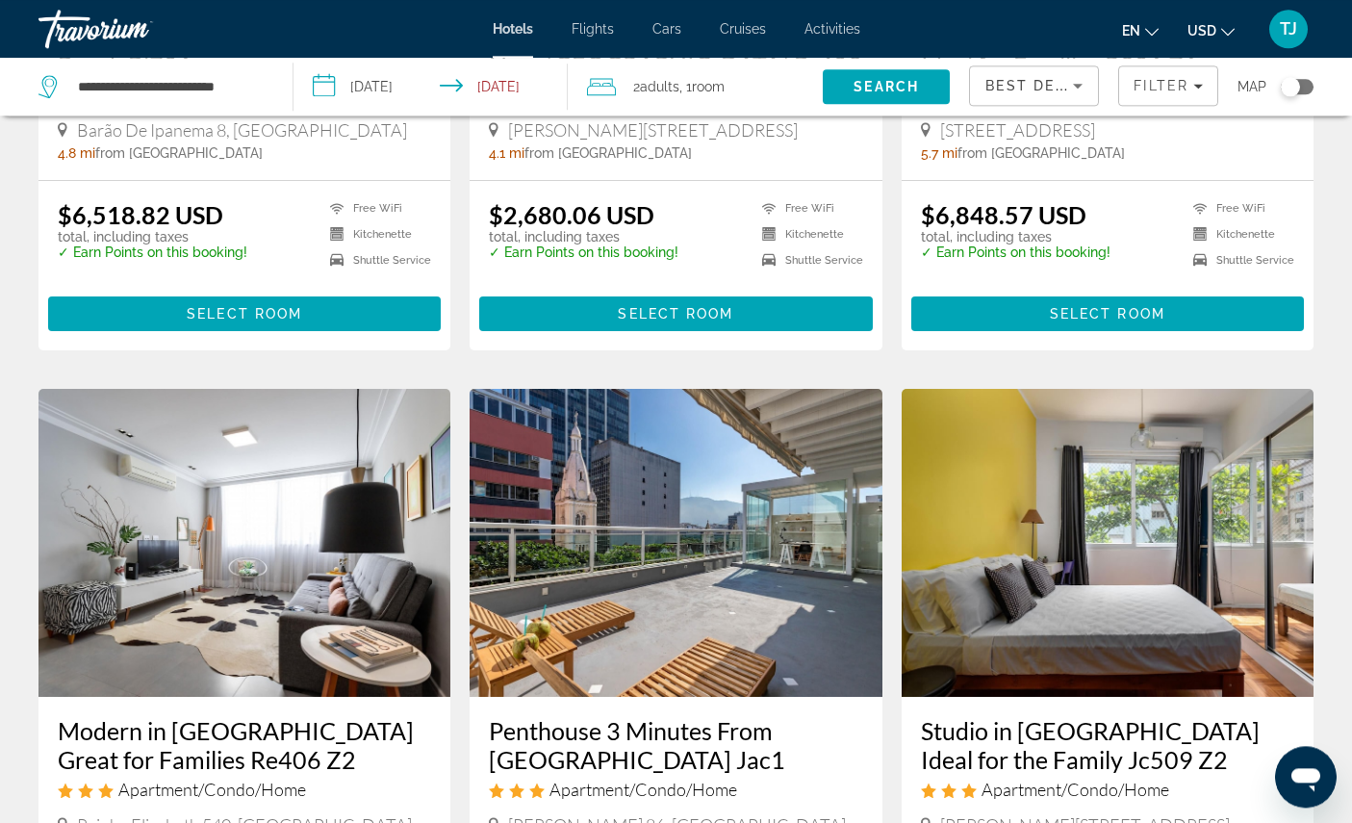
scroll to position [1944, 0]
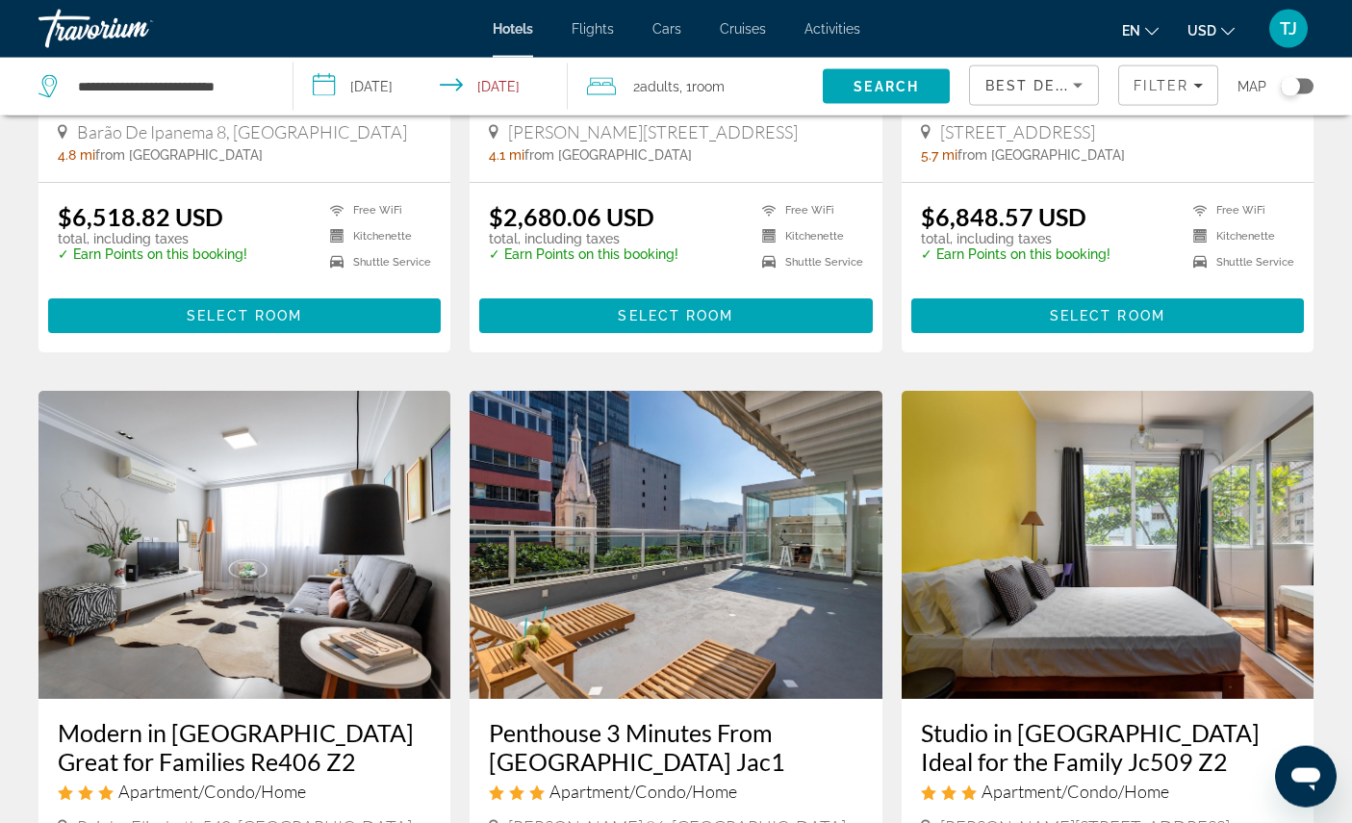
click at [1284, 26] on span "TJ" at bounding box center [1288, 28] width 17 height 19
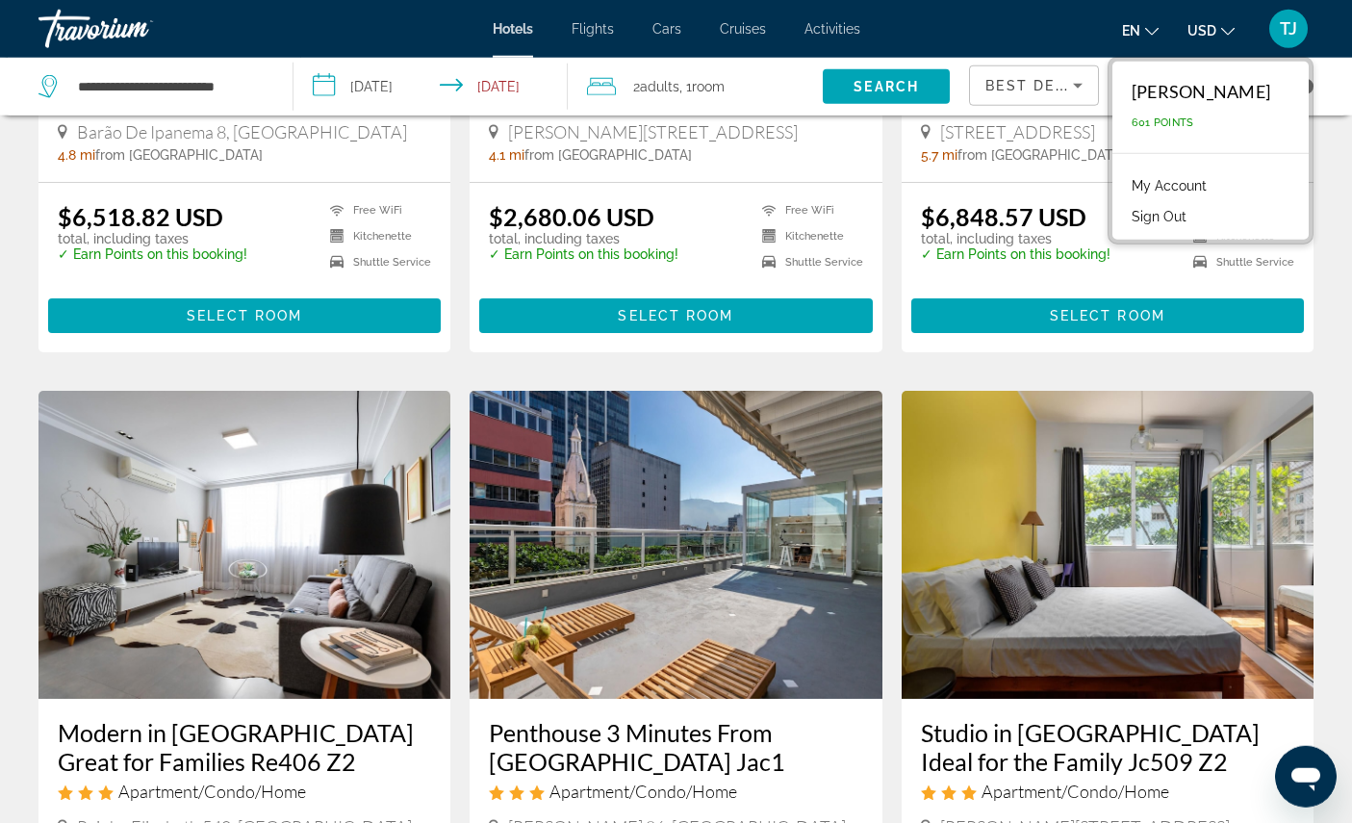
click at [1201, 198] on link "My Account" at bounding box center [1169, 185] width 94 height 25
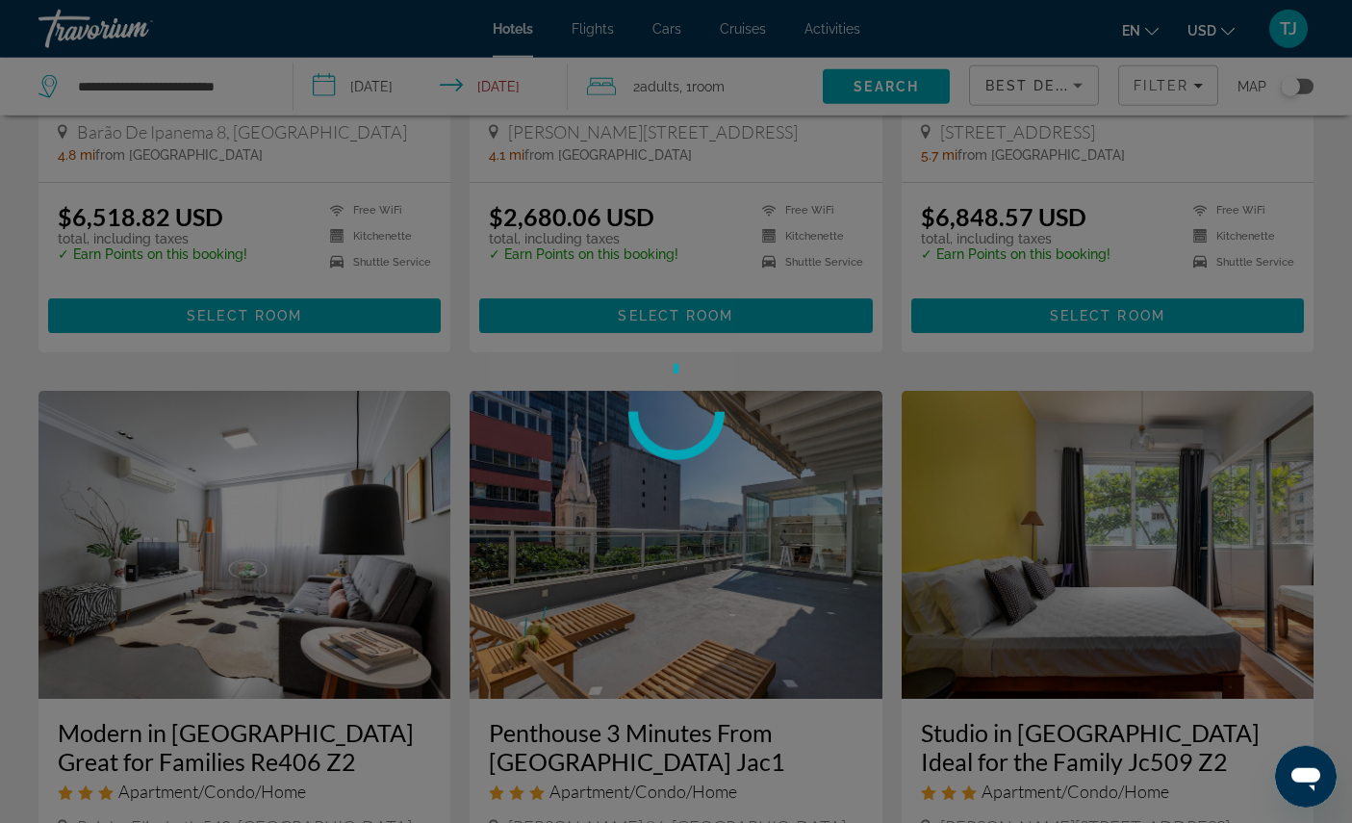
scroll to position [72, 0]
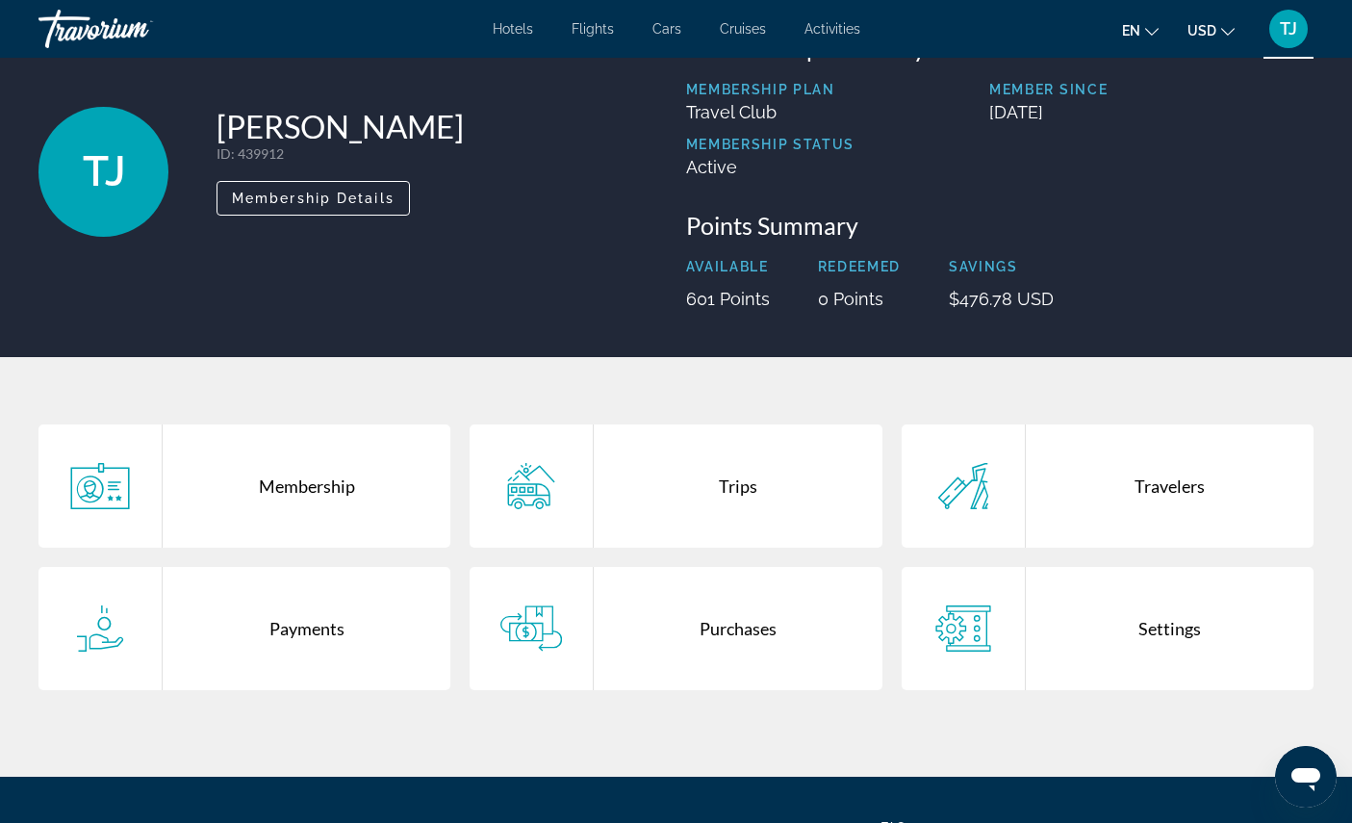
click at [322, 684] on div "Payments" at bounding box center [307, 628] width 288 height 123
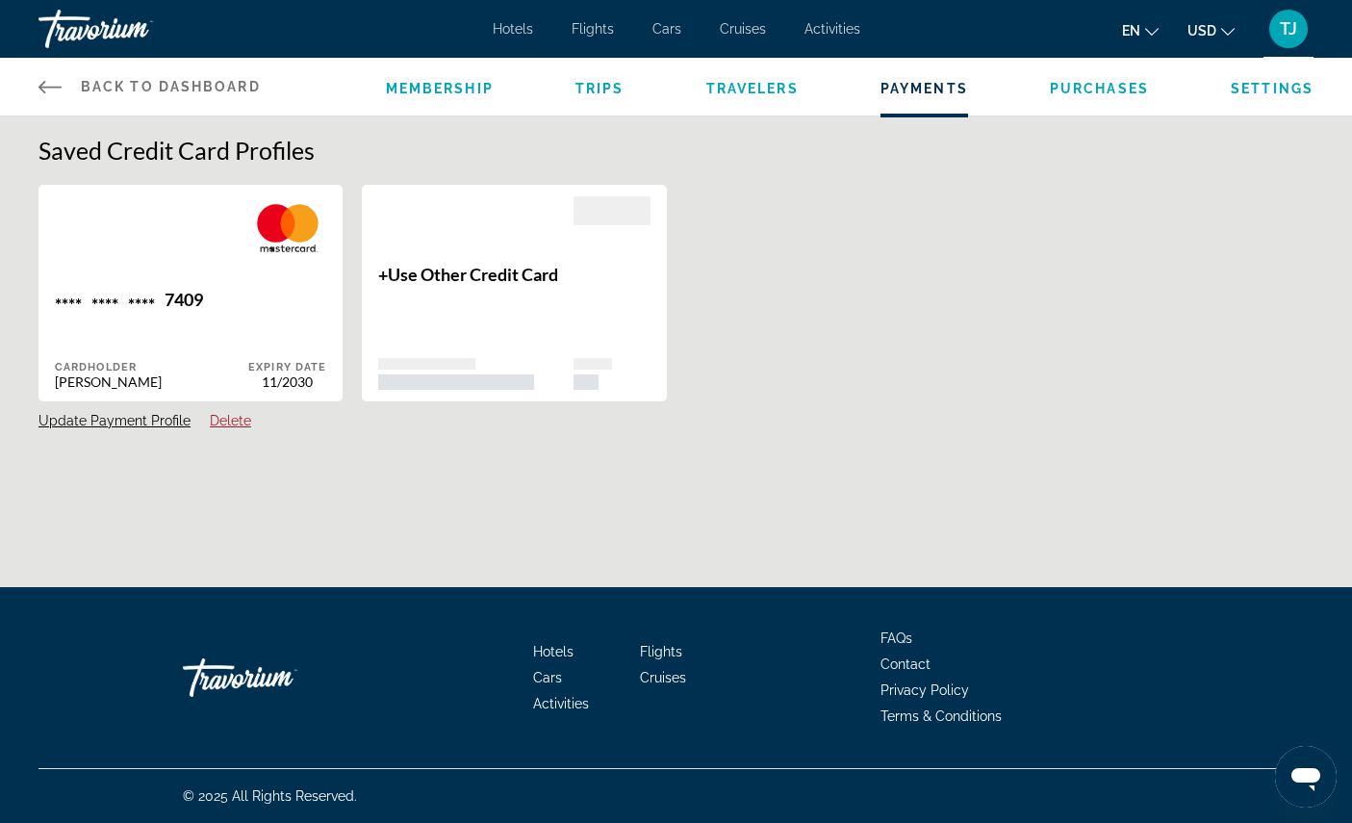
click at [1101, 165] on h1 "Saved Credit Card Profiles" at bounding box center [675, 150] width 1275 height 29
click at [1112, 165] on h1 "Saved Credit Card Profiles" at bounding box center [675, 150] width 1275 height 29
click at [1086, 165] on h1 "Saved Credit Card Profiles" at bounding box center [675, 150] width 1275 height 29
click at [1131, 160] on h1 "Saved Credit Card Profiles" at bounding box center [675, 150] width 1275 height 29
click at [1109, 165] on h1 "Saved Credit Card Profiles" at bounding box center [675, 150] width 1275 height 29
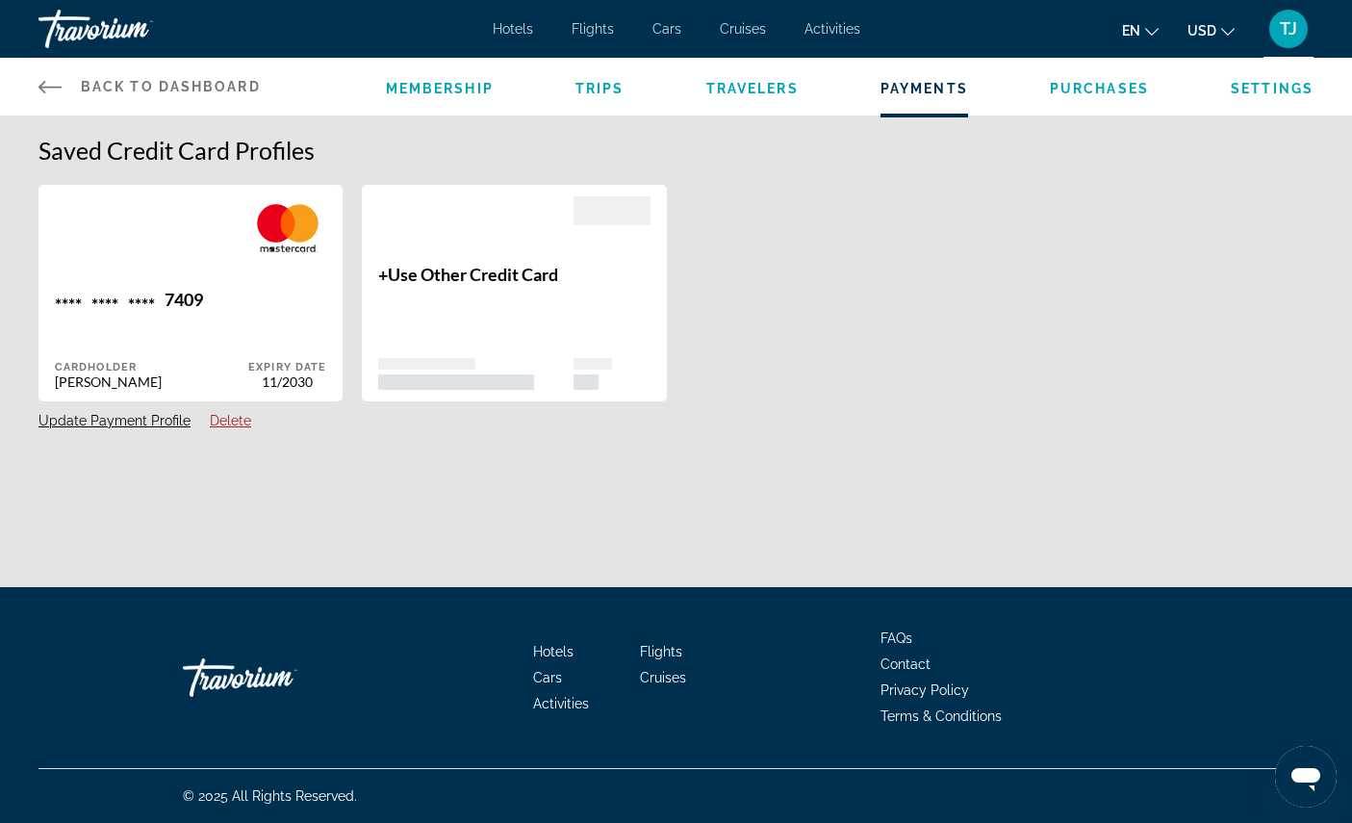
click at [1110, 96] on span "Purchases" at bounding box center [1099, 88] width 99 height 15
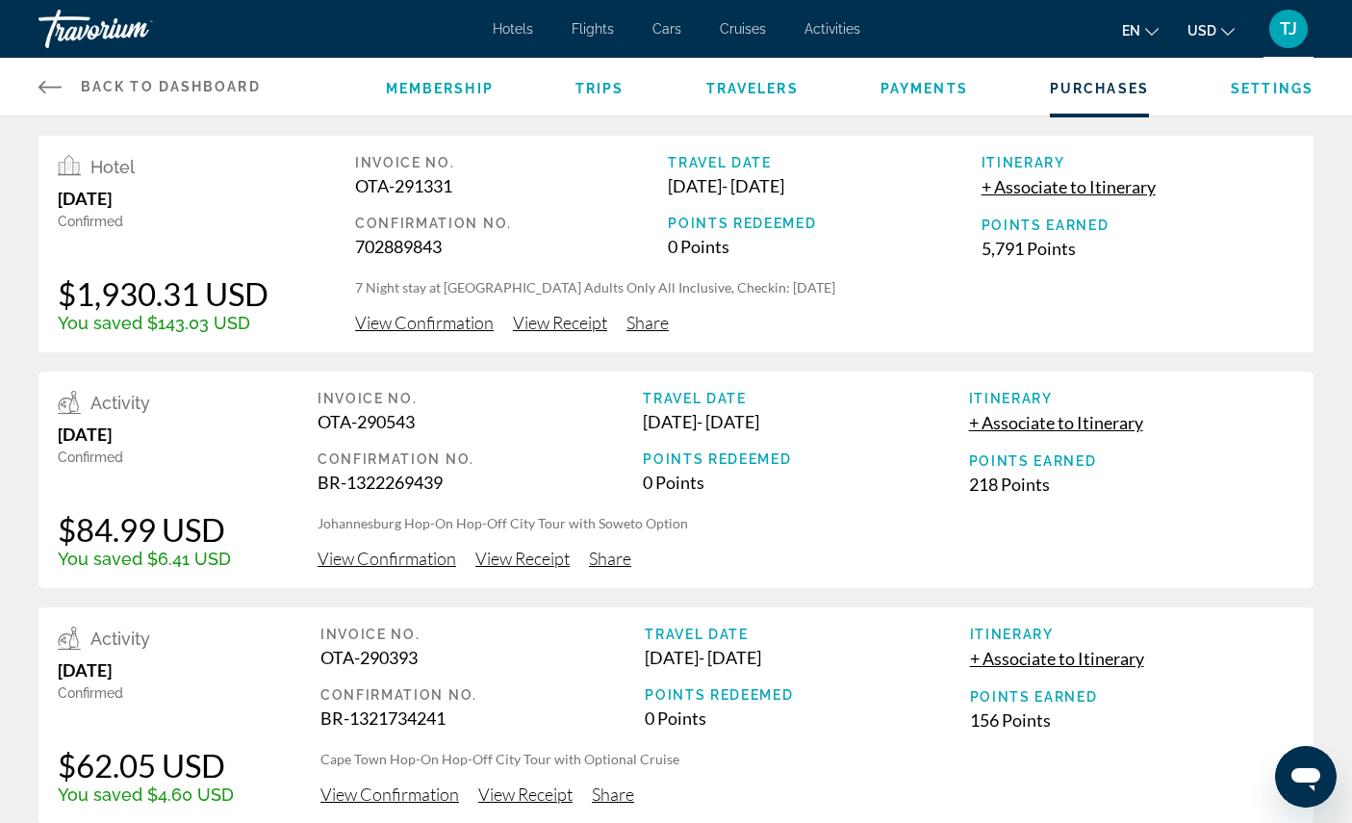
click at [425, 333] on span "View Confirmation" at bounding box center [424, 322] width 139 height 21
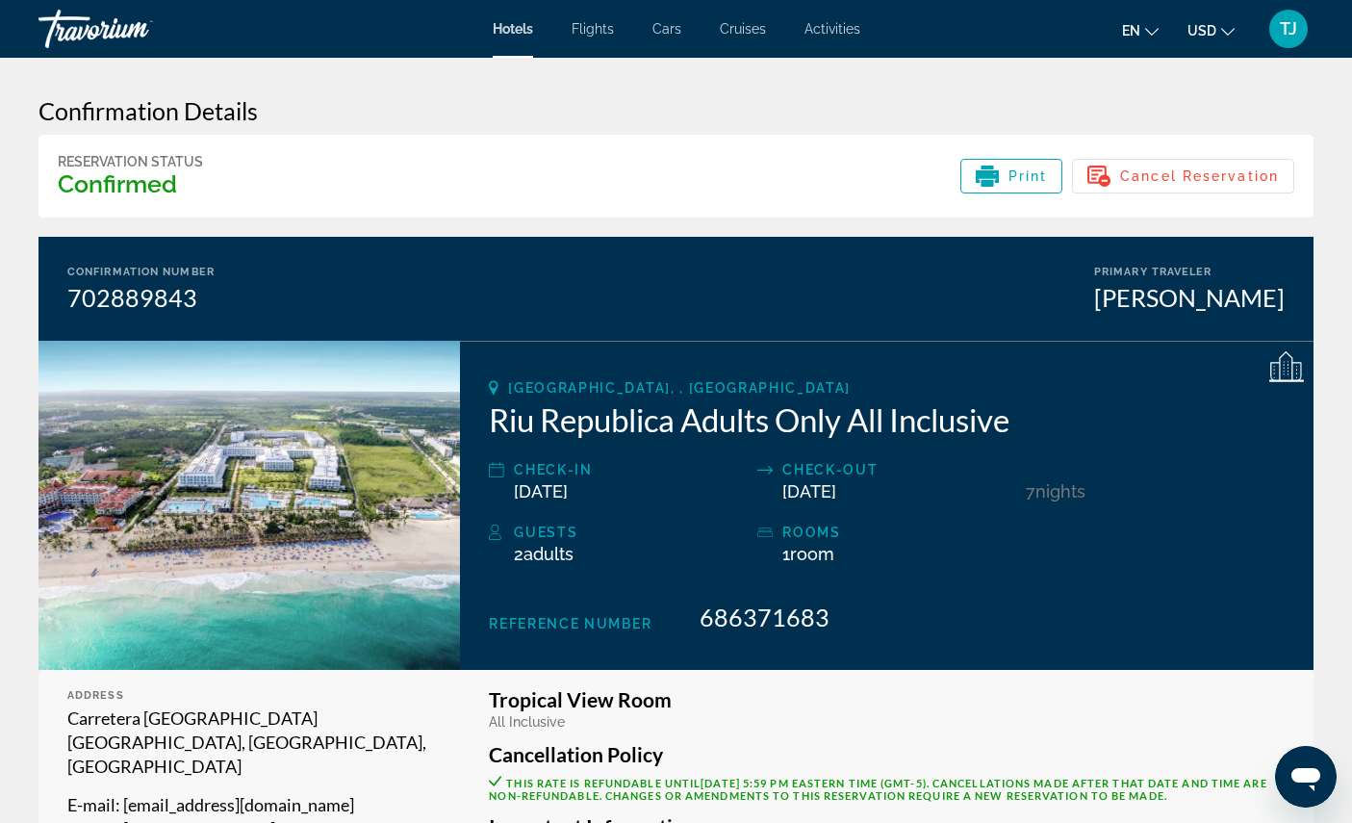
click at [1229, 188] on div "Cancel Reservation" at bounding box center [1182, 176] width 191 height 23
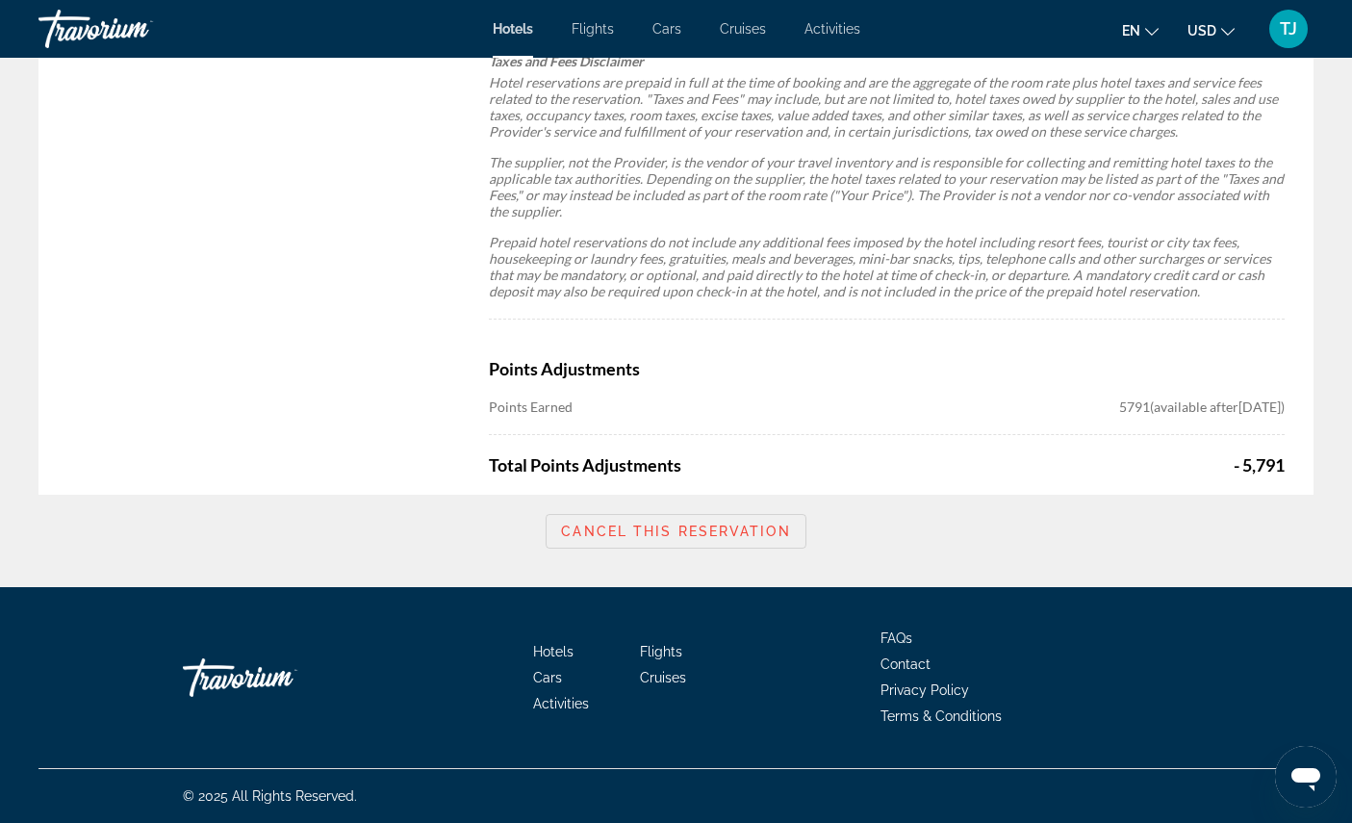
scroll to position [1381, 0]
click at [708, 539] on span "Cancel this reservation" at bounding box center [675, 530] width 229 height 15
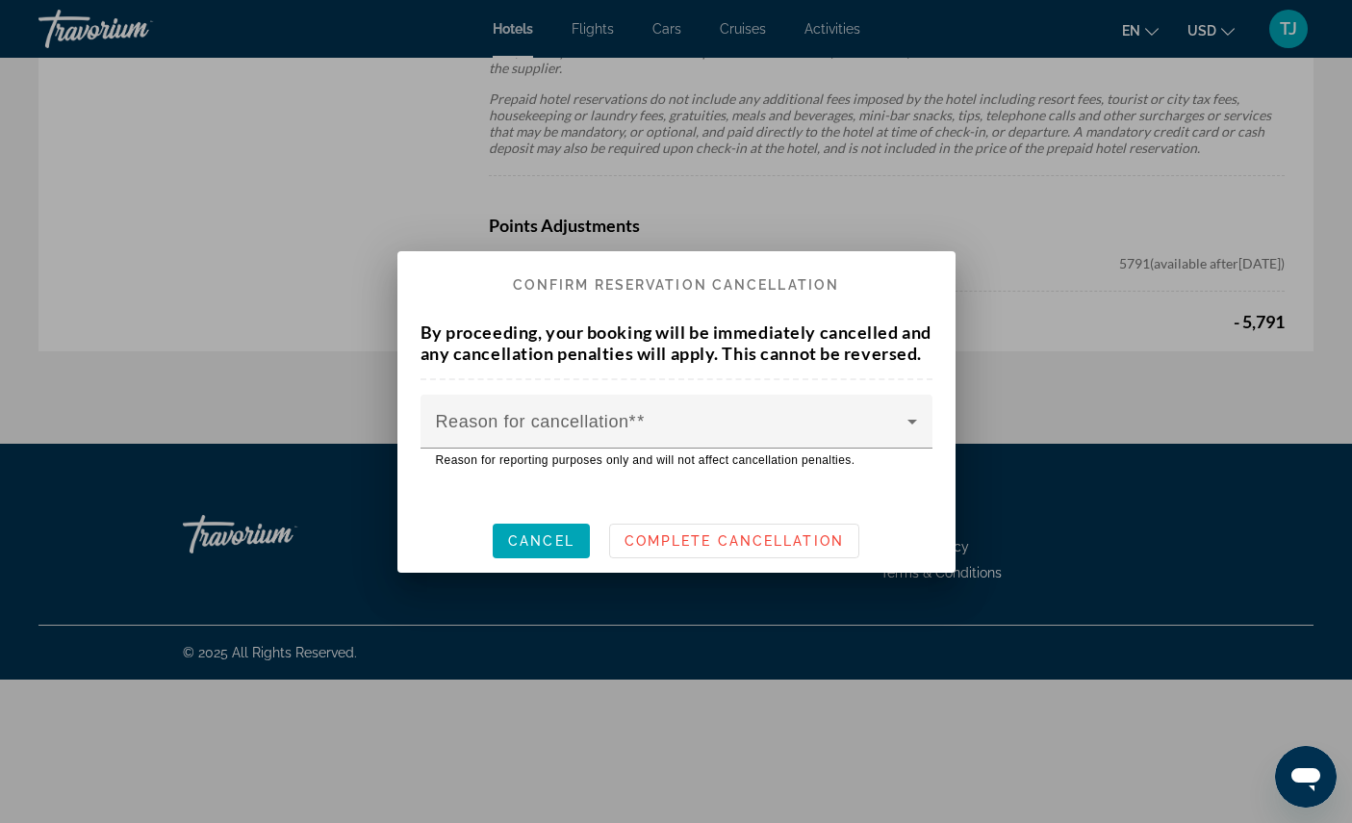
click at [708, 438] on span at bounding box center [671, 429] width 471 height 23
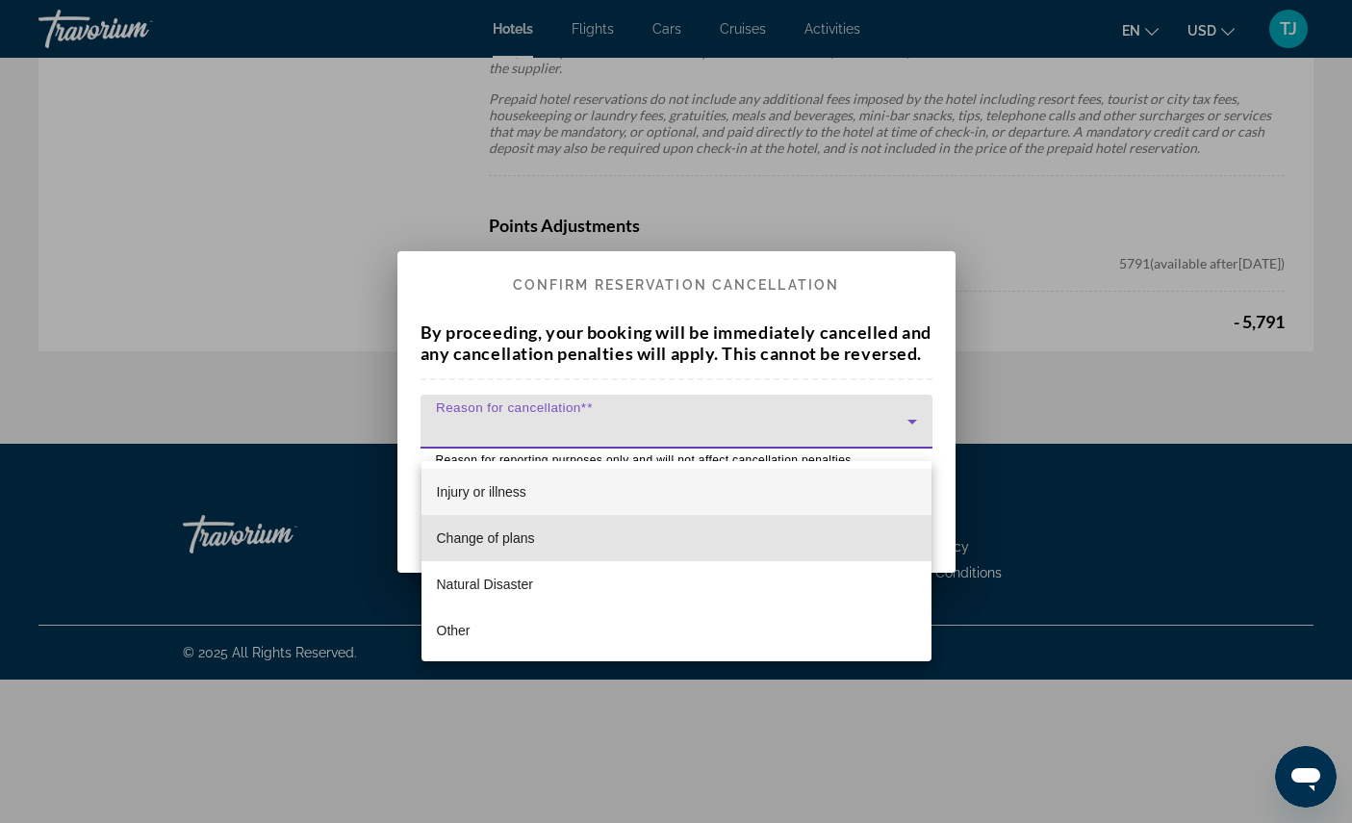
click at [540, 548] on mat-option "Change of plans" at bounding box center [676, 538] width 510 height 46
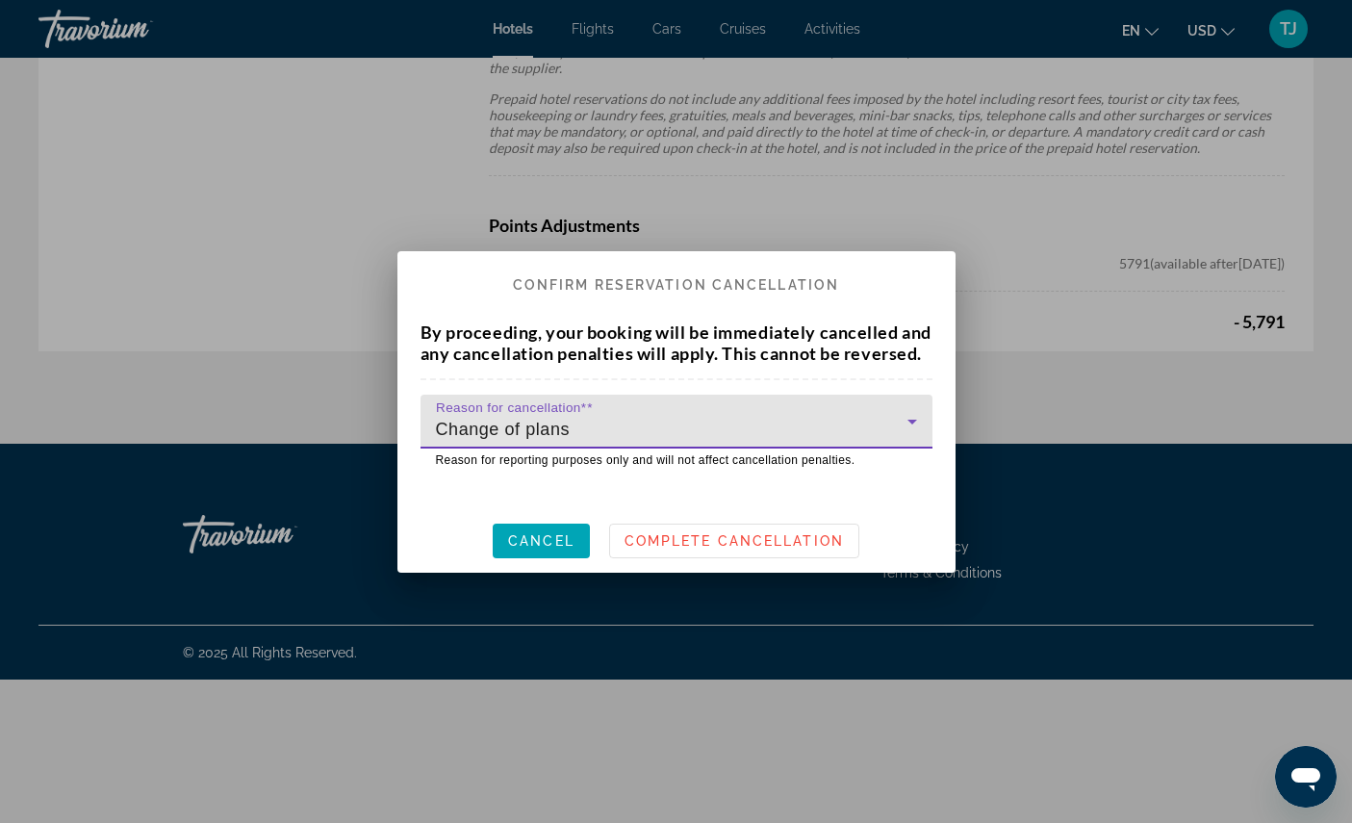
click at [731, 548] on span "Complete Cancellation" at bounding box center [733, 540] width 219 height 15
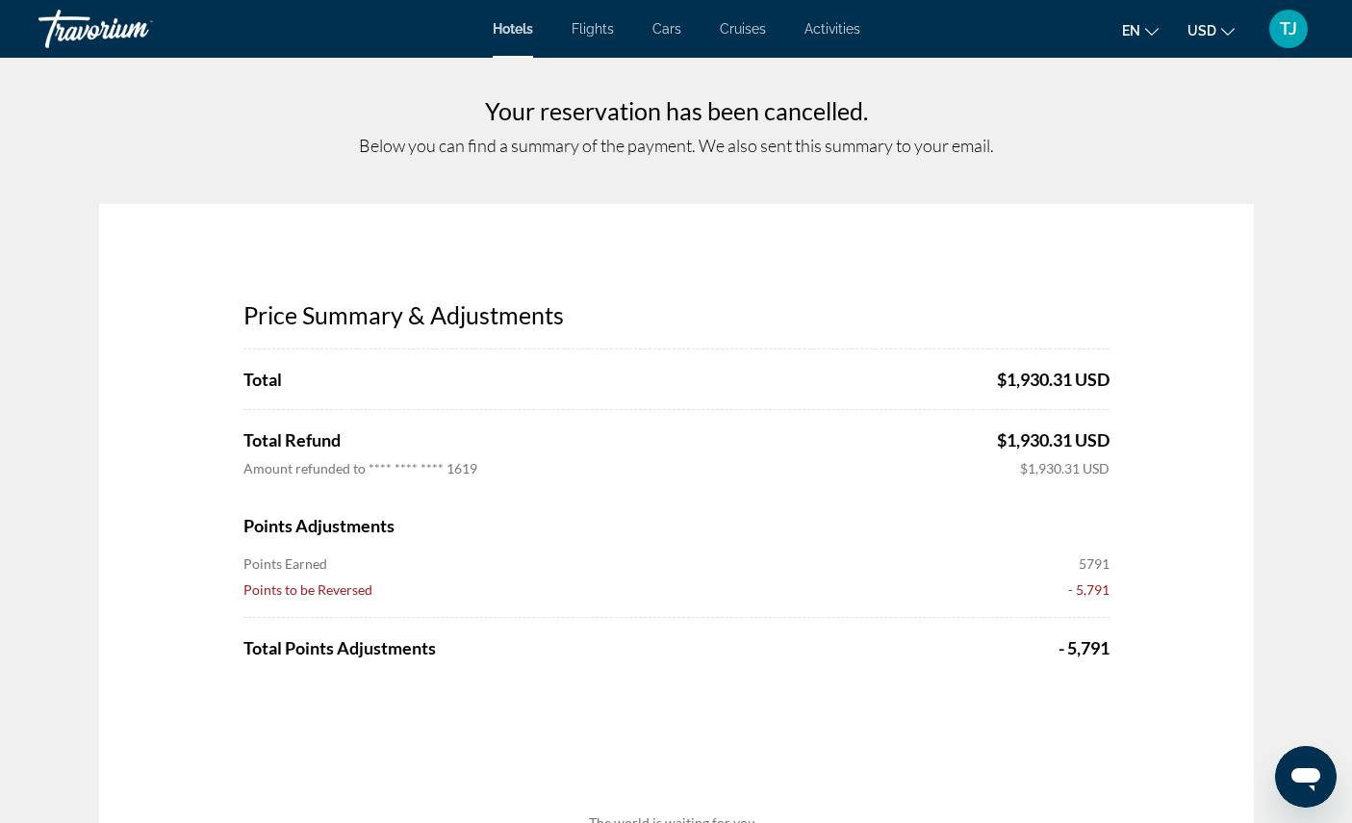
click at [500, 53] on div "Hotels Flights Cars Cruises Activities Hotels Flights Cars Cruises Activities e…" at bounding box center [676, 29] width 1352 height 50
click at [494, 37] on span "Hotels" at bounding box center [513, 28] width 40 height 15
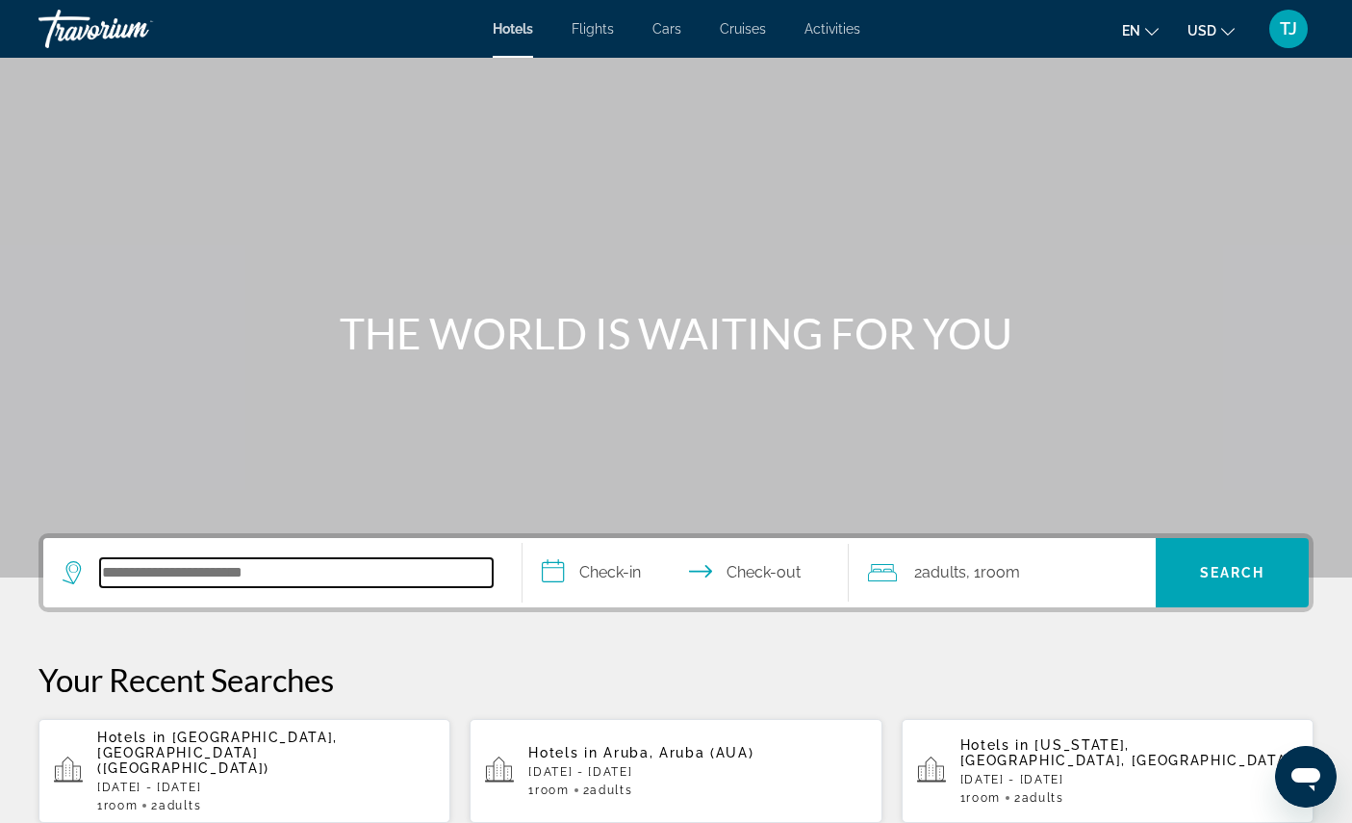
click at [364, 587] on input "Search hotel destination" at bounding box center [296, 572] width 393 height 29
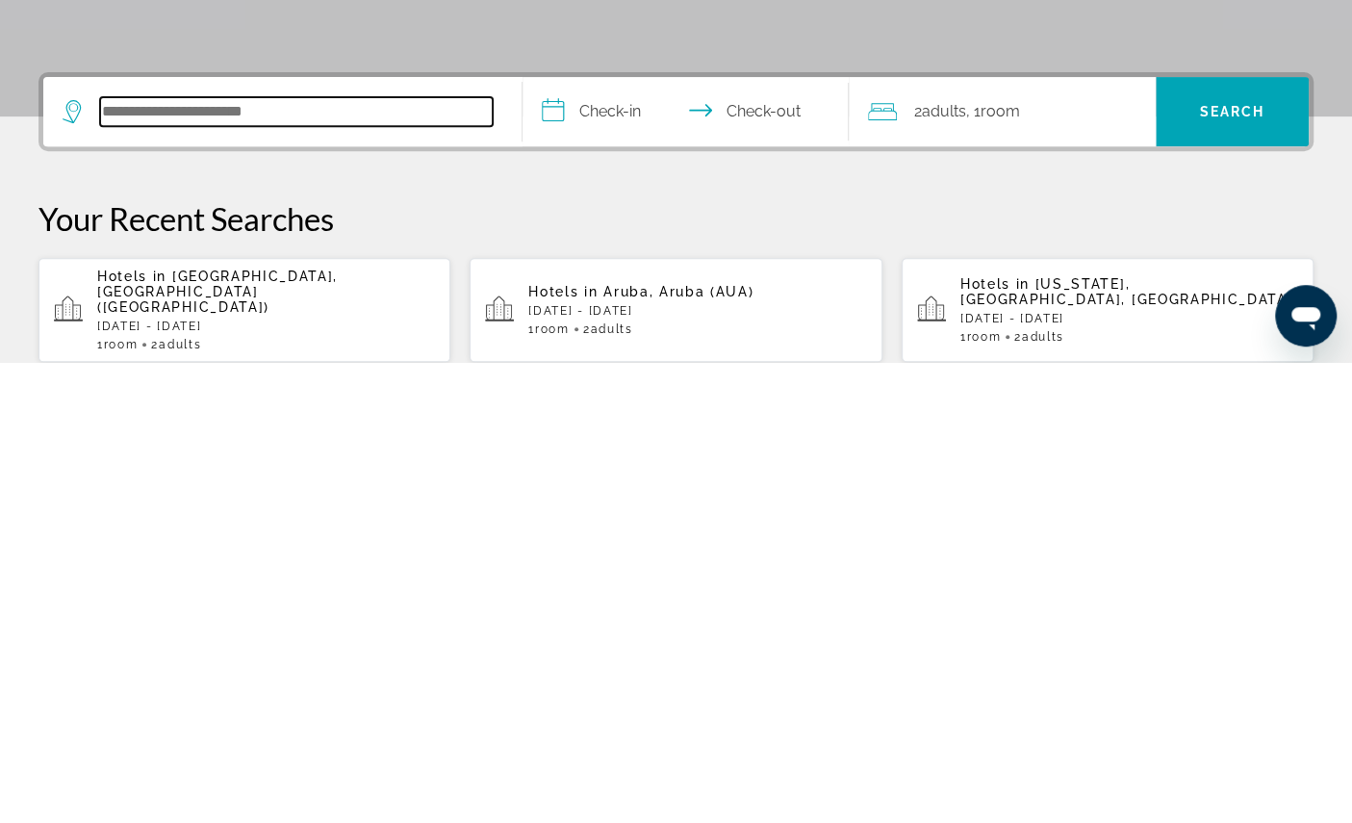
scroll to position [460, 0]
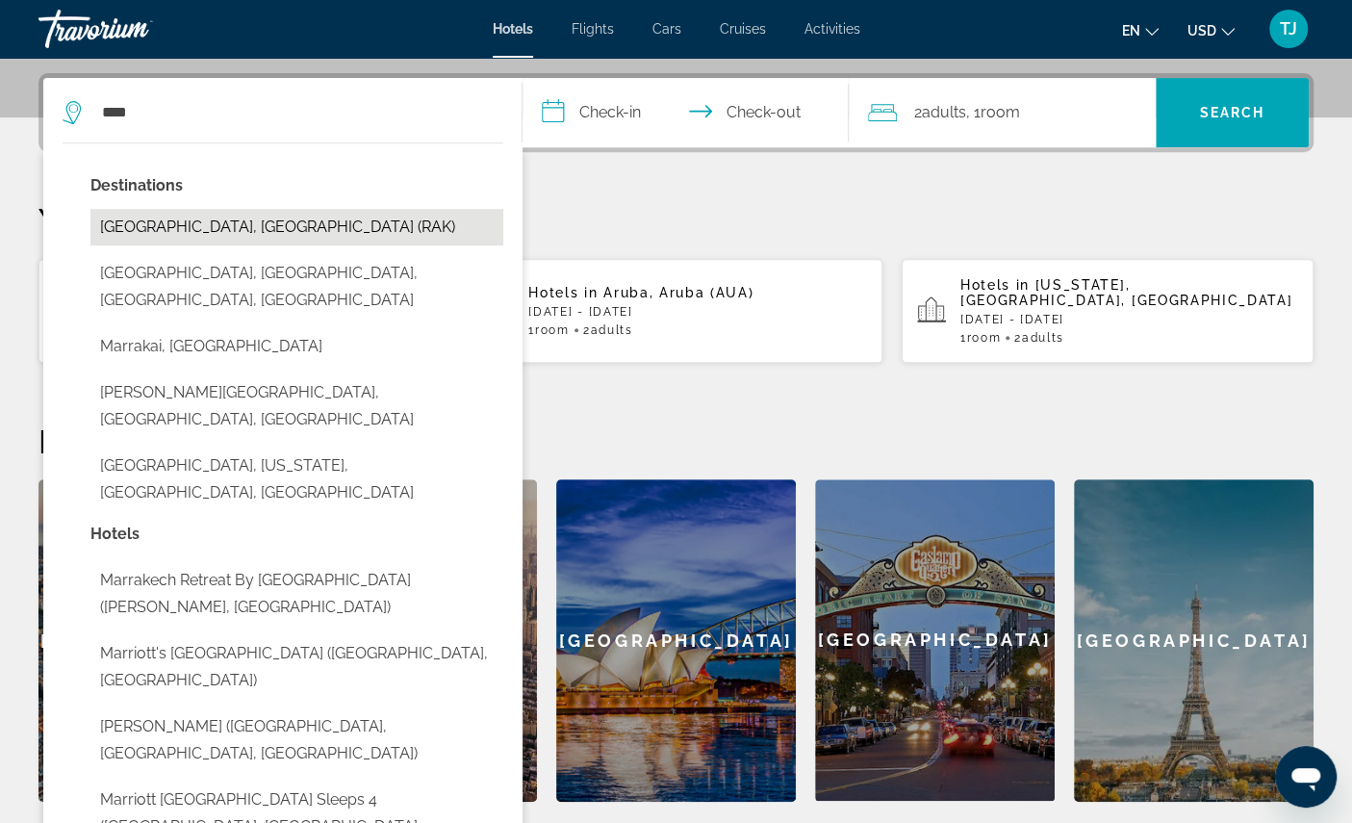
click at [265, 245] on button "[GEOGRAPHIC_DATA], [GEOGRAPHIC_DATA] (RAK)" at bounding box center [296, 227] width 413 height 37
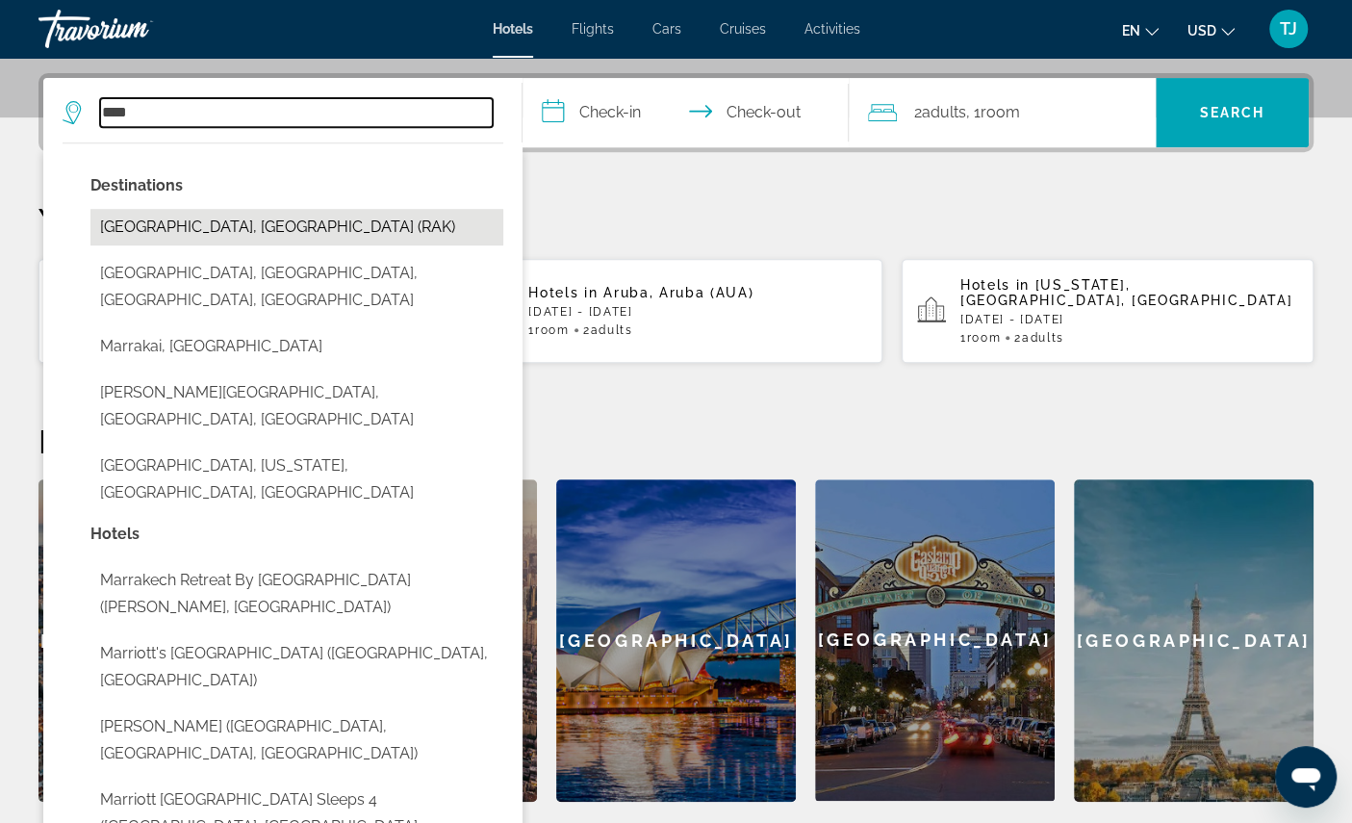
type input "**********"
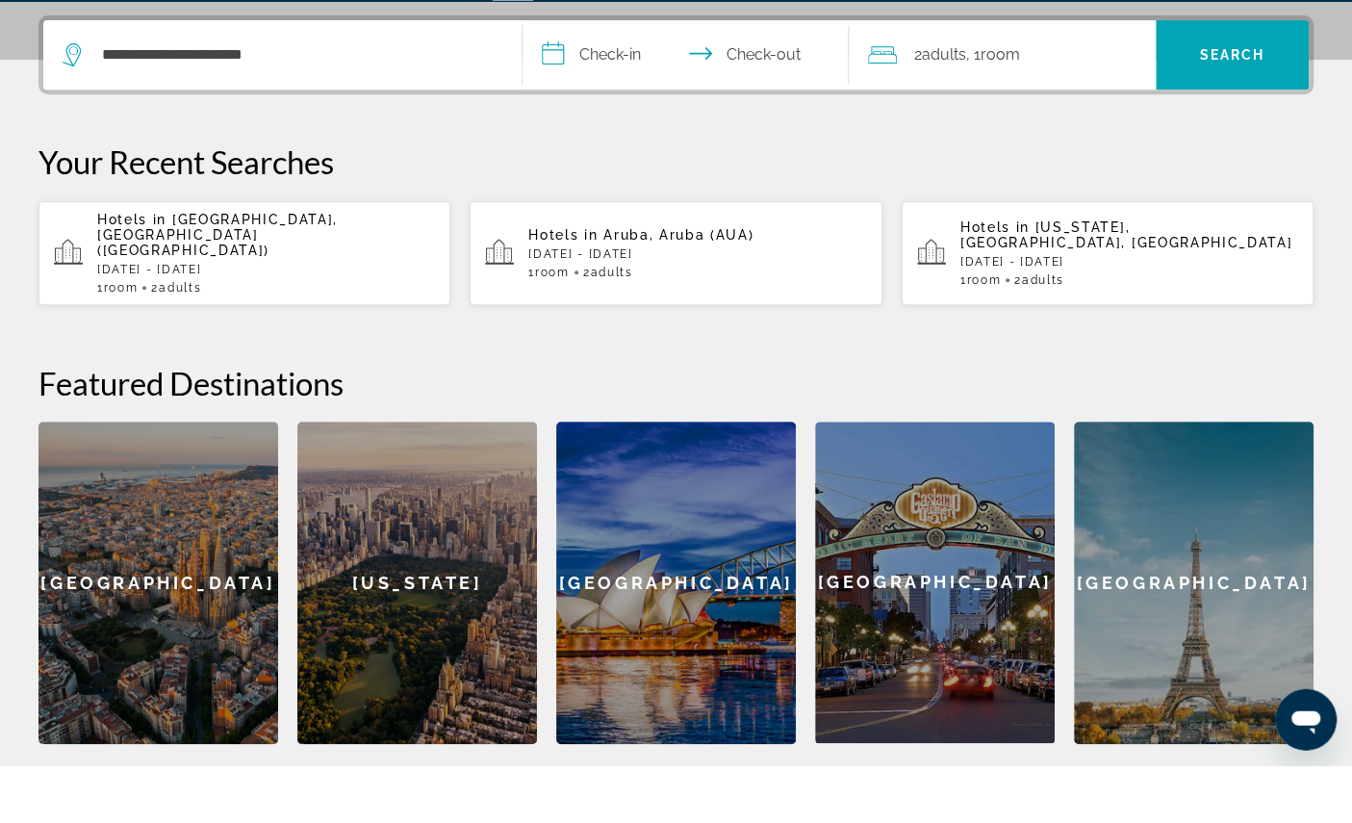
click at [639, 107] on input "**********" at bounding box center [689, 115] width 334 height 75
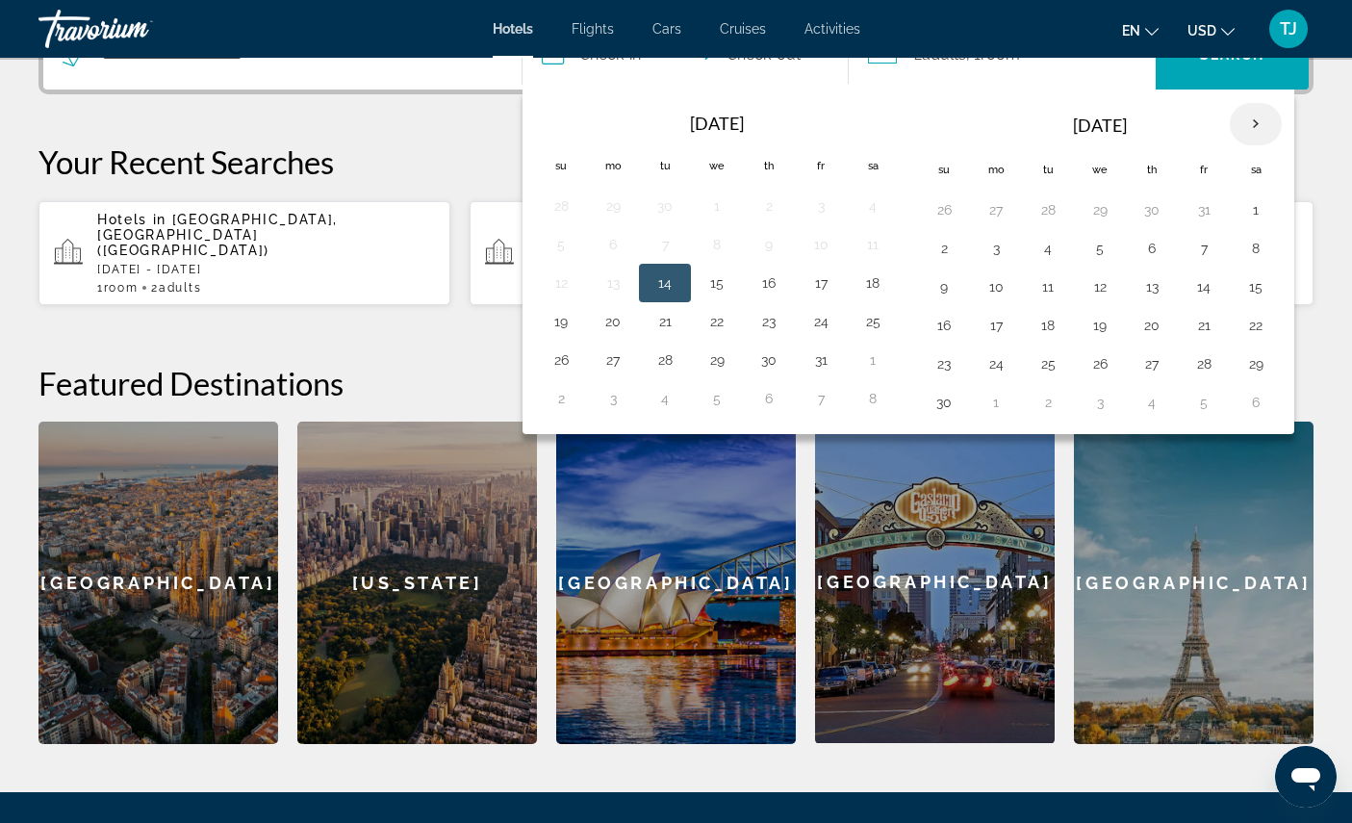
click at [1282, 145] on th "Next month" at bounding box center [1256, 124] width 52 height 42
click at [1063, 377] on button "30" at bounding box center [1047, 363] width 31 height 27
click at [1063, 416] on button "6" at bounding box center [1047, 402] width 31 height 27
type input "**********"
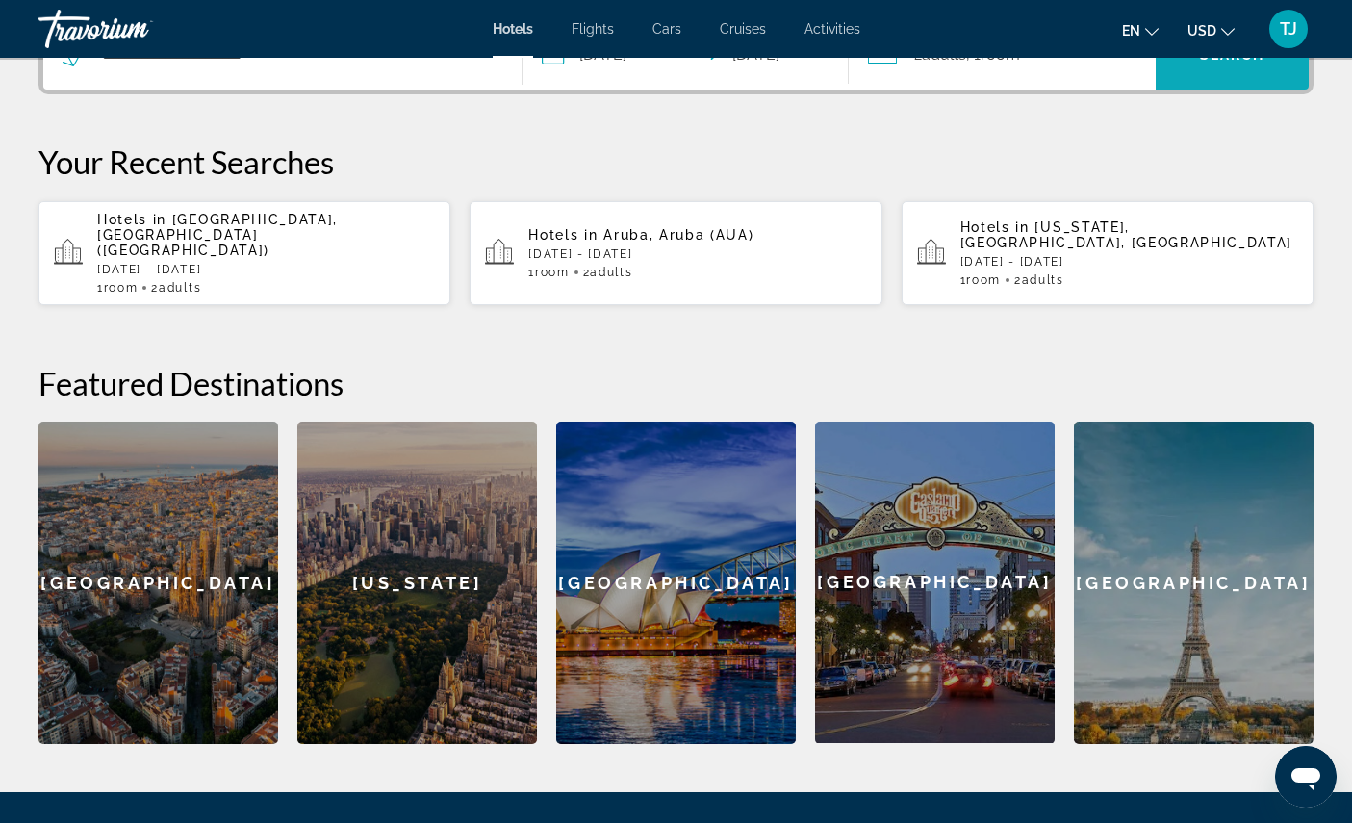
click at [1233, 63] on span "Search" at bounding box center [1232, 54] width 65 height 15
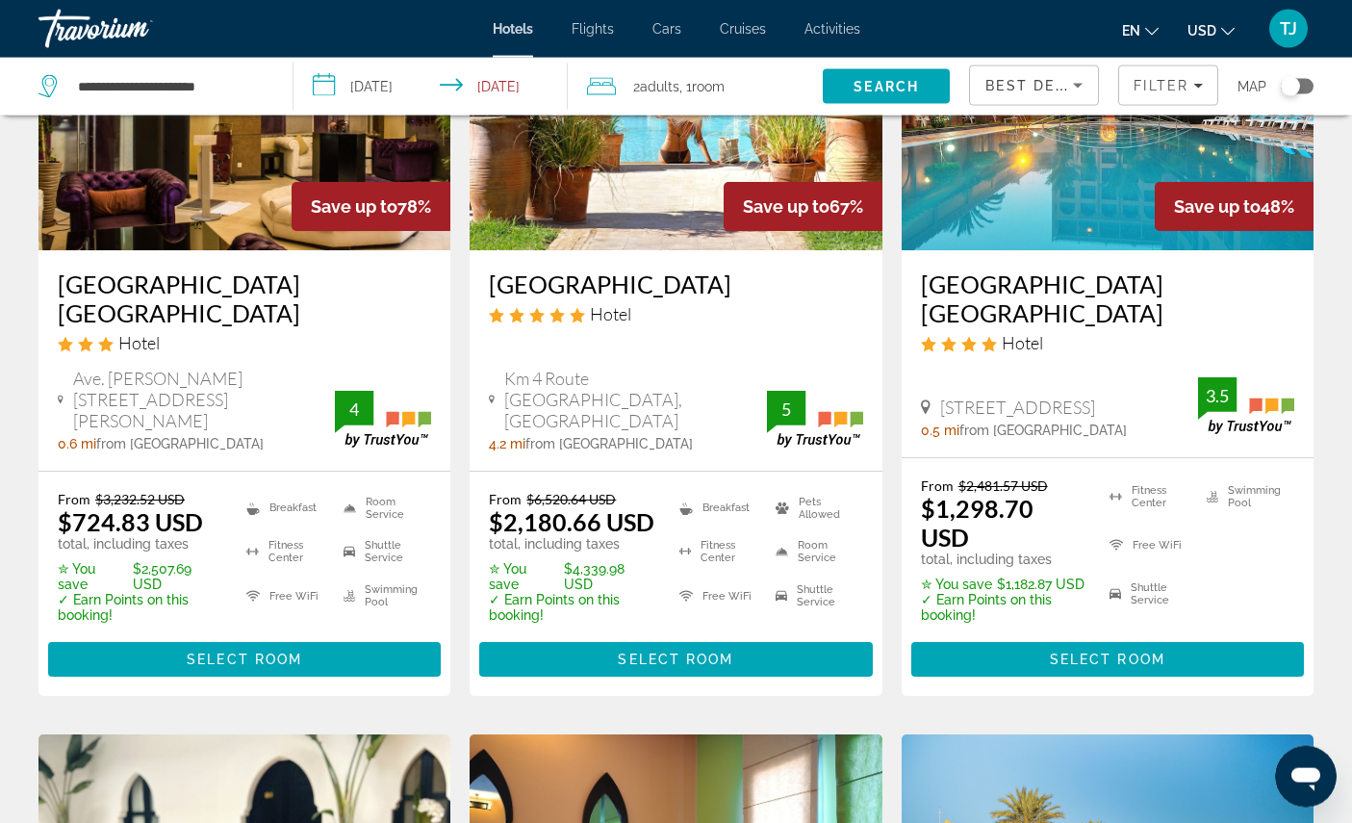
scroll to position [241, 0]
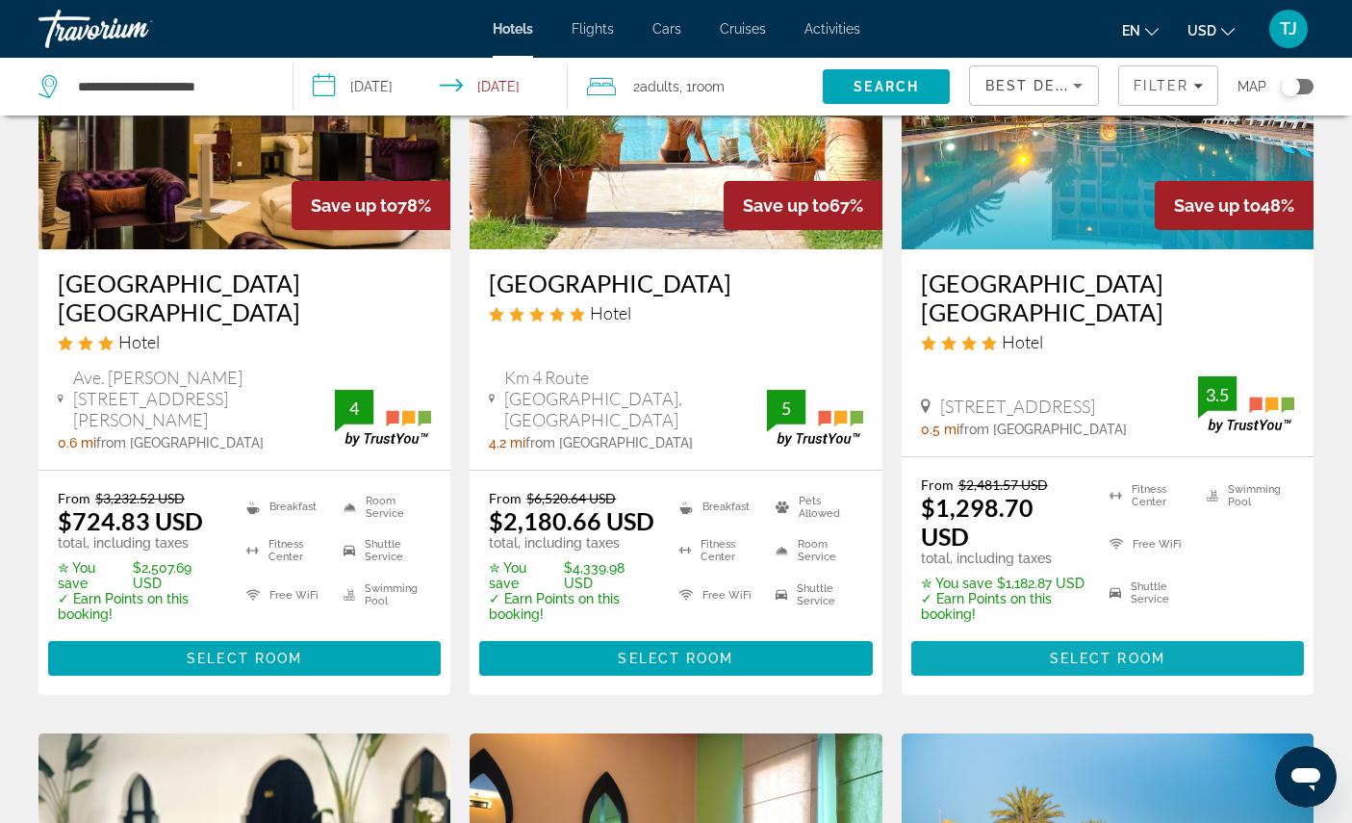
click at [1146, 666] on span "Select Room" at bounding box center [1107, 657] width 115 height 15
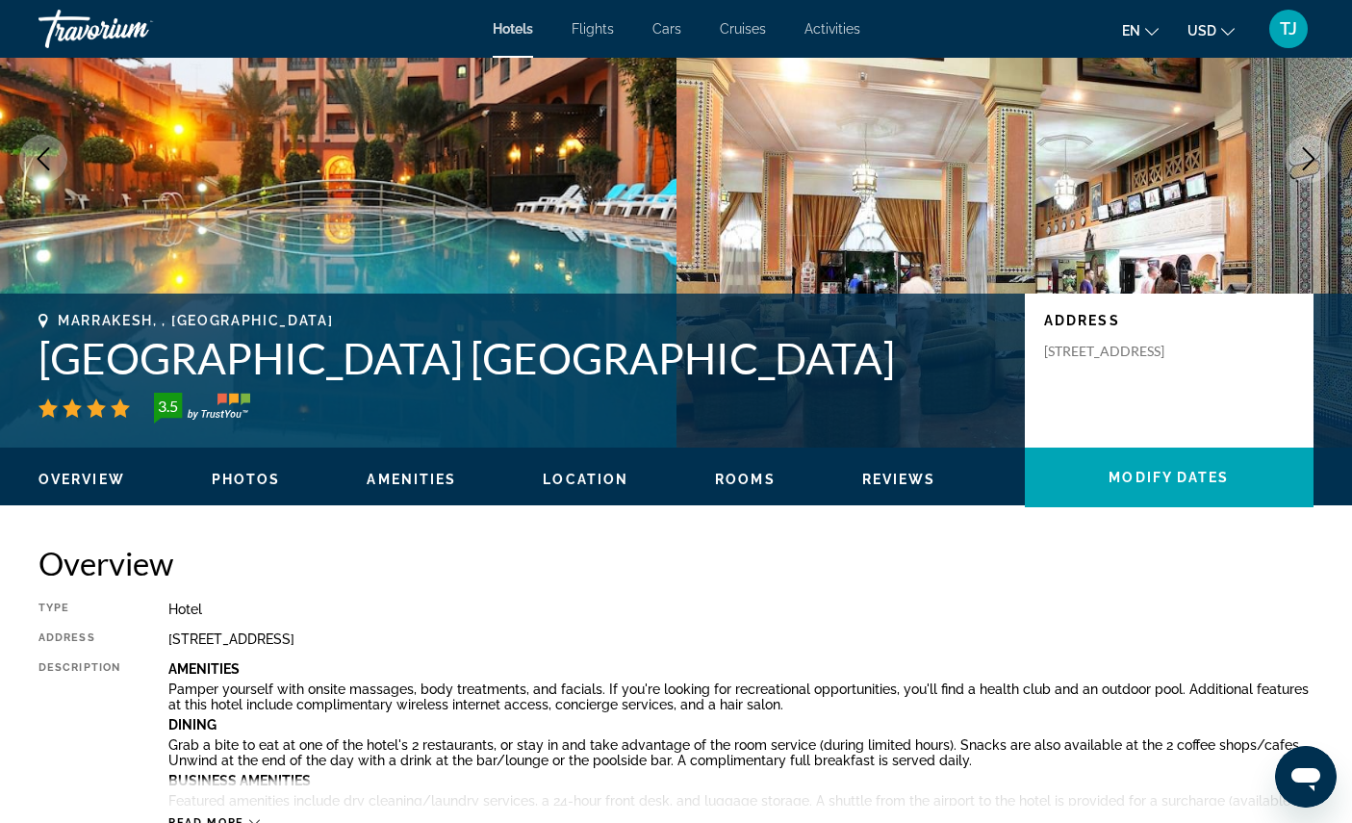
click at [252, 487] on span "Photos" at bounding box center [246, 478] width 69 height 15
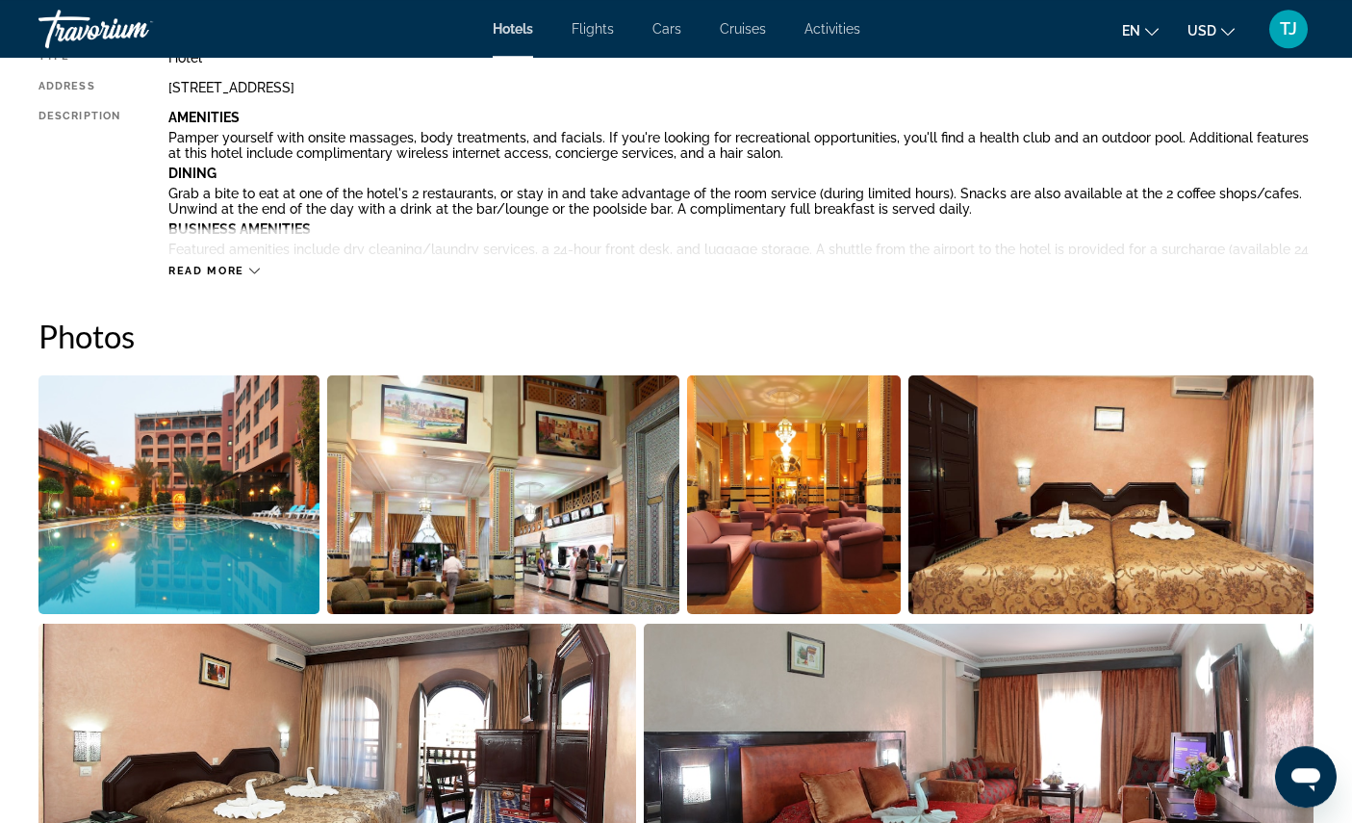
scroll to position [733, 0]
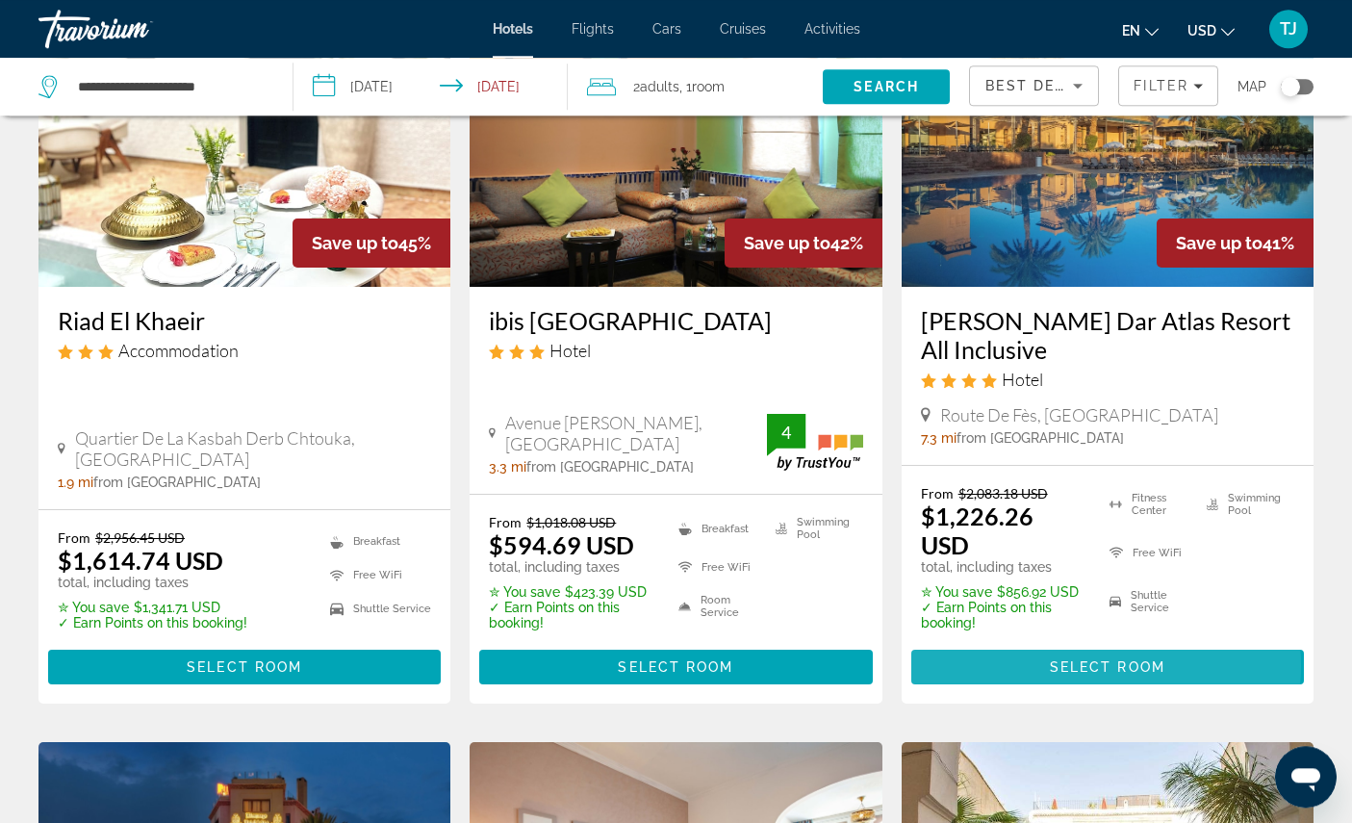
scroll to position [996, 0]
click at [1106, 674] on span "Select Room" at bounding box center [1107, 666] width 115 height 15
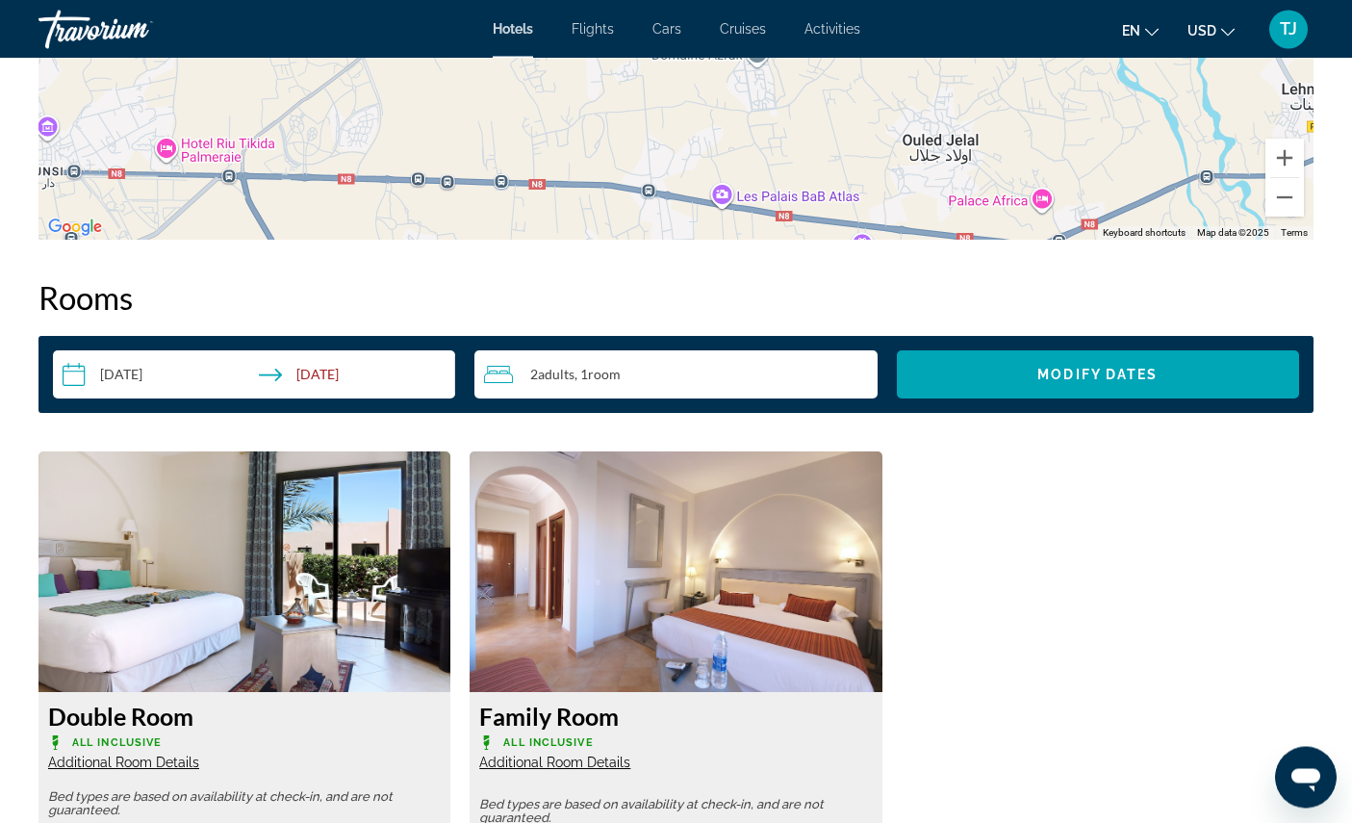
scroll to position [2194, 0]
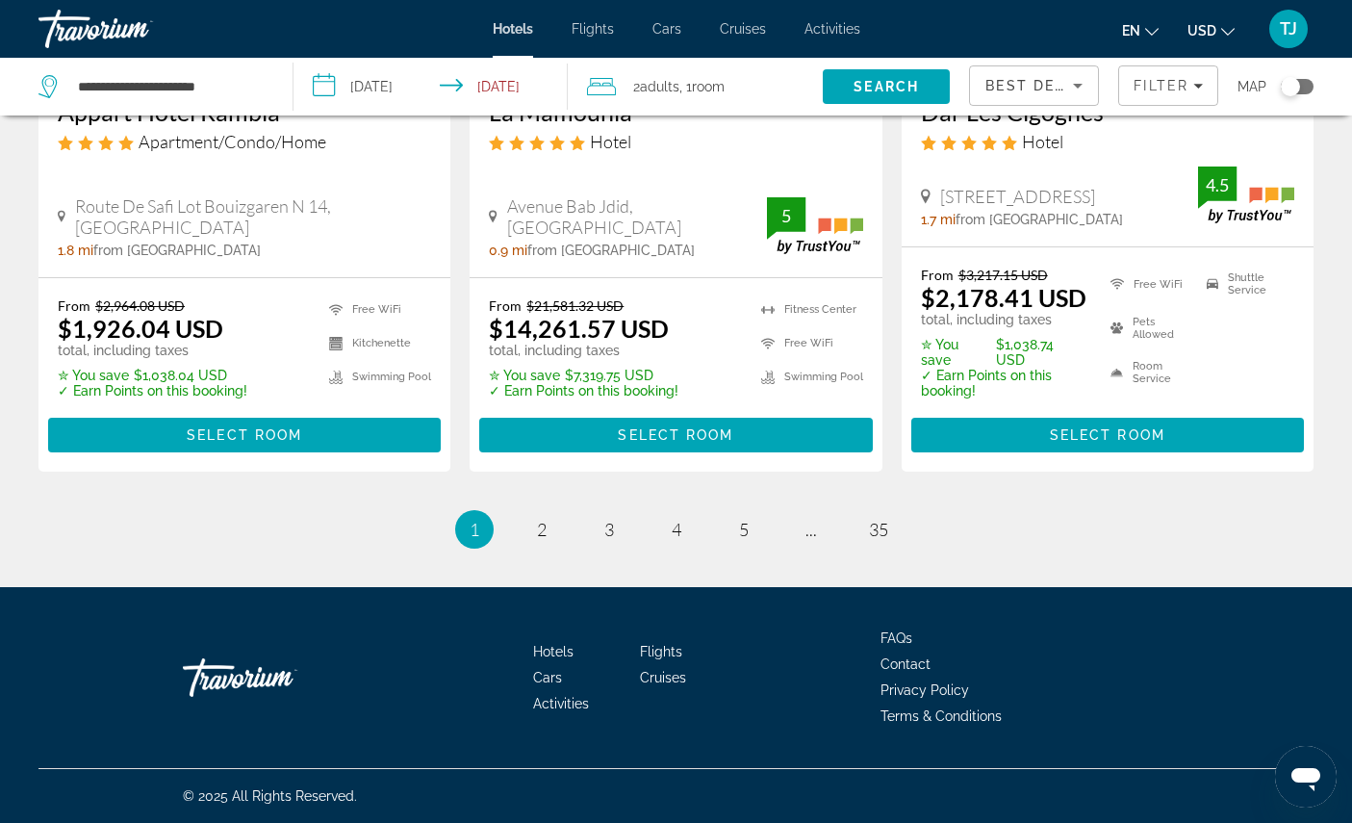
scroll to position [2897, 0]
click at [537, 546] on link "page 2" at bounding box center [541, 530] width 34 height 34
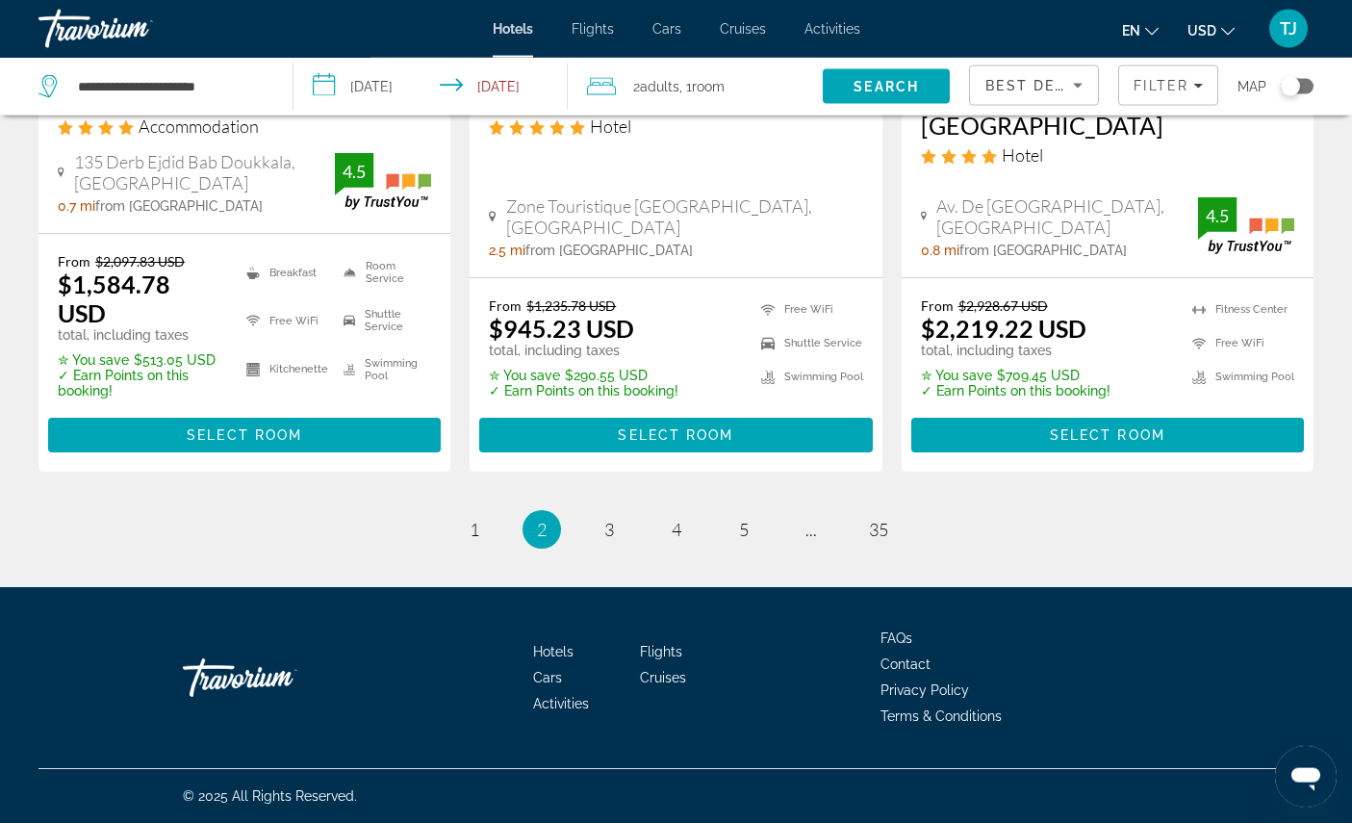
scroll to position [2927, 0]
click at [604, 540] on span "3" at bounding box center [609, 529] width 10 height 21
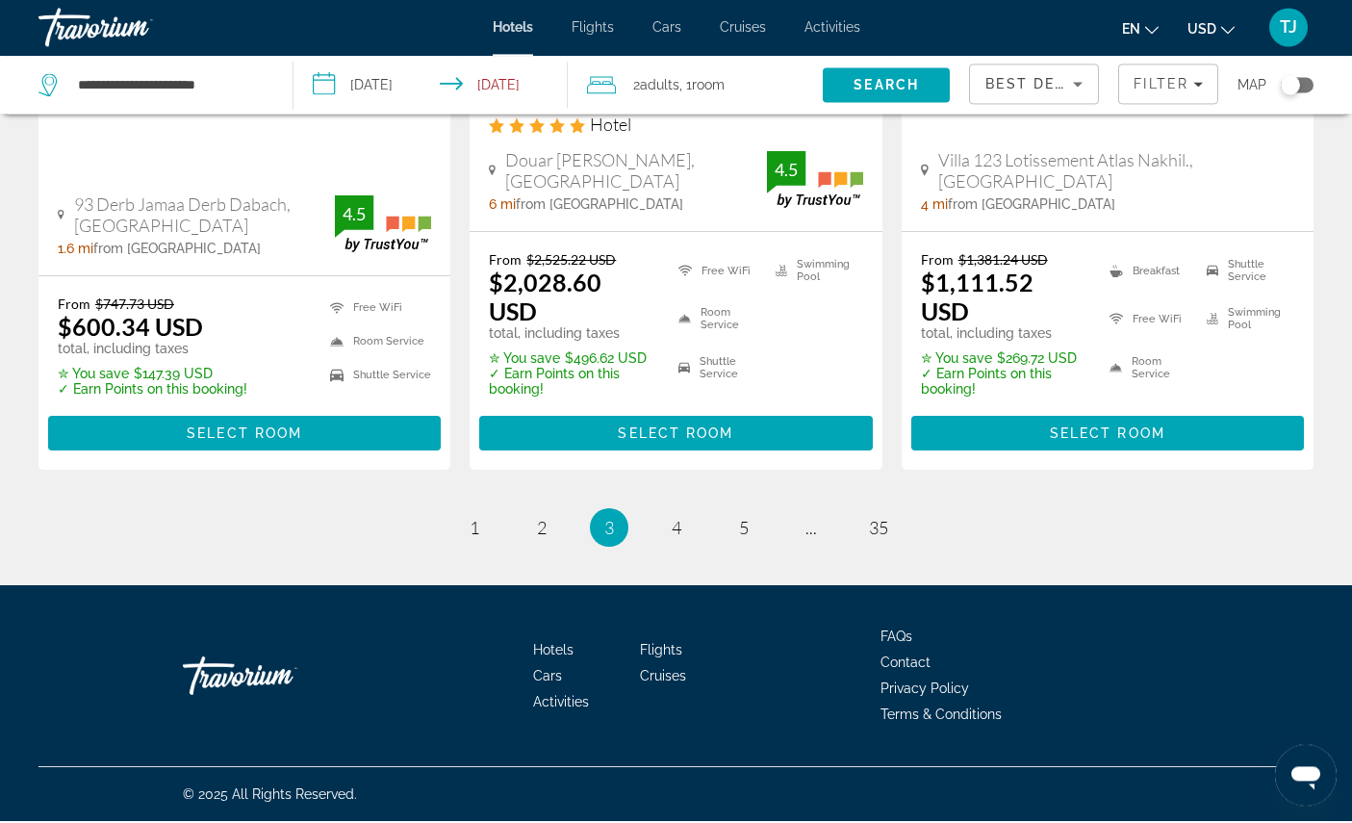
scroll to position [3052, 0]
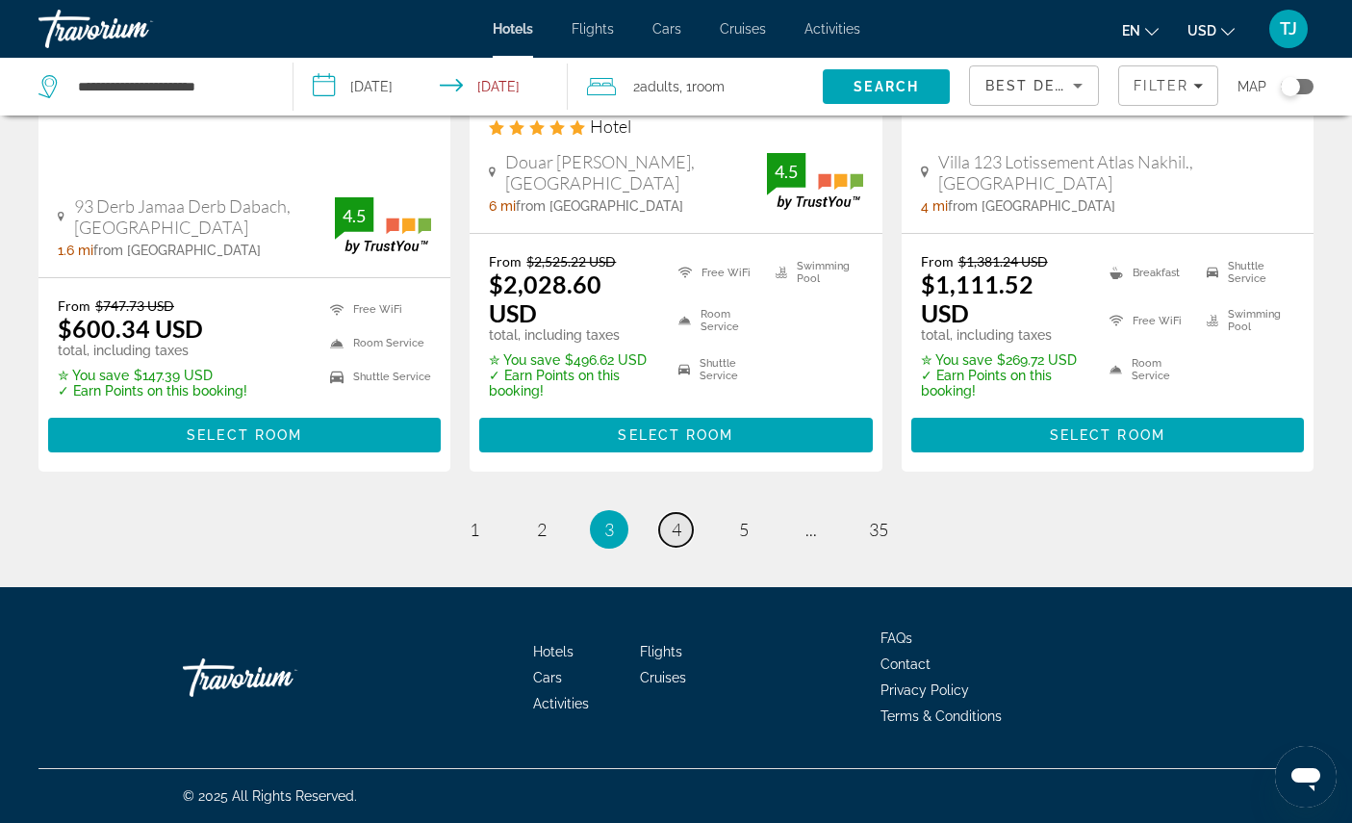
click at [689, 546] on link "page 4" at bounding box center [676, 530] width 34 height 34
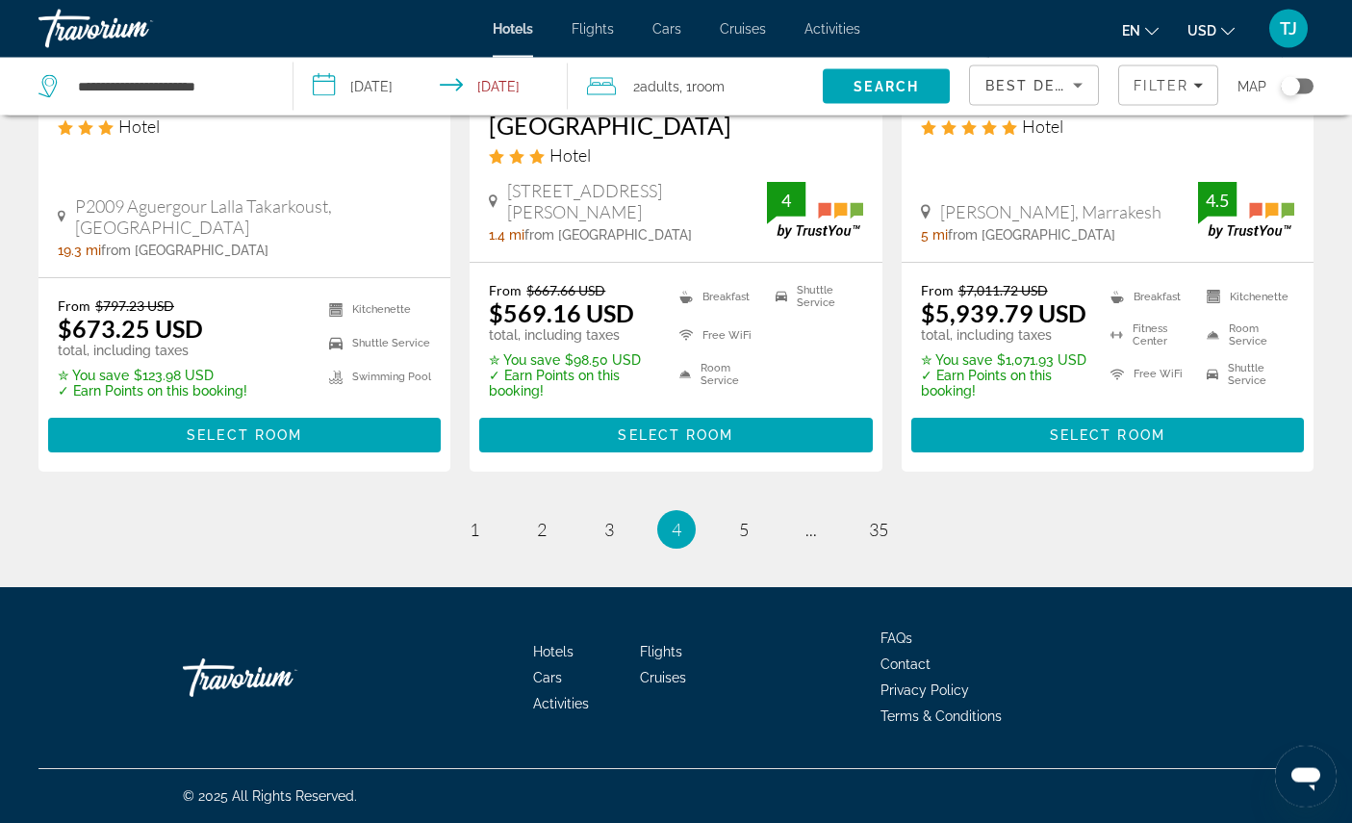
scroll to position [2920, 0]
click at [742, 546] on link "page 5" at bounding box center [743, 530] width 34 height 34
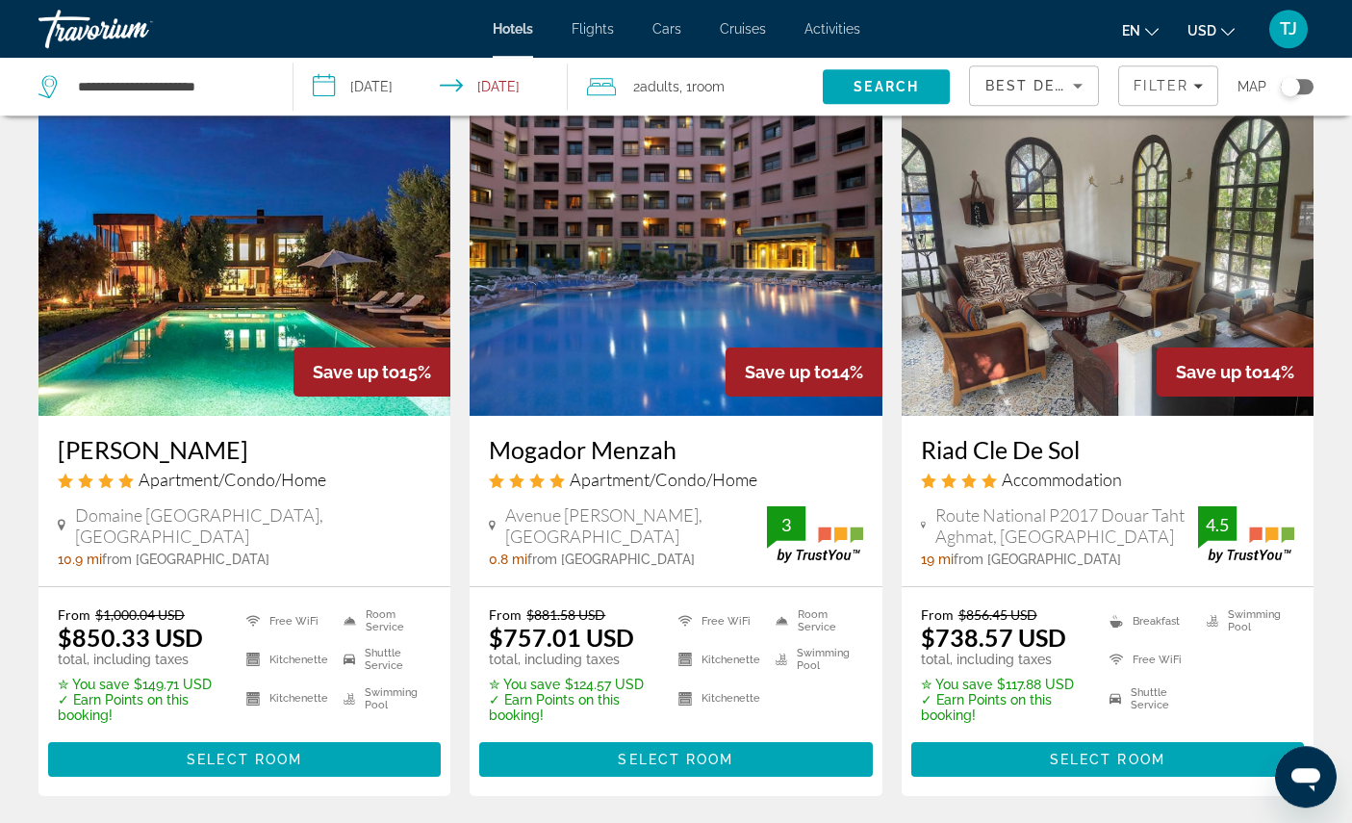
scroll to position [75, 0]
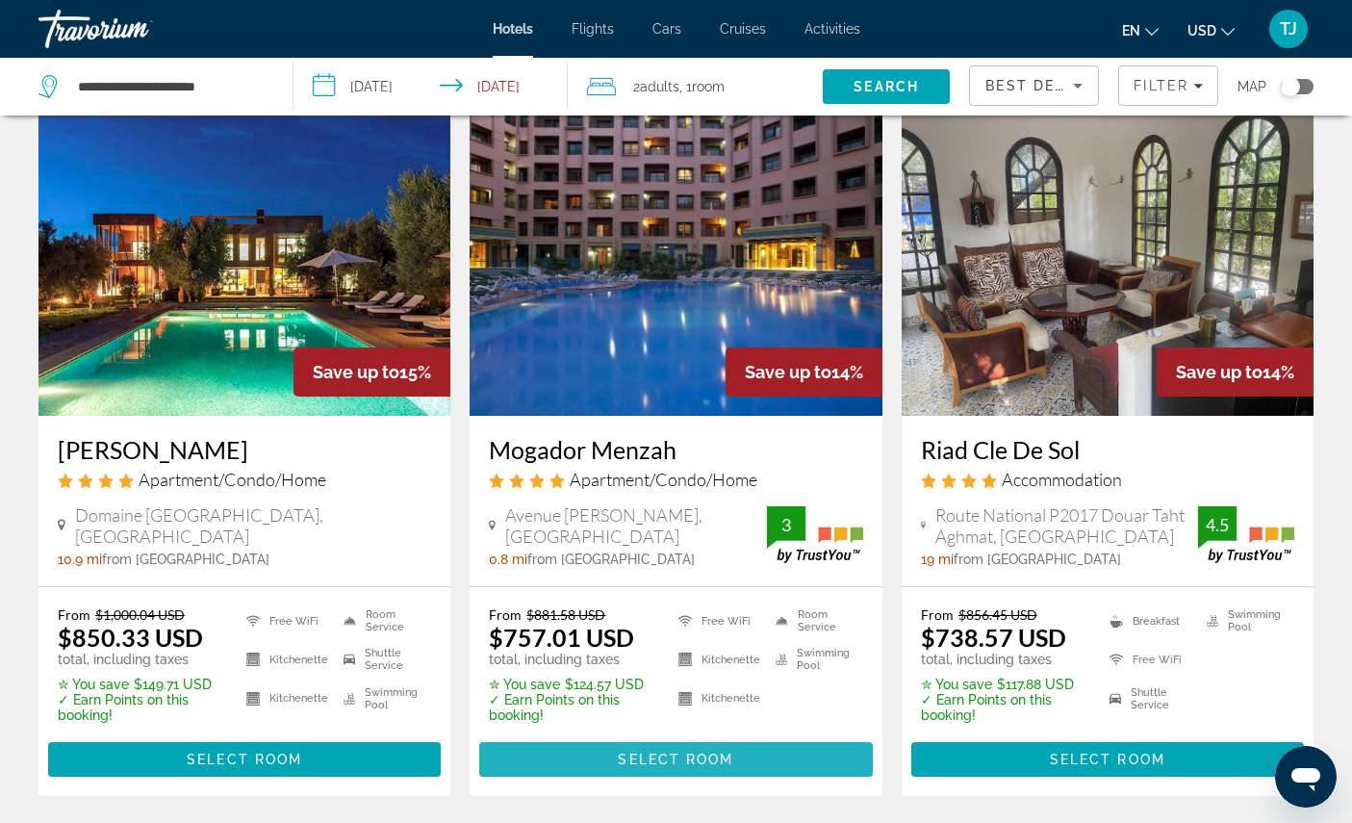
click at [728, 767] on span "Select Room" at bounding box center [675, 758] width 115 height 15
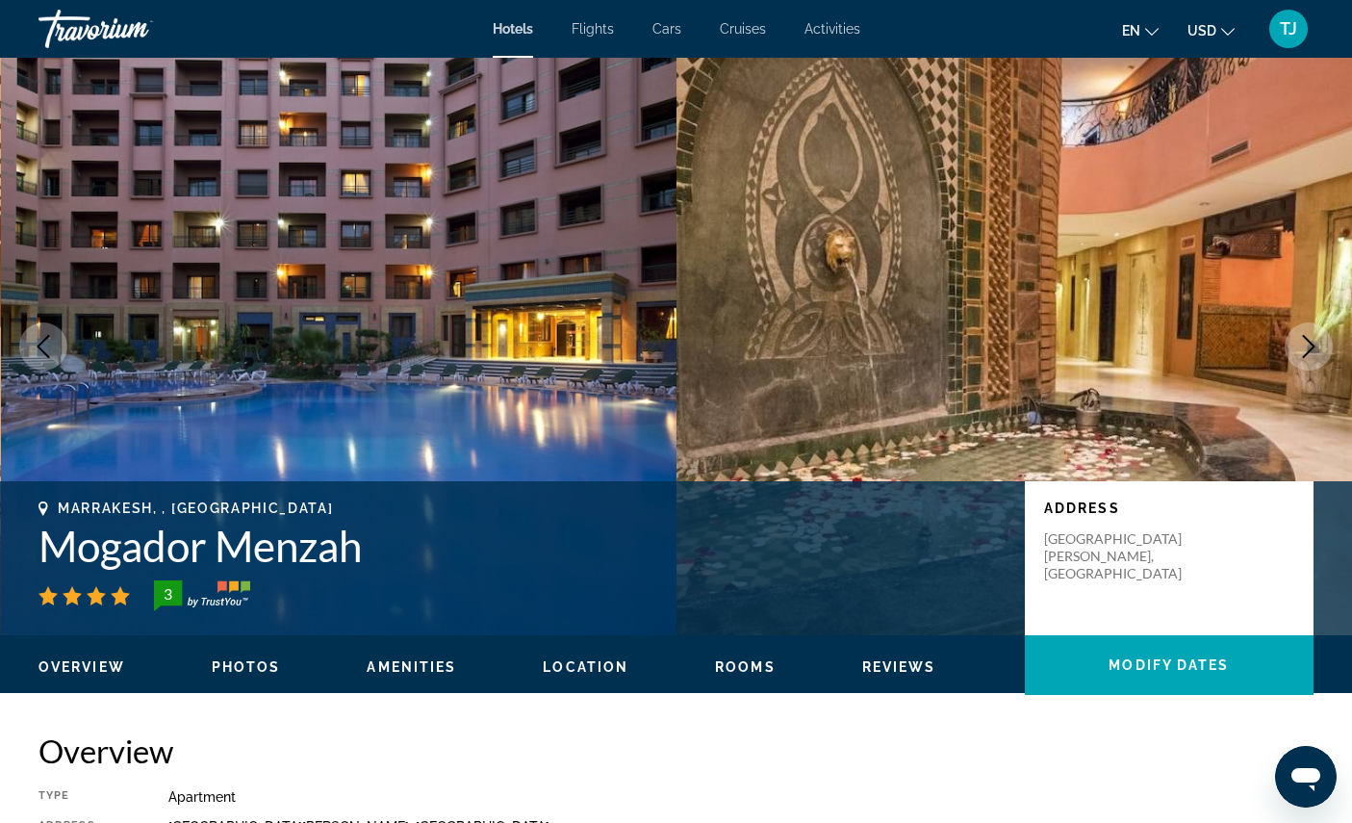
click at [1303, 358] on icon "Next image" at bounding box center [1308, 346] width 23 height 23
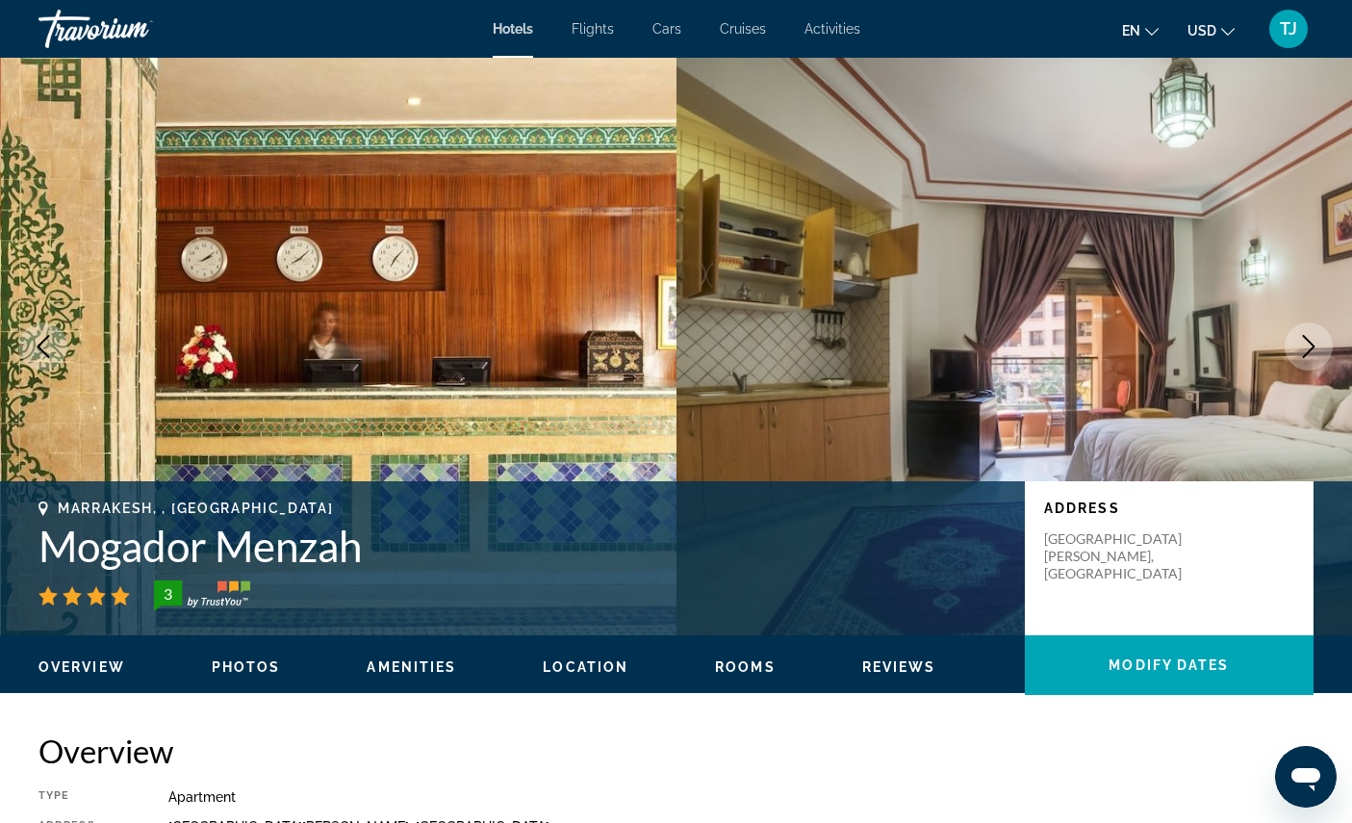
click at [1303, 358] on icon "Next image" at bounding box center [1309, 346] width 13 height 23
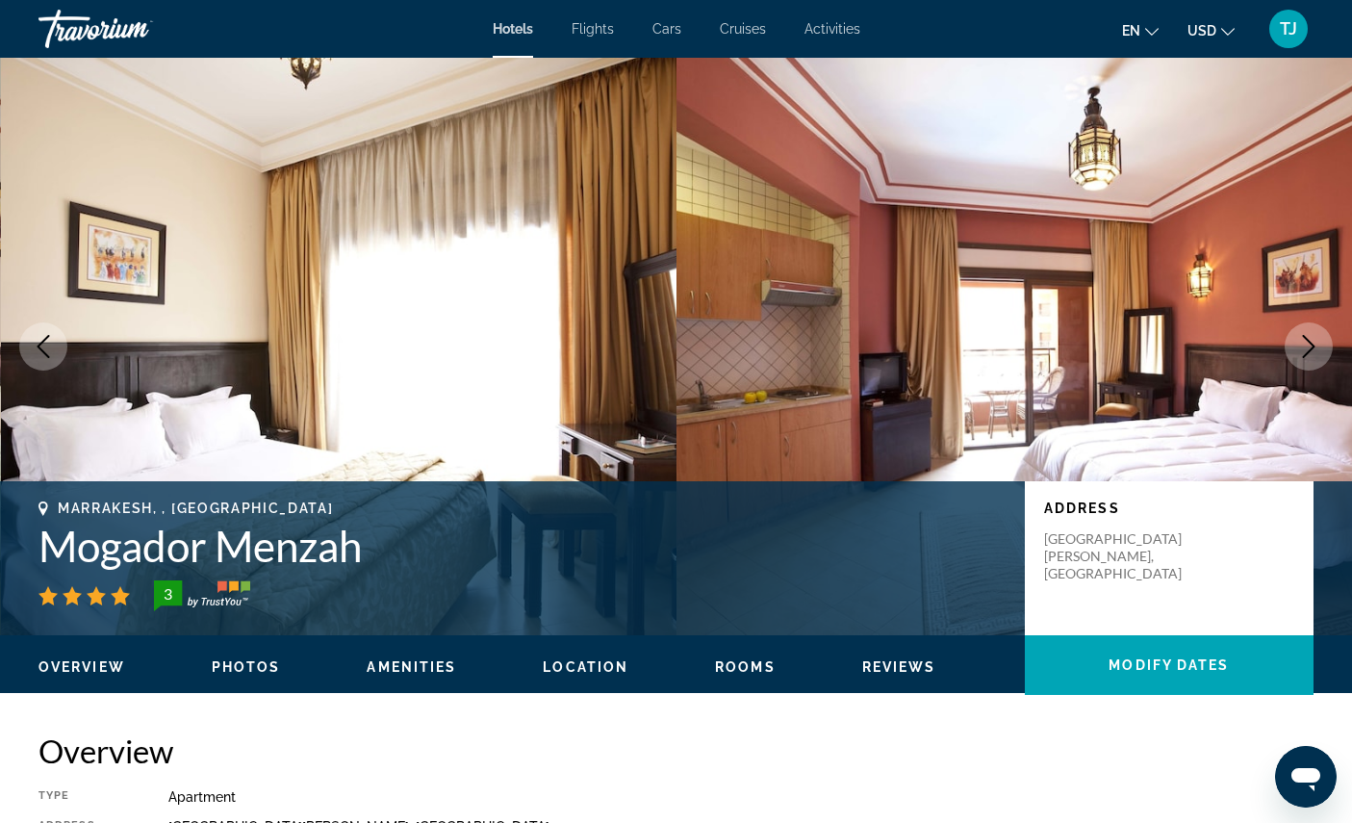
click at [1314, 358] on icon "Next image" at bounding box center [1308, 346] width 23 height 23
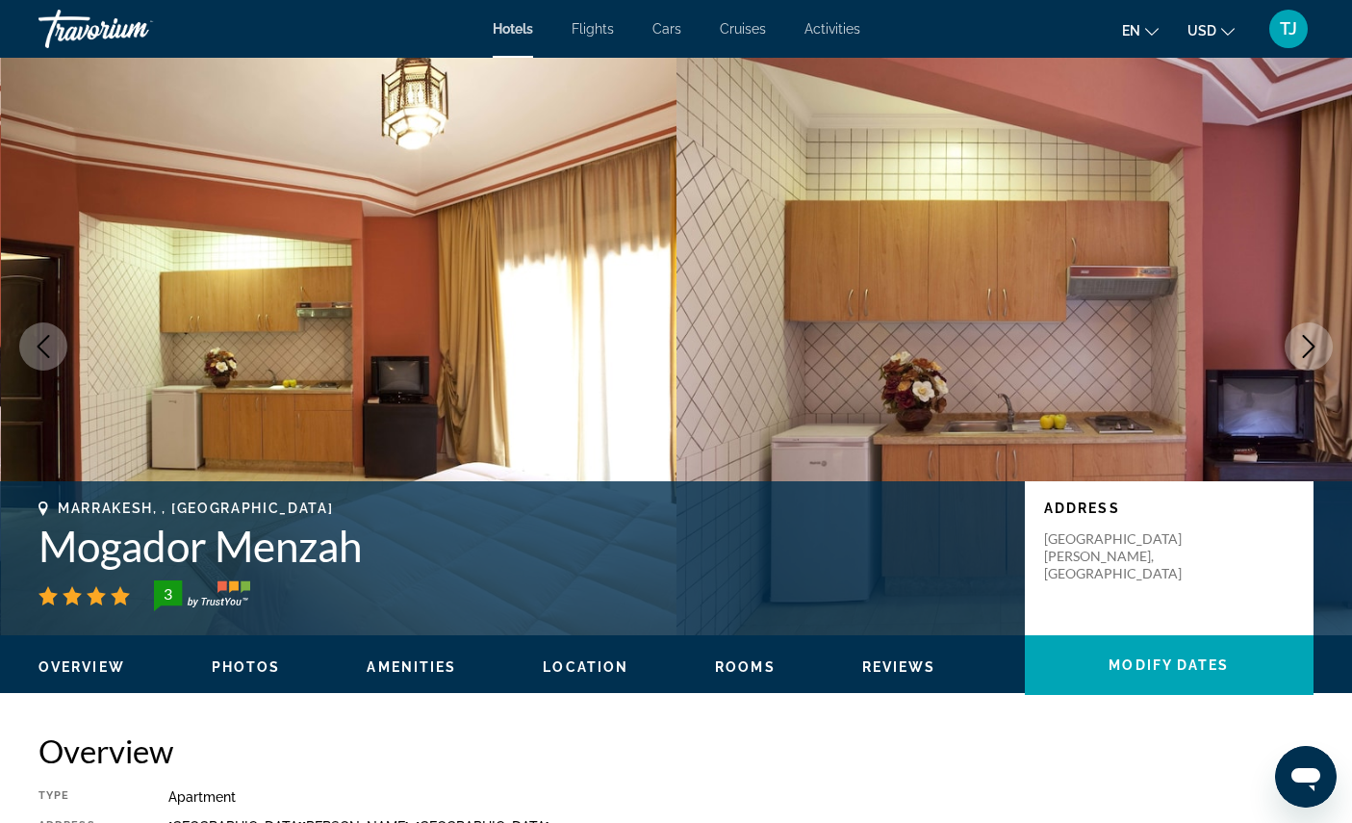
click at [1309, 358] on icon "Next image" at bounding box center [1308, 346] width 23 height 23
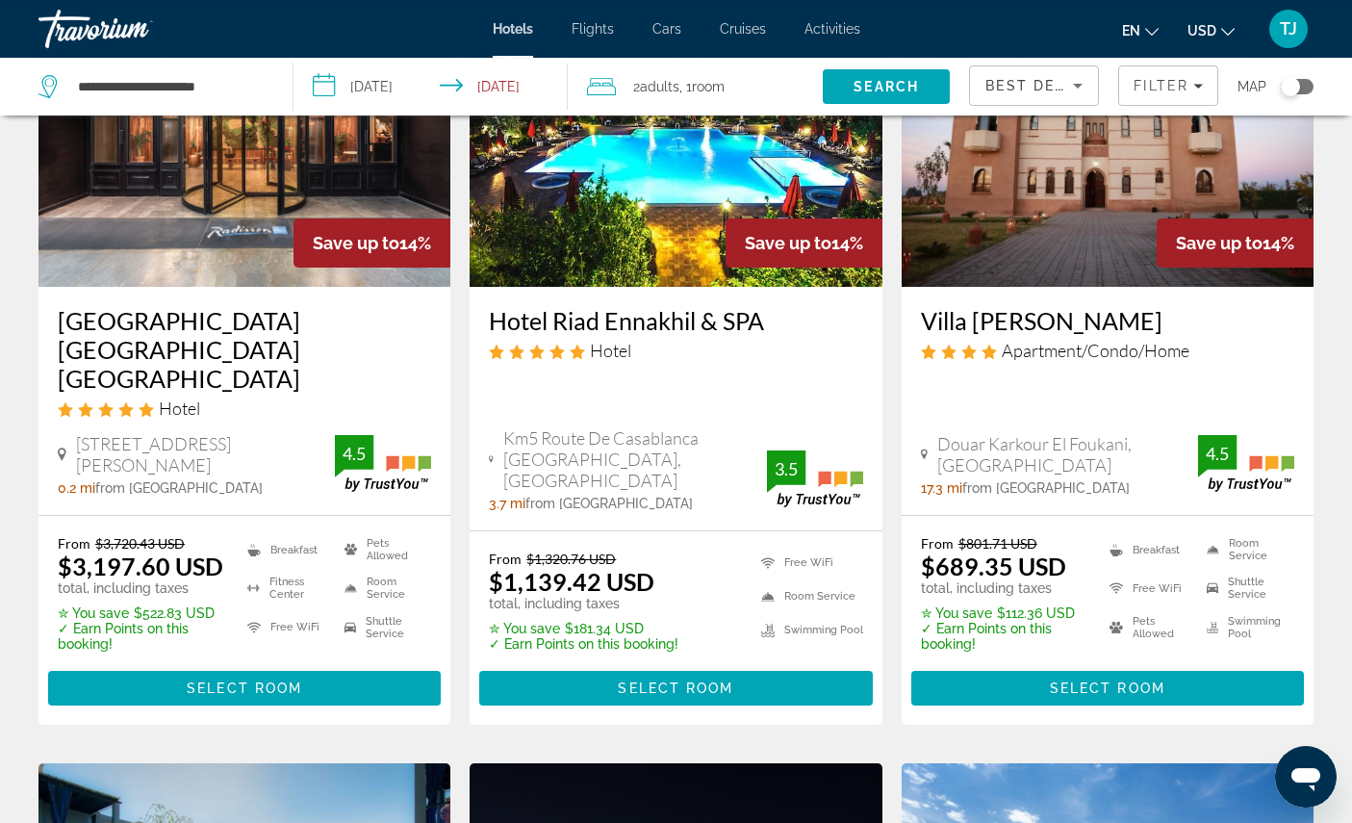
scroll to position [933, 0]
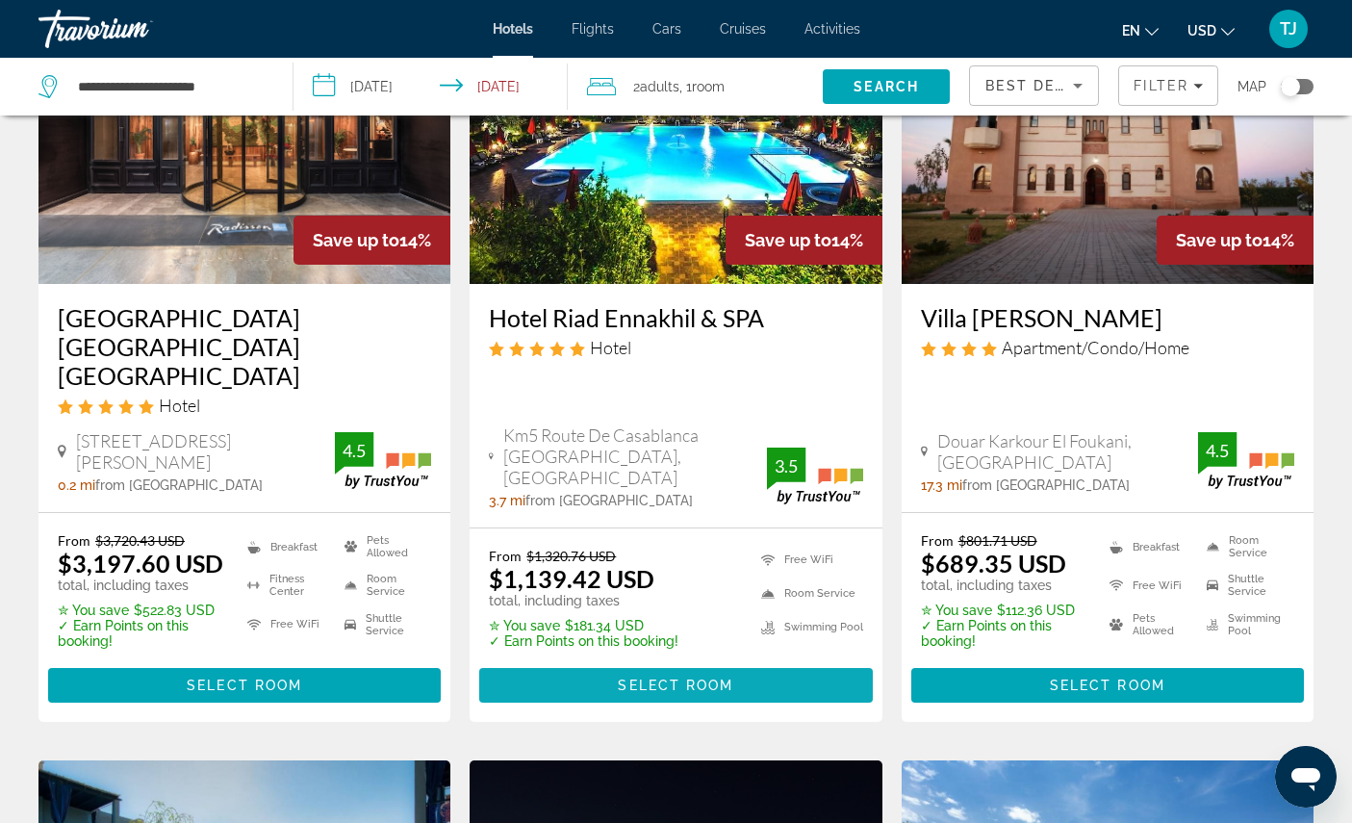
click at [700, 693] on span "Select Room" at bounding box center [675, 684] width 115 height 15
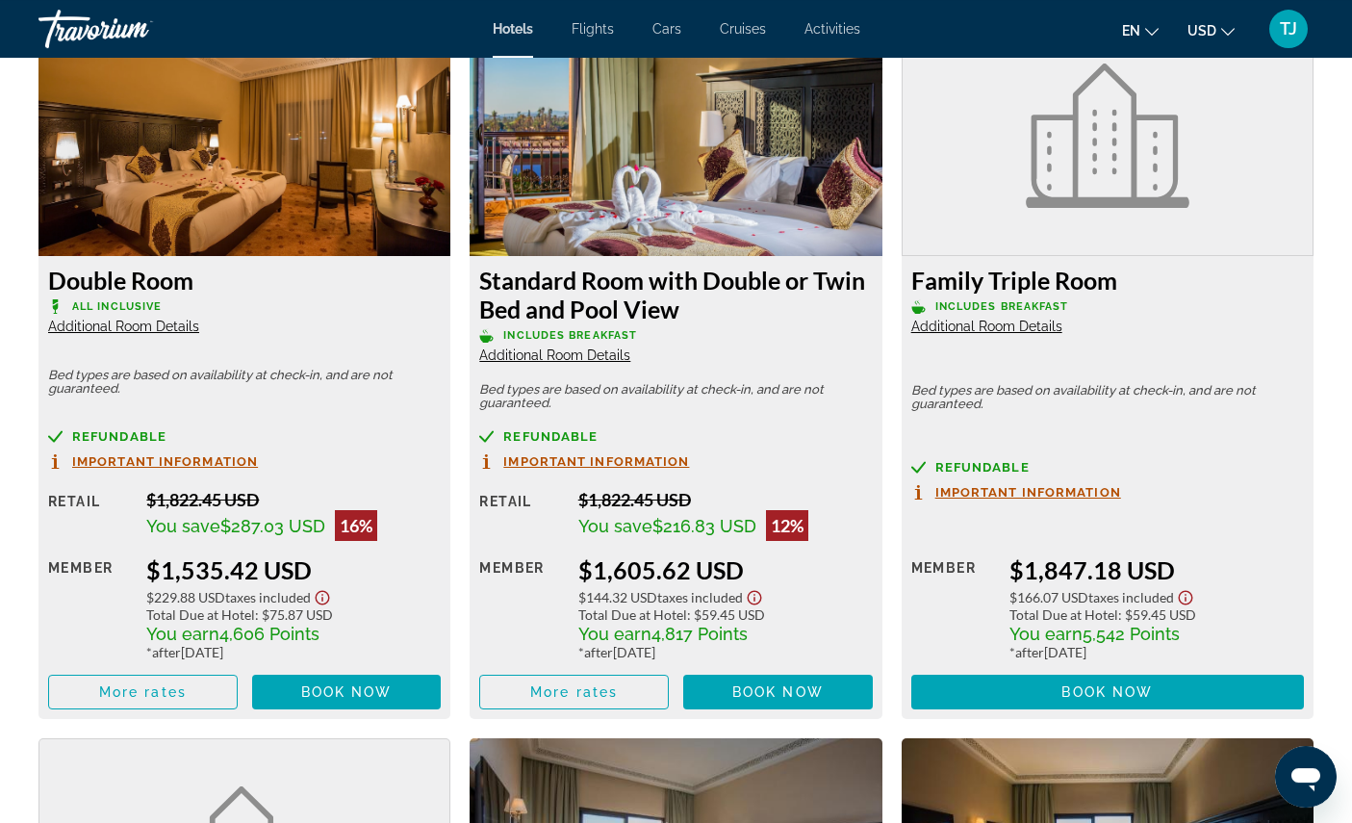
scroll to position [3414, 0]
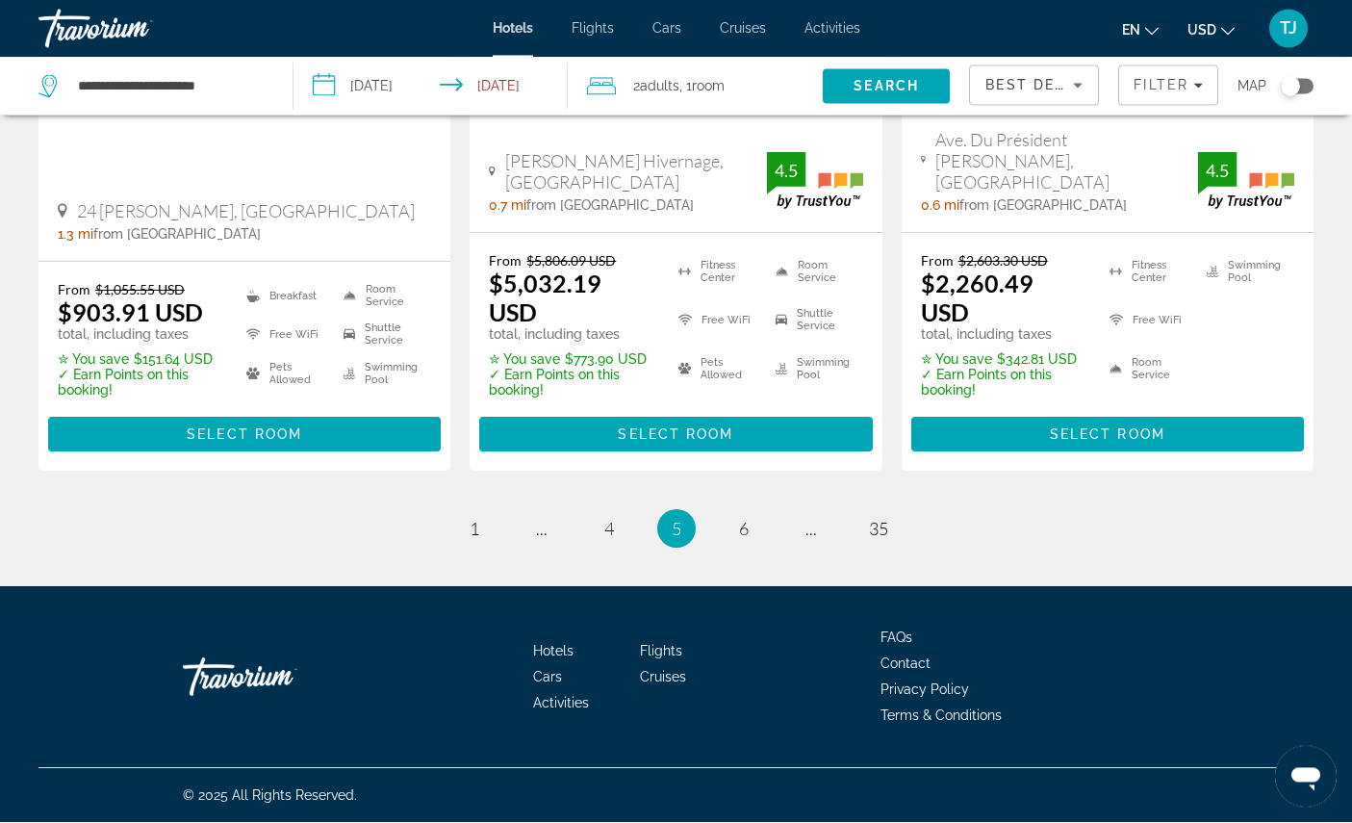
scroll to position [3011, 0]
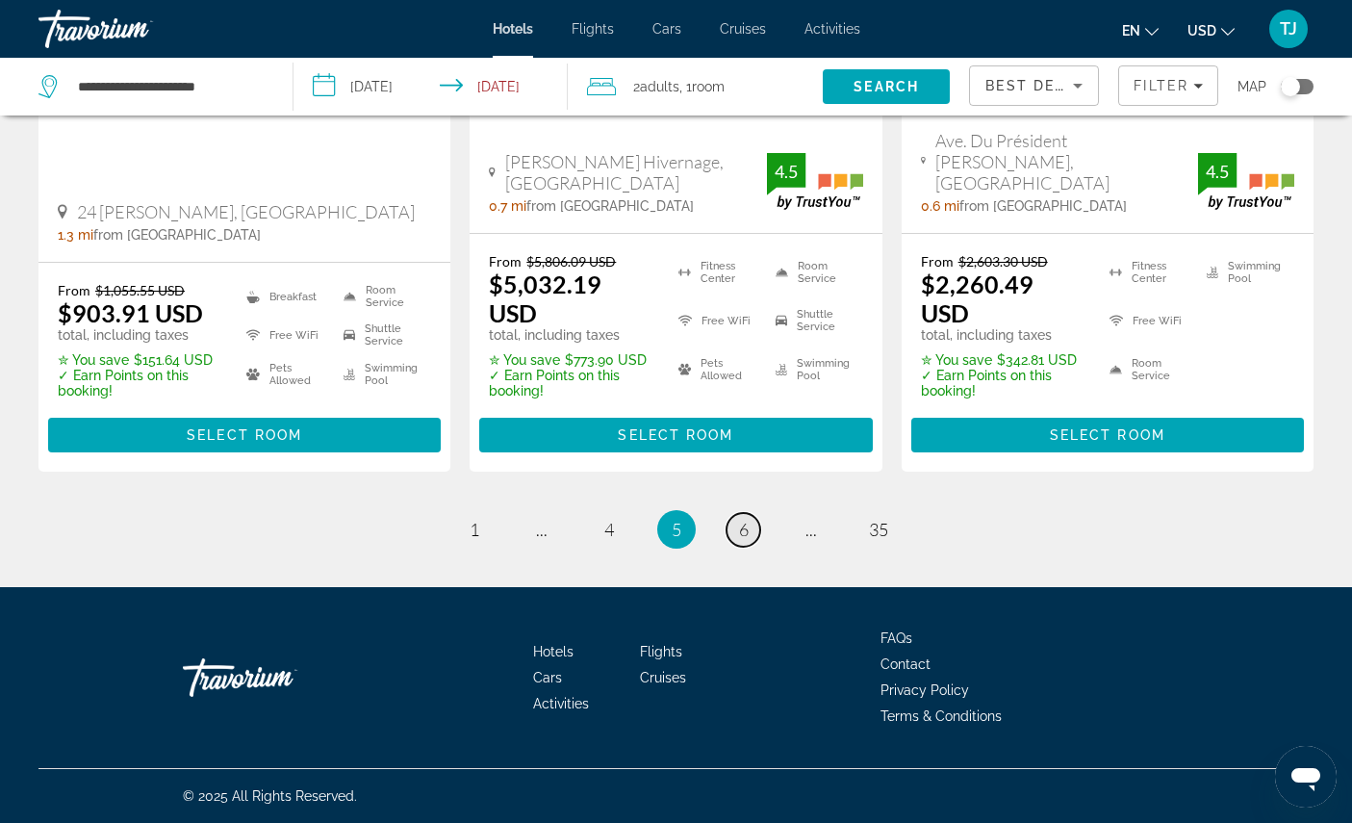
click at [750, 546] on link "page 6" at bounding box center [743, 530] width 34 height 34
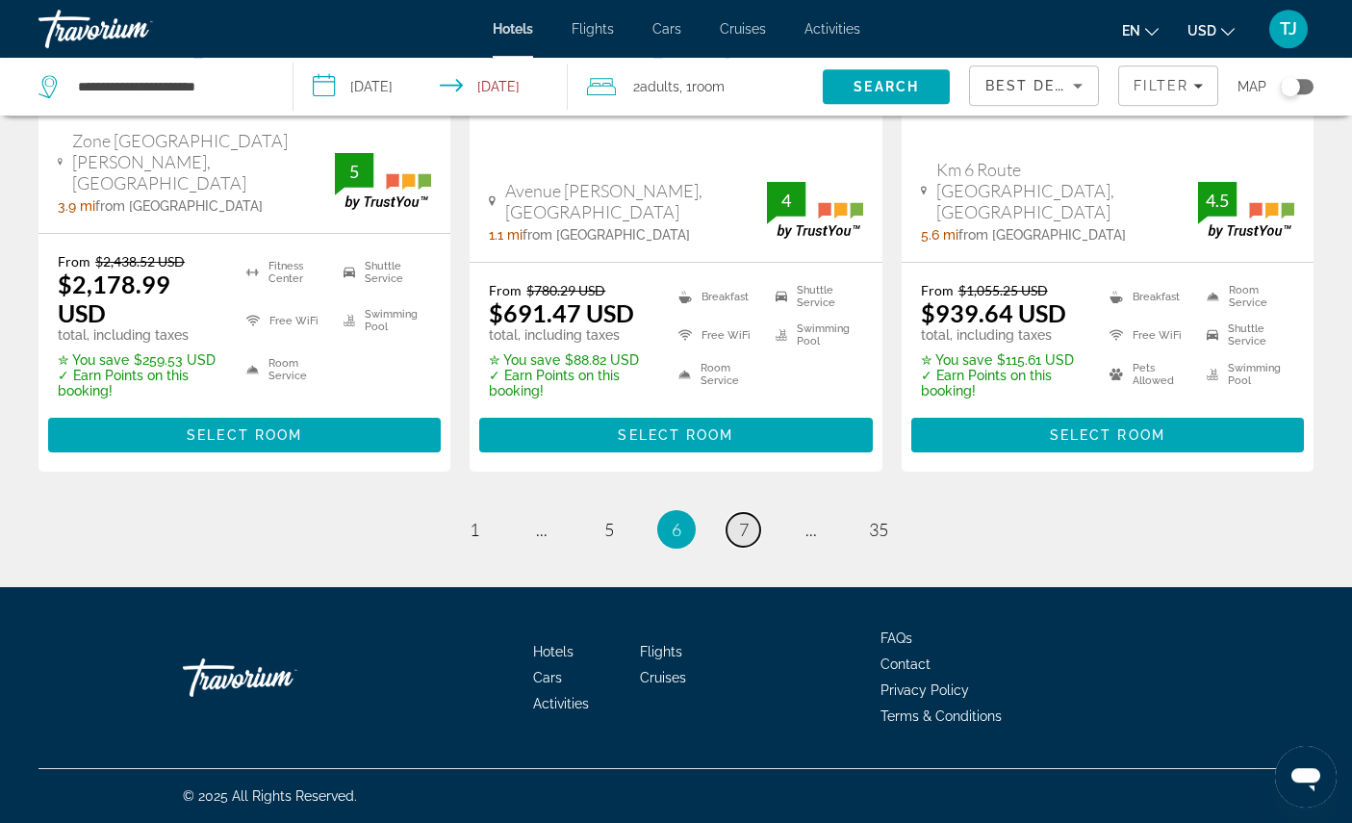
scroll to position [2867, 0]
click at [760, 546] on link "page 7" at bounding box center [743, 530] width 34 height 34
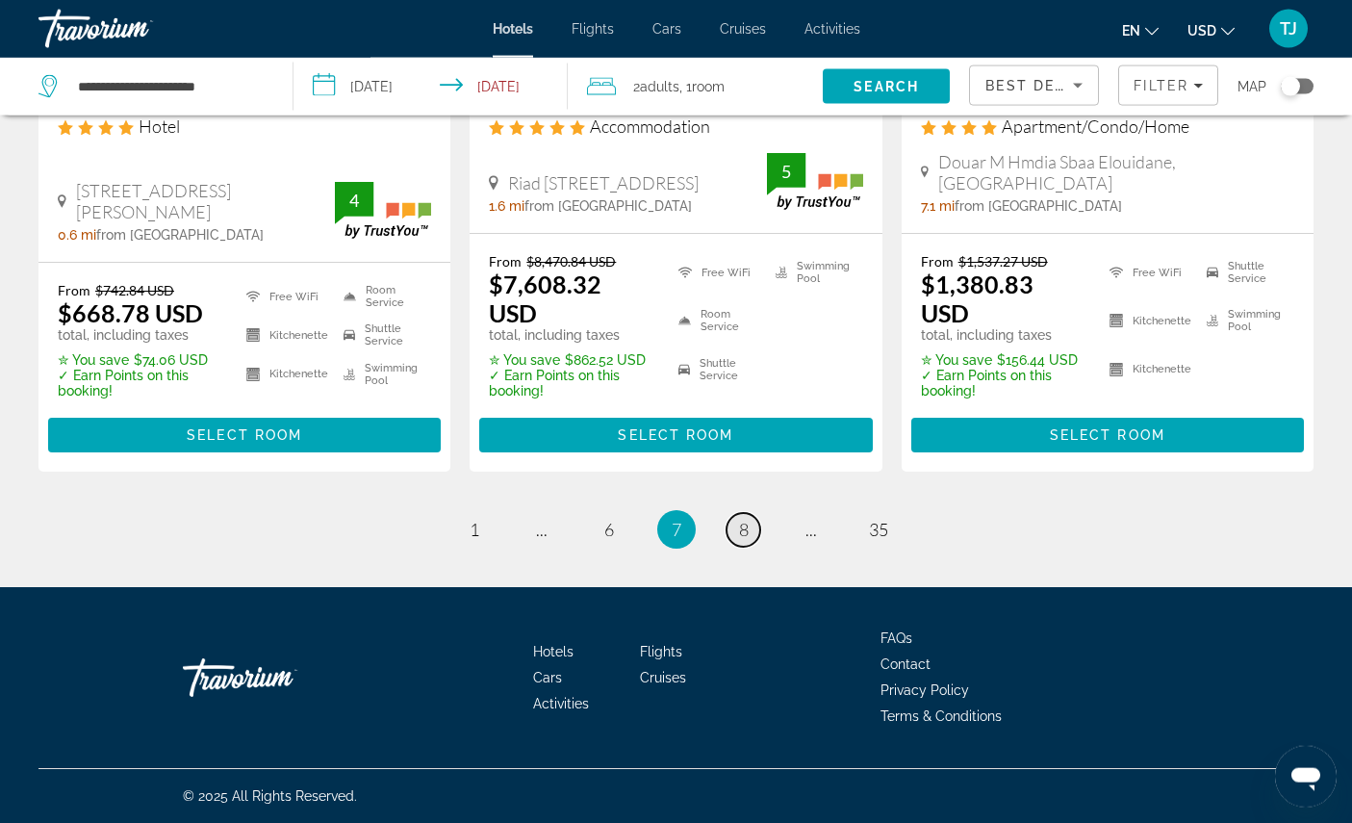
scroll to position [2964, 0]
click at [760, 546] on link "page 8" at bounding box center [743, 530] width 34 height 34
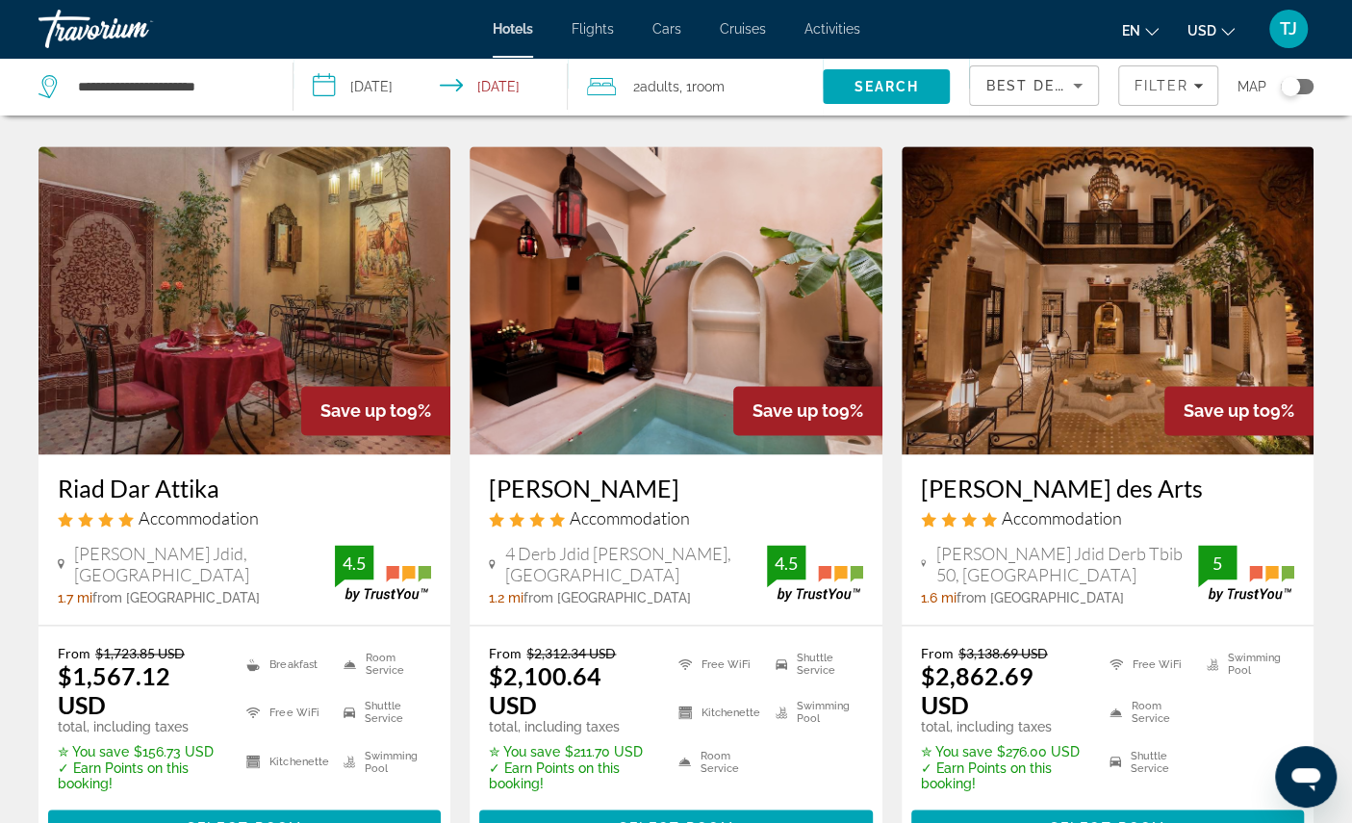
scroll to position [1517, 0]
